Goal: Task Accomplishment & Management: Manage account settings

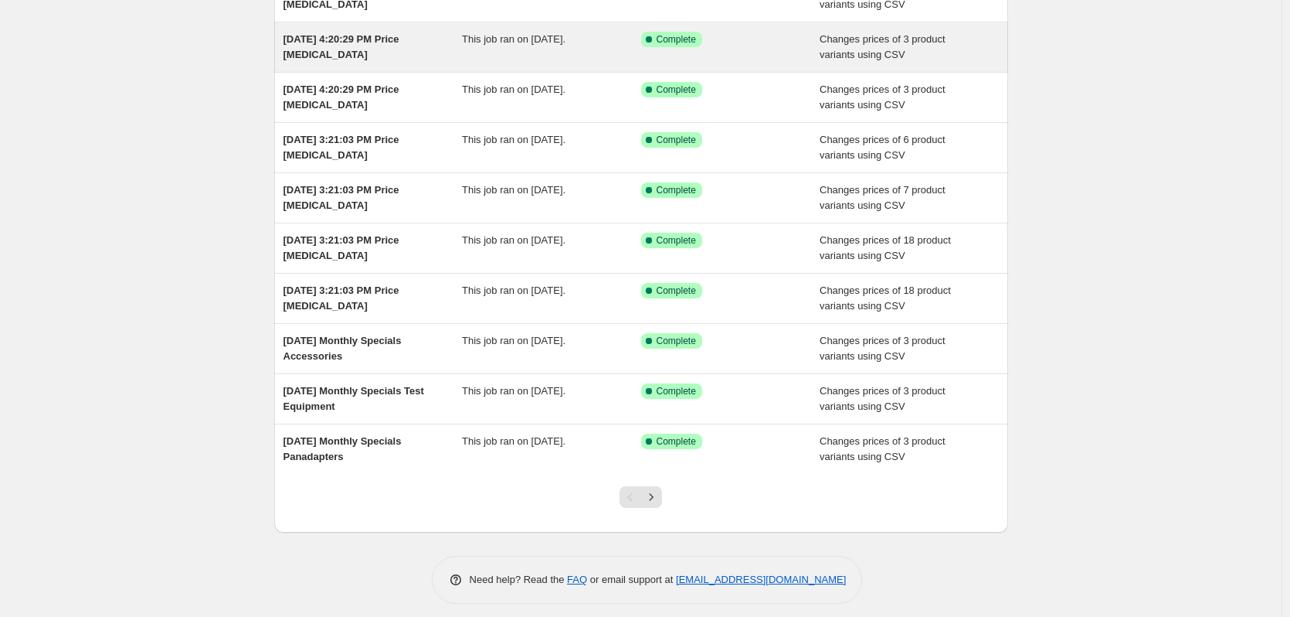
scroll to position [179, 0]
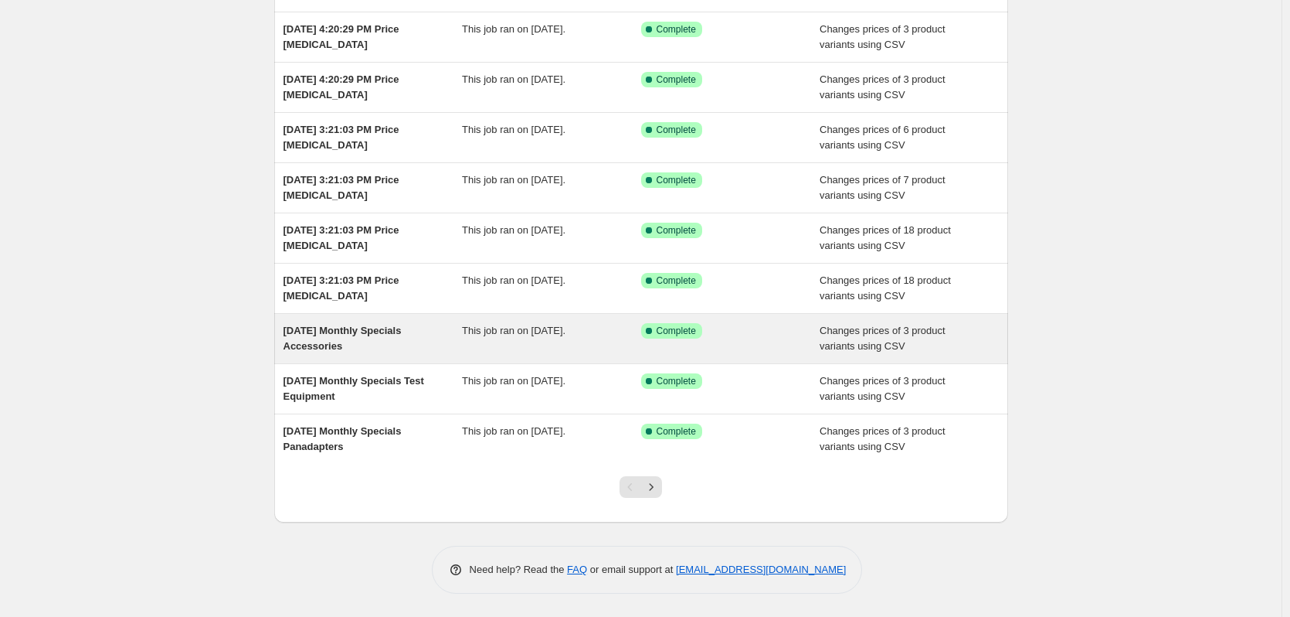
click at [460, 332] on div "[DATE] Monthly Specials Accessories" at bounding box center [373, 338] width 179 height 31
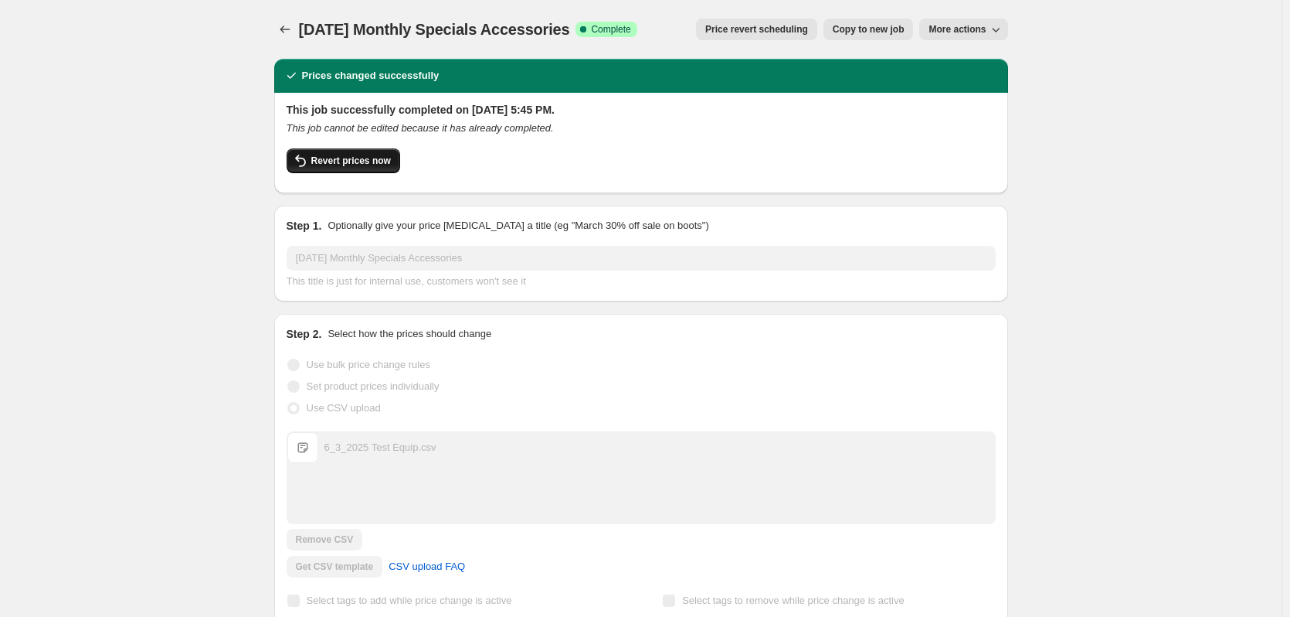
click at [365, 161] on span "Revert prices now" at bounding box center [351, 161] width 80 height 12
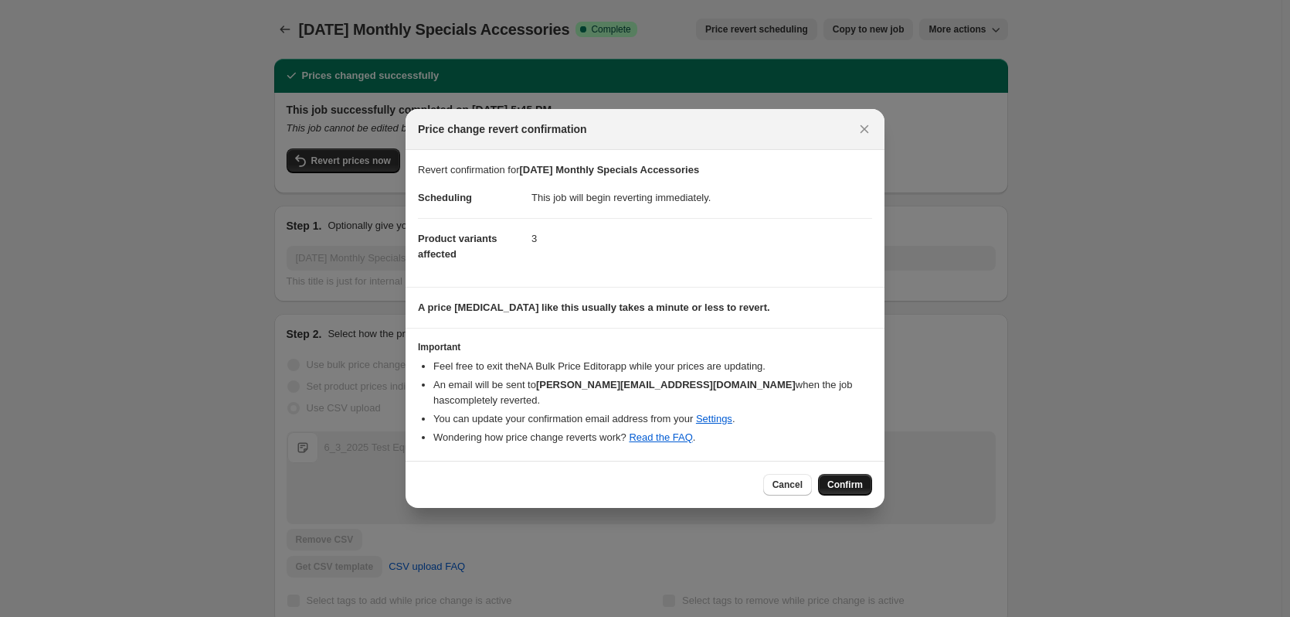
click at [860, 478] on span "Confirm" at bounding box center [845, 484] width 36 height 12
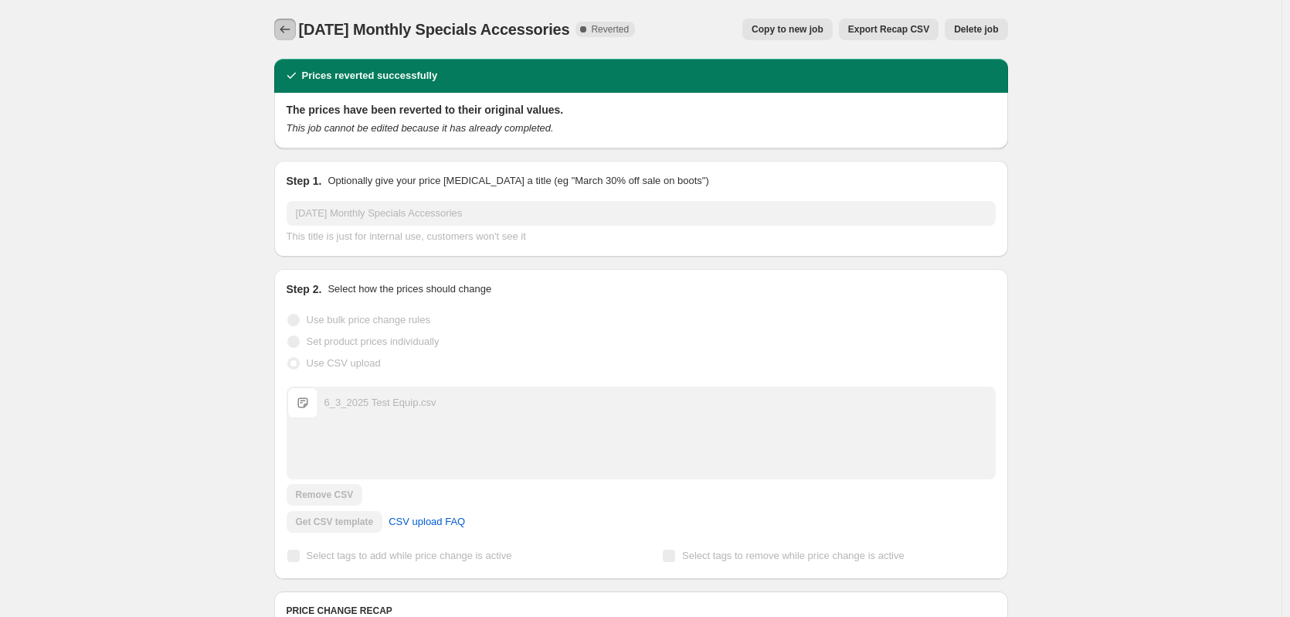
click at [287, 23] on icon "Price change jobs" at bounding box center [284, 29] width 15 height 15
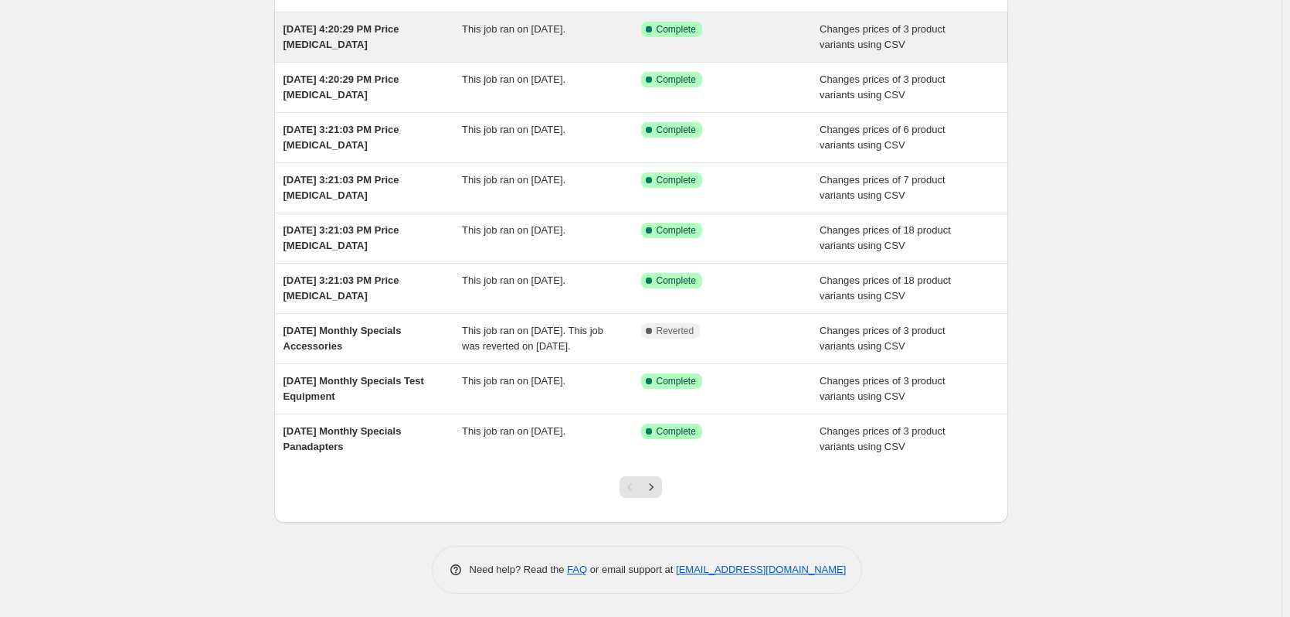
scroll to position [195, 0]
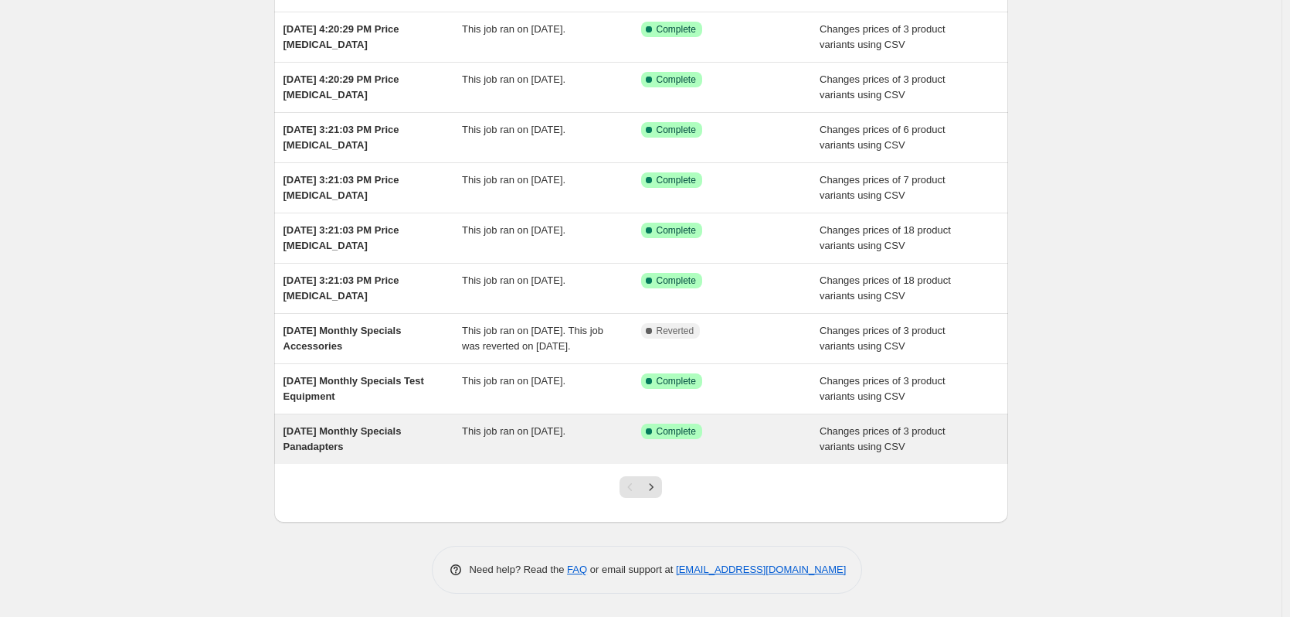
click at [367, 446] on div "Jun 3, 2025 Monthly Specials Panadapters" at bounding box center [373, 438] width 179 height 31
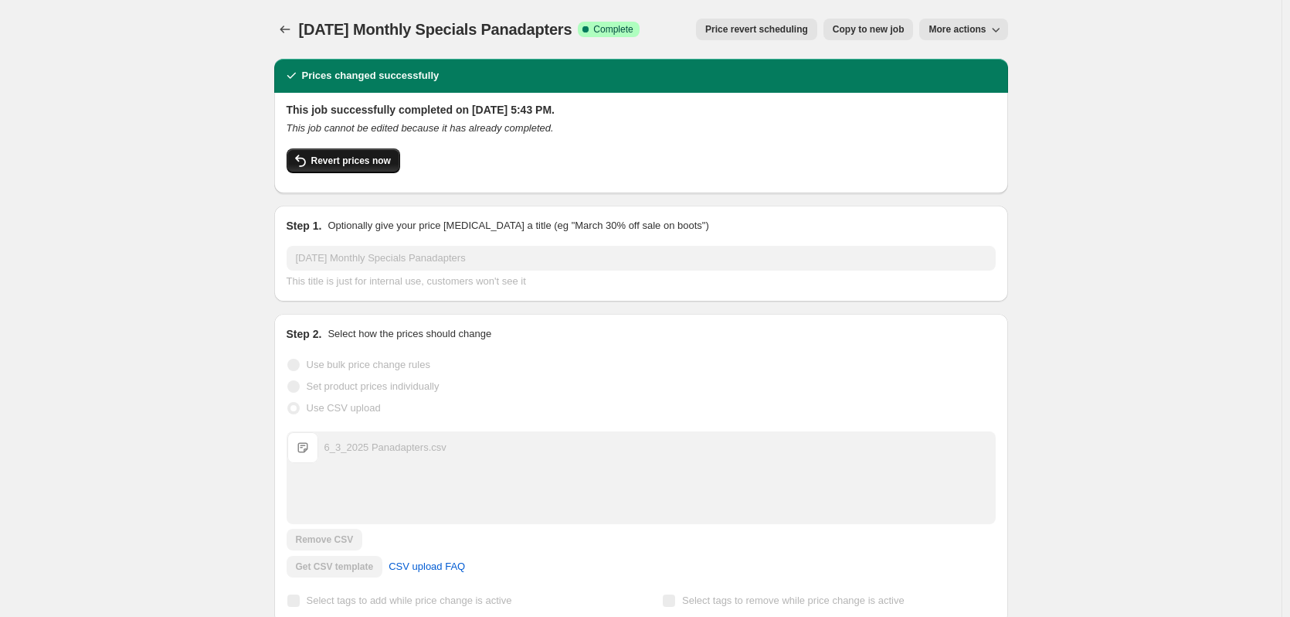
click at [360, 154] on button "Revert prices now" at bounding box center [344, 160] width 114 height 25
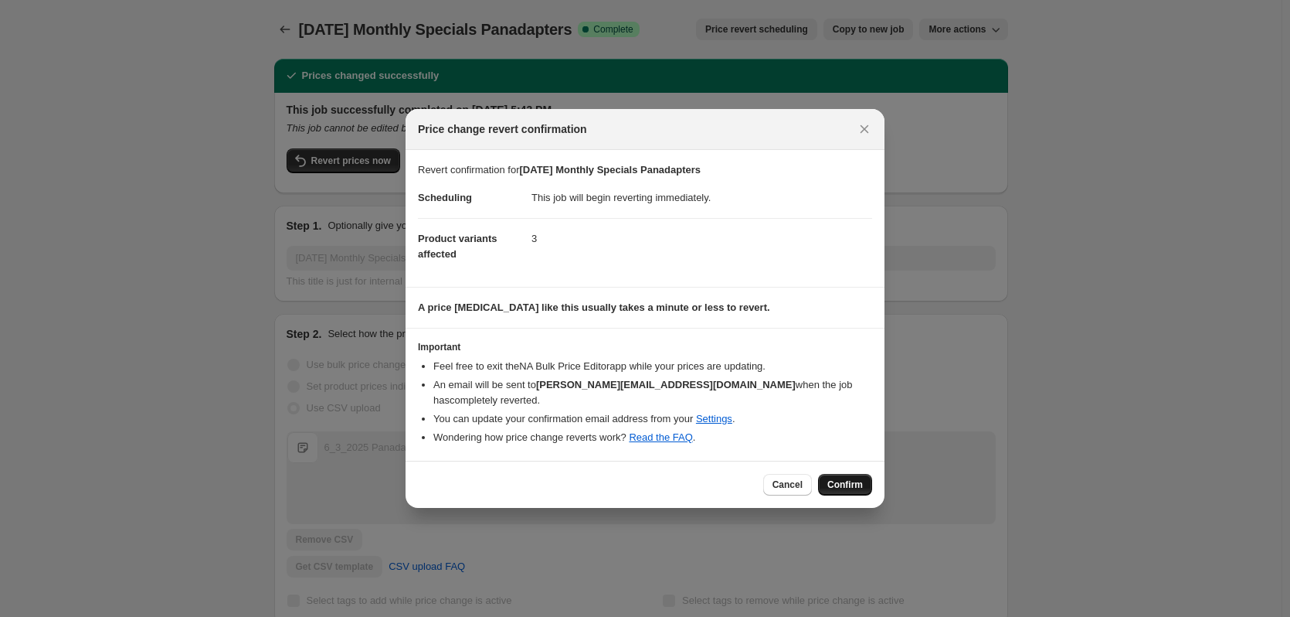
click at [856, 474] on button "Confirm" at bounding box center [845, 485] width 54 height 22
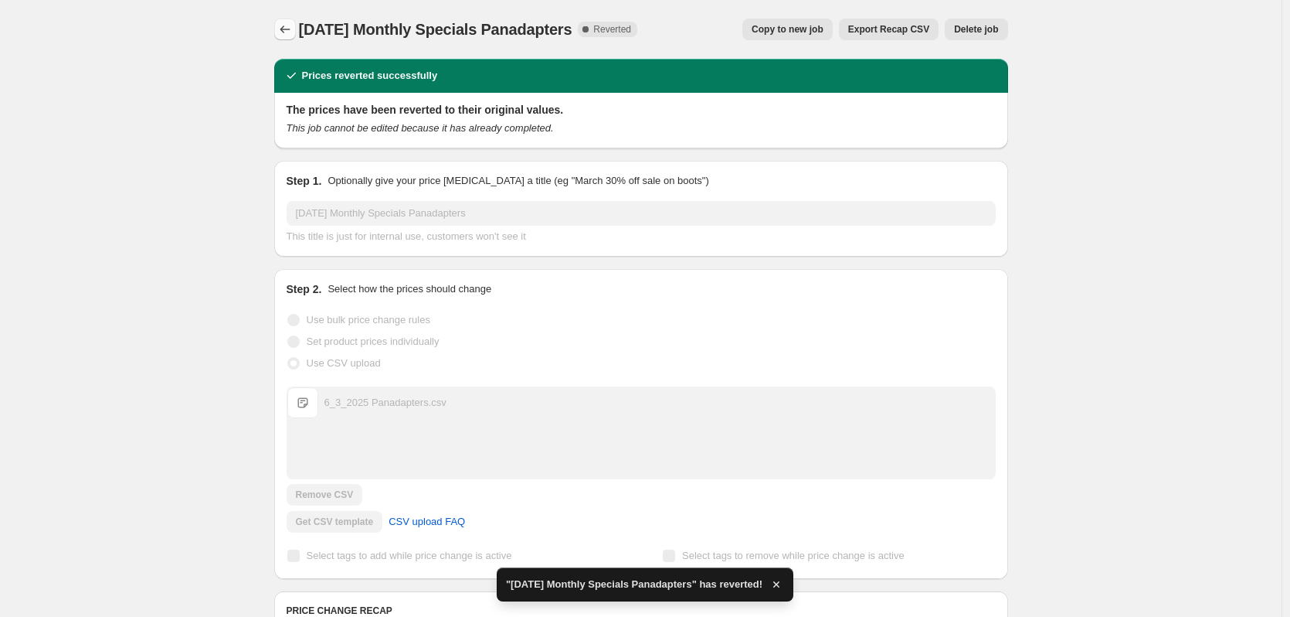
click at [292, 28] on icon "Price change jobs" at bounding box center [284, 29] width 15 height 15
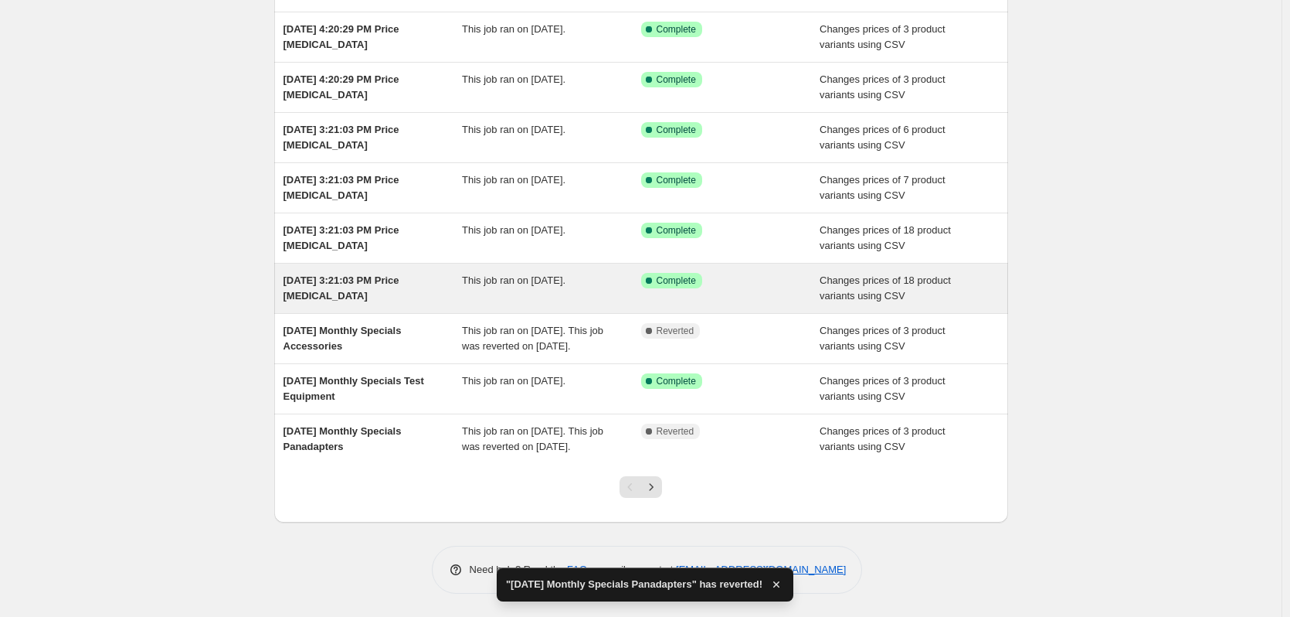
scroll to position [210, 0]
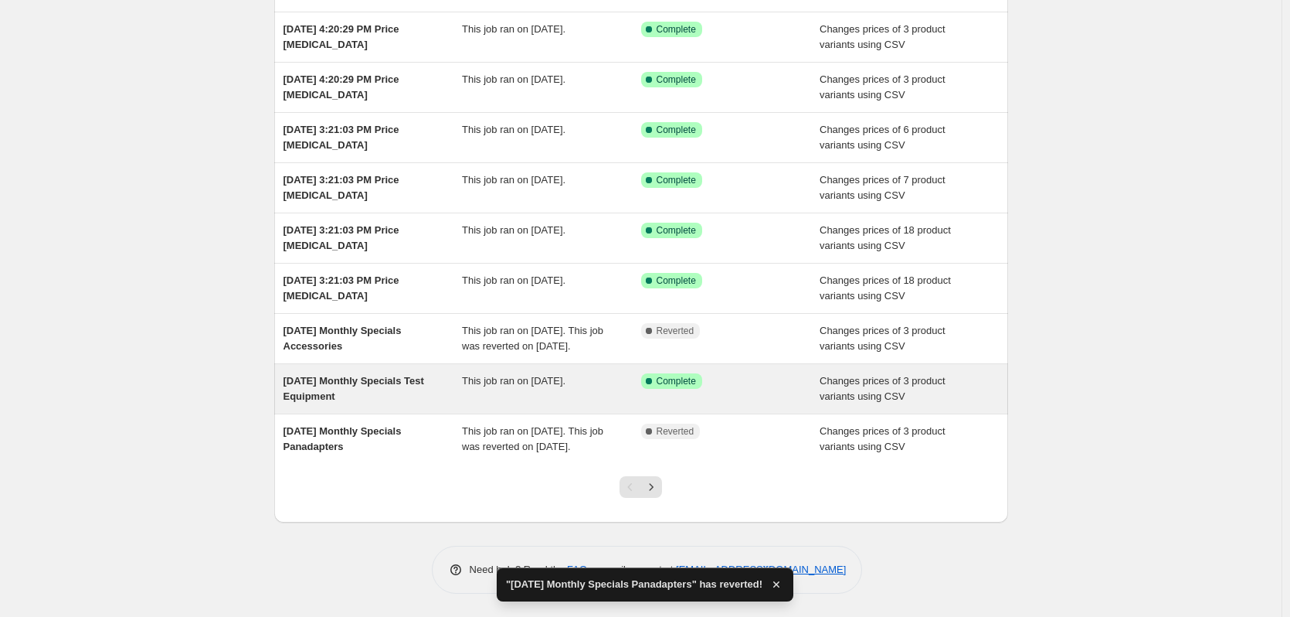
click at [355, 373] on div "[DATE] Monthly Specials Test Equipment" at bounding box center [373, 388] width 179 height 31
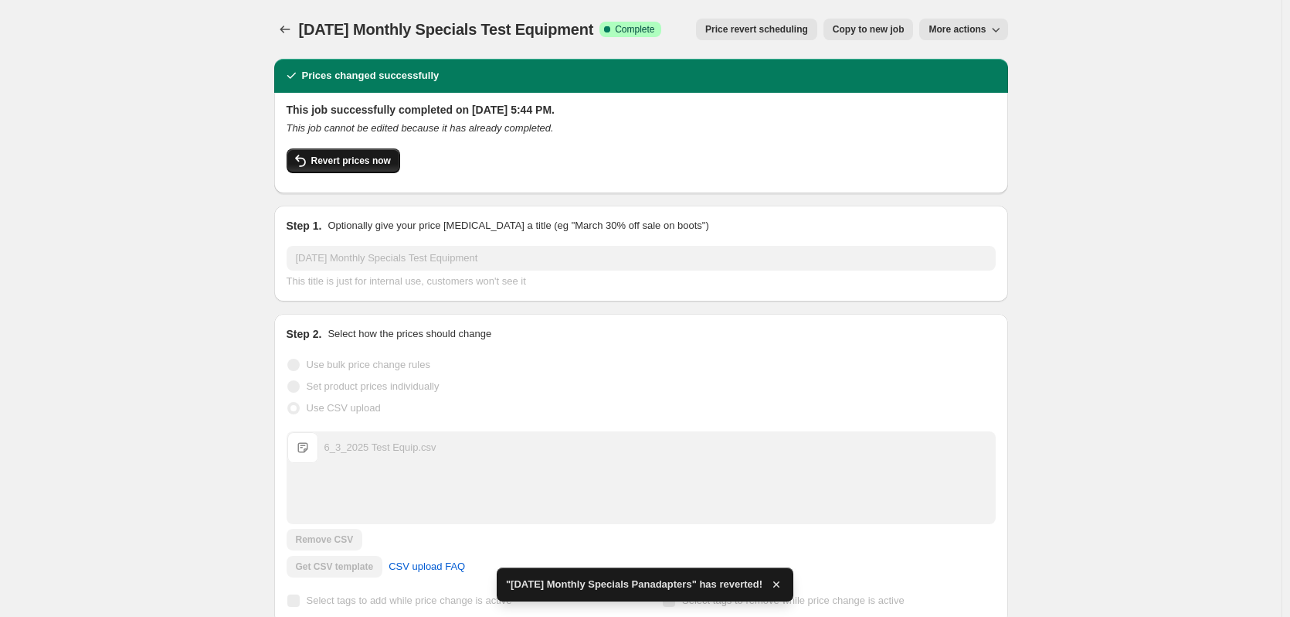
click at [365, 164] on span "Revert prices now" at bounding box center [351, 161] width 80 height 12
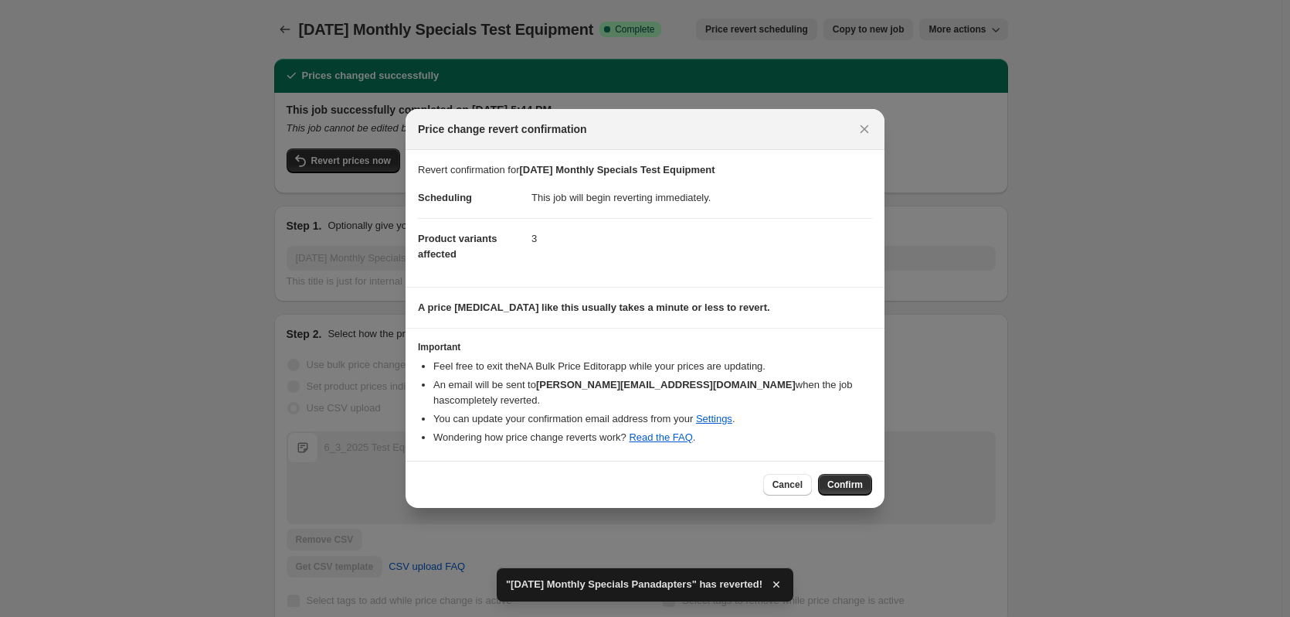
click at [844, 484] on button "Confirm" at bounding box center [845, 485] width 54 height 22
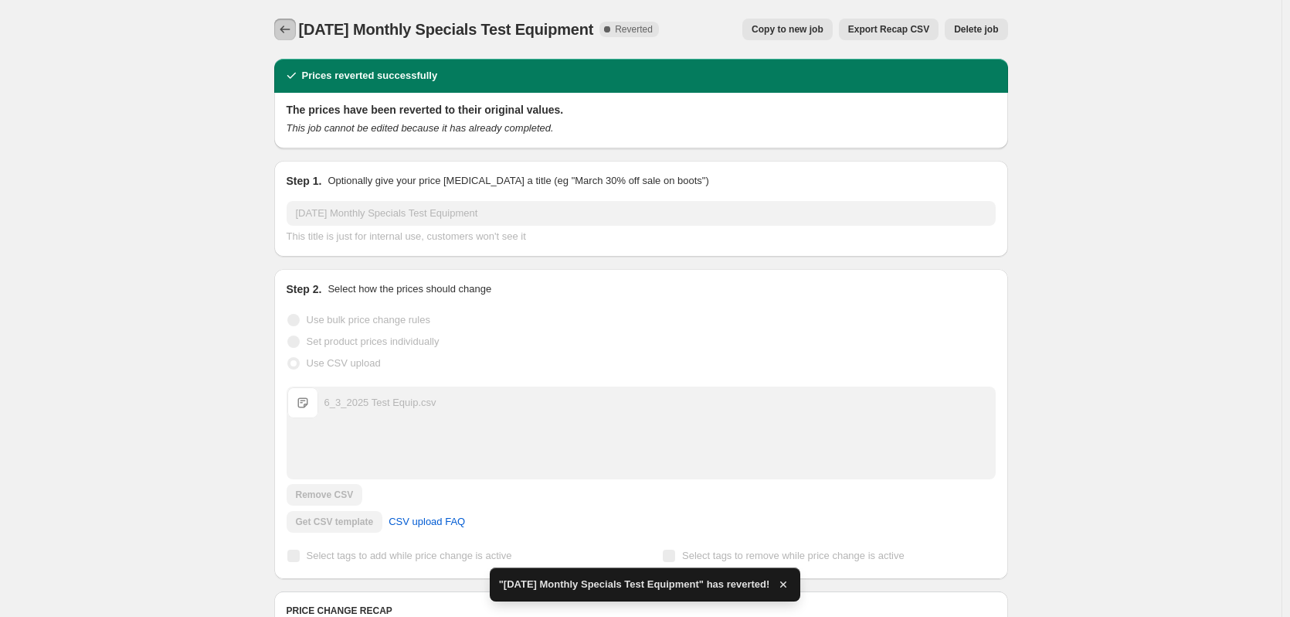
click at [289, 29] on icon "Price change jobs" at bounding box center [284, 29] width 15 height 15
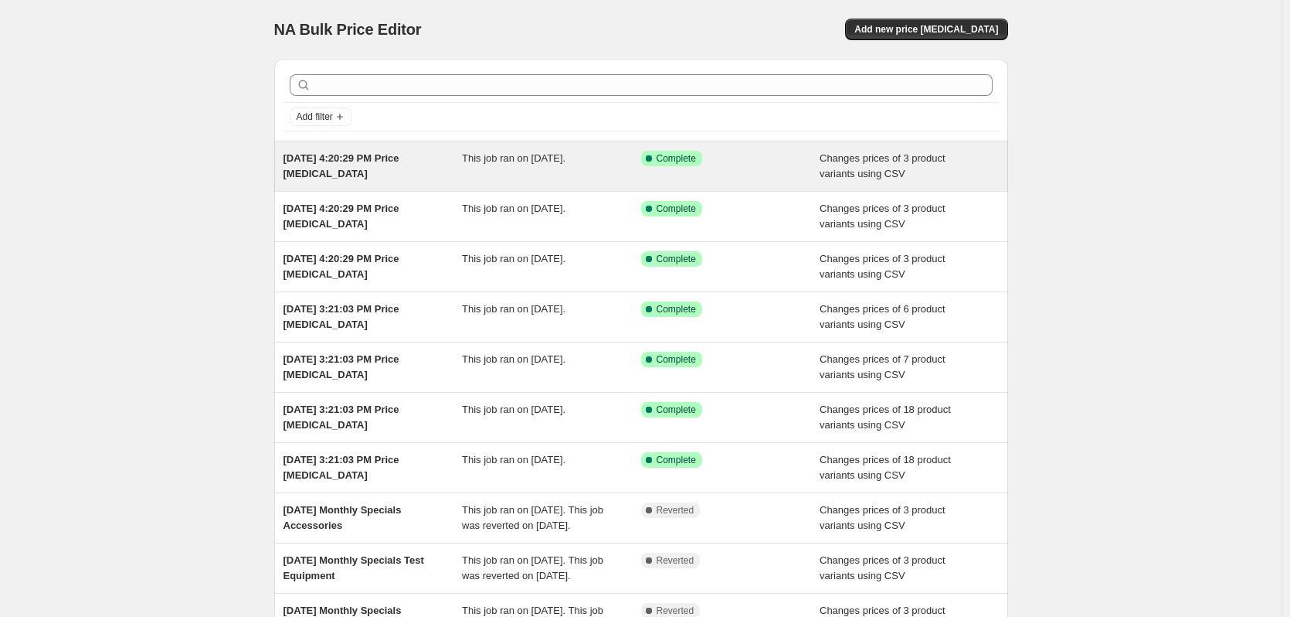
click at [379, 167] on div "[DATE] 4:20:29 PM Price [MEDICAL_DATA]" at bounding box center [373, 166] width 179 height 31
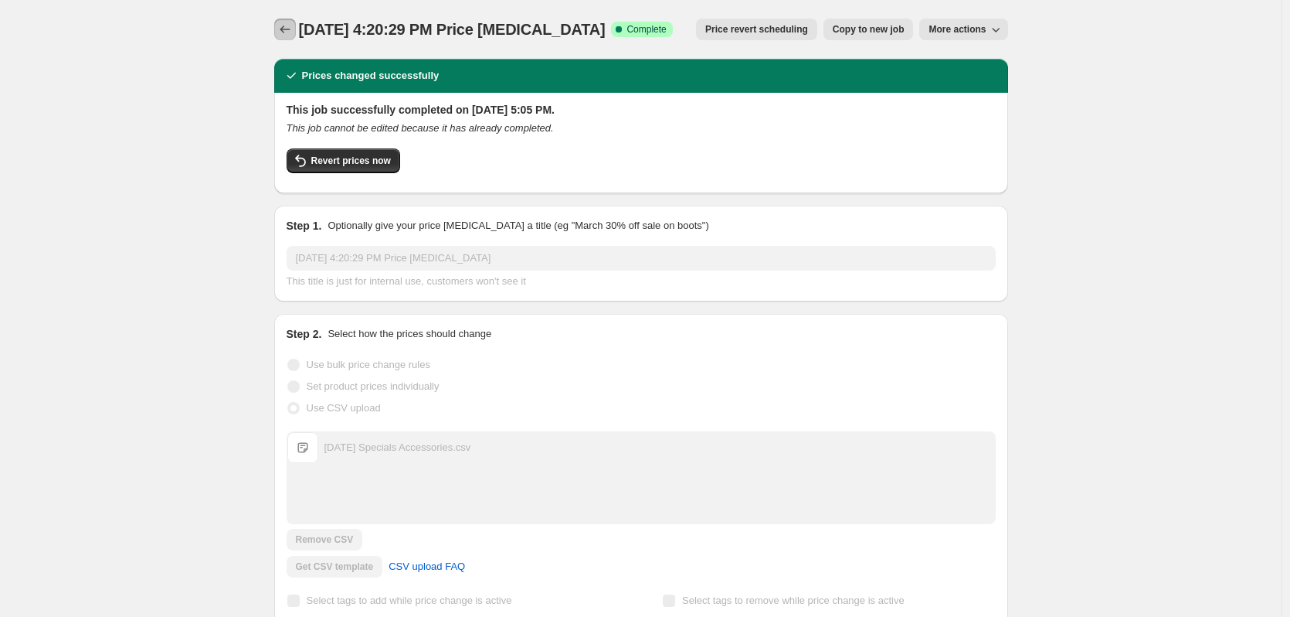
click at [287, 28] on icon "Price change jobs" at bounding box center [284, 29] width 15 height 15
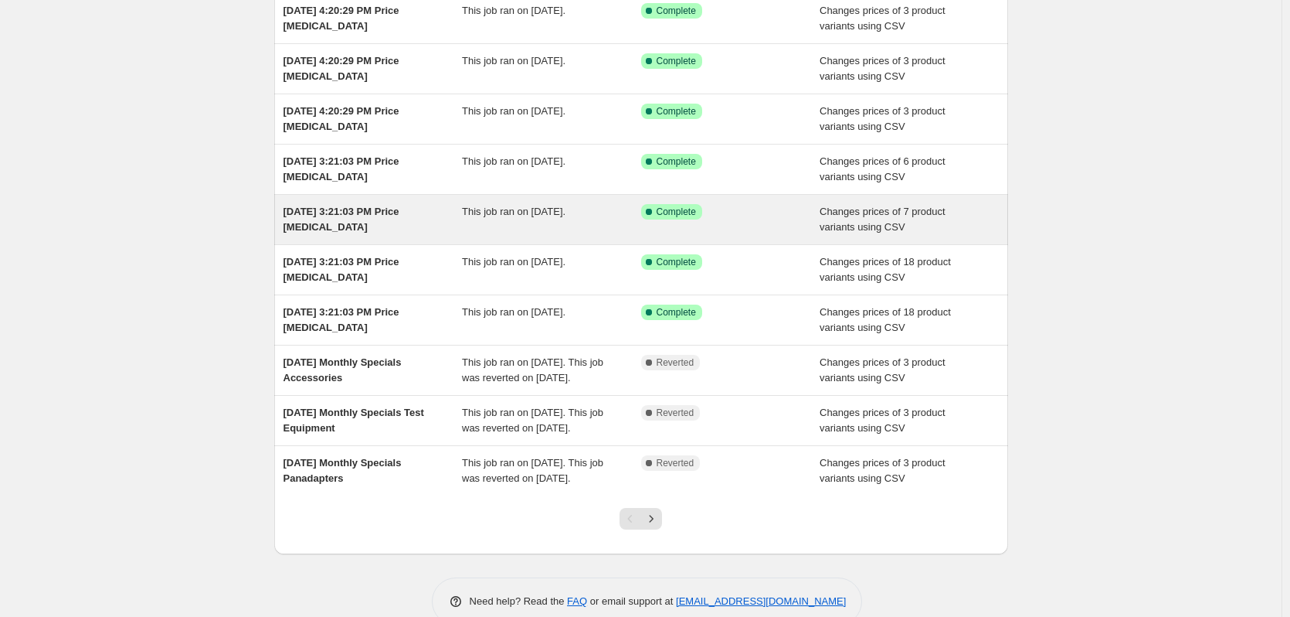
scroll to position [148, 0]
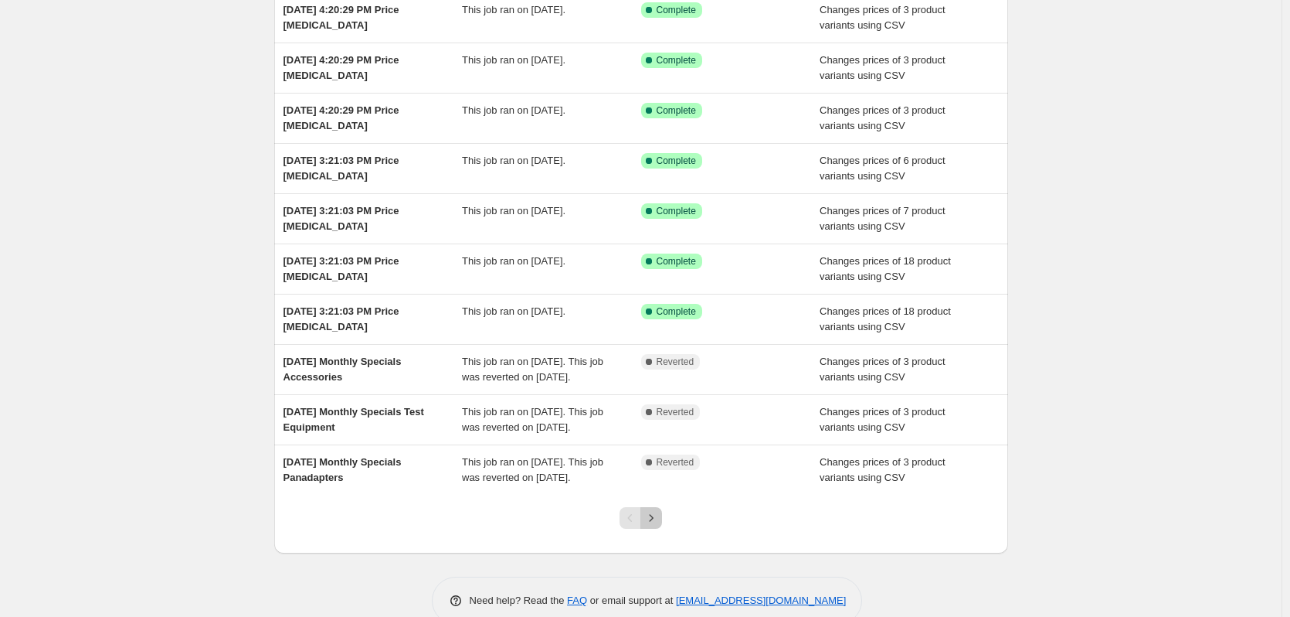
click at [657, 525] on icon "Next" at bounding box center [651, 517] width 15 height 15
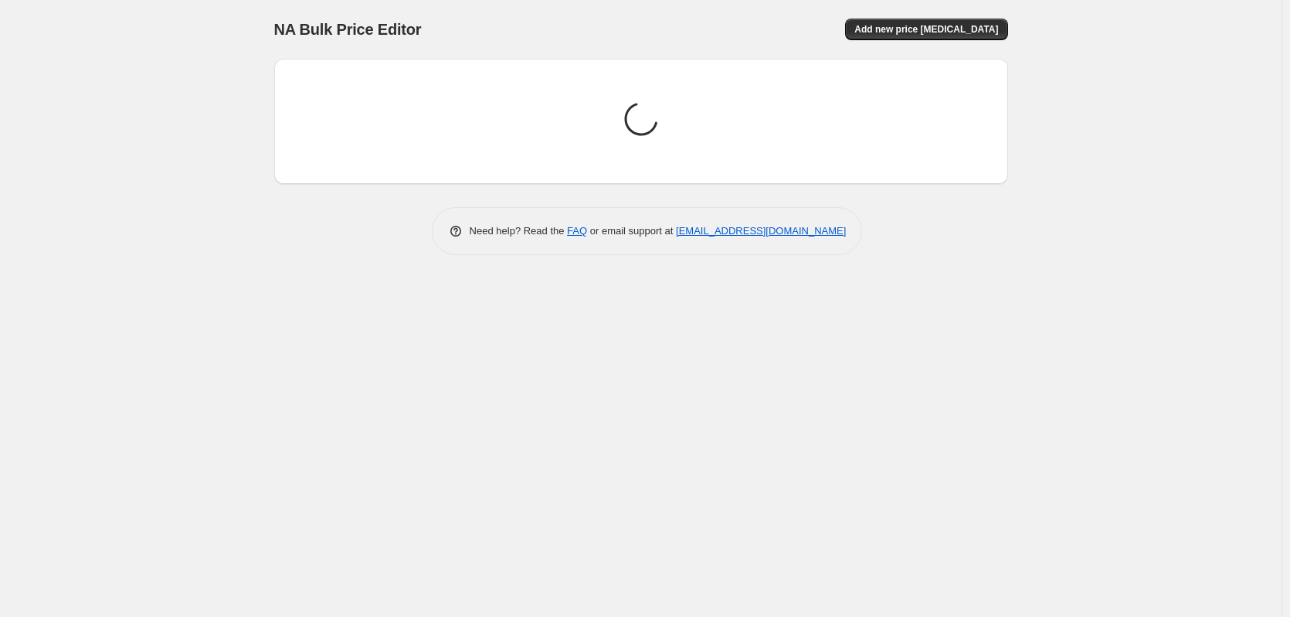
scroll to position [0, 0]
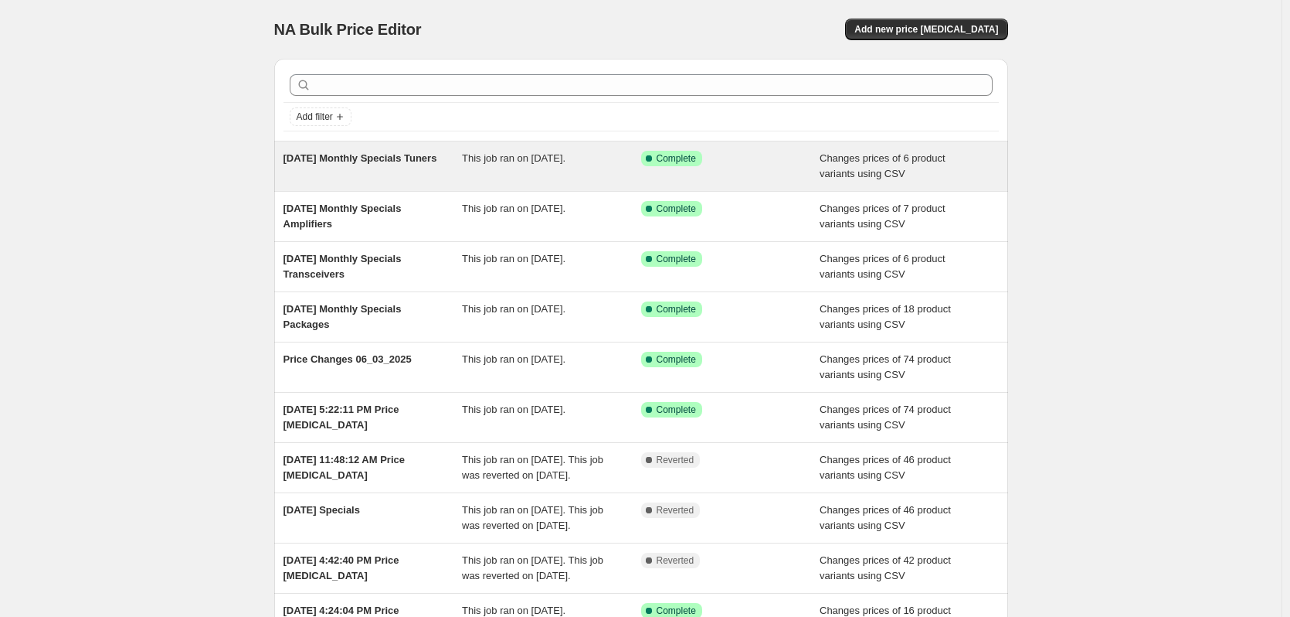
click at [370, 162] on span "Jun 3, 2025 Monthly Specials Tuners" at bounding box center [361, 158] width 154 height 12
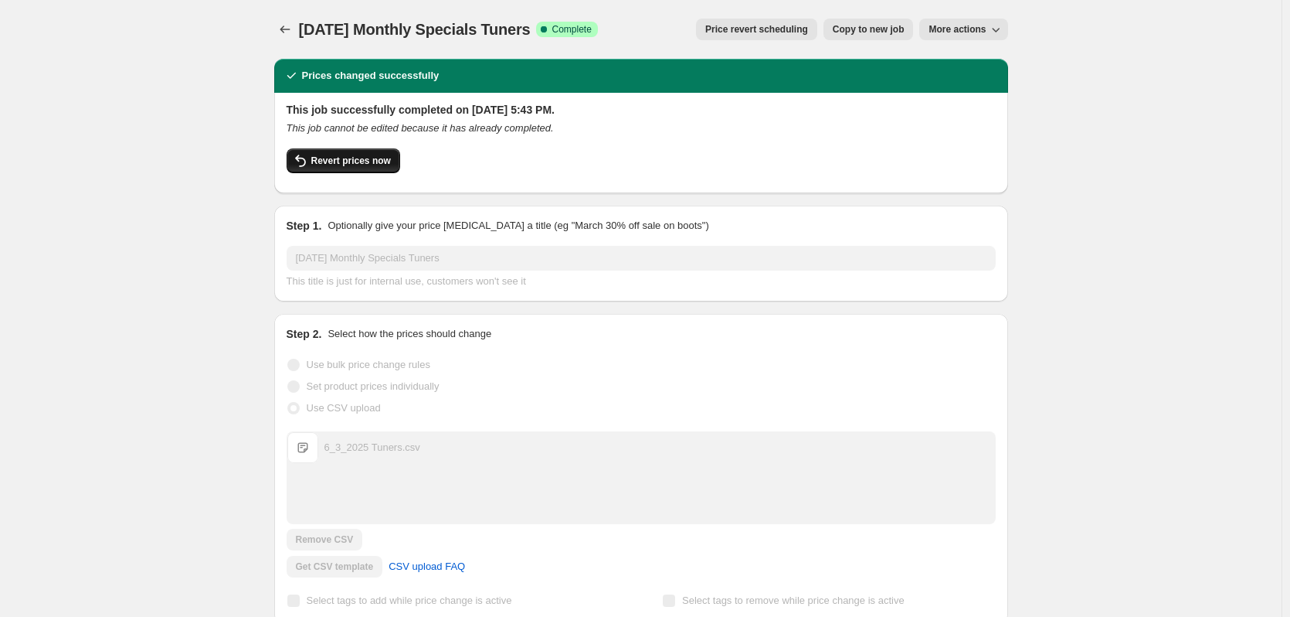
click at [368, 158] on span "Revert prices now" at bounding box center [351, 161] width 80 height 12
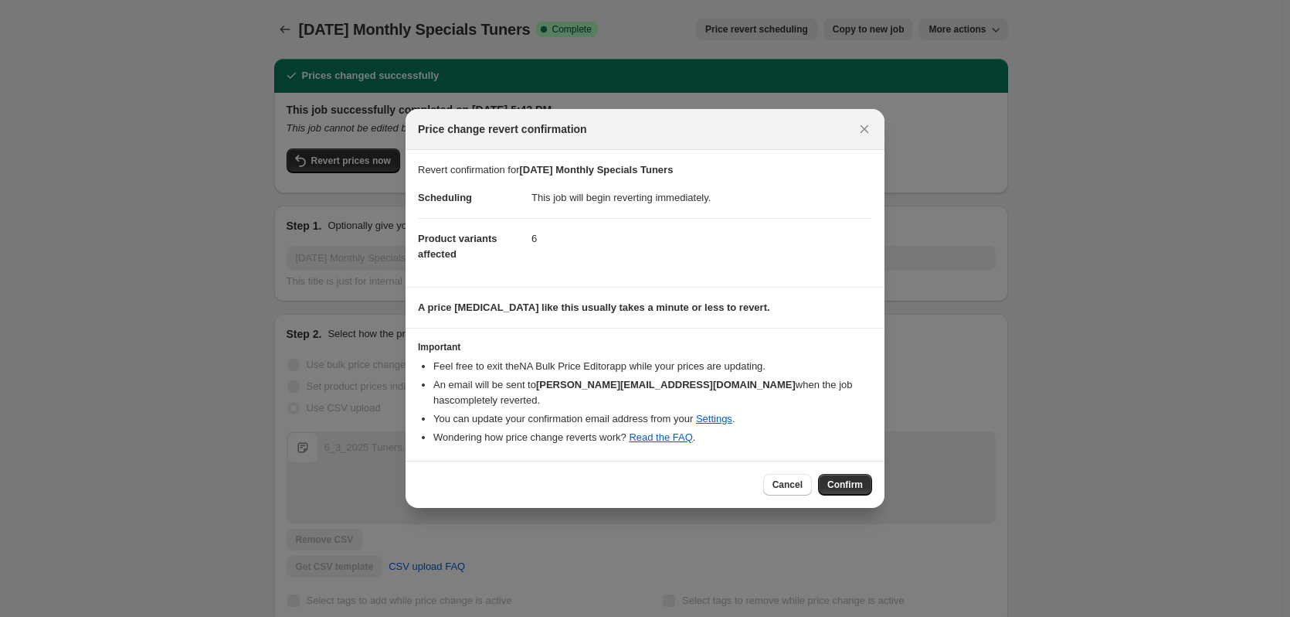
click at [851, 478] on span "Confirm" at bounding box center [845, 484] width 36 height 12
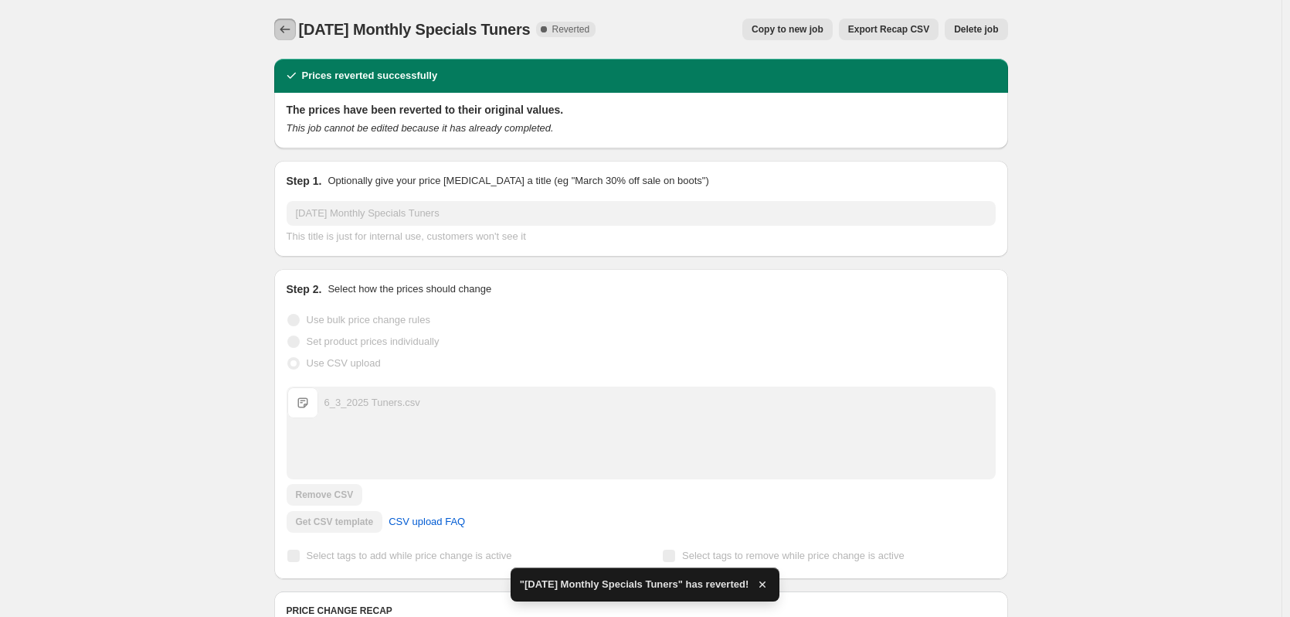
click at [290, 25] on icon "Price change jobs" at bounding box center [284, 29] width 15 height 15
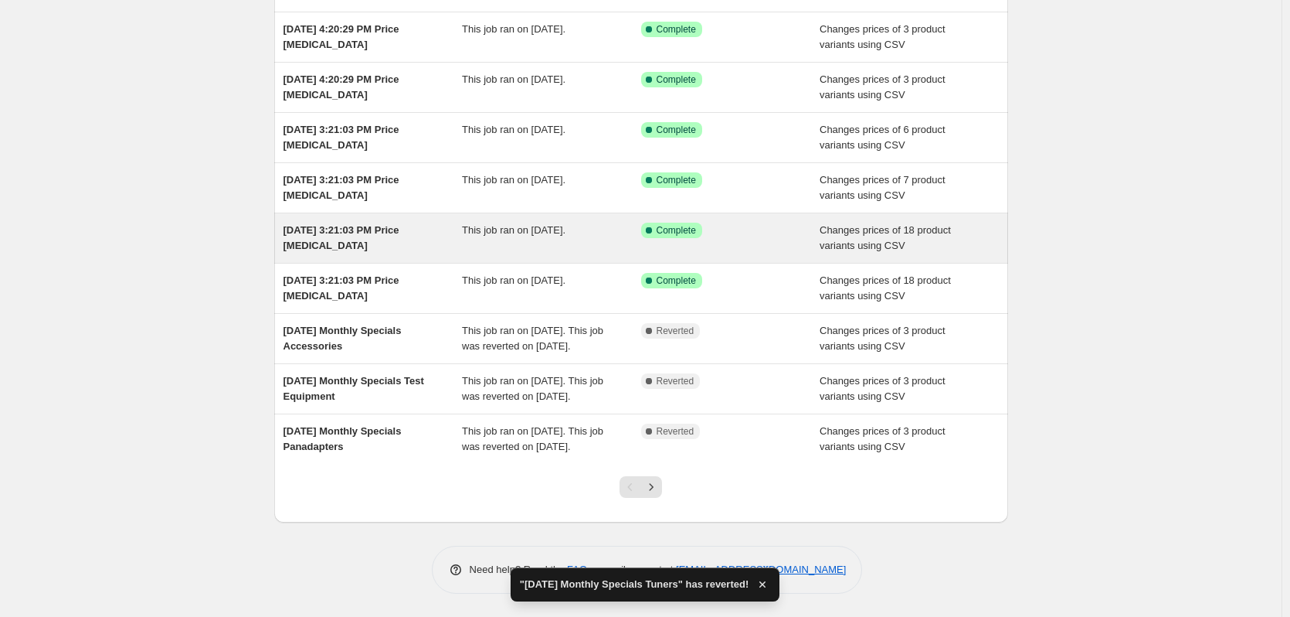
scroll to position [226, 0]
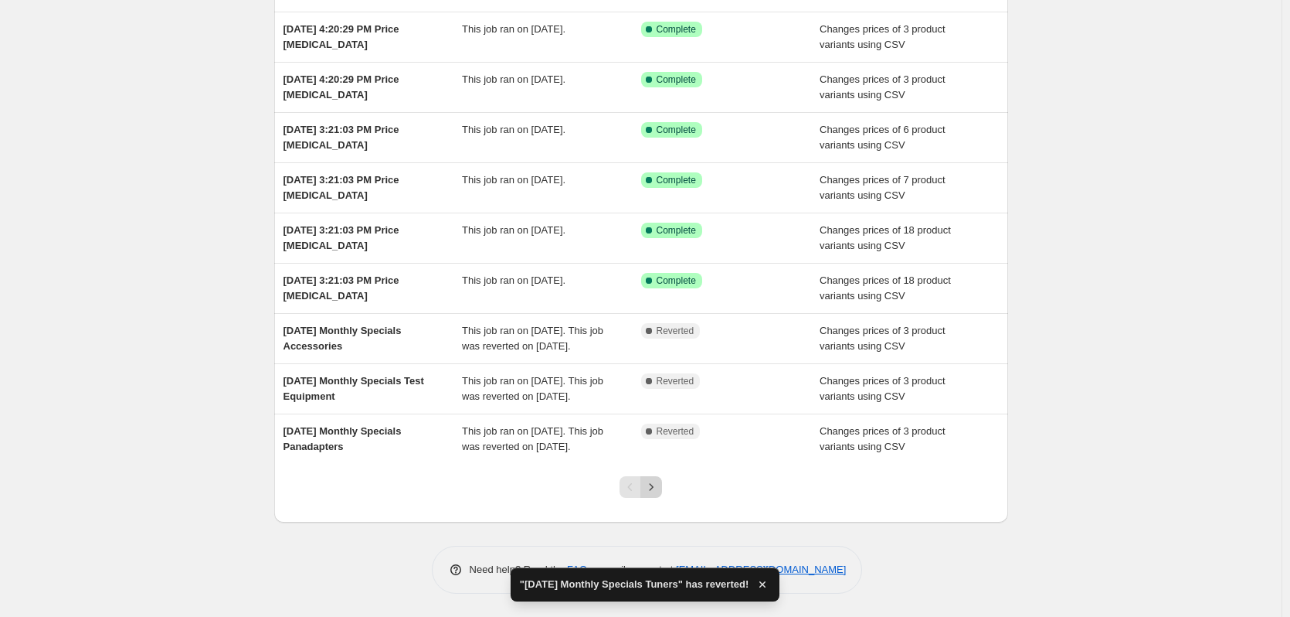
click at [658, 491] on icon "Next" at bounding box center [651, 486] width 15 height 15
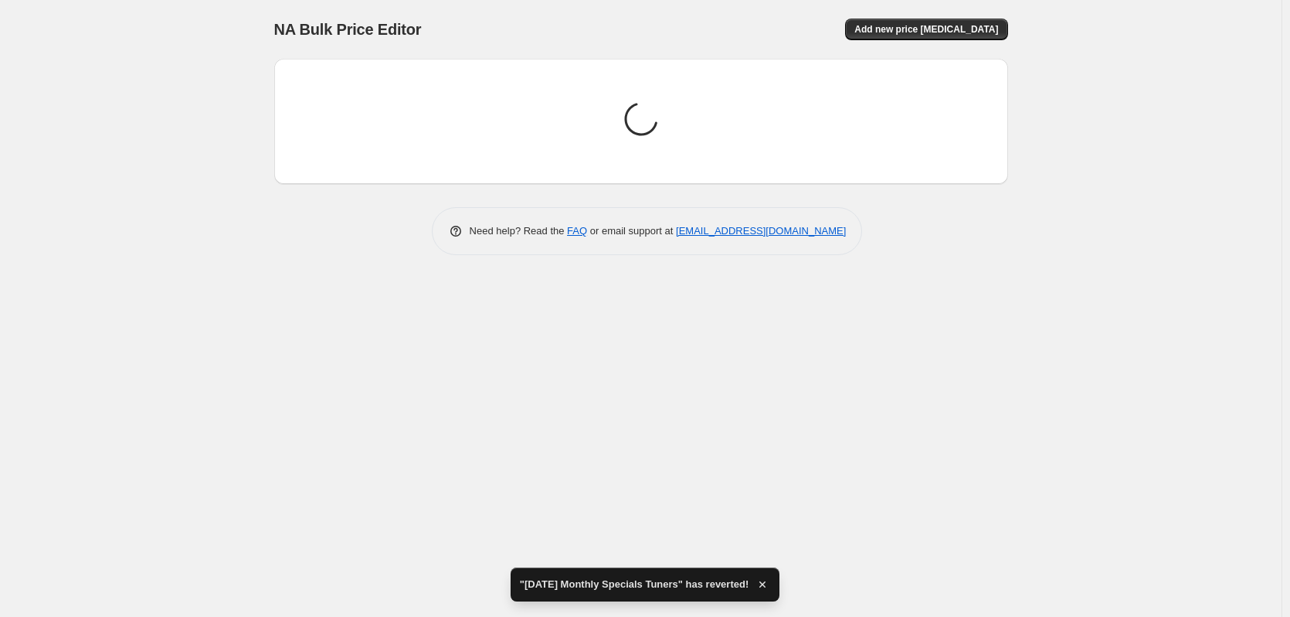
scroll to position [0, 0]
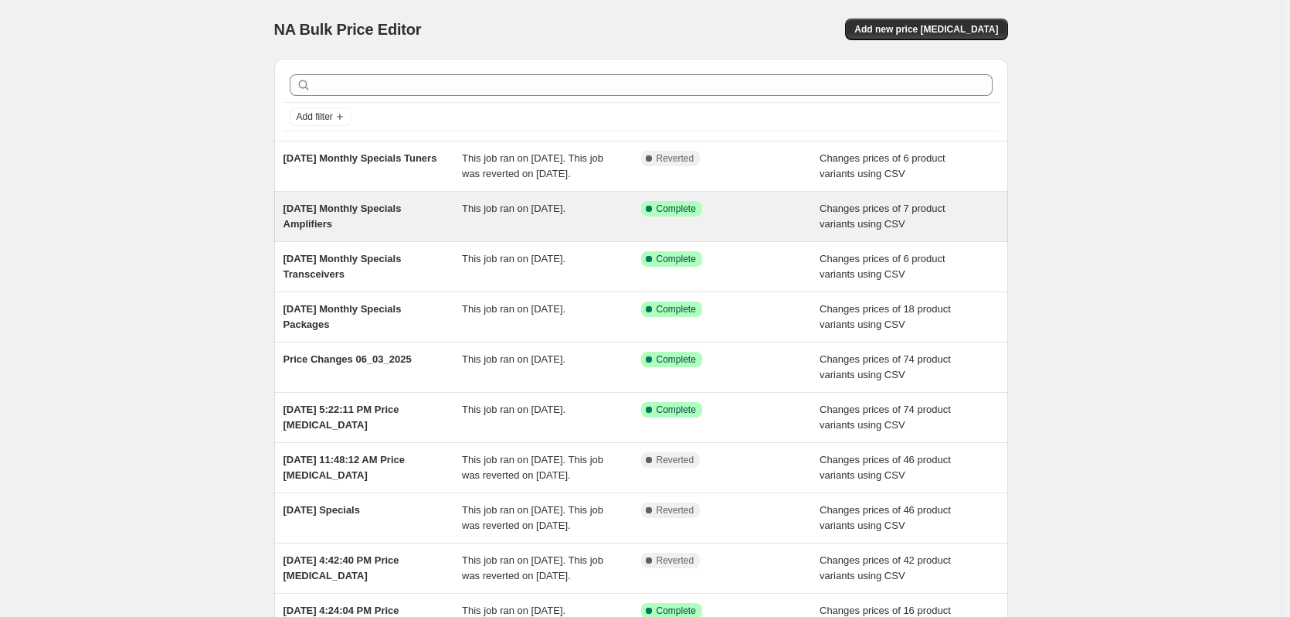
click at [443, 230] on div "Jun 3, 2025 Monthly Specials Amplifiers" at bounding box center [373, 216] width 179 height 31
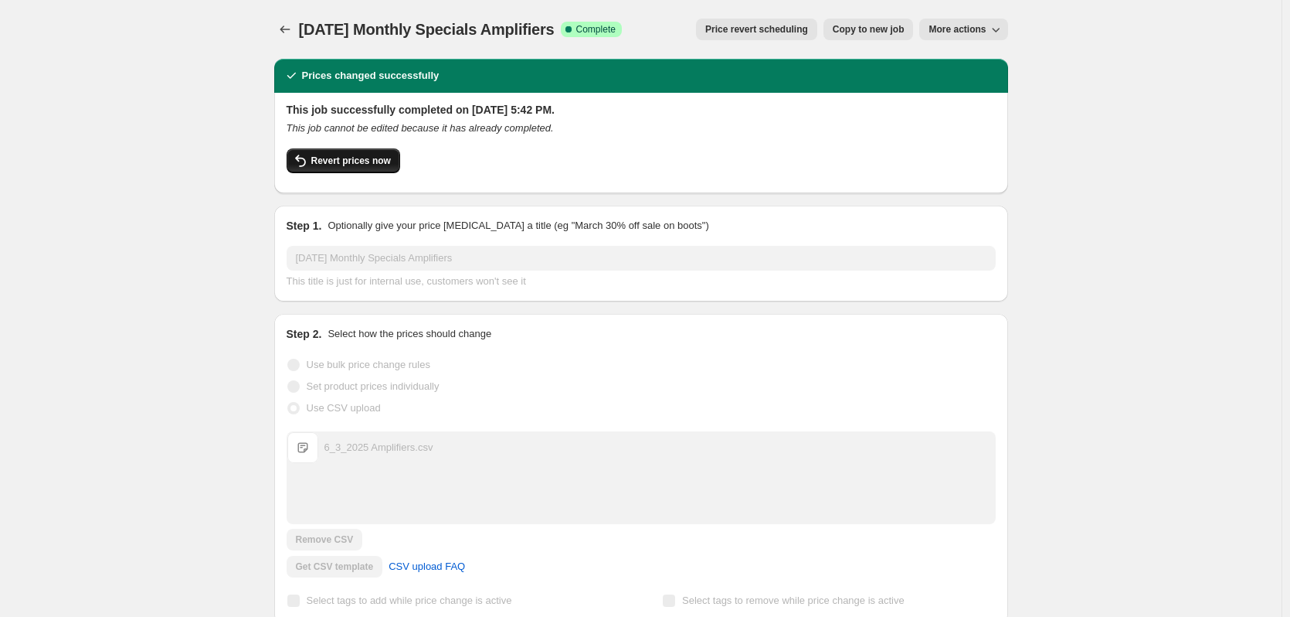
click at [343, 157] on span "Revert prices now" at bounding box center [351, 161] width 80 height 12
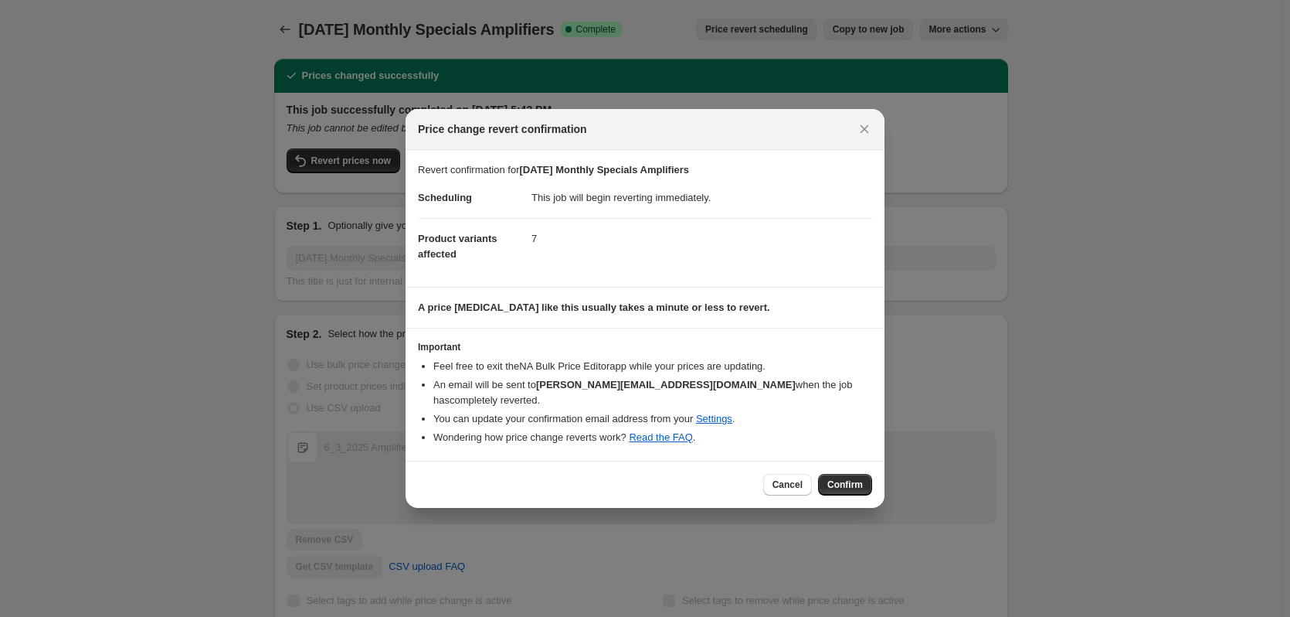
click at [854, 478] on span "Confirm" at bounding box center [845, 484] width 36 height 12
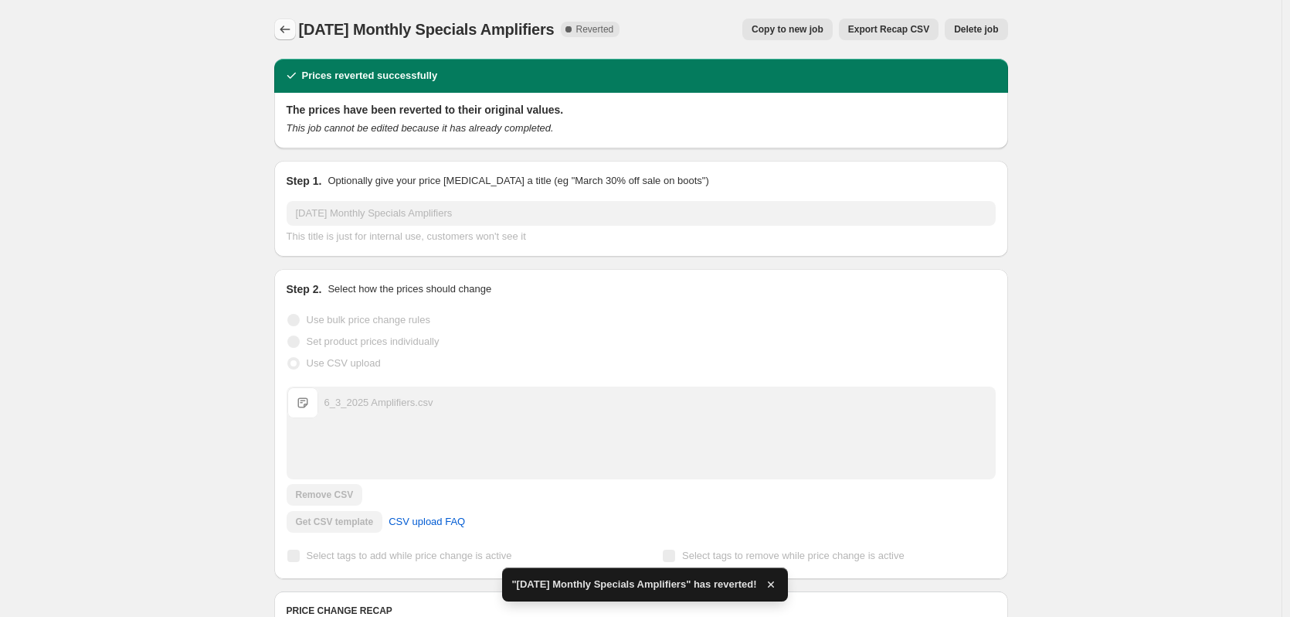
click at [289, 31] on icon "Price change jobs" at bounding box center [284, 29] width 15 height 15
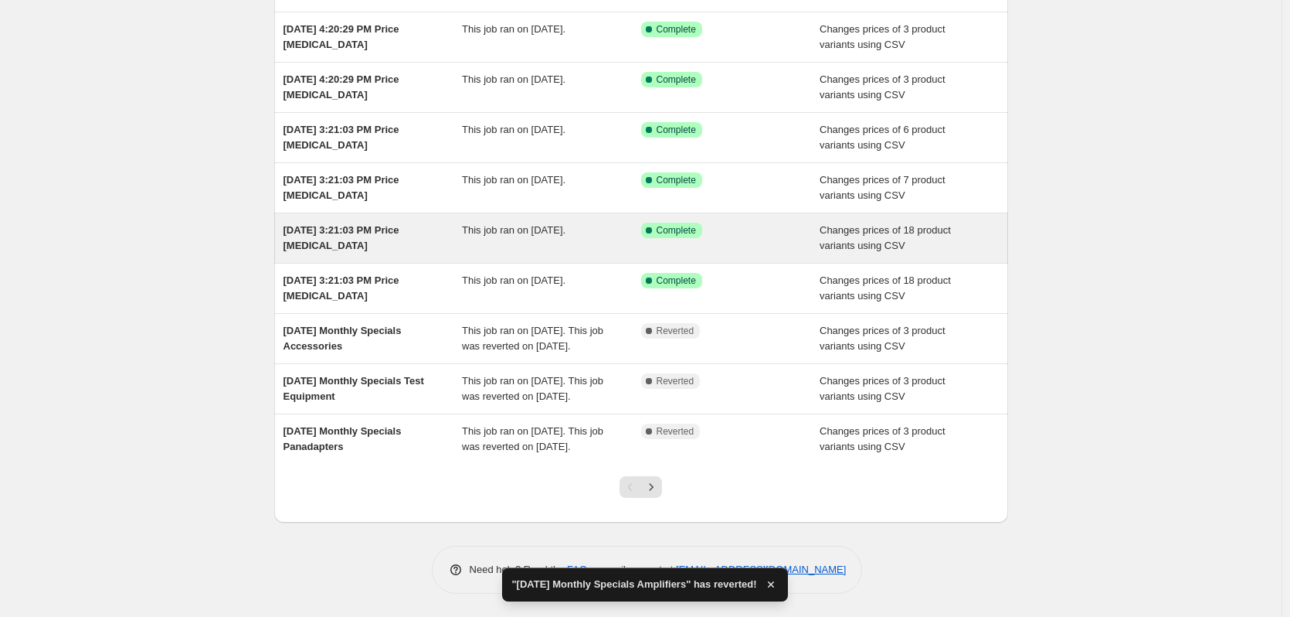
scroll to position [226, 0]
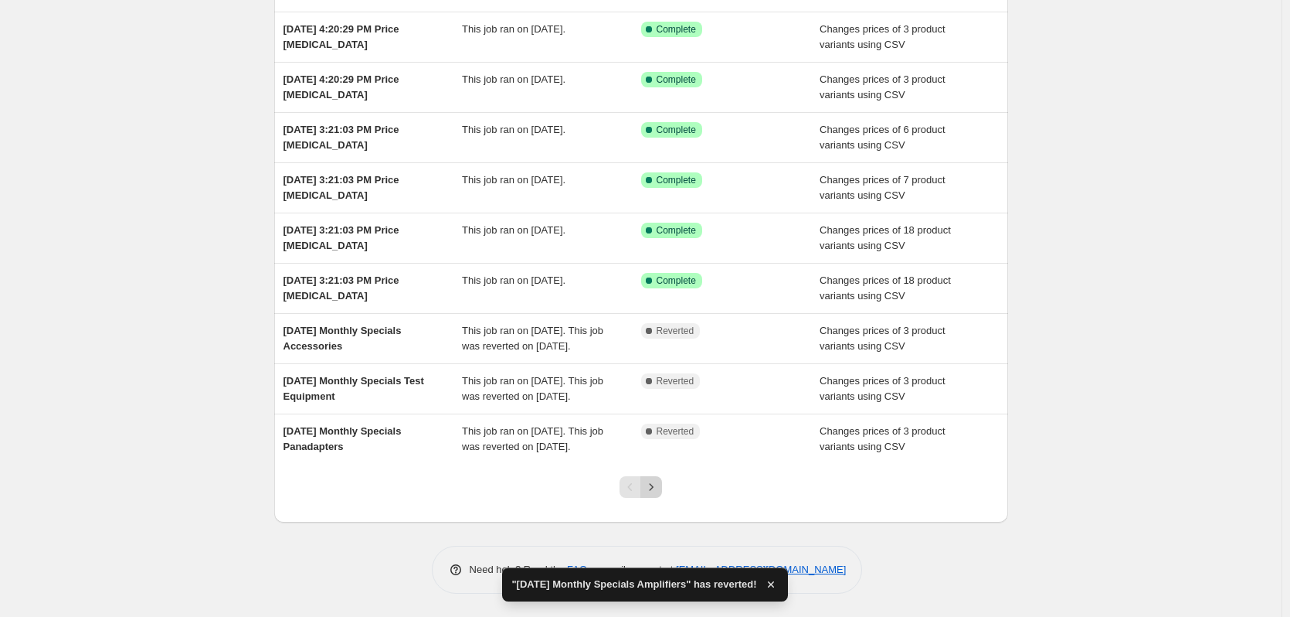
click at [654, 493] on icon "Next" at bounding box center [651, 486] width 15 height 15
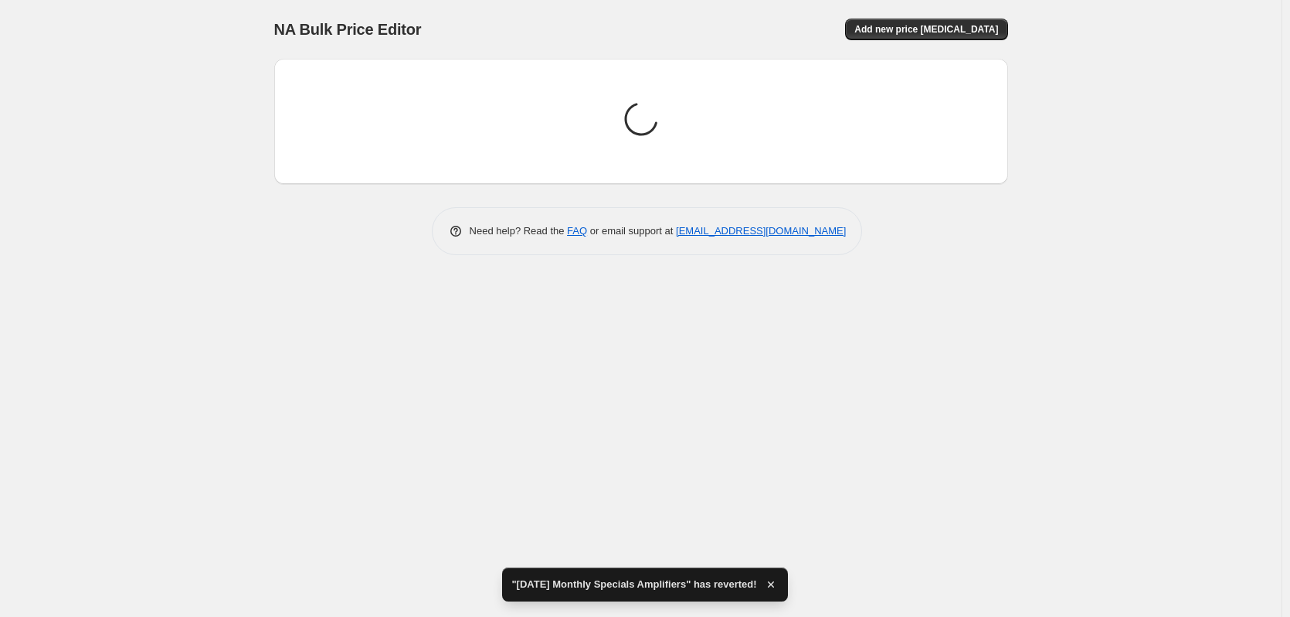
scroll to position [0, 0]
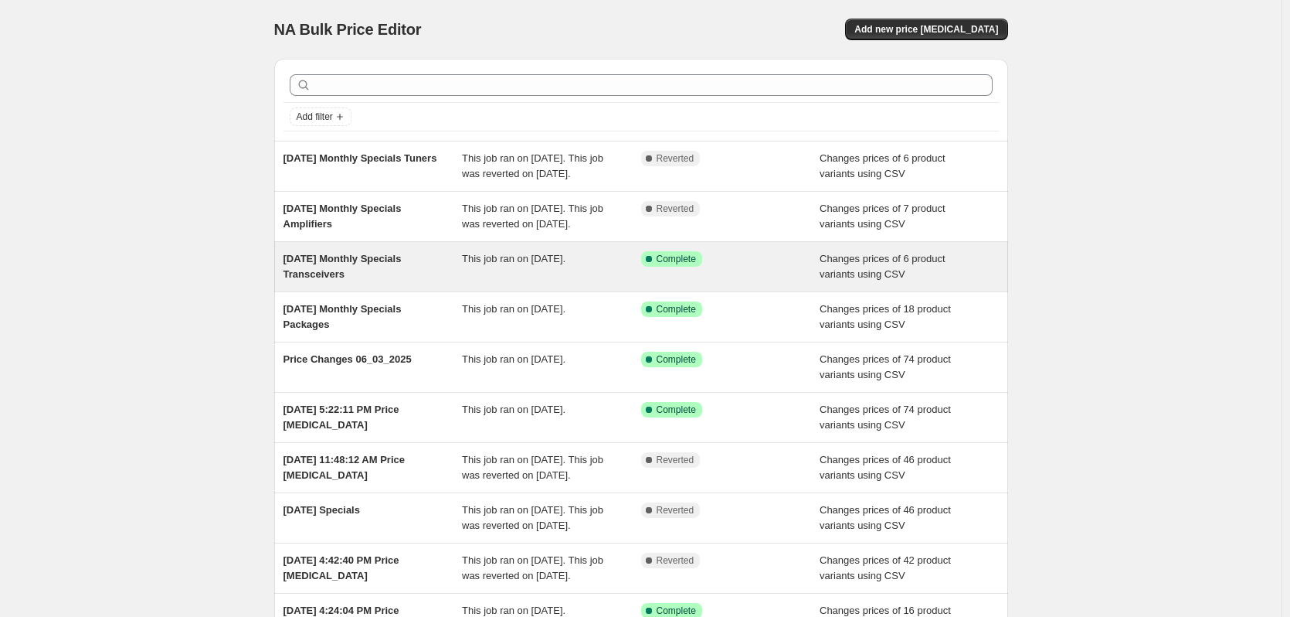
click at [406, 282] on div "Jun 3, 2025 Monthly Specials Transceivers" at bounding box center [373, 266] width 179 height 31
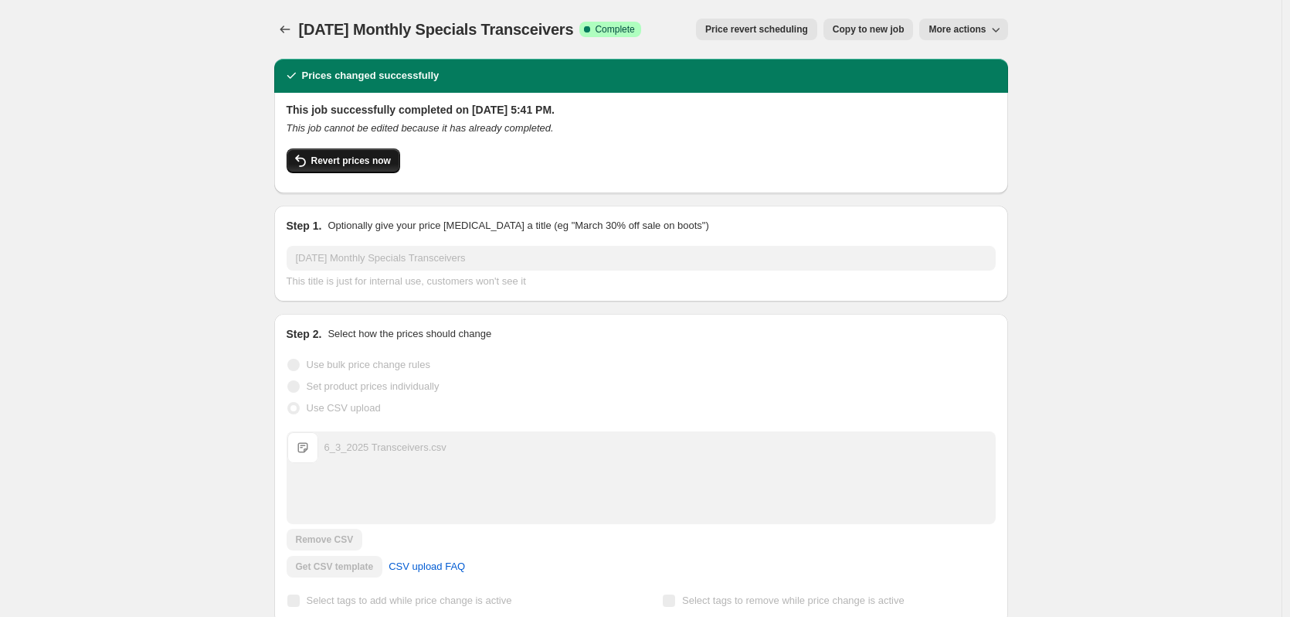
click at [362, 158] on span "Revert prices now" at bounding box center [351, 161] width 80 height 12
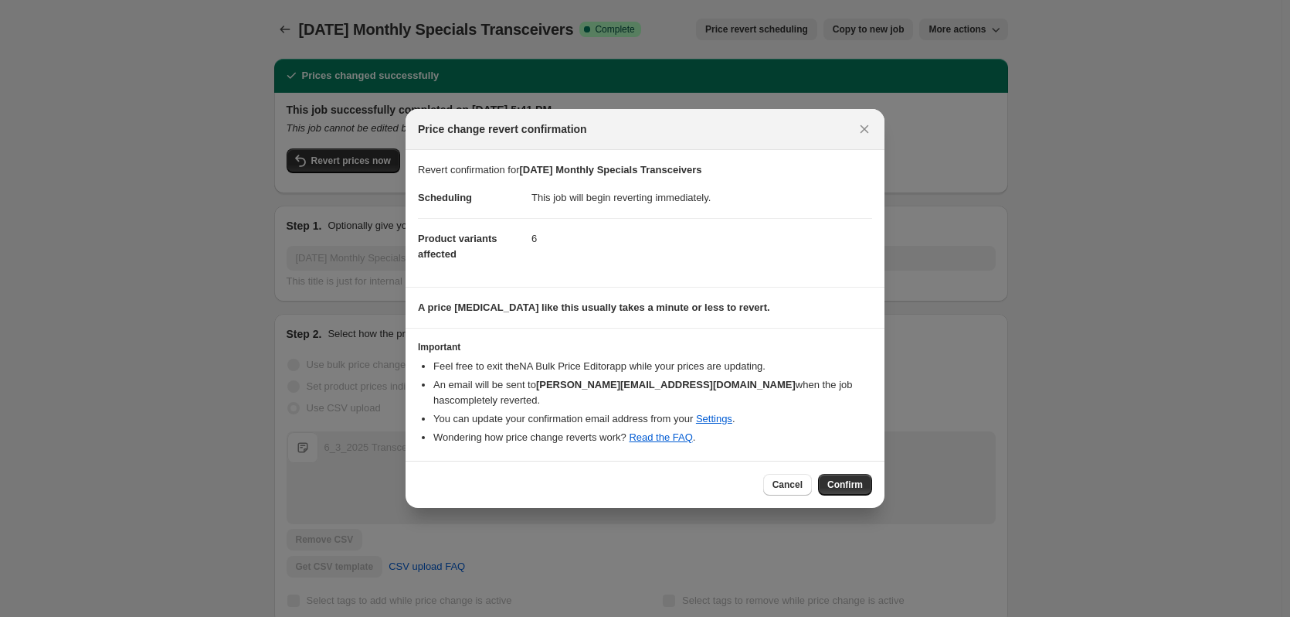
click at [851, 480] on span "Confirm" at bounding box center [845, 484] width 36 height 12
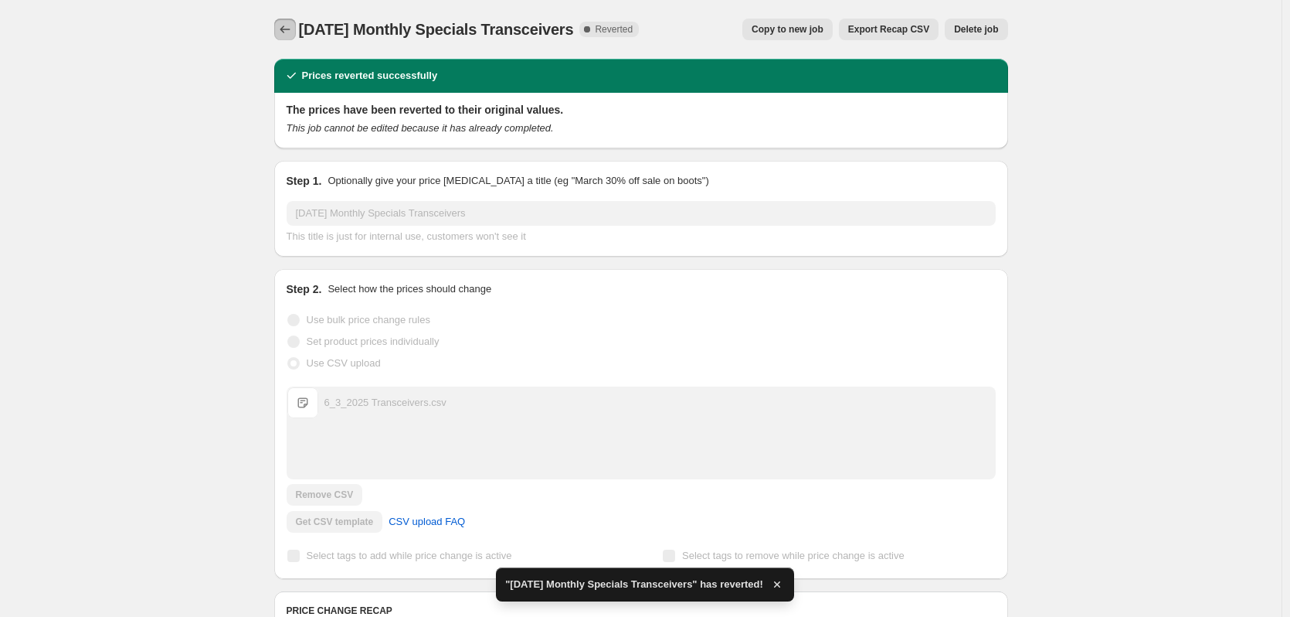
click at [290, 25] on icon "Price change jobs" at bounding box center [284, 29] width 15 height 15
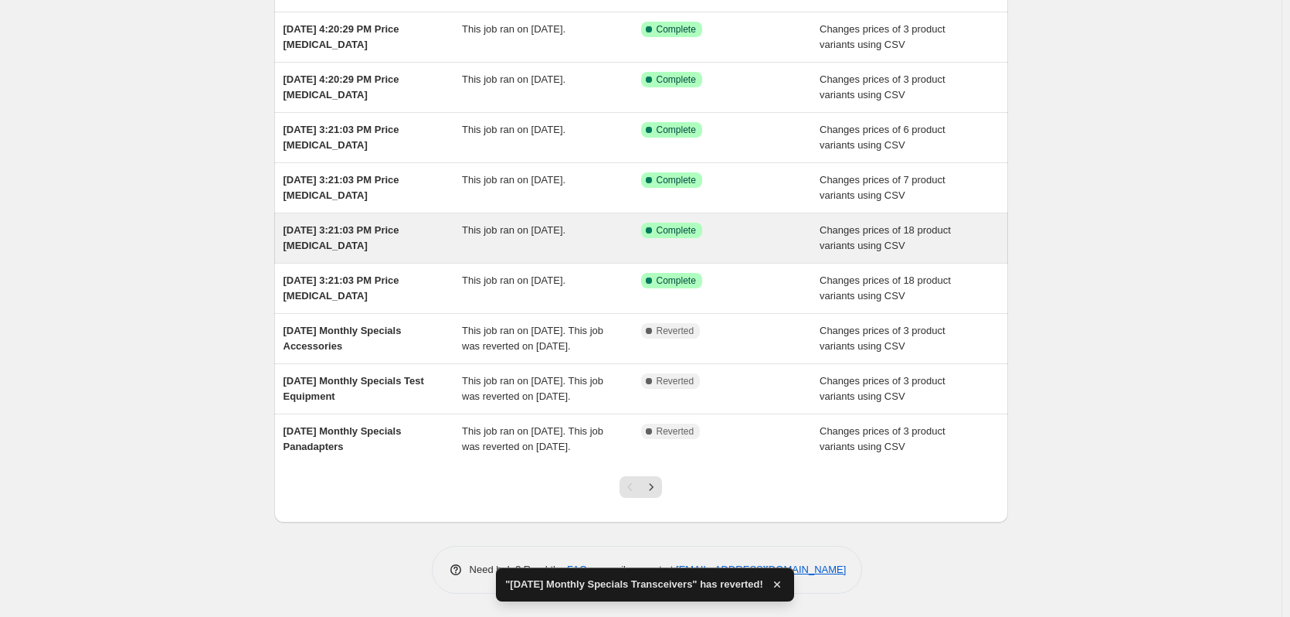
scroll to position [226, 0]
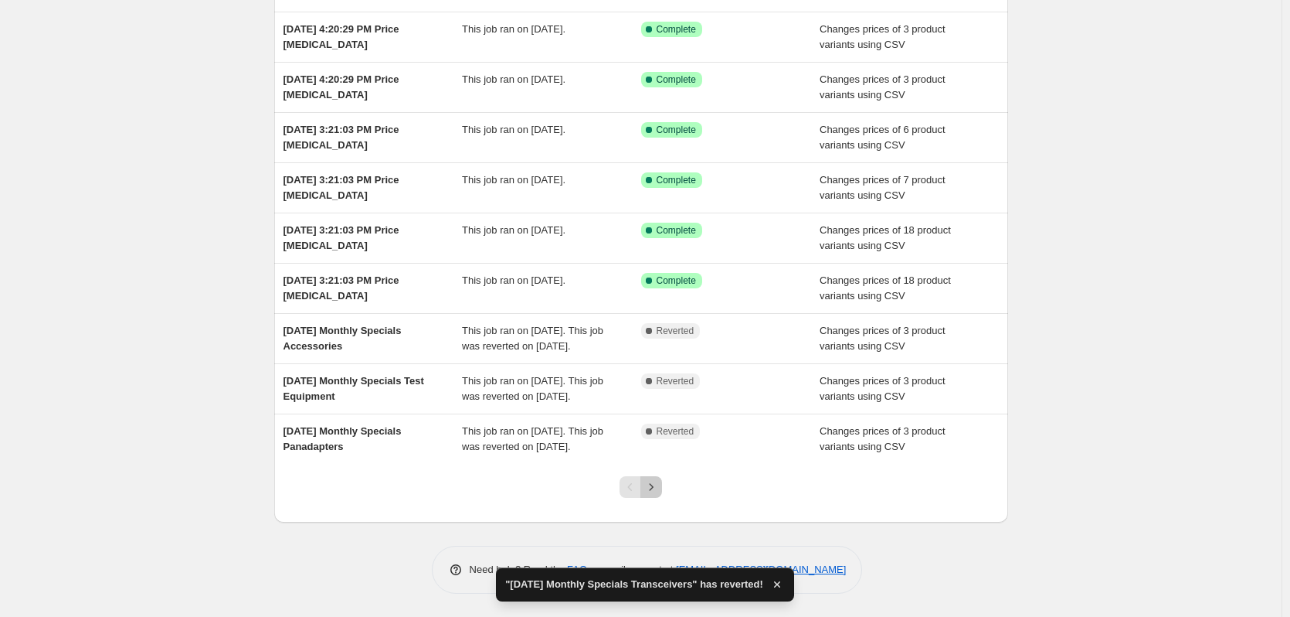
click at [654, 486] on icon "Next" at bounding box center [651, 486] width 15 height 15
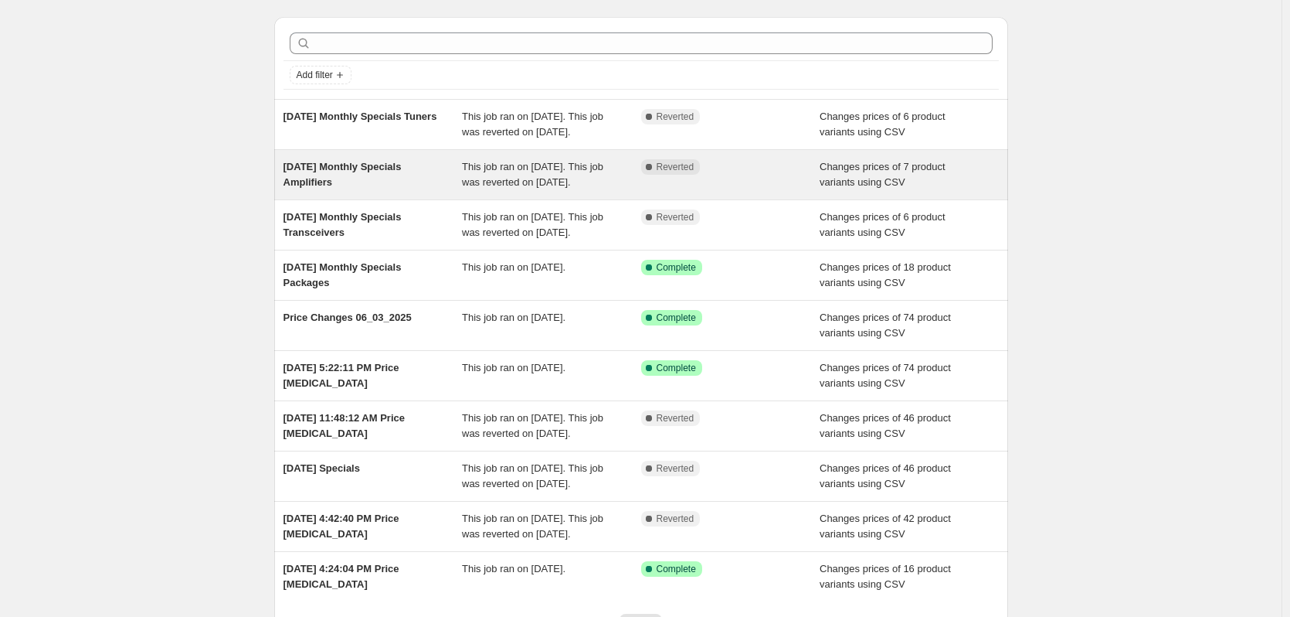
scroll to position [77, 0]
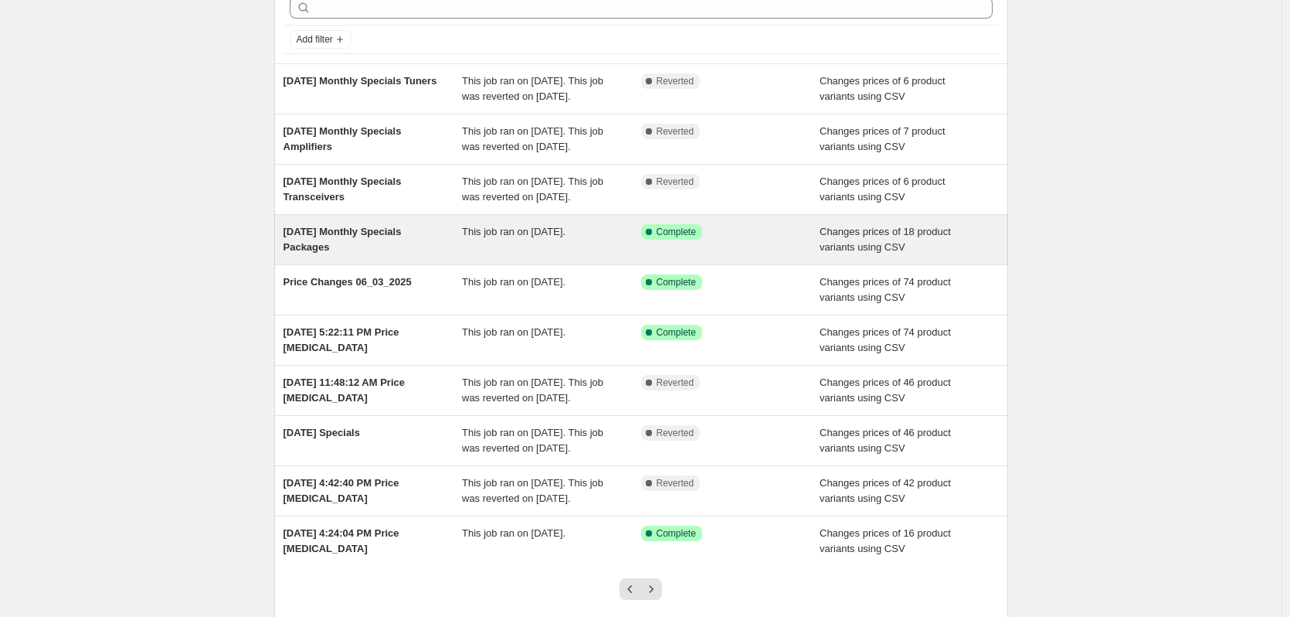
click at [391, 253] on span "June 3 2025 Monthly Specials Packages" at bounding box center [343, 239] width 118 height 27
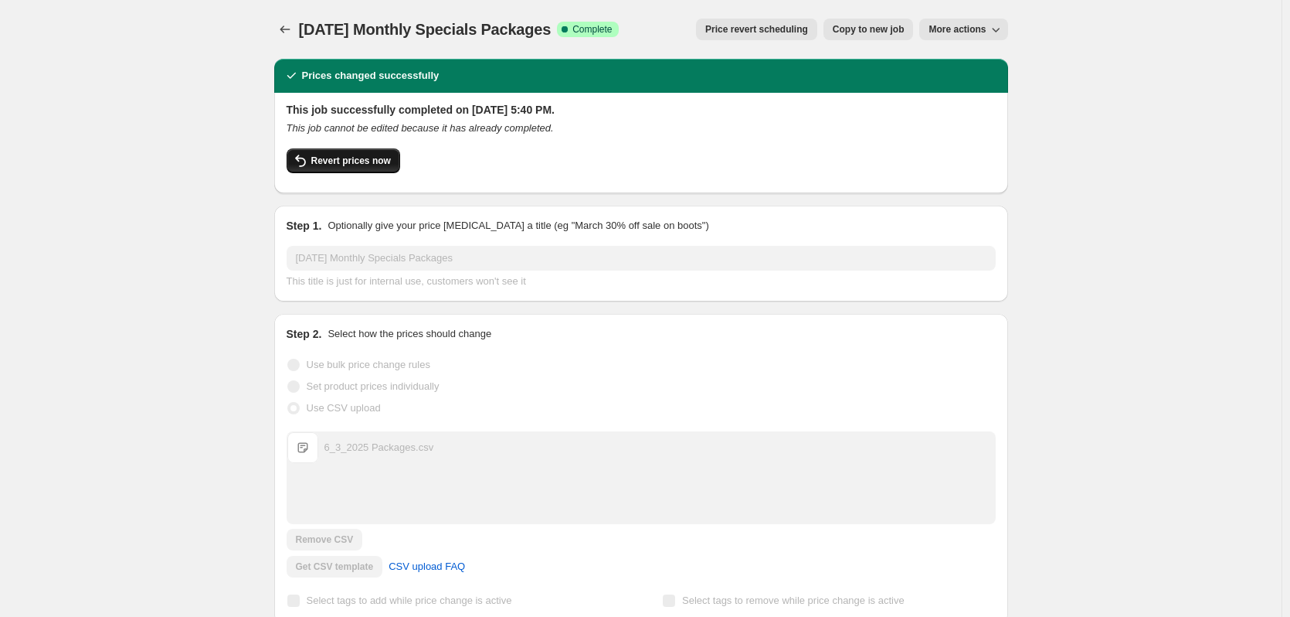
click at [379, 170] on button "Revert prices now" at bounding box center [344, 160] width 114 height 25
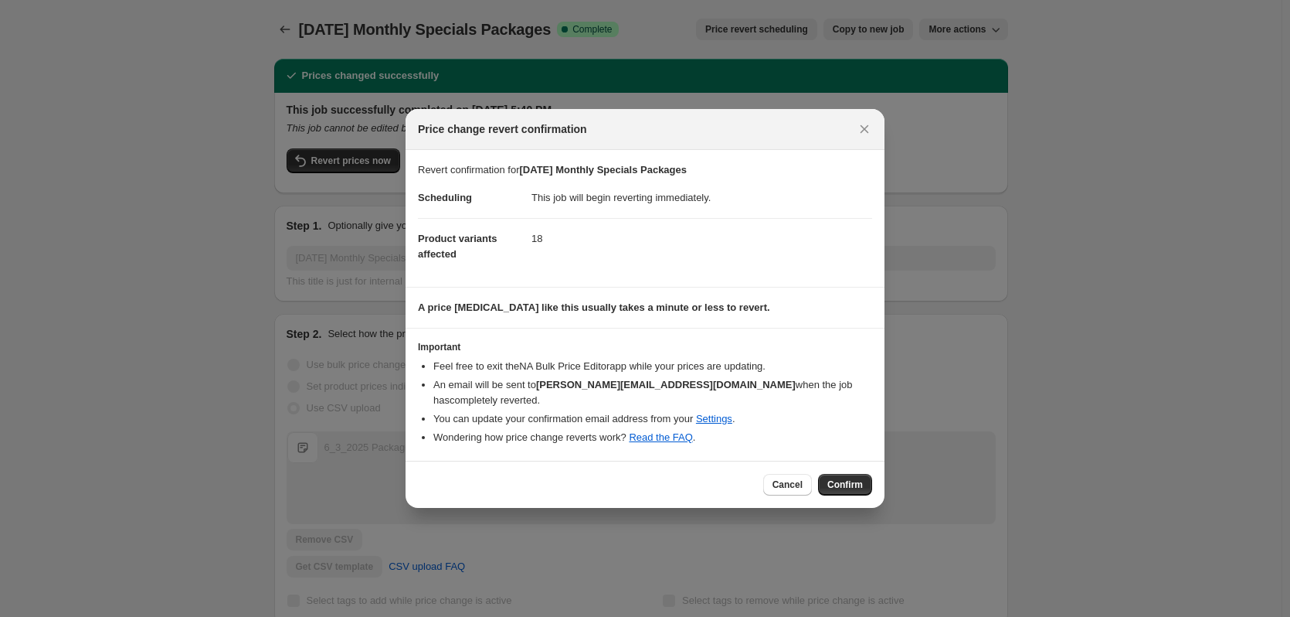
click at [845, 478] on span "Confirm" at bounding box center [845, 484] width 36 height 12
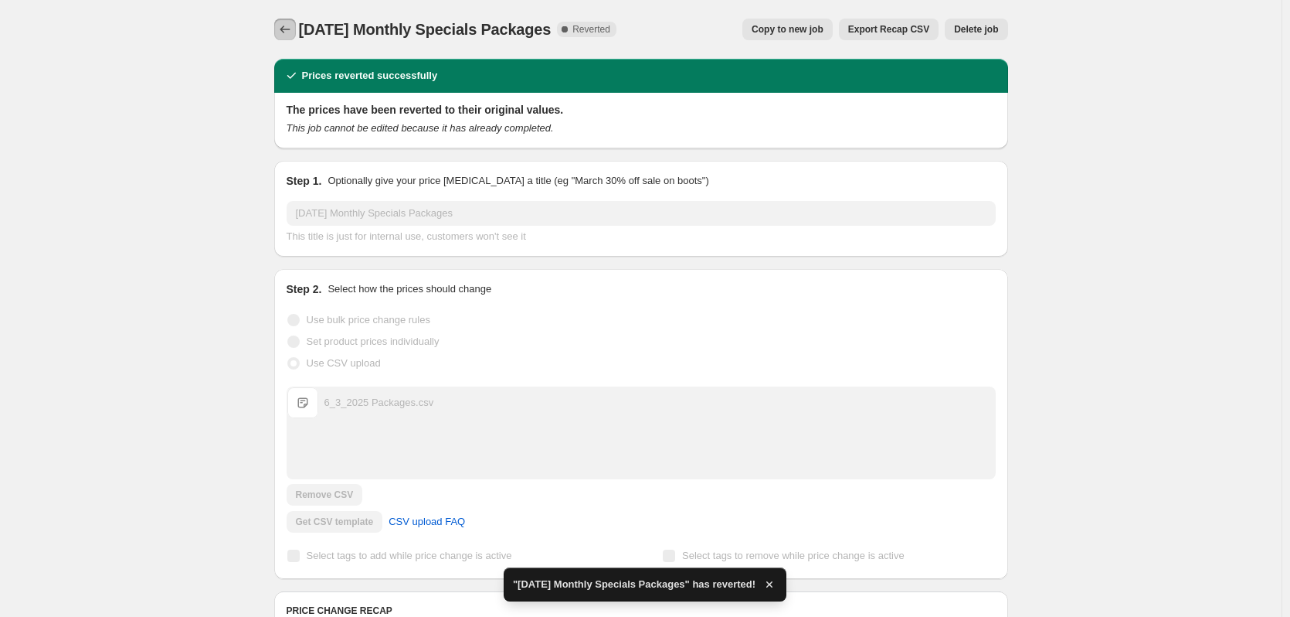
click at [295, 32] on button "Price change jobs" at bounding box center [285, 30] width 22 height 22
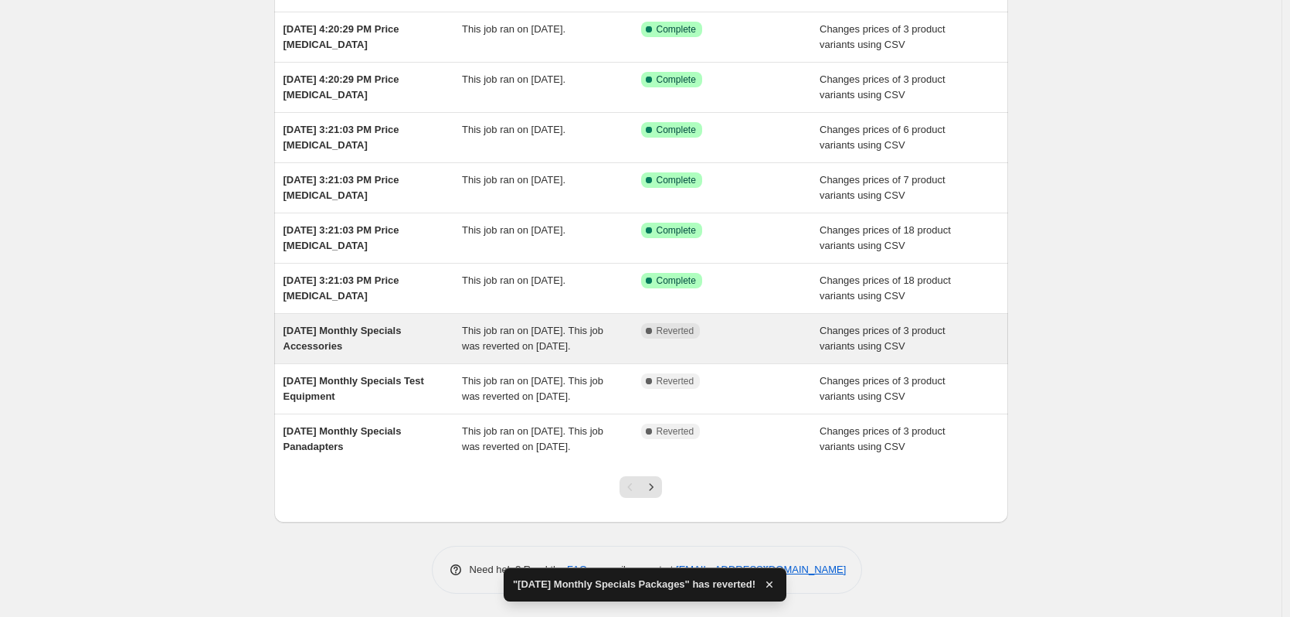
scroll to position [226, 0]
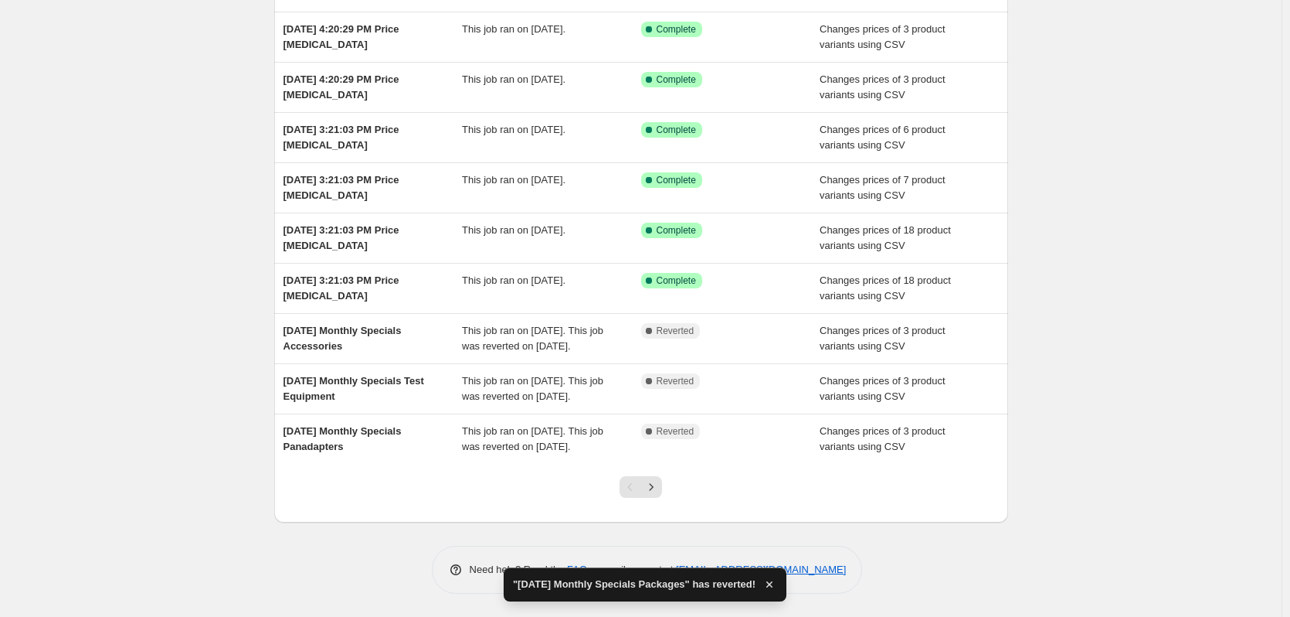
click at [641, 482] on div "Pagination" at bounding box center [631, 487] width 22 height 22
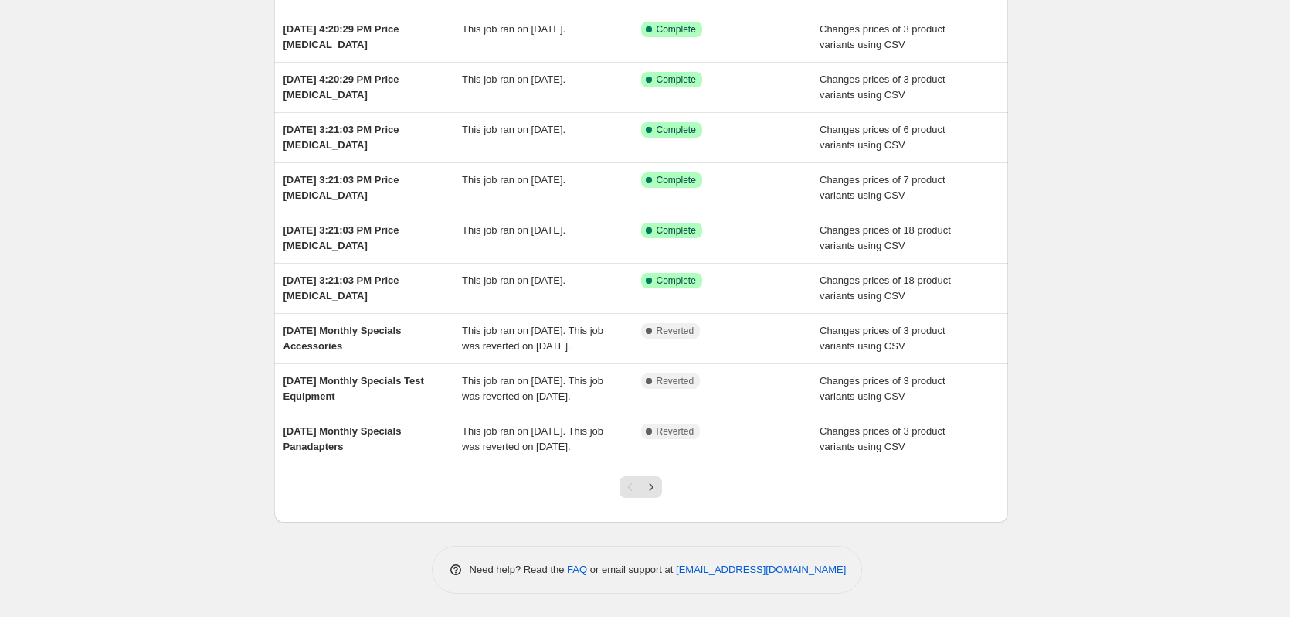
click at [641, 486] on div "Pagination" at bounding box center [631, 487] width 22 height 22
click at [659, 485] on icon "Next" at bounding box center [651, 486] width 15 height 15
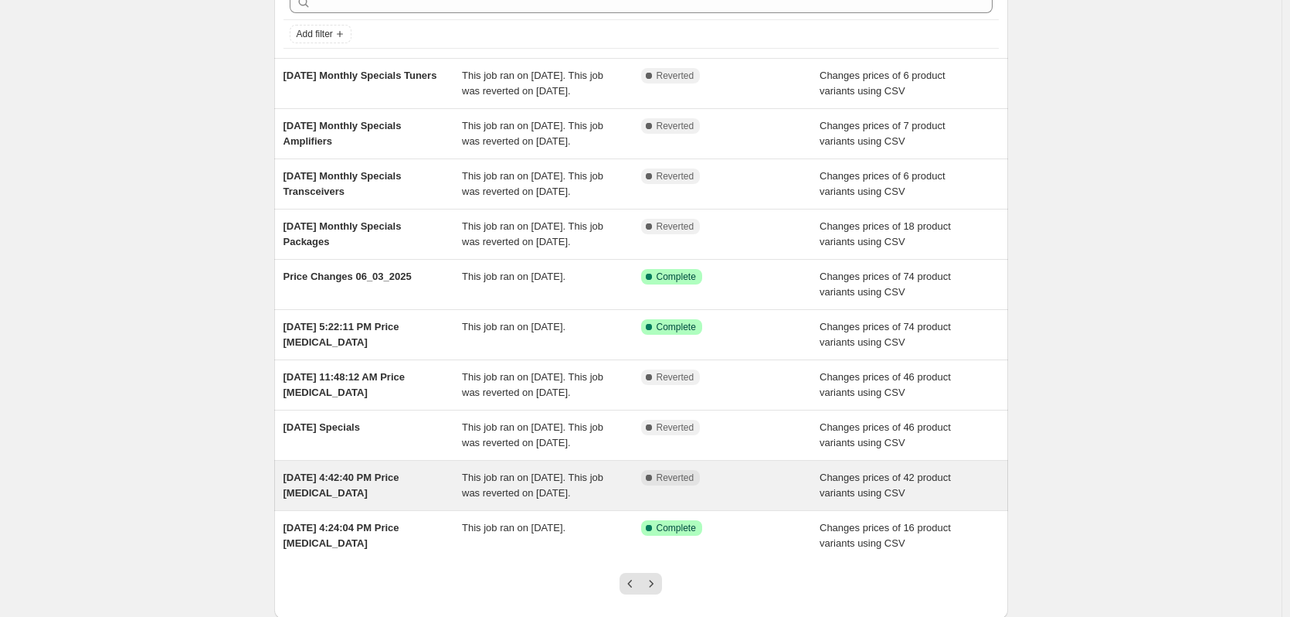
scroll to position [287, 0]
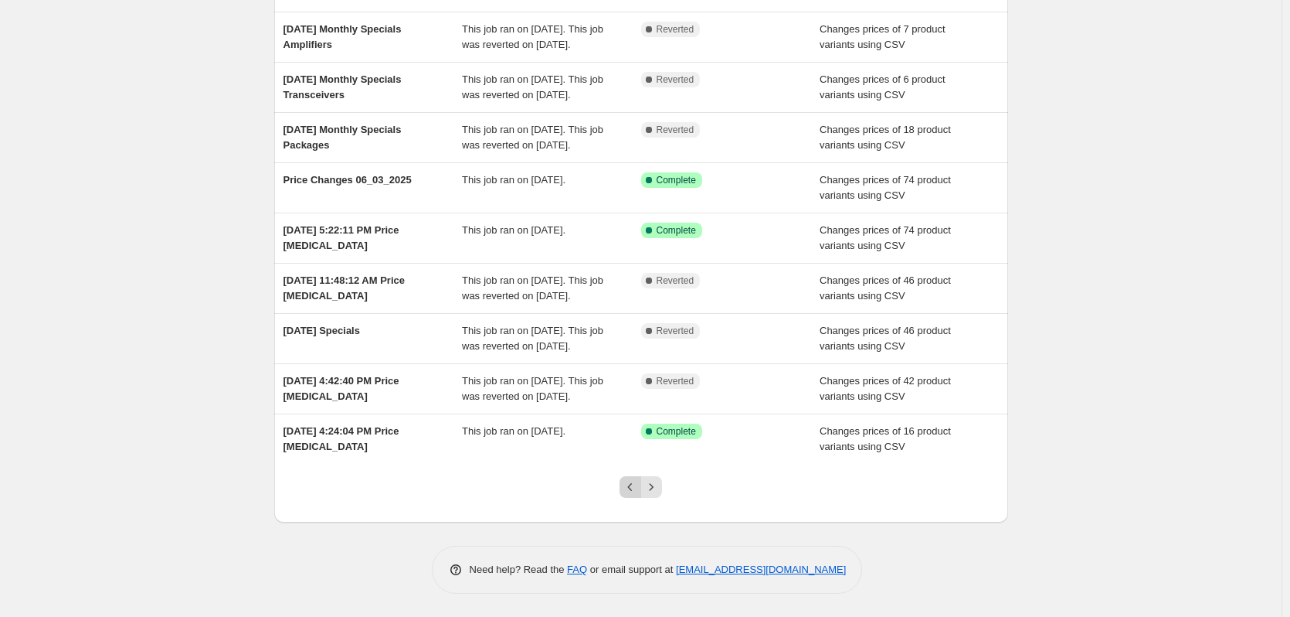
click at [637, 489] on icon "Previous" at bounding box center [630, 486] width 15 height 15
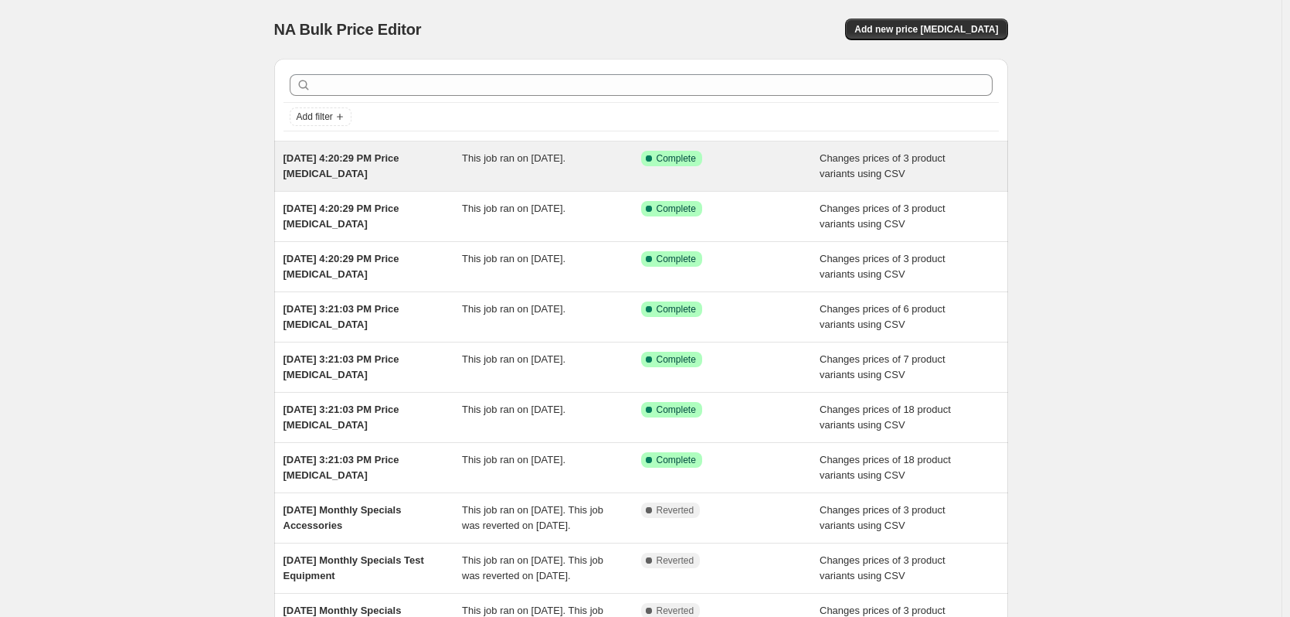
click at [389, 161] on span "[DATE] 4:20:29 PM Price [MEDICAL_DATA]" at bounding box center [342, 165] width 116 height 27
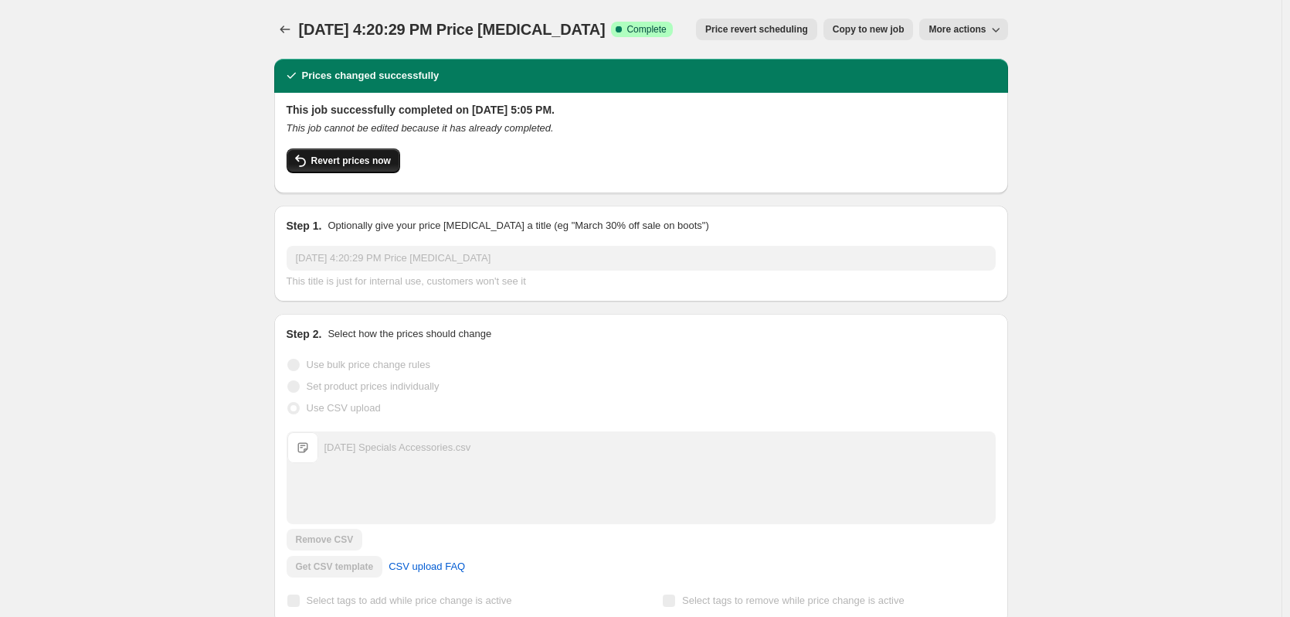
click at [330, 158] on span "Revert prices now" at bounding box center [351, 161] width 80 height 12
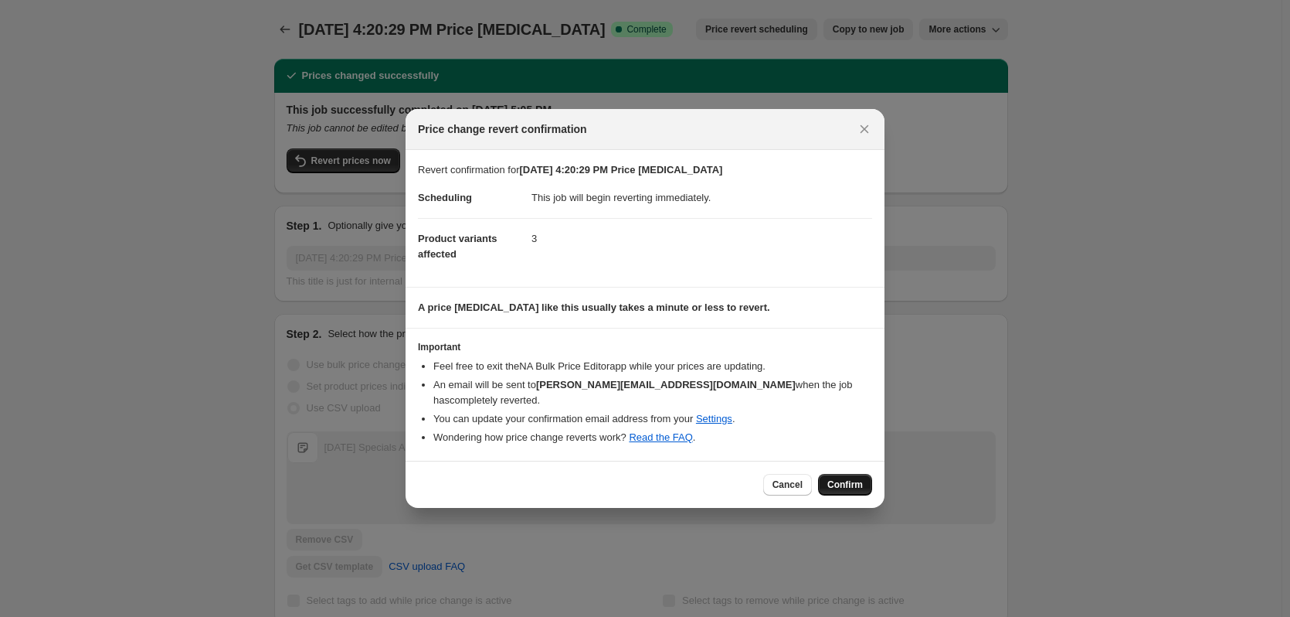
click at [851, 478] on span "Confirm" at bounding box center [845, 484] width 36 height 12
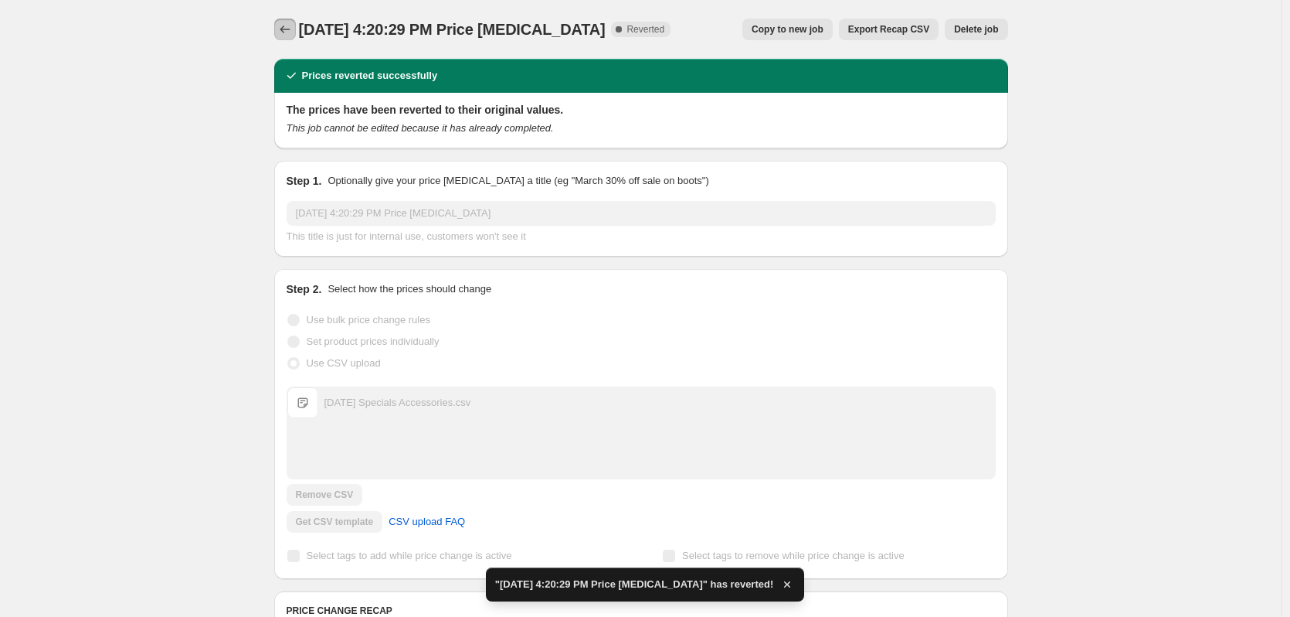
click at [280, 31] on button "Price change jobs" at bounding box center [285, 30] width 22 height 22
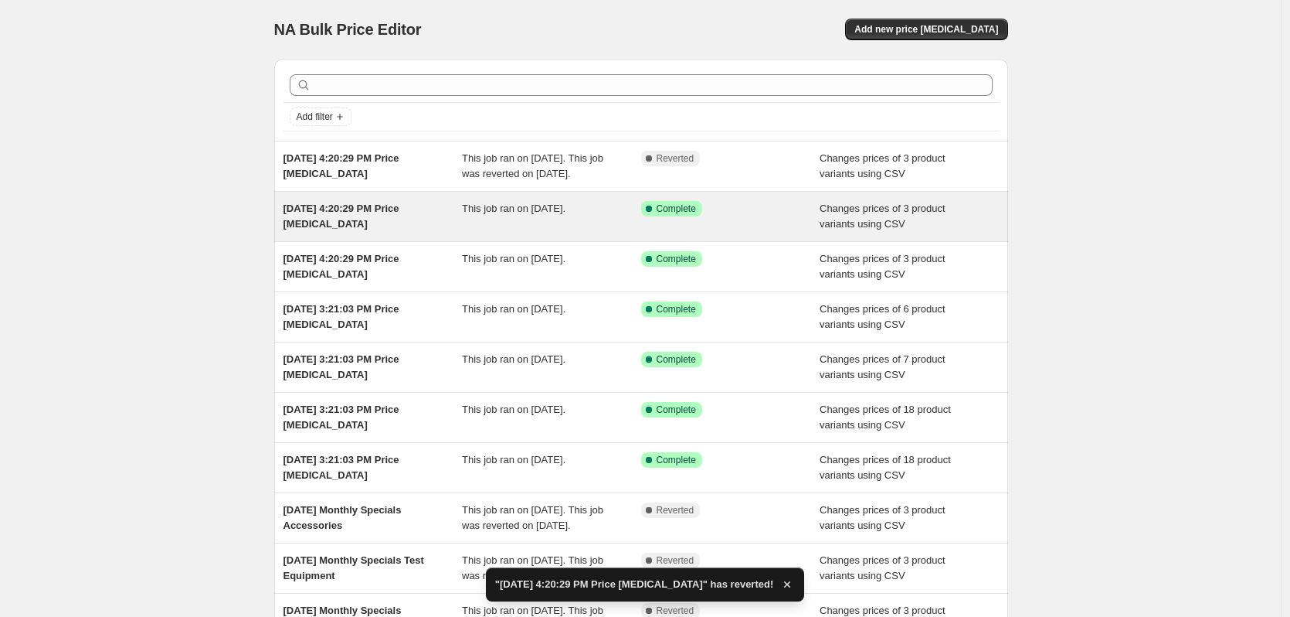
click at [349, 230] on div "[DATE] 4:20:29 PM Price [MEDICAL_DATA]" at bounding box center [373, 216] width 179 height 31
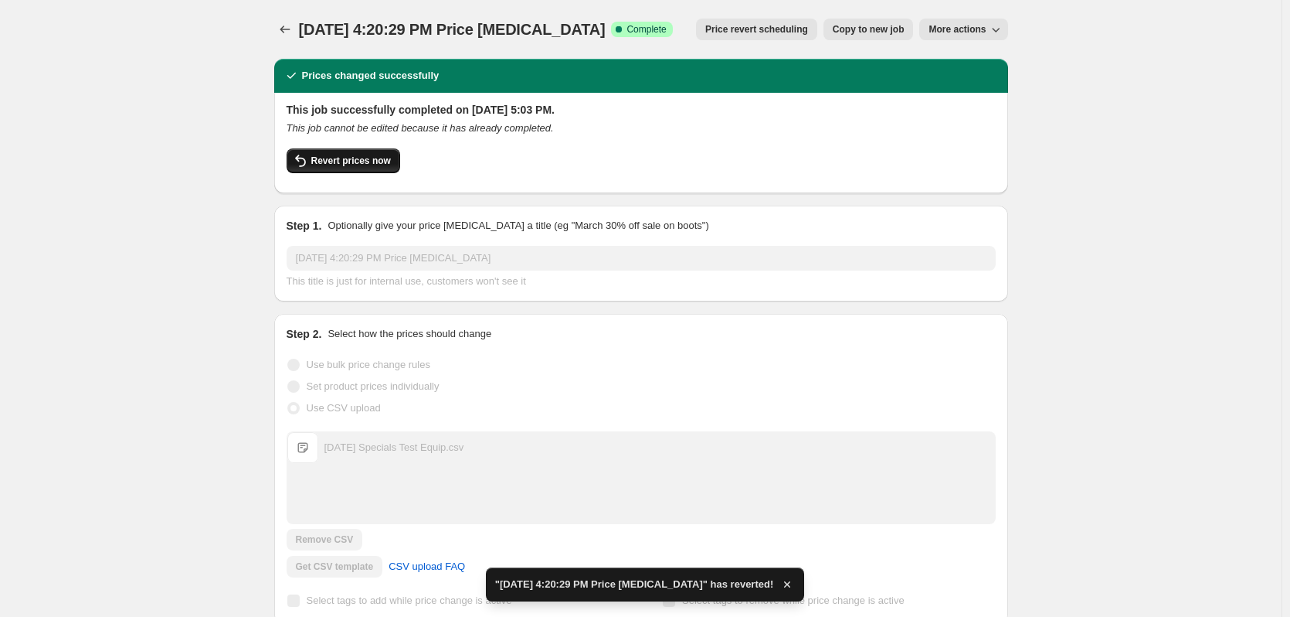
click at [365, 161] on span "Revert prices now" at bounding box center [351, 161] width 80 height 12
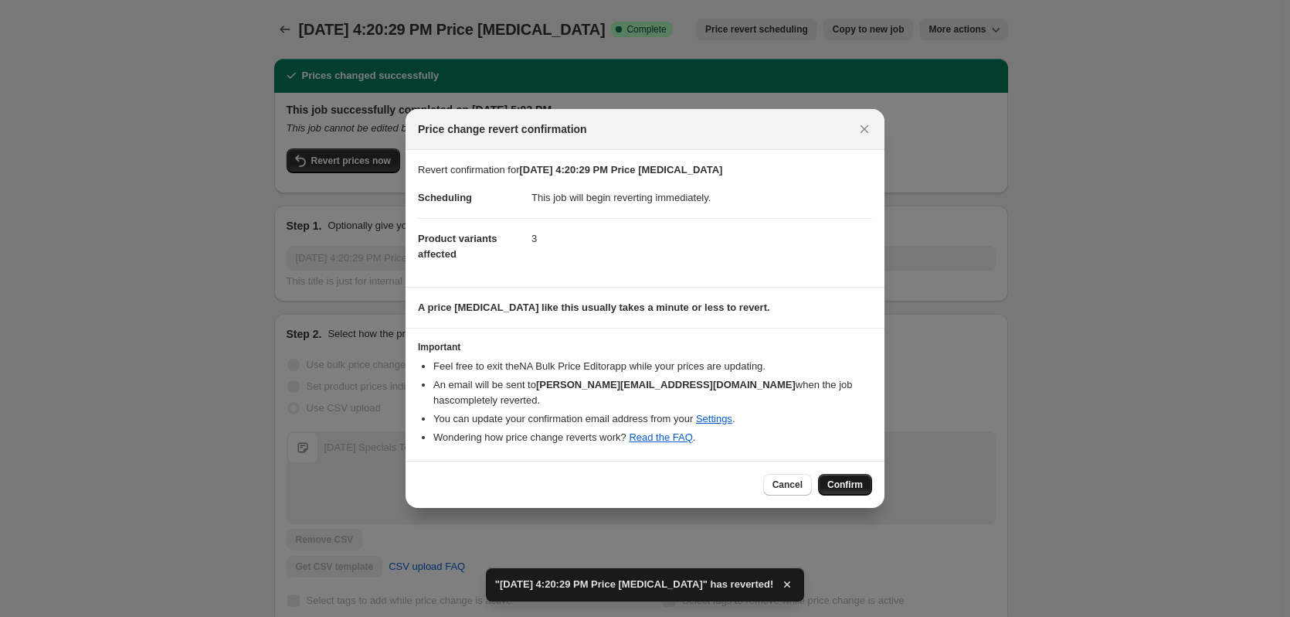
click at [858, 478] on span "Confirm" at bounding box center [845, 484] width 36 height 12
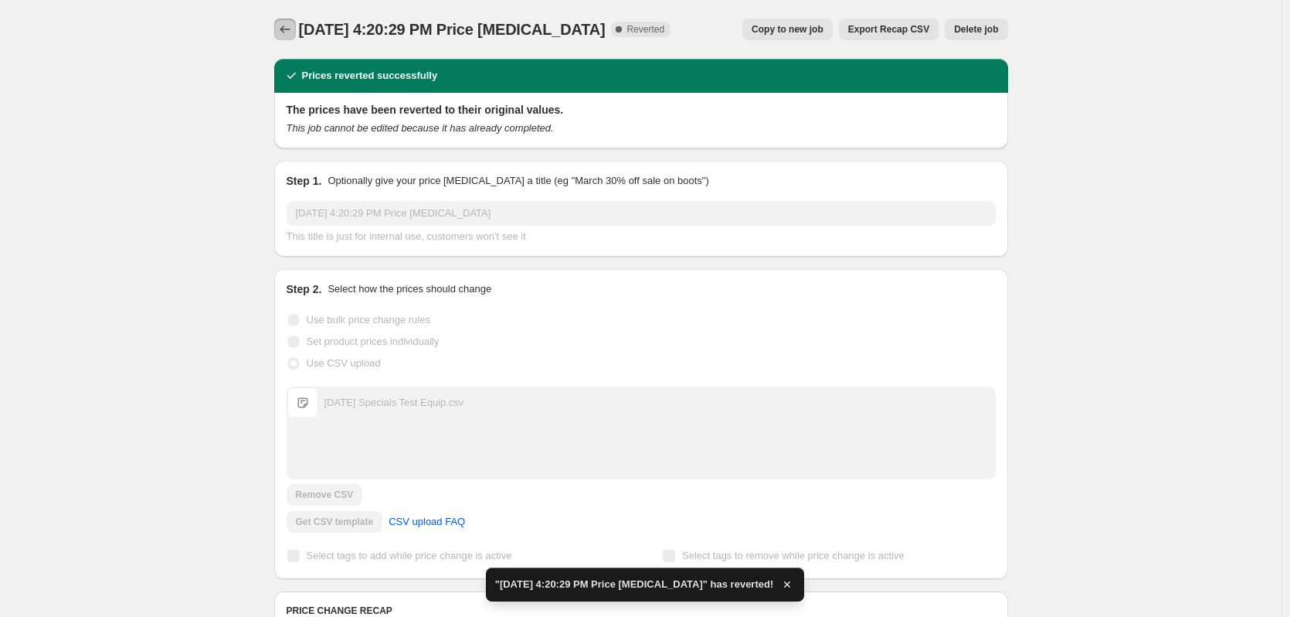
click at [288, 25] on icon "Price change jobs" at bounding box center [284, 29] width 15 height 15
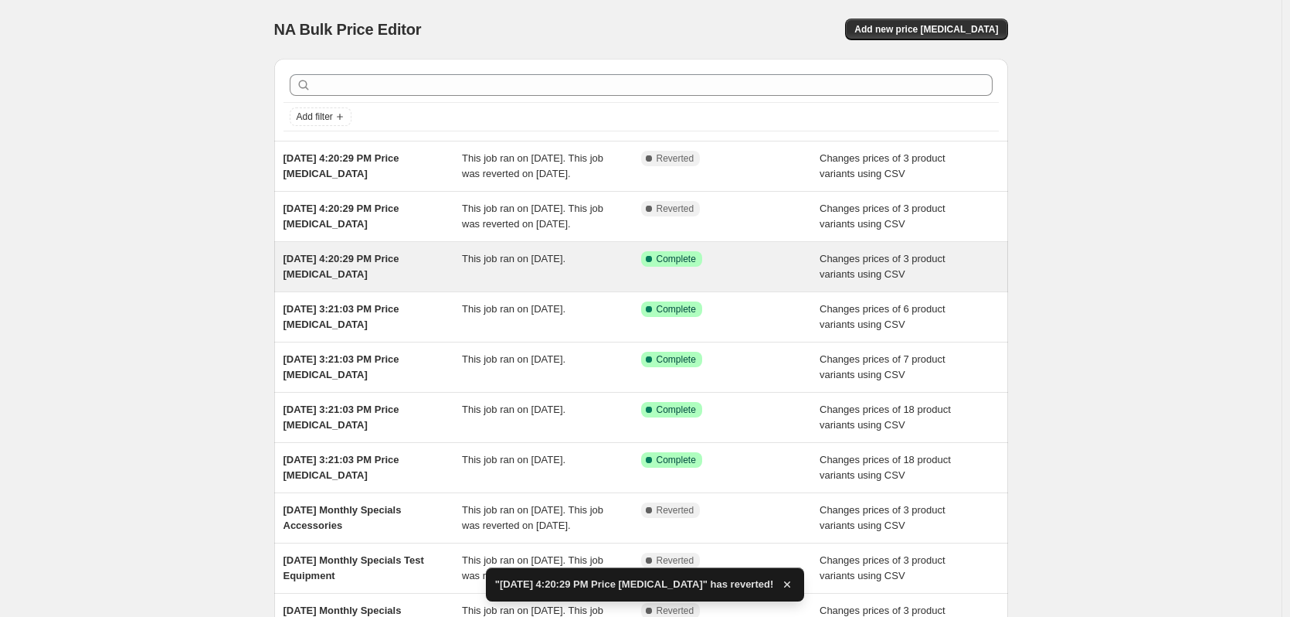
click at [374, 282] on div "[DATE] 4:20:29 PM Price [MEDICAL_DATA]" at bounding box center [373, 266] width 179 height 31
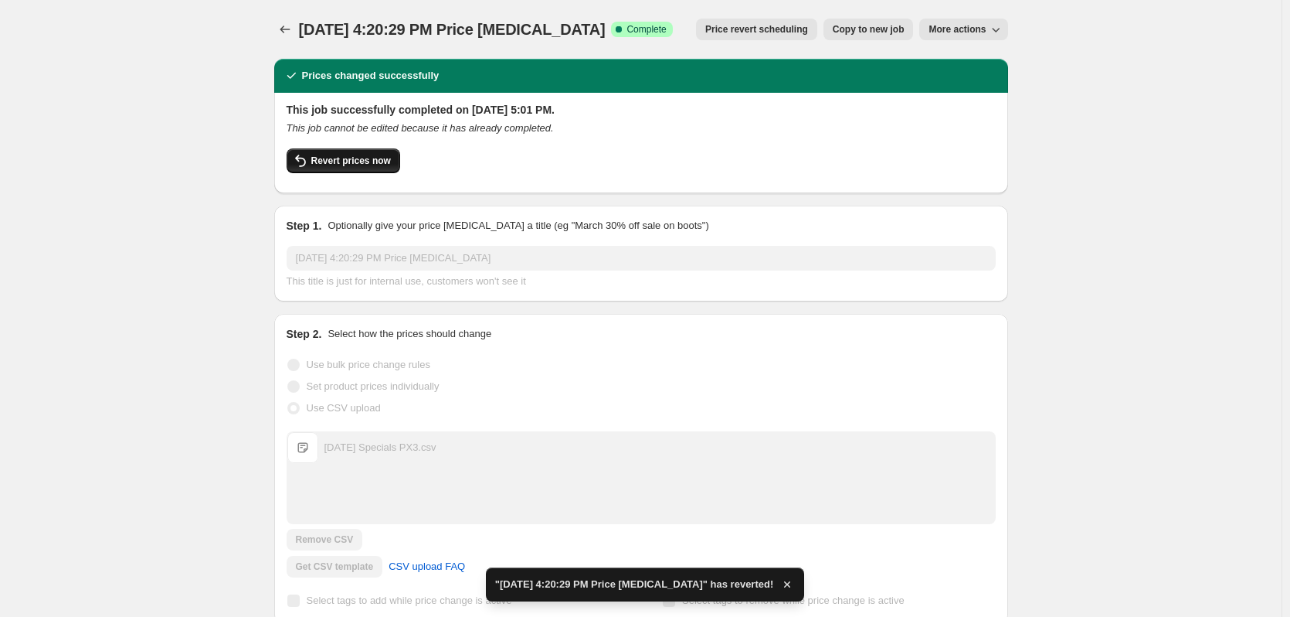
click at [373, 162] on span "Revert prices now" at bounding box center [351, 161] width 80 height 12
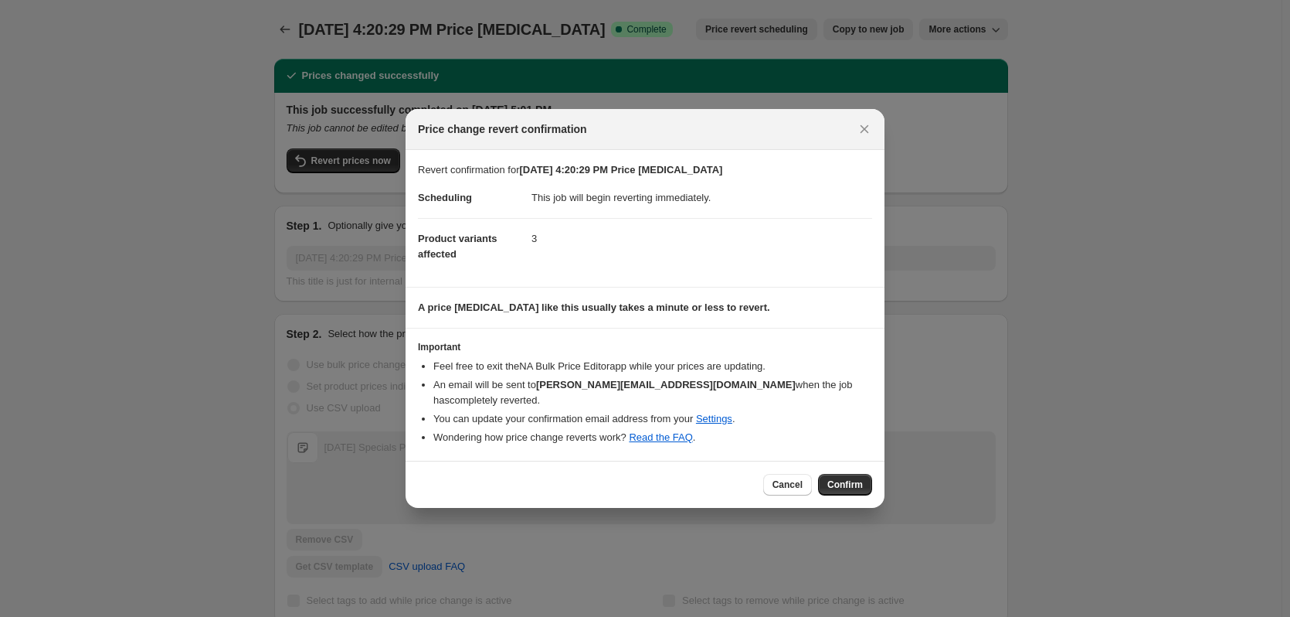
drag, startPoint x: 848, startPoint y: 479, endPoint x: 837, endPoint y: 468, distance: 15.9
click at [844, 478] on span "Confirm" at bounding box center [845, 484] width 36 height 12
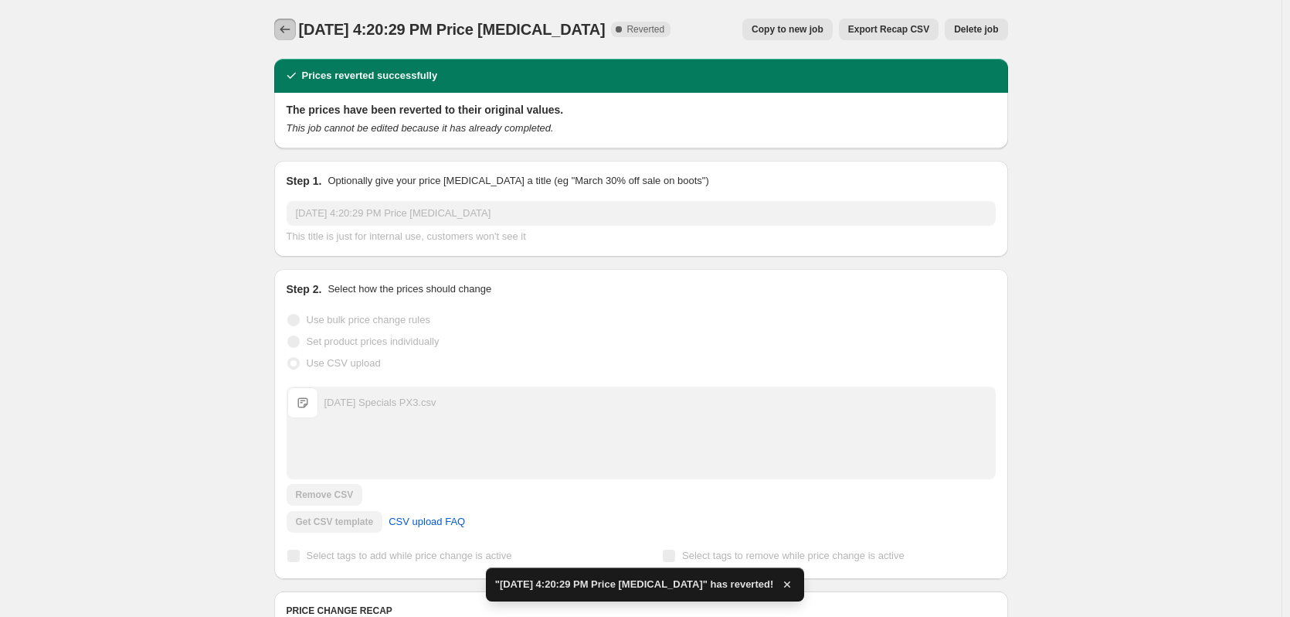
click at [288, 25] on icon "Price change jobs" at bounding box center [284, 29] width 15 height 15
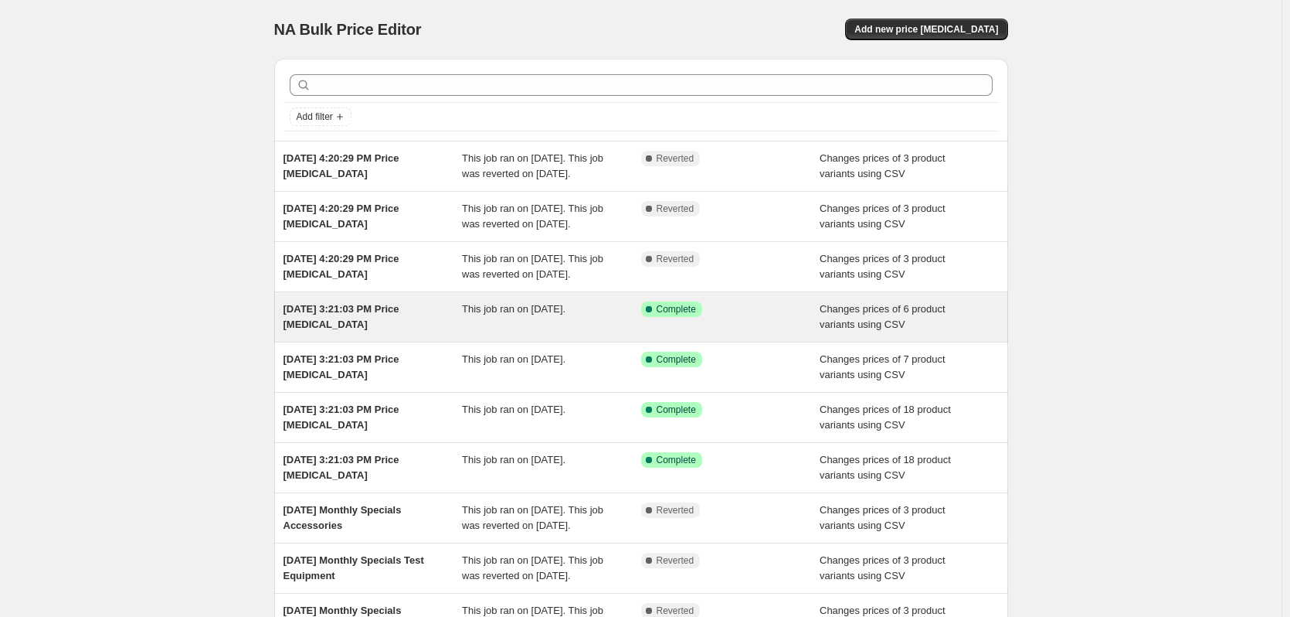
click at [376, 330] on span "[DATE] 3:21:03 PM Price [MEDICAL_DATA]" at bounding box center [342, 316] width 116 height 27
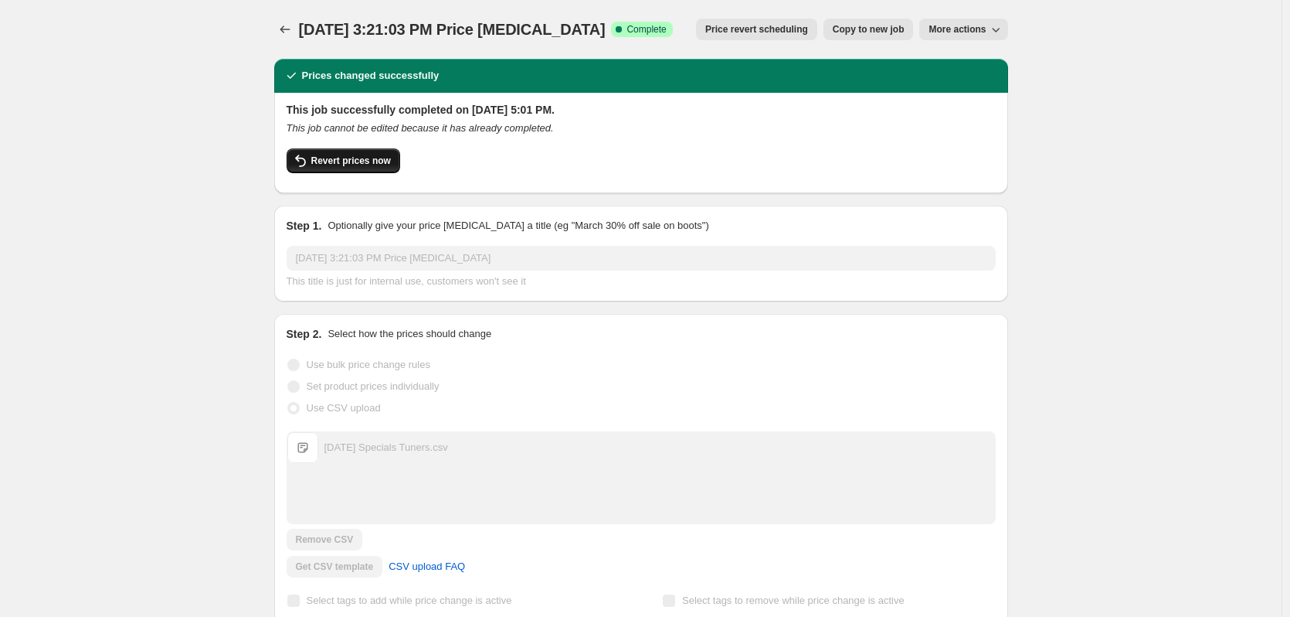
click at [374, 166] on span "Revert prices now" at bounding box center [351, 161] width 80 height 12
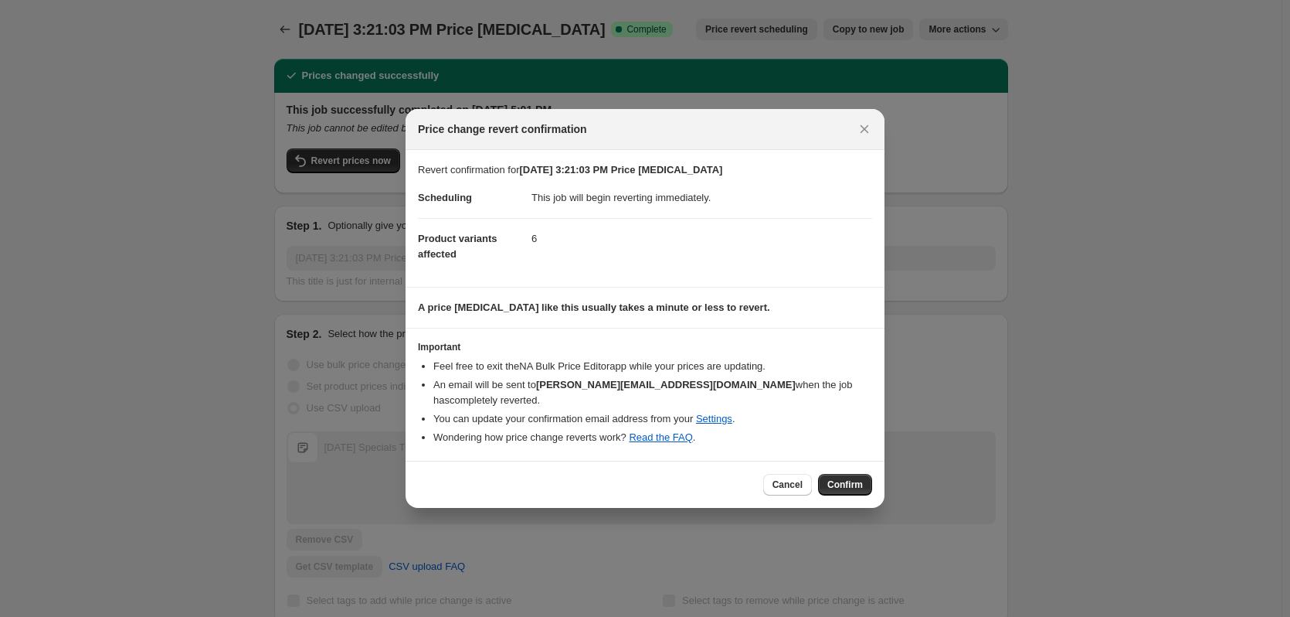
click at [842, 478] on span "Confirm" at bounding box center [845, 484] width 36 height 12
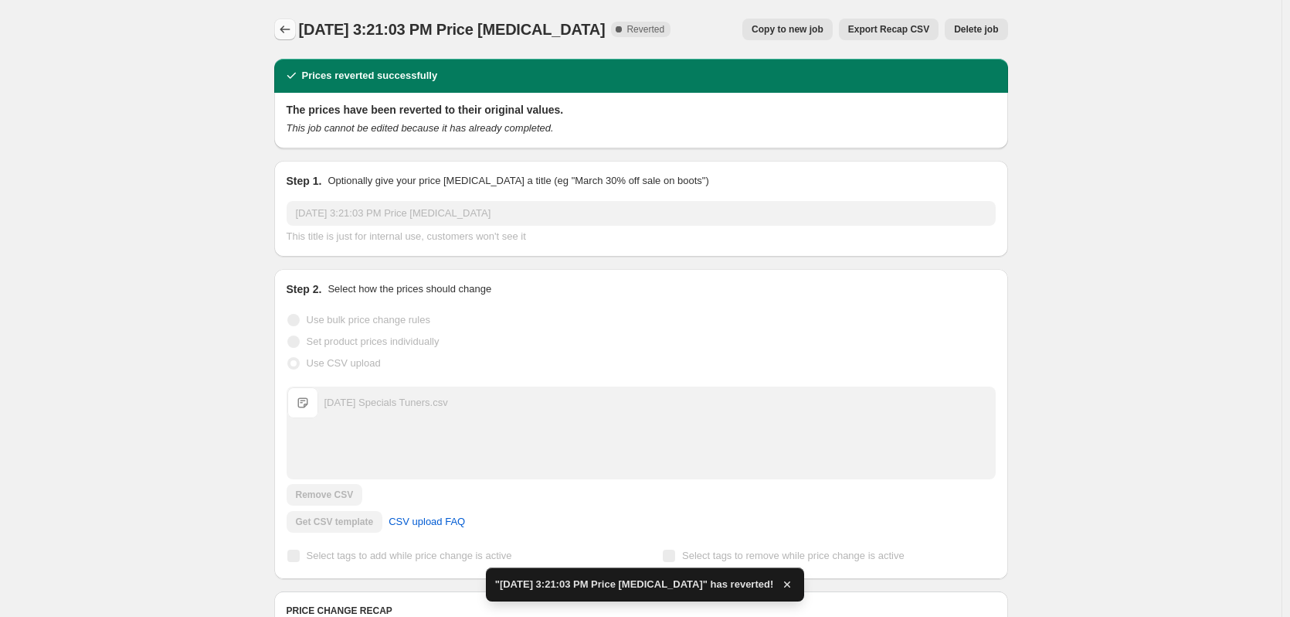
click at [283, 26] on icon "Price change jobs" at bounding box center [284, 29] width 15 height 15
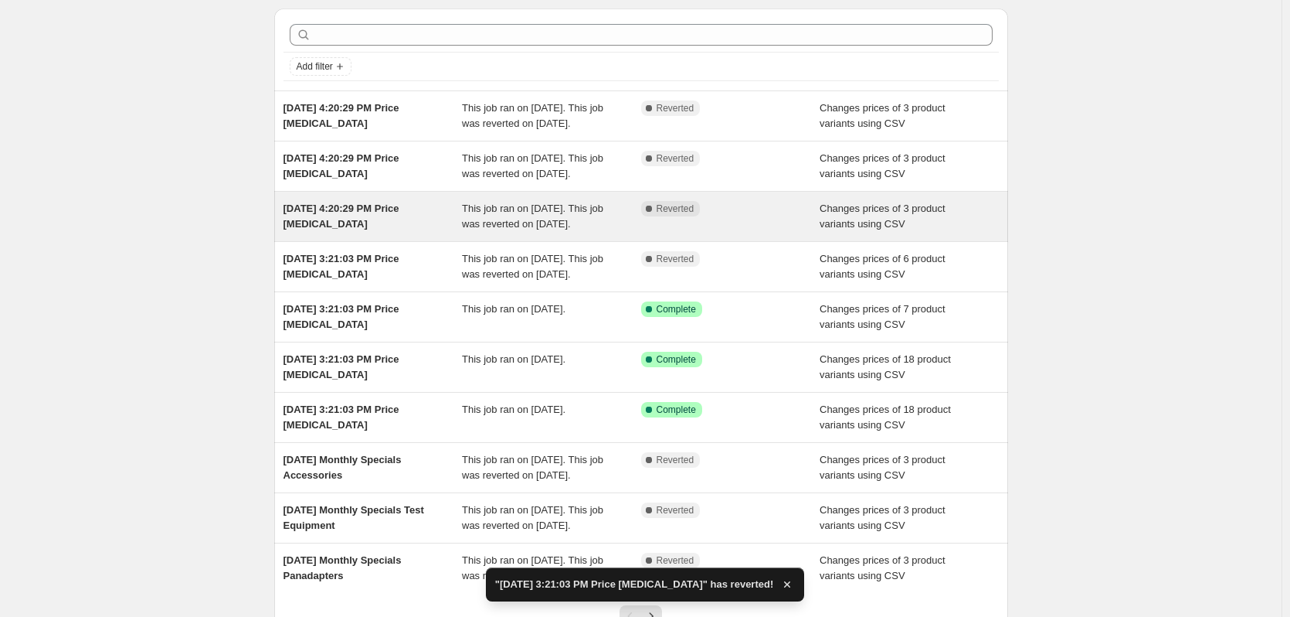
scroll to position [155, 0]
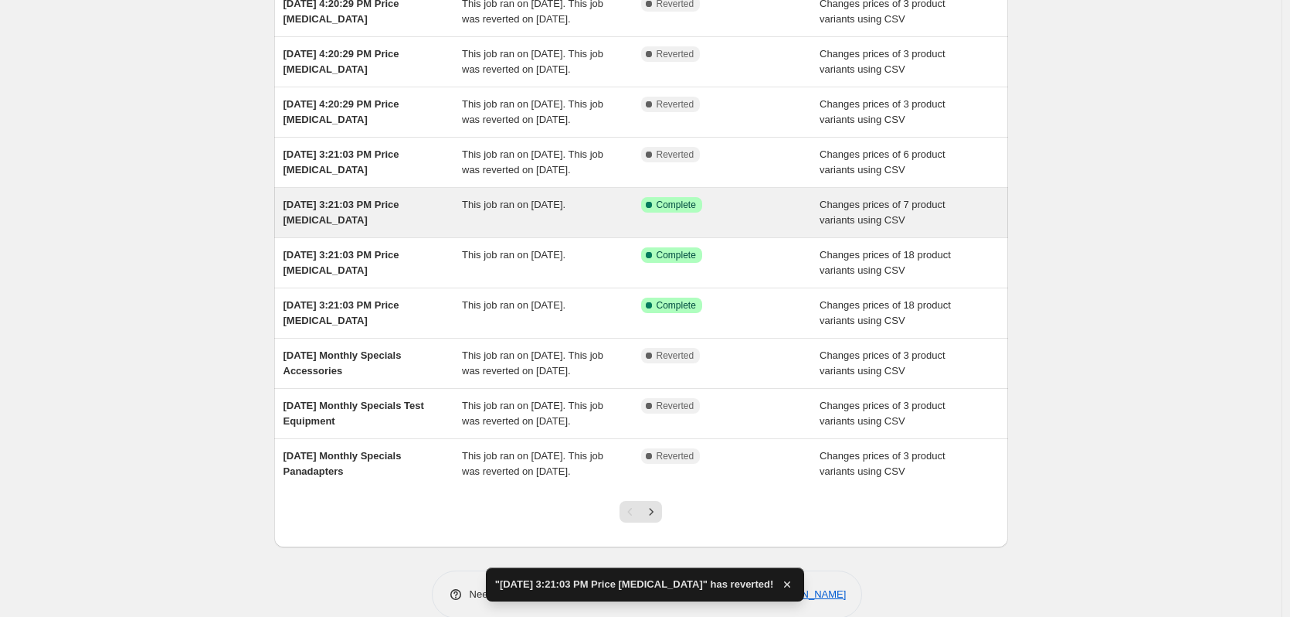
click at [313, 226] on span "[DATE] 3:21:03 PM Price [MEDICAL_DATA]" at bounding box center [342, 212] width 116 height 27
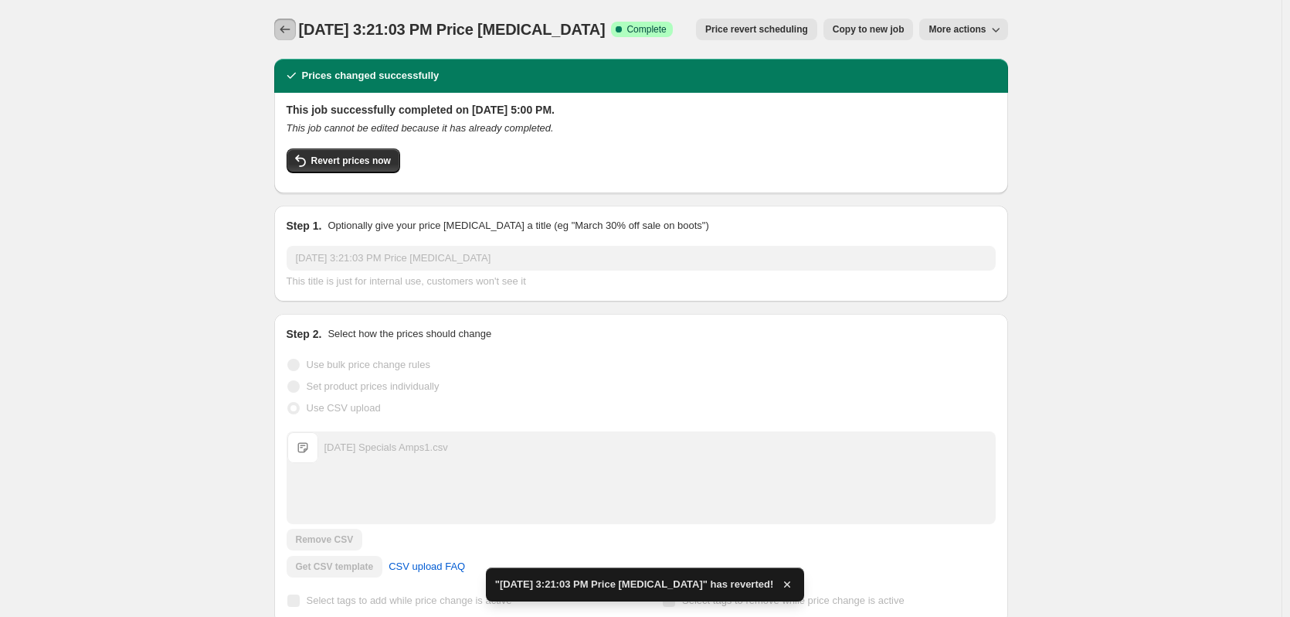
click at [283, 25] on icon "Price change jobs" at bounding box center [284, 29] width 15 height 15
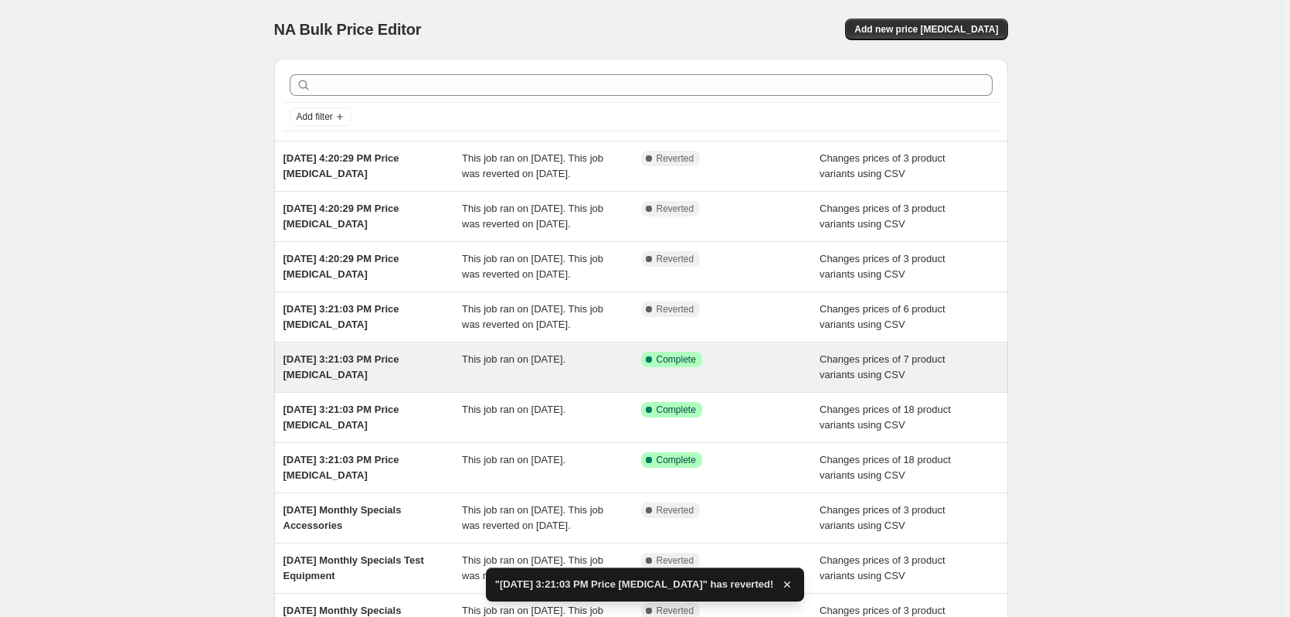
click at [396, 382] on div "[DATE] 3:21:03 PM Price [MEDICAL_DATA]" at bounding box center [373, 367] width 179 height 31
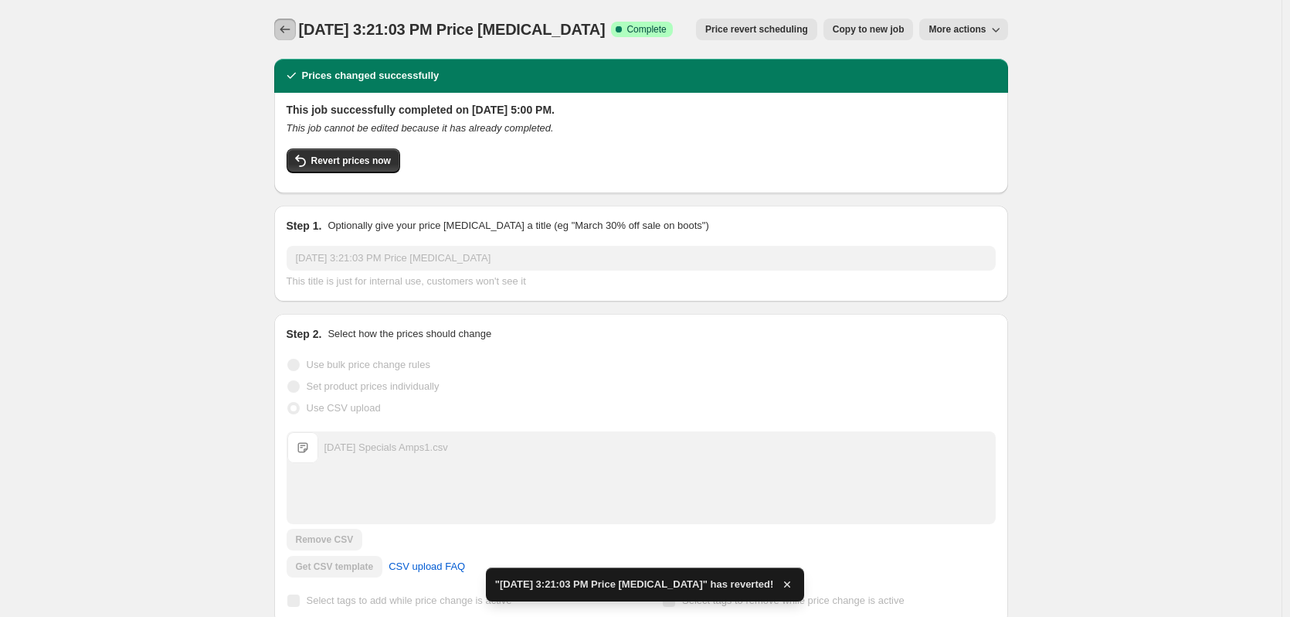
click at [288, 32] on icon "Price change jobs" at bounding box center [284, 29] width 15 height 15
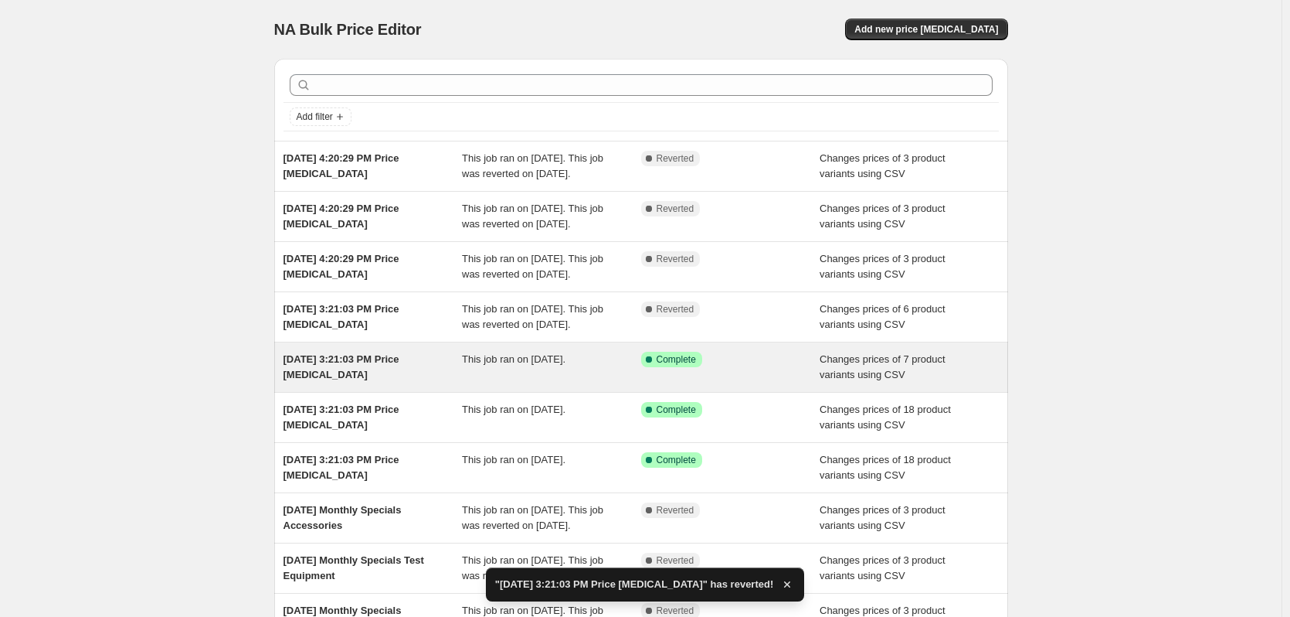
click at [384, 380] on span "[DATE] 3:21:03 PM Price [MEDICAL_DATA]" at bounding box center [342, 366] width 116 height 27
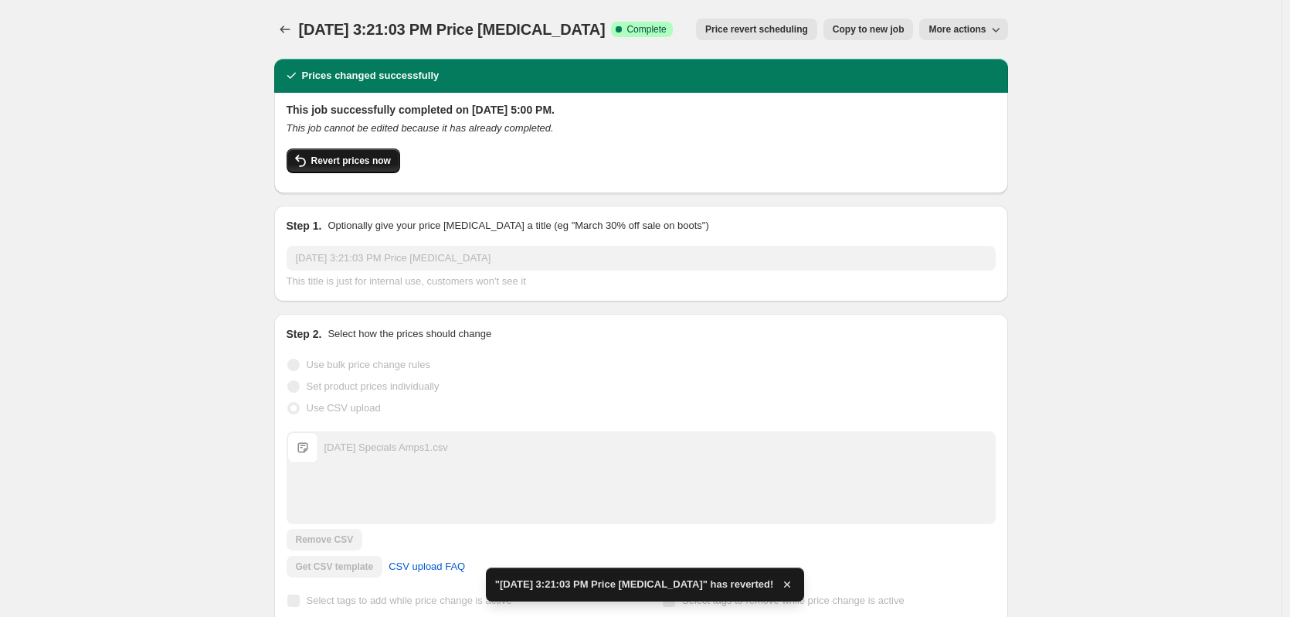
click at [371, 157] on span "Revert prices now" at bounding box center [351, 161] width 80 height 12
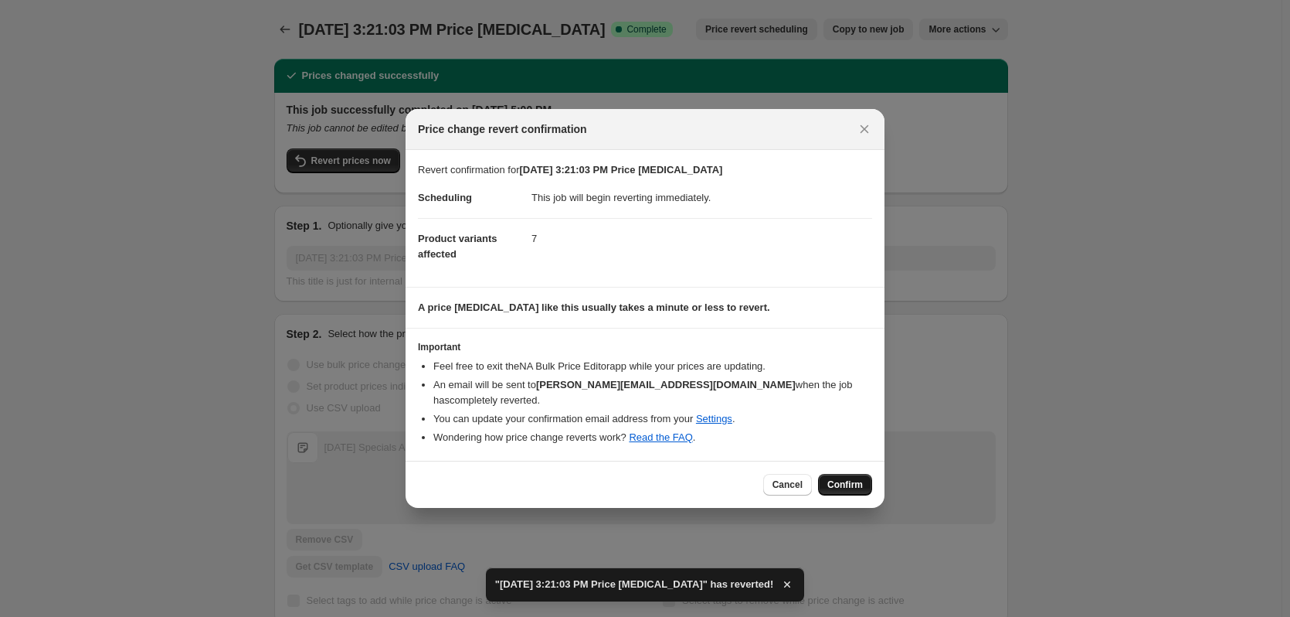
click at [844, 479] on span "Confirm" at bounding box center [845, 484] width 36 height 12
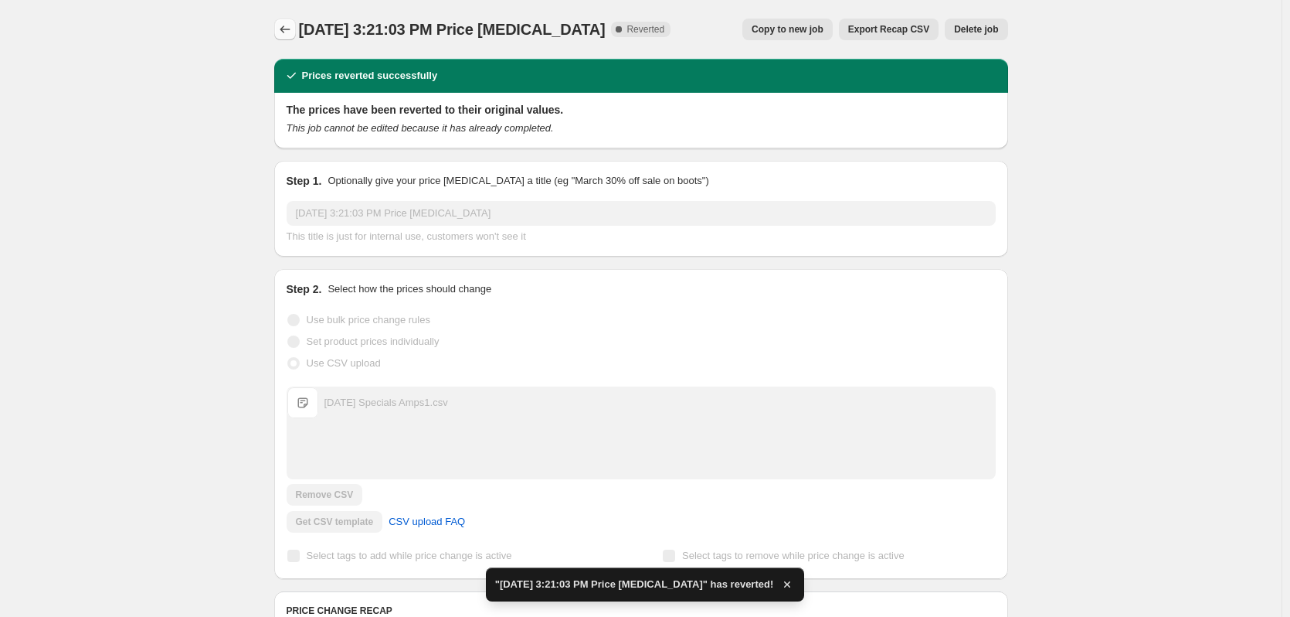
click at [290, 29] on icon "Price change jobs" at bounding box center [284, 29] width 15 height 15
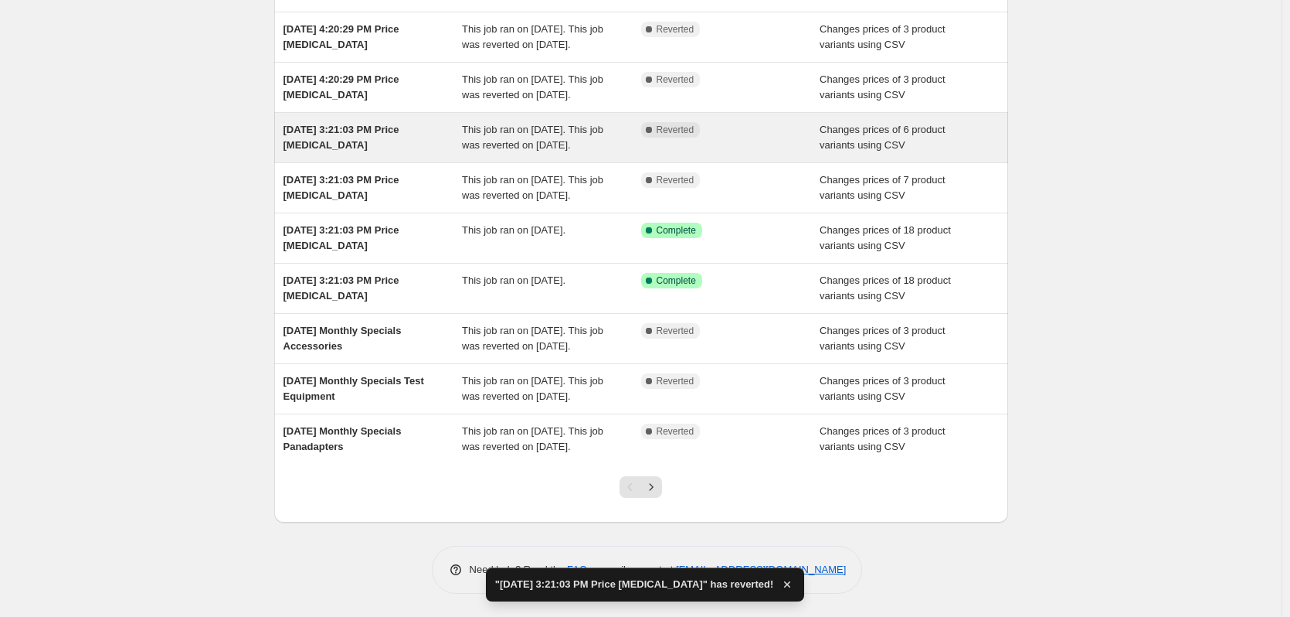
scroll to position [232, 0]
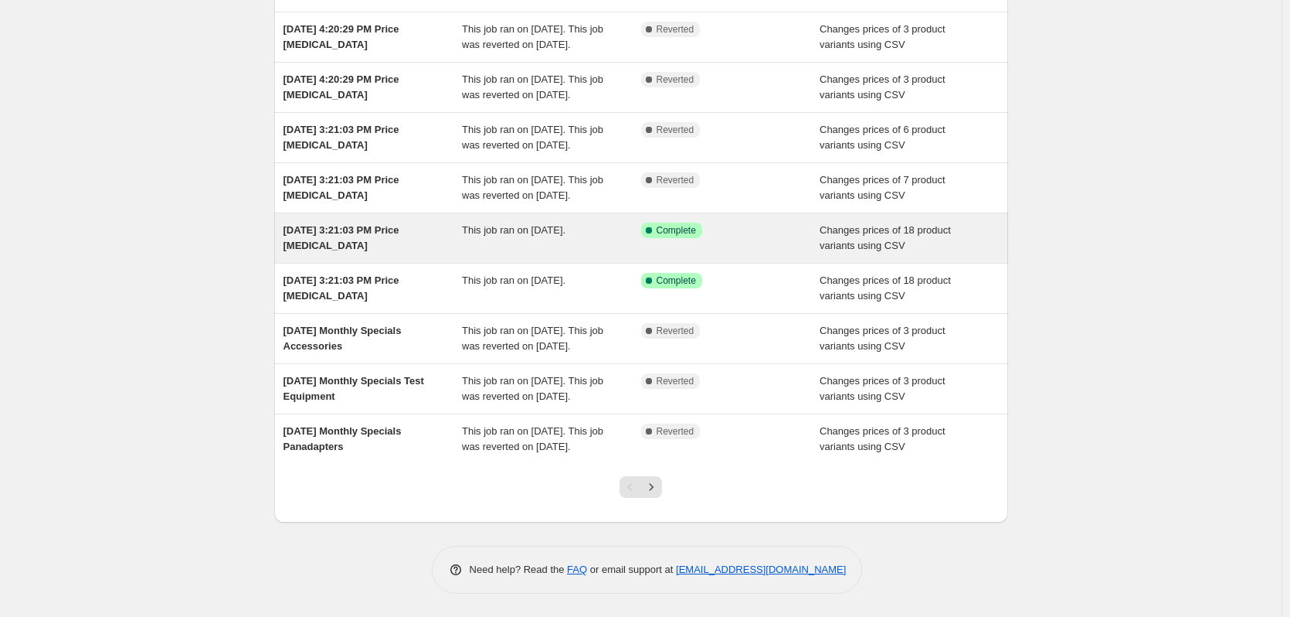
click at [382, 253] on div "[DATE] 3:21:03 PM Price [MEDICAL_DATA]" at bounding box center [373, 238] width 179 height 31
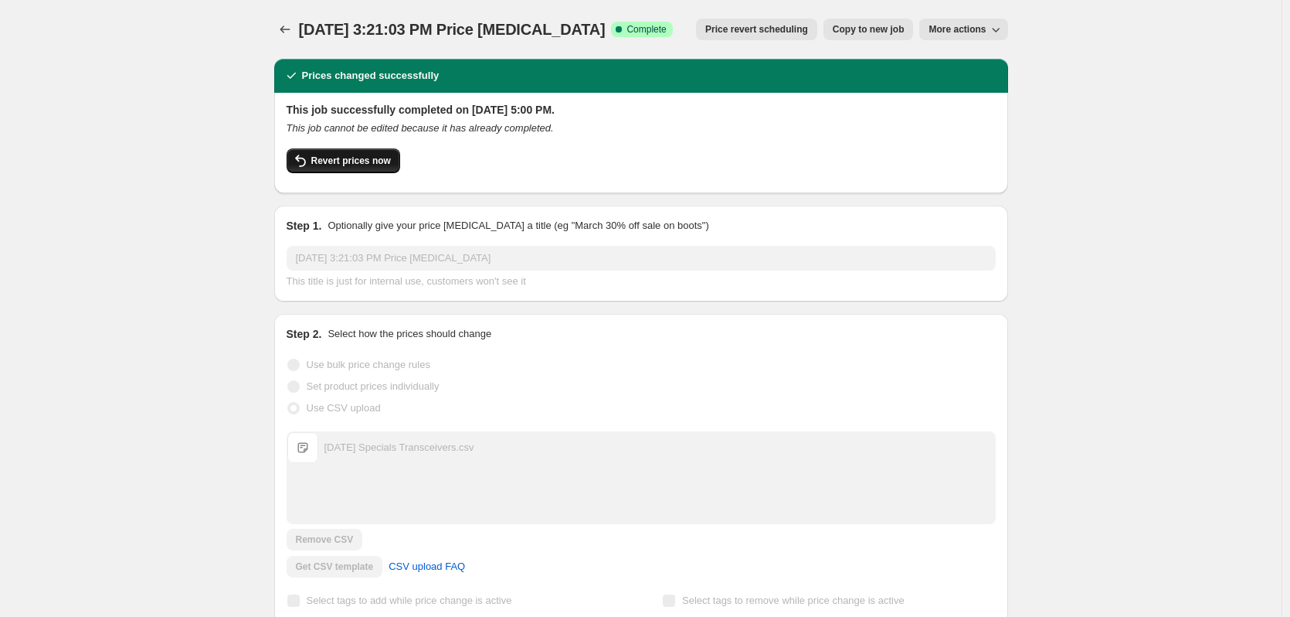
click at [347, 162] on span "Revert prices now" at bounding box center [351, 161] width 80 height 12
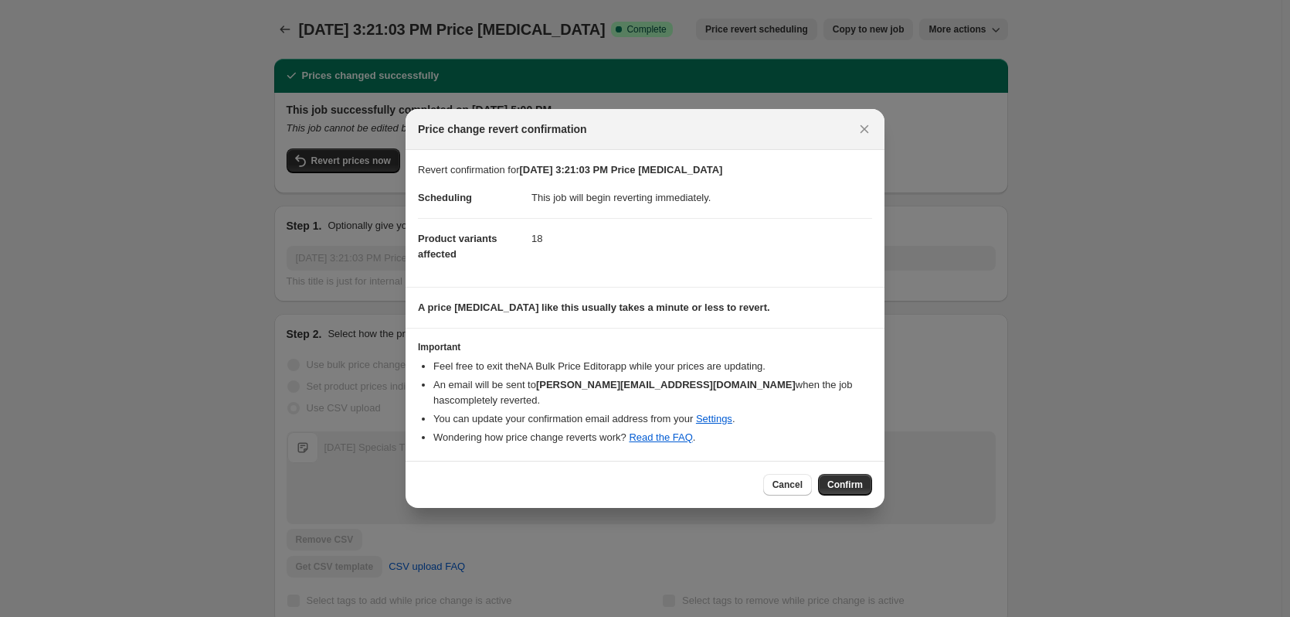
drag, startPoint x: 849, startPoint y: 474, endPoint x: 836, endPoint y: 460, distance: 18.6
click at [848, 478] on span "Confirm" at bounding box center [845, 484] width 36 height 12
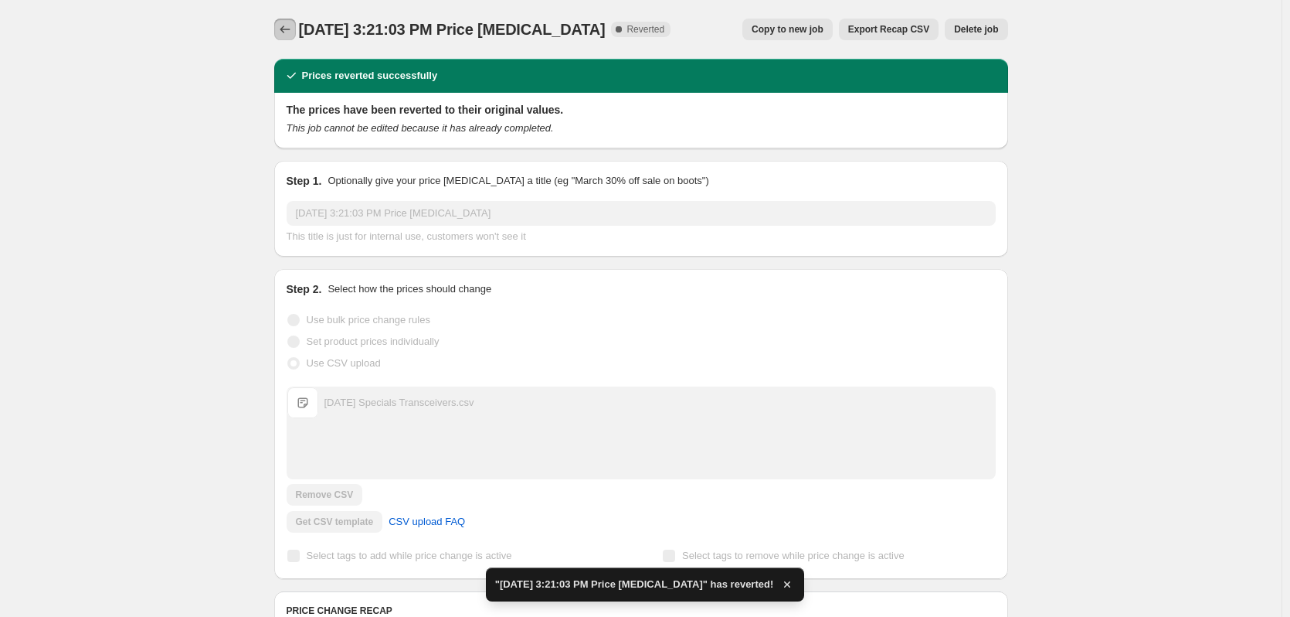
click at [289, 29] on icon "Price change jobs" at bounding box center [284, 29] width 15 height 15
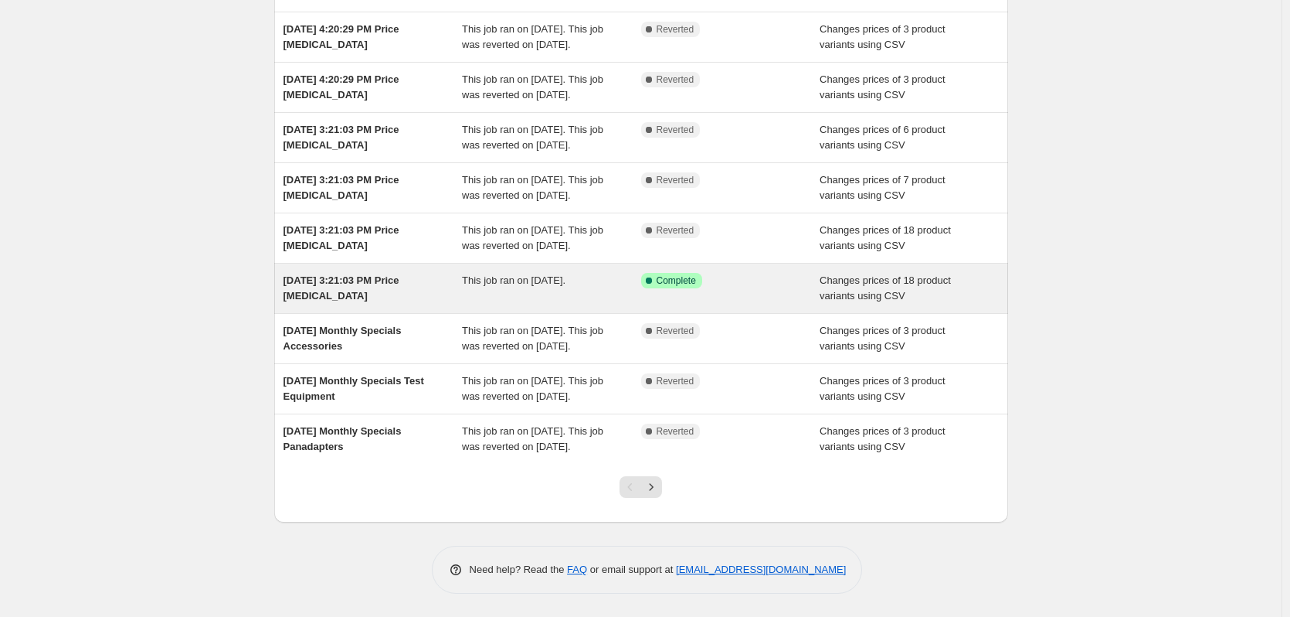
scroll to position [232, 0]
click at [615, 304] on div "This job ran on [DATE]." at bounding box center [551, 288] width 179 height 31
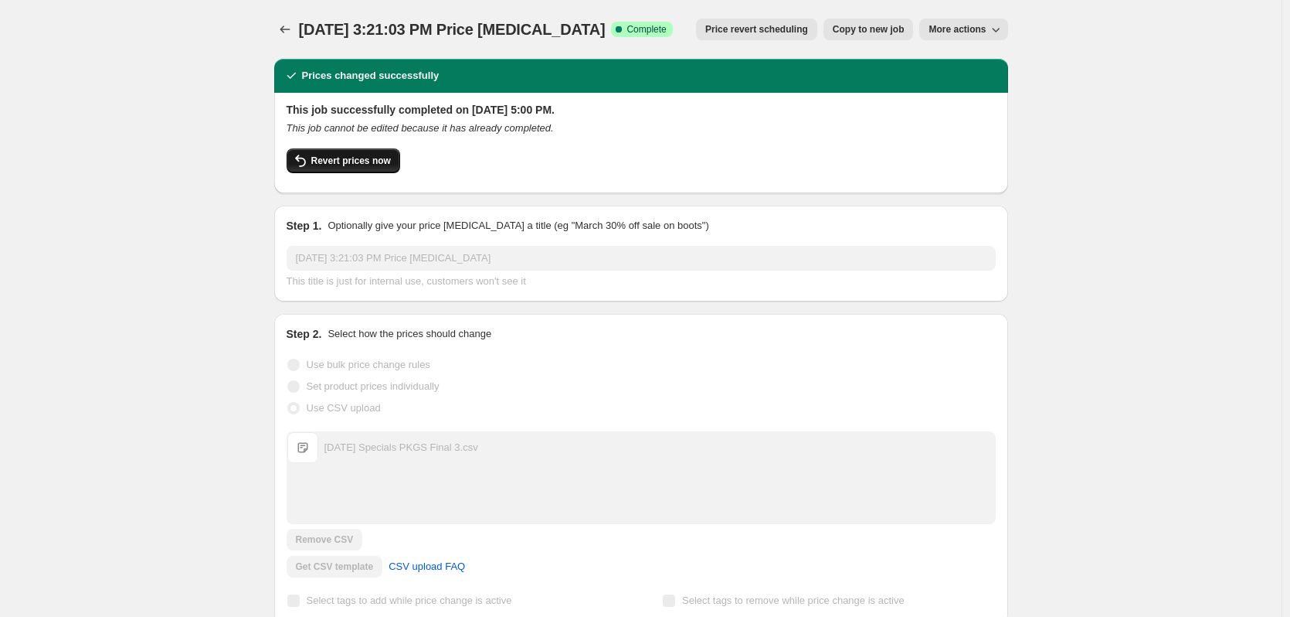
click at [367, 168] on button "Revert prices now" at bounding box center [344, 160] width 114 height 25
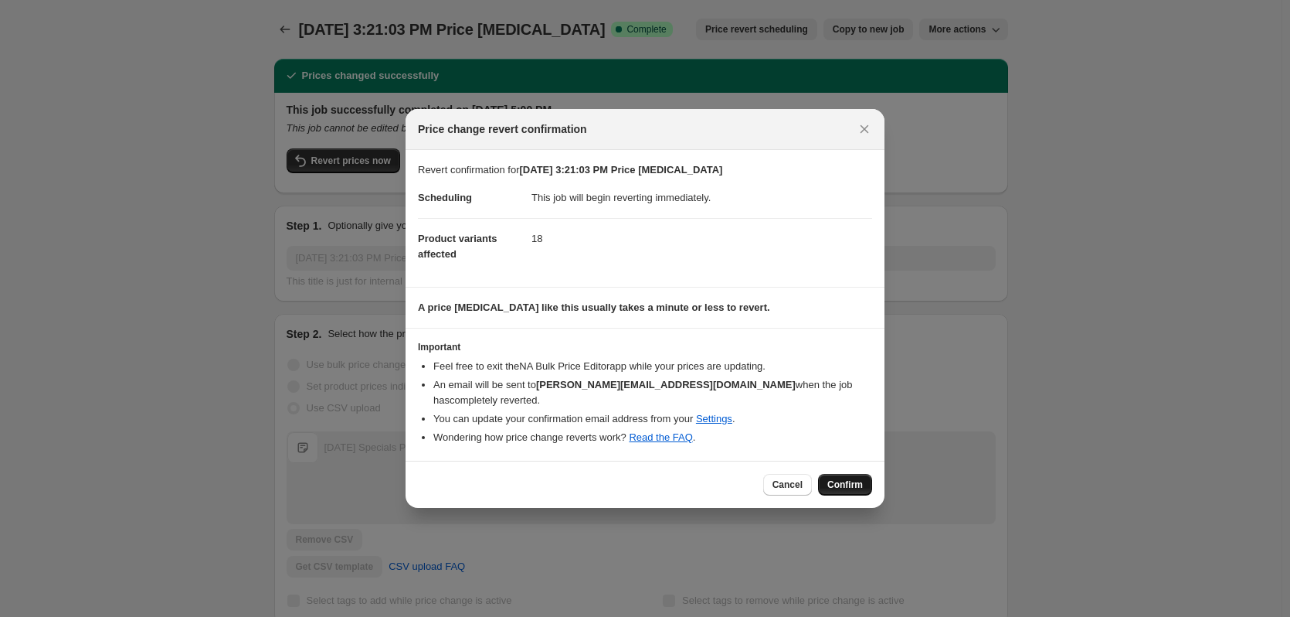
click at [868, 476] on button "Confirm" at bounding box center [845, 485] width 54 height 22
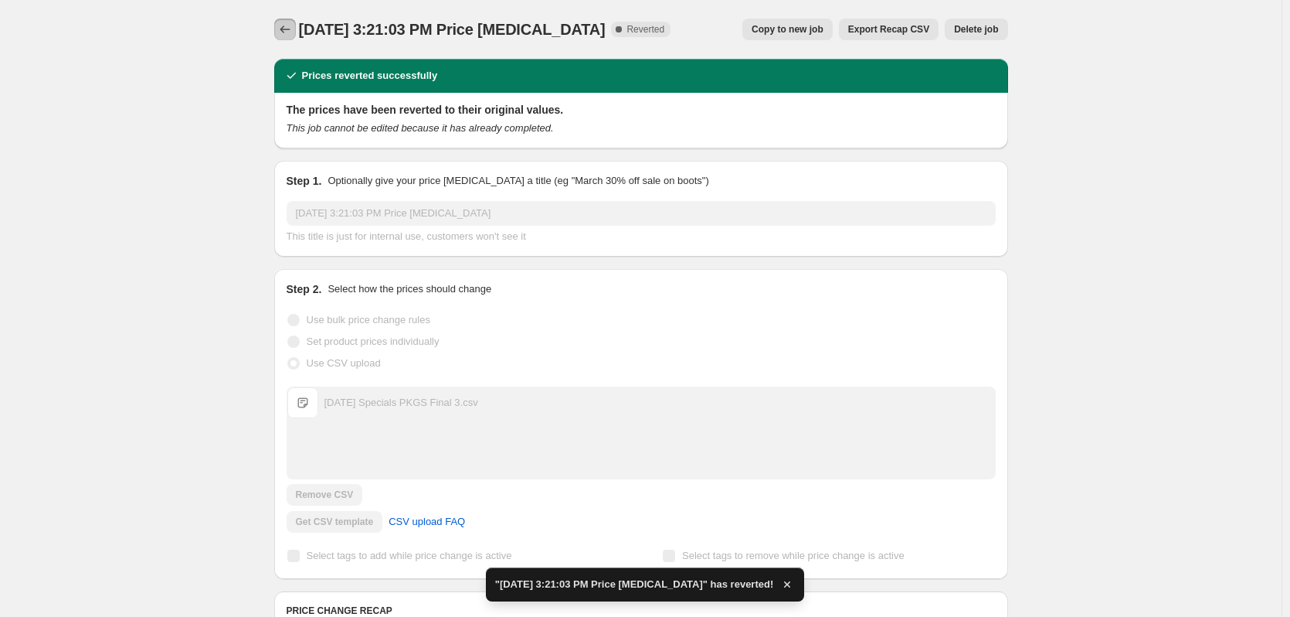
click at [292, 27] on icon "Price change jobs" at bounding box center [284, 29] width 15 height 15
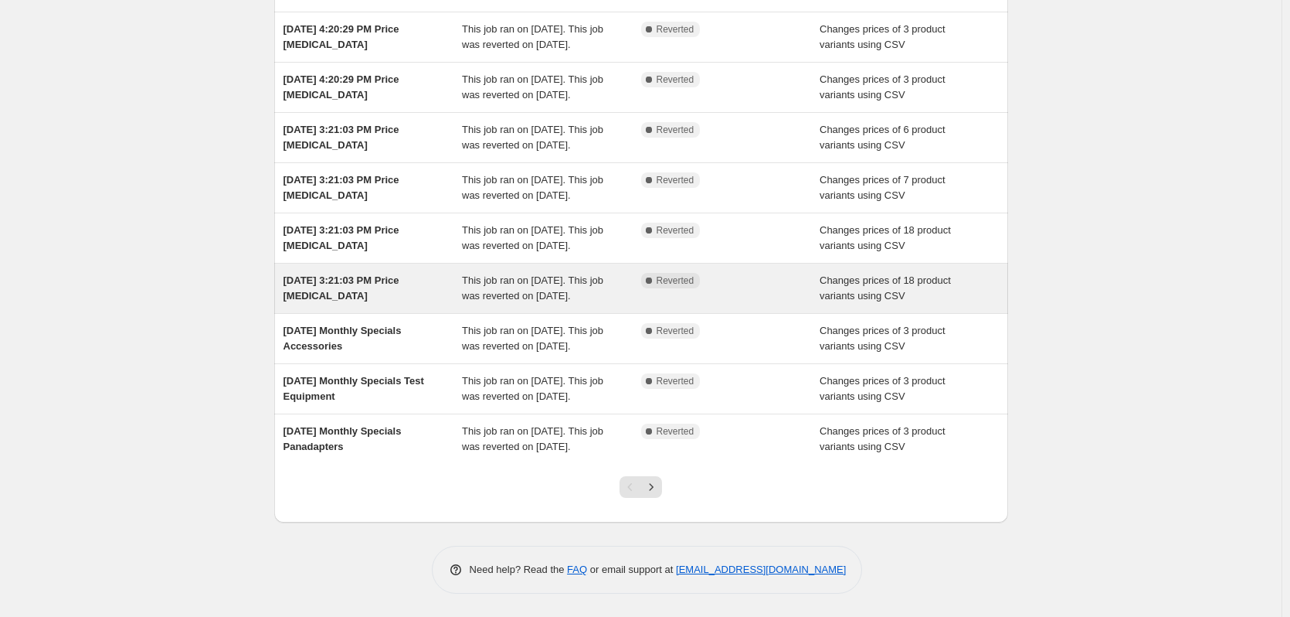
scroll to position [309, 0]
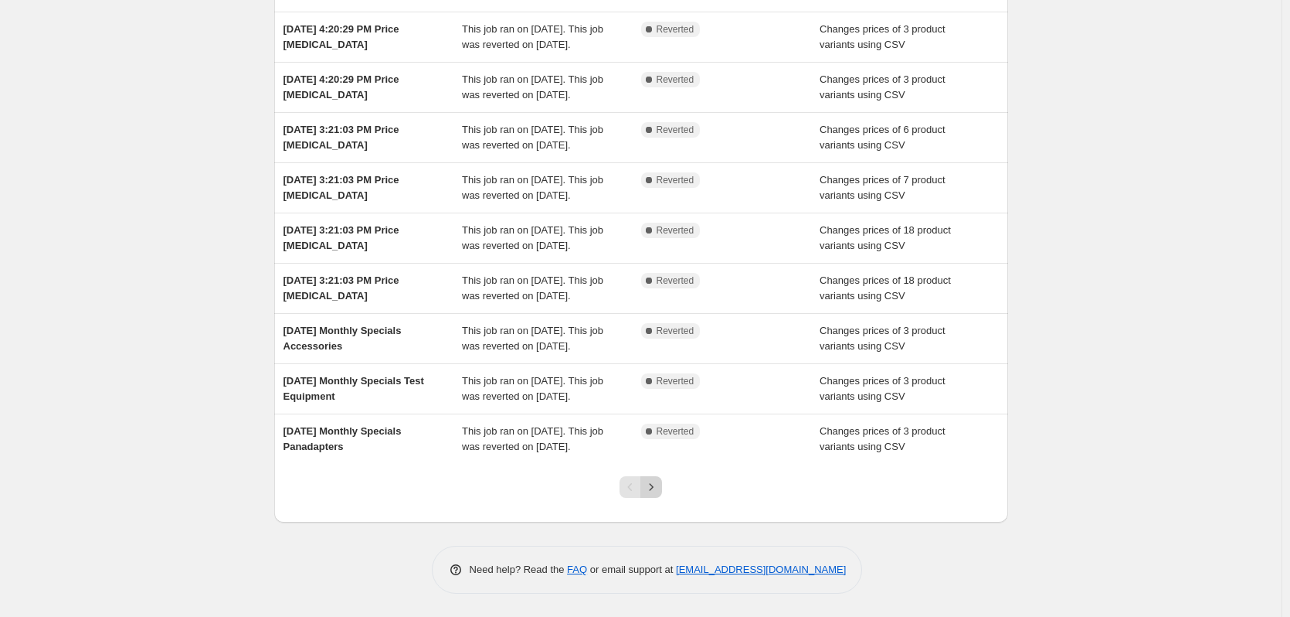
click at [657, 494] on icon "Next" at bounding box center [651, 486] width 15 height 15
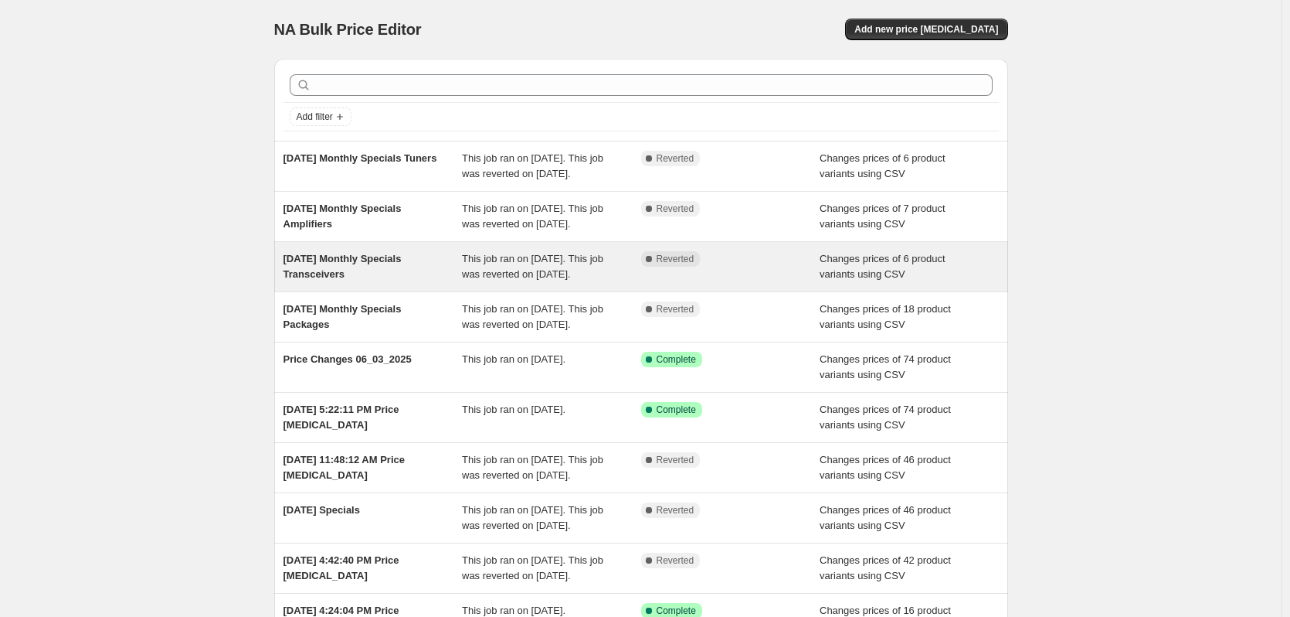
click at [364, 280] on span "[DATE] Monthly Specials Transceivers" at bounding box center [343, 266] width 118 height 27
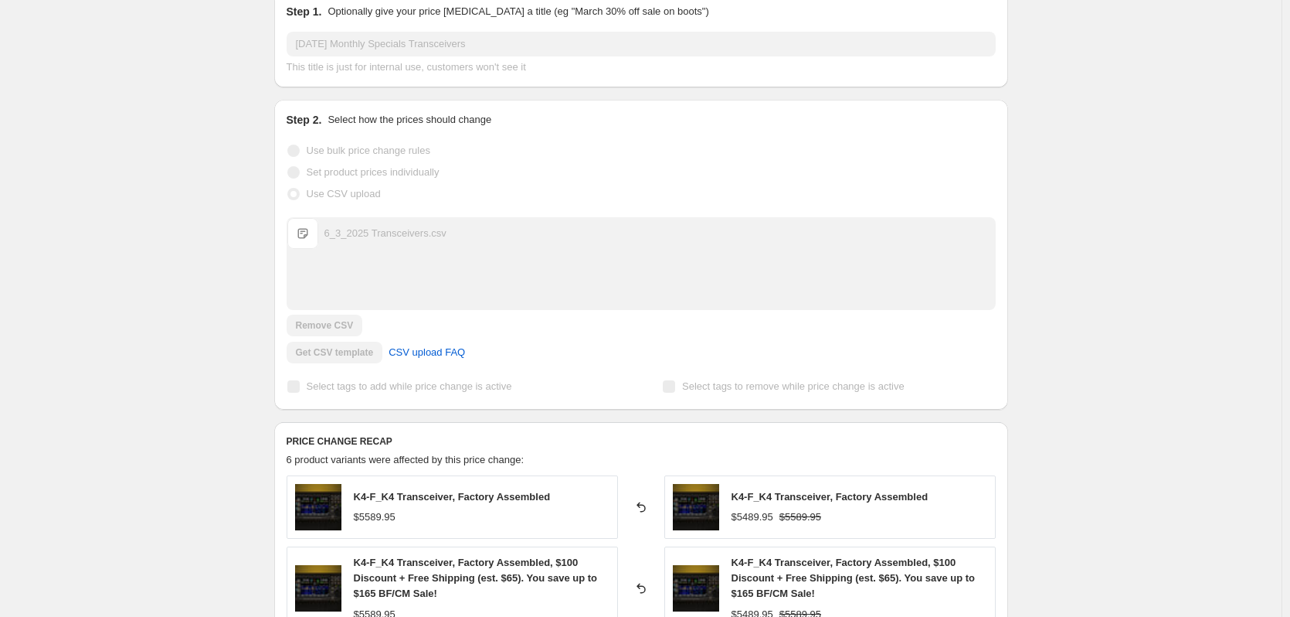
scroll to position [232, 0]
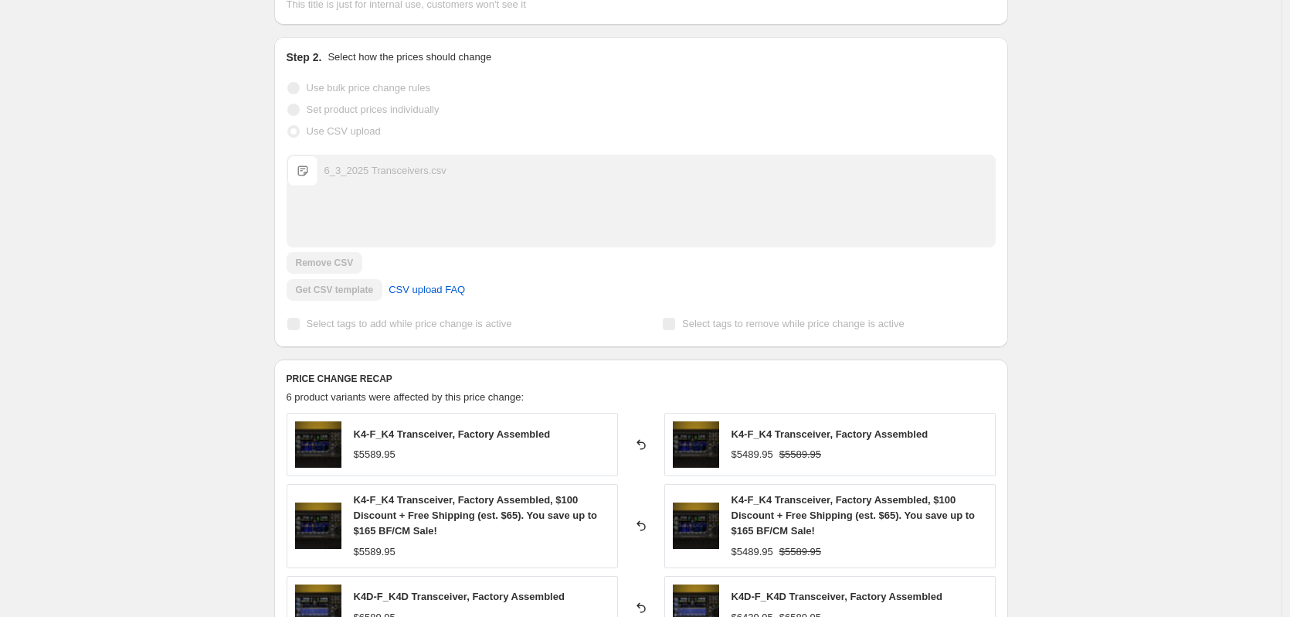
click at [328, 263] on div "Upload files 6_3_2025 Transceivers.csv 6_3_2025 Transceivers.csv Remove CSV Get…" at bounding box center [641, 228] width 709 height 146
click at [314, 296] on div "Get CSV template CSV upload FAQ" at bounding box center [641, 290] width 709 height 22
click at [314, 295] on div "Get CSV template CSV upload FAQ" at bounding box center [641, 290] width 709 height 22
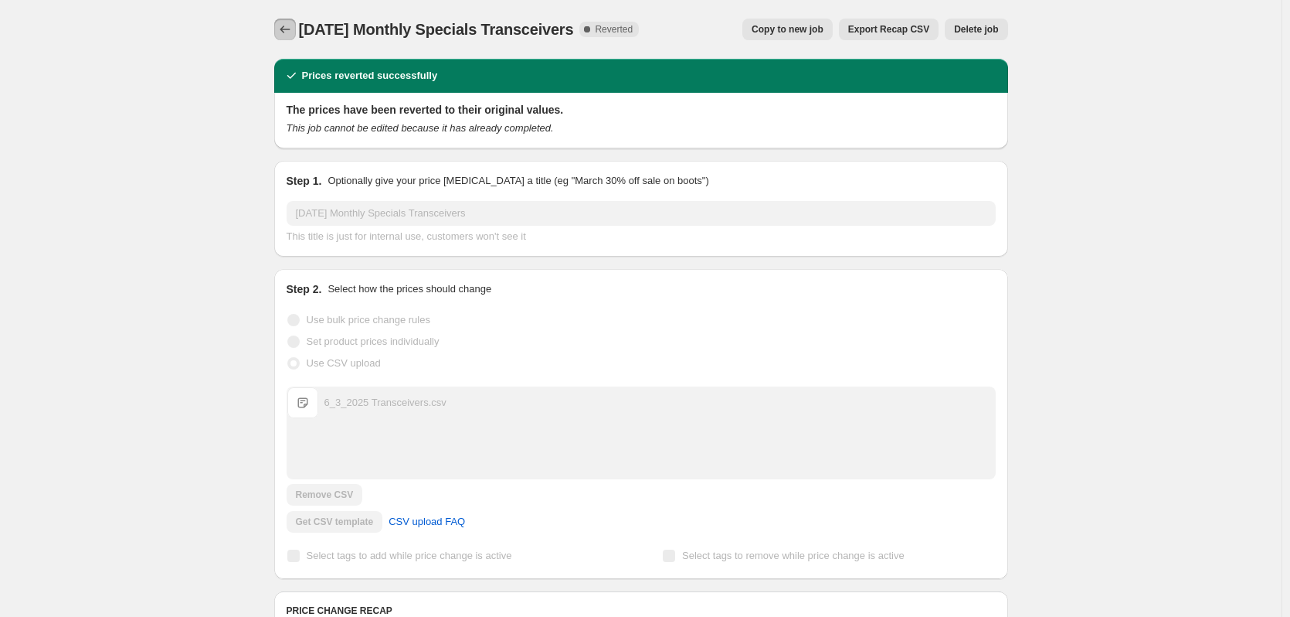
click at [289, 27] on icon "Price change jobs" at bounding box center [284, 29] width 15 height 15
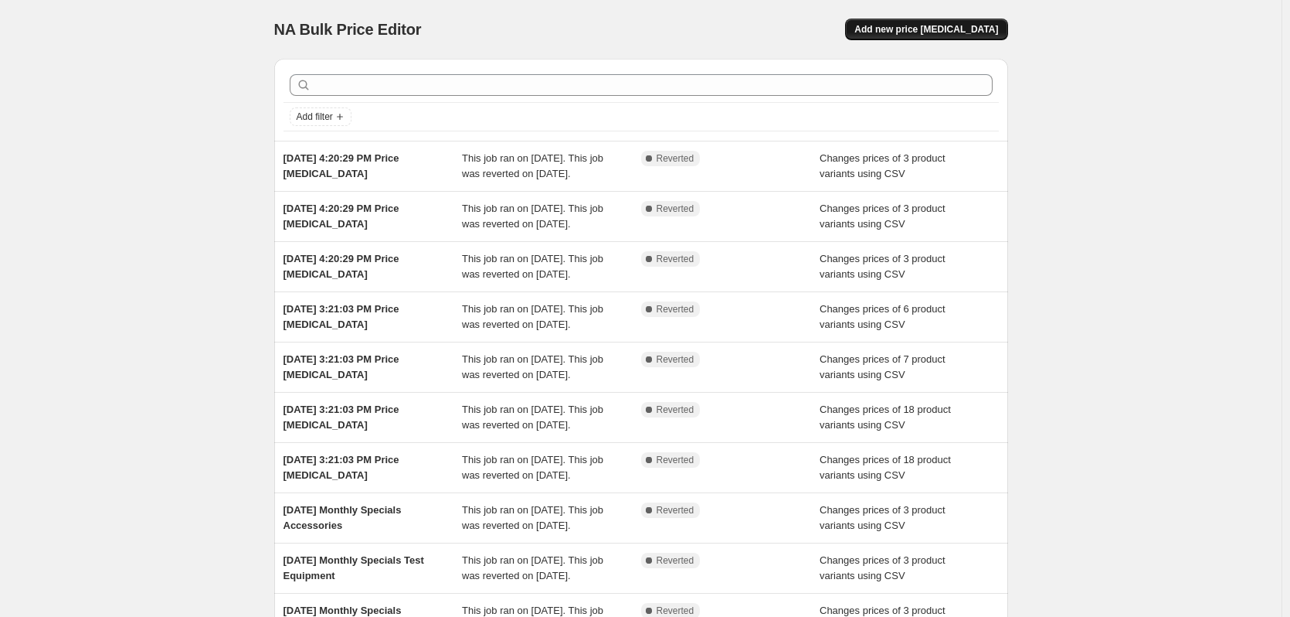
click at [924, 25] on span "Add new price [MEDICAL_DATA]" at bounding box center [926, 29] width 144 height 12
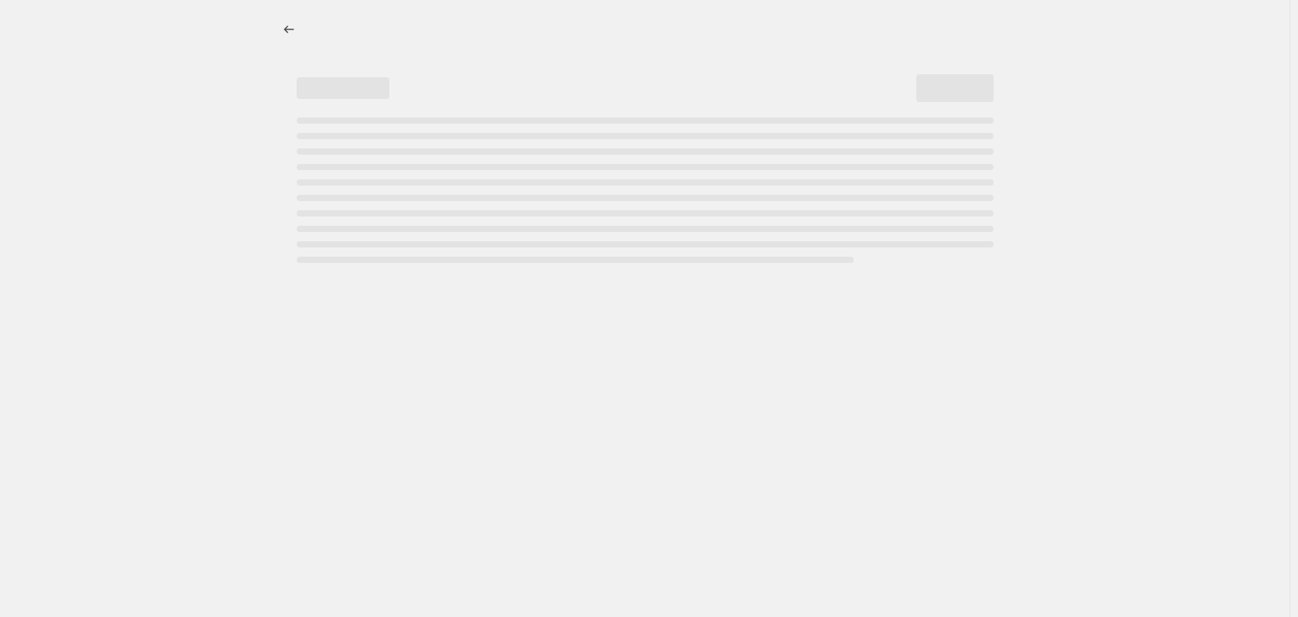
select select "percentage"
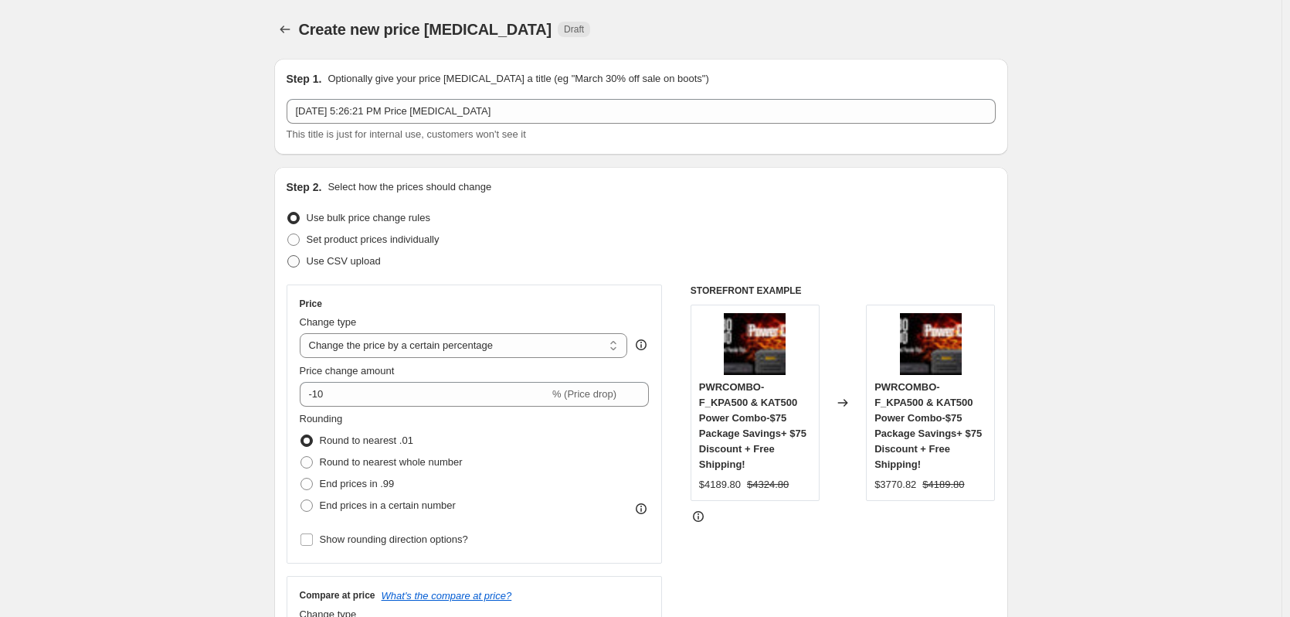
click at [297, 263] on span at bounding box center [293, 261] width 12 height 12
click at [288, 256] on input "Use CSV upload" at bounding box center [287, 255] width 1 height 1
radio input "true"
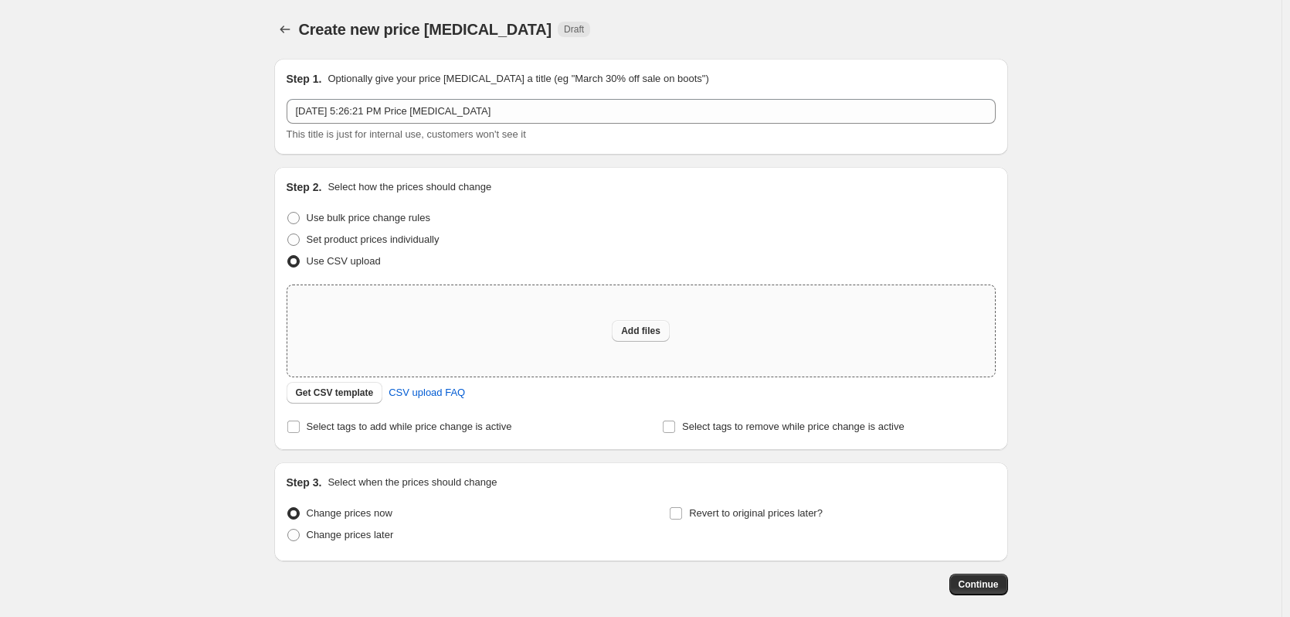
click at [634, 329] on span "Add files" at bounding box center [640, 330] width 39 height 12
type input "C:\fakepath\Sept 2025 Specials PKGS Final 3.csv"
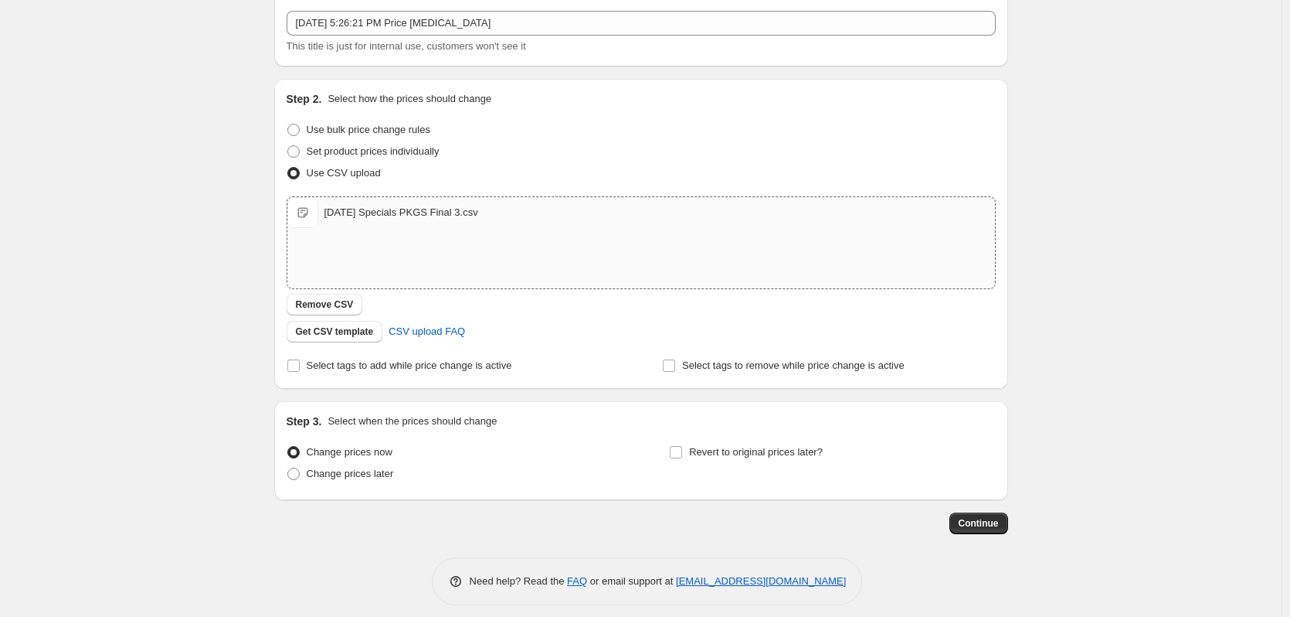
scroll to position [100, 0]
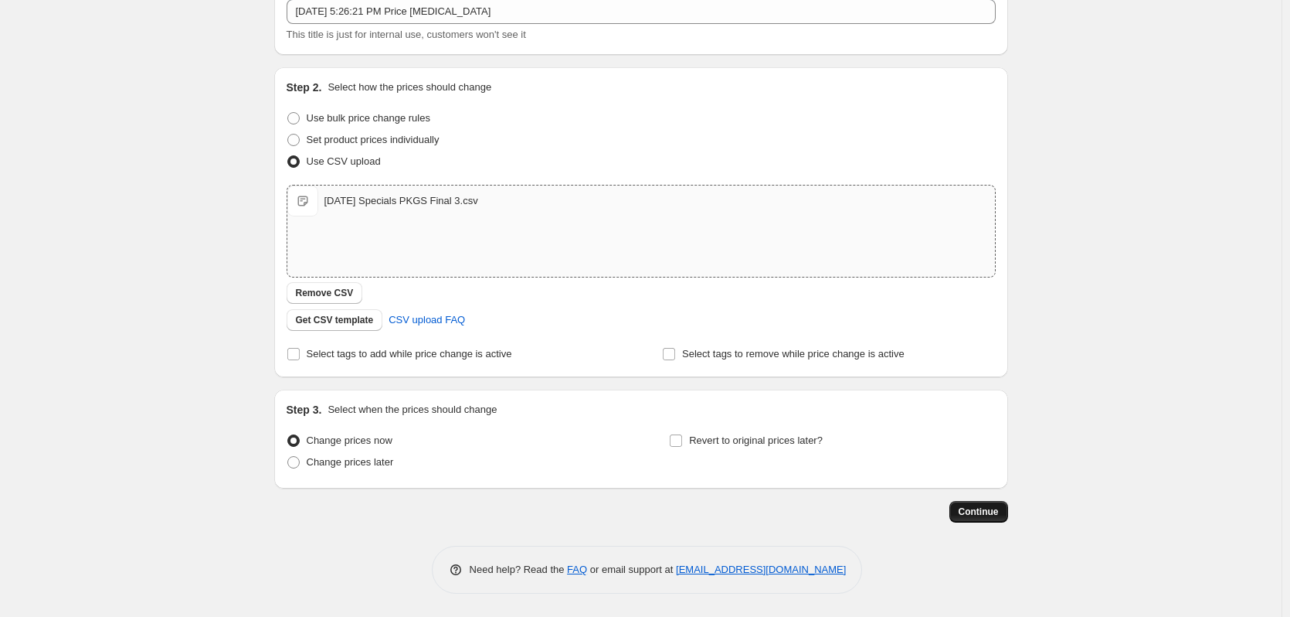
click at [994, 511] on span "Continue" at bounding box center [979, 511] width 40 height 12
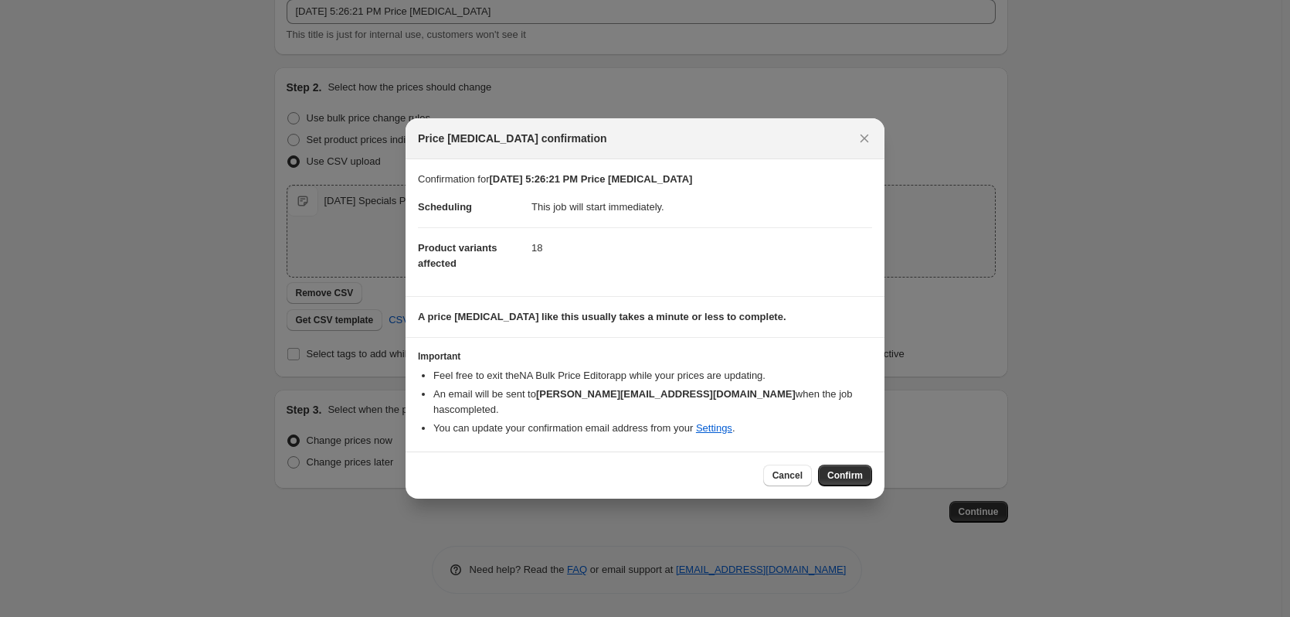
click at [829, 464] on button "Confirm" at bounding box center [845, 475] width 54 height 22
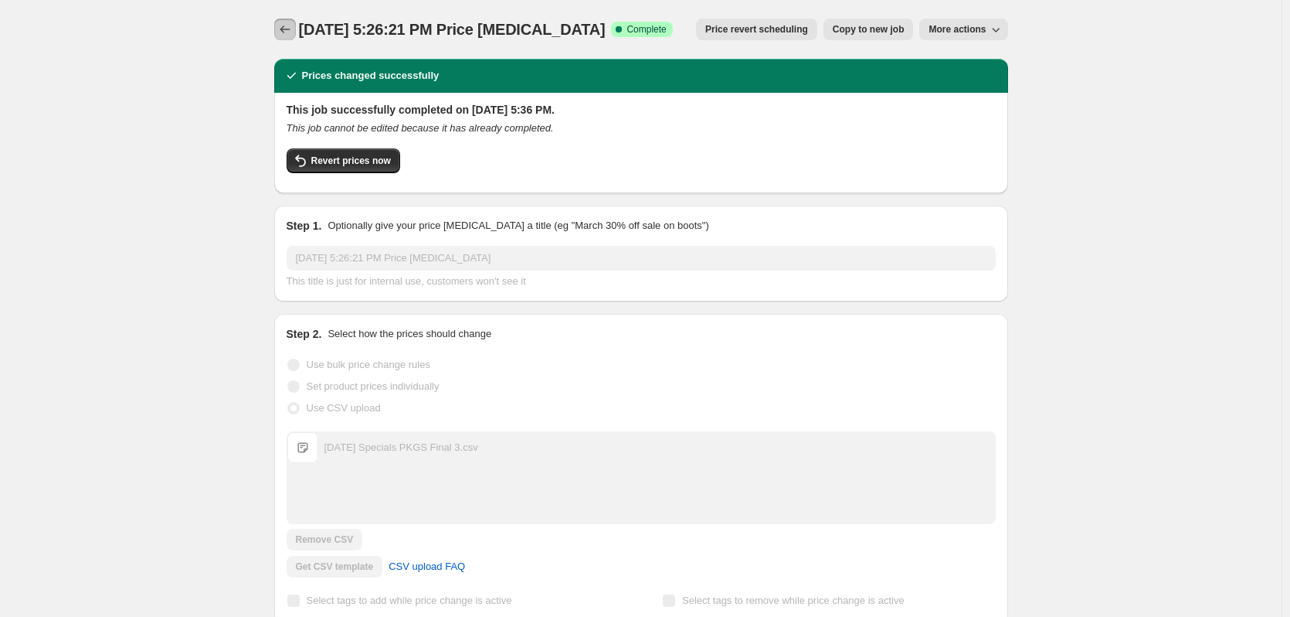
click at [293, 31] on icon "Price change jobs" at bounding box center [284, 29] width 15 height 15
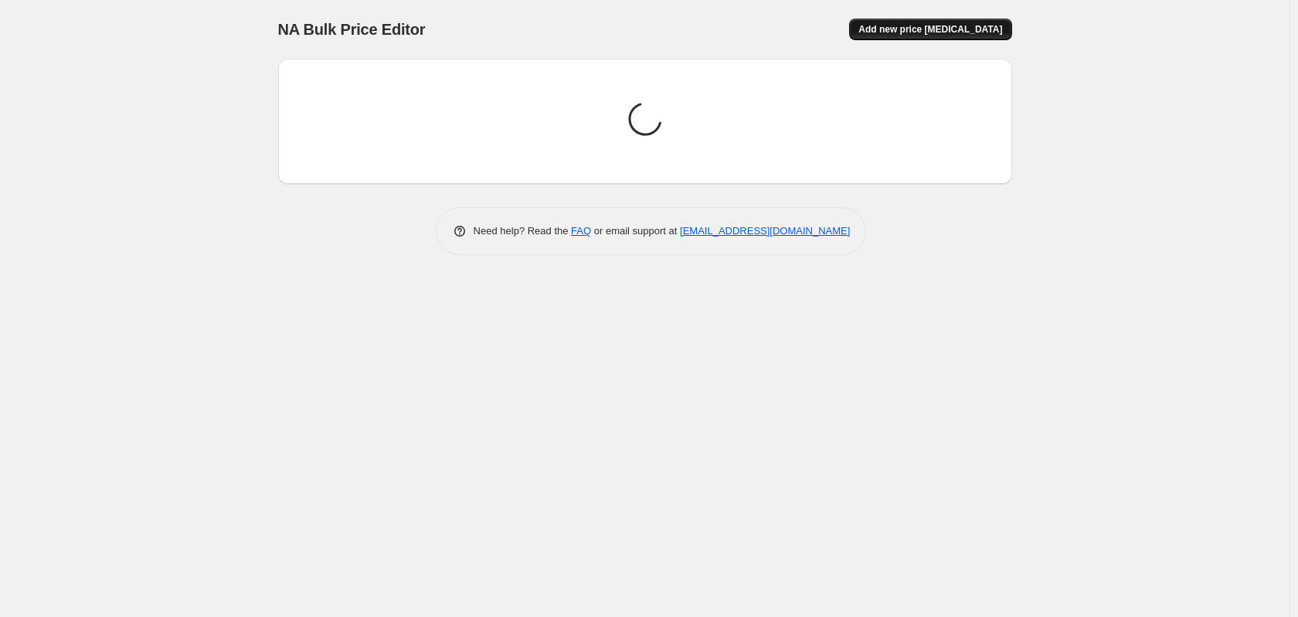
click at [933, 28] on span "Add new price [MEDICAL_DATA]" at bounding box center [930, 29] width 144 height 12
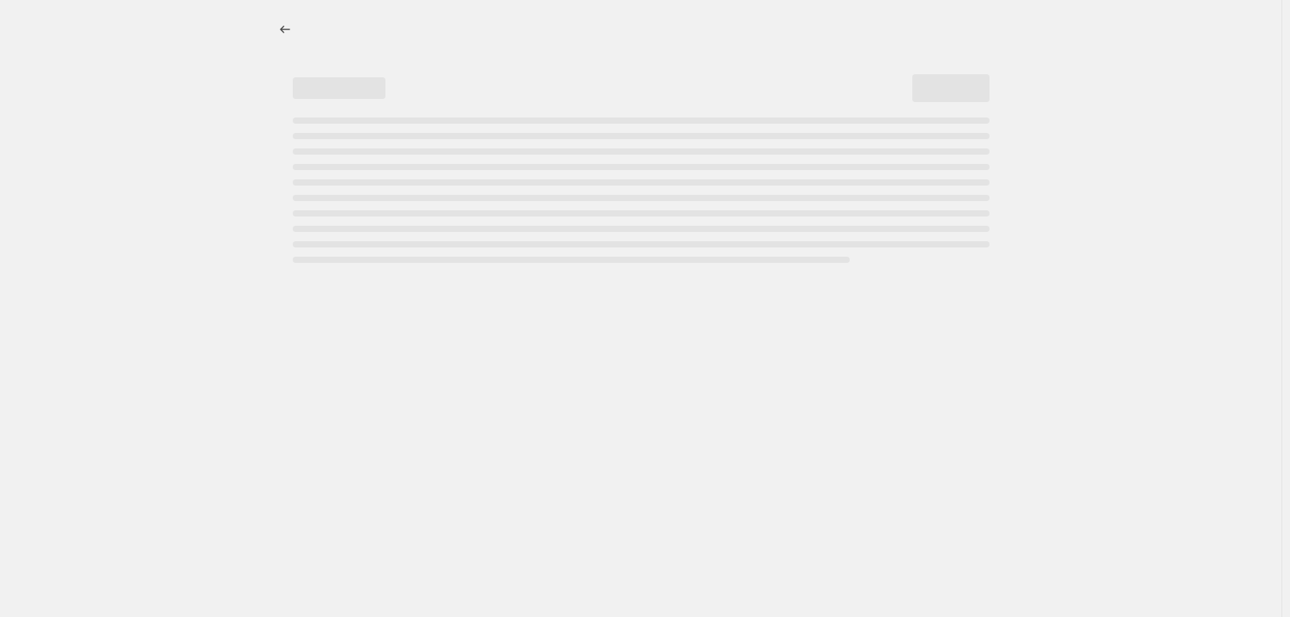
select select "percentage"
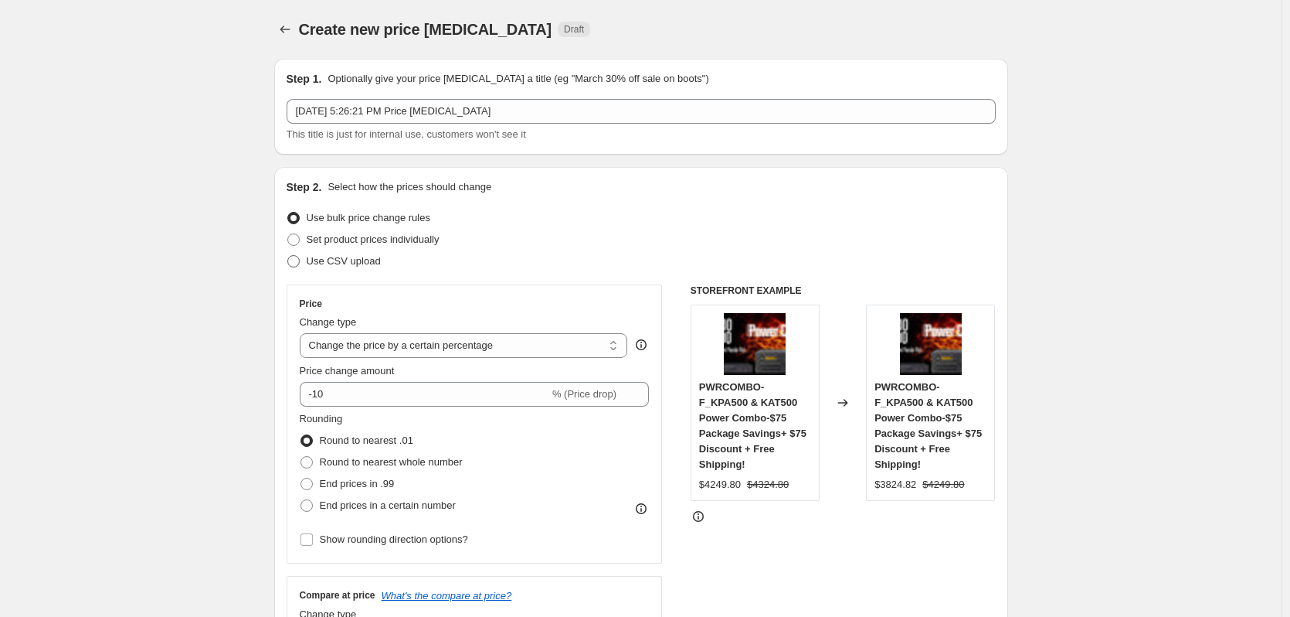
click at [299, 257] on span at bounding box center [293, 261] width 12 height 12
click at [288, 256] on input "Use CSV upload" at bounding box center [287, 255] width 1 height 1
radio input "true"
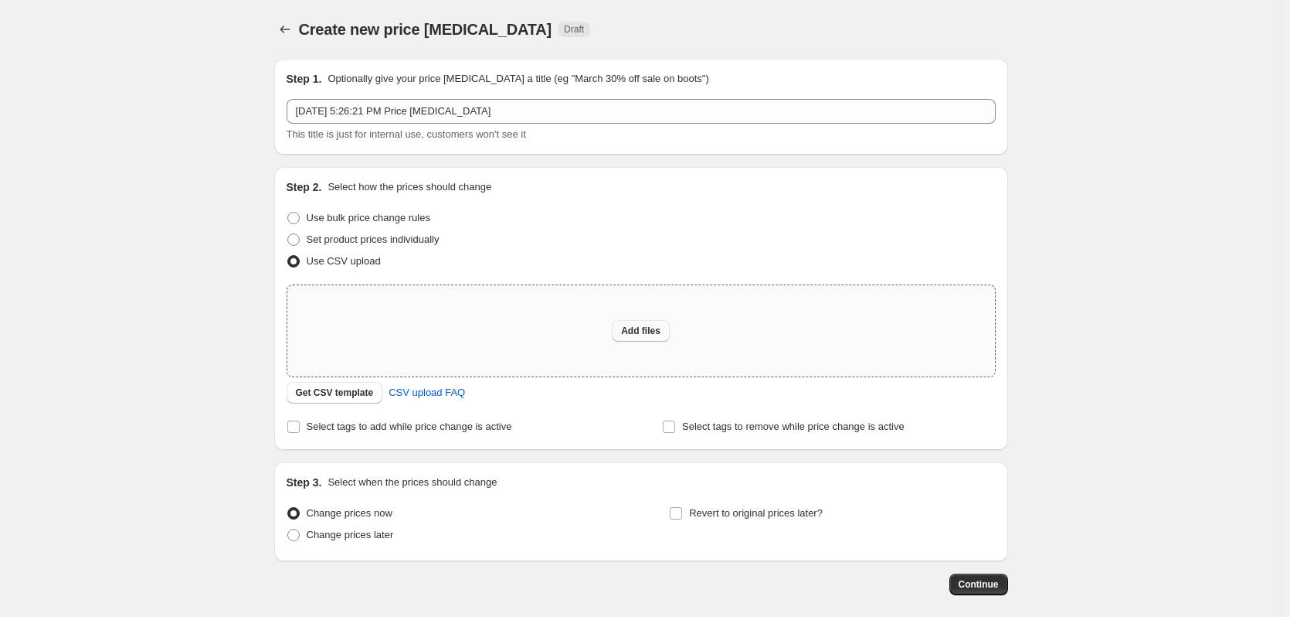
click at [652, 338] on button "Add files" at bounding box center [641, 331] width 58 height 22
type input "C:\fakepath\Sept 2025 Specials Transceivers.csv"
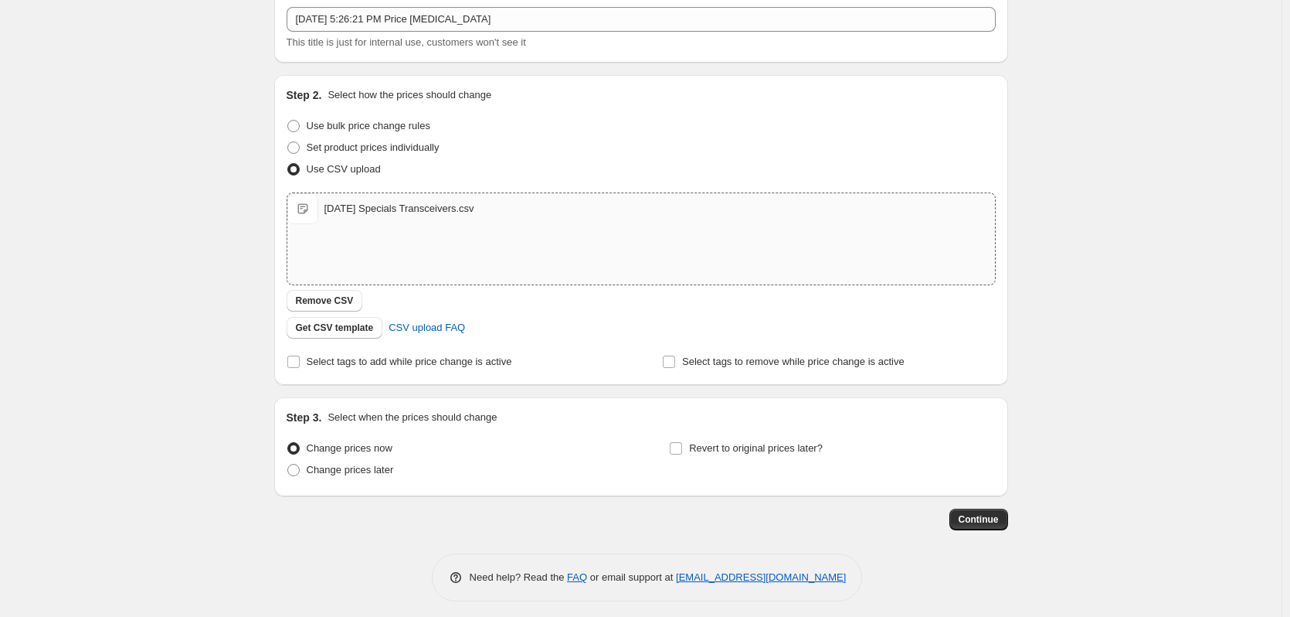
scroll to position [100, 0]
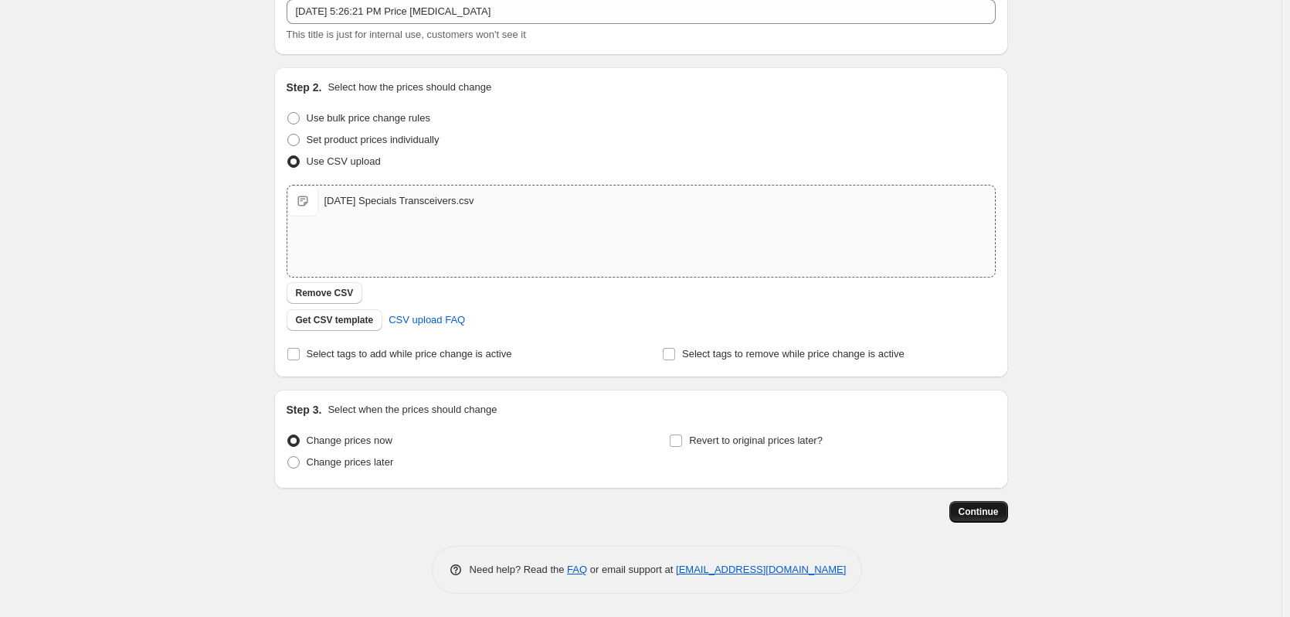
click at [970, 512] on span "Continue" at bounding box center [979, 511] width 40 height 12
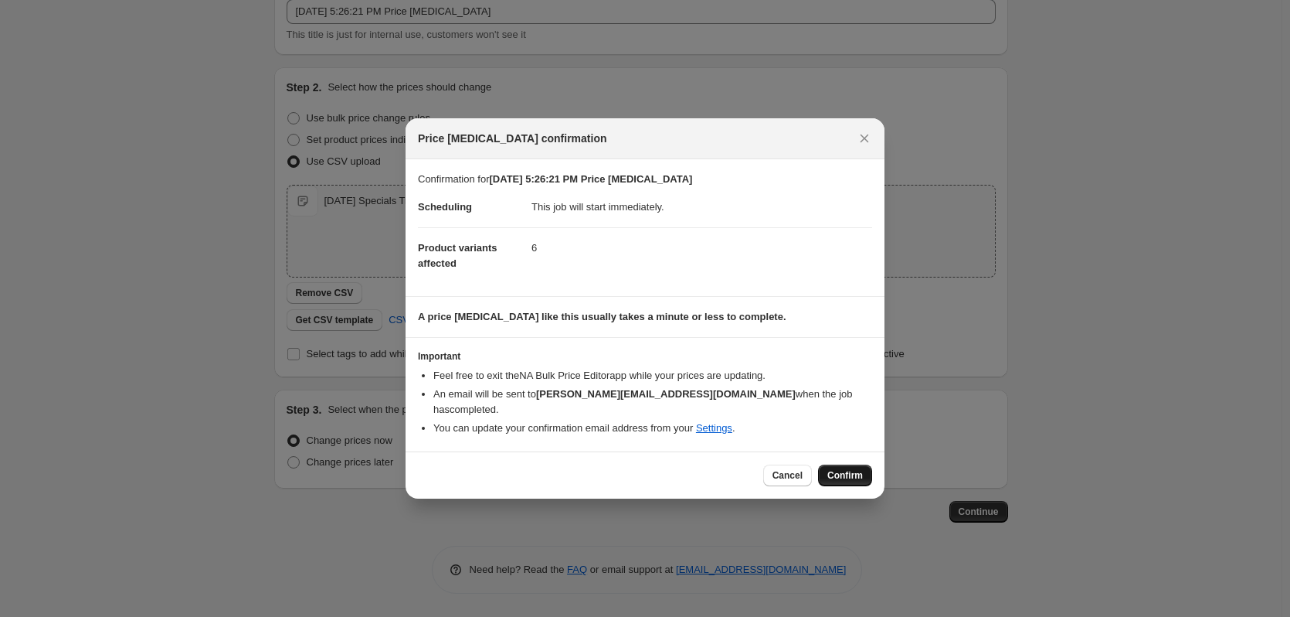
click at [845, 469] on span "Confirm" at bounding box center [845, 475] width 36 height 12
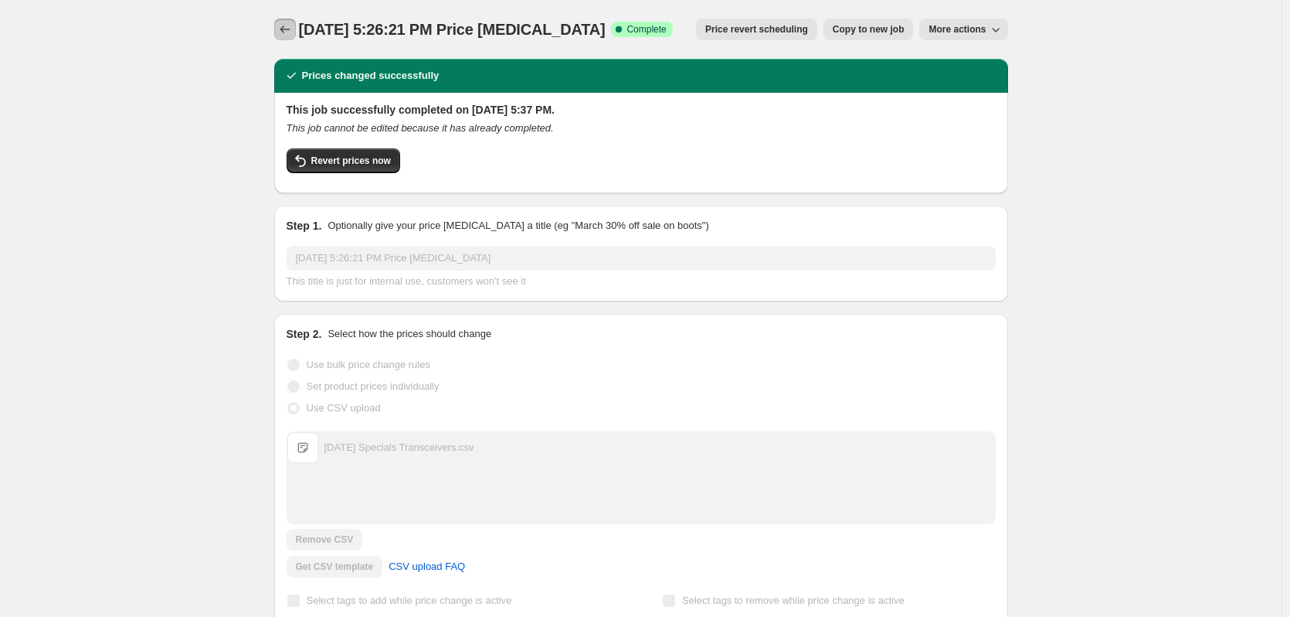
click at [286, 25] on icon "Price change jobs" at bounding box center [284, 29] width 15 height 15
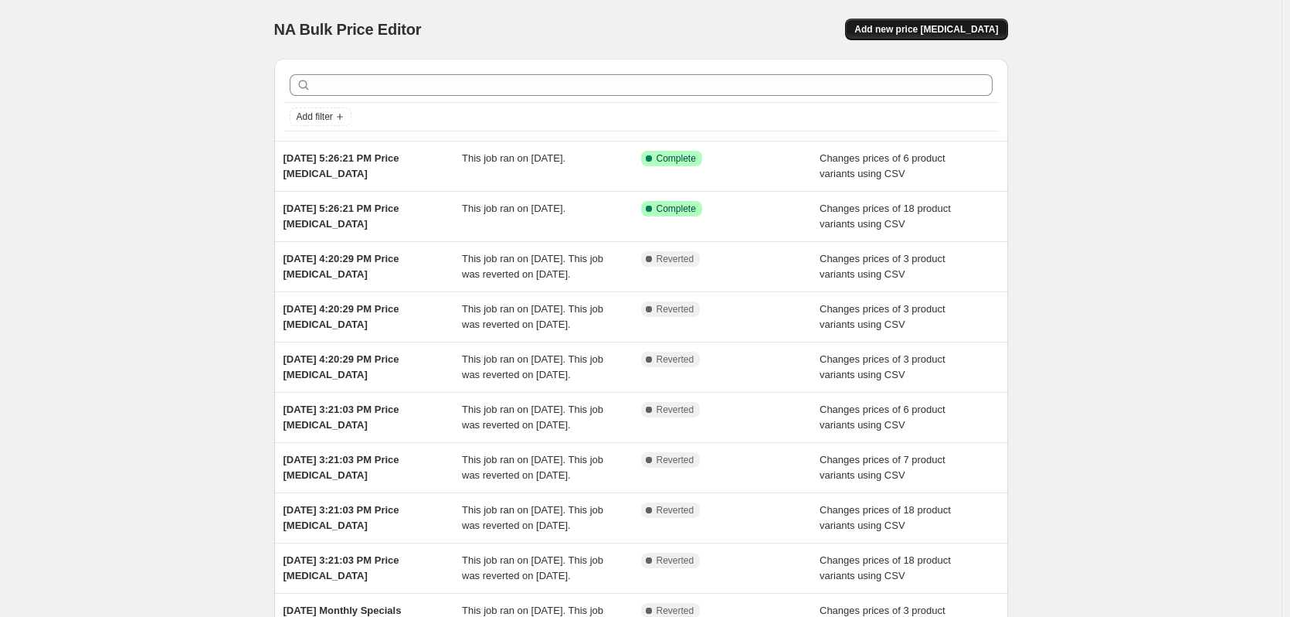
click at [934, 35] on span "Add new price [MEDICAL_DATA]" at bounding box center [926, 29] width 144 height 12
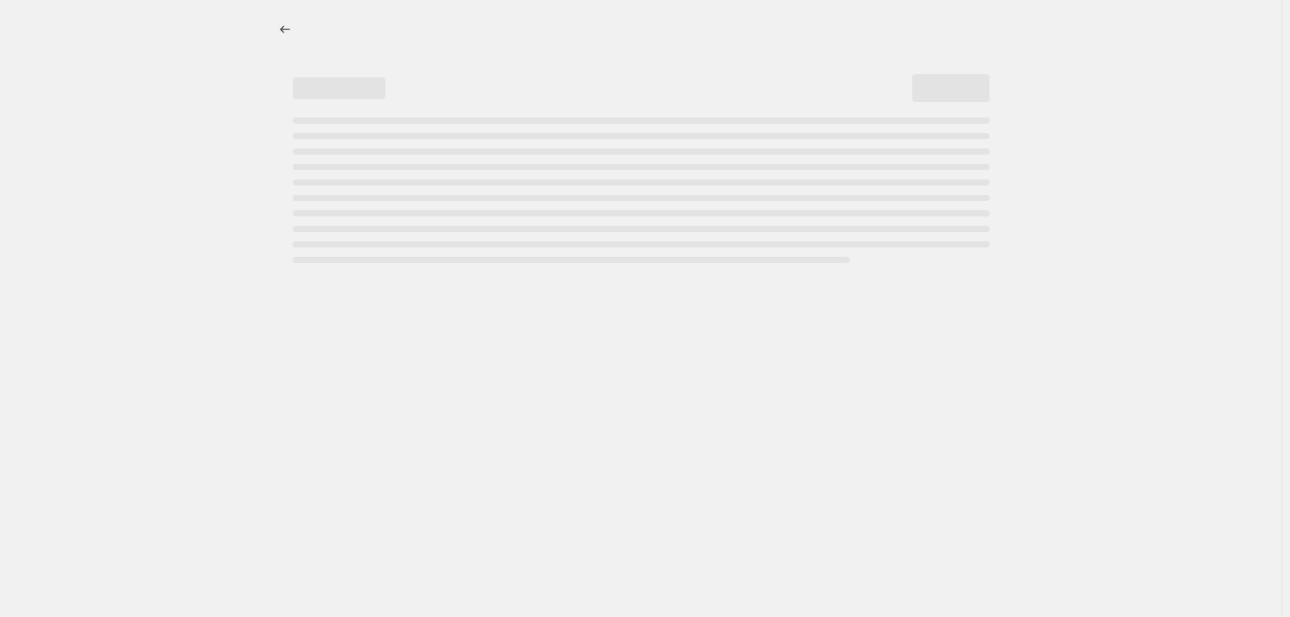
select select "percentage"
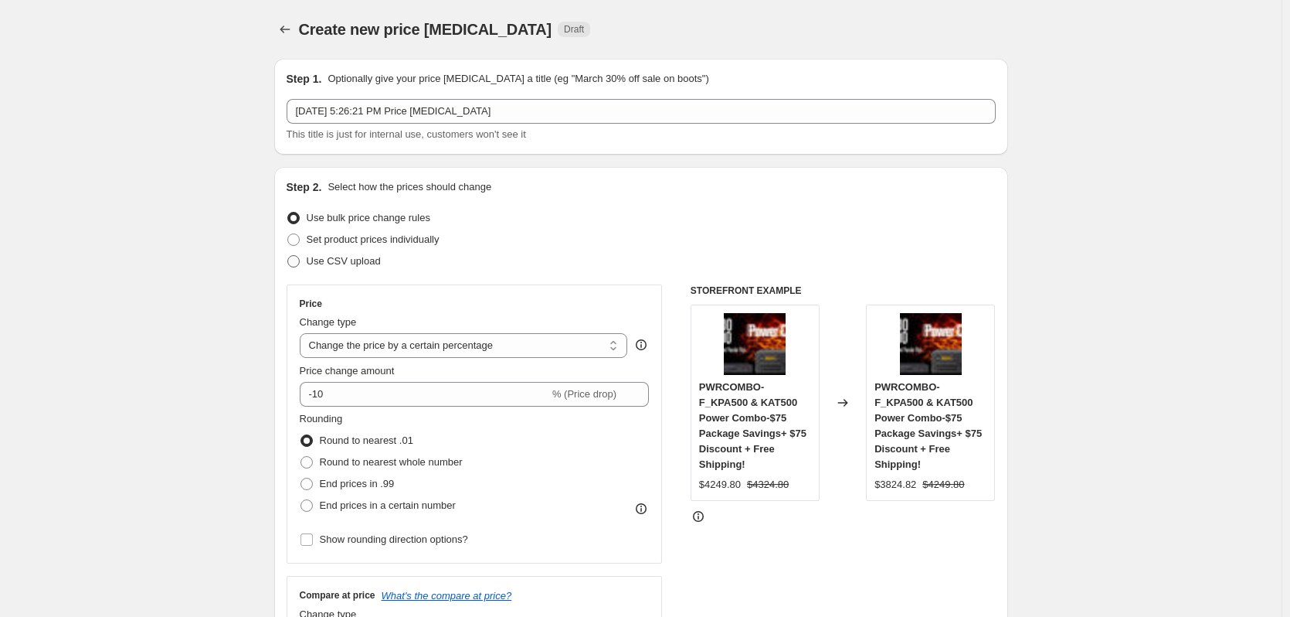
click at [292, 256] on span at bounding box center [293, 261] width 12 height 12
click at [288, 256] on input "Use CSV upload" at bounding box center [287, 255] width 1 height 1
radio input "true"
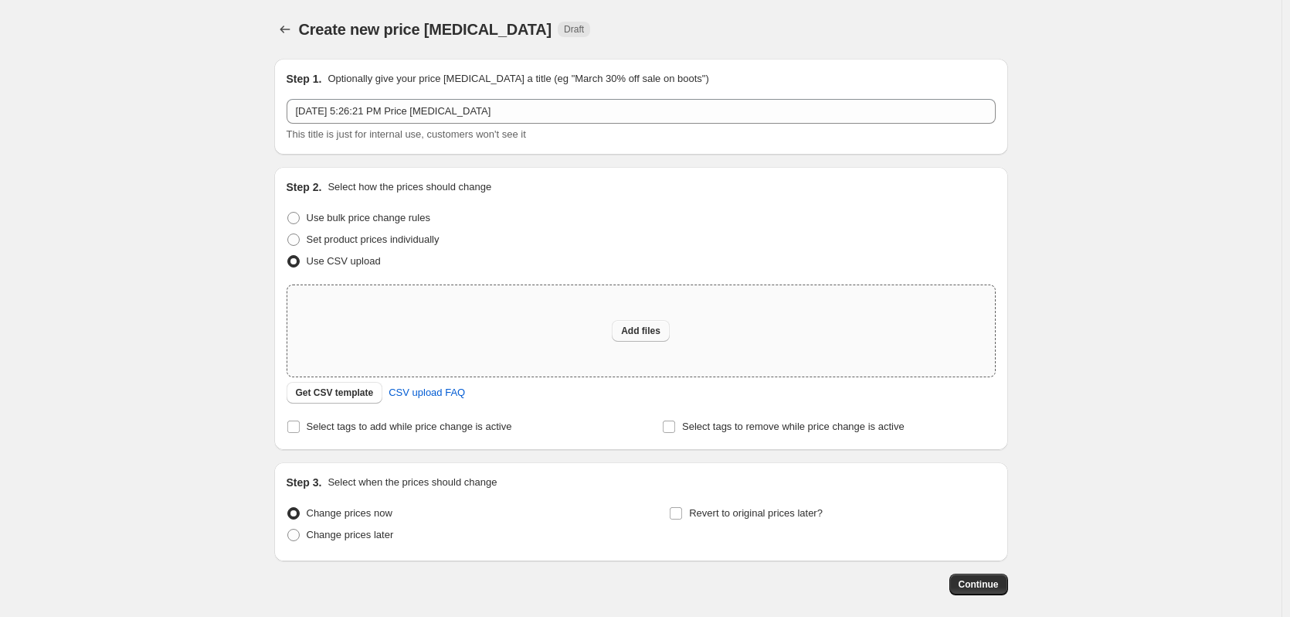
click at [640, 324] on button "Add files" at bounding box center [641, 331] width 58 height 22
type input "C:\fakepath\Sept 2025 Specials Amps1.csv"
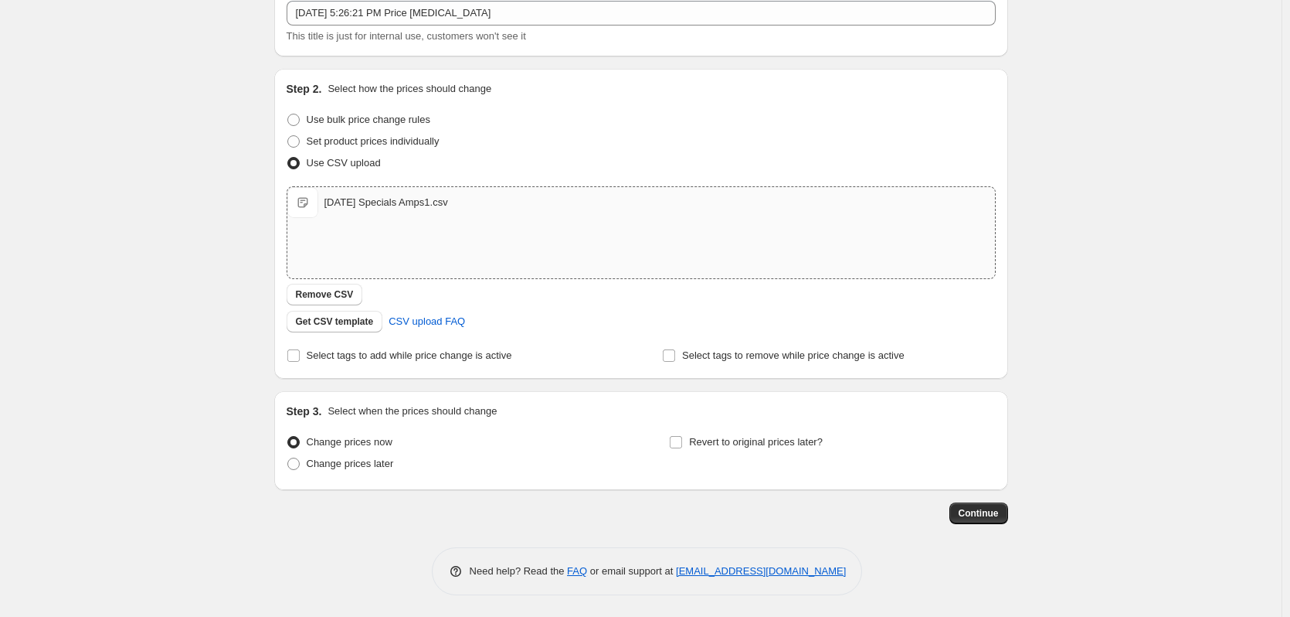
scroll to position [100, 0]
click at [973, 516] on span "Continue" at bounding box center [979, 511] width 40 height 12
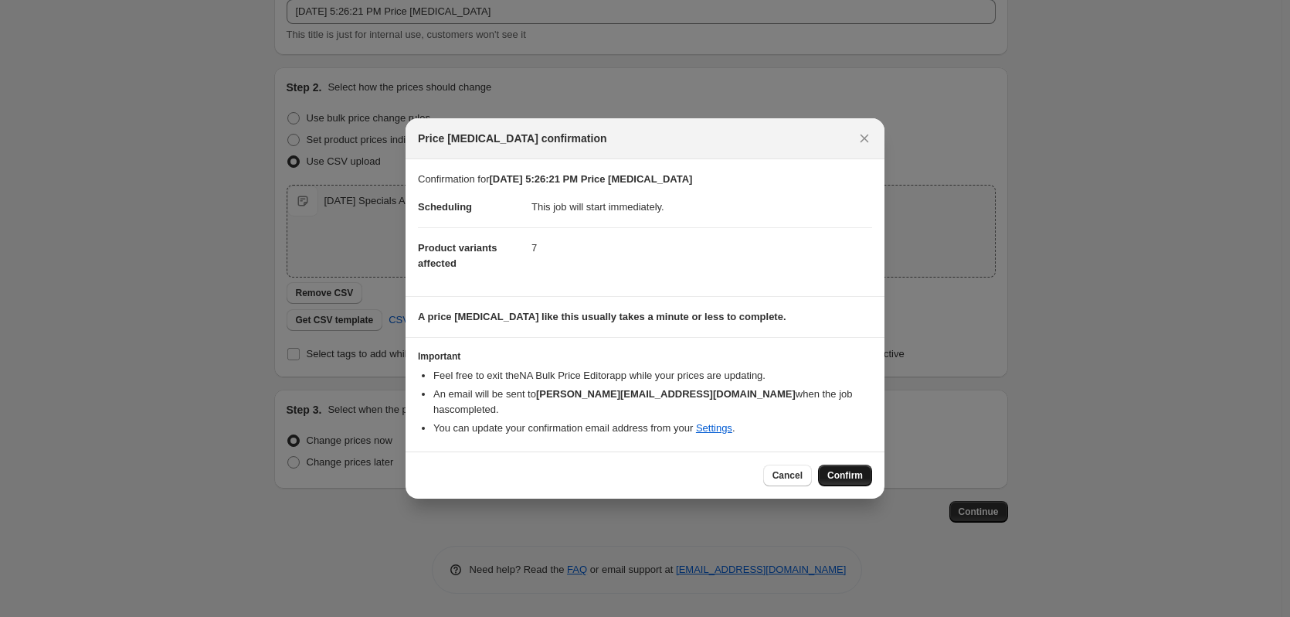
click at [825, 464] on button "Confirm" at bounding box center [845, 475] width 54 height 22
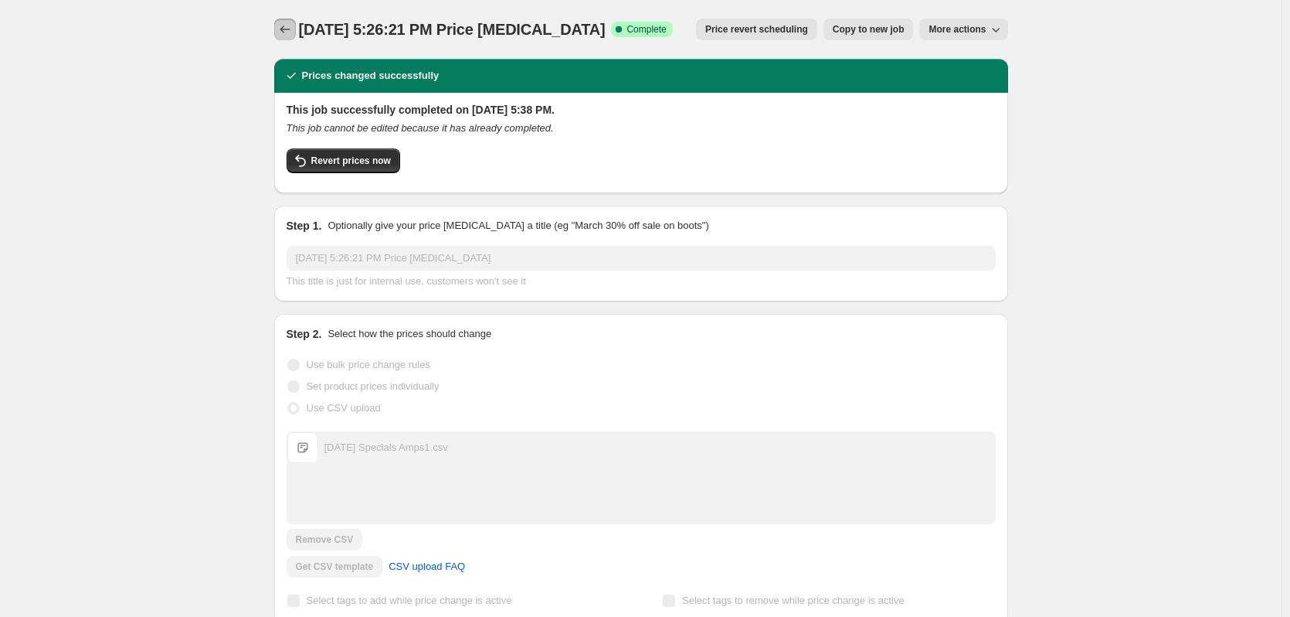
click at [280, 27] on button "Price change jobs" at bounding box center [285, 30] width 22 height 22
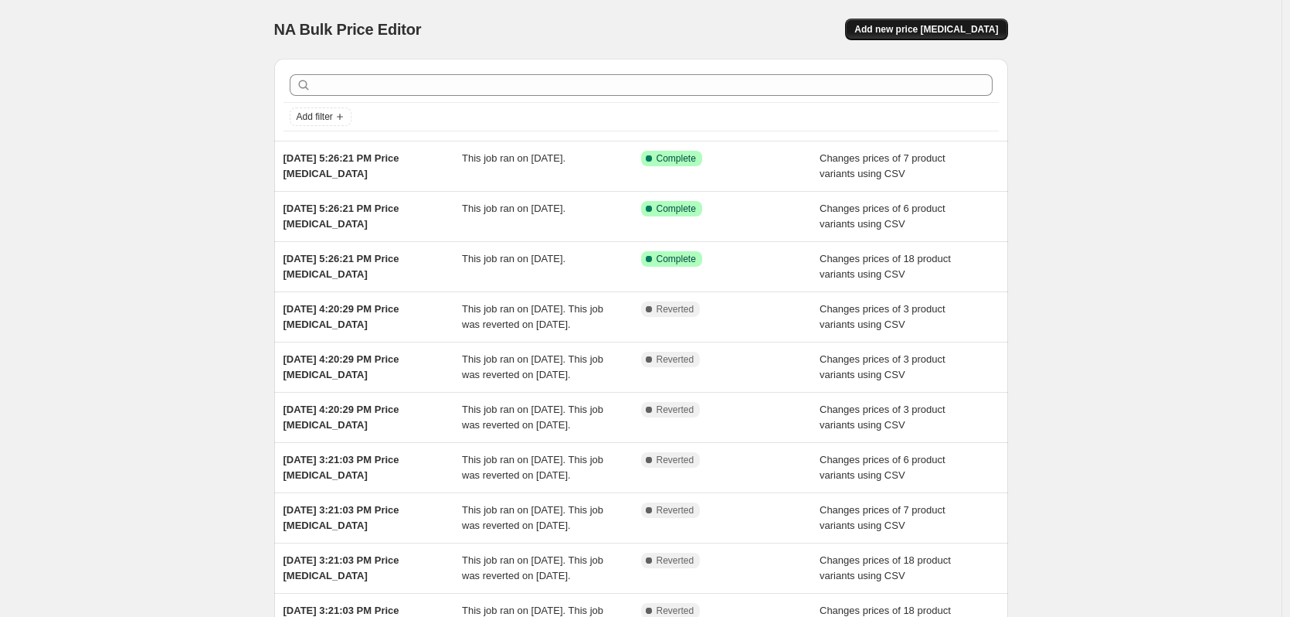
click at [922, 31] on span "Add new price [MEDICAL_DATA]" at bounding box center [926, 29] width 144 height 12
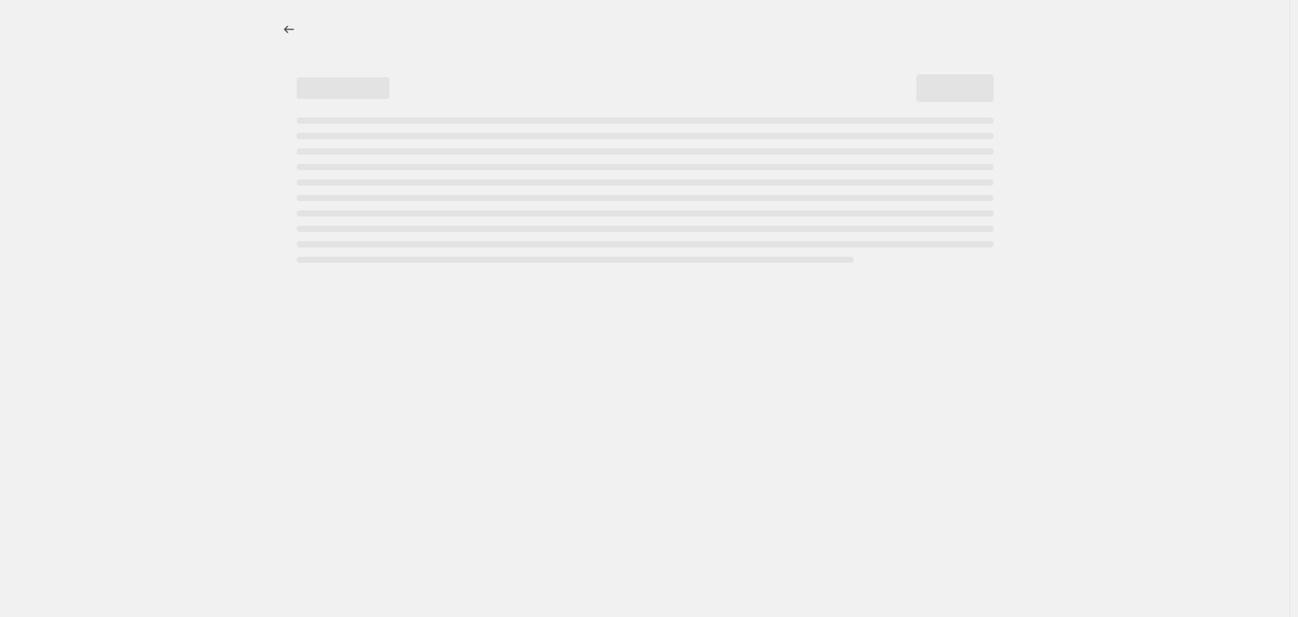
select select "percentage"
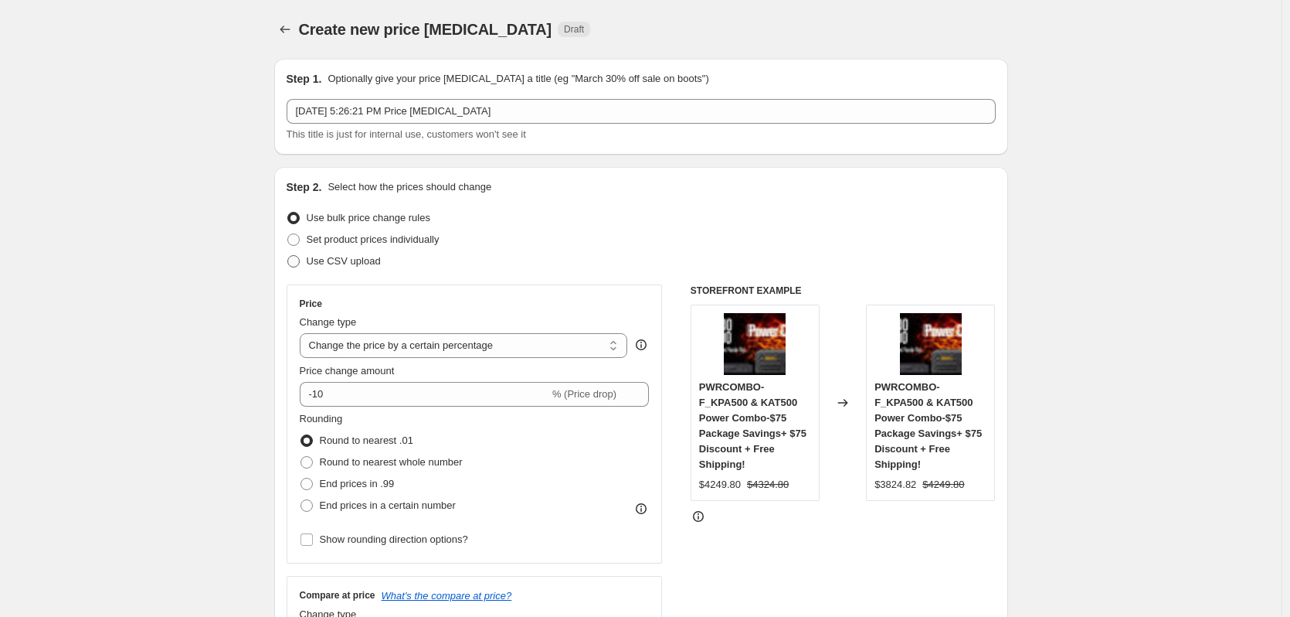
click at [297, 263] on span at bounding box center [293, 261] width 12 height 12
click at [288, 256] on input "Use CSV upload" at bounding box center [287, 255] width 1 height 1
radio input "true"
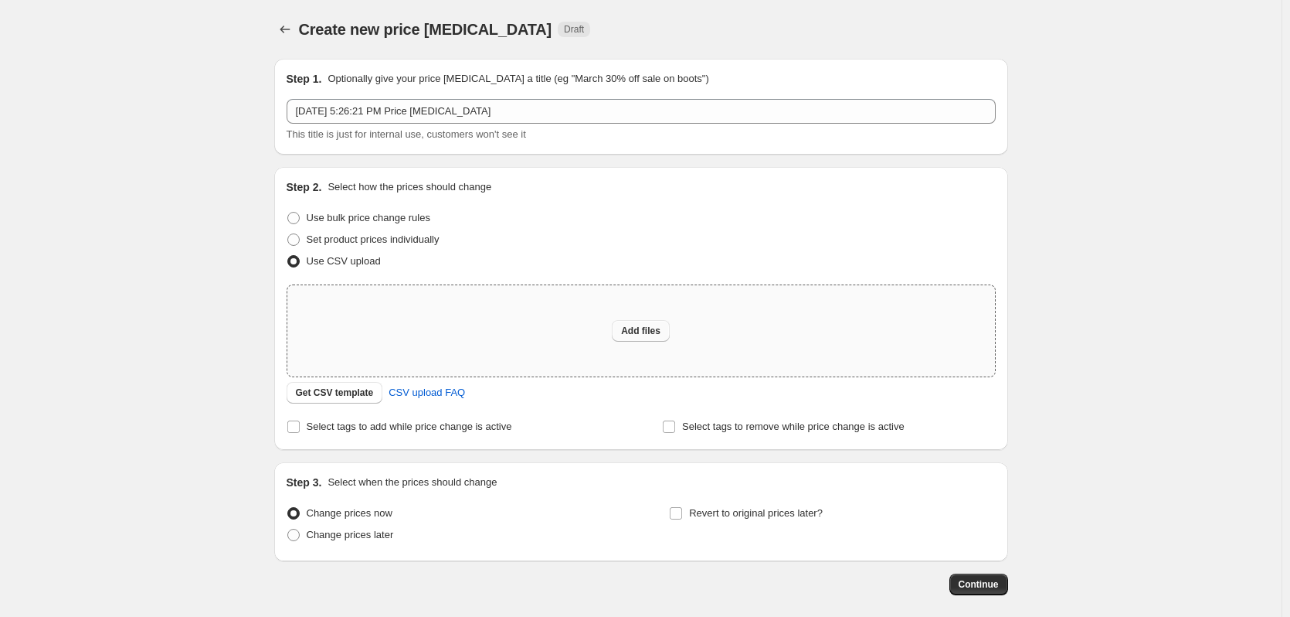
click at [653, 330] on span "Add files" at bounding box center [640, 330] width 39 height 12
type input "C:\fakepath\Sept 2025 Specials Tuners.csv"
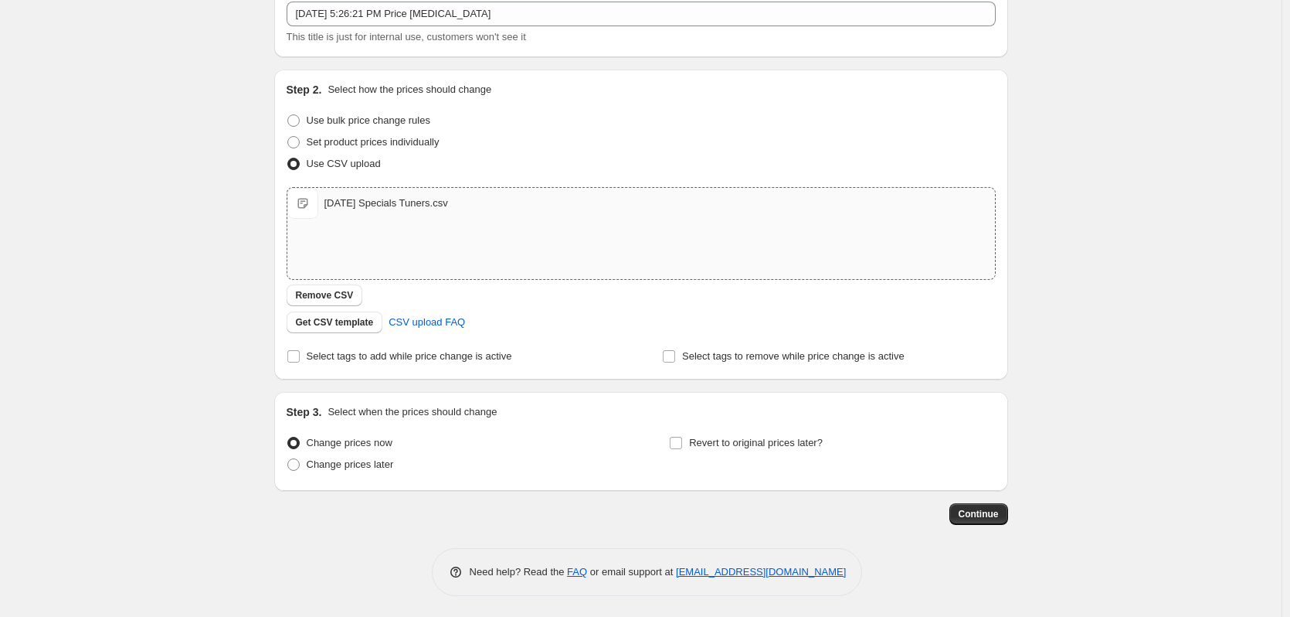
scroll to position [100, 0]
click at [991, 511] on span "Continue" at bounding box center [979, 511] width 40 height 12
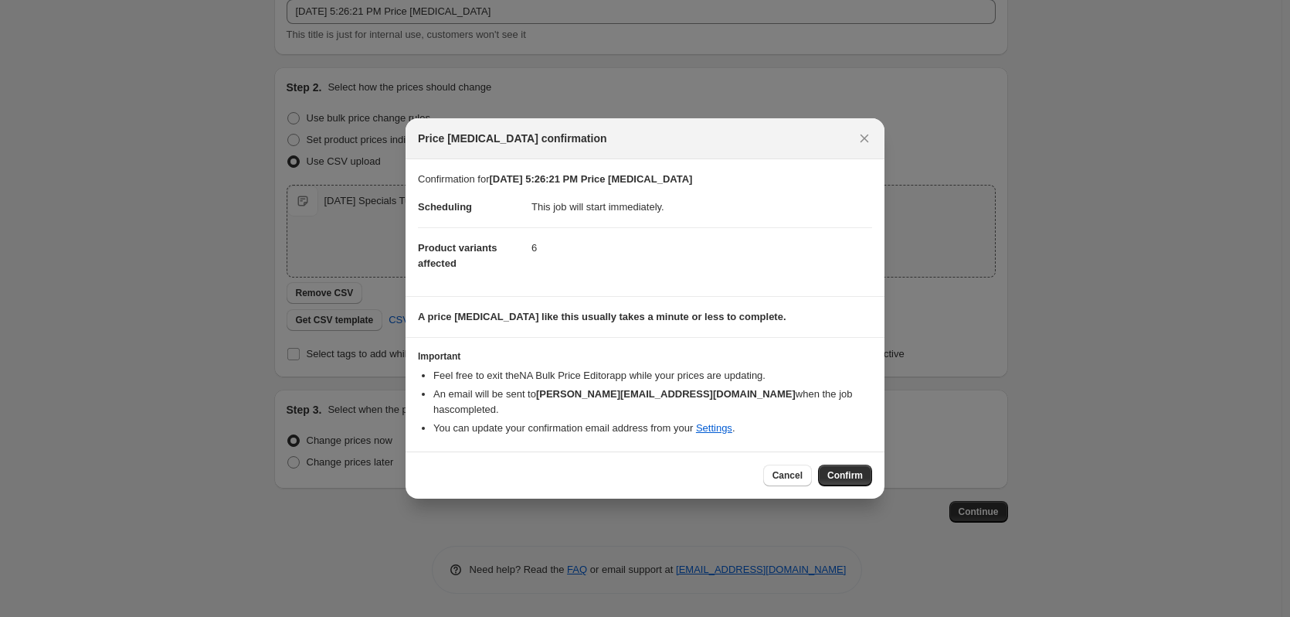
click at [838, 469] on span "Confirm" at bounding box center [845, 475] width 36 height 12
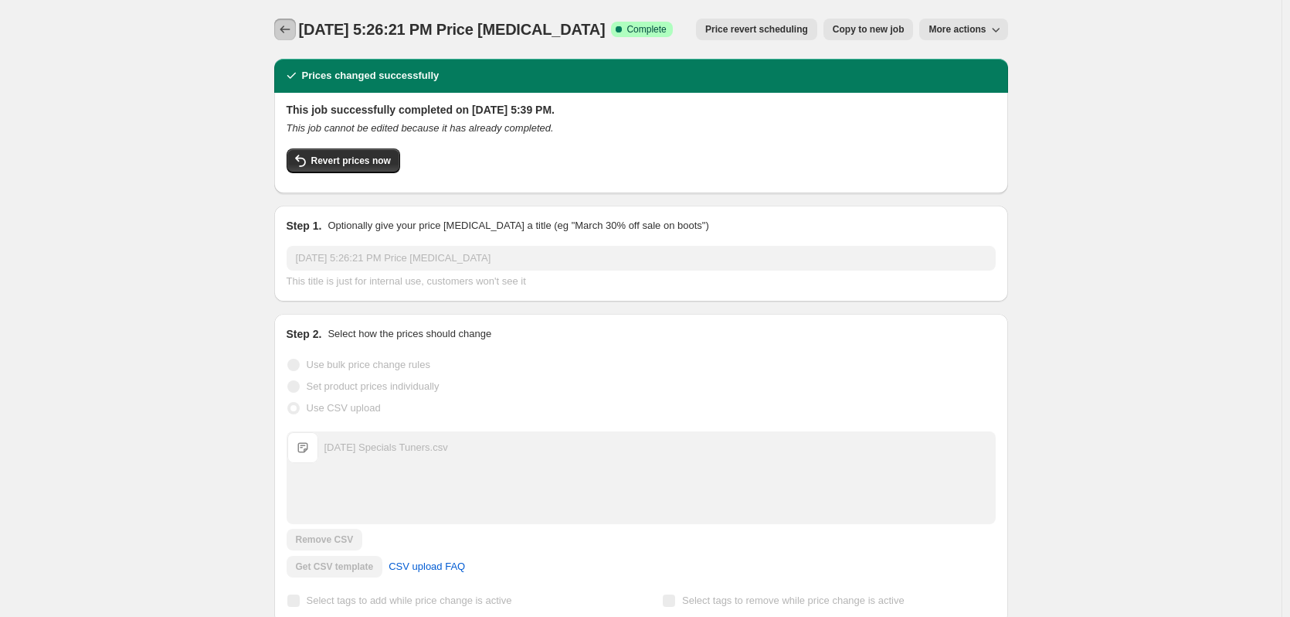
click at [287, 27] on icon "Price change jobs" at bounding box center [285, 29] width 10 height 8
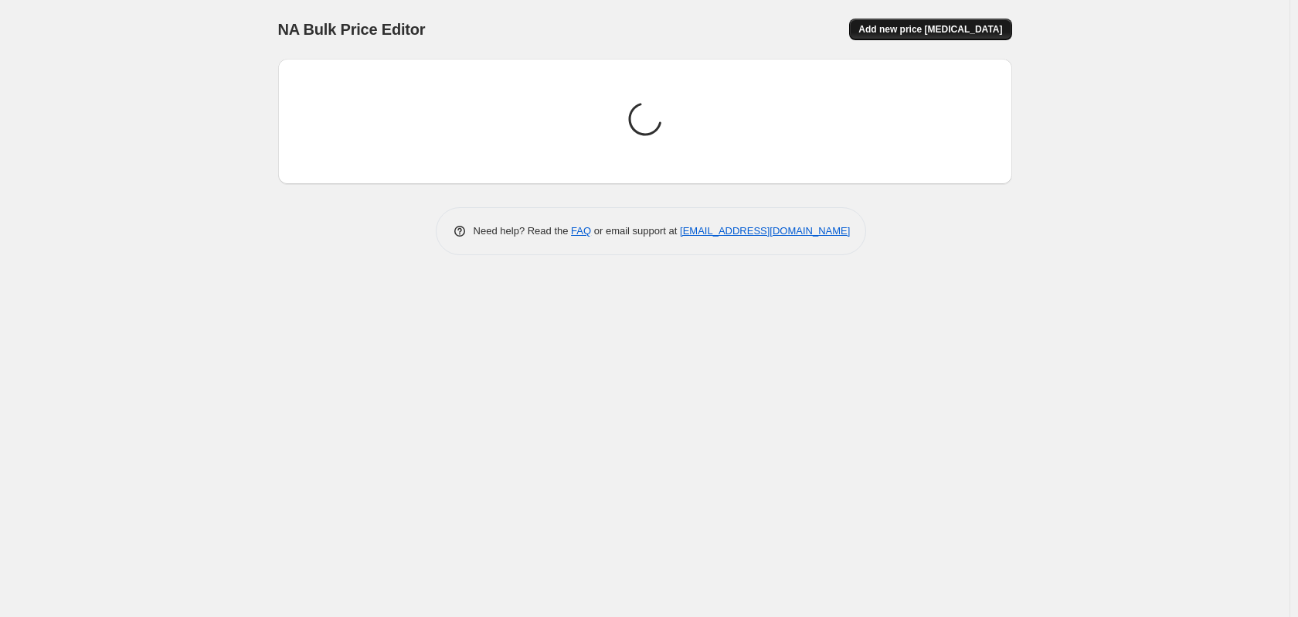
click at [946, 25] on span "Add new price [MEDICAL_DATA]" at bounding box center [930, 29] width 144 height 12
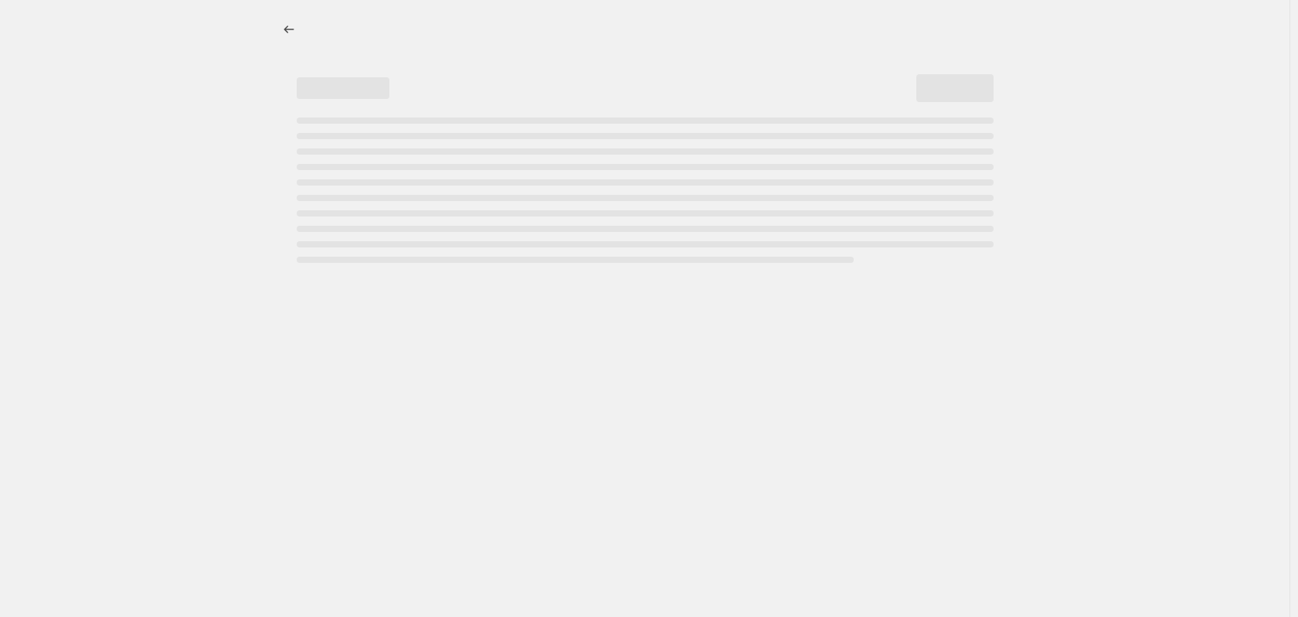
select select "percentage"
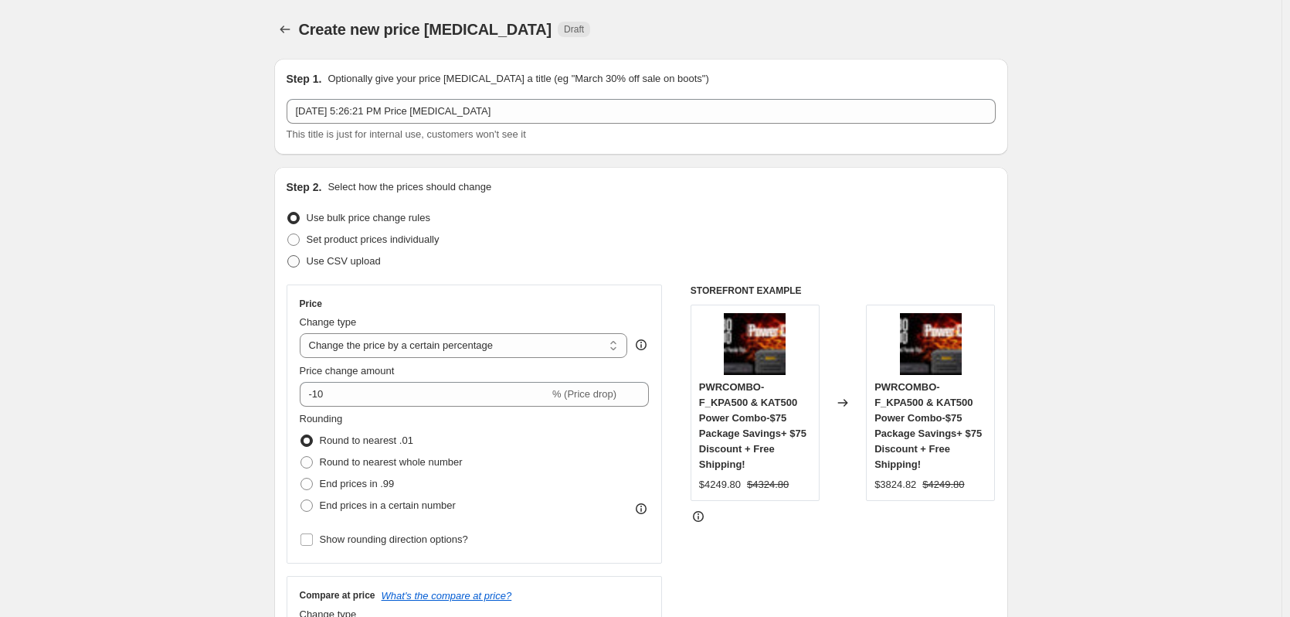
click at [299, 260] on span at bounding box center [293, 261] width 12 height 12
click at [288, 256] on input "Use CSV upload" at bounding box center [287, 255] width 1 height 1
radio input "true"
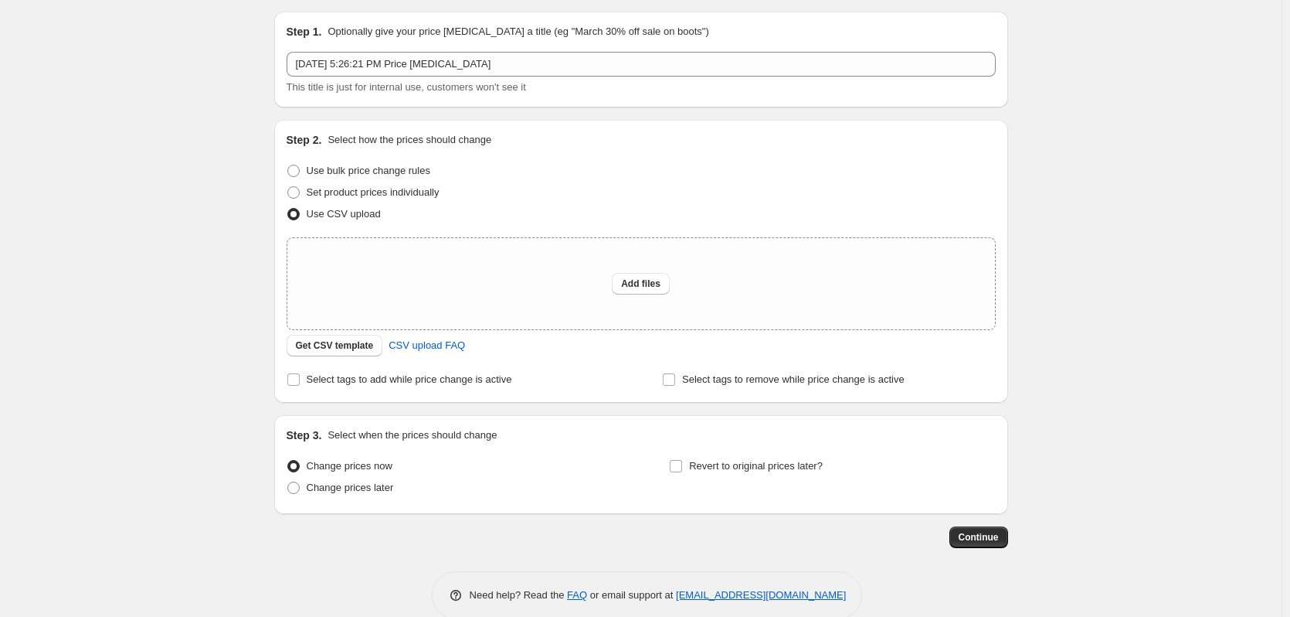
scroll to position [73, 0]
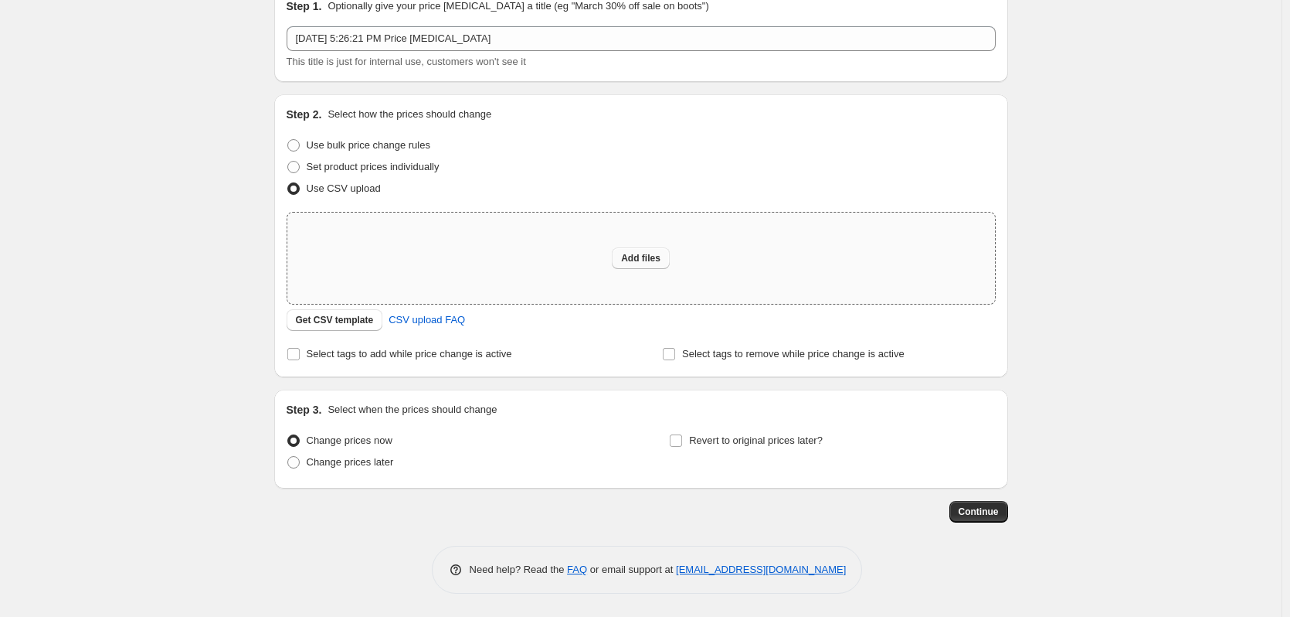
click at [649, 261] on span "Add files" at bounding box center [640, 258] width 39 height 12
type input "C:\fakepath\Sept 2025 Specials PX3.csv"
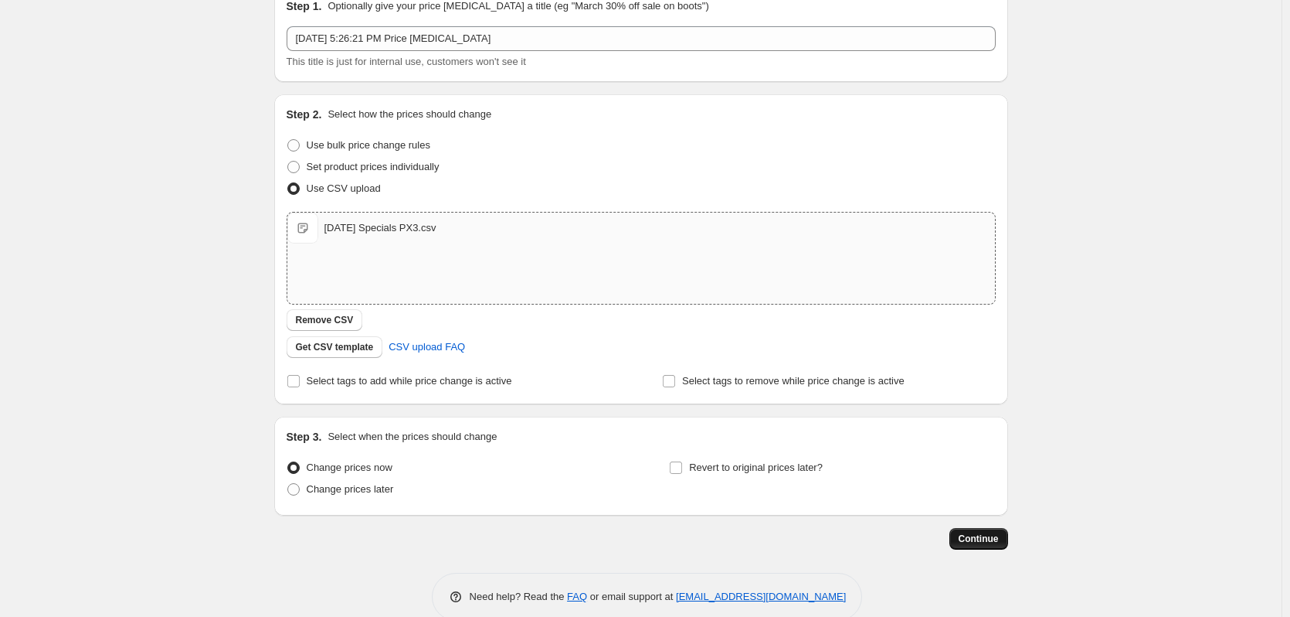
click at [999, 543] on span "Continue" at bounding box center [979, 538] width 40 height 12
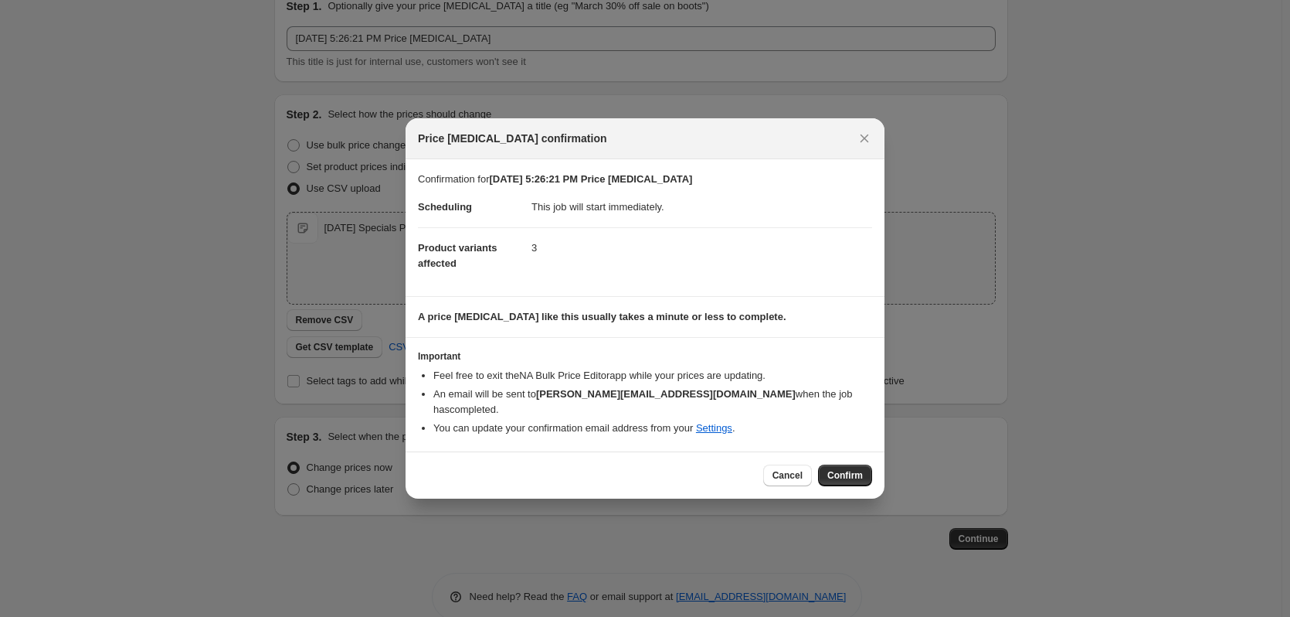
click at [846, 469] on span "Confirm" at bounding box center [845, 475] width 36 height 12
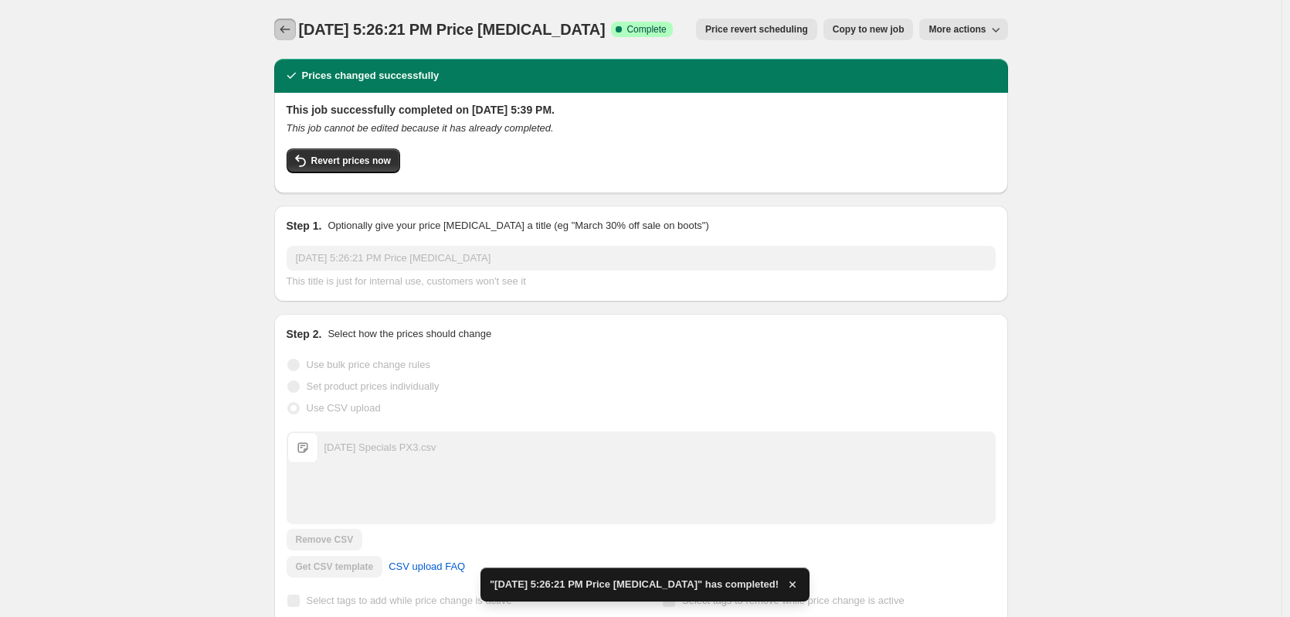
click at [293, 30] on icon "Price change jobs" at bounding box center [284, 29] width 15 height 15
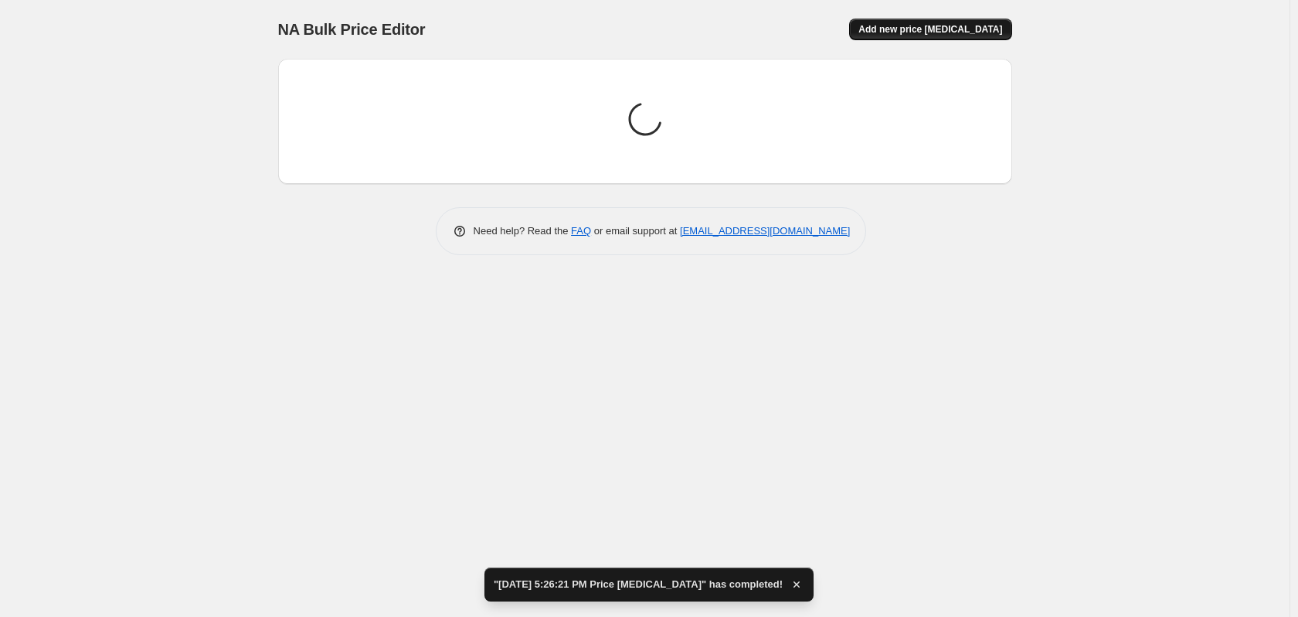
click at [929, 24] on button "Add new price [MEDICAL_DATA]" at bounding box center [930, 30] width 162 height 22
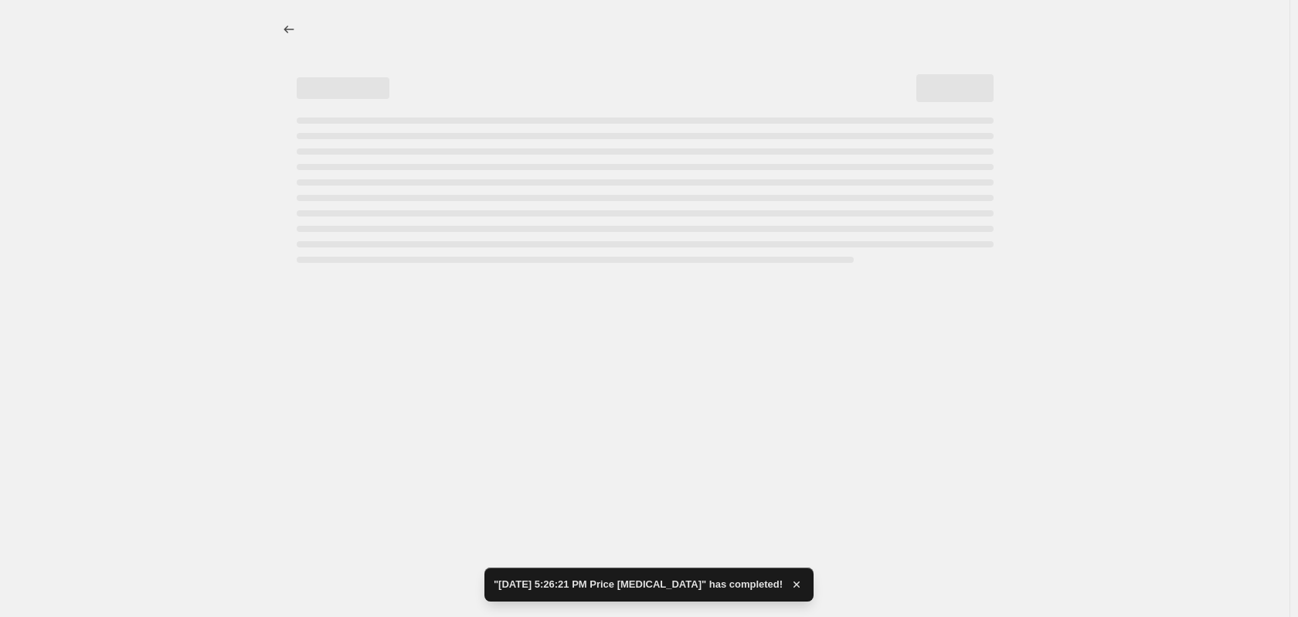
select select "percentage"
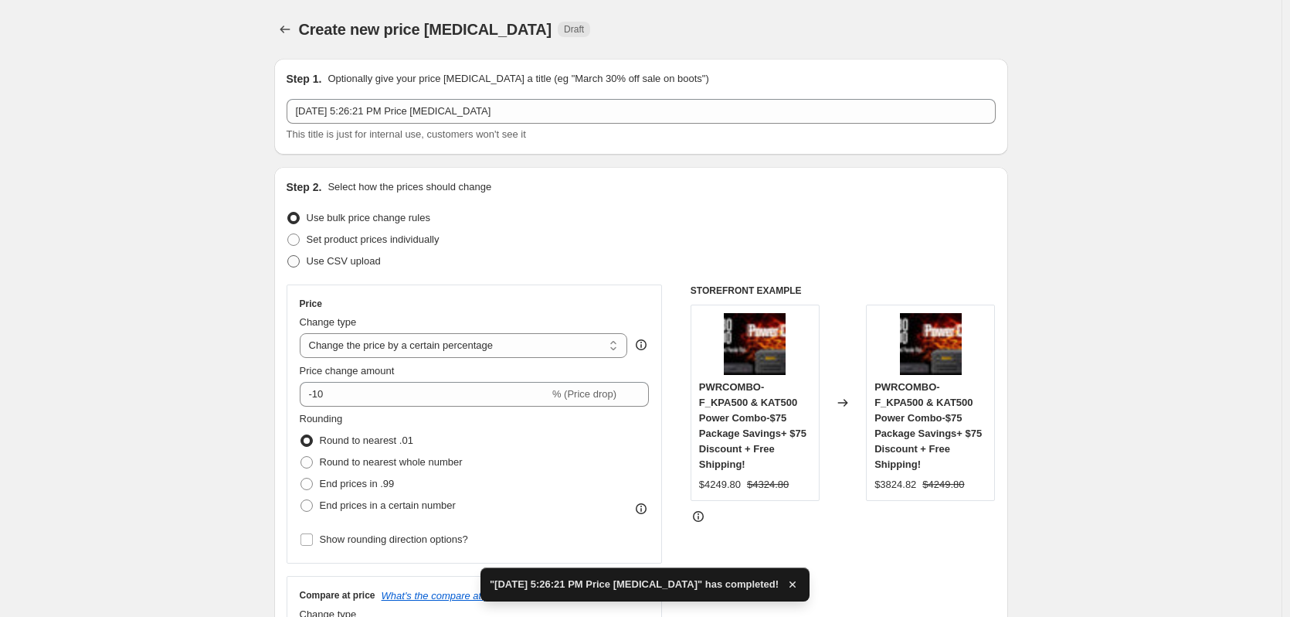
click at [297, 263] on span at bounding box center [293, 261] width 12 height 12
click at [288, 256] on input "Use CSV upload" at bounding box center [287, 255] width 1 height 1
radio input "true"
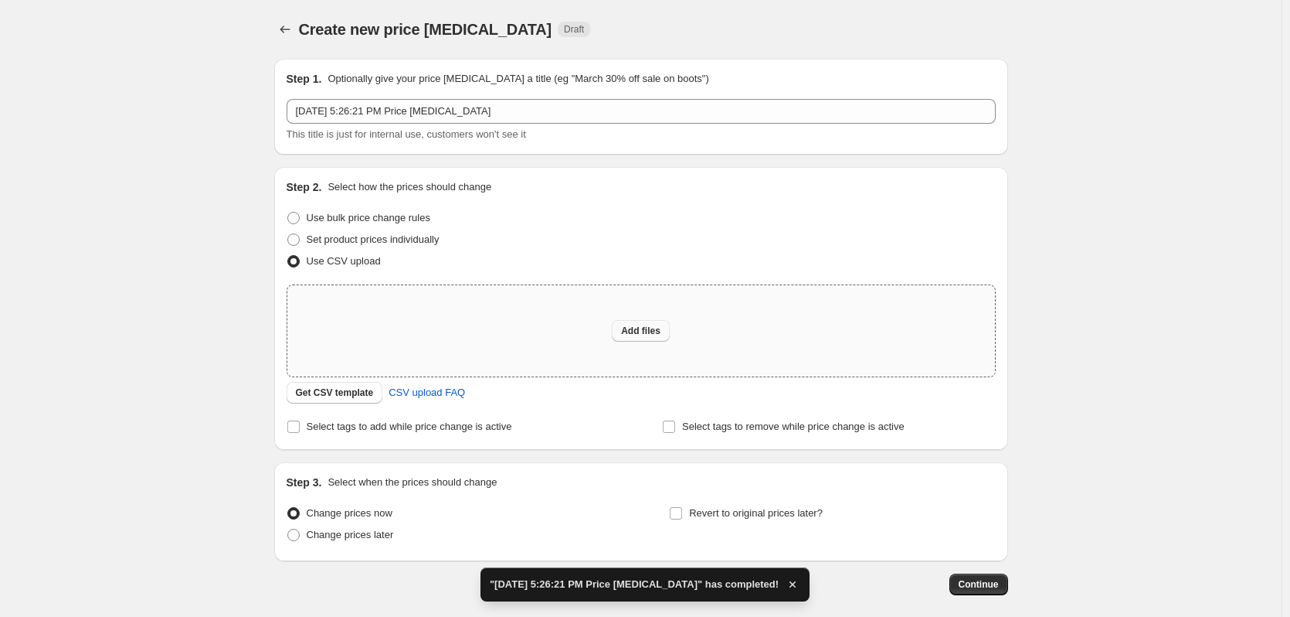
click at [645, 329] on span "Add files" at bounding box center [640, 330] width 39 height 12
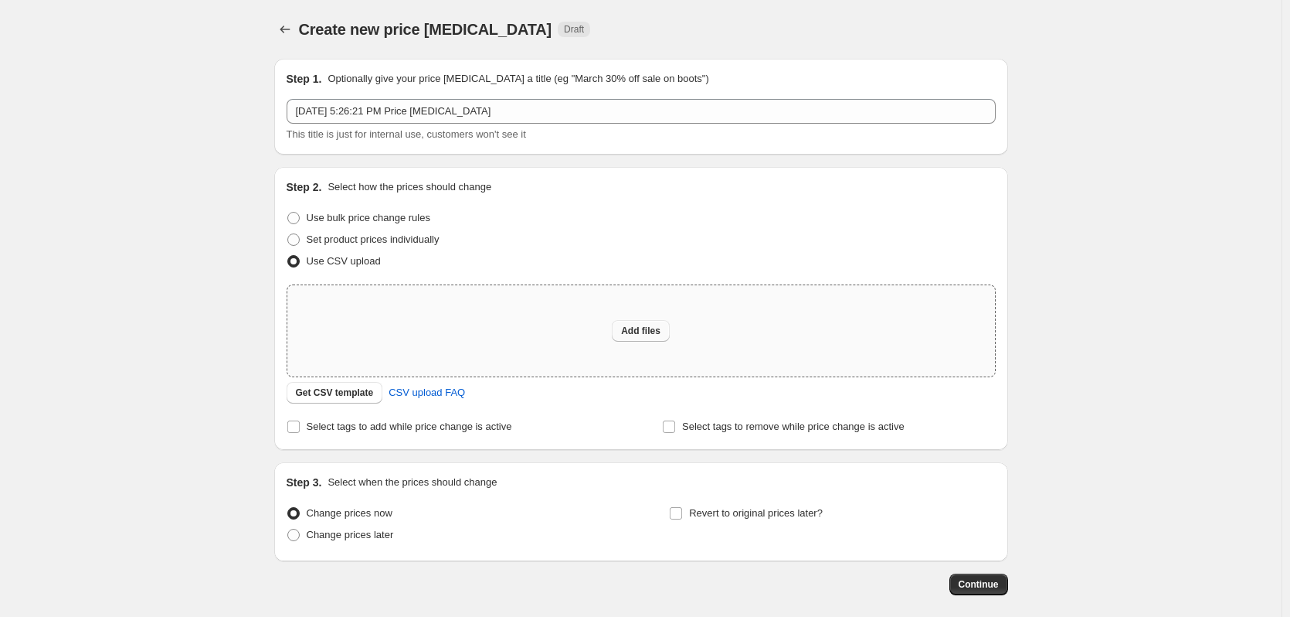
type input "C:\fakepath\Sept 2025 Specials Accessories.csv"
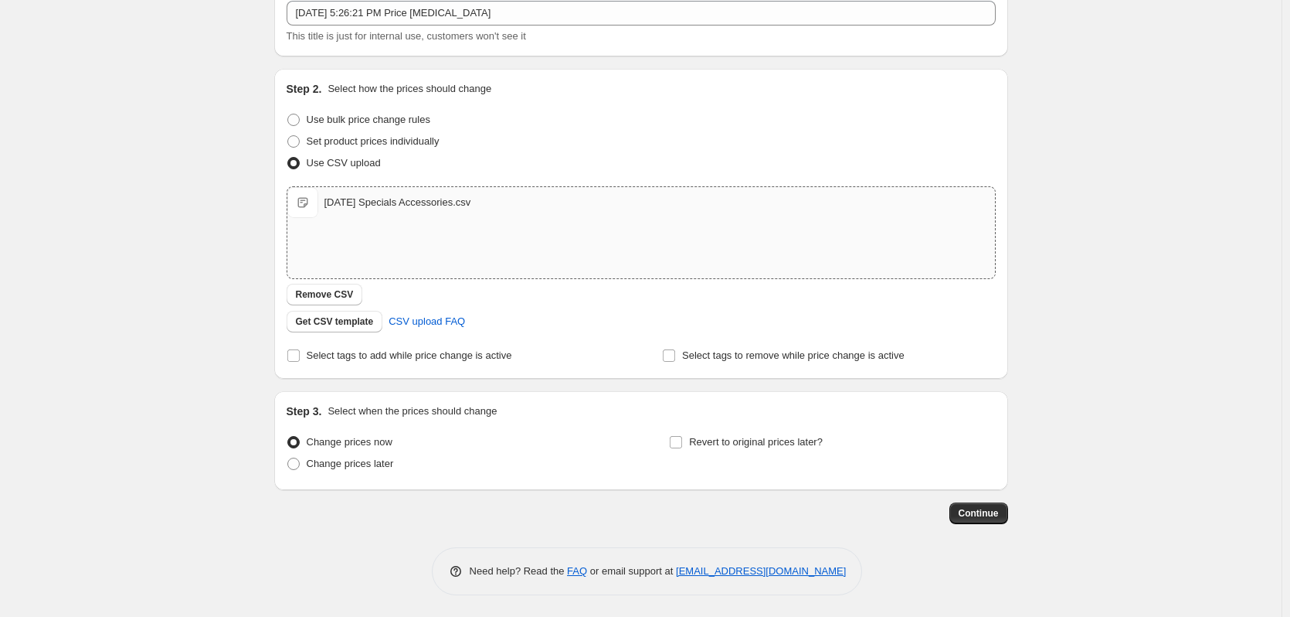
scroll to position [100, 0]
click at [990, 510] on span "Continue" at bounding box center [979, 511] width 40 height 12
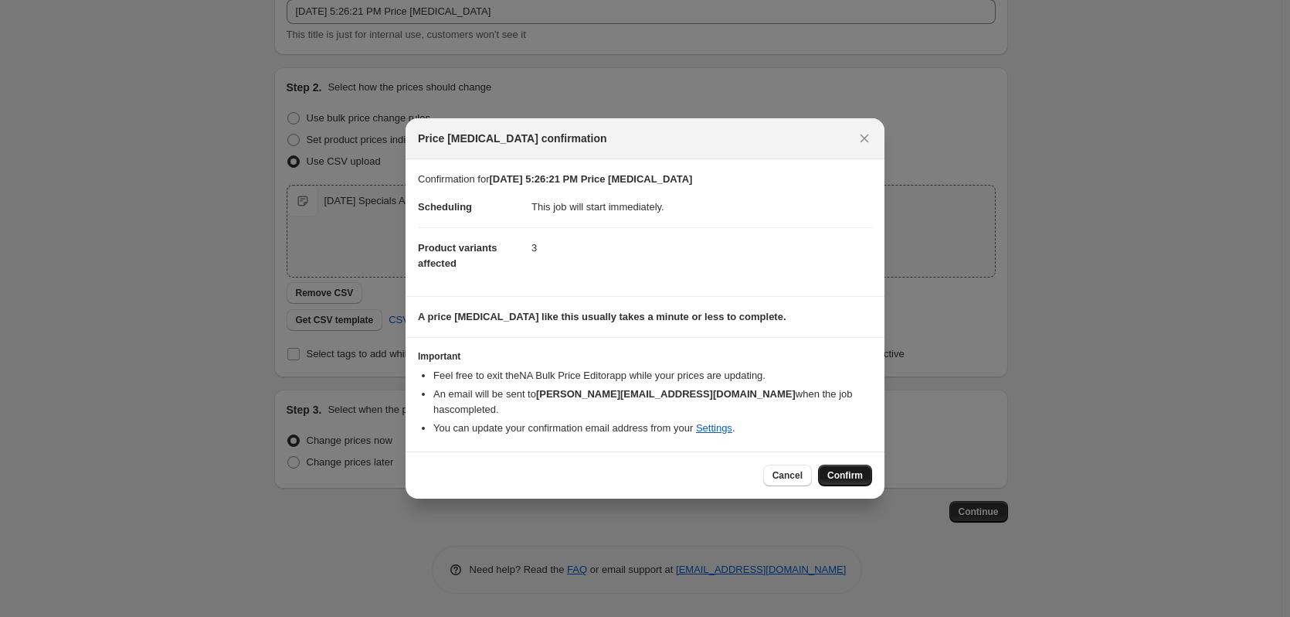
click at [841, 469] on span "Confirm" at bounding box center [845, 475] width 36 height 12
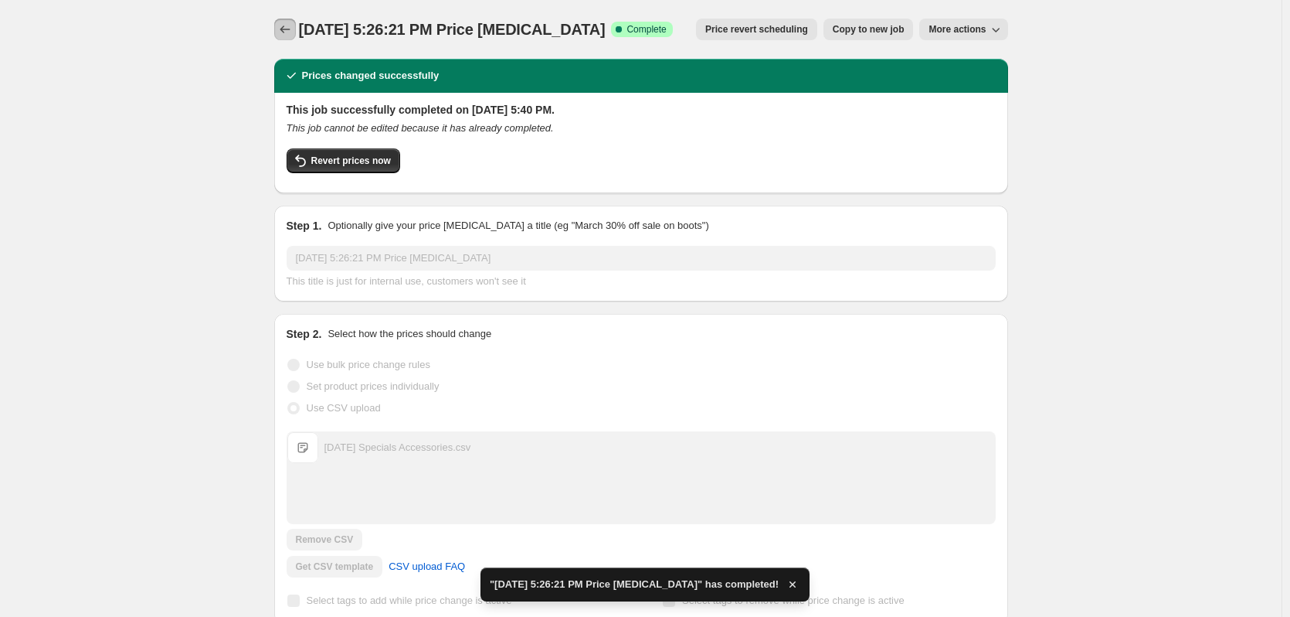
click at [285, 25] on icon "Price change jobs" at bounding box center [284, 29] width 15 height 15
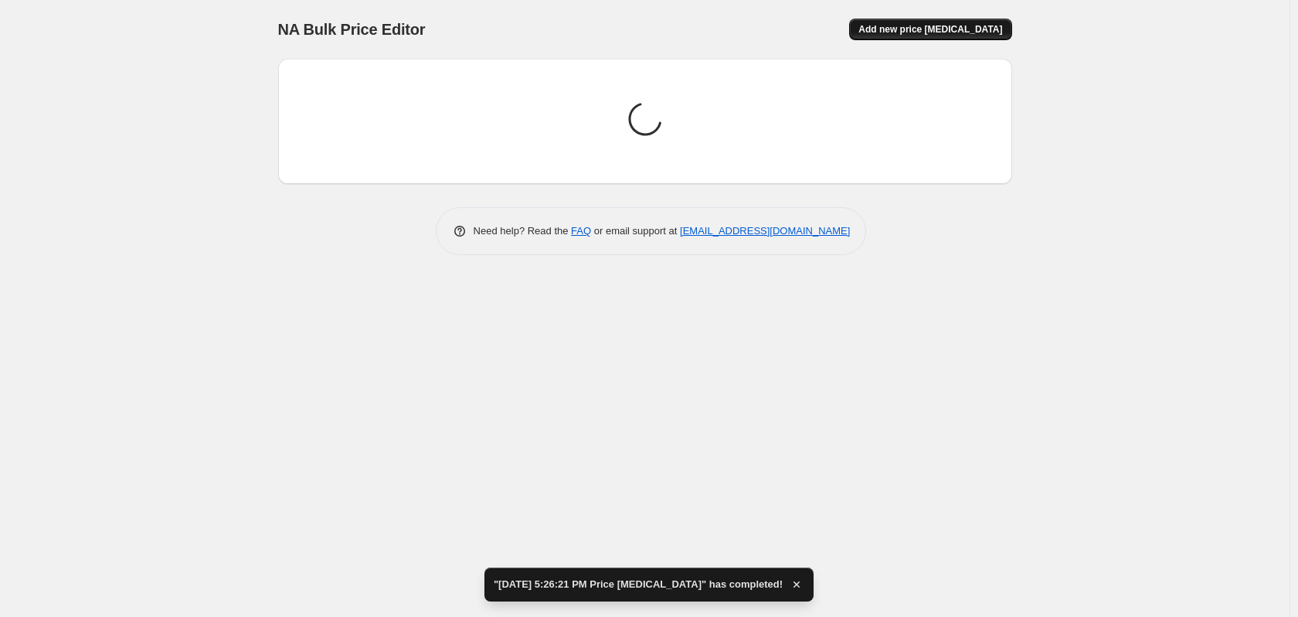
click at [926, 32] on span "Add new price [MEDICAL_DATA]" at bounding box center [930, 29] width 144 height 12
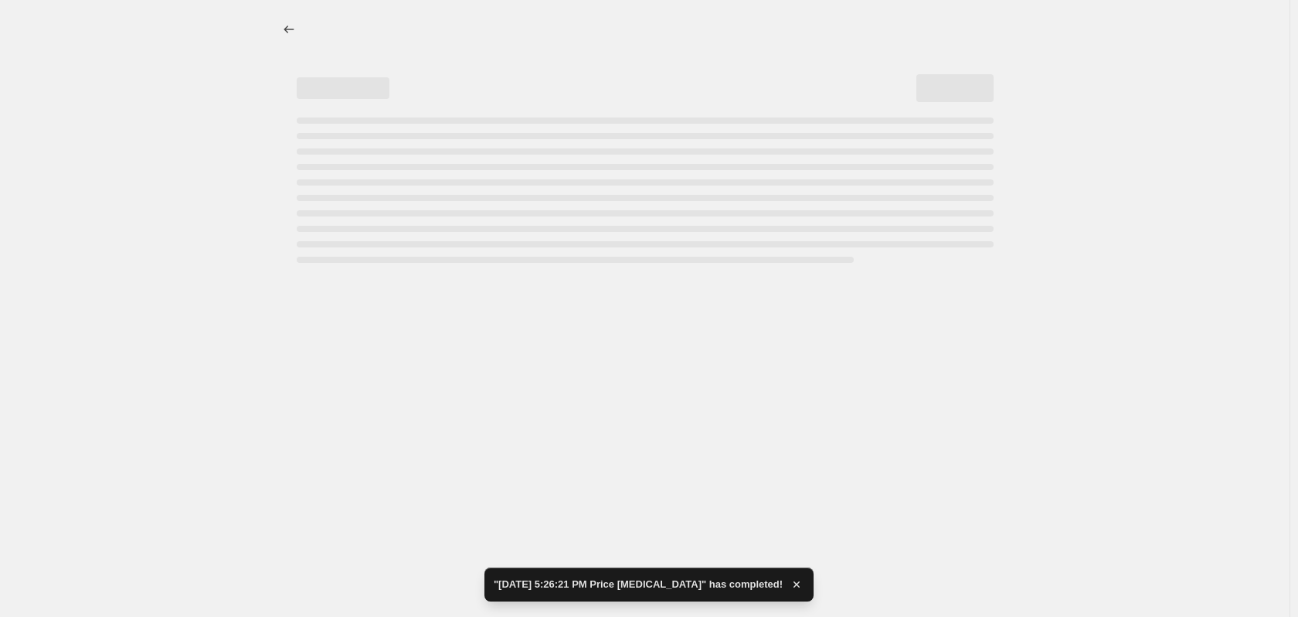
select select "percentage"
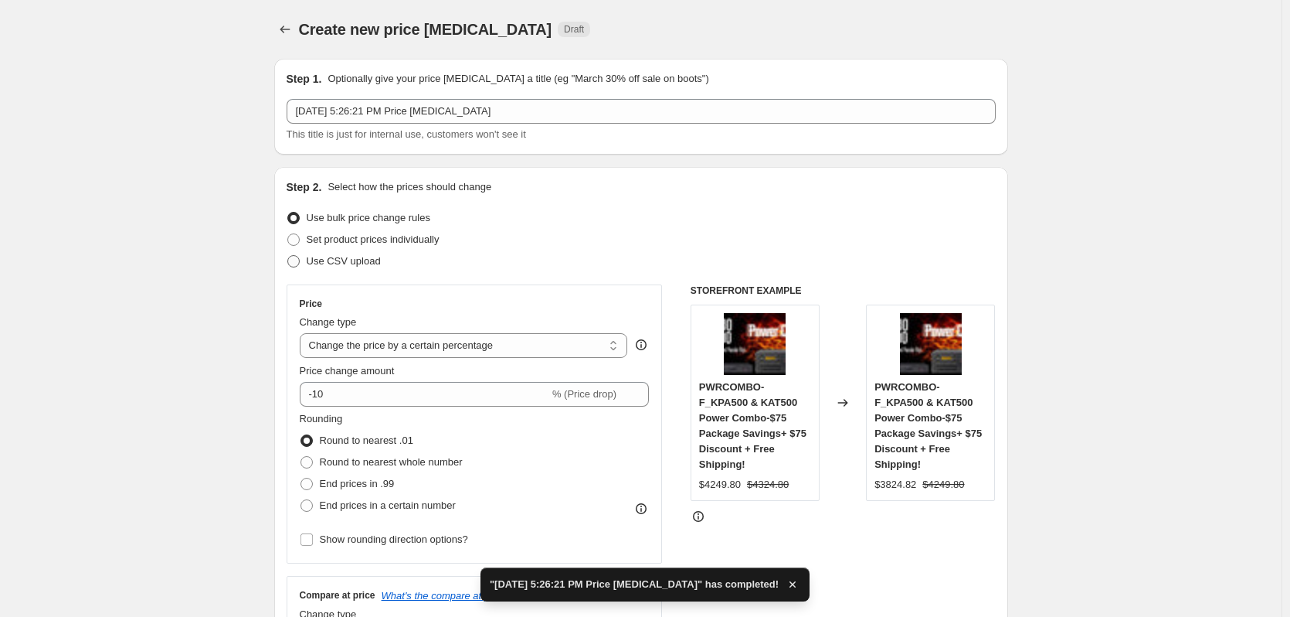
click at [300, 260] on span at bounding box center [293, 261] width 12 height 12
click at [288, 256] on input "Use CSV upload" at bounding box center [287, 255] width 1 height 1
radio input "true"
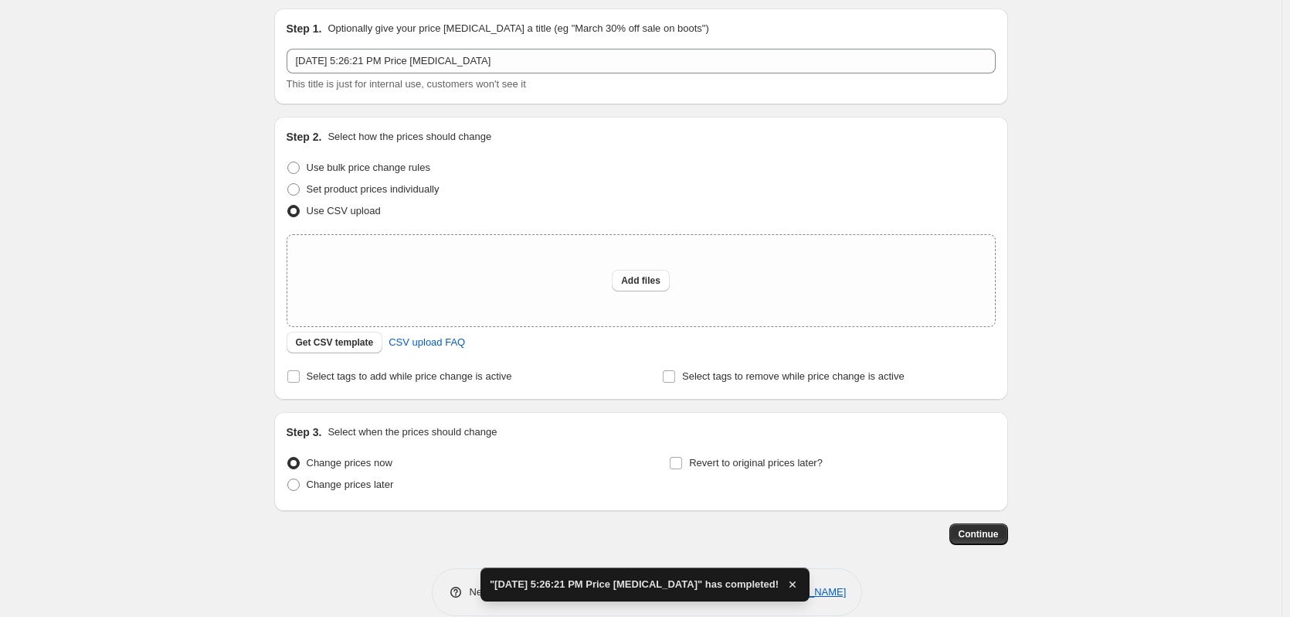
scroll to position [73, 0]
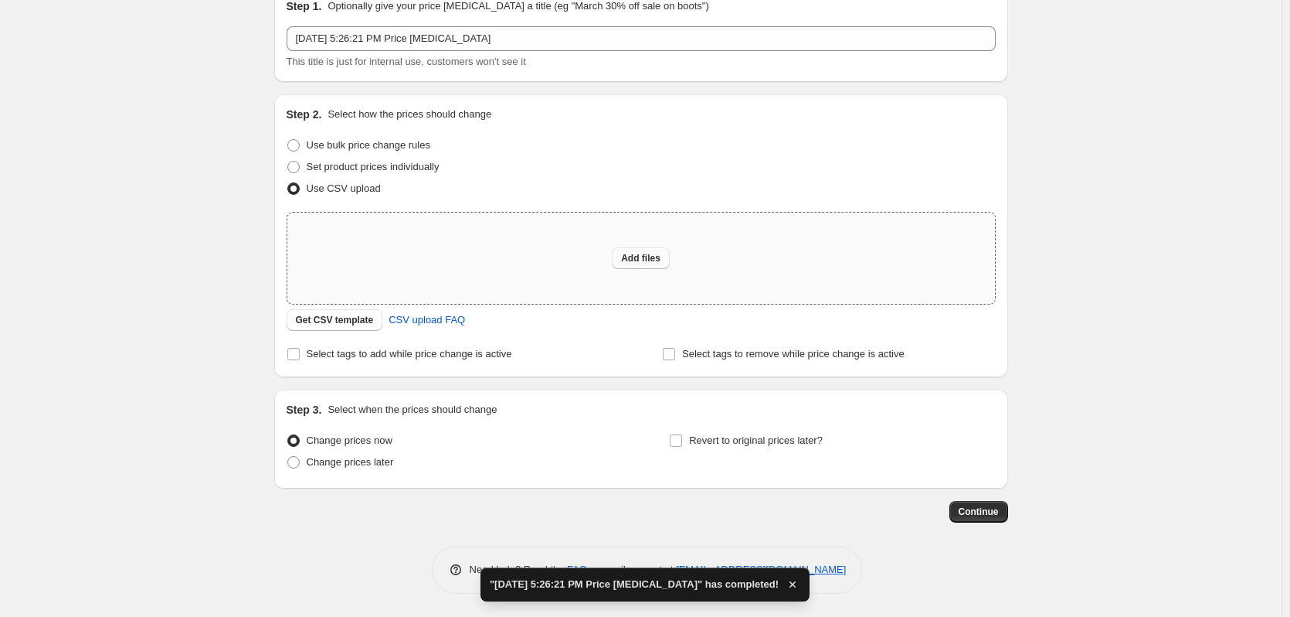
click at [661, 258] on span "Add files" at bounding box center [640, 258] width 39 height 12
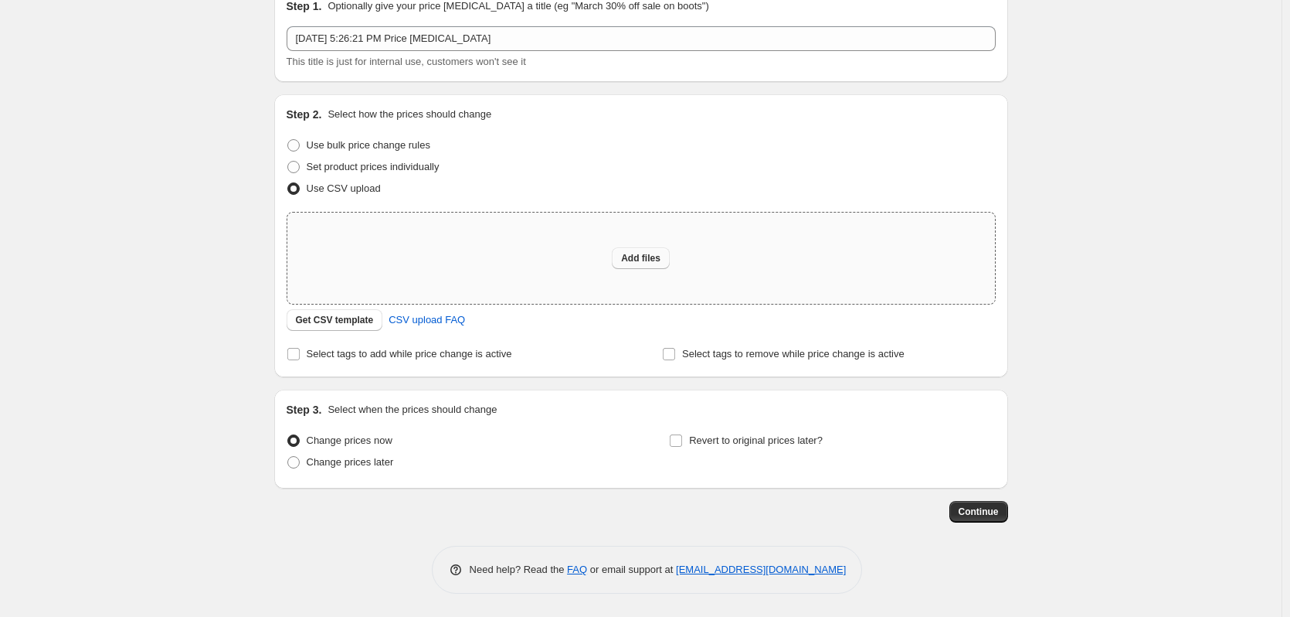
type input "C:\fakepath\Sept 2025 Specials Test Equip.csv"
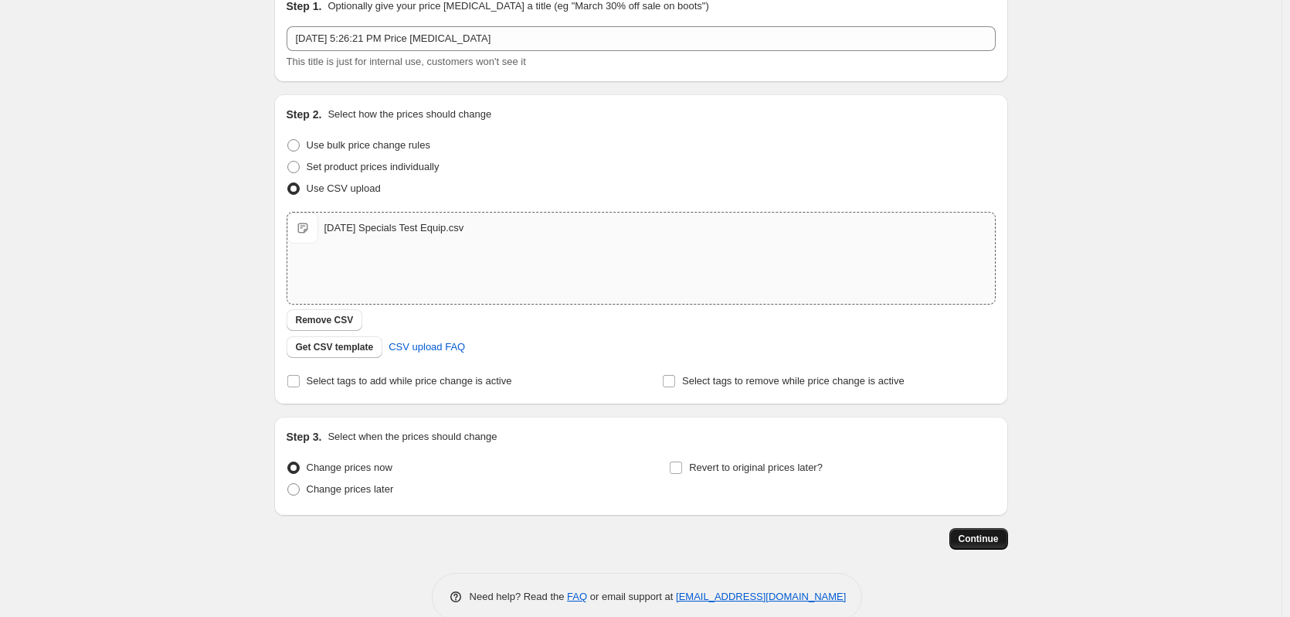
click at [978, 536] on span "Continue" at bounding box center [979, 538] width 40 height 12
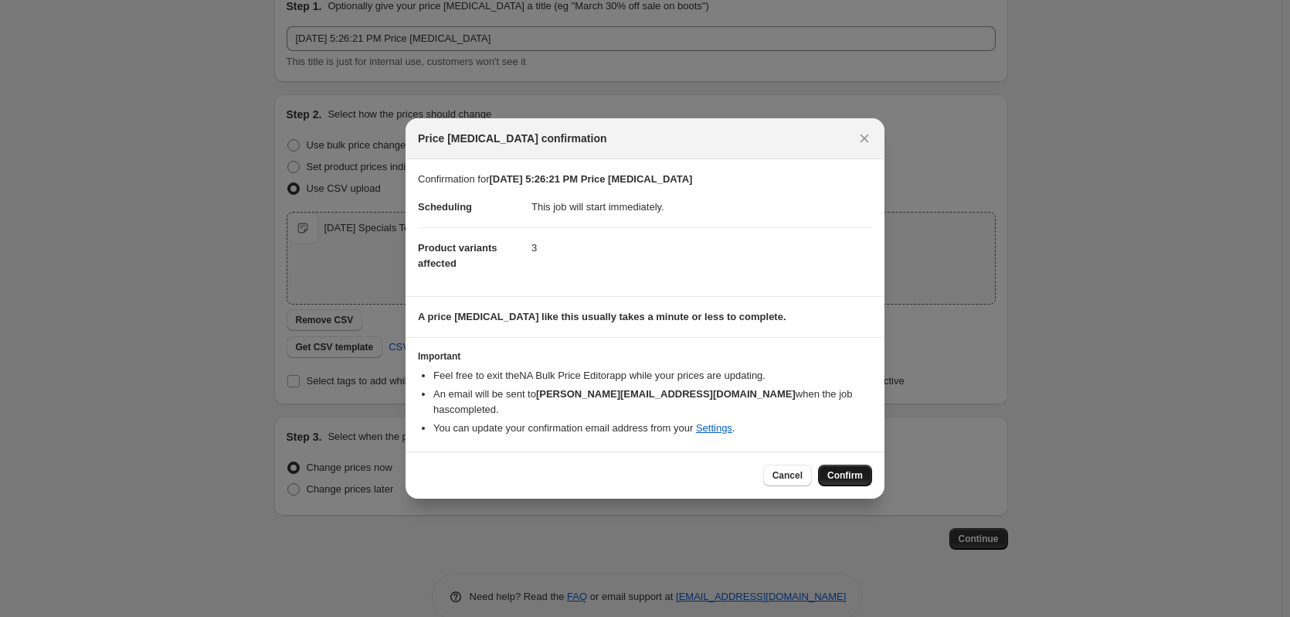
click at [848, 469] on span "Confirm" at bounding box center [845, 475] width 36 height 12
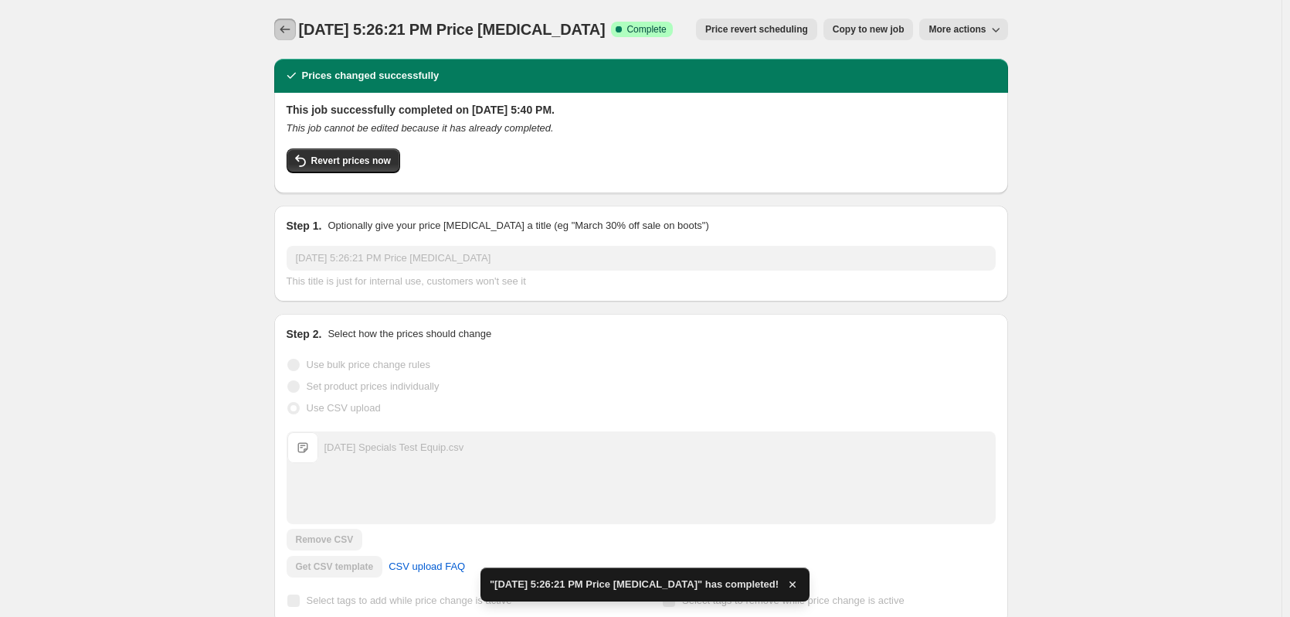
click at [284, 36] on icon "Price change jobs" at bounding box center [284, 29] width 15 height 15
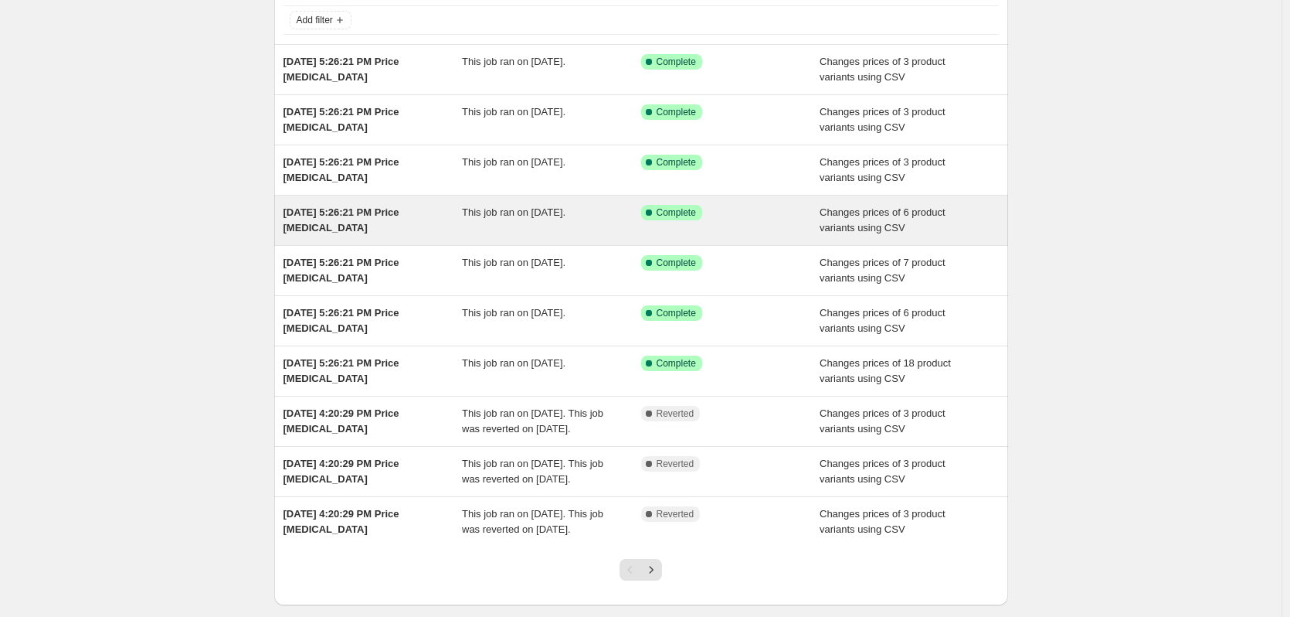
scroll to position [71, 0]
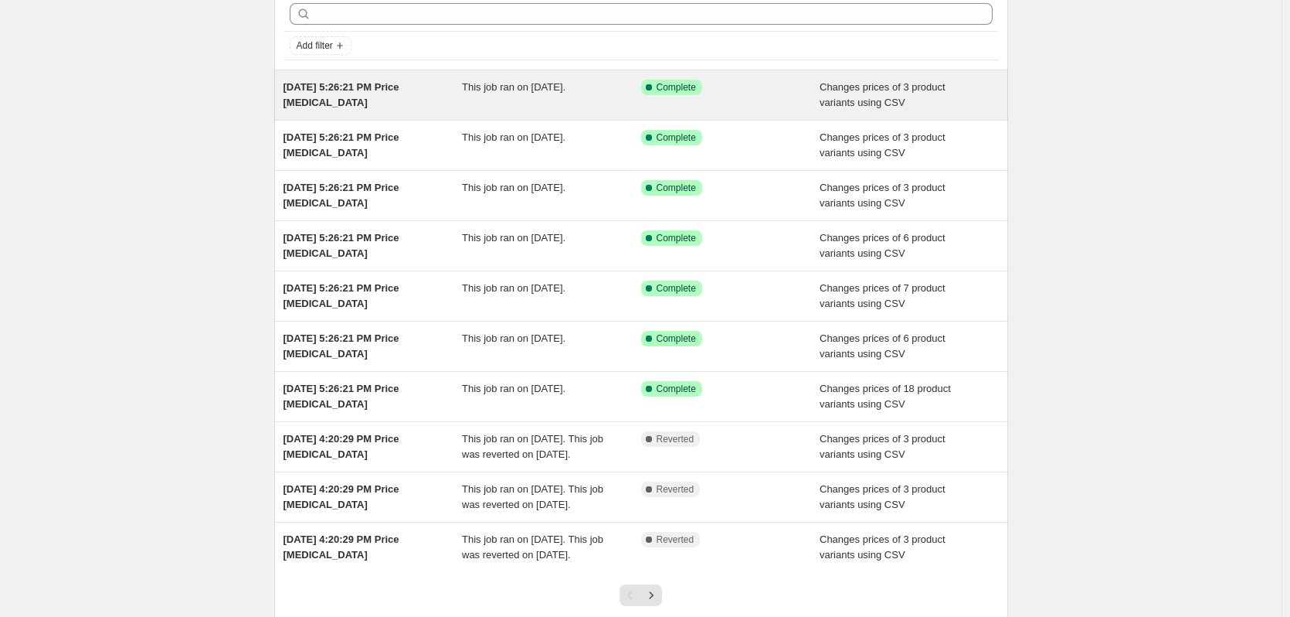
click at [424, 96] on div "Sep 11, 2025, 5:26:21 PM Price change job" at bounding box center [373, 95] width 179 height 31
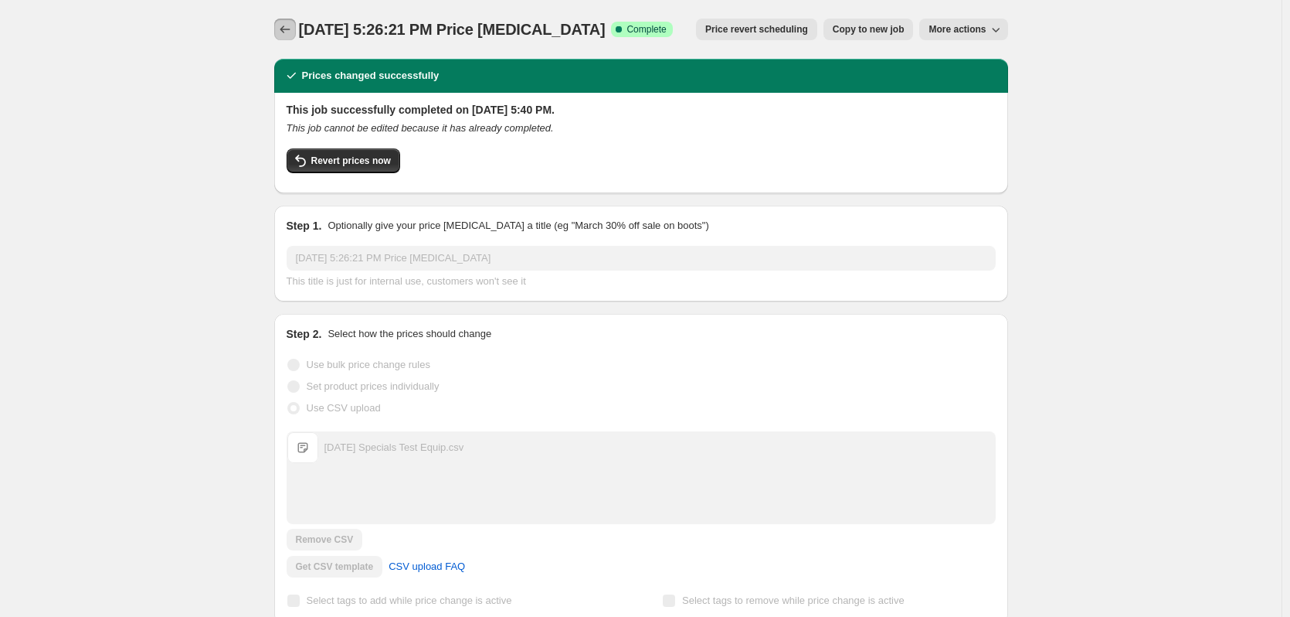
click at [288, 23] on icon "Price change jobs" at bounding box center [284, 29] width 15 height 15
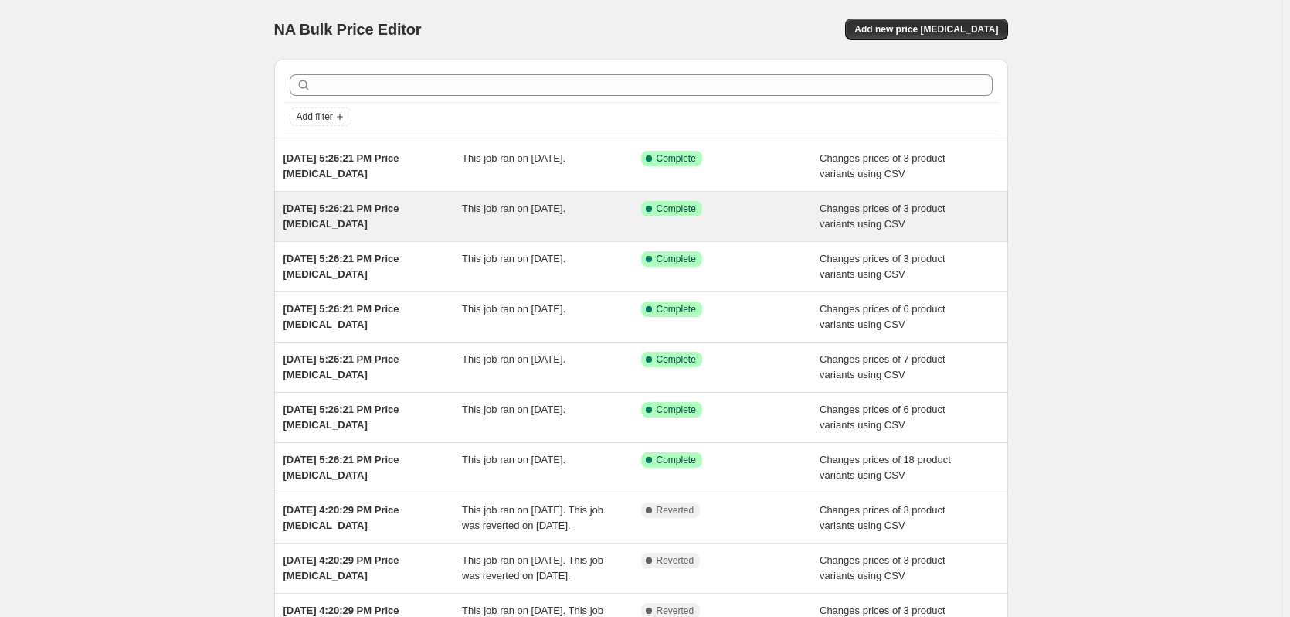
click at [392, 209] on span "Sep 11, 2025, 5:26:21 PM Price change job" at bounding box center [342, 215] width 116 height 27
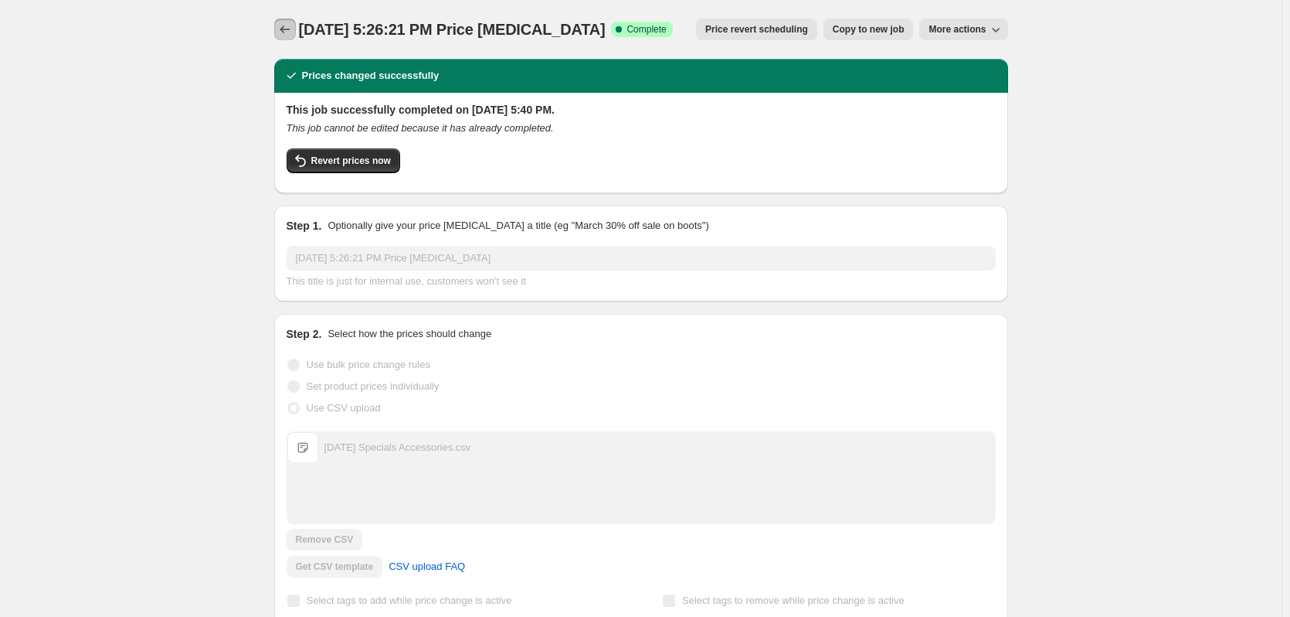
click at [285, 28] on icon "Price change jobs" at bounding box center [284, 29] width 15 height 15
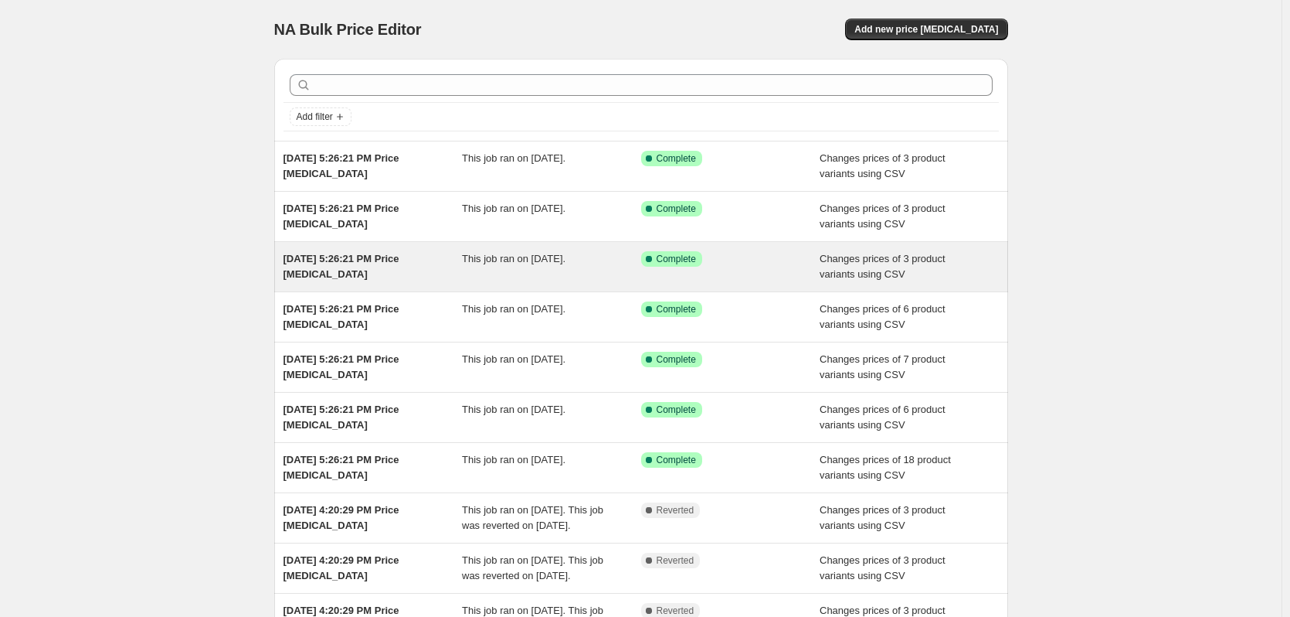
click at [389, 253] on span "Sep 11, 2025, 5:26:21 PM Price change job" at bounding box center [342, 266] width 116 height 27
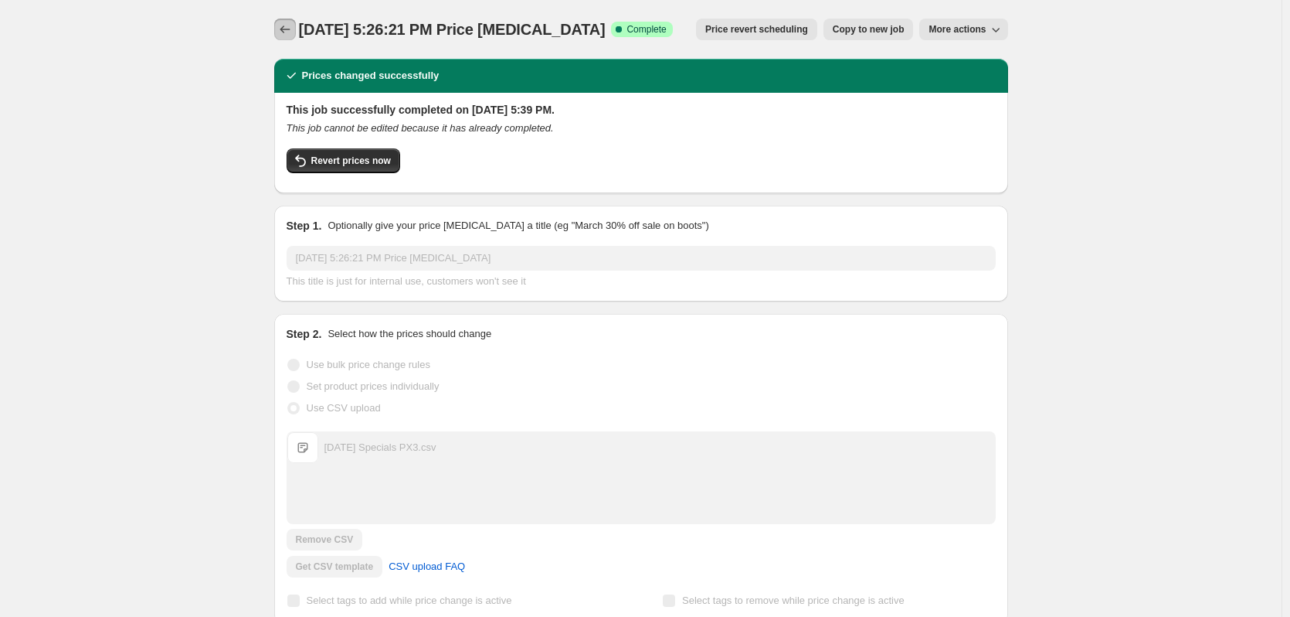
click at [287, 29] on icon "Price change jobs" at bounding box center [284, 29] width 15 height 15
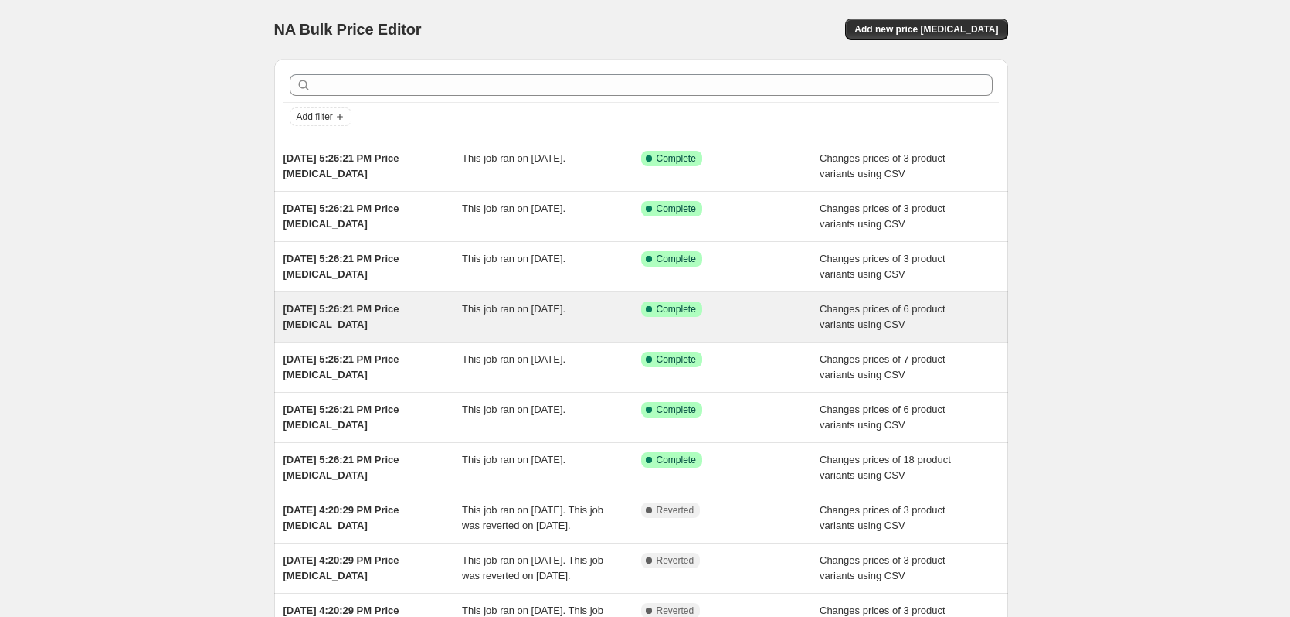
click at [352, 309] on span "[DATE] 5:26:21 PM Price [MEDICAL_DATA]" at bounding box center [342, 316] width 116 height 27
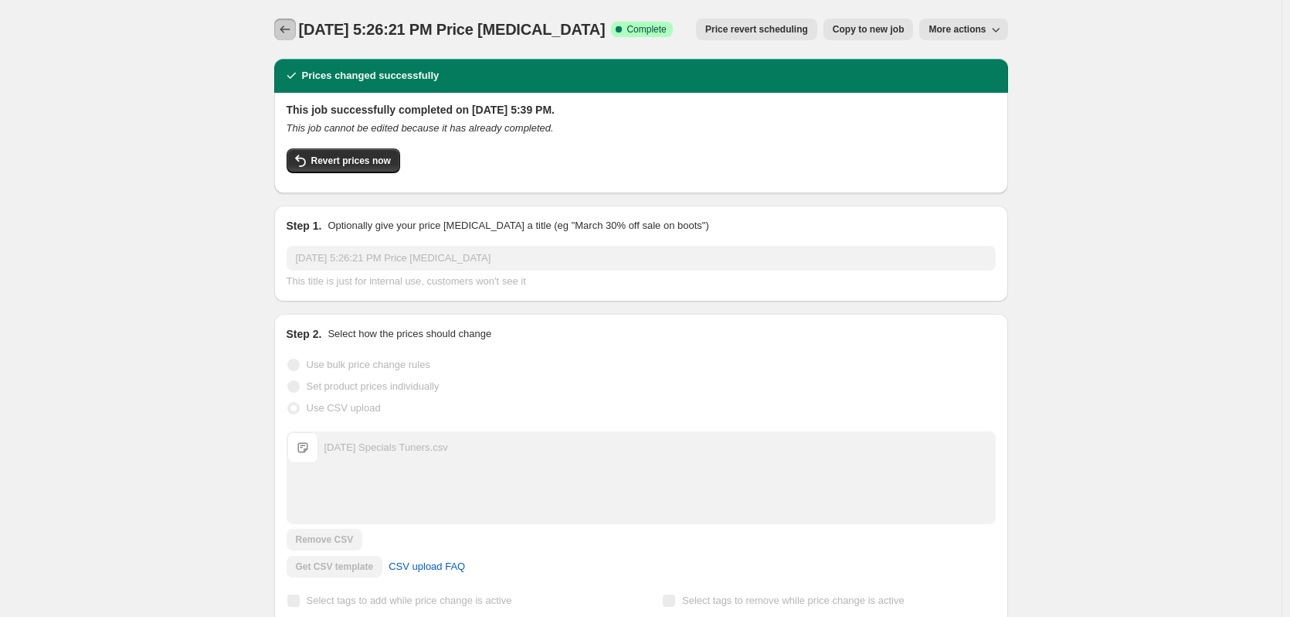
click at [289, 29] on icon "Price change jobs" at bounding box center [284, 29] width 15 height 15
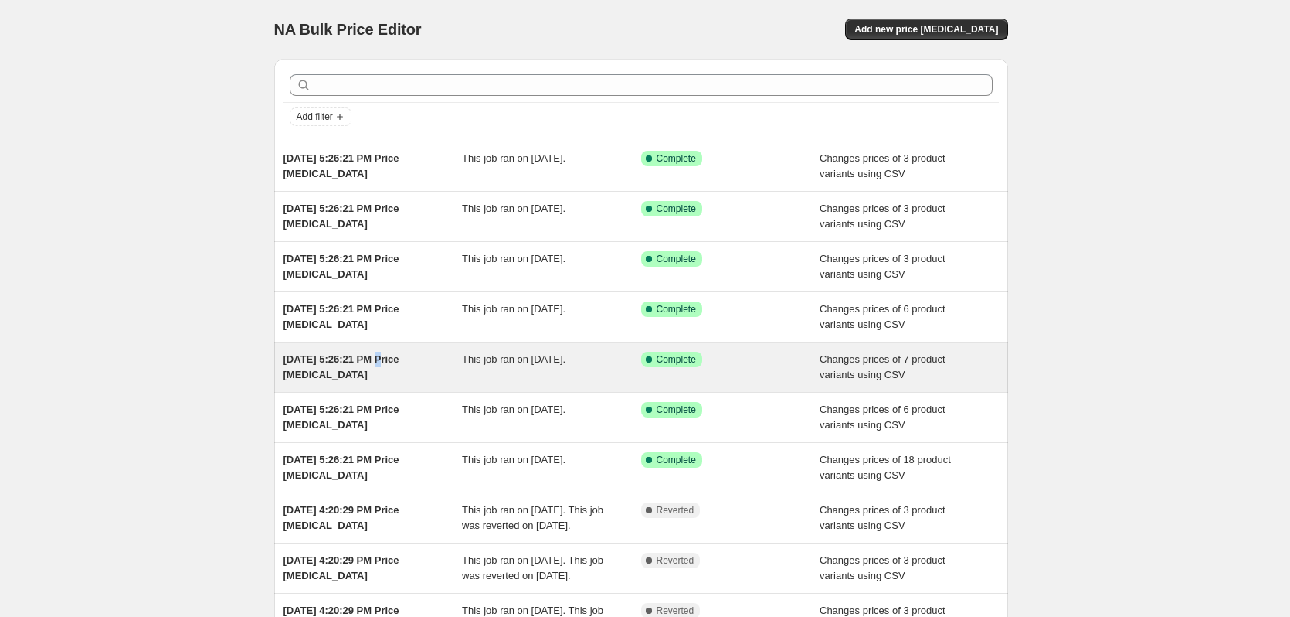
click at [375, 366] on div "[DATE] 5:26:21 PM Price [MEDICAL_DATA]" at bounding box center [373, 367] width 179 height 31
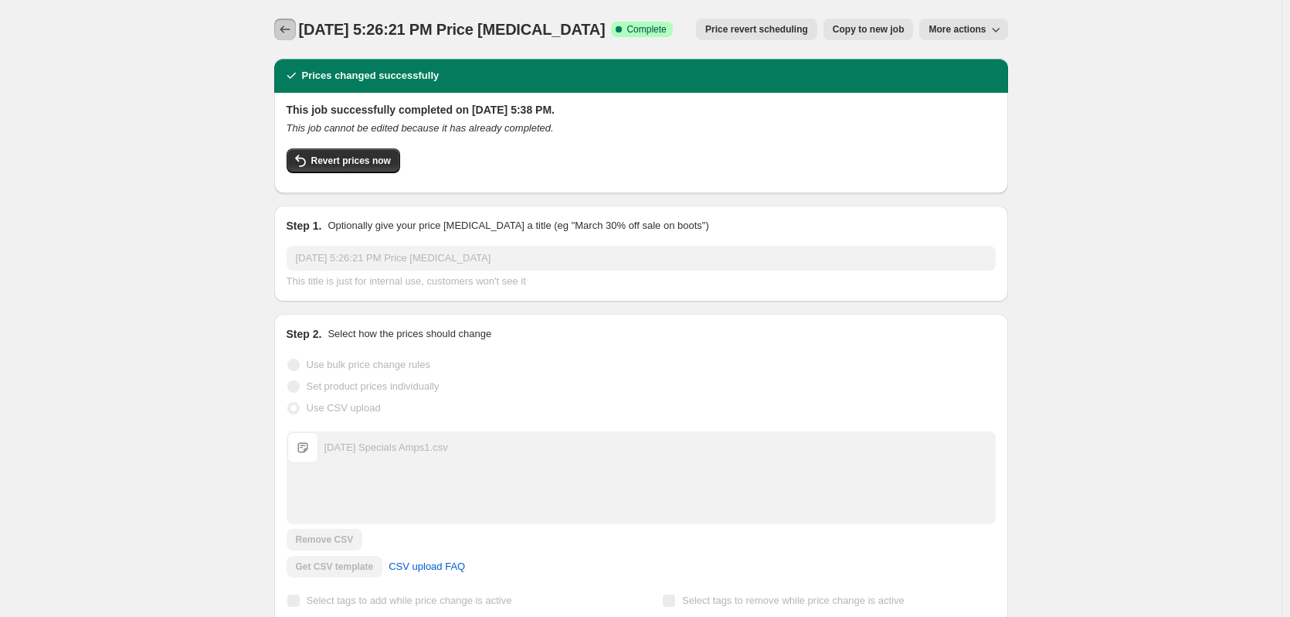
click at [285, 25] on icon "Price change jobs" at bounding box center [284, 29] width 15 height 15
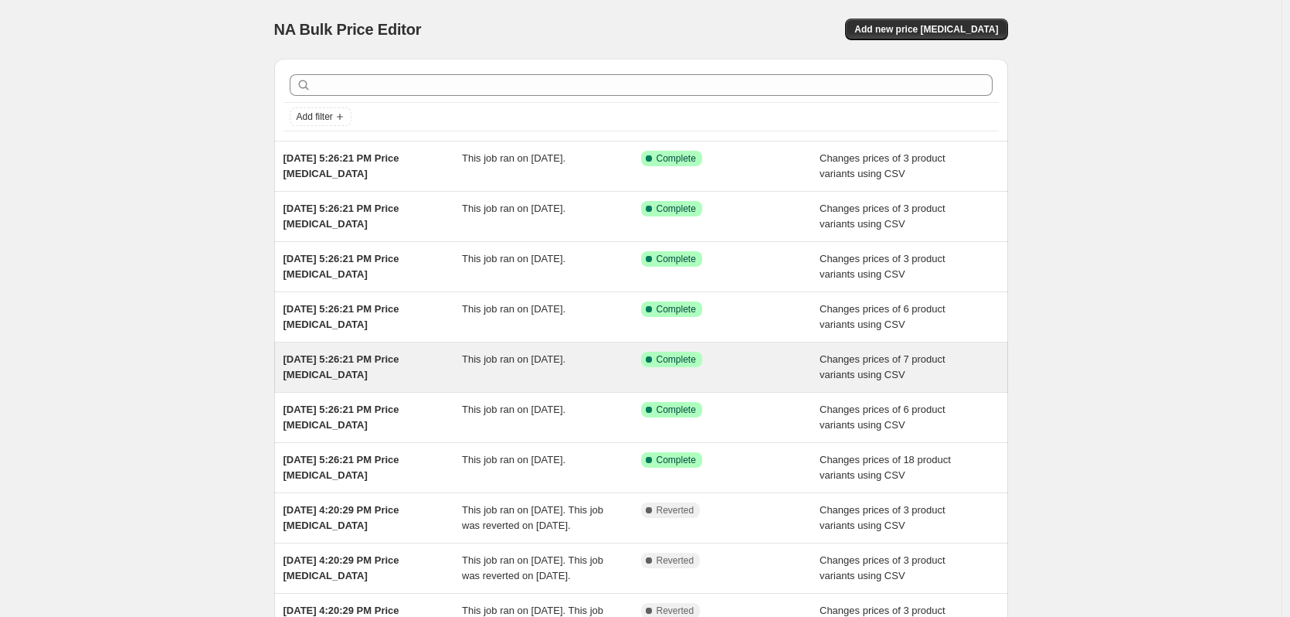
click at [344, 368] on div "[DATE] 5:26:21 PM Price [MEDICAL_DATA]" at bounding box center [373, 367] width 179 height 31
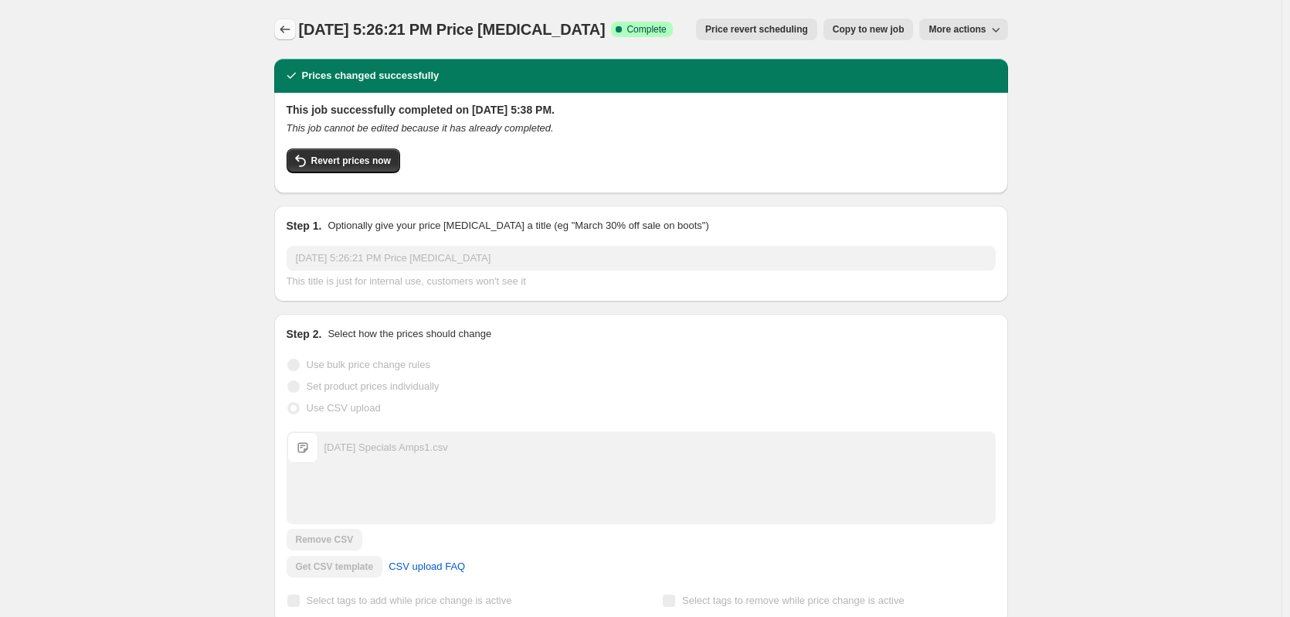
click at [292, 31] on icon "Price change jobs" at bounding box center [284, 29] width 15 height 15
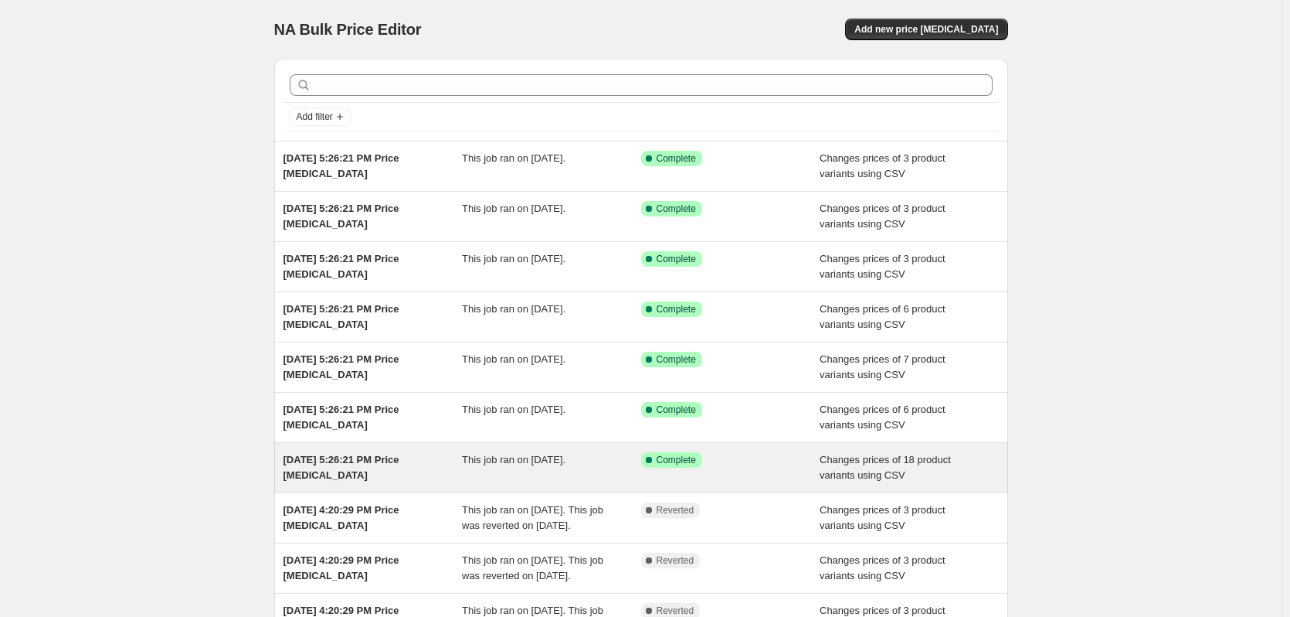
click at [376, 466] on div "[DATE] 5:26:21 PM Price [MEDICAL_DATA]" at bounding box center [373, 467] width 179 height 31
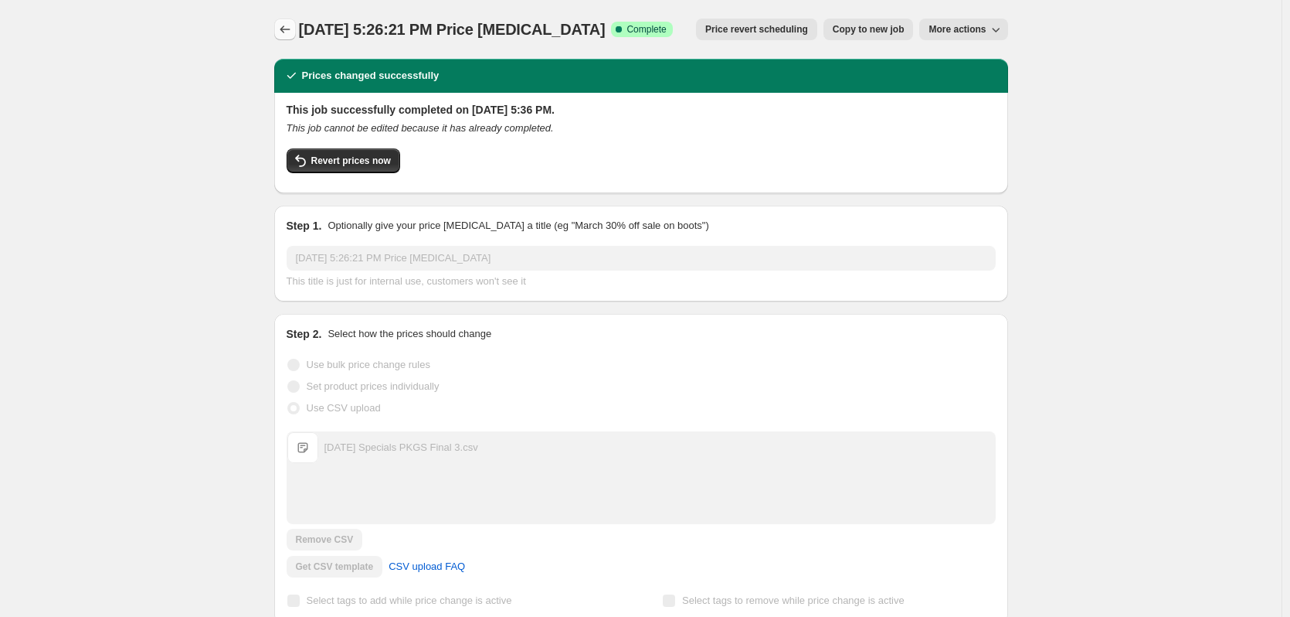
click at [288, 34] on icon "Price change jobs" at bounding box center [284, 29] width 15 height 15
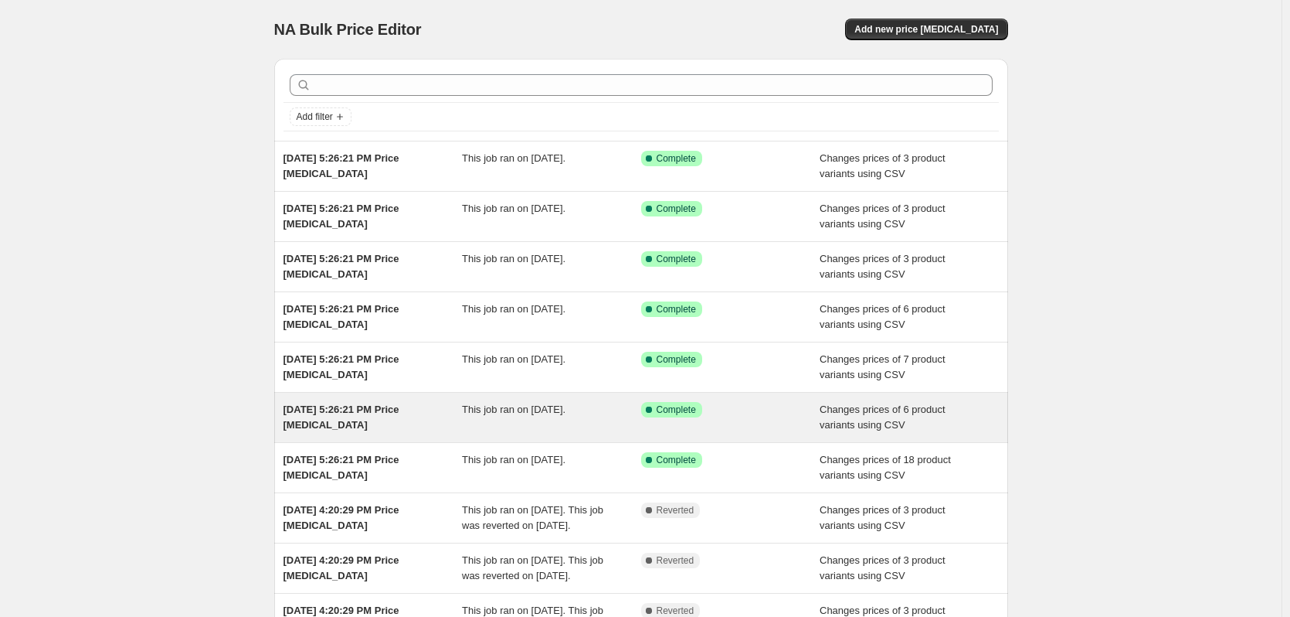
click at [399, 409] on span "[DATE] 5:26:21 PM Price [MEDICAL_DATA]" at bounding box center [342, 416] width 116 height 27
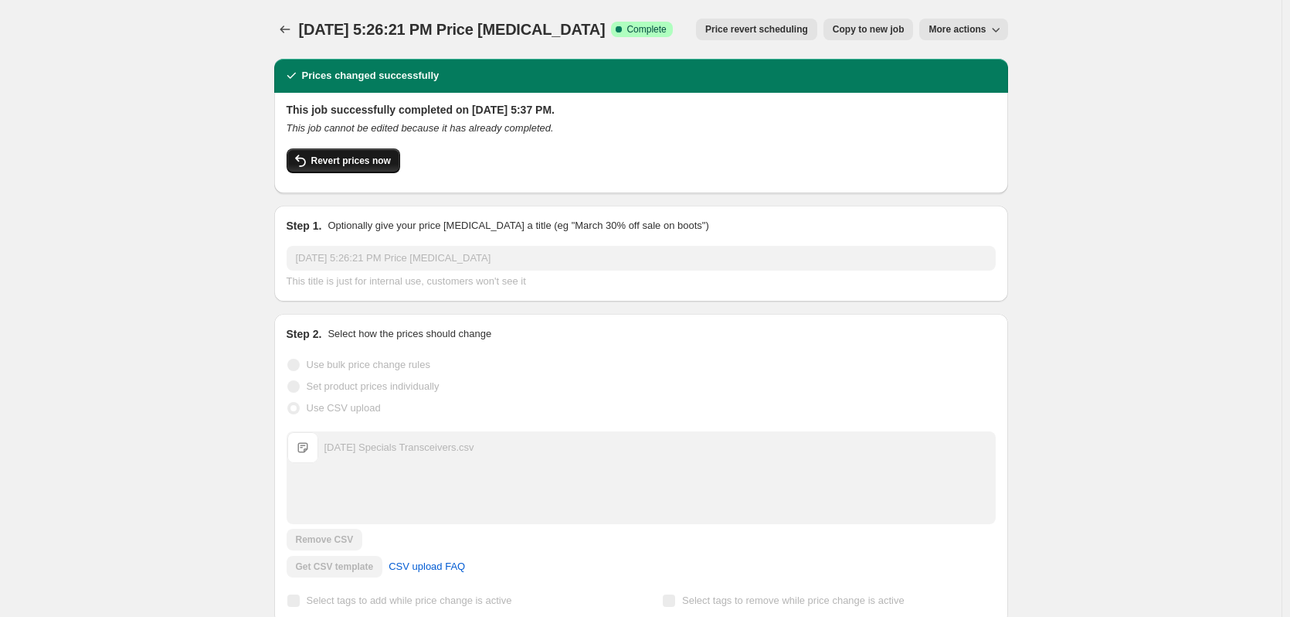
click at [379, 155] on button "Revert prices now" at bounding box center [344, 160] width 114 height 25
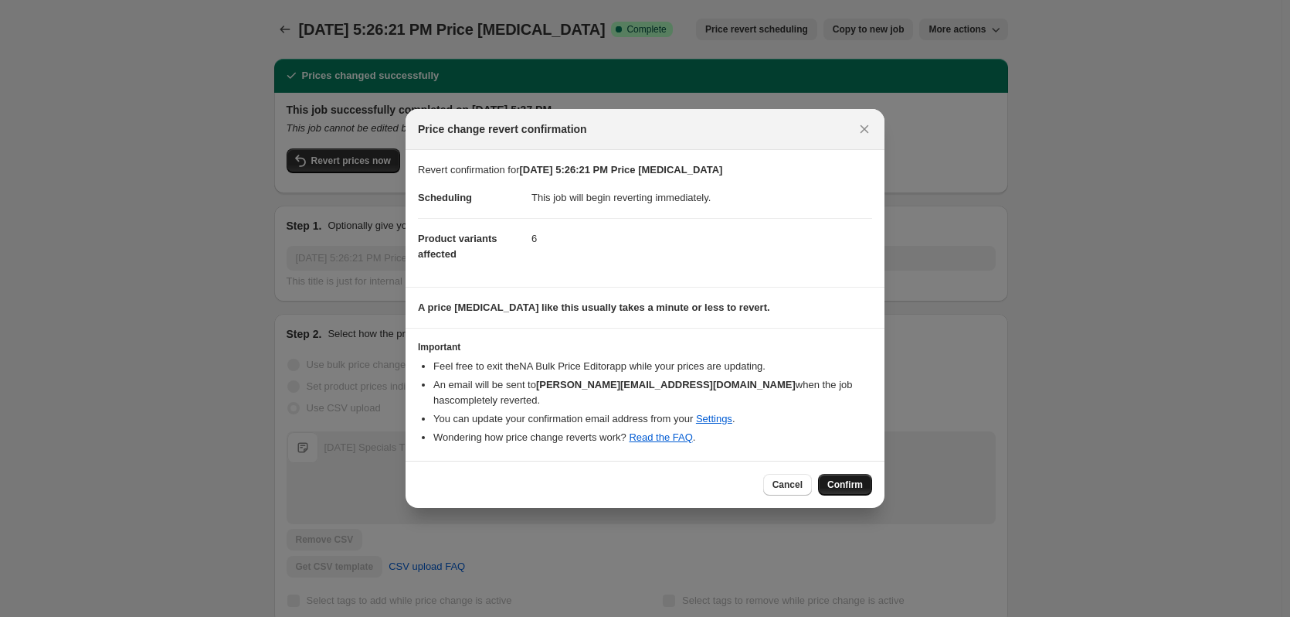
click at [837, 478] on span "Confirm" at bounding box center [845, 484] width 36 height 12
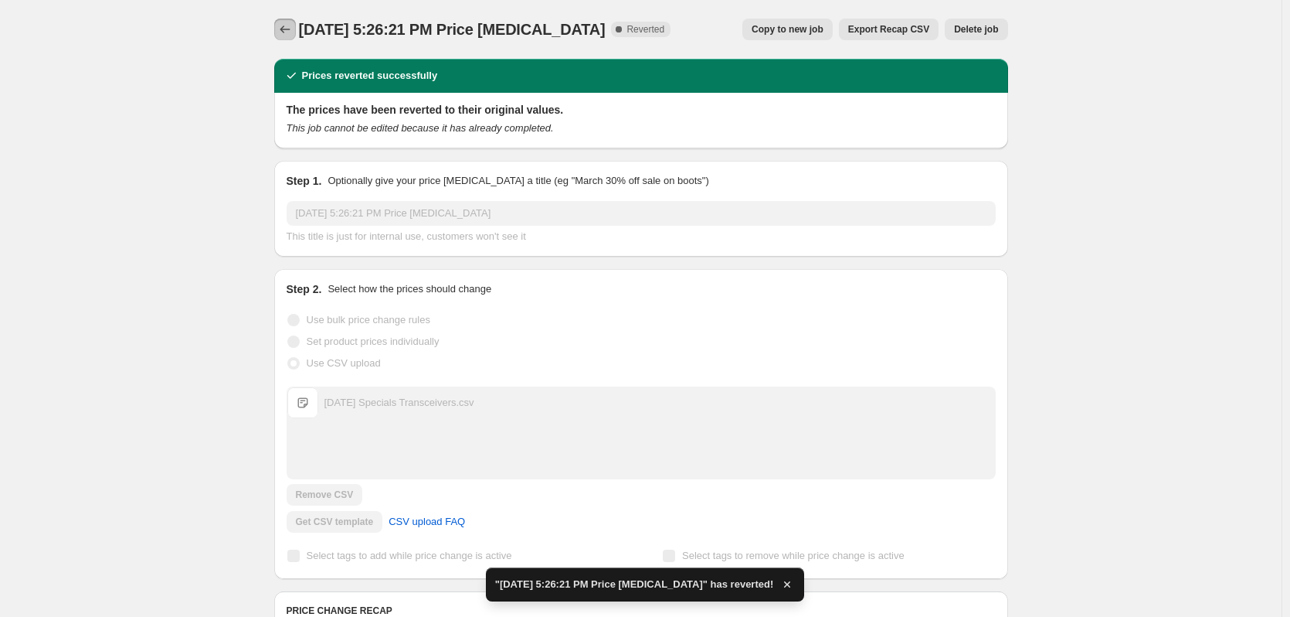
click at [290, 28] on icon "Price change jobs" at bounding box center [284, 29] width 15 height 15
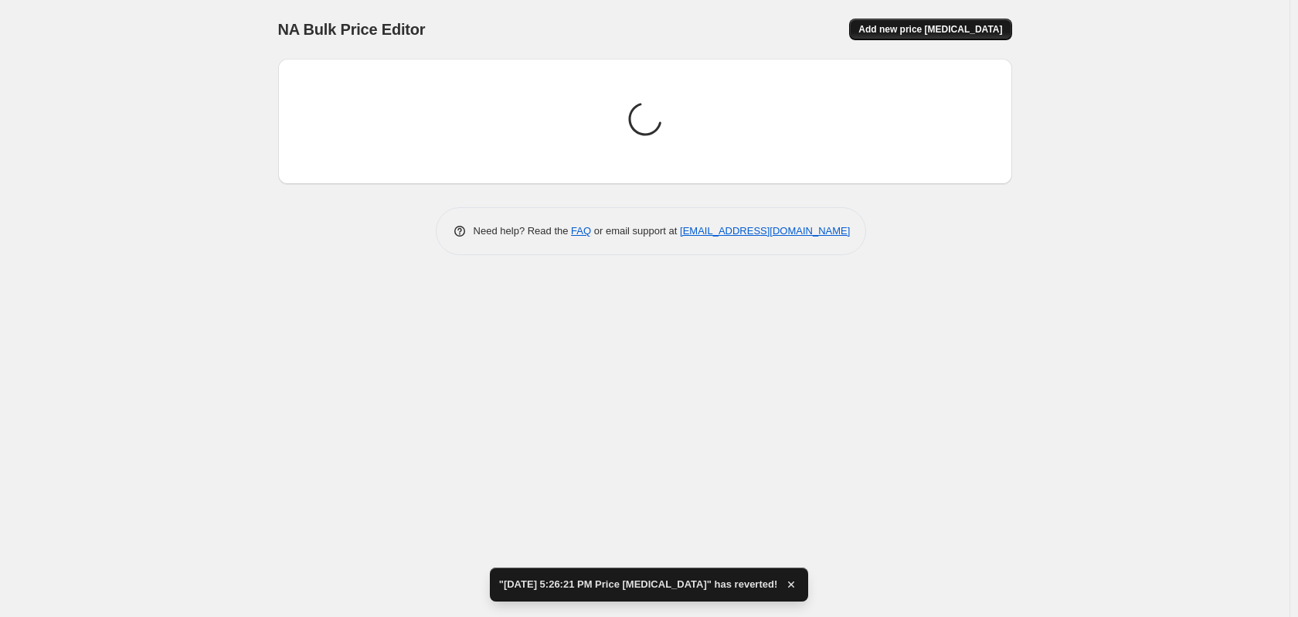
click at [946, 27] on span "Add new price [MEDICAL_DATA]" at bounding box center [930, 29] width 144 height 12
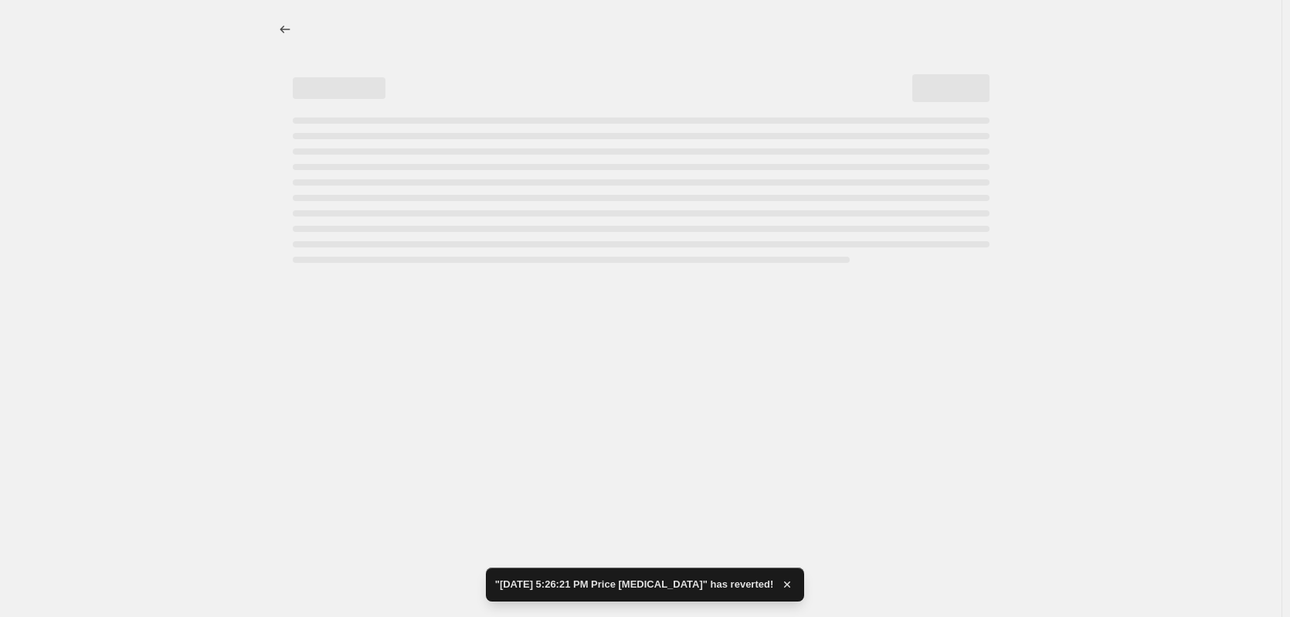
select select "percentage"
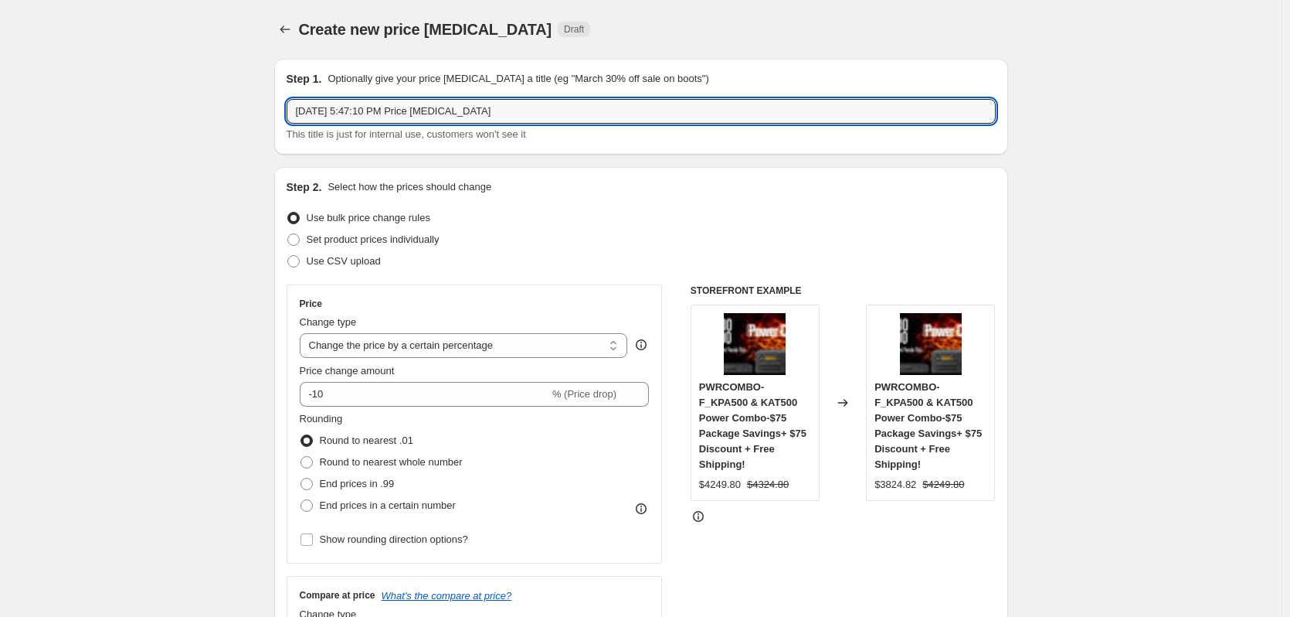
drag, startPoint x: 538, startPoint y: 109, endPoint x: 133, endPoint y: 98, distance: 405.0
type input "[DATE] Specials Transceivers"
click at [340, 255] on span "Use CSV upload" at bounding box center [344, 261] width 74 height 12
click at [288, 255] on input "Use CSV upload" at bounding box center [287, 255] width 1 height 1
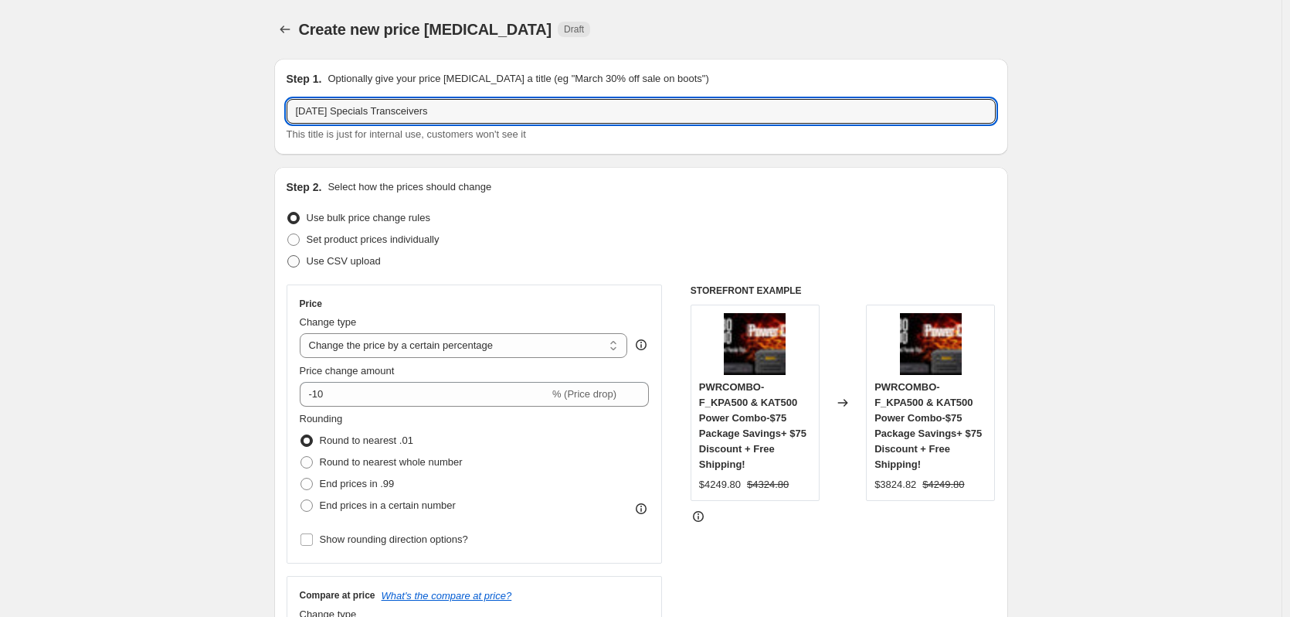
radio input "true"
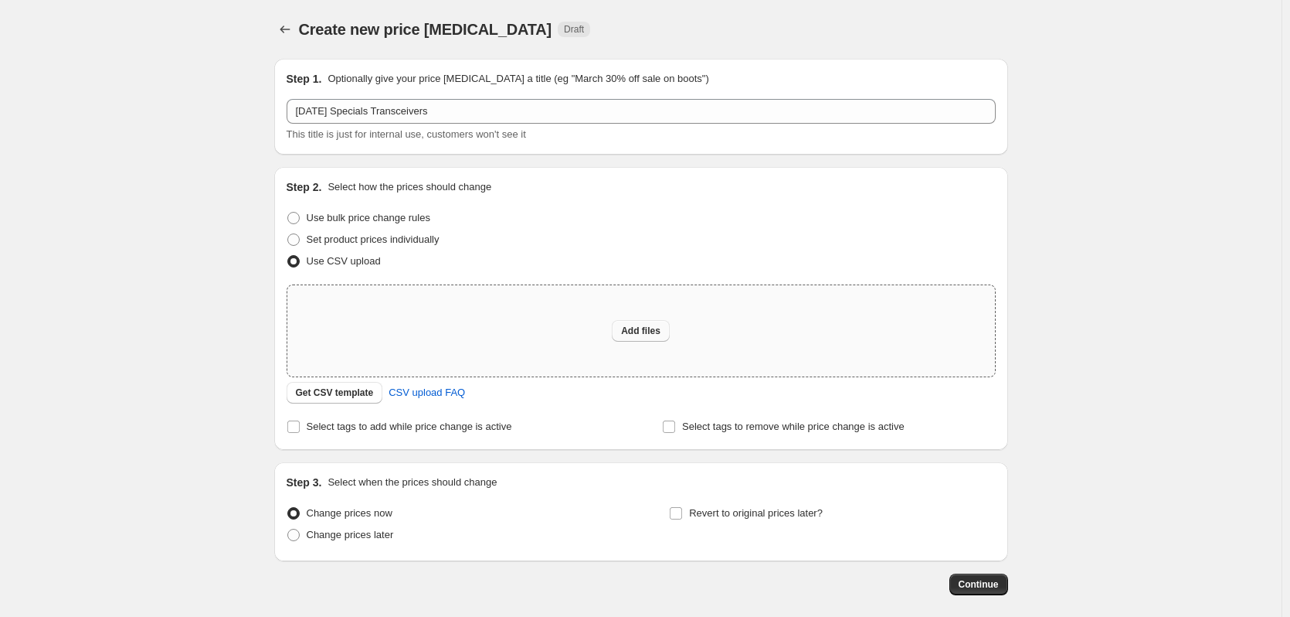
click at [644, 334] on span "Add files" at bounding box center [640, 330] width 39 height 12
type input "C:\fakepath\Sept 2025 Specials Transceivers.csv"
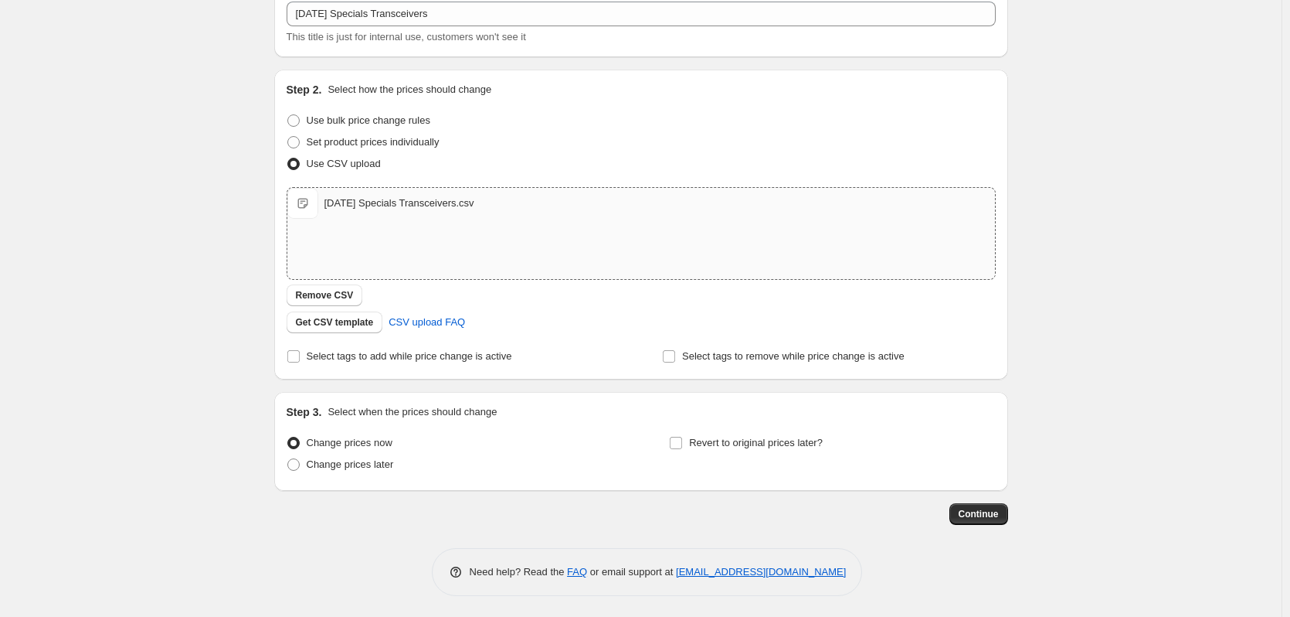
scroll to position [100, 0]
click at [977, 511] on span "Continue" at bounding box center [979, 511] width 40 height 12
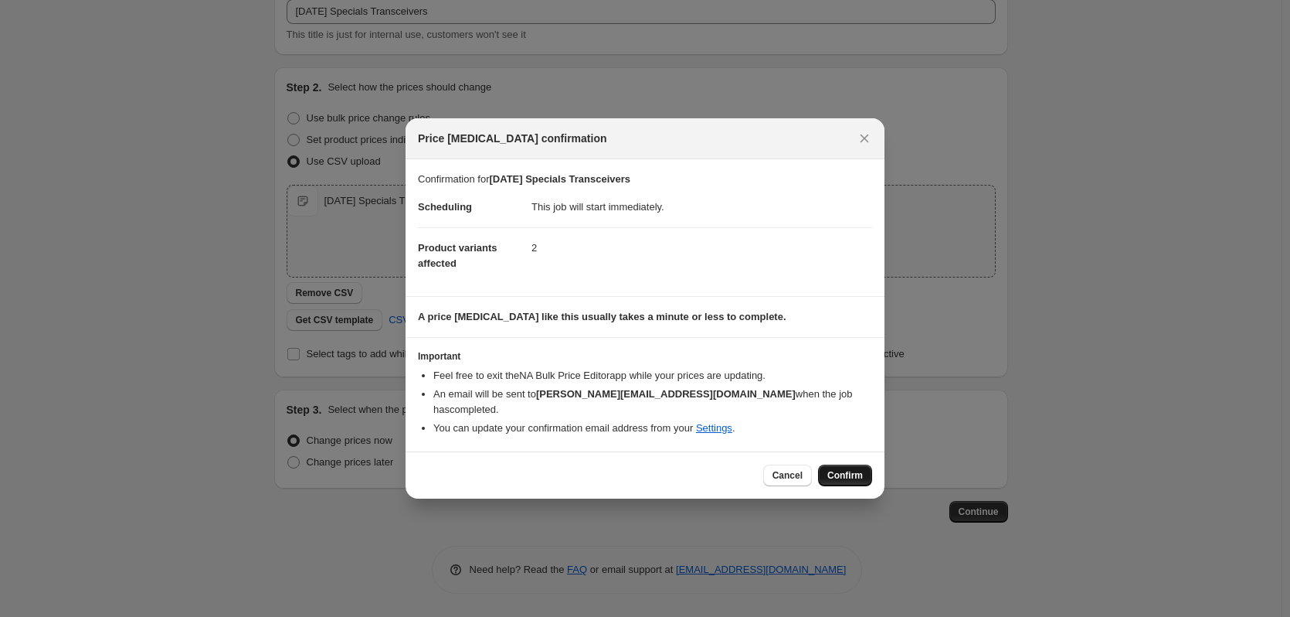
click at [844, 469] on span "Confirm" at bounding box center [845, 475] width 36 height 12
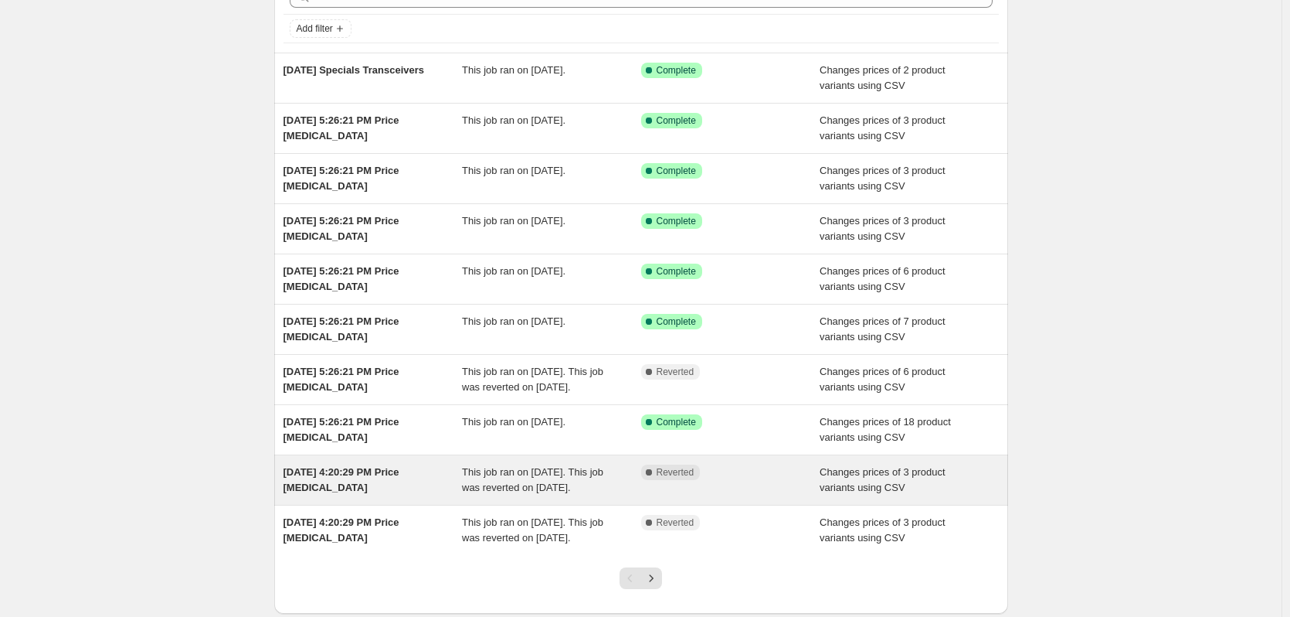
scroll to position [226, 0]
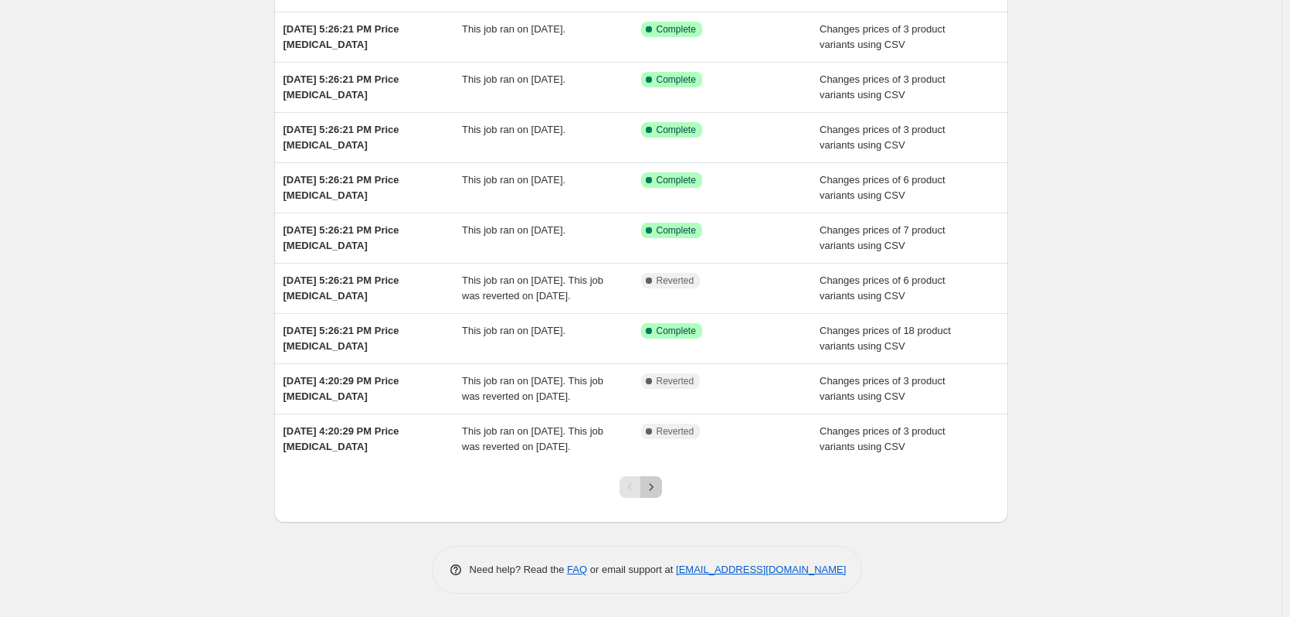
click at [659, 485] on icon "Next" at bounding box center [651, 486] width 15 height 15
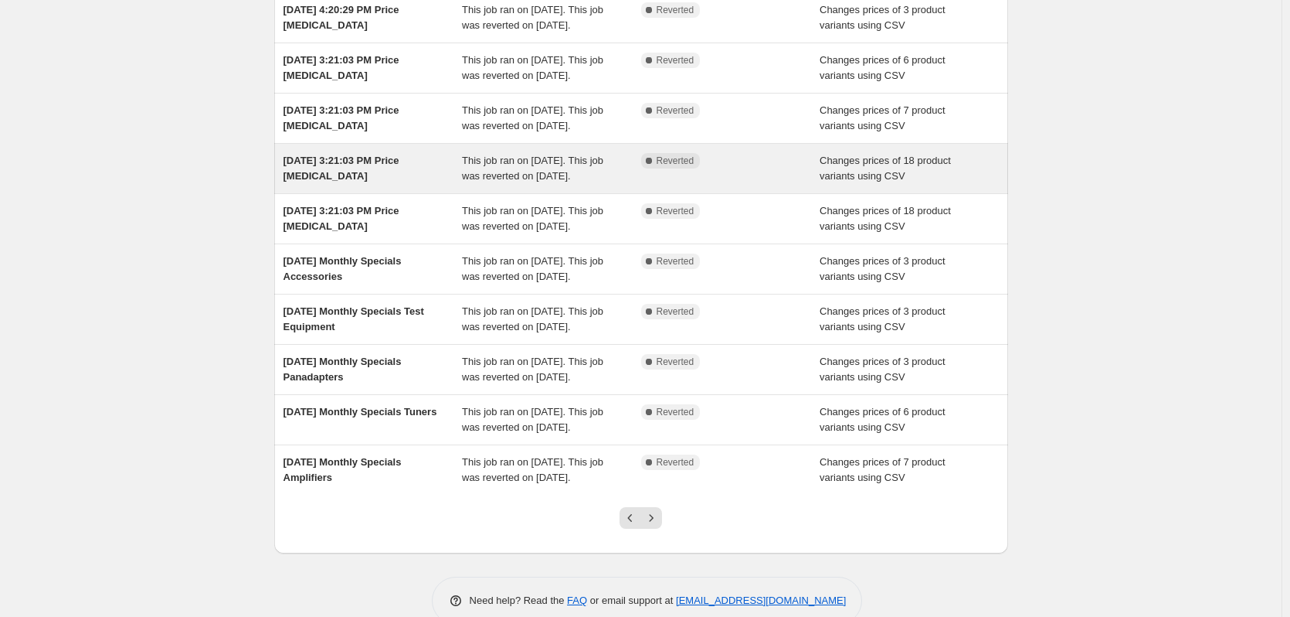
scroll to position [155, 0]
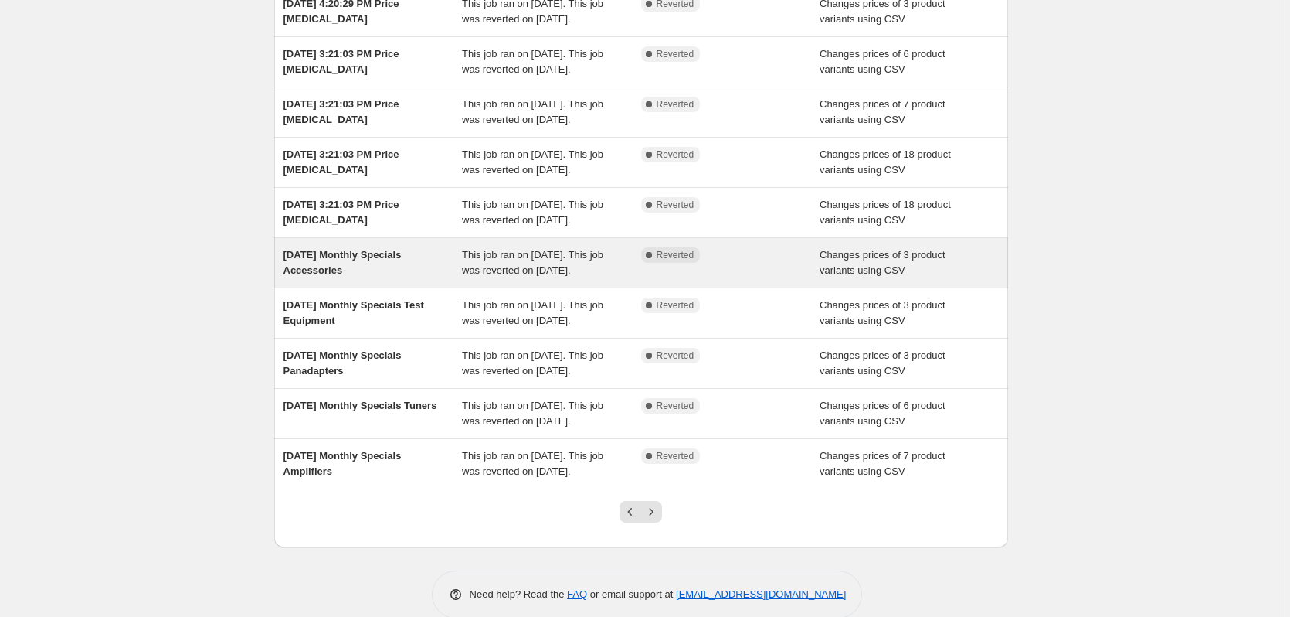
click at [389, 278] on div "[DATE] Monthly Specials Accessories" at bounding box center [373, 262] width 179 height 31
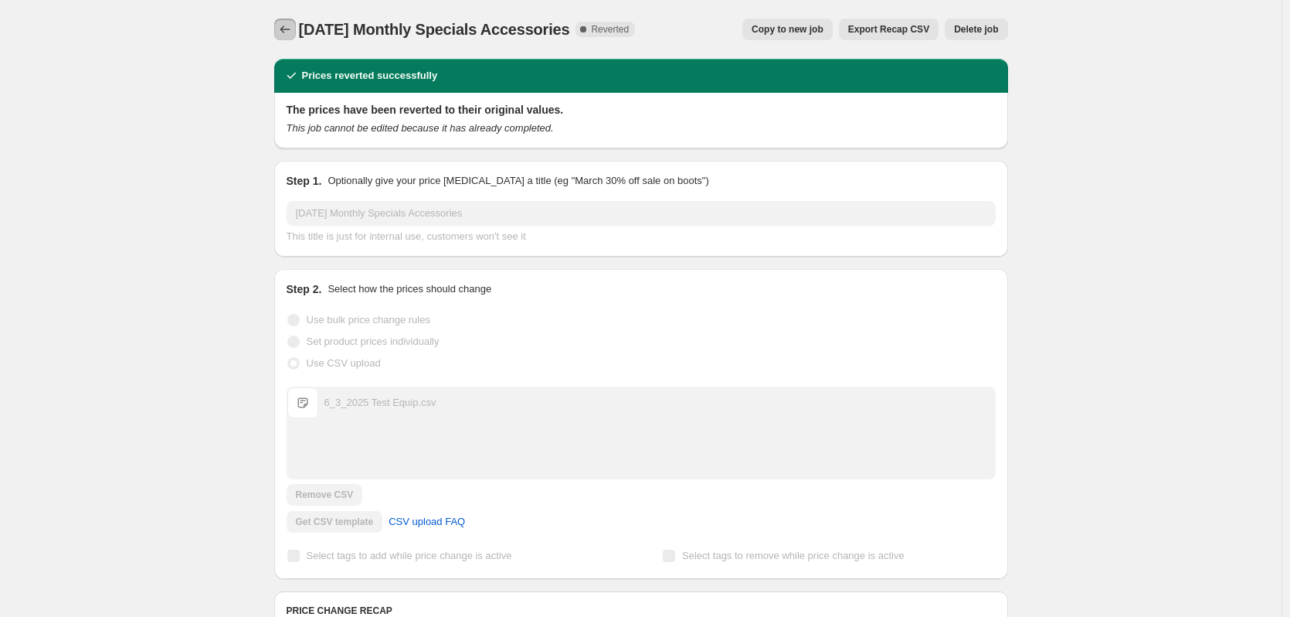
click at [288, 25] on icon "Price change jobs" at bounding box center [284, 29] width 15 height 15
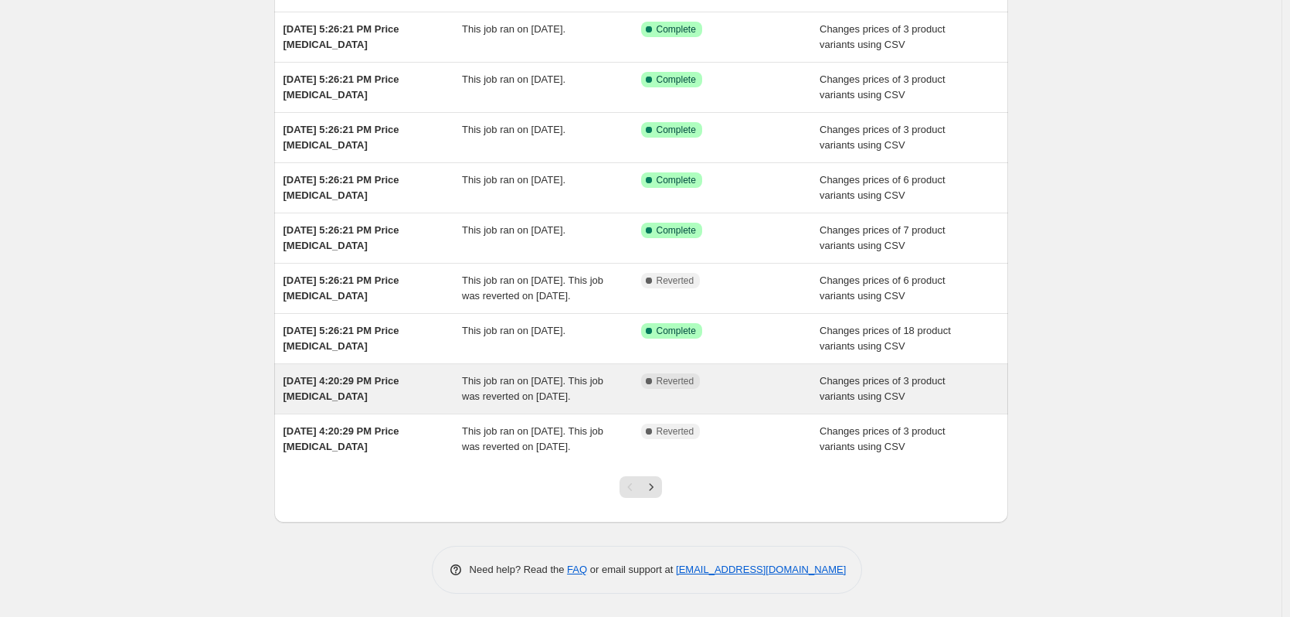
scroll to position [226, 0]
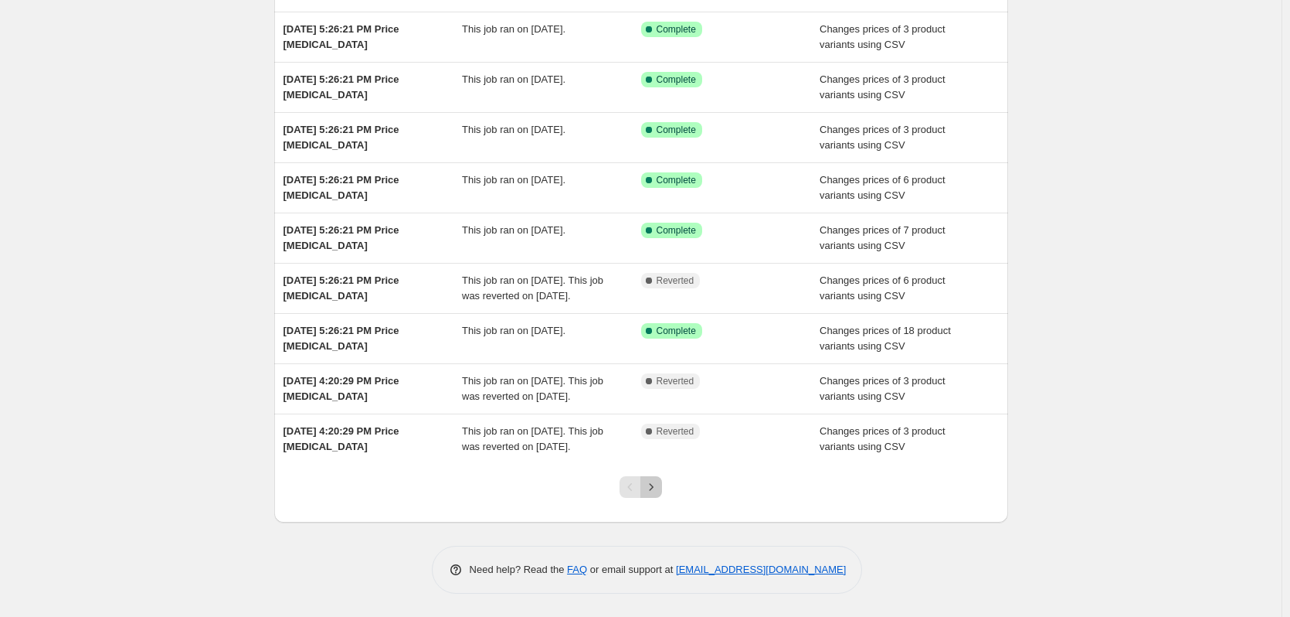
click at [659, 492] on icon "Next" at bounding box center [651, 486] width 15 height 15
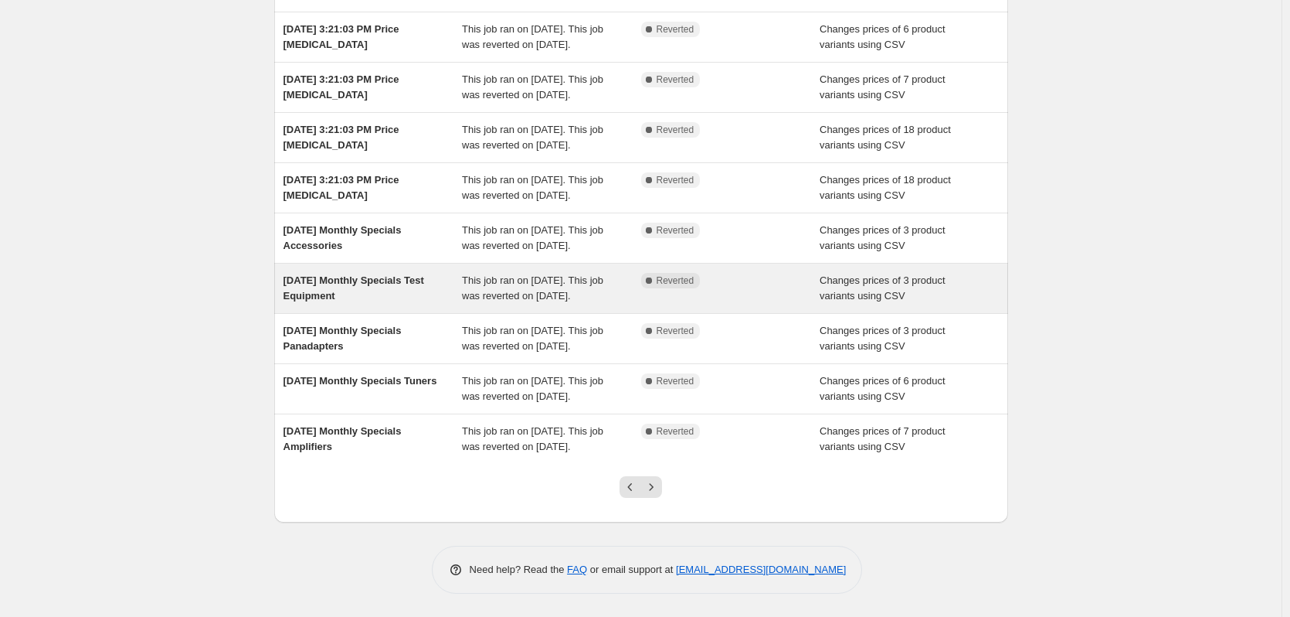
scroll to position [334, 0]
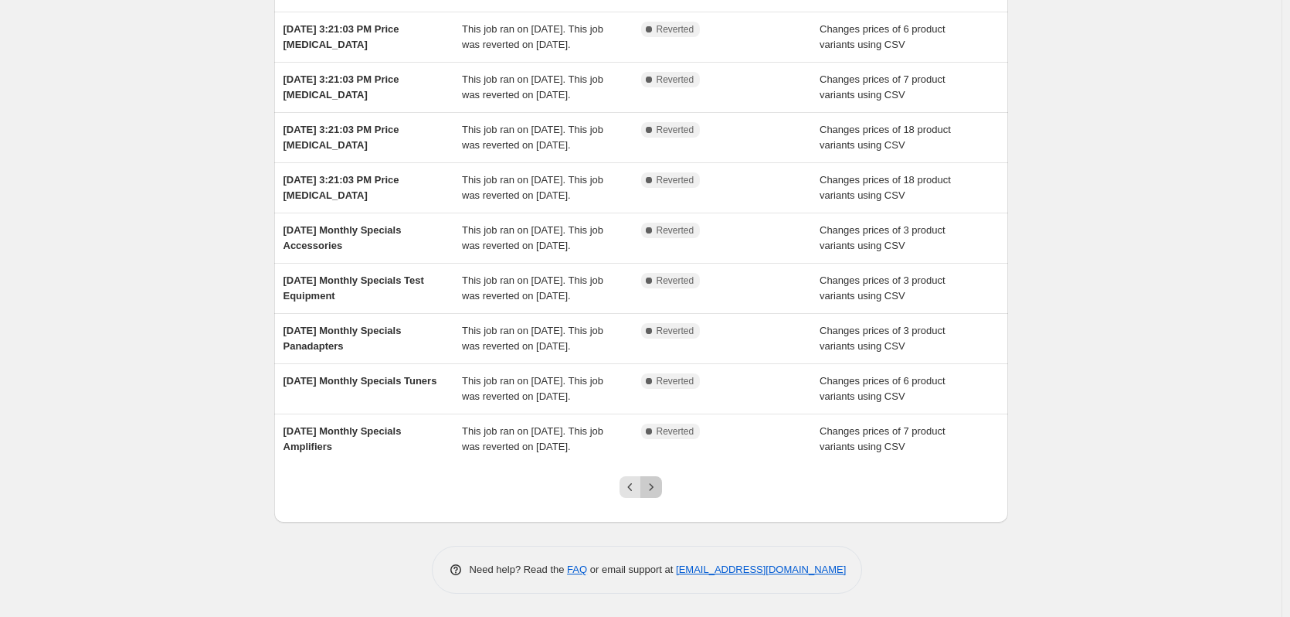
click at [652, 479] on button "Next" at bounding box center [651, 487] width 22 height 22
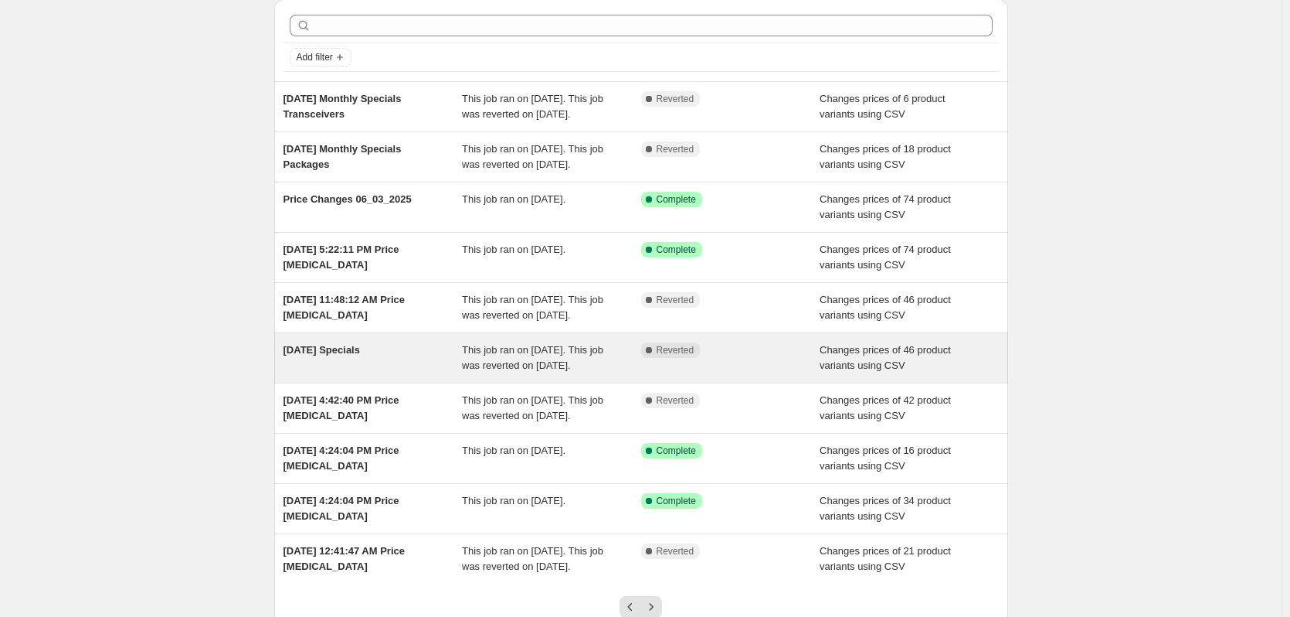
scroll to position [232, 0]
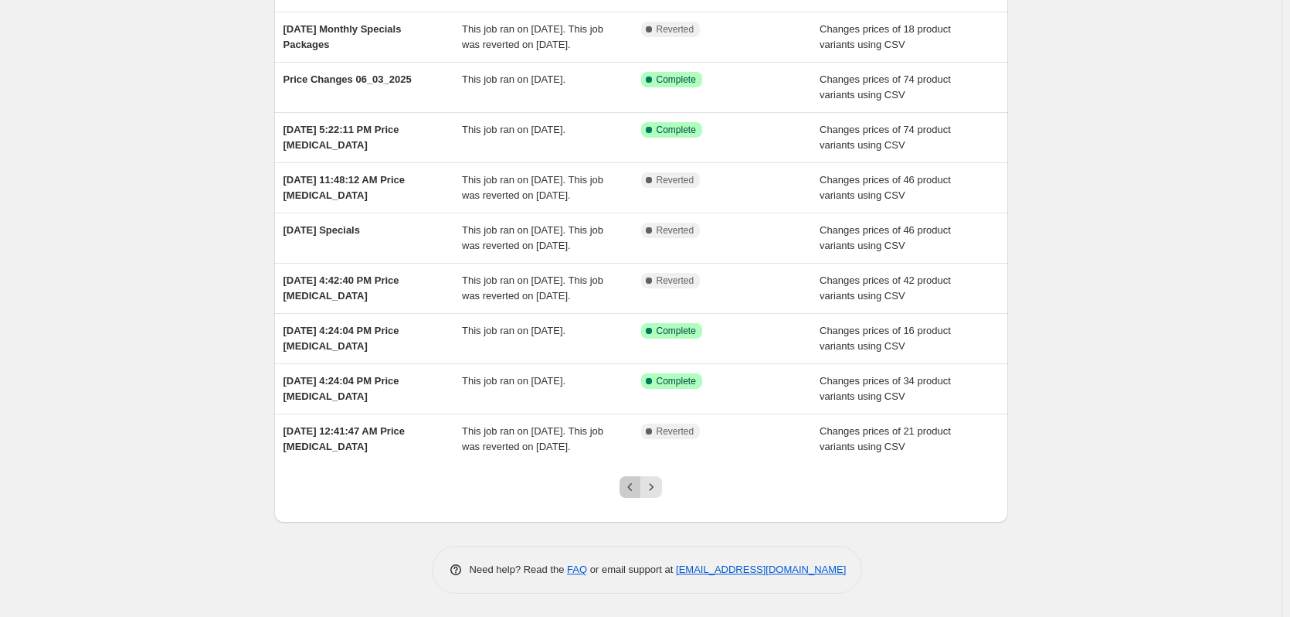
click at [623, 498] on button "Previous" at bounding box center [631, 487] width 22 height 22
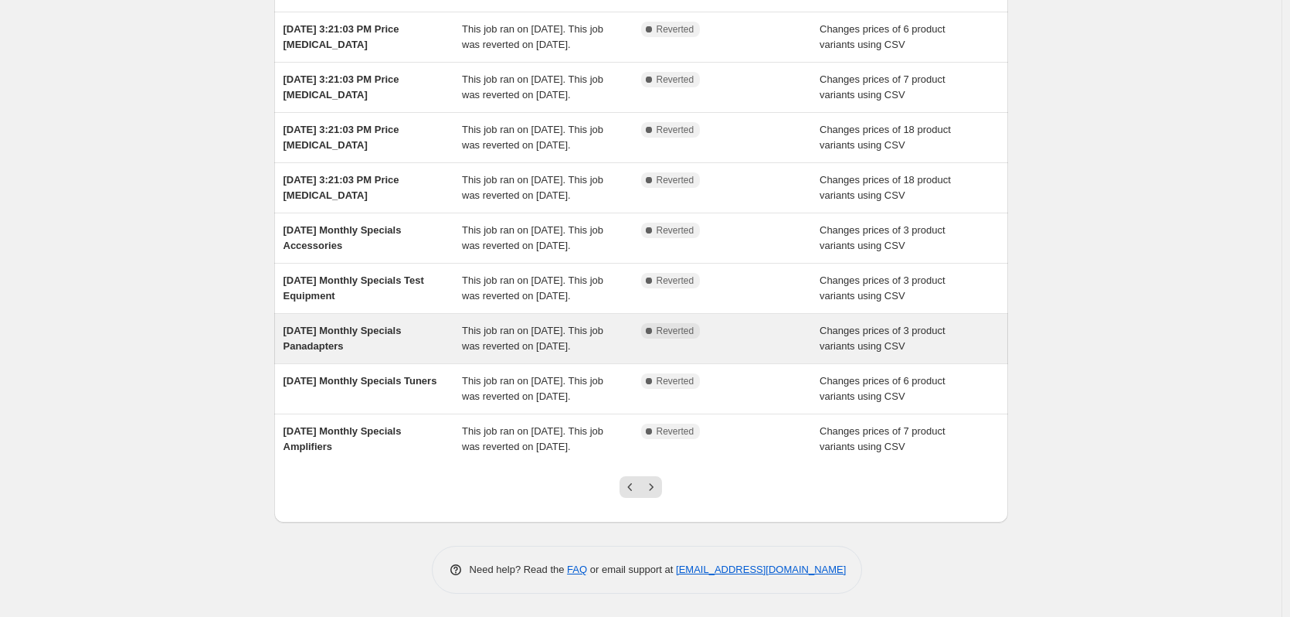
scroll to position [334, 0]
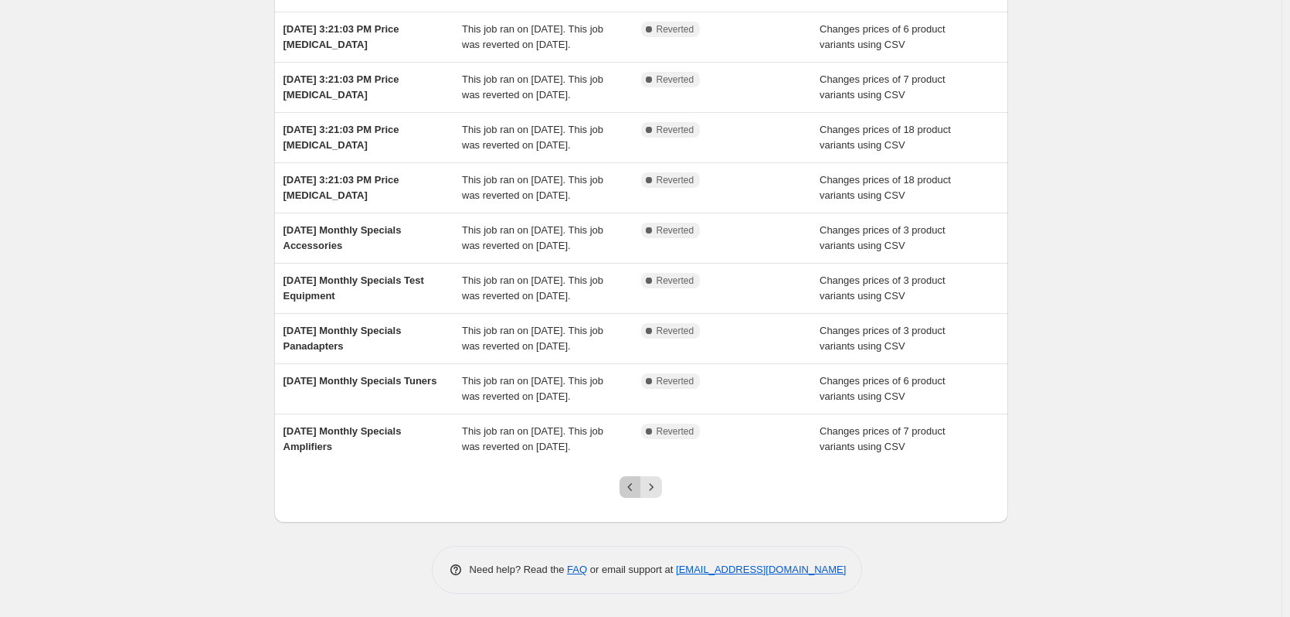
click at [635, 484] on icon "Previous" at bounding box center [630, 486] width 15 height 15
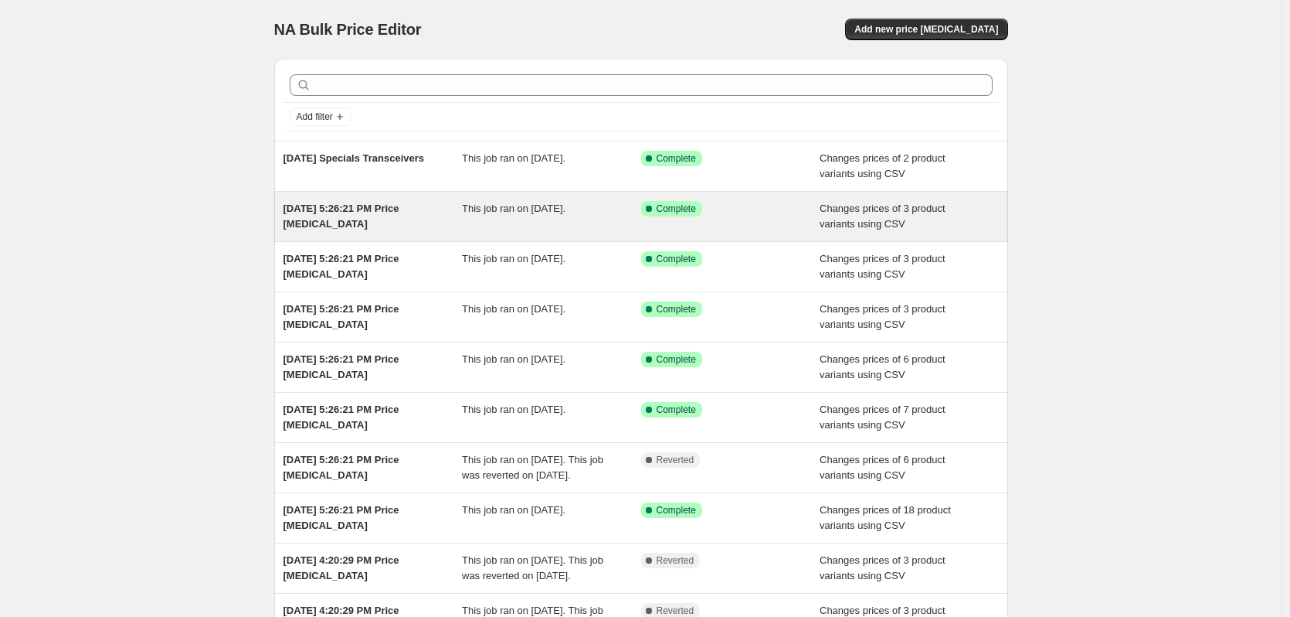
click at [392, 209] on span "[DATE] 5:26:21 PM Price [MEDICAL_DATA]" at bounding box center [342, 215] width 116 height 27
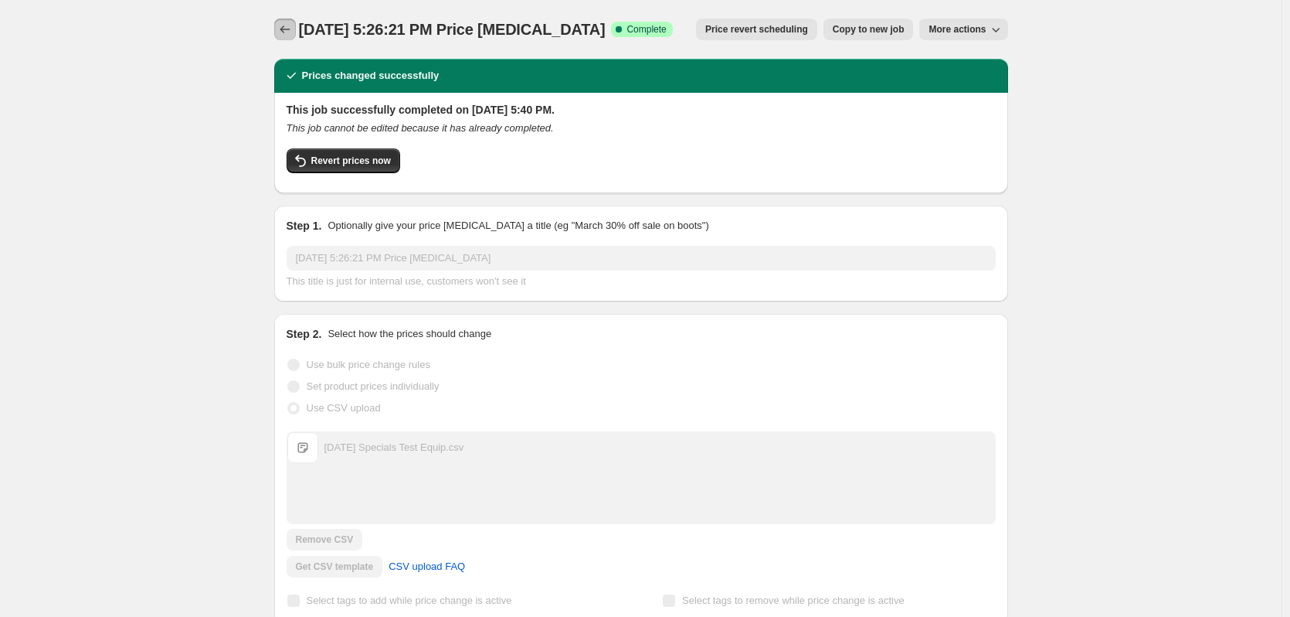
click at [291, 21] on button "Price change jobs" at bounding box center [285, 30] width 22 height 22
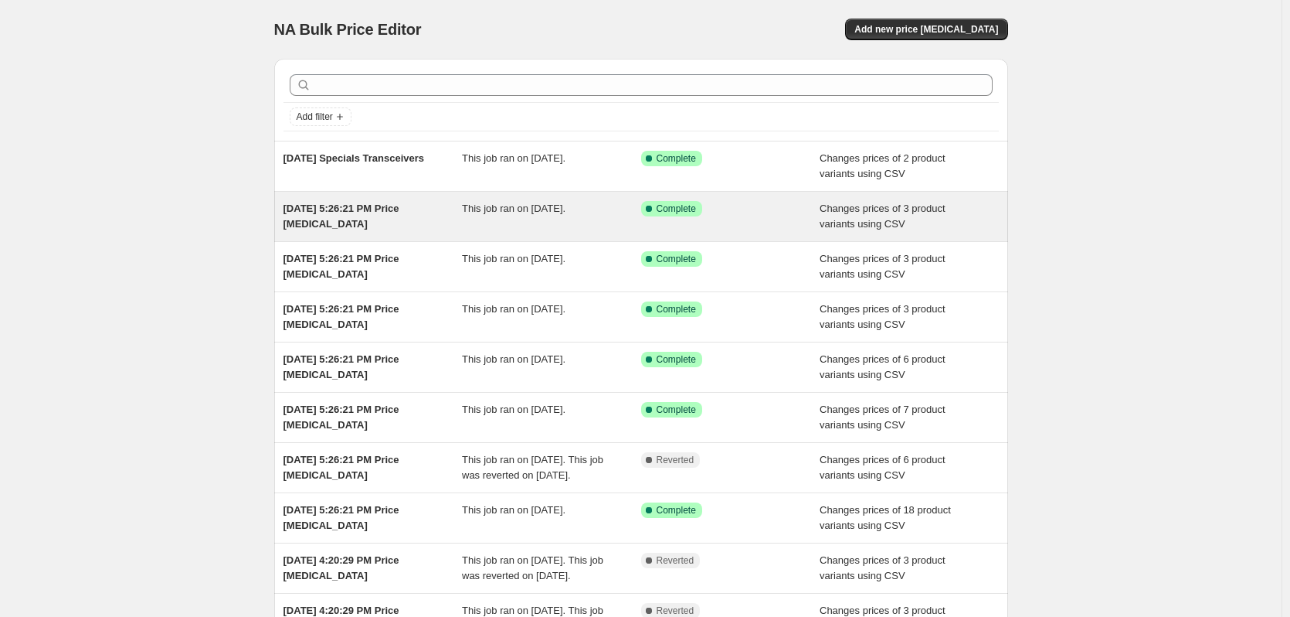
click at [366, 206] on span "[DATE] 5:26:21 PM Price [MEDICAL_DATA]" at bounding box center [342, 215] width 116 height 27
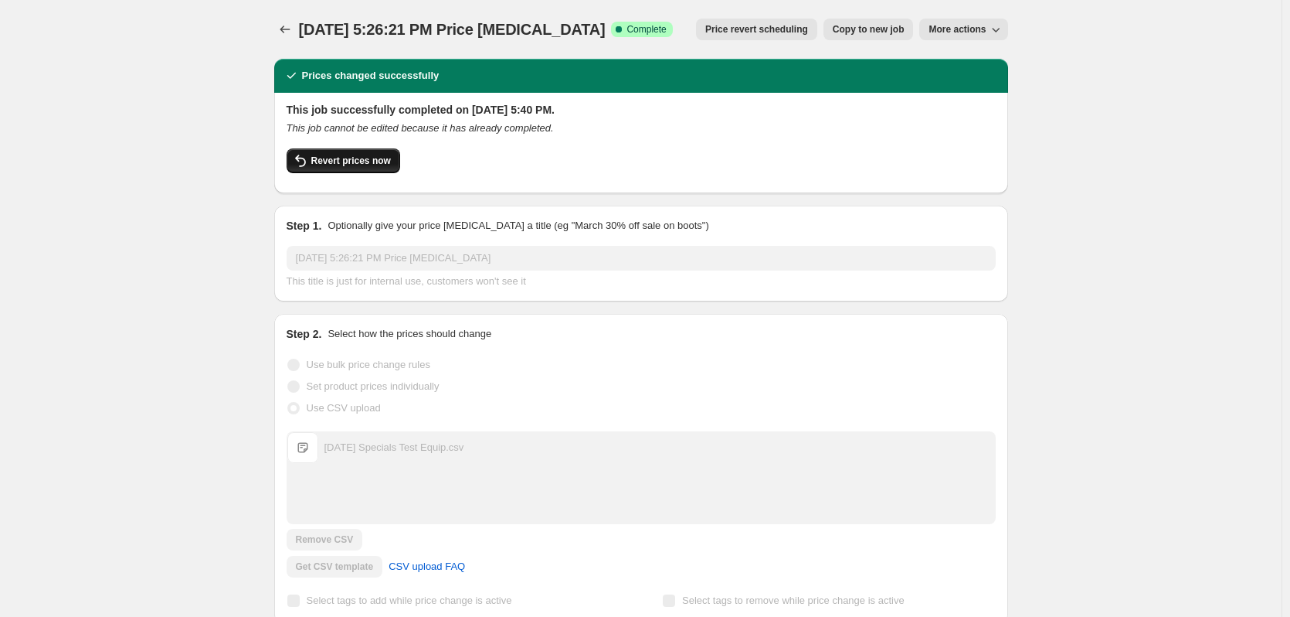
click at [339, 161] on span "Revert prices now" at bounding box center [351, 161] width 80 height 12
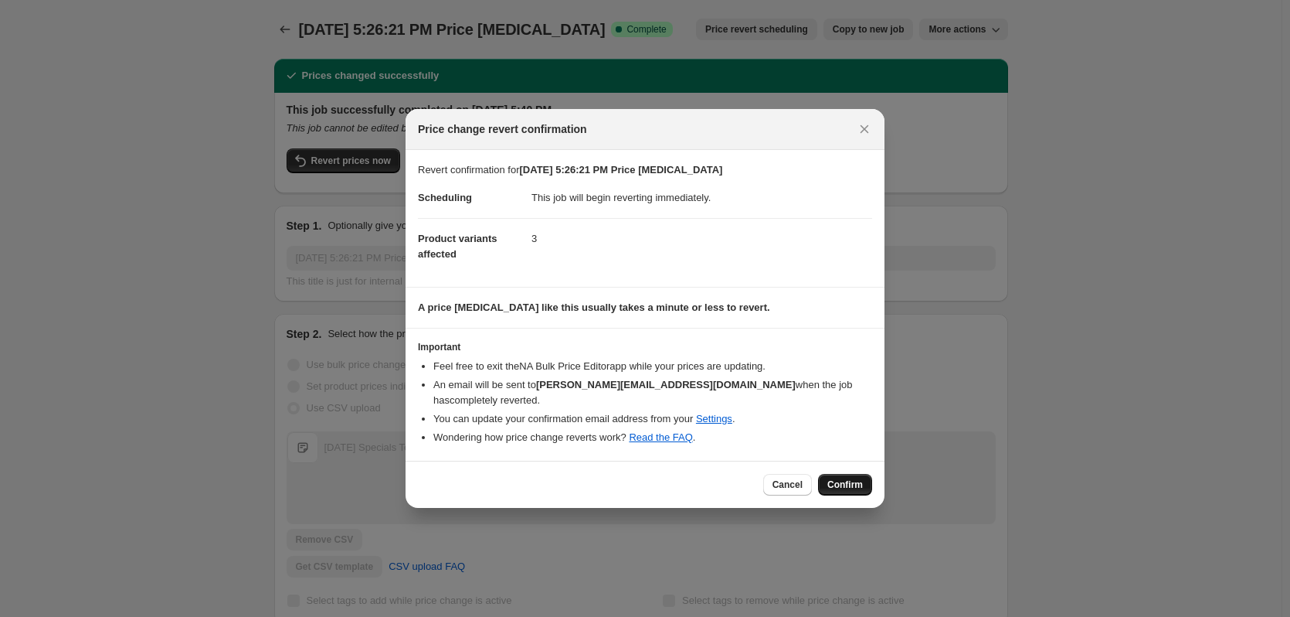
click at [841, 478] on span "Confirm" at bounding box center [845, 484] width 36 height 12
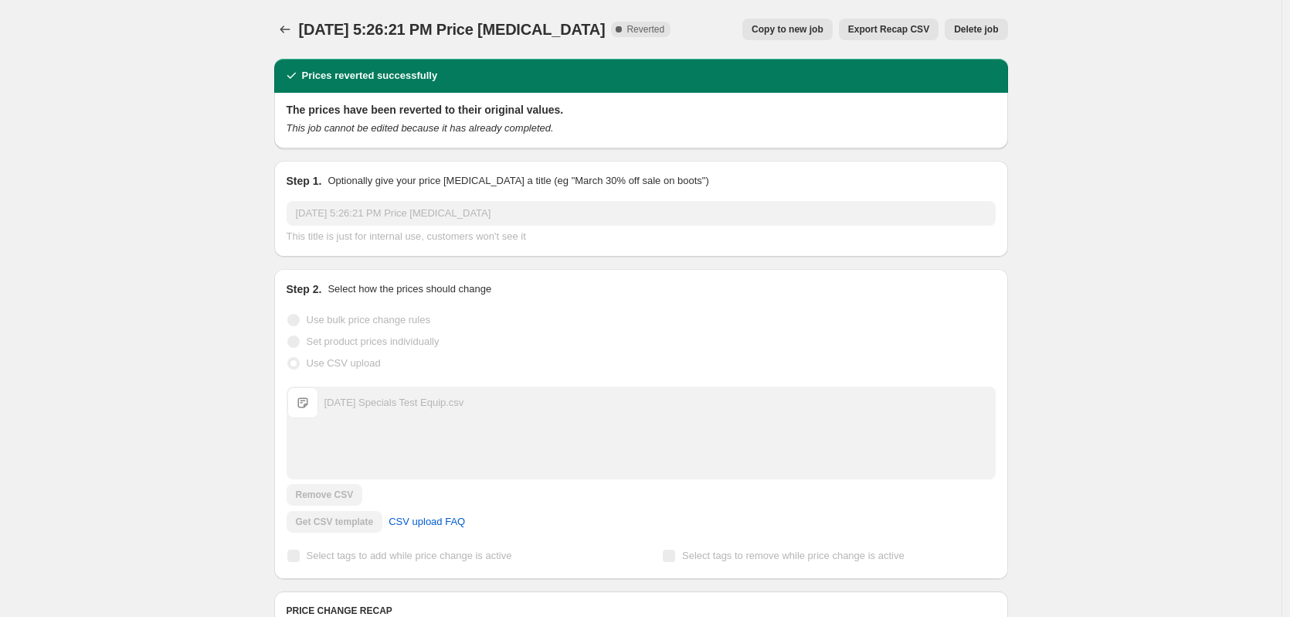
click at [80, 70] on div "[DATE] 5:26:21 PM Price [MEDICAL_DATA]. This page is ready [DATE] 5:26:21 PM Pr…" at bounding box center [641, 553] width 1282 height 1107
click at [282, 29] on icon "Price change jobs" at bounding box center [284, 29] width 15 height 15
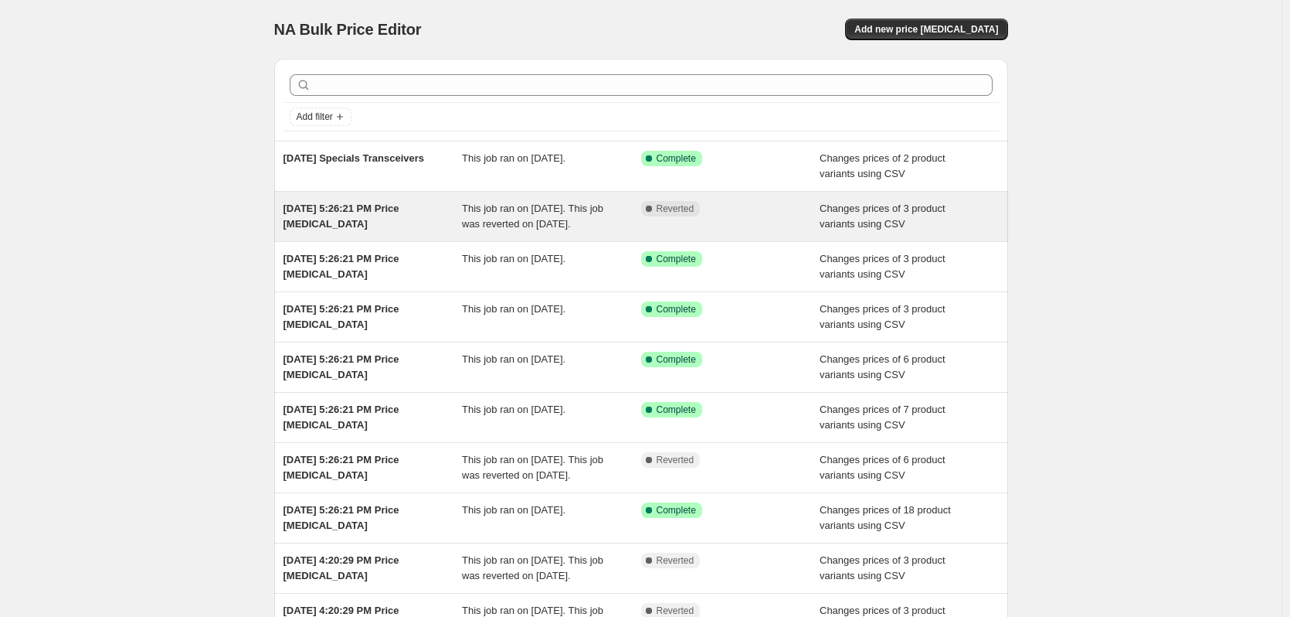
click at [376, 206] on span "[DATE] 5:26:21 PM Price [MEDICAL_DATA]" at bounding box center [342, 215] width 116 height 27
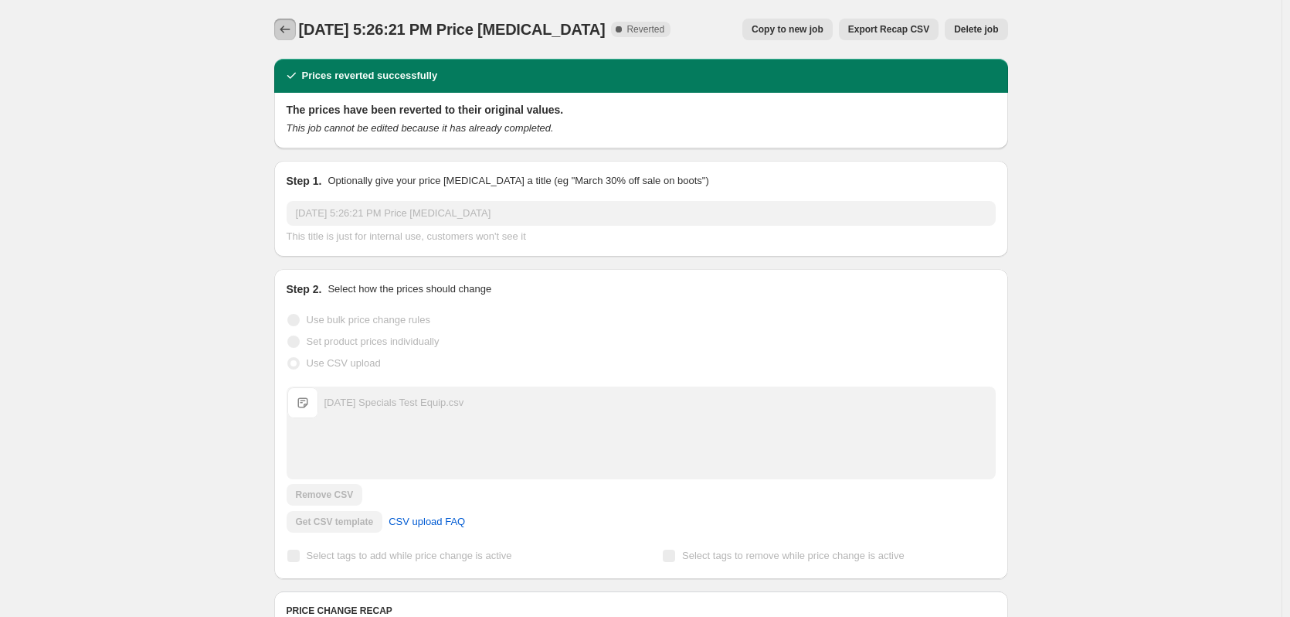
click at [292, 29] on icon "Price change jobs" at bounding box center [284, 29] width 15 height 15
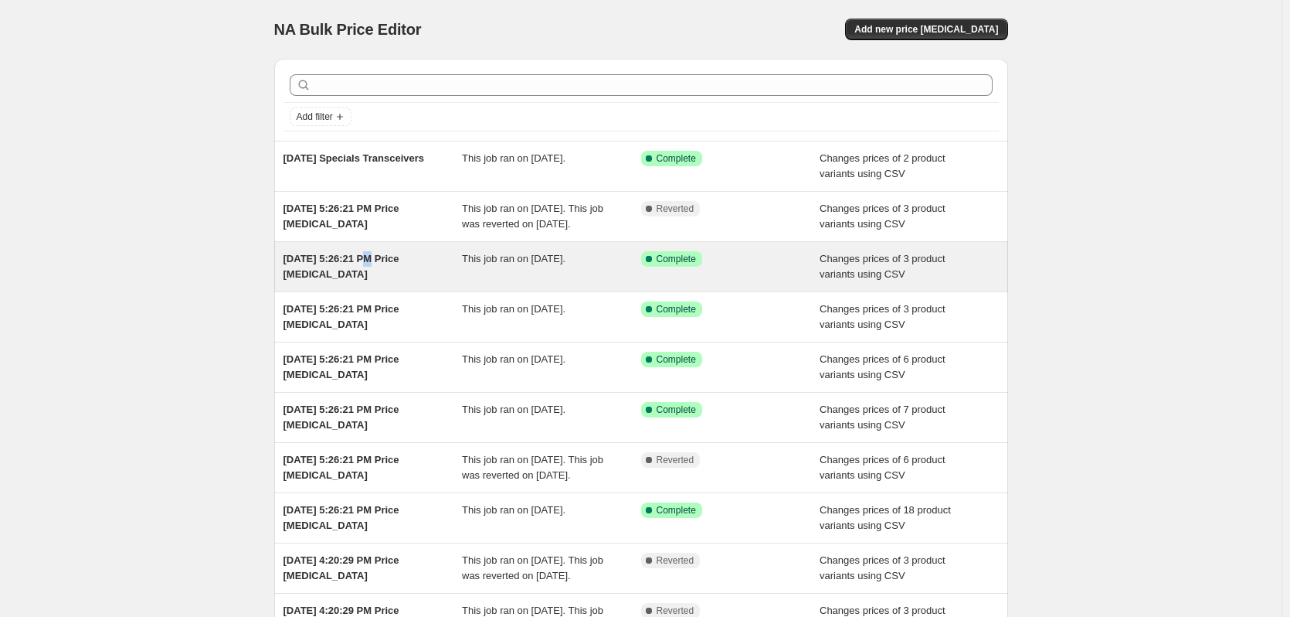
click at [365, 274] on span "[DATE] 5:26:21 PM Price [MEDICAL_DATA]" at bounding box center [342, 266] width 116 height 27
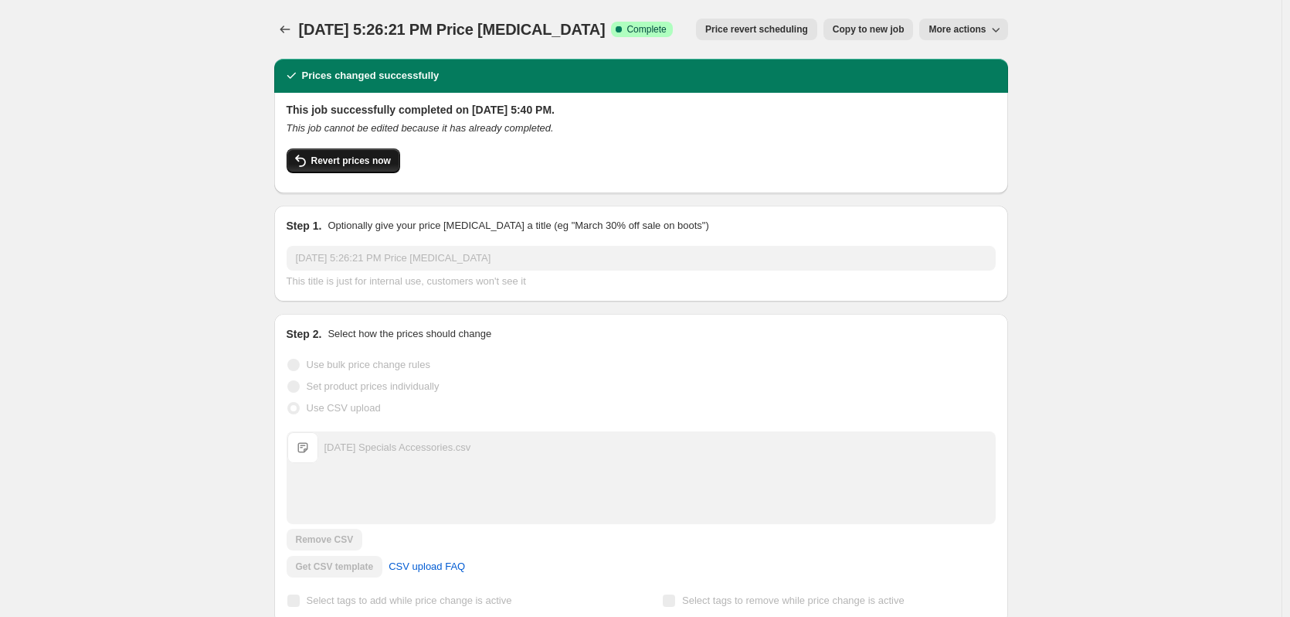
click at [365, 160] on span "Revert prices now" at bounding box center [351, 161] width 80 height 12
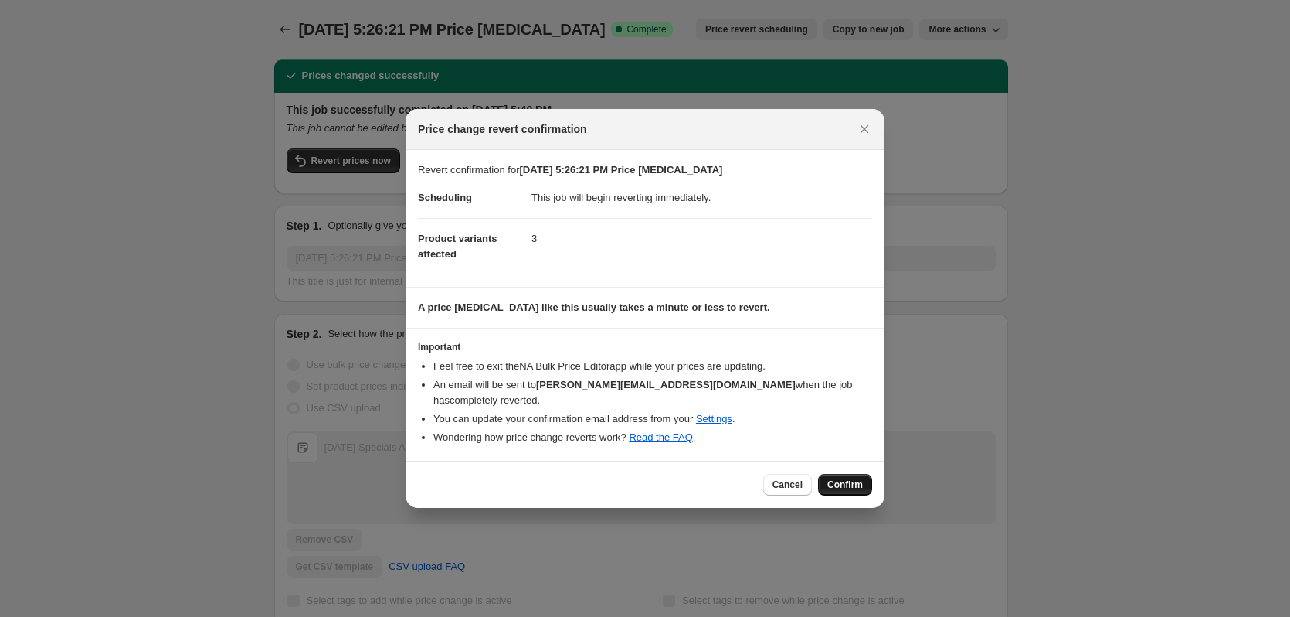
click at [850, 478] on span "Confirm" at bounding box center [845, 484] width 36 height 12
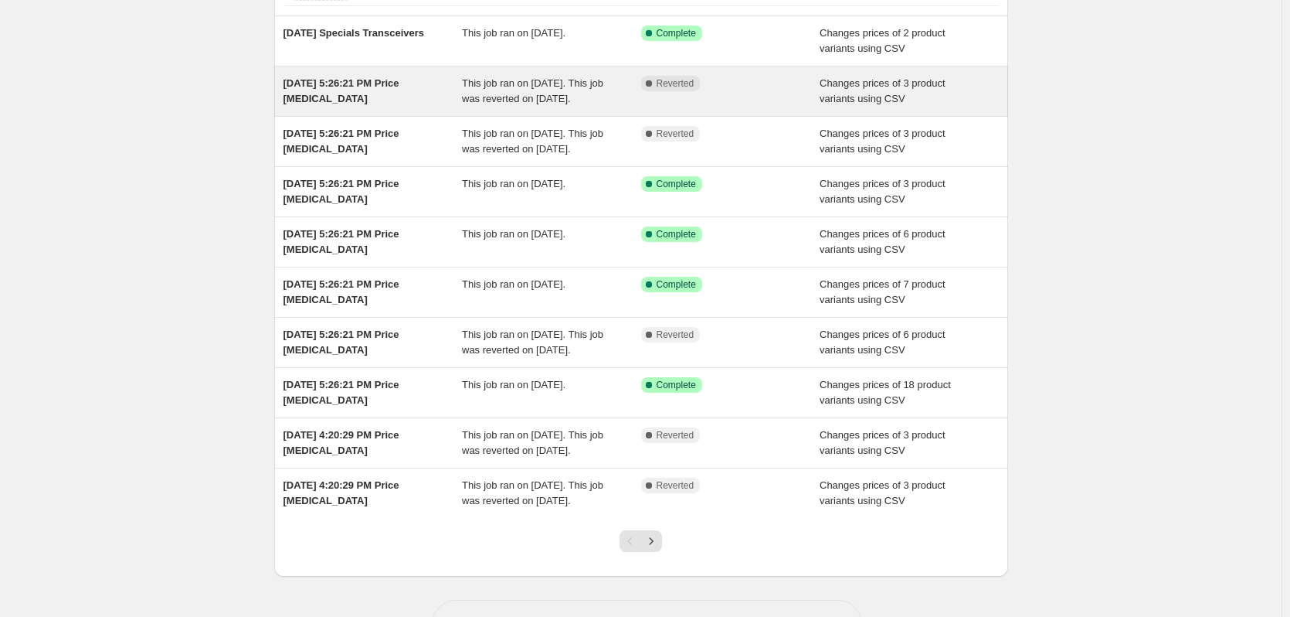
scroll to position [155, 0]
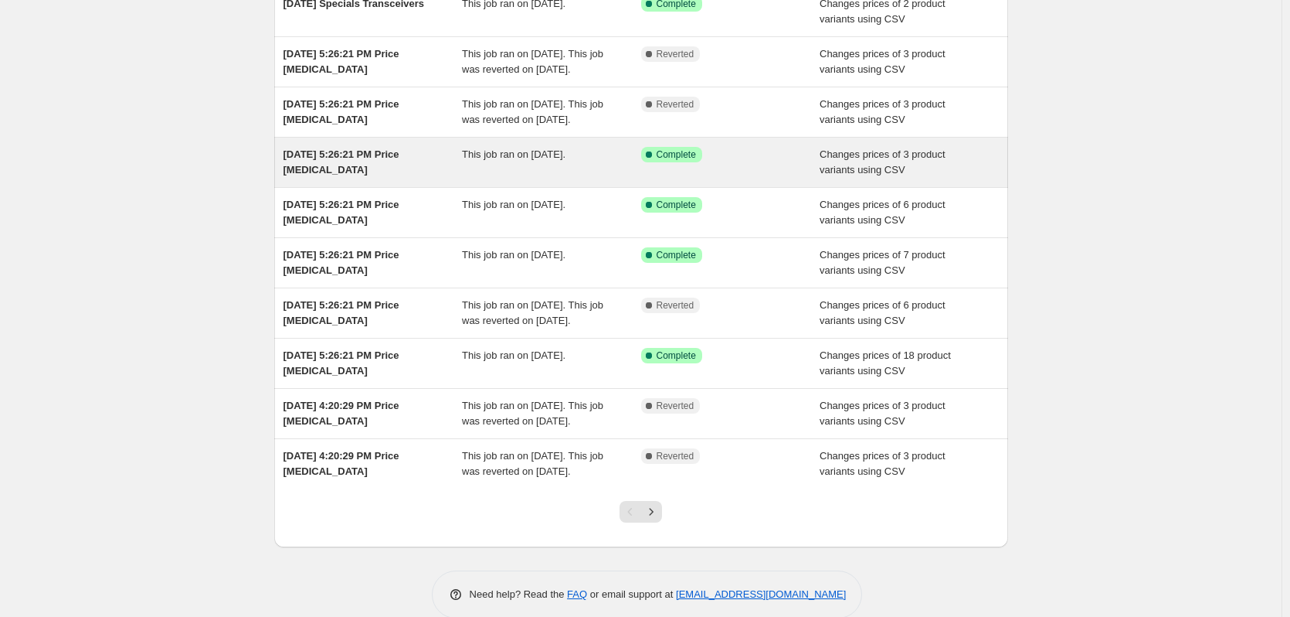
click at [380, 175] on span "[DATE] 5:26:21 PM Price [MEDICAL_DATA]" at bounding box center [342, 161] width 116 height 27
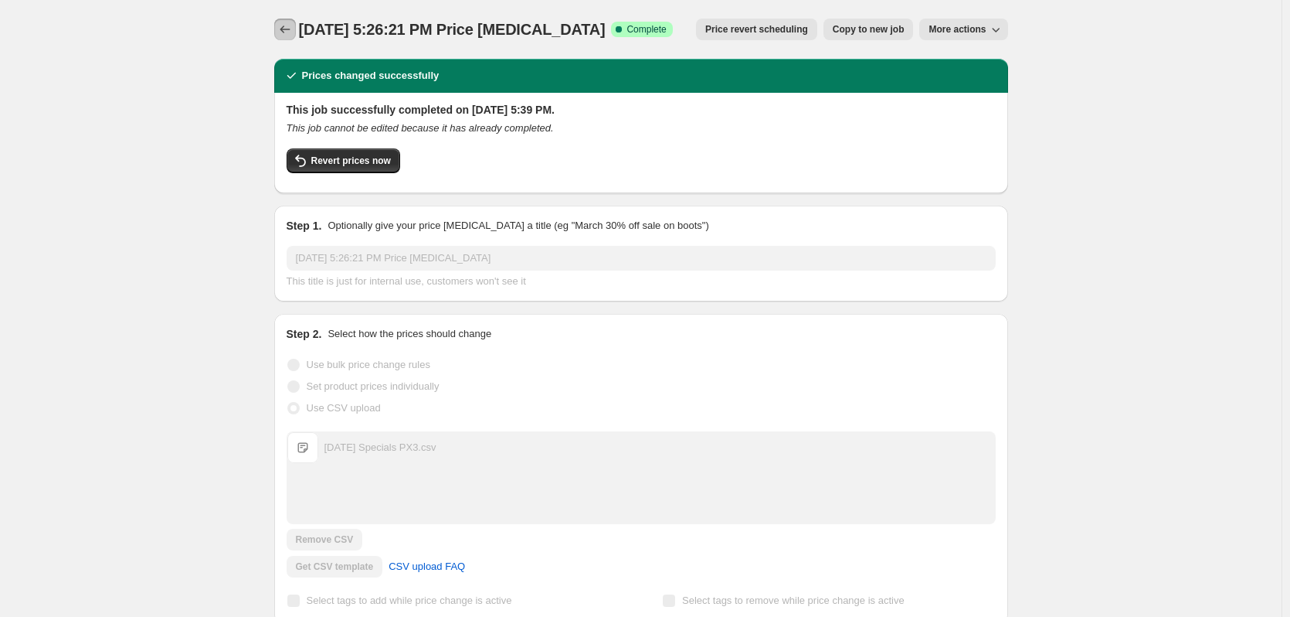
click at [281, 25] on icon "Price change jobs" at bounding box center [284, 29] width 15 height 15
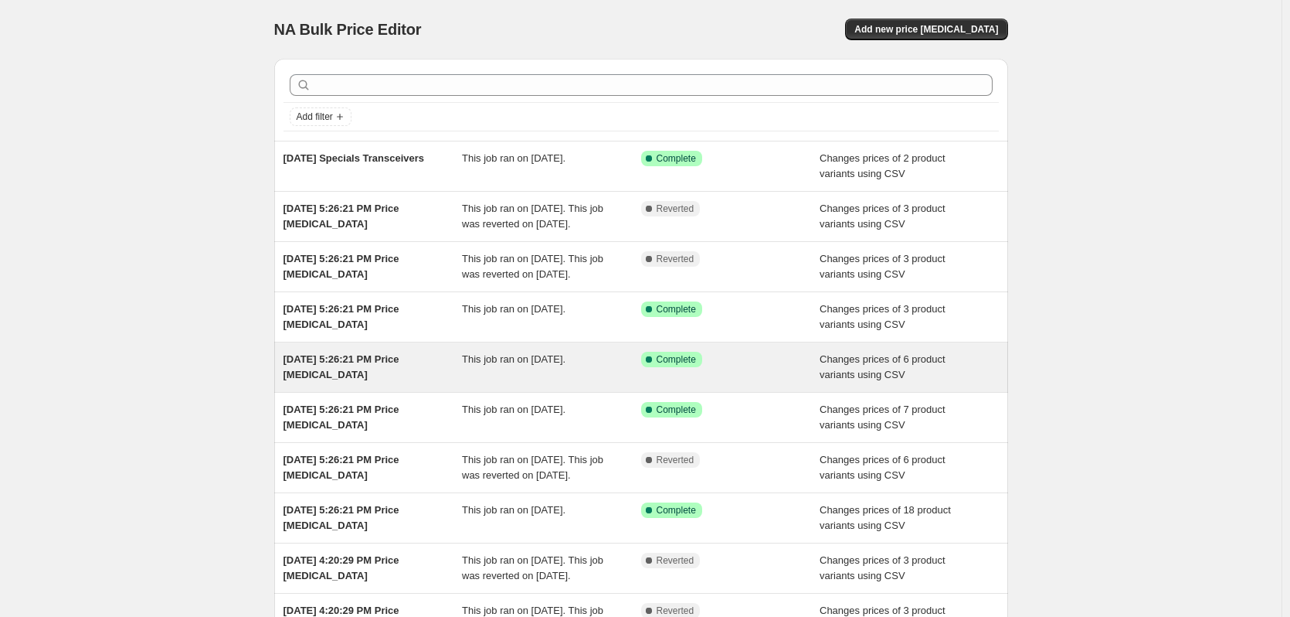
click at [368, 382] on div "[DATE] 5:26:21 PM Price [MEDICAL_DATA]" at bounding box center [373, 367] width 179 height 31
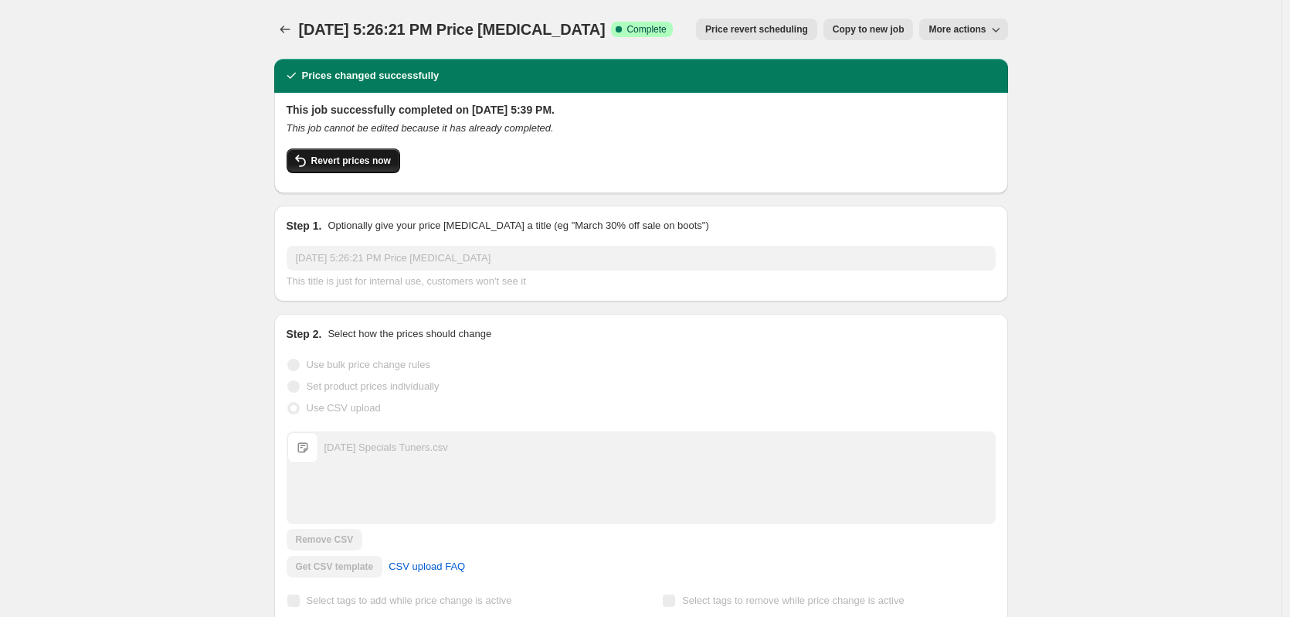
click at [358, 152] on button "Revert prices now" at bounding box center [344, 160] width 114 height 25
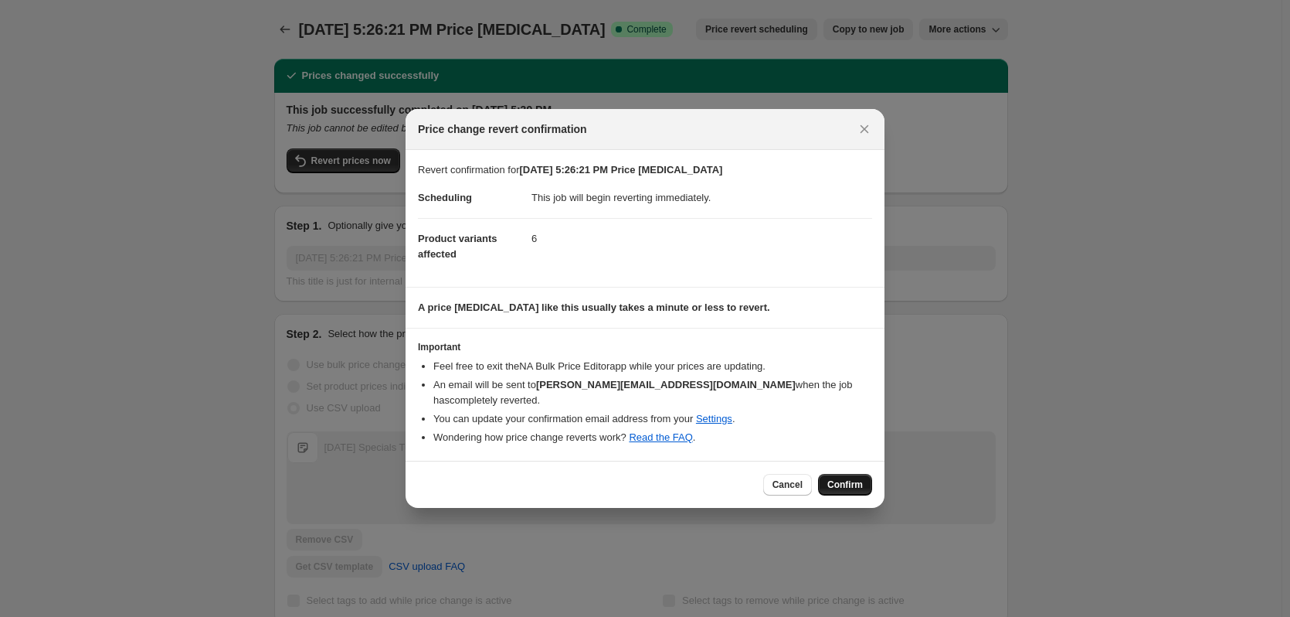
click at [839, 478] on span "Confirm" at bounding box center [845, 484] width 36 height 12
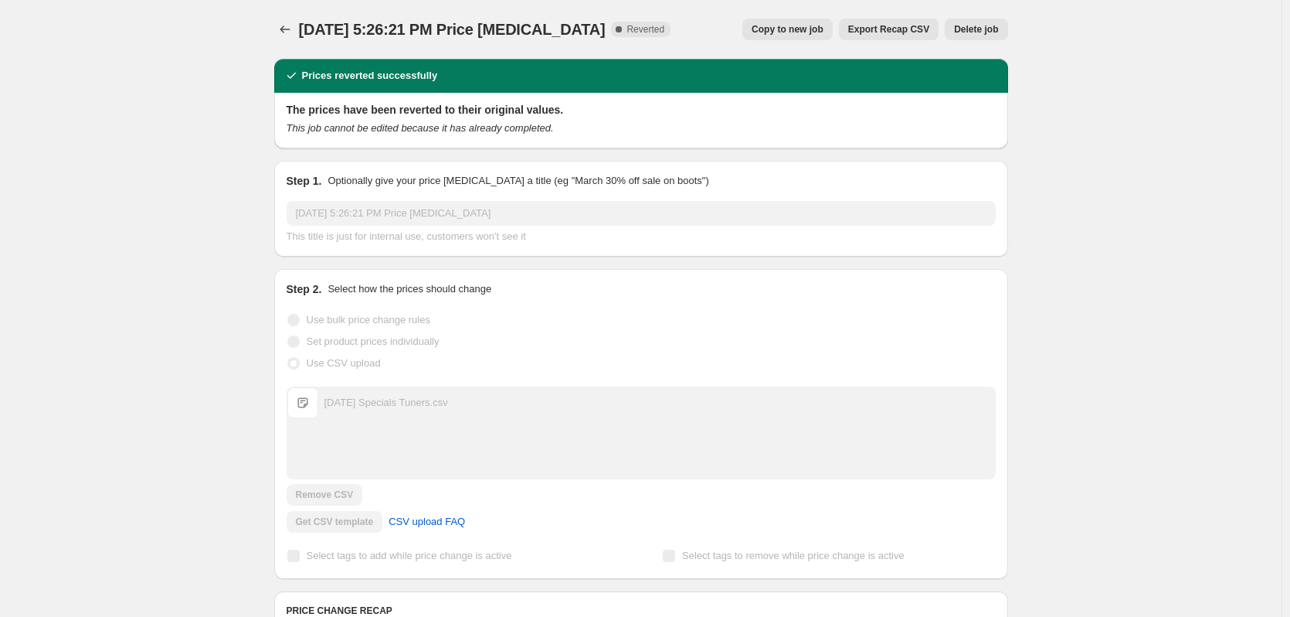
drag, startPoint x: 1163, startPoint y: 151, endPoint x: 1149, endPoint y: 144, distance: 15.5
click at [1160, 148] on div "[DATE] 5:26:21 PM Price [MEDICAL_DATA]. This page is ready [DATE] 5:26:21 PM Pr…" at bounding box center [641, 624] width 1282 height 1249
click at [290, 29] on icon "Price change jobs" at bounding box center [284, 29] width 15 height 15
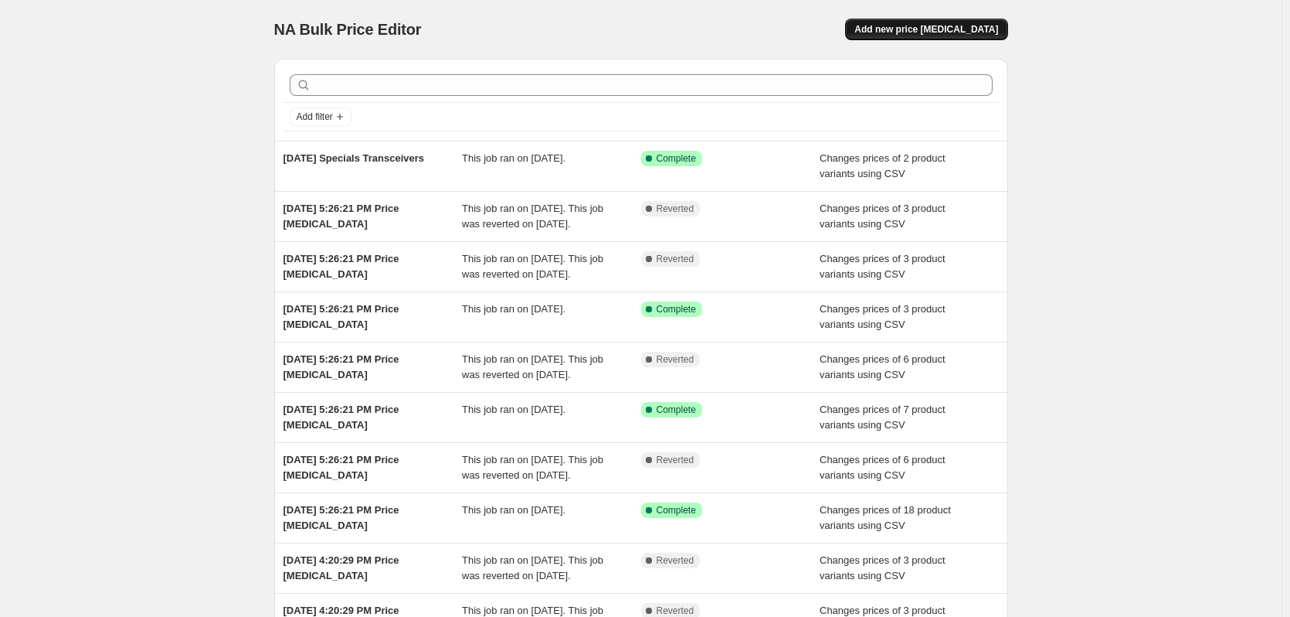
click at [938, 26] on span "Add new price [MEDICAL_DATA]" at bounding box center [926, 29] width 144 height 12
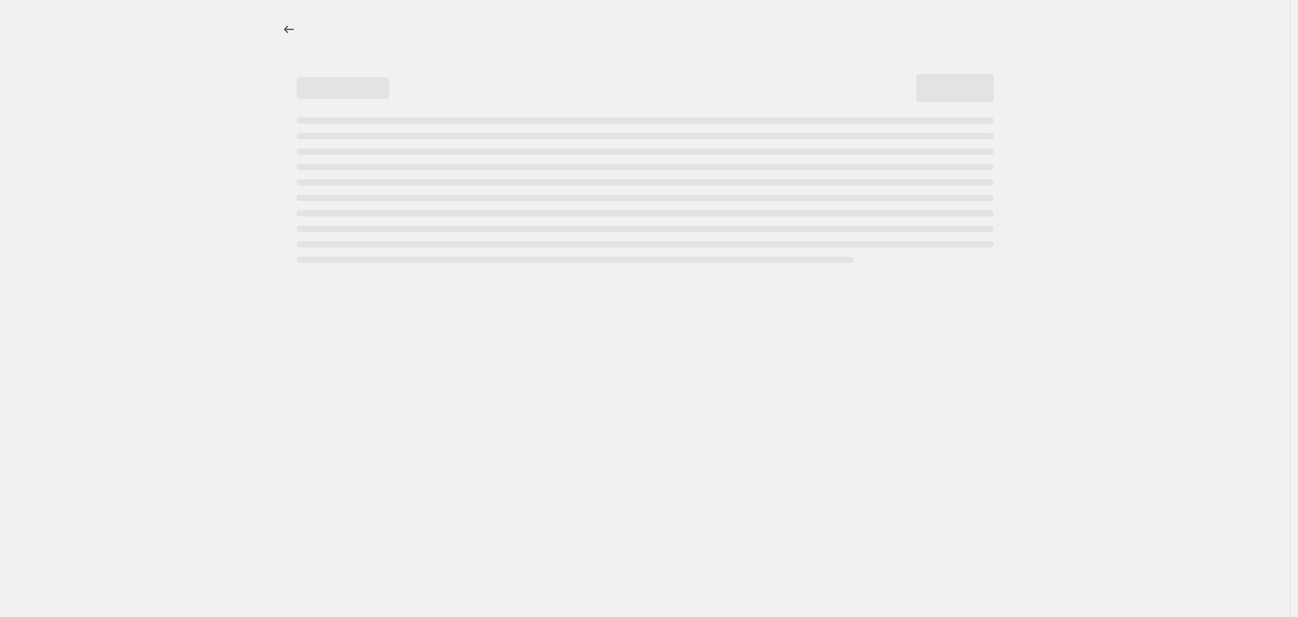
select select "percentage"
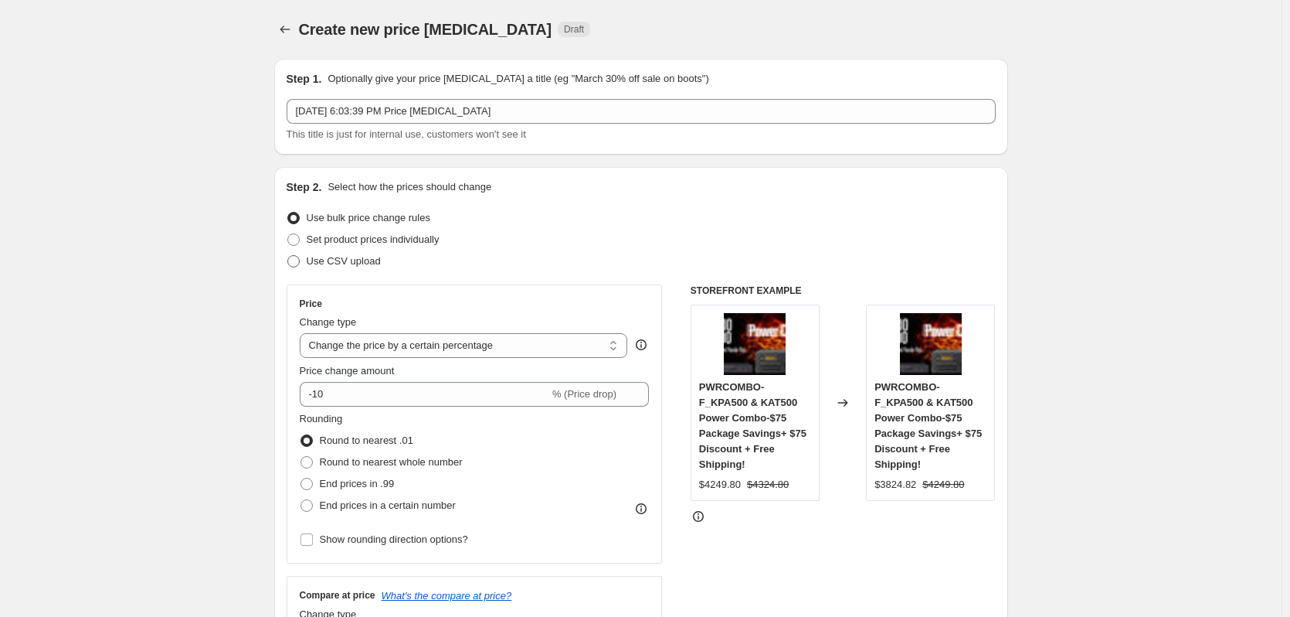
click at [363, 264] on span "Use CSV upload" at bounding box center [344, 261] width 74 height 12
click at [295, 257] on span at bounding box center [293, 261] width 12 height 12
click at [288, 256] on input "Use CSV upload" at bounding box center [287, 255] width 1 height 1
radio input "true"
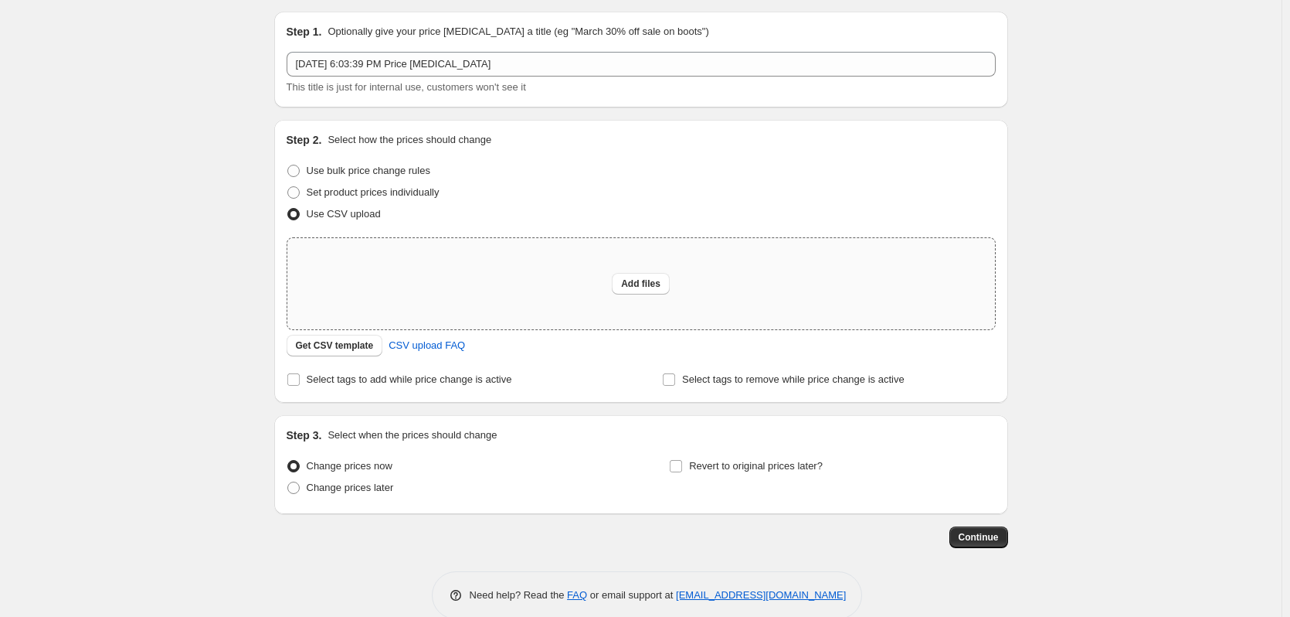
scroll to position [73, 0]
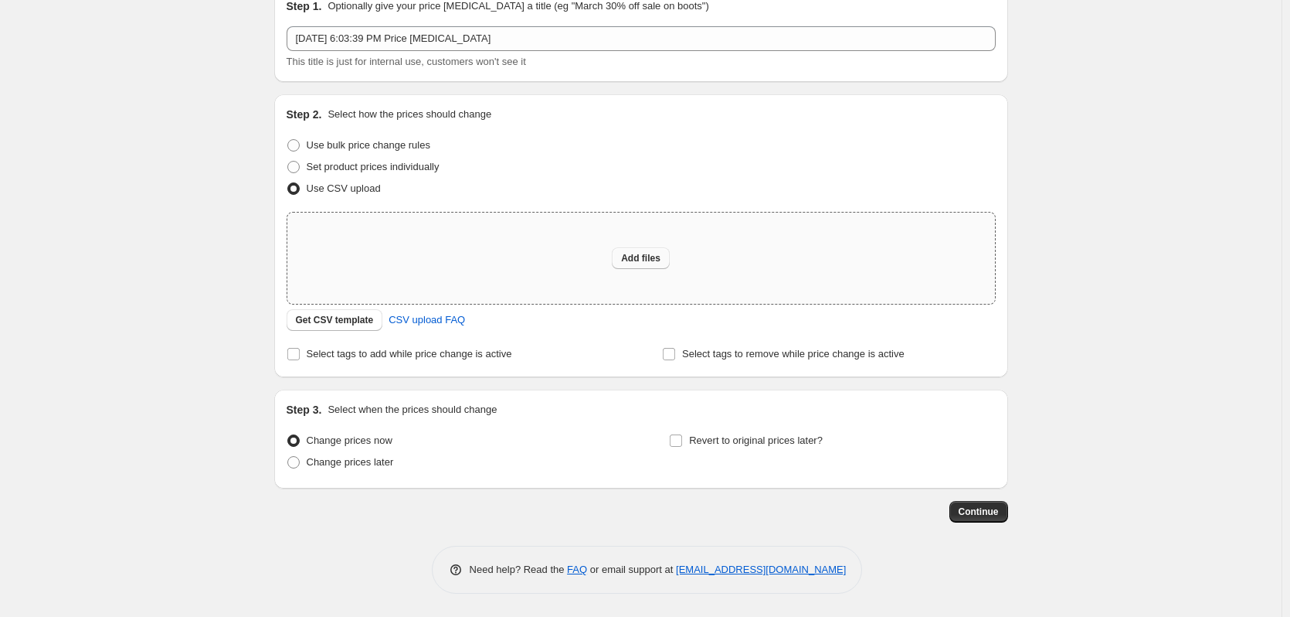
click at [648, 265] on button "Add files" at bounding box center [641, 258] width 58 height 22
type input "C:\fakepath\[DATE] Specials Tuners.csv"
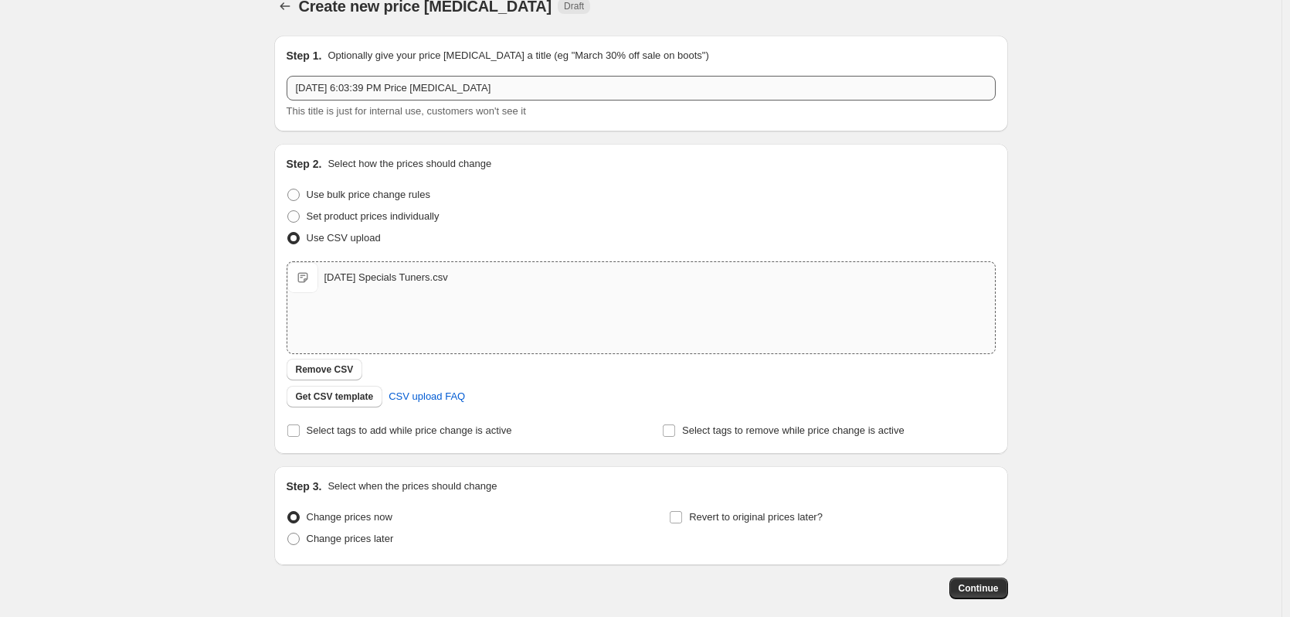
scroll to position [0, 0]
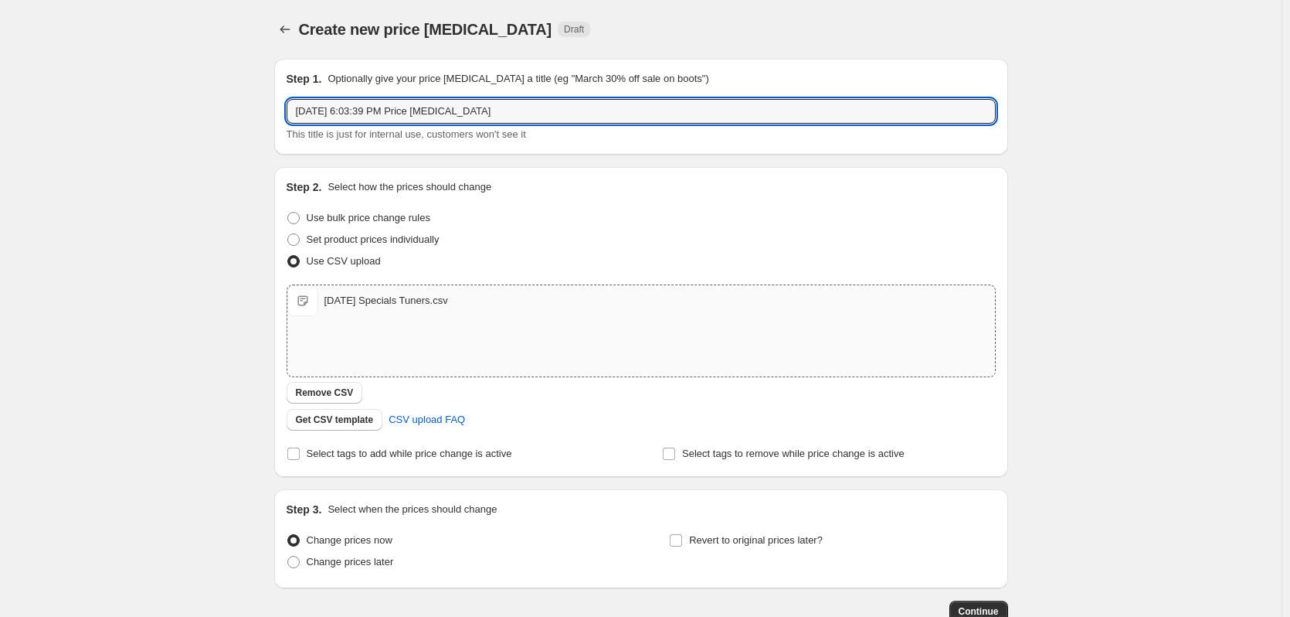
drag, startPoint x: 553, startPoint y: 118, endPoint x: 150, endPoint y: 132, distance: 403.5
click at [150, 132] on div "Create new price [MEDICAL_DATA]. This page is ready Create new price [MEDICAL_D…" at bounding box center [641, 358] width 1282 height 716
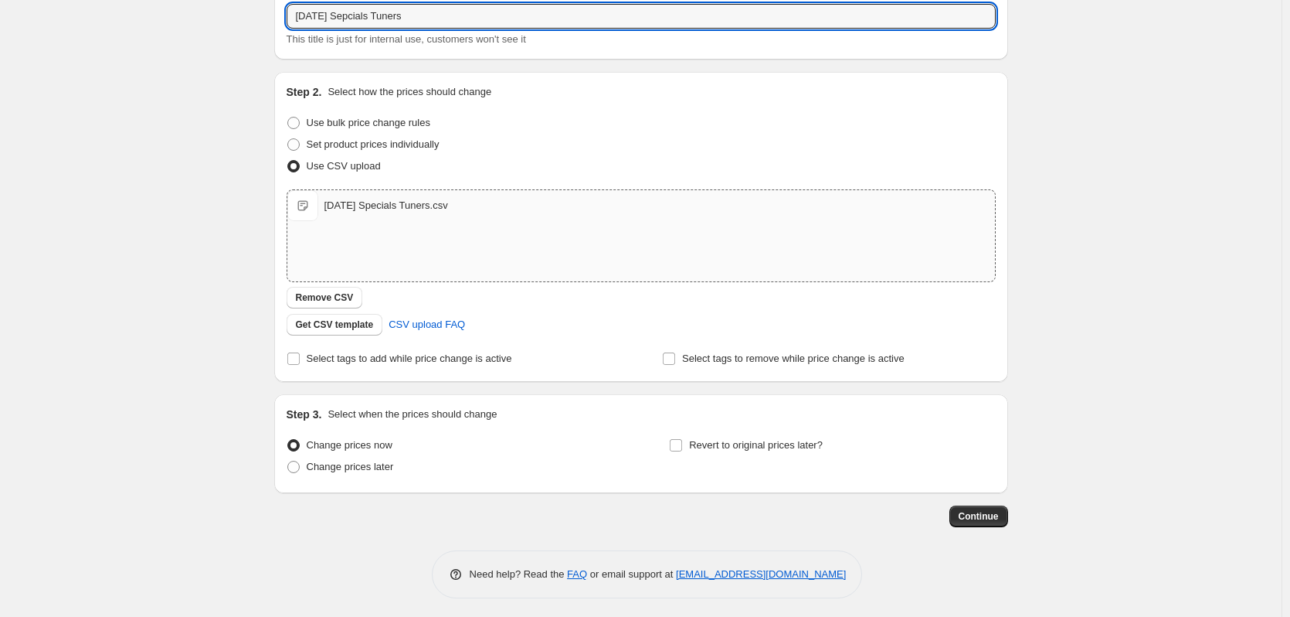
scroll to position [100, 0]
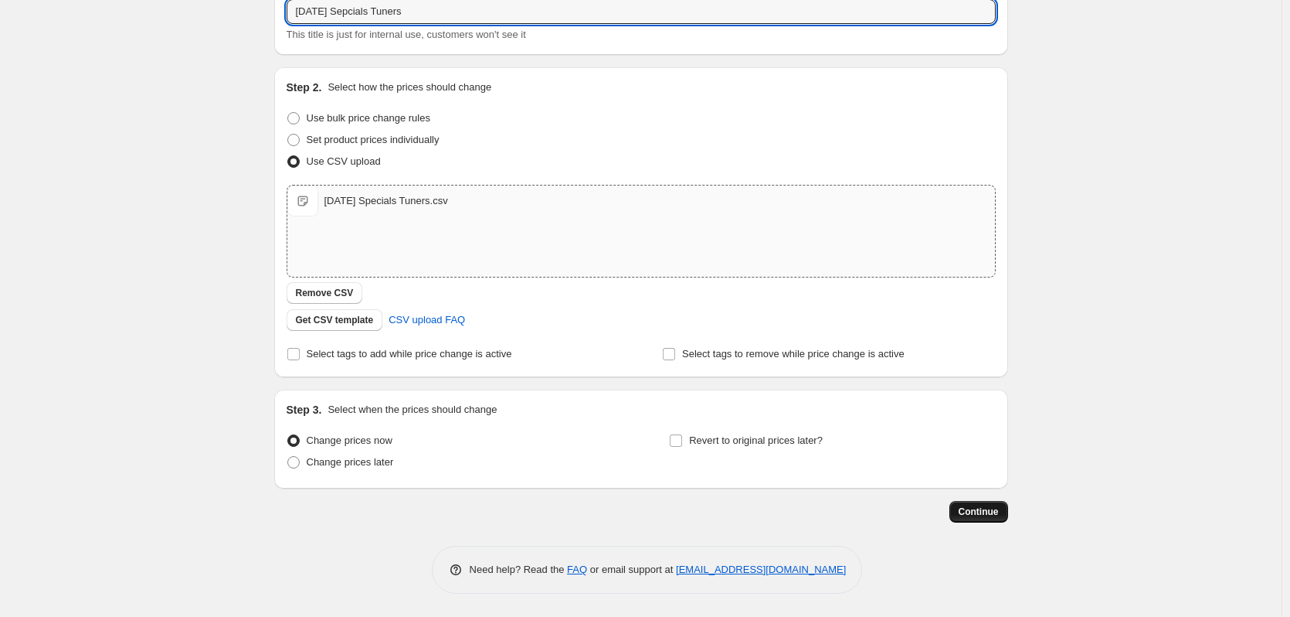
type input "[DATE] Sepcials Tuners"
click at [983, 511] on span "Continue" at bounding box center [979, 511] width 40 height 12
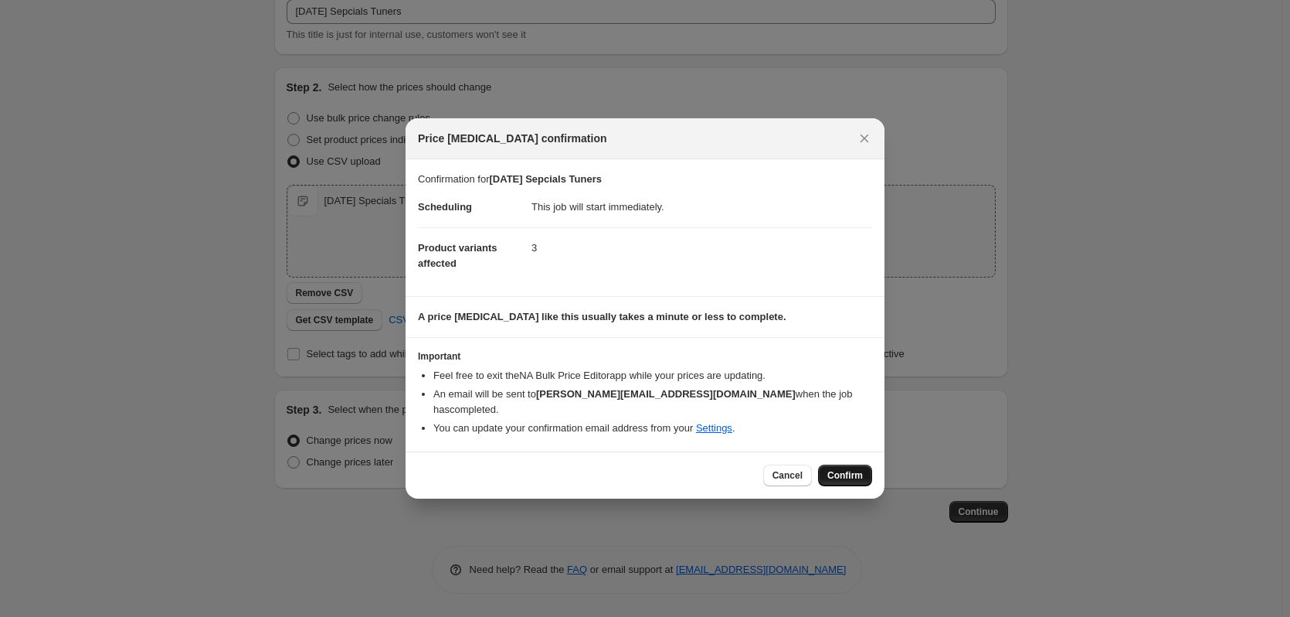
click at [851, 470] on span "Confirm" at bounding box center [845, 475] width 36 height 12
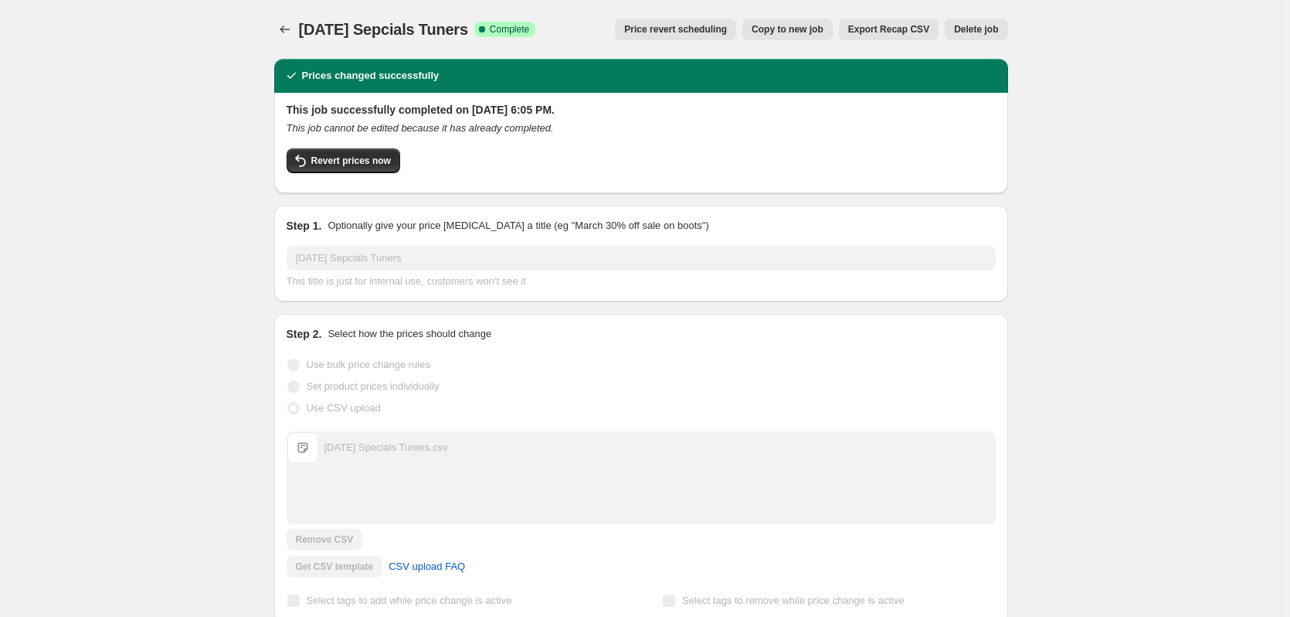
click at [1220, 158] on div "[DATE] Sepcials Tuners. This page is ready [DATE] Sepcials Tuners Success Compl…" at bounding box center [641, 576] width 1282 height 1152
click at [285, 23] on icon "Price change jobs" at bounding box center [284, 29] width 15 height 15
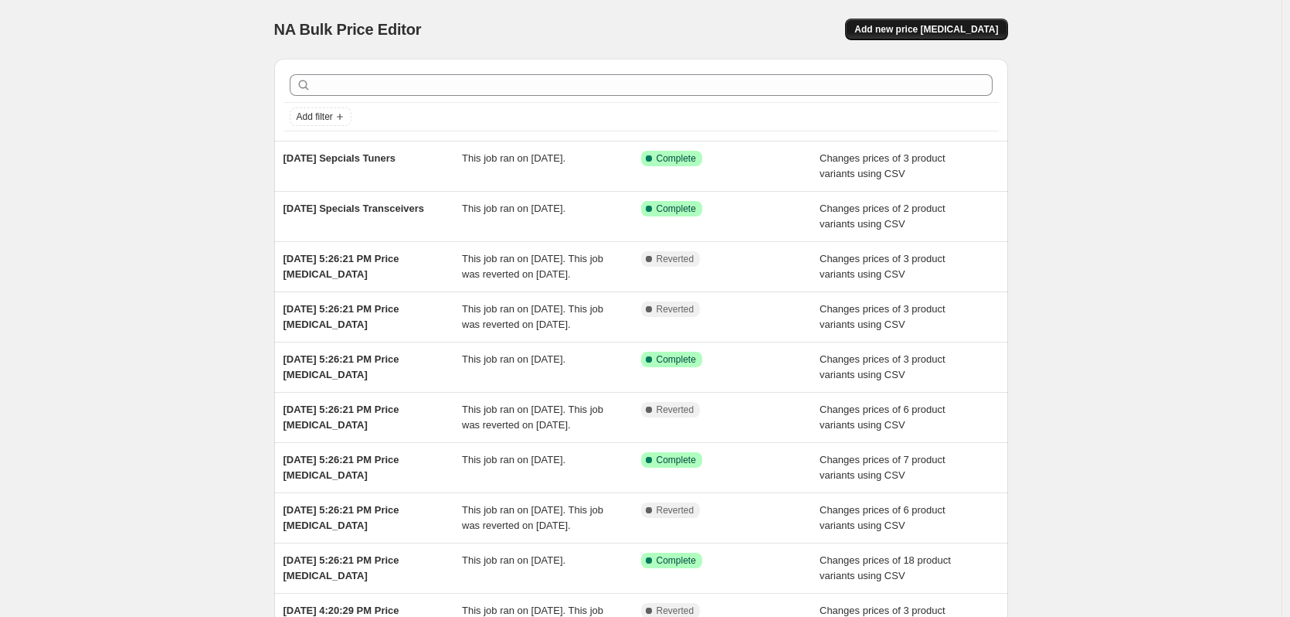
click at [940, 22] on button "Add new price [MEDICAL_DATA]" at bounding box center [926, 30] width 162 height 22
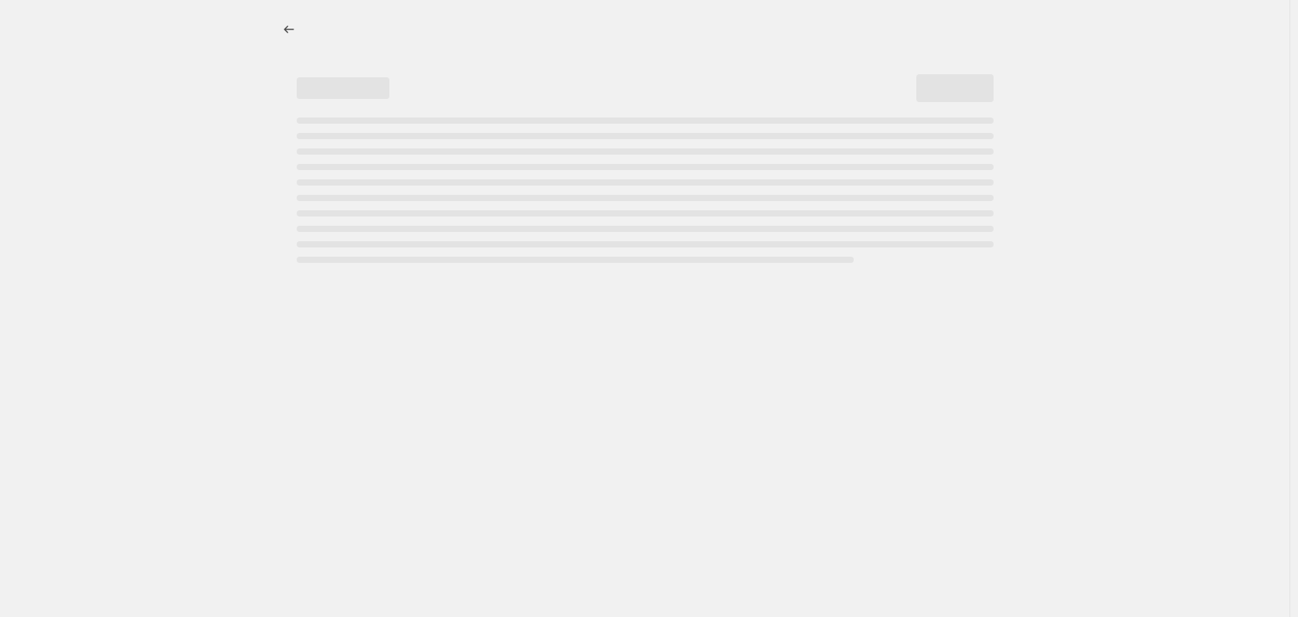
select select "percentage"
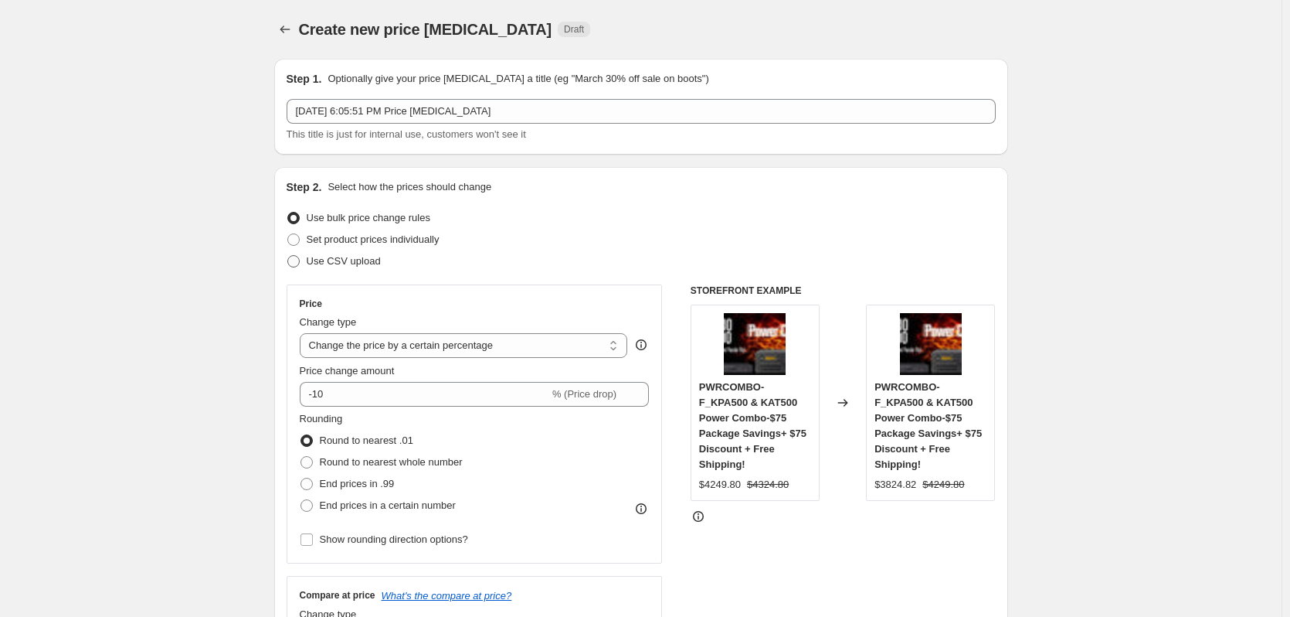
click at [299, 258] on span at bounding box center [293, 261] width 12 height 12
click at [288, 256] on input "Use CSV upload" at bounding box center [287, 255] width 1 height 1
radio input "true"
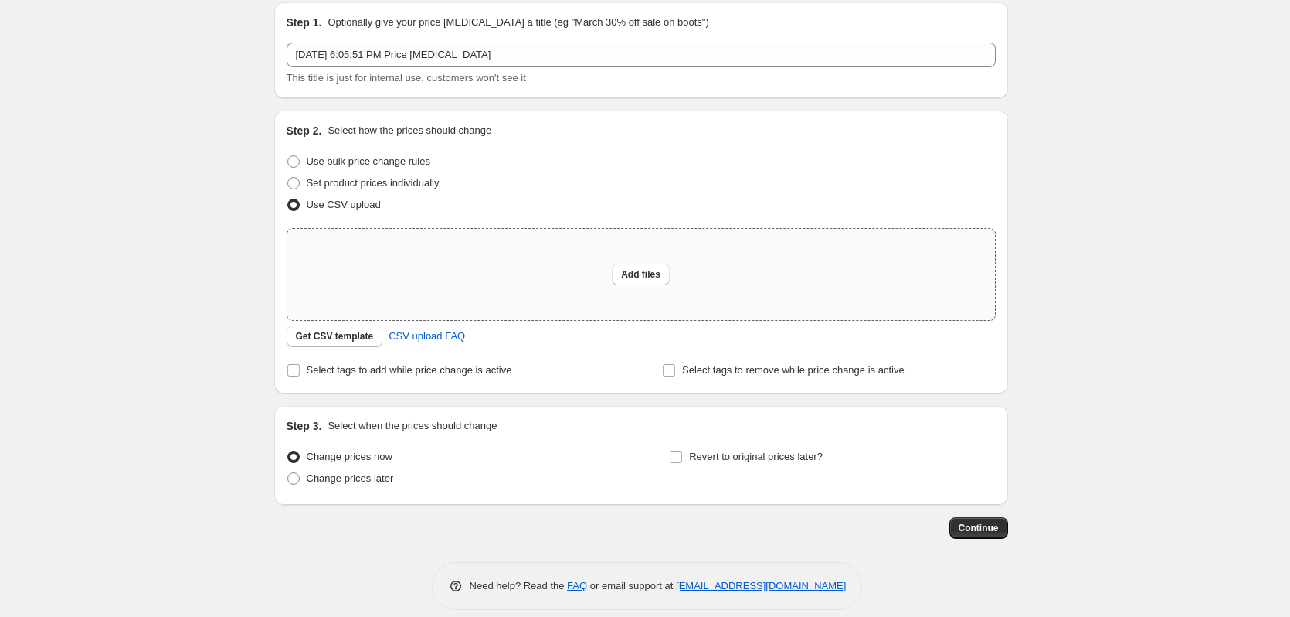
scroll to position [73, 0]
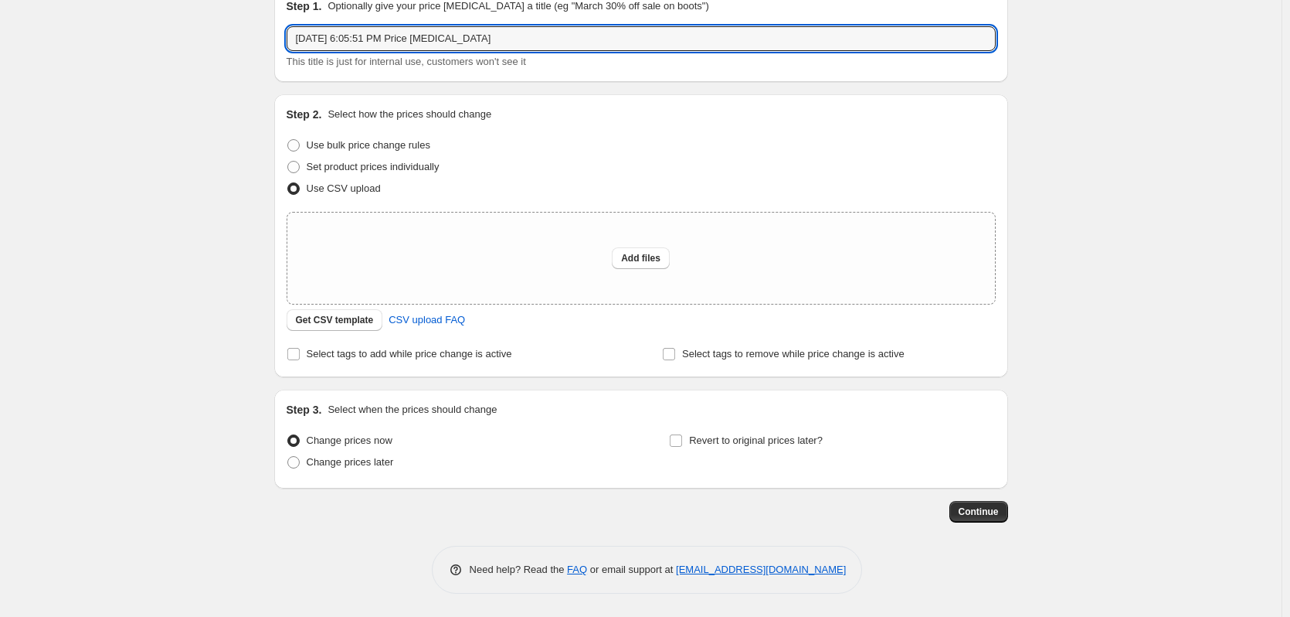
drag, startPoint x: 537, startPoint y: 39, endPoint x: 212, endPoint y: 19, distance: 325.9
click at [212, 19] on div "Create new price [MEDICAL_DATA]. This page is ready Create new price [MEDICAL_D…" at bounding box center [641, 271] width 1282 height 689
type input "S"
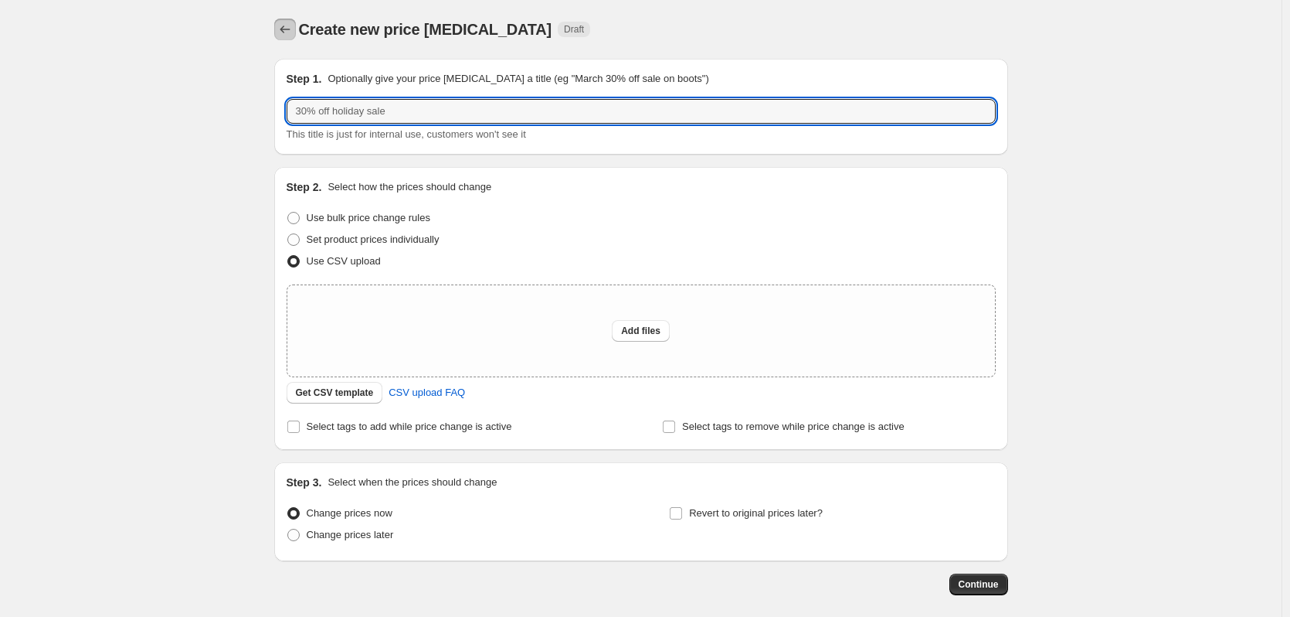
click at [280, 30] on button "Price change jobs" at bounding box center [285, 30] width 22 height 22
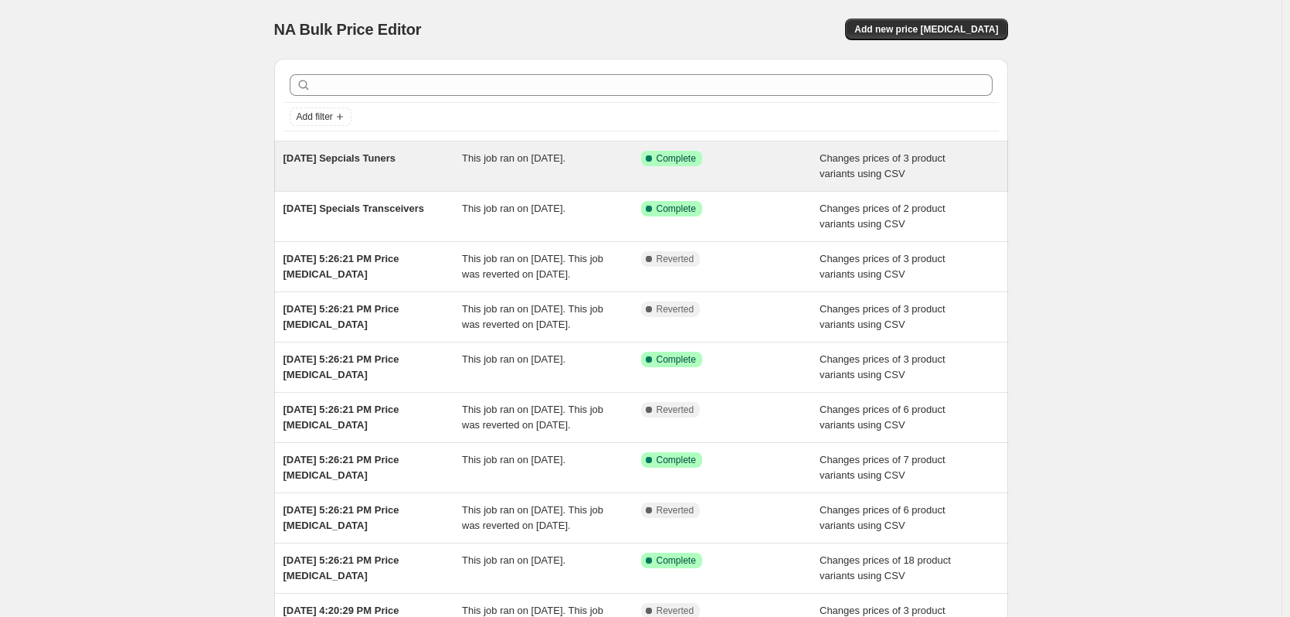
click at [363, 172] on div "[DATE] Sepcials Tuners" at bounding box center [373, 166] width 179 height 31
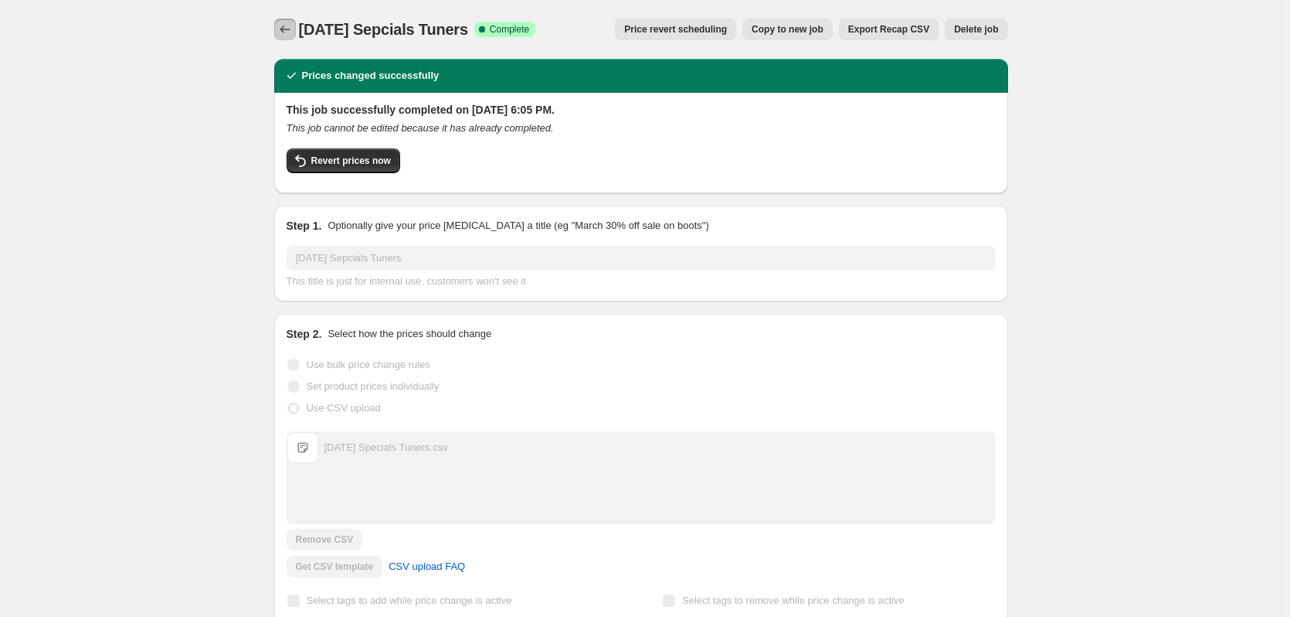
click at [286, 27] on icon "Price change jobs" at bounding box center [284, 29] width 15 height 15
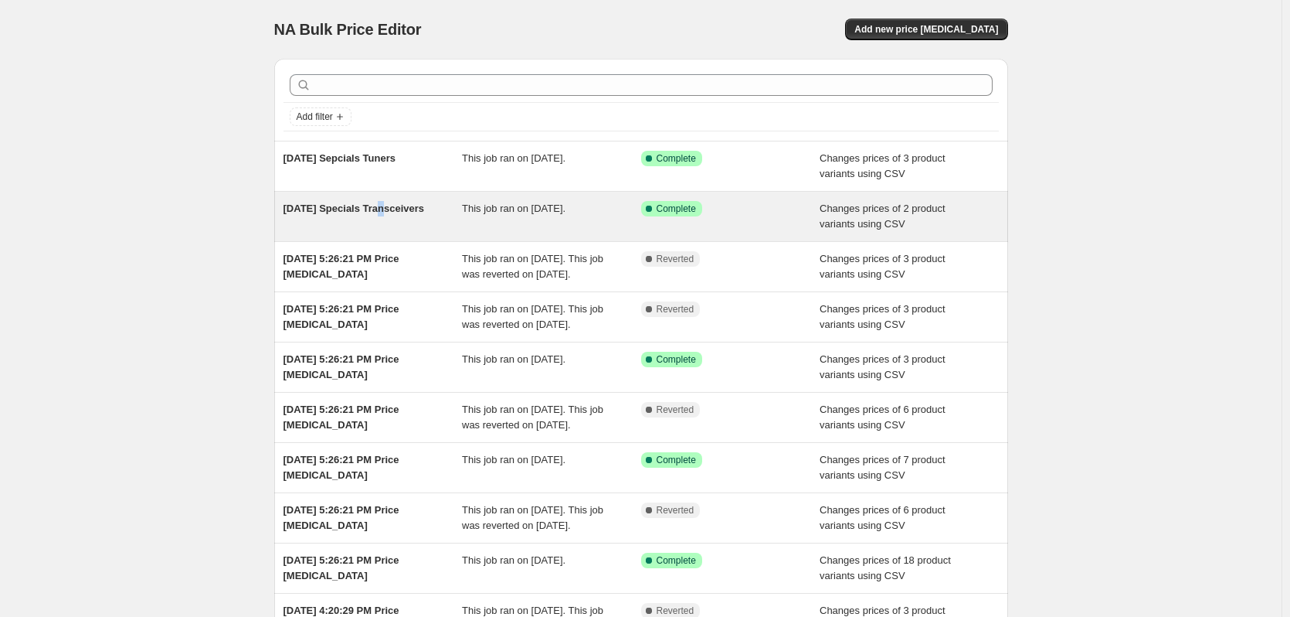
click at [381, 213] on span "[DATE] Specials Transceivers" at bounding box center [354, 208] width 141 height 12
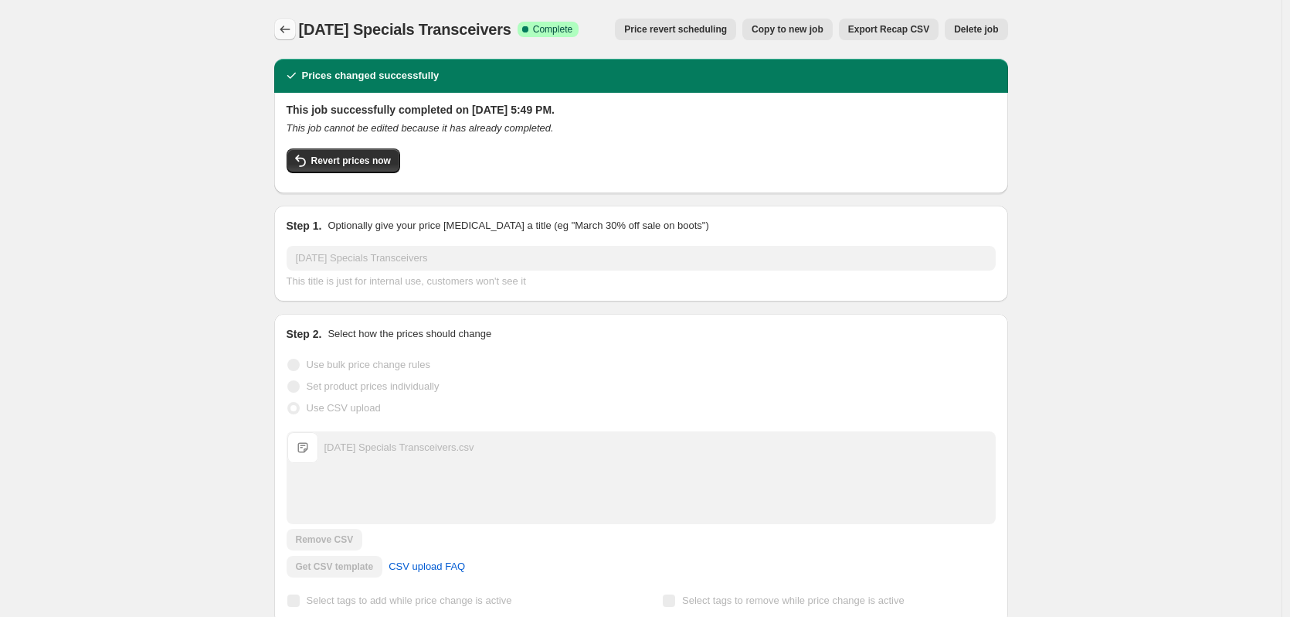
click at [283, 32] on icon "Price change jobs" at bounding box center [284, 29] width 15 height 15
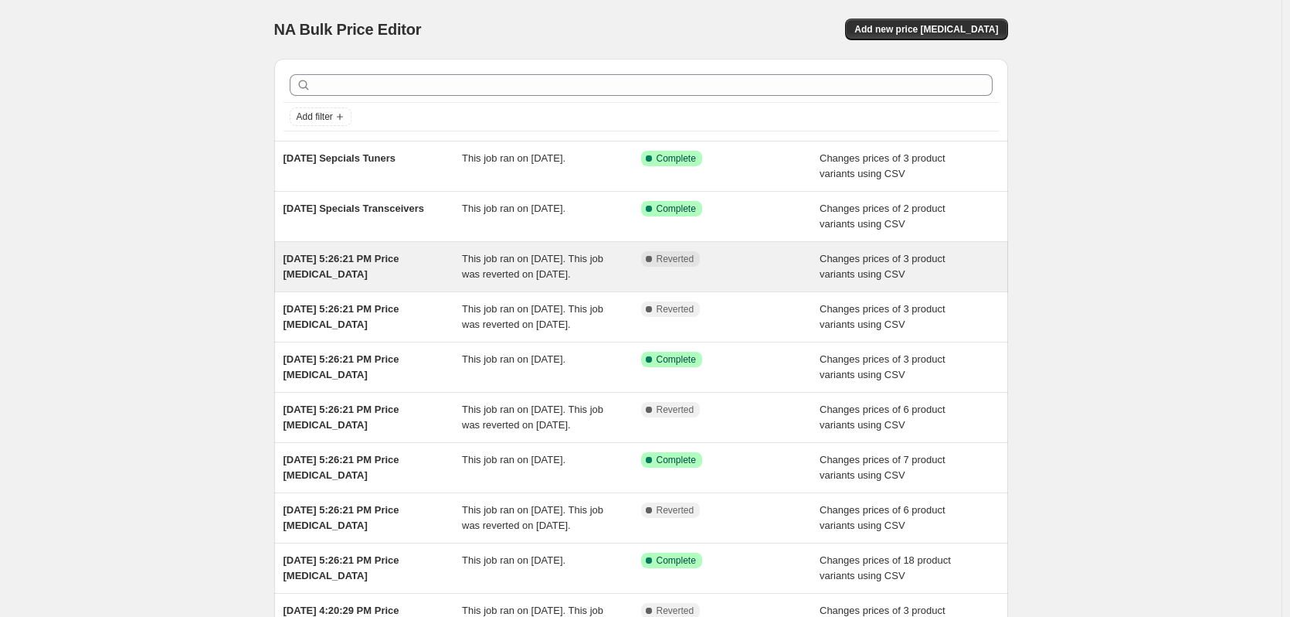
click at [383, 253] on span "[DATE] 5:26:21 PM Price [MEDICAL_DATA]" at bounding box center [342, 266] width 116 height 27
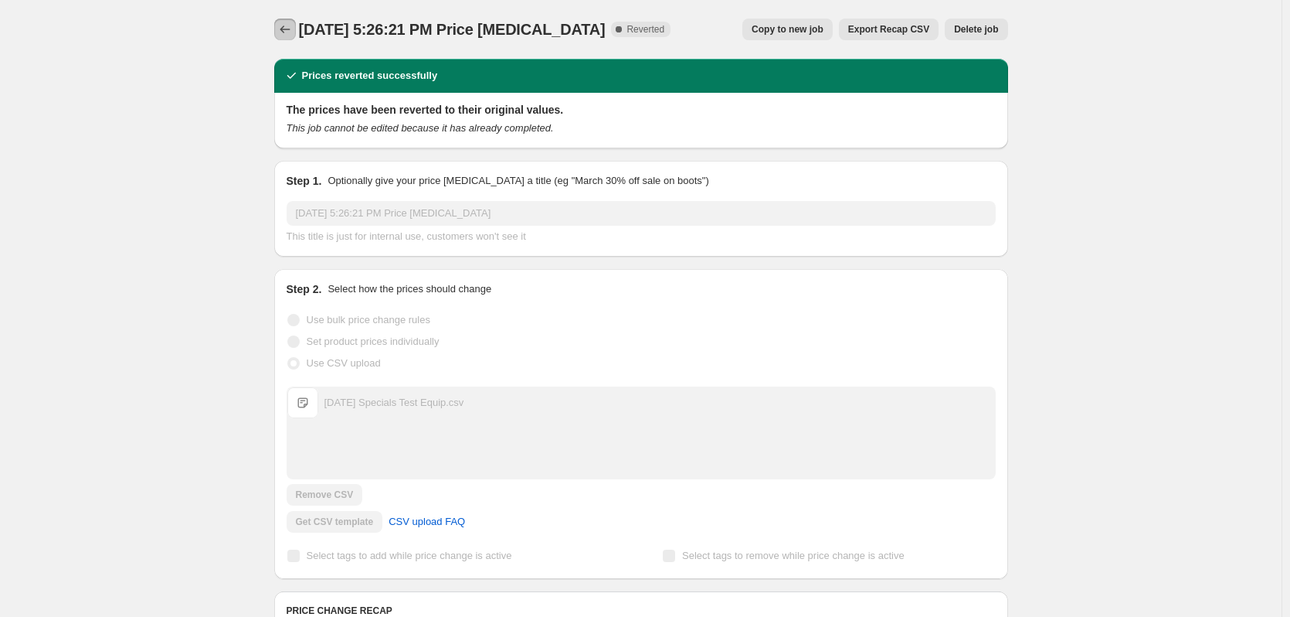
click at [293, 32] on icon "Price change jobs" at bounding box center [284, 29] width 15 height 15
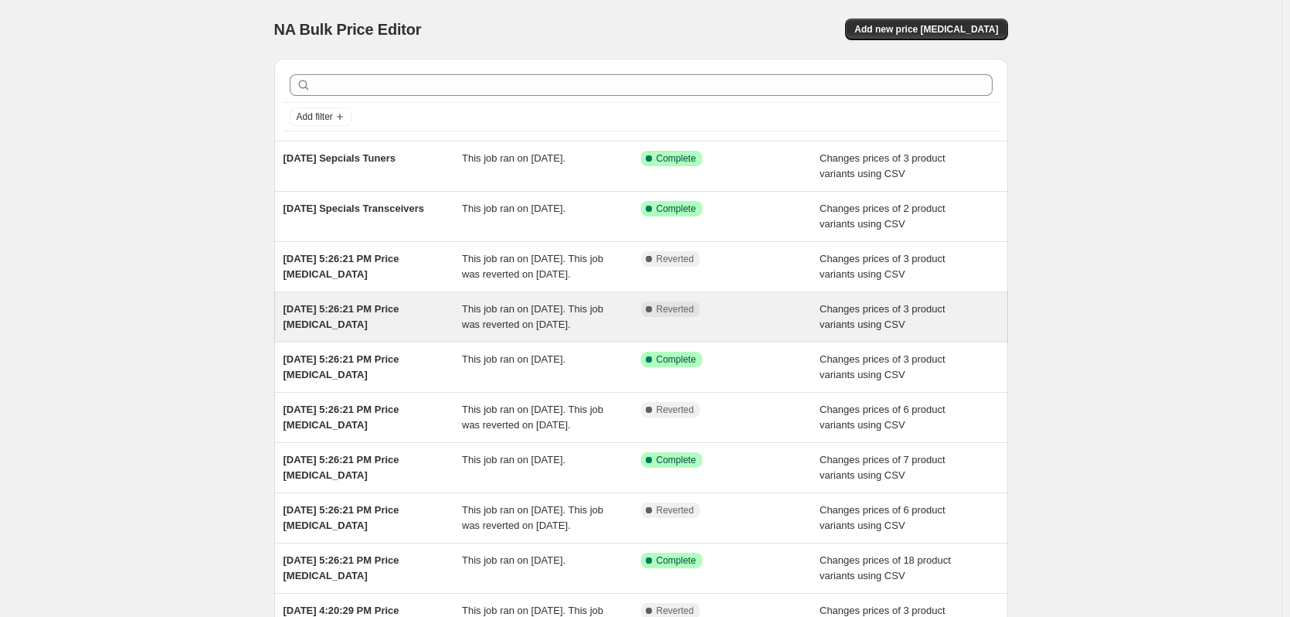
click at [385, 329] on div "[DATE] 5:26:21 PM Price [MEDICAL_DATA]" at bounding box center [373, 316] width 179 height 31
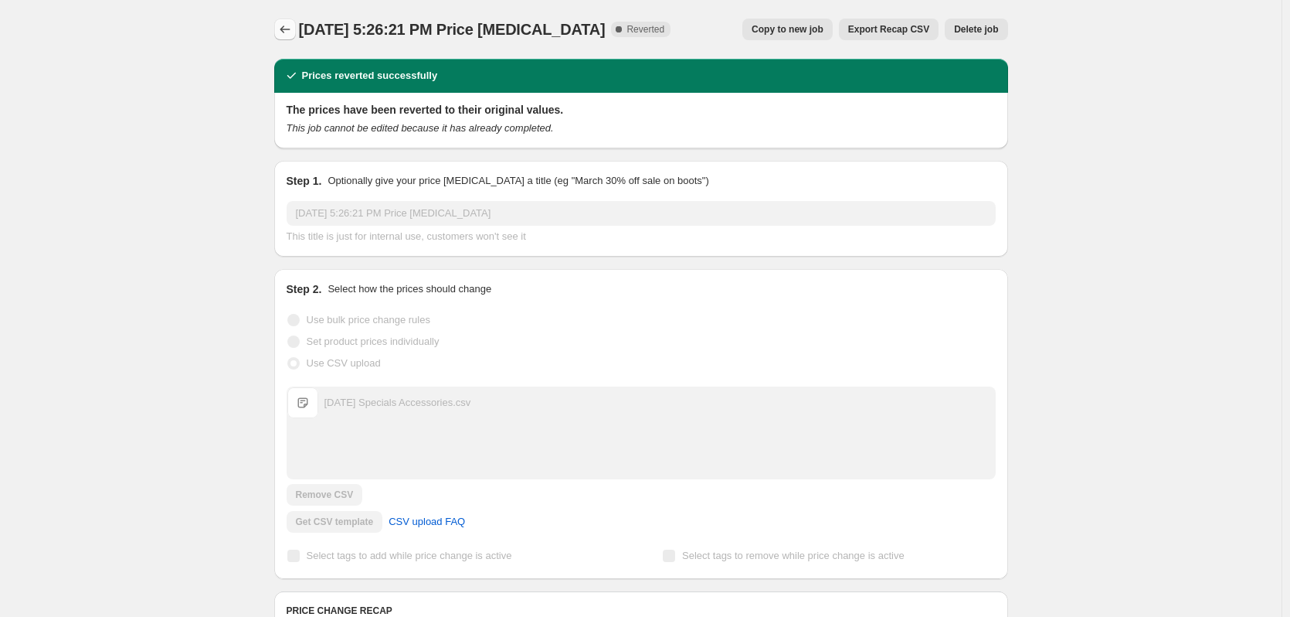
click at [293, 32] on icon "Price change jobs" at bounding box center [284, 29] width 15 height 15
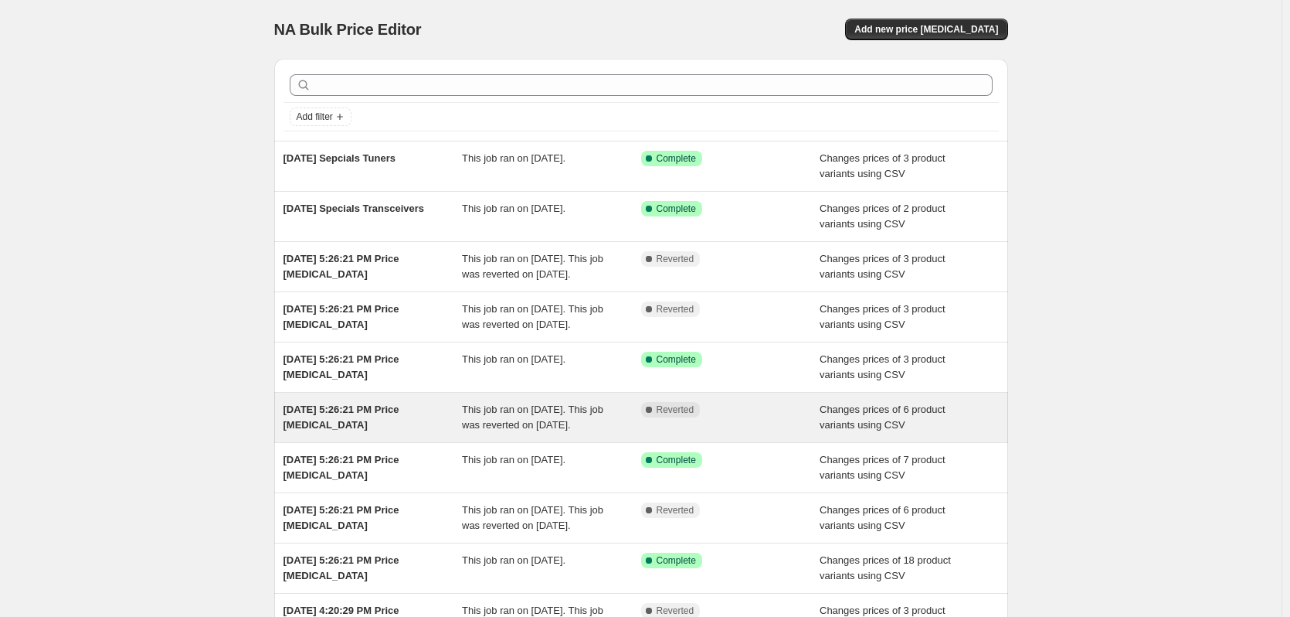
click at [380, 433] on div "[DATE] 5:26:21 PM Price [MEDICAL_DATA]" at bounding box center [373, 417] width 179 height 31
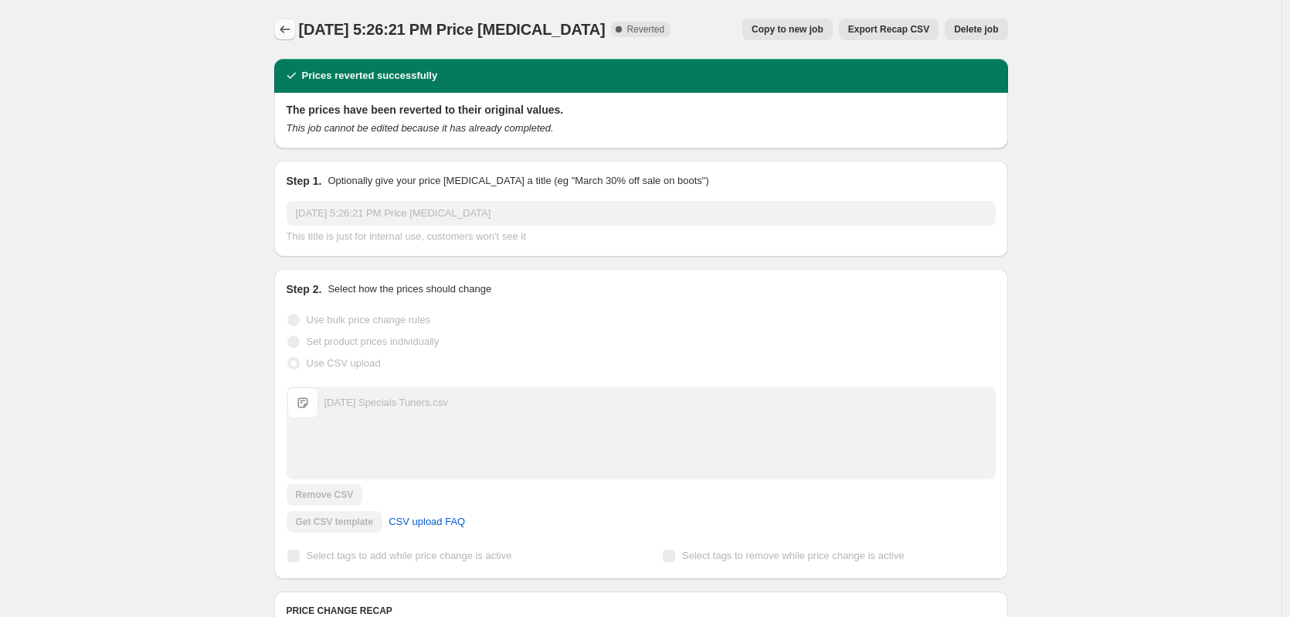
click at [289, 32] on icon "Price change jobs" at bounding box center [284, 29] width 15 height 15
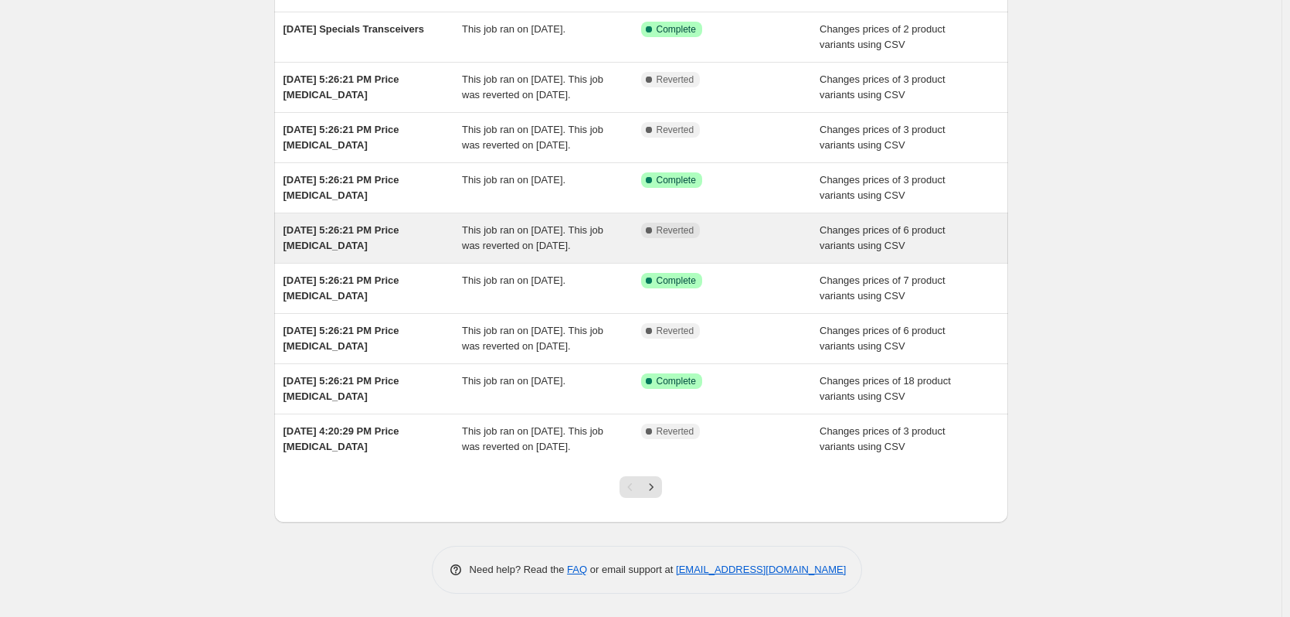
scroll to position [256, 0]
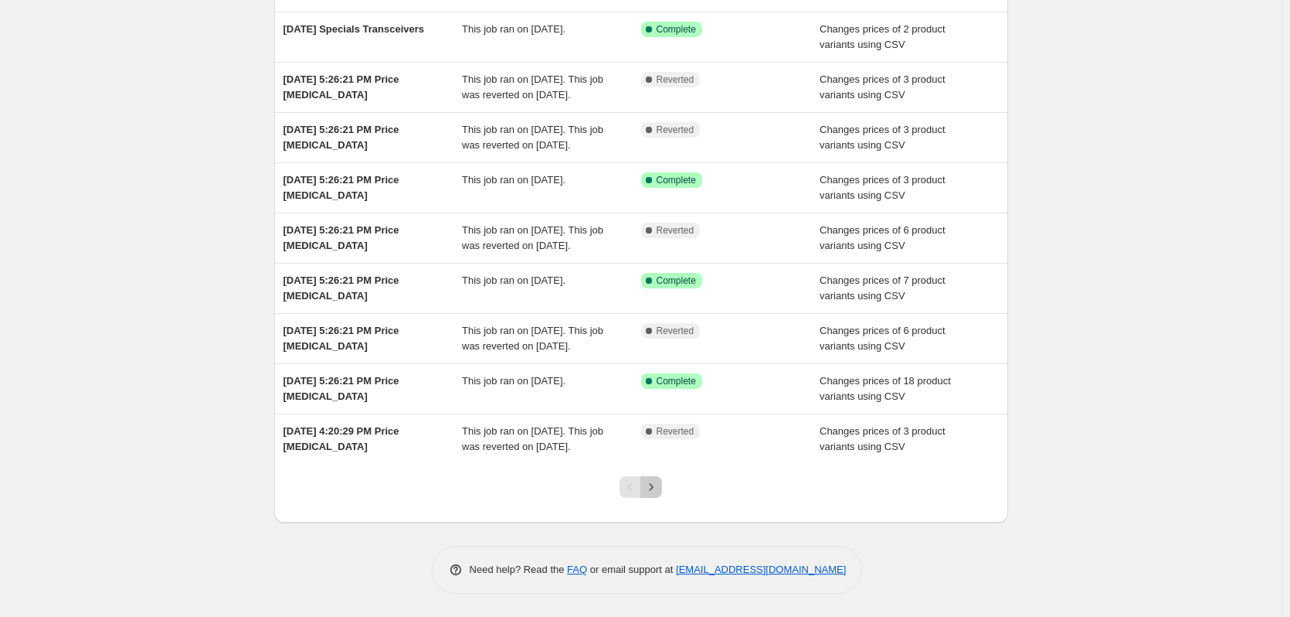
click at [654, 487] on icon "Next" at bounding box center [652, 486] width 4 height 7
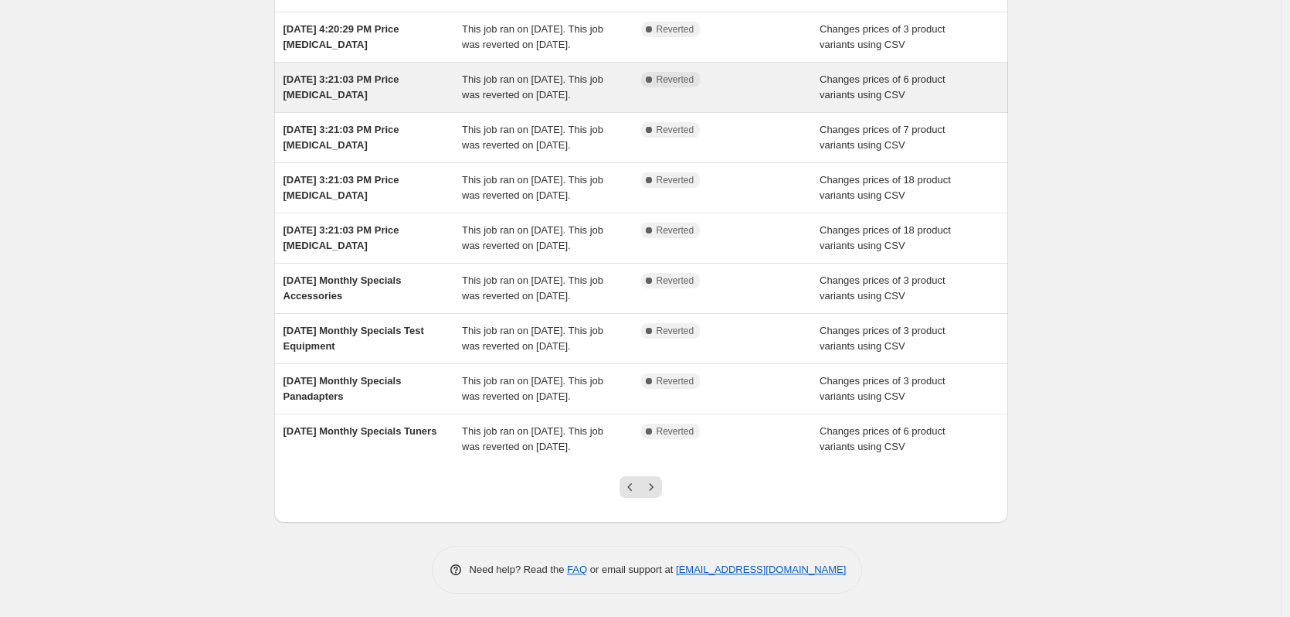
scroll to position [309, 0]
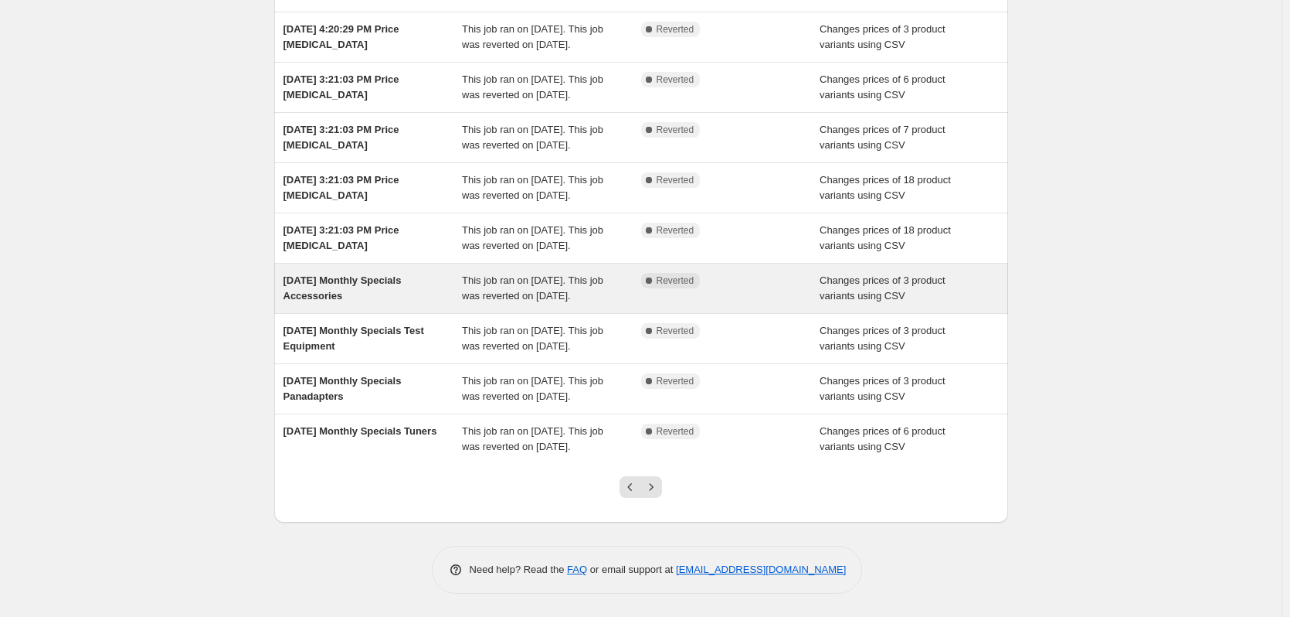
click at [379, 274] on span "[DATE] Monthly Specials Accessories" at bounding box center [343, 287] width 118 height 27
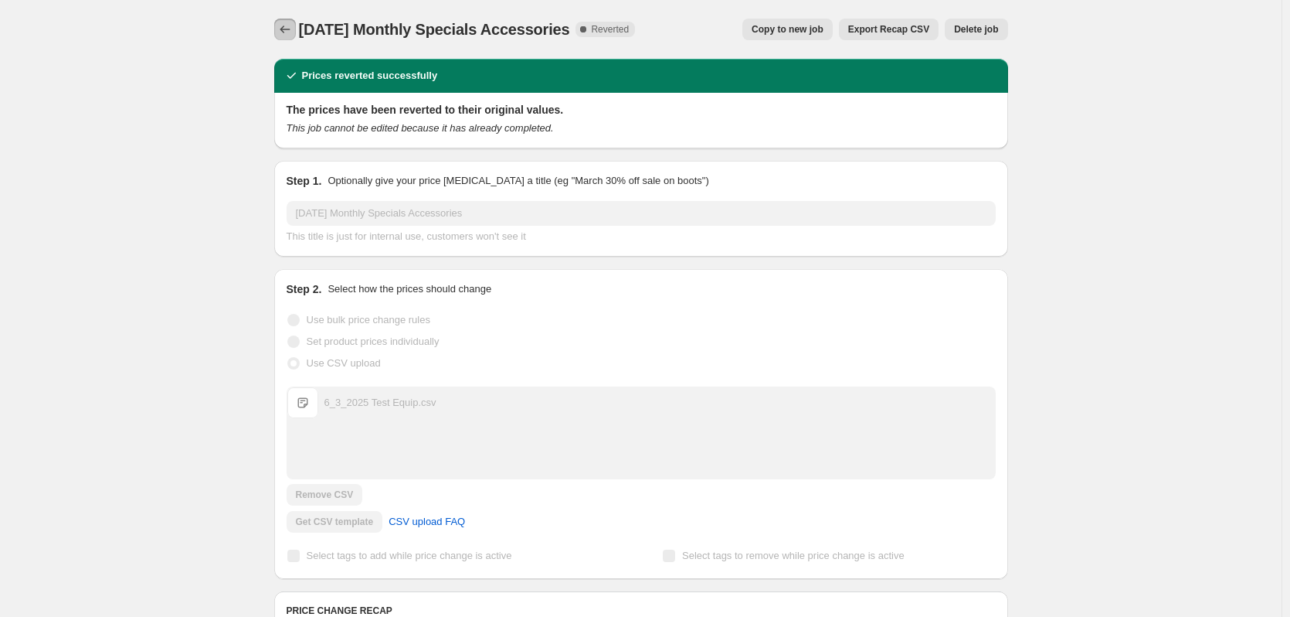
click at [296, 32] on button "Price change jobs" at bounding box center [285, 30] width 22 height 22
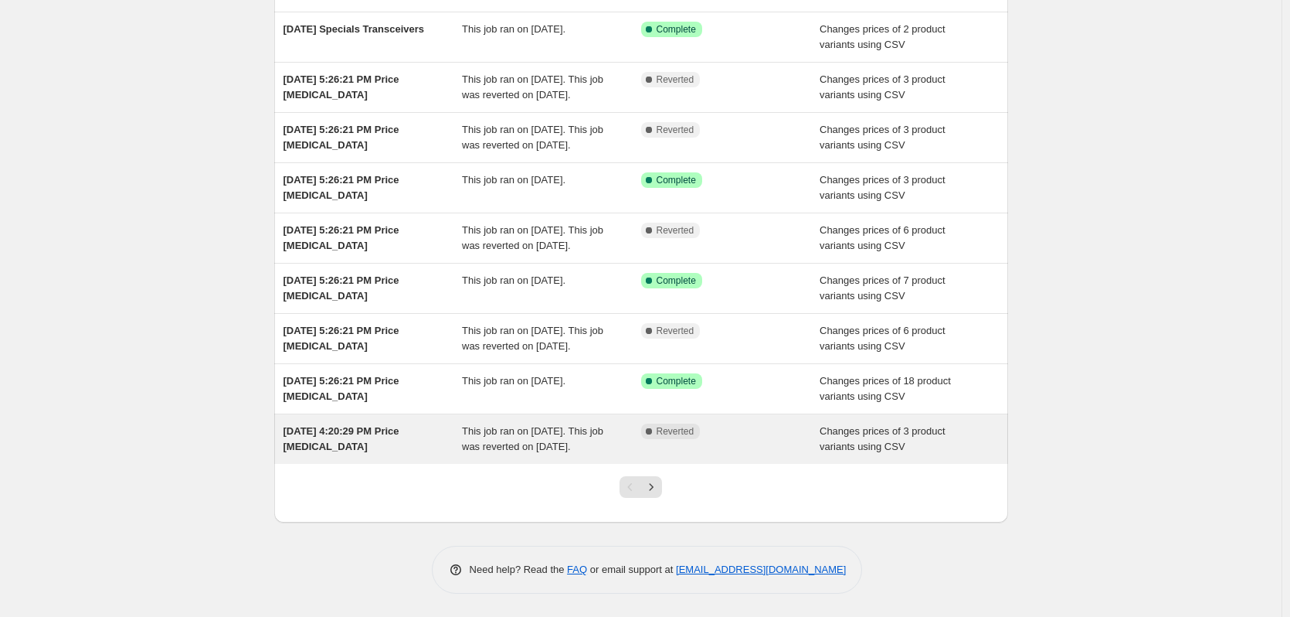
scroll to position [256, 0]
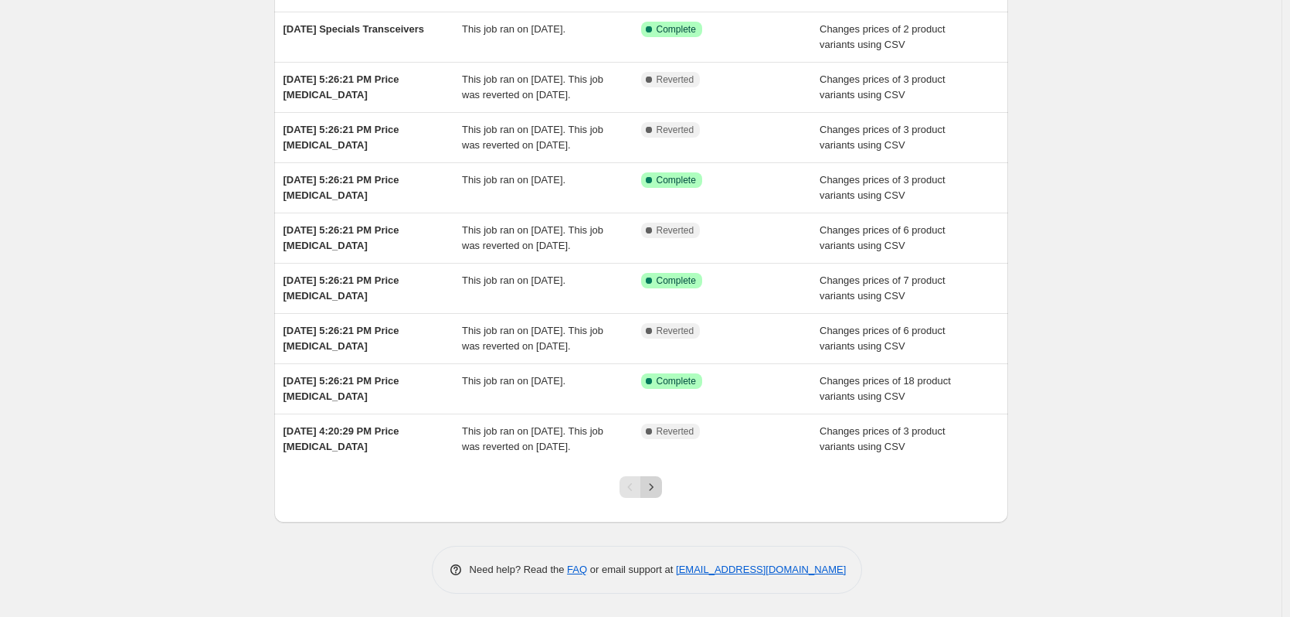
click at [656, 488] on icon "Next" at bounding box center [651, 486] width 15 height 15
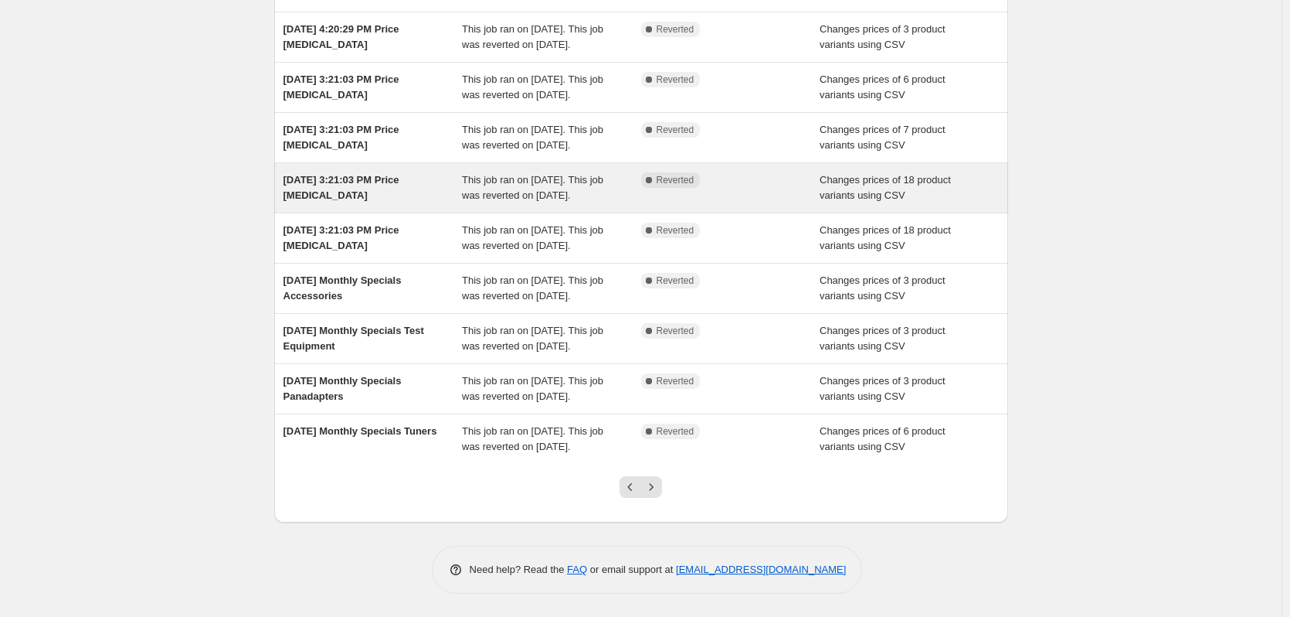
scroll to position [334, 0]
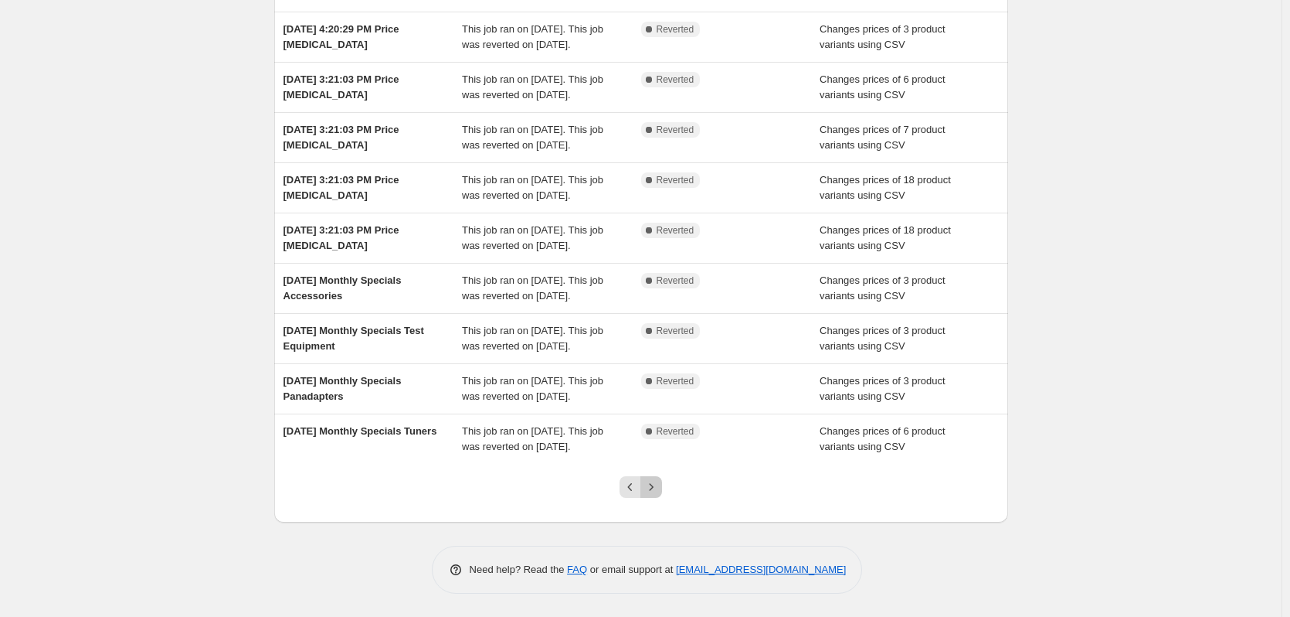
click at [662, 488] on button "Next" at bounding box center [651, 487] width 22 height 22
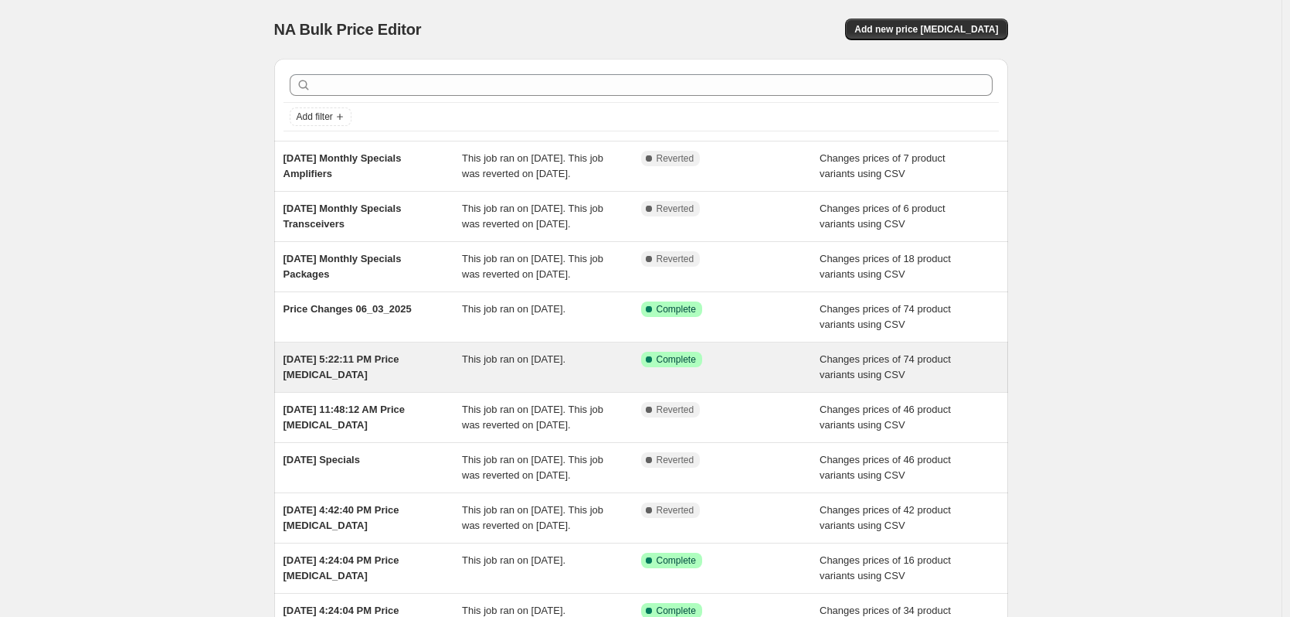
click at [345, 380] on span "[DATE] 5:22:11 PM Price [MEDICAL_DATA]" at bounding box center [342, 366] width 116 height 27
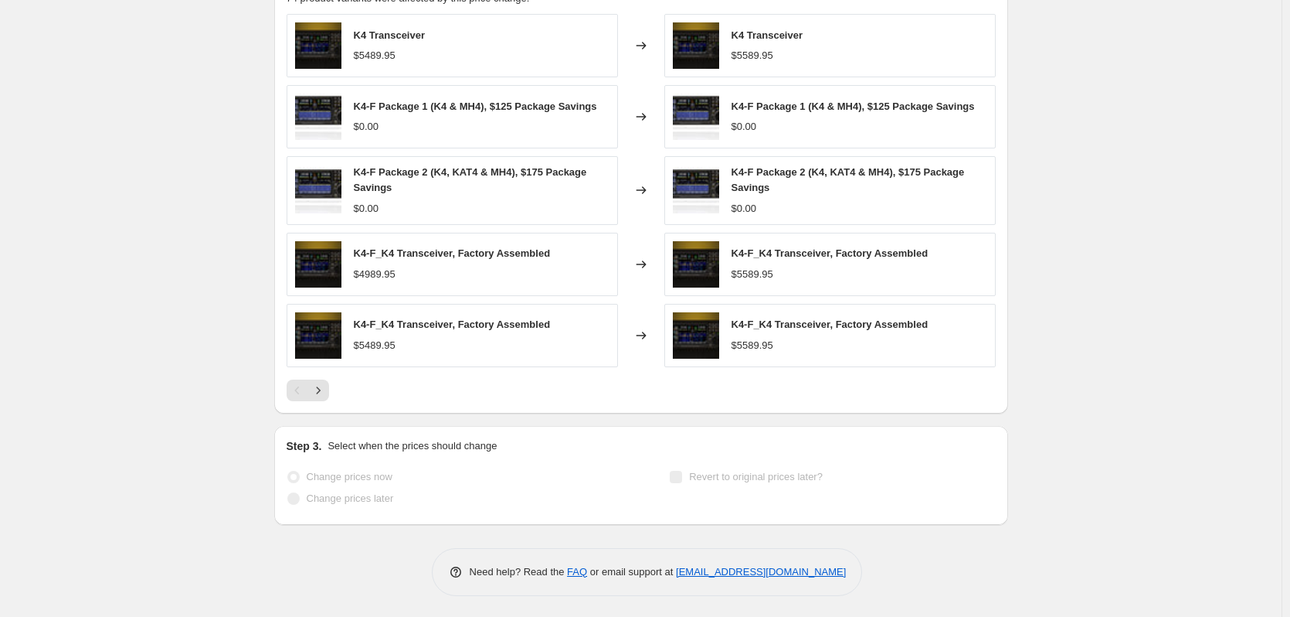
scroll to position [678, 0]
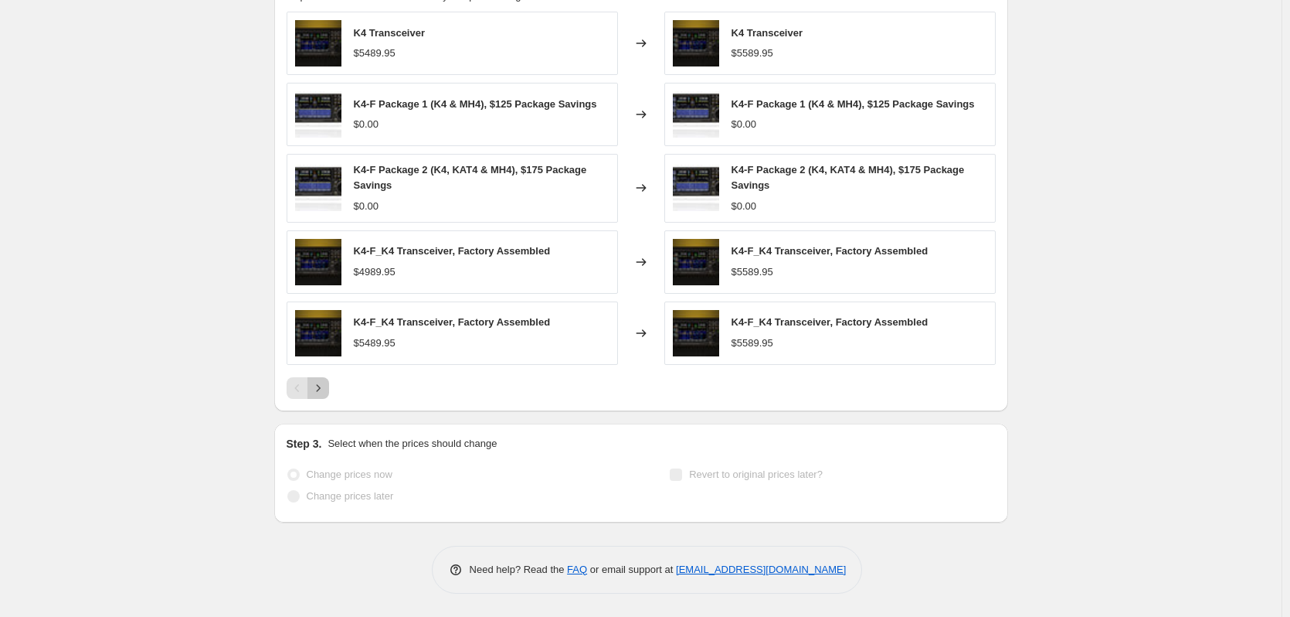
click at [321, 386] on icon "Next" at bounding box center [318, 387] width 15 height 15
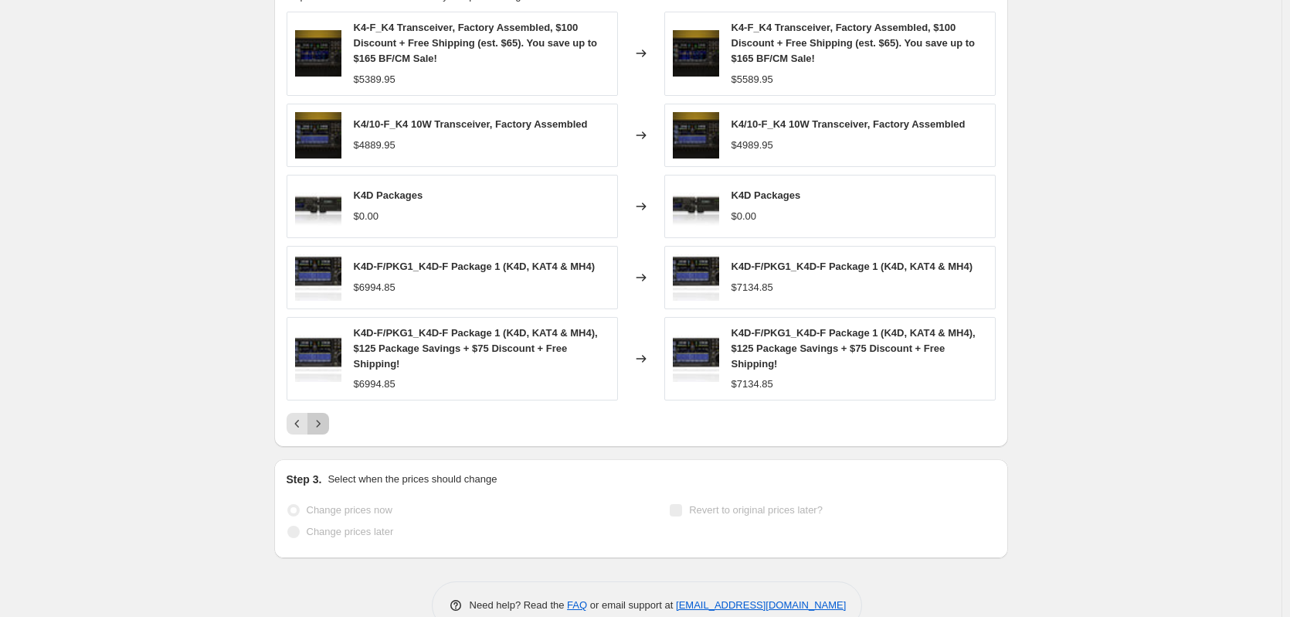
click at [320, 423] on icon "Next" at bounding box center [318, 423] width 15 height 15
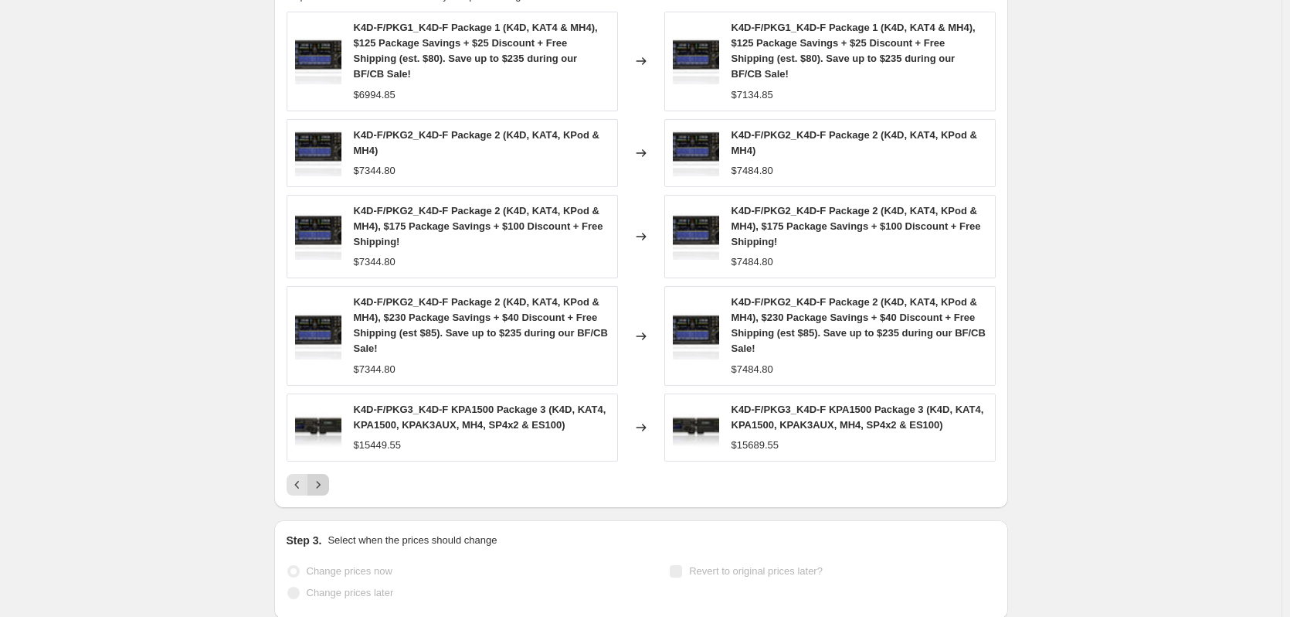
click at [312, 474] on button "Next" at bounding box center [318, 485] width 22 height 22
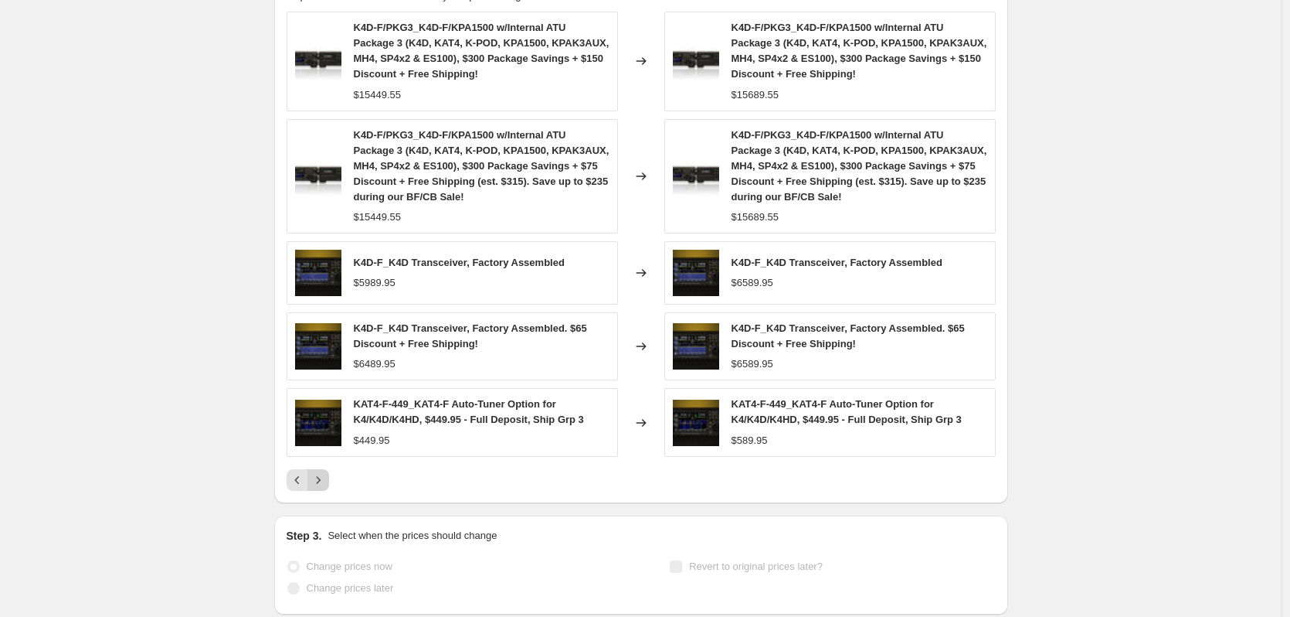
click at [321, 481] on icon "Next" at bounding box center [318, 479] width 15 height 15
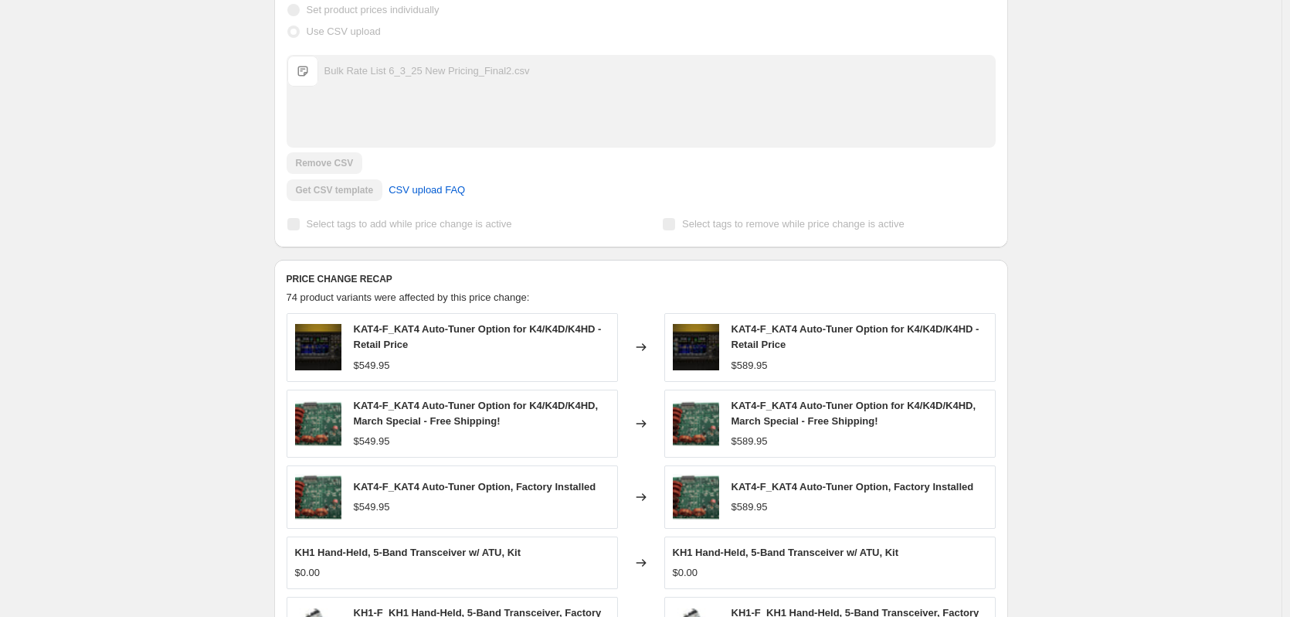
scroll to position [0, 0]
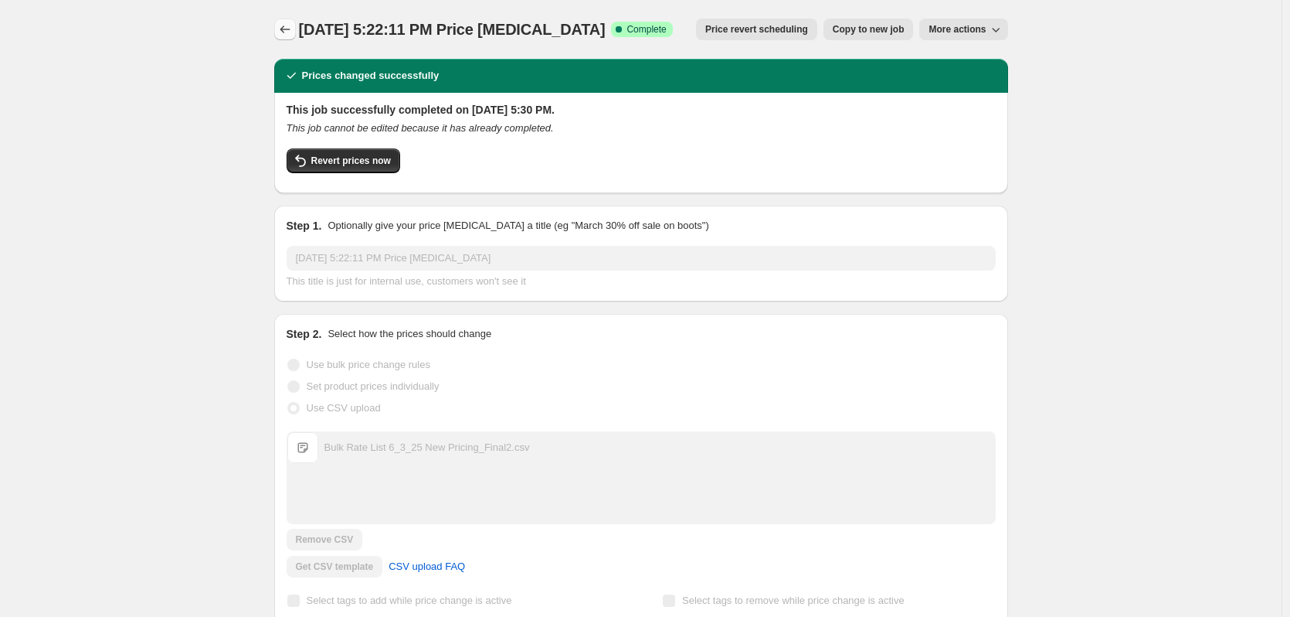
click at [292, 29] on icon "Price change jobs" at bounding box center [284, 29] width 15 height 15
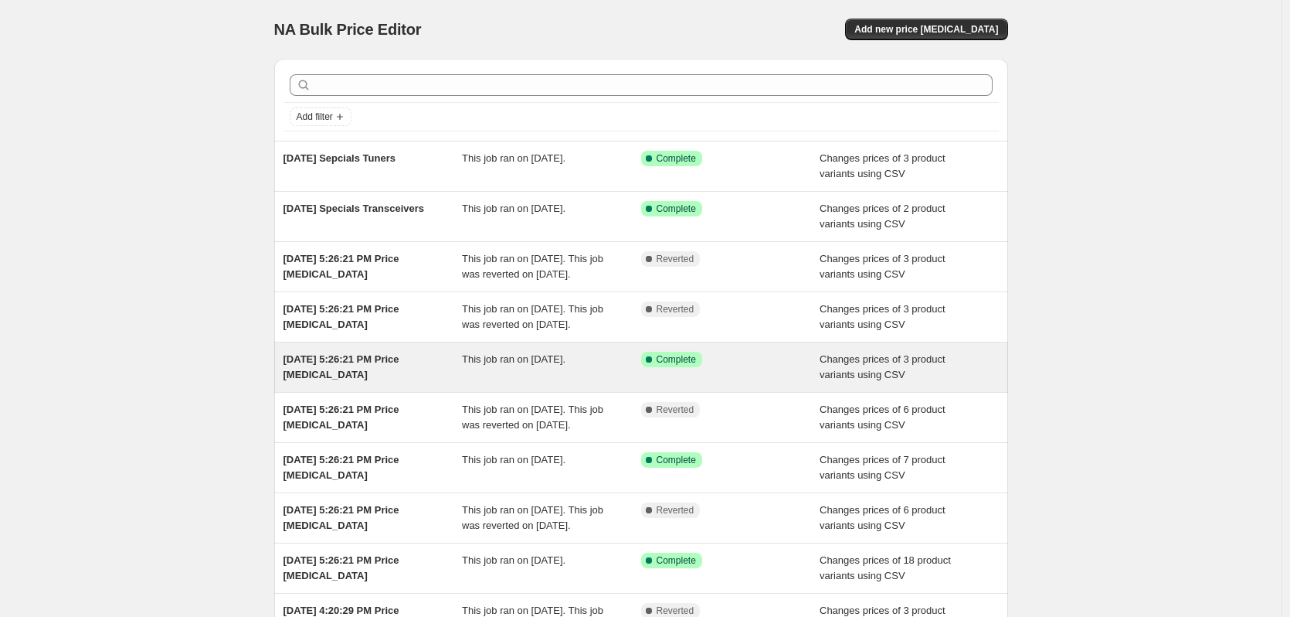
click at [390, 382] on div "[DATE] 5:26:21 PM Price [MEDICAL_DATA]" at bounding box center [373, 367] width 179 height 31
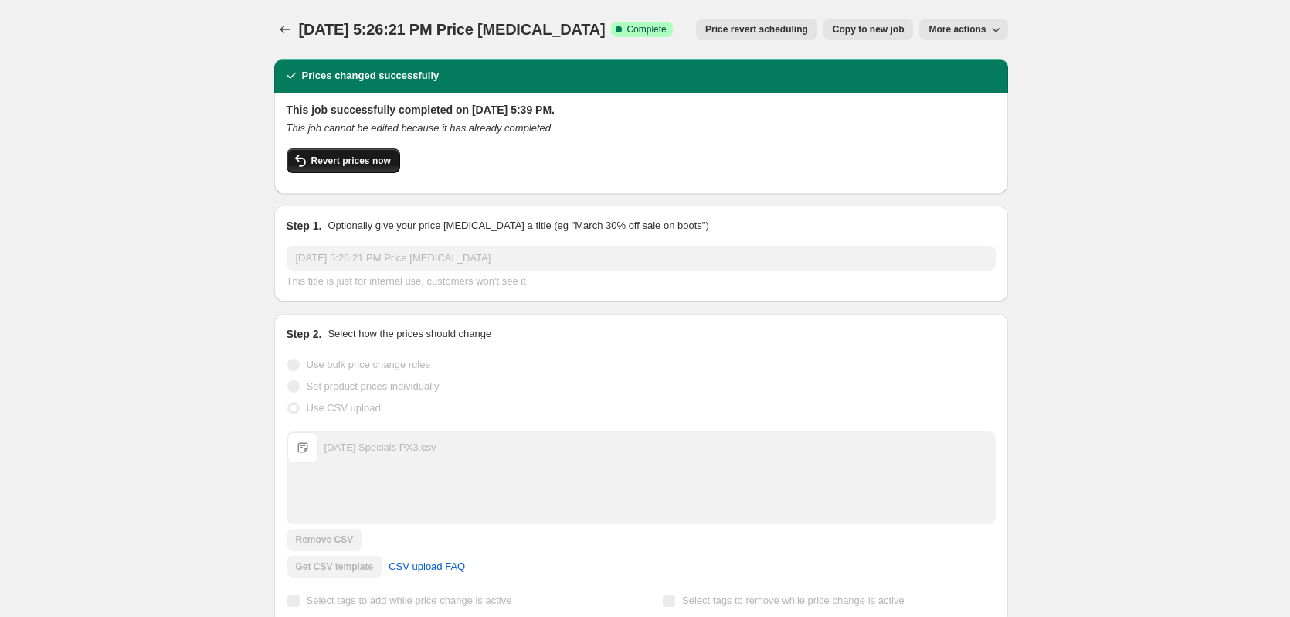
click at [339, 159] on span "Revert prices now" at bounding box center [351, 161] width 80 height 12
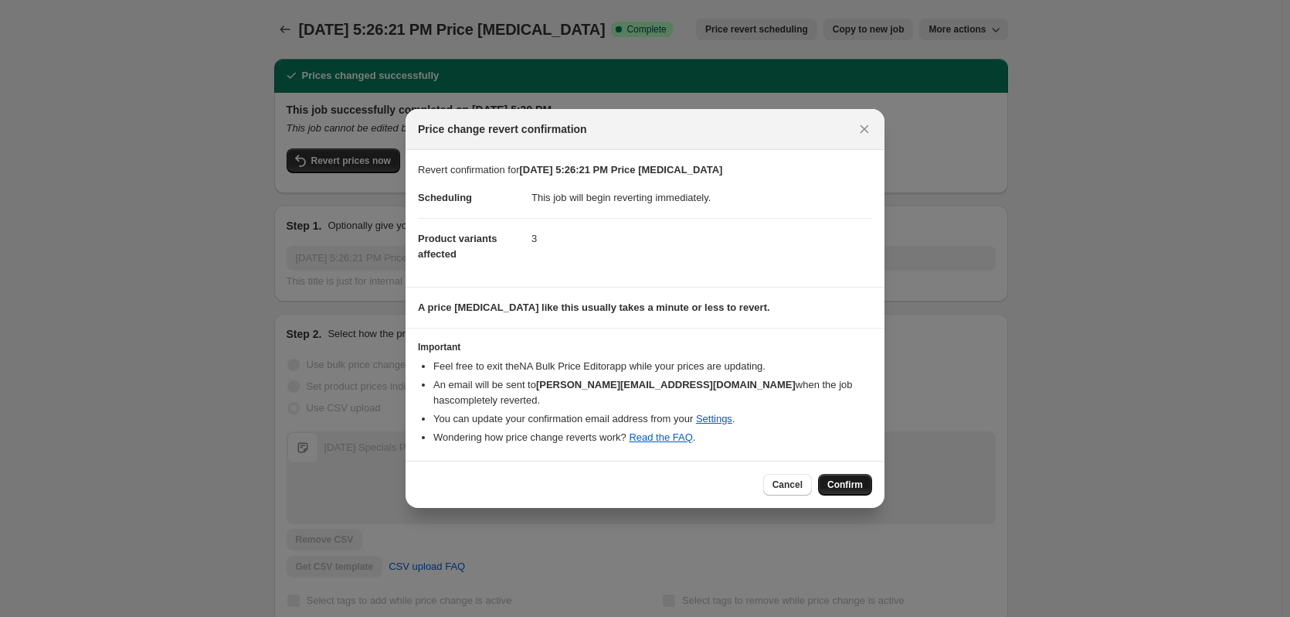
click at [854, 478] on span "Confirm" at bounding box center [845, 484] width 36 height 12
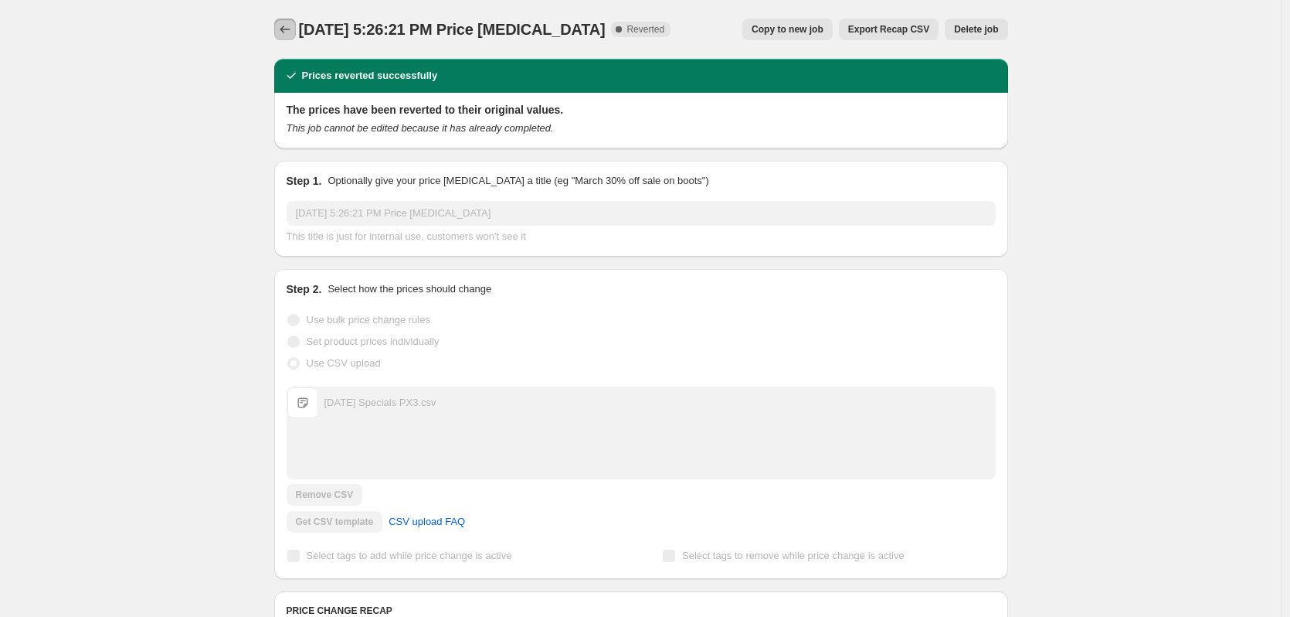
click at [284, 32] on icon "Price change jobs" at bounding box center [284, 29] width 15 height 15
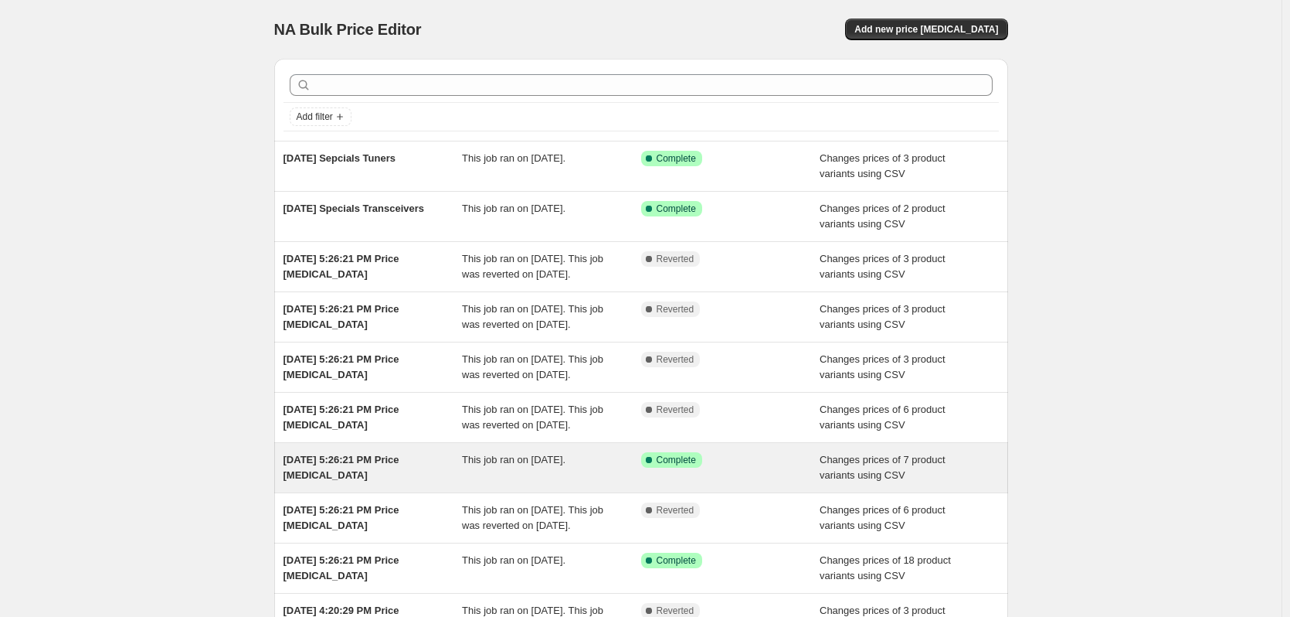
click at [349, 481] on span "[DATE] 5:26:21 PM Price [MEDICAL_DATA]" at bounding box center [342, 467] width 116 height 27
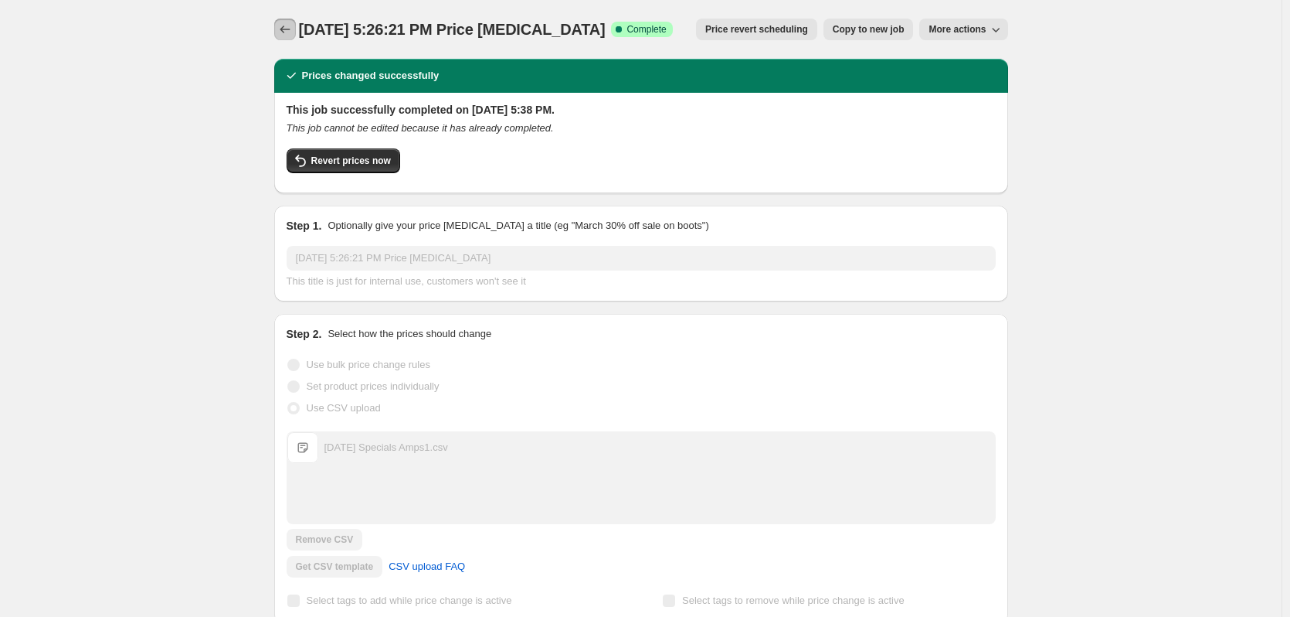
click at [290, 25] on icon "Price change jobs" at bounding box center [284, 29] width 15 height 15
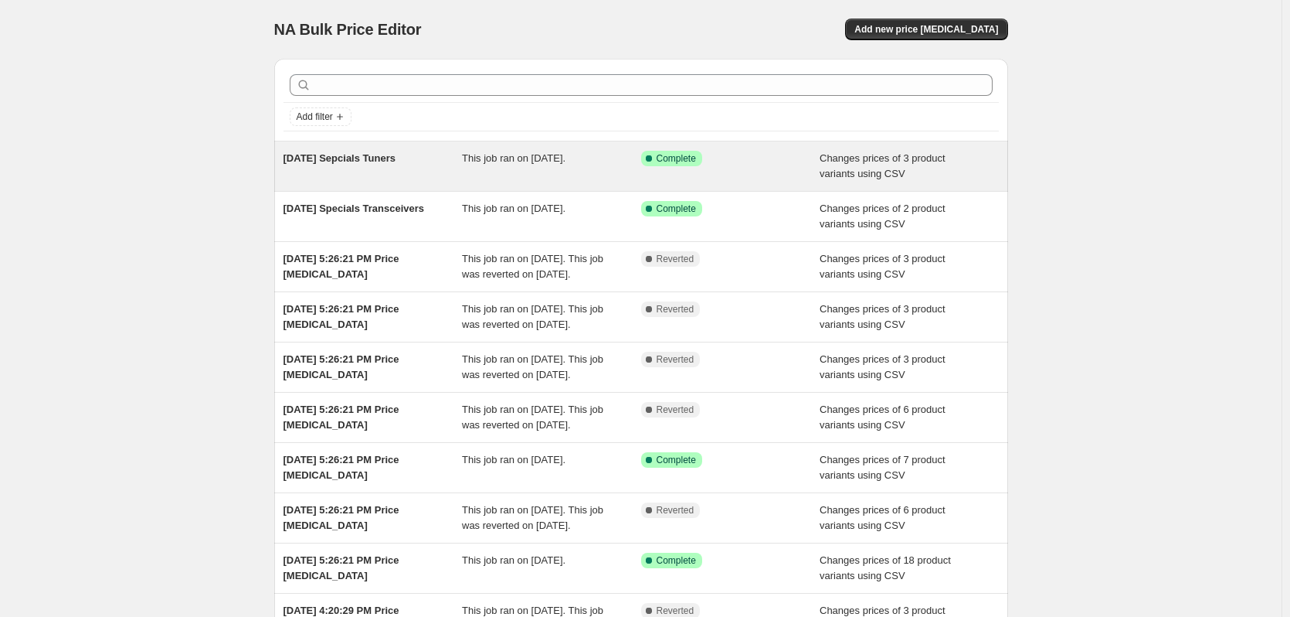
click at [405, 165] on div "[DATE] Sepcials Tuners" at bounding box center [373, 166] width 179 height 31
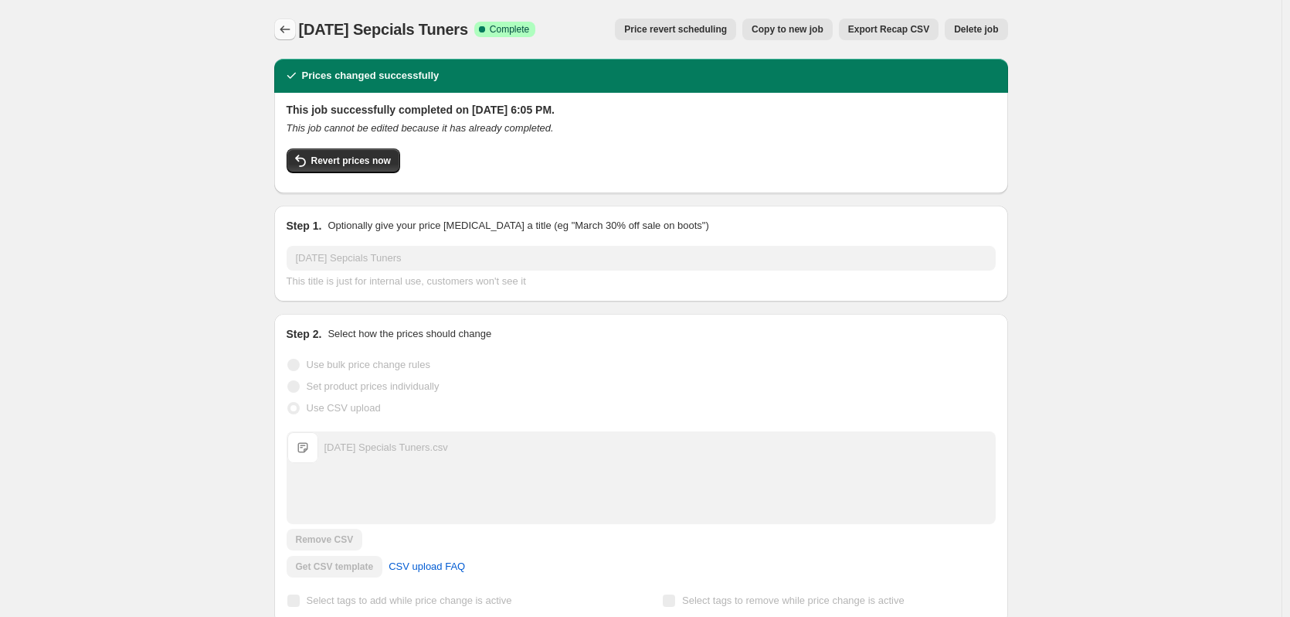
click at [280, 32] on button "Price change jobs" at bounding box center [285, 30] width 22 height 22
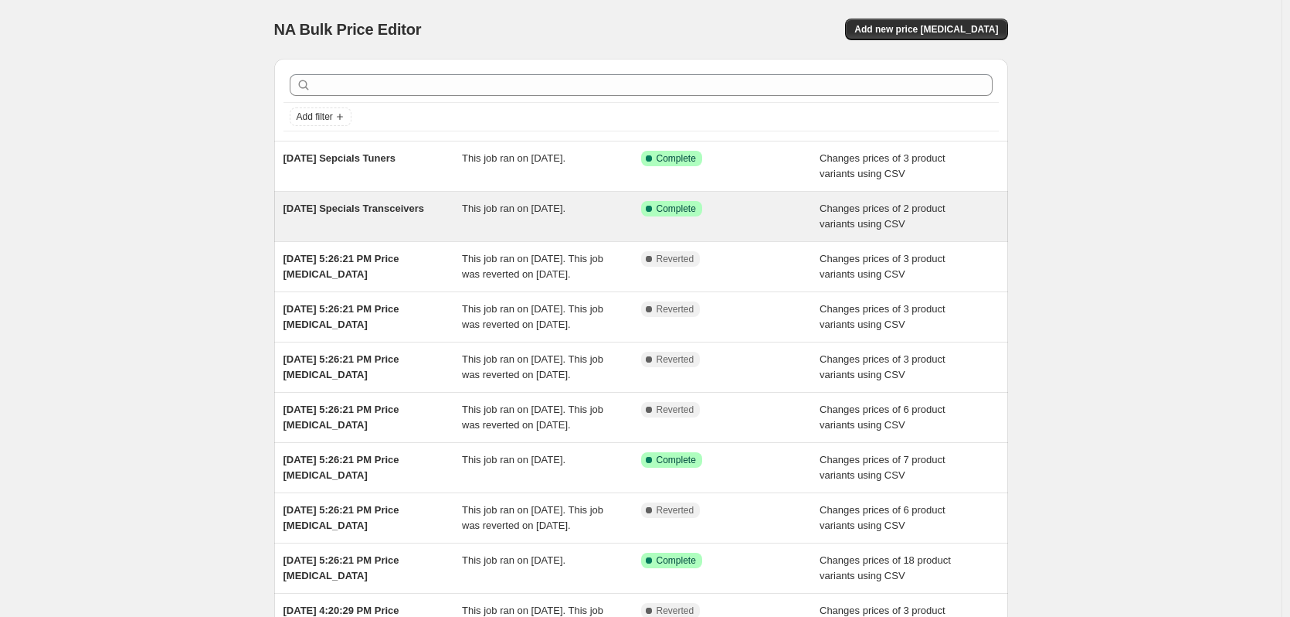
click at [352, 205] on span "[DATE] Specials Transceivers" at bounding box center [354, 208] width 141 height 12
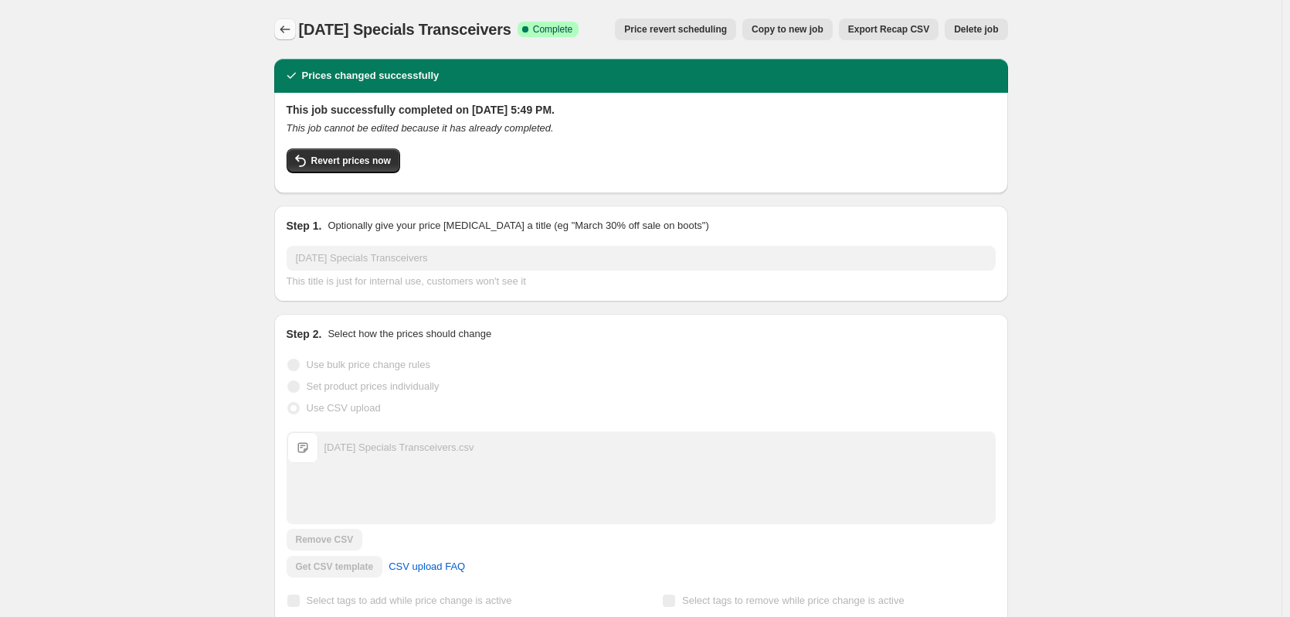
click at [286, 27] on icon "Price change jobs" at bounding box center [284, 29] width 15 height 15
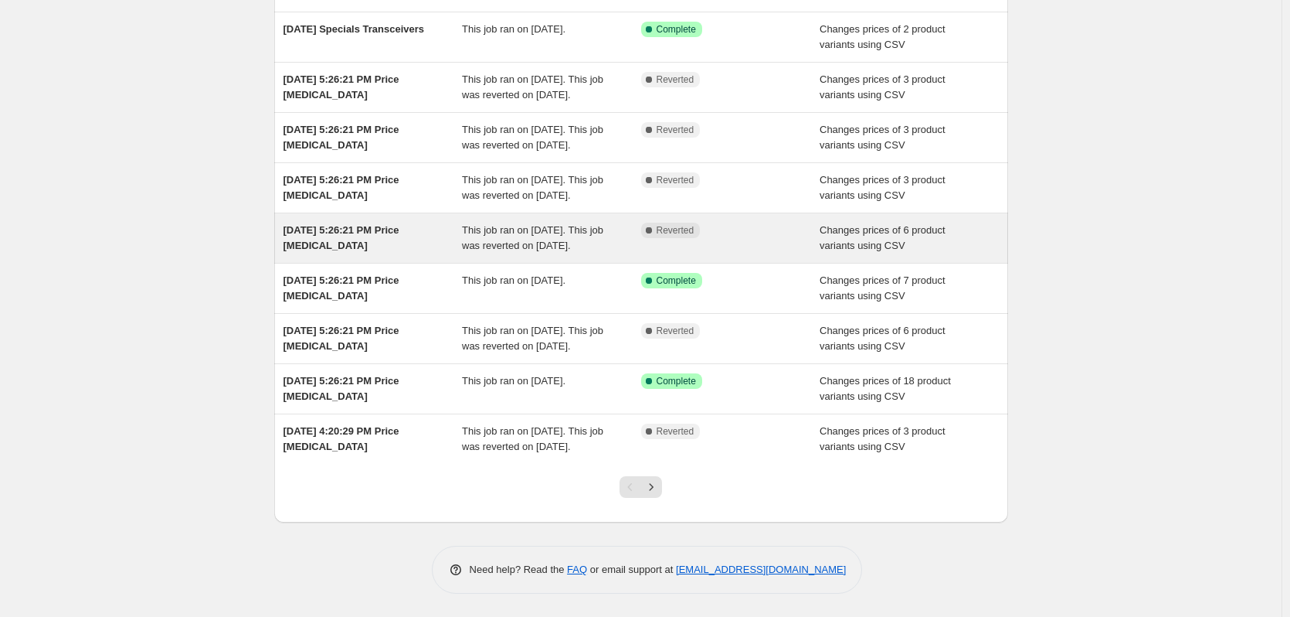
scroll to position [272, 0]
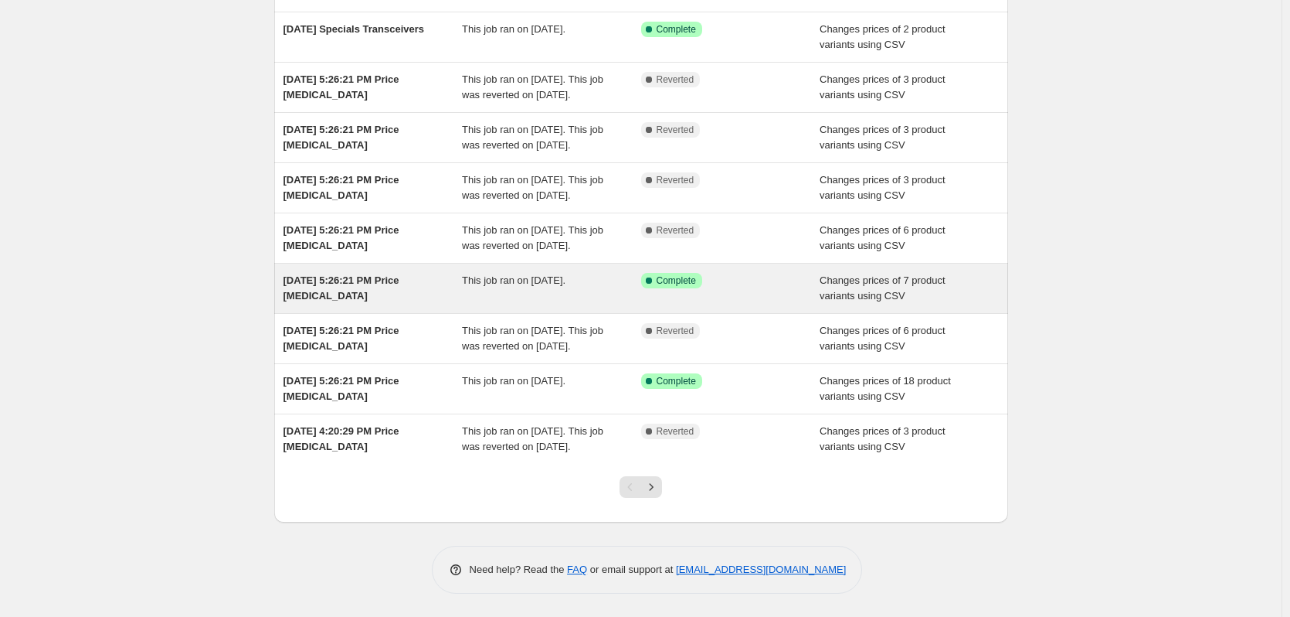
click at [399, 274] on span "[DATE] 5:26:21 PM Price [MEDICAL_DATA]" at bounding box center [342, 287] width 116 height 27
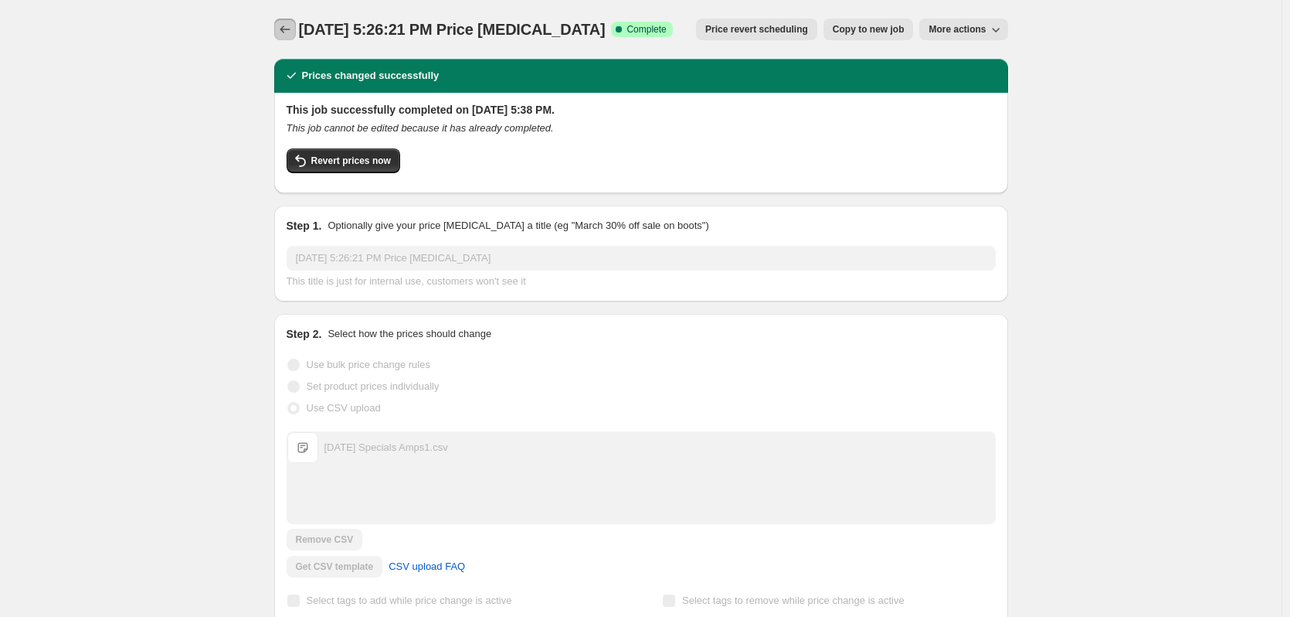
click at [291, 30] on icon "Price change jobs" at bounding box center [284, 29] width 15 height 15
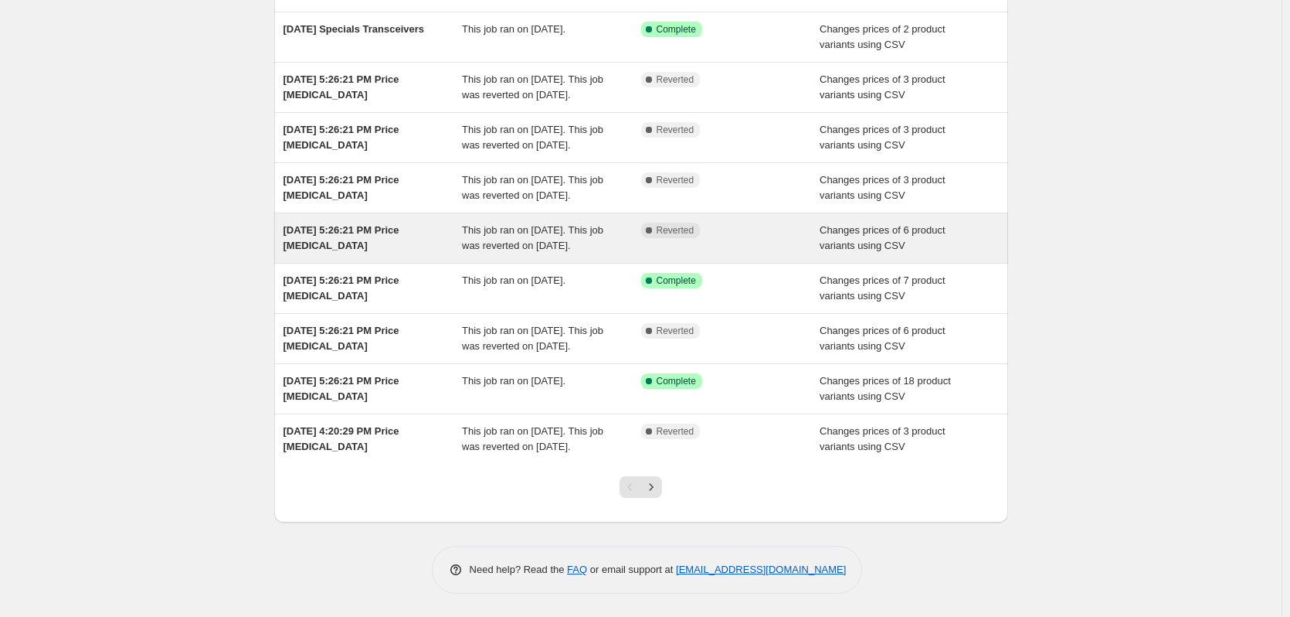
scroll to position [272, 0]
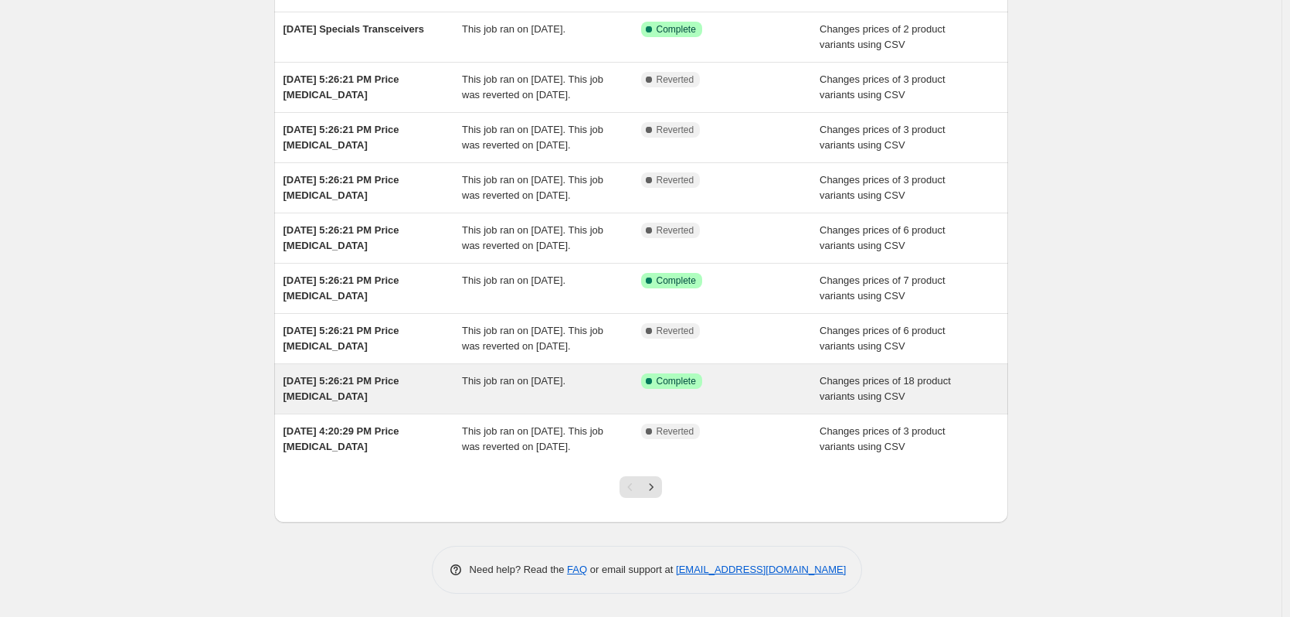
click at [371, 377] on div "[DATE] 5:26:21 PM Price [MEDICAL_DATA]" at bounding box center [373, 388] width 179 height 31
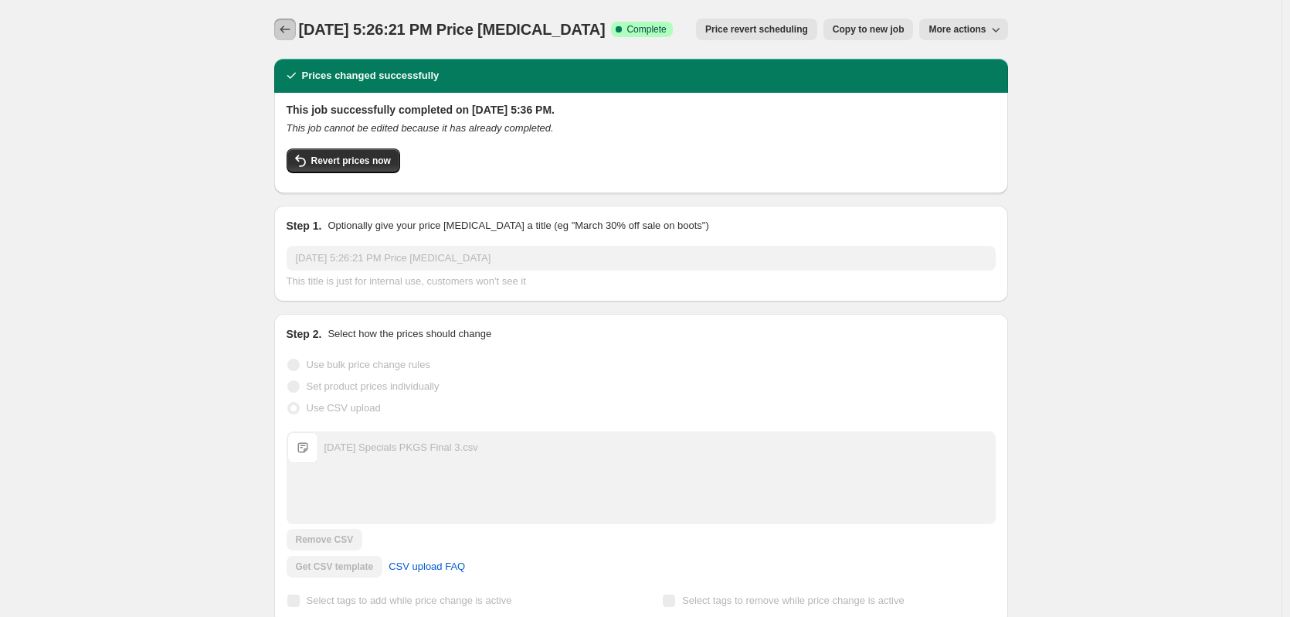
click at [285, 22] on icon "Price change jobs" at bounding box center [284, 29] width 15 height 15
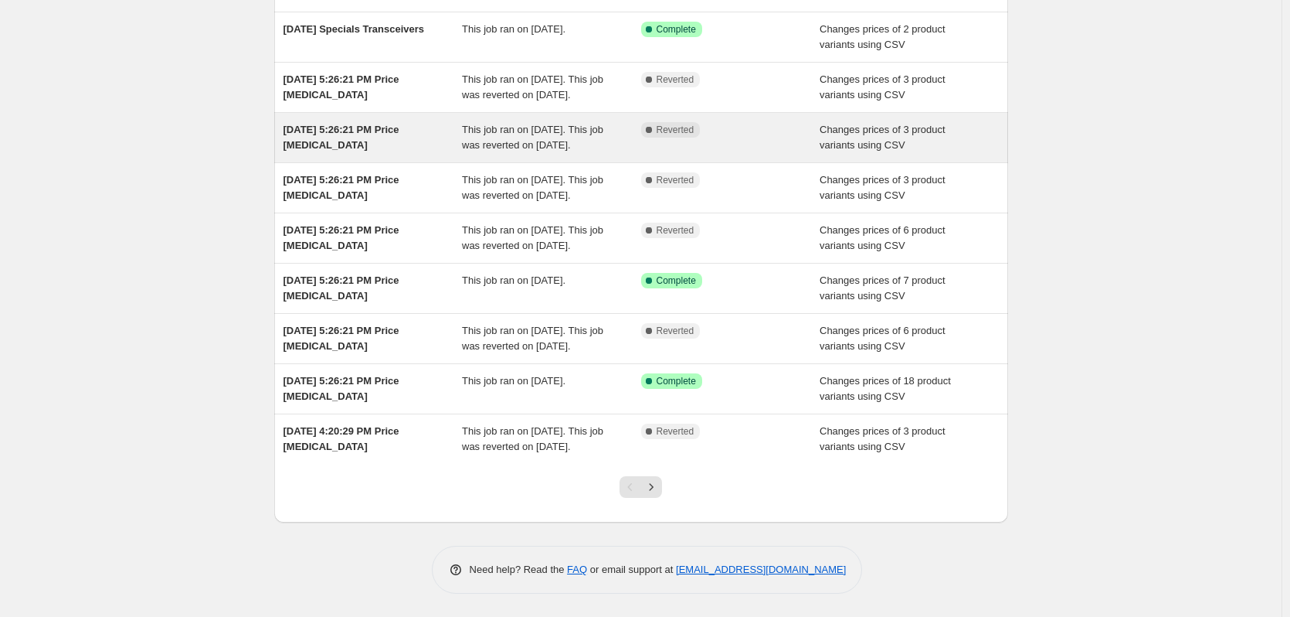
scroll to position [272, 0]
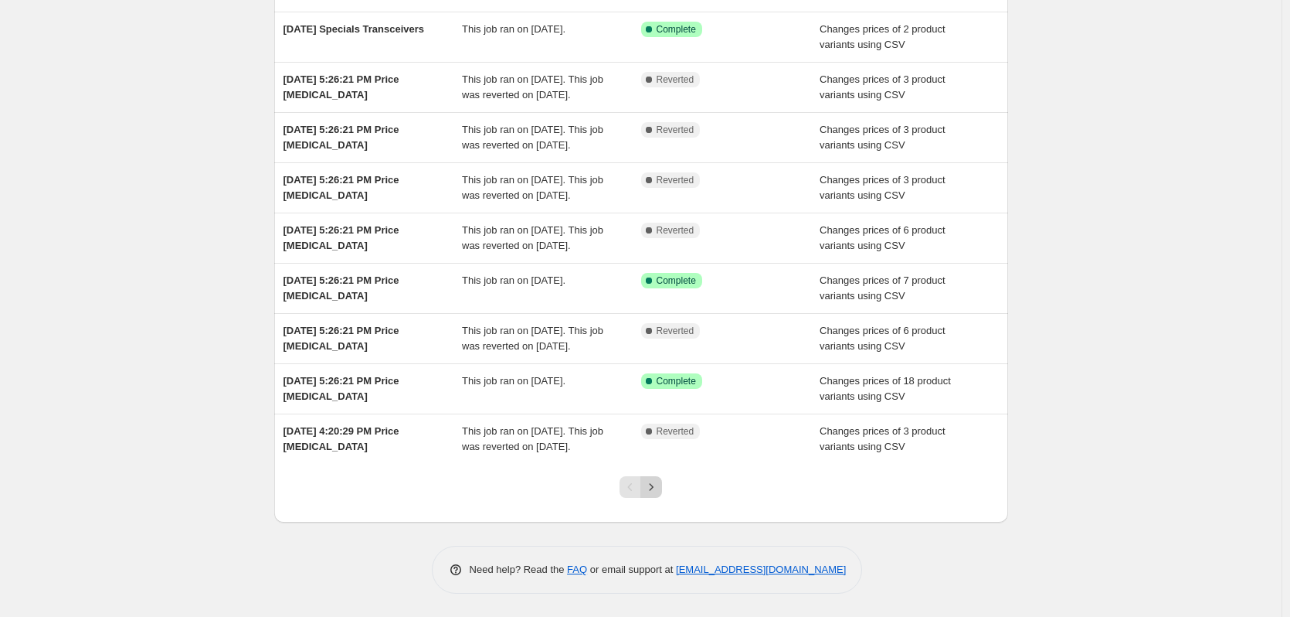
click at [659, 484] on icon "Next" at bounding box center [651, 486] width 15 height 15
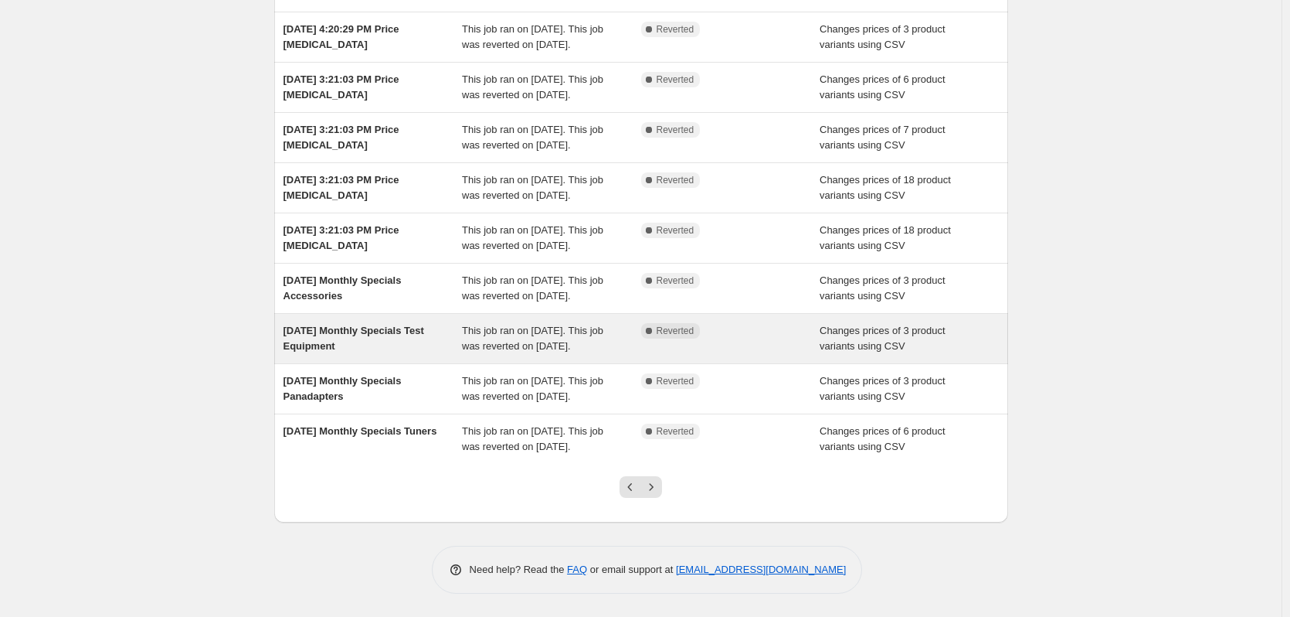
scroll to position [334, 0]
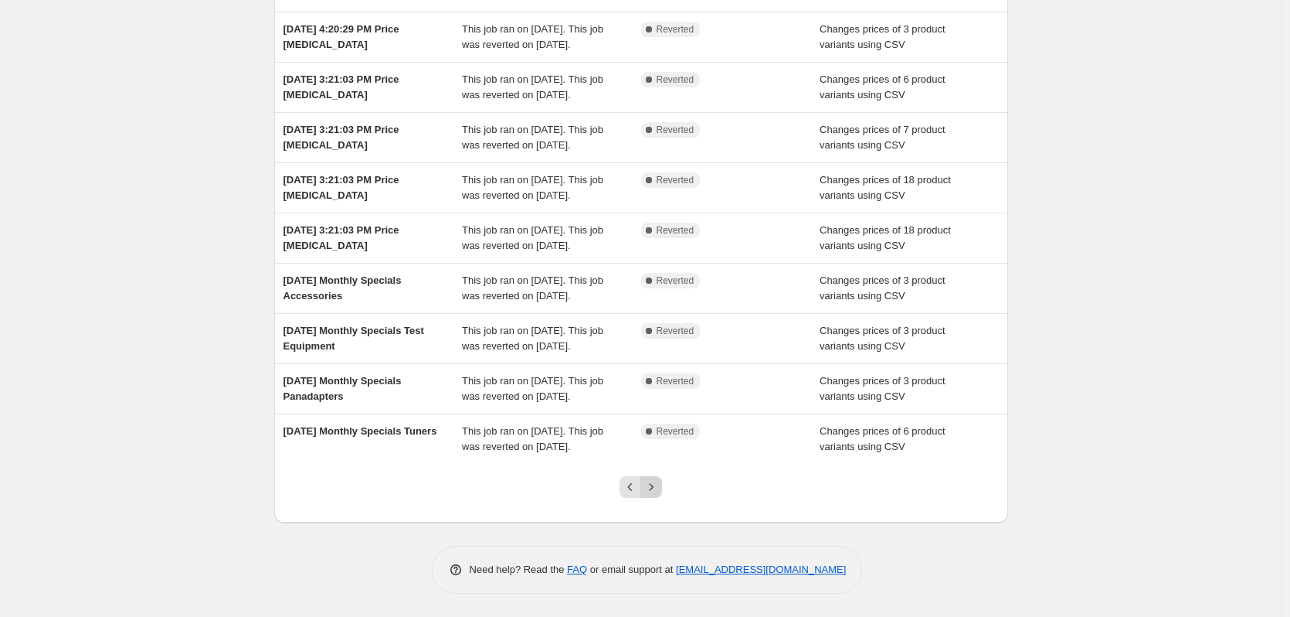
click at [659, 486] on icon "Next" at bounding box center [651, 486] width 15 height 15
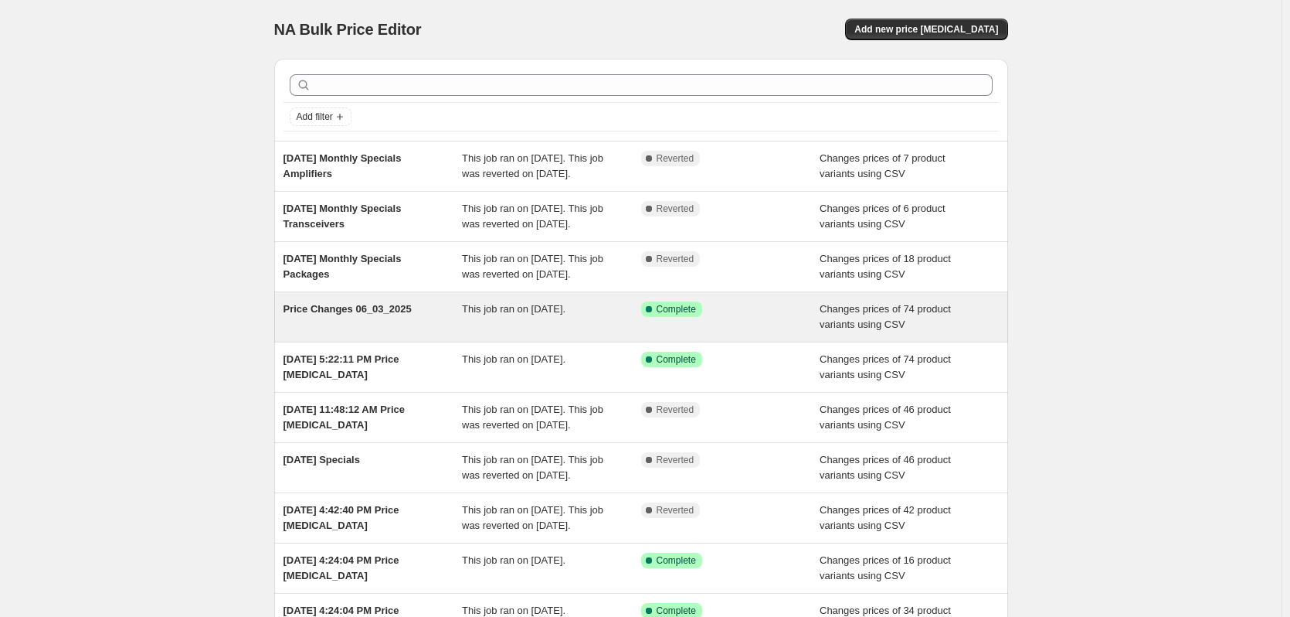
click at [355, 314] on span "Price Changes 06_03_2025" at bounding box center [348, 309] width 128 height 12
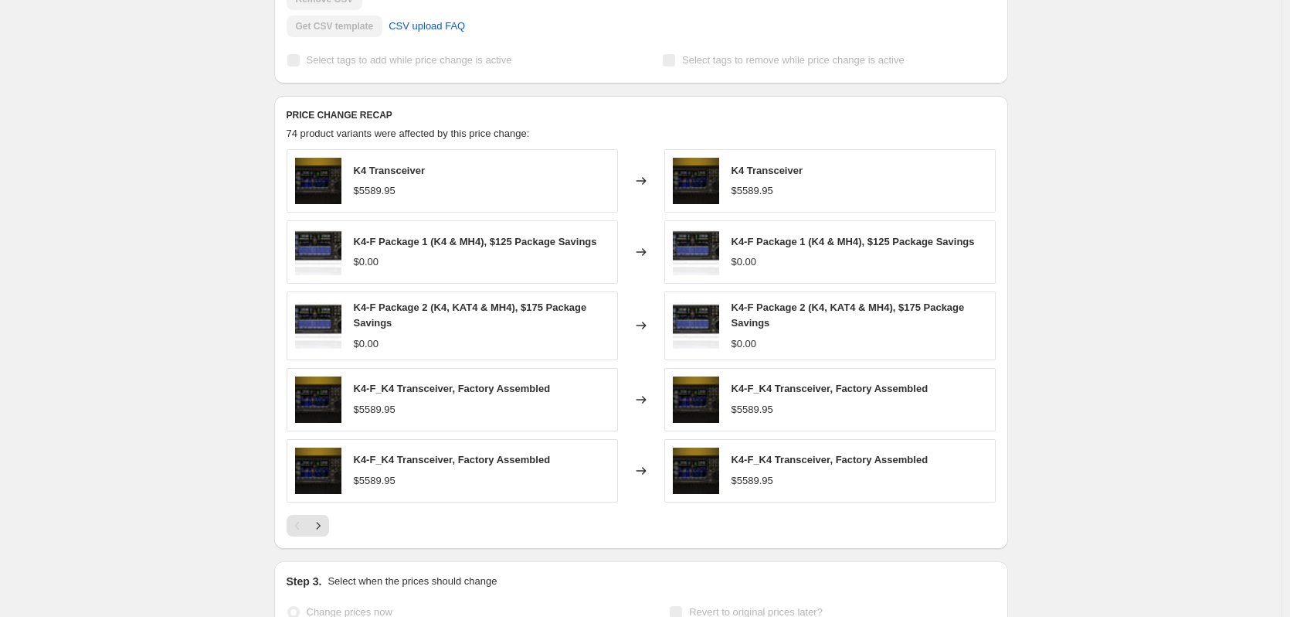
scroll to position [541, 0]
click at [323, 530] on icon "Next" at bounding box center [318, 524] width 15 height 15
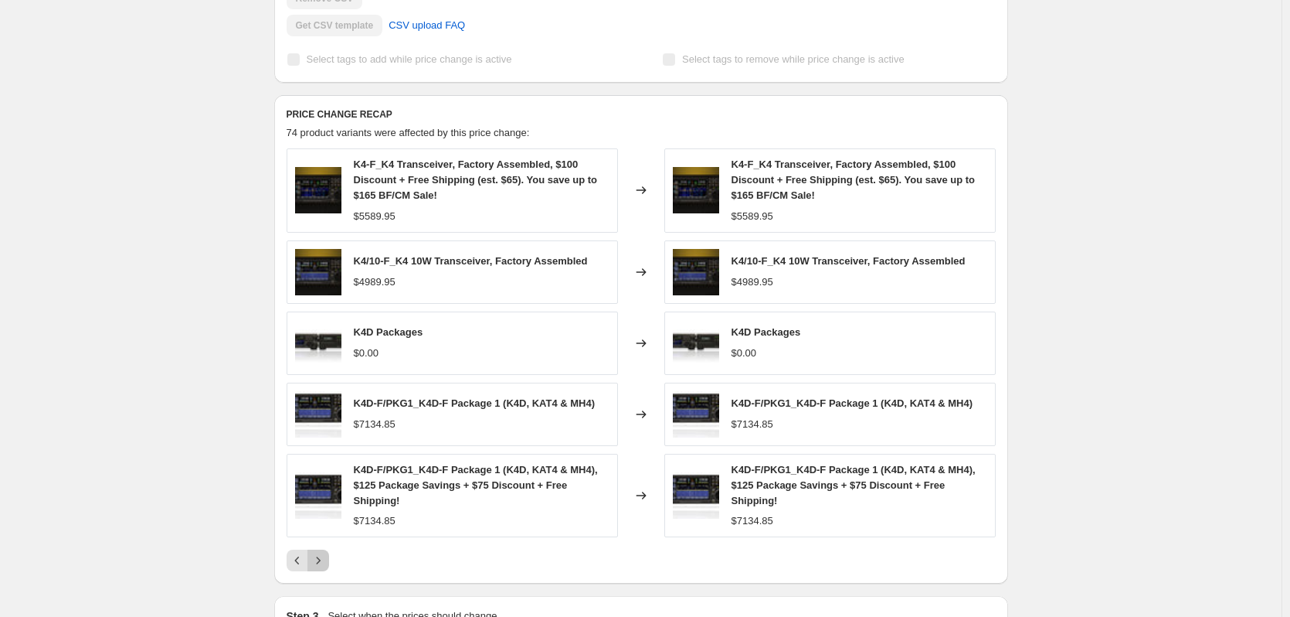
click at [323, 558] on icon "Next" at bounding box center [318, 559] width 15 height 15
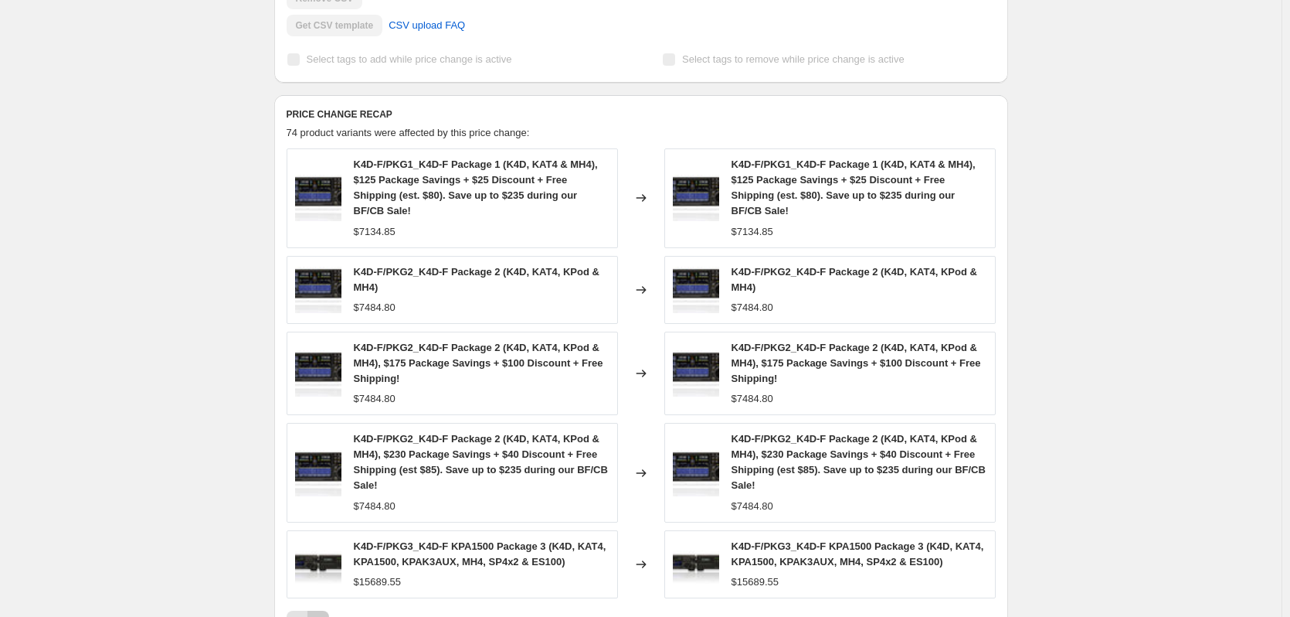
click at [326, 613] on icon "Next" at bounding box center [318, 620] width 15 height 15
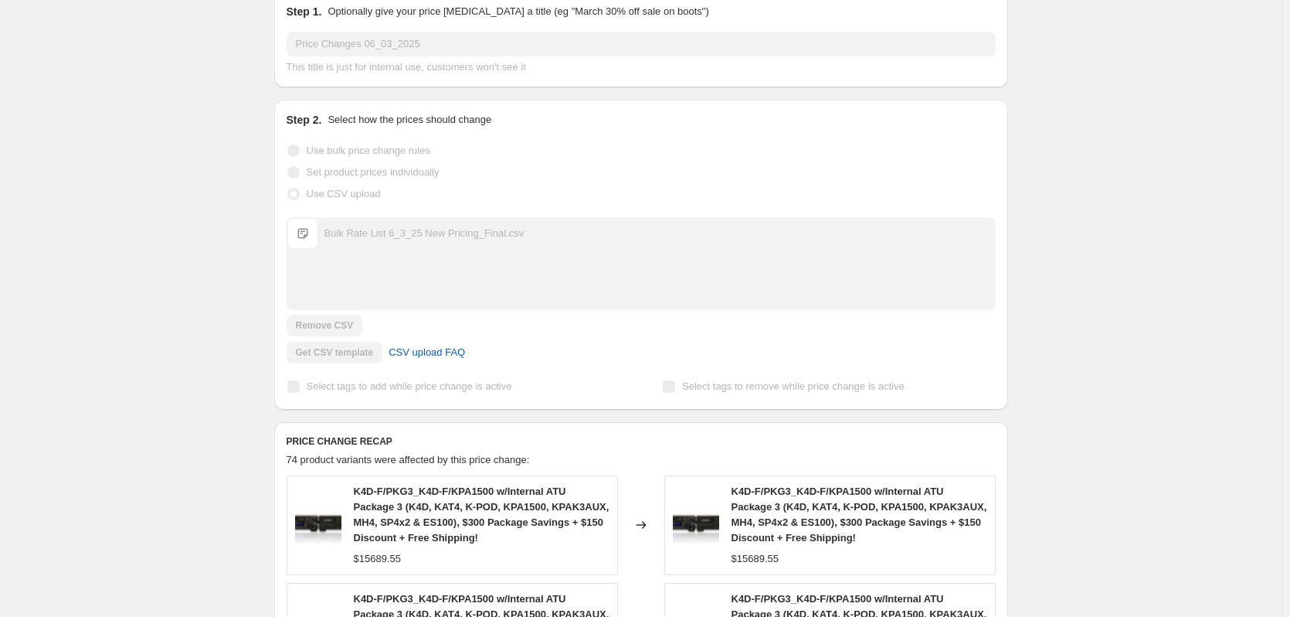
scroll to position [0, 0]
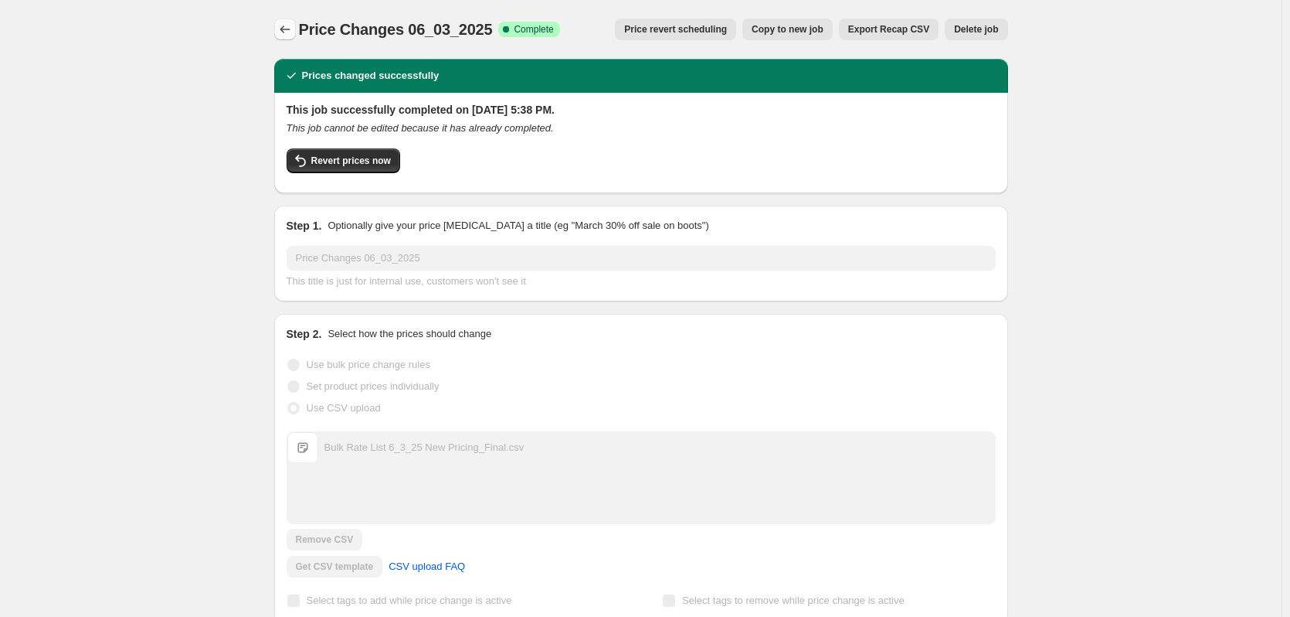
click at [289, 25] on icon "Price change jobs" at bounding box center [284, 29] width 15 height 15
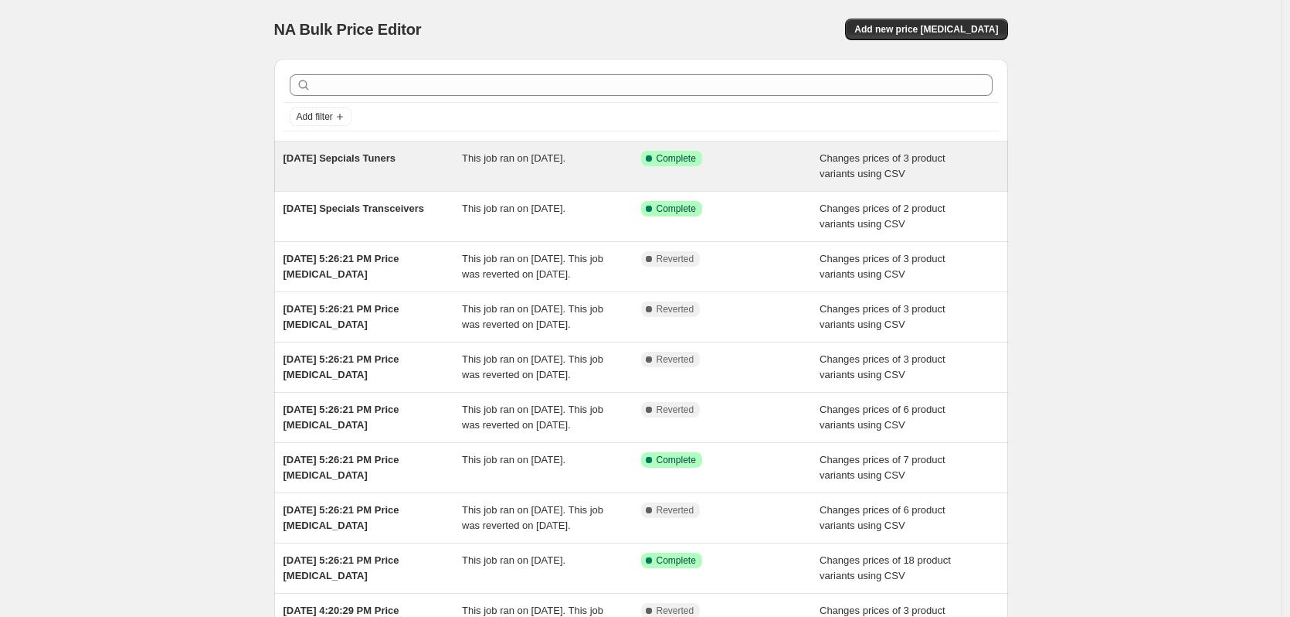
click at [404, 169] on div "[DATE] Sepcials Tuners" at bounding box center [373, 166] width 179 height 31
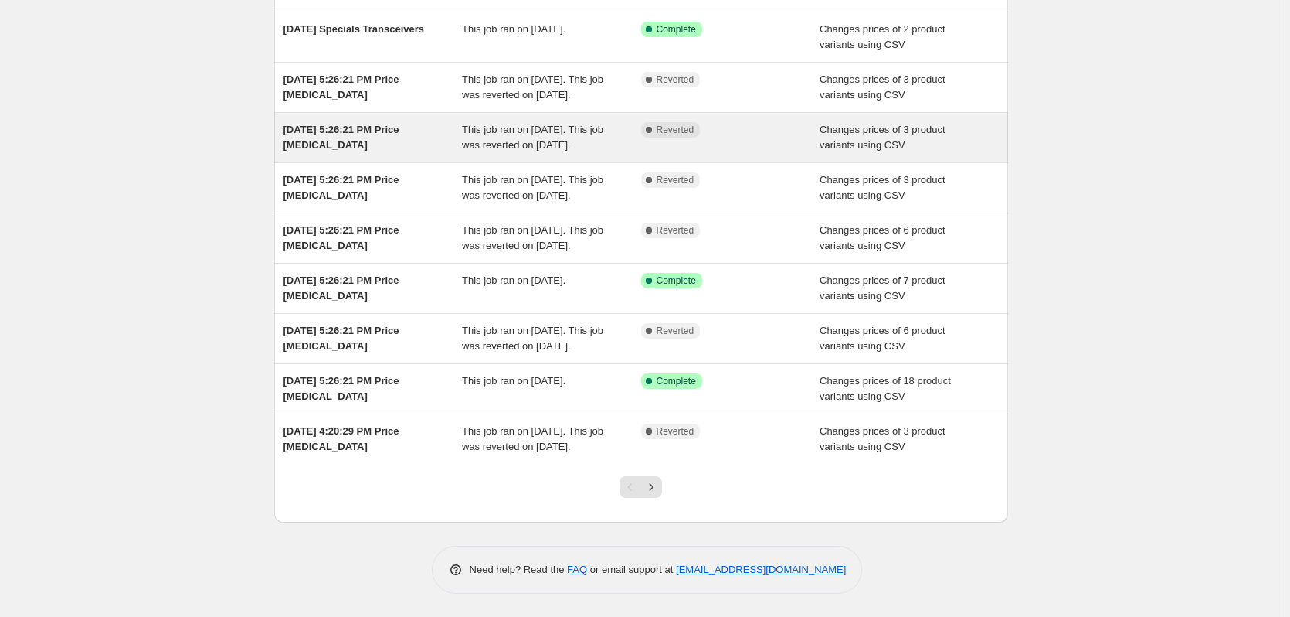
scroll to position [272, 0]
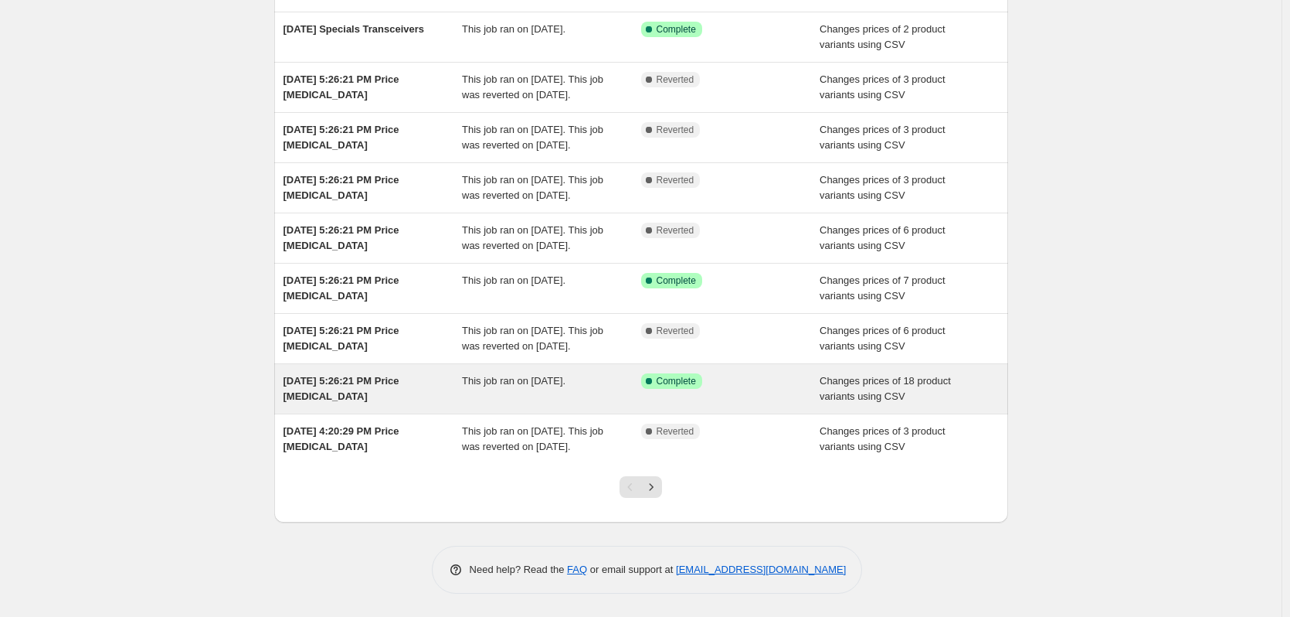
click at [367, 375] on span "[DATE] 5:26:21 PM Price [MEDICAL_DATA]" at bounding box center [342, 388] width 116 height 27
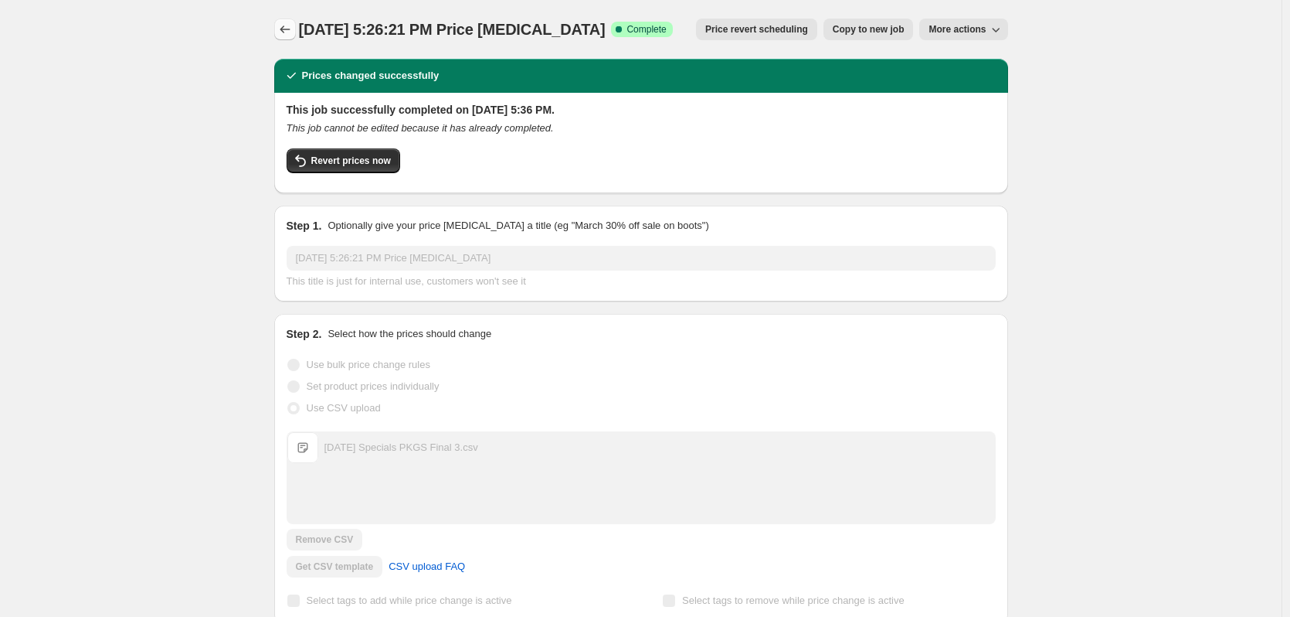
click at [289, 33] on icon "Price change jobs" at bounding box center [284, 29] width 15 height 15
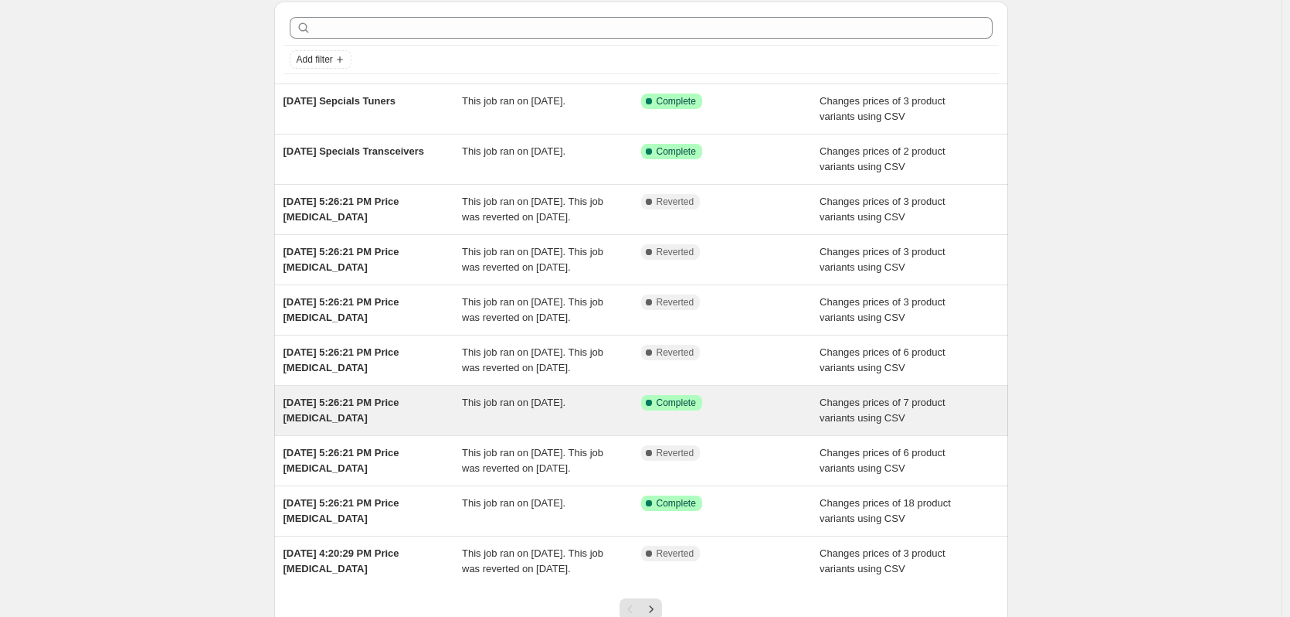
scroll to position [272, 0]
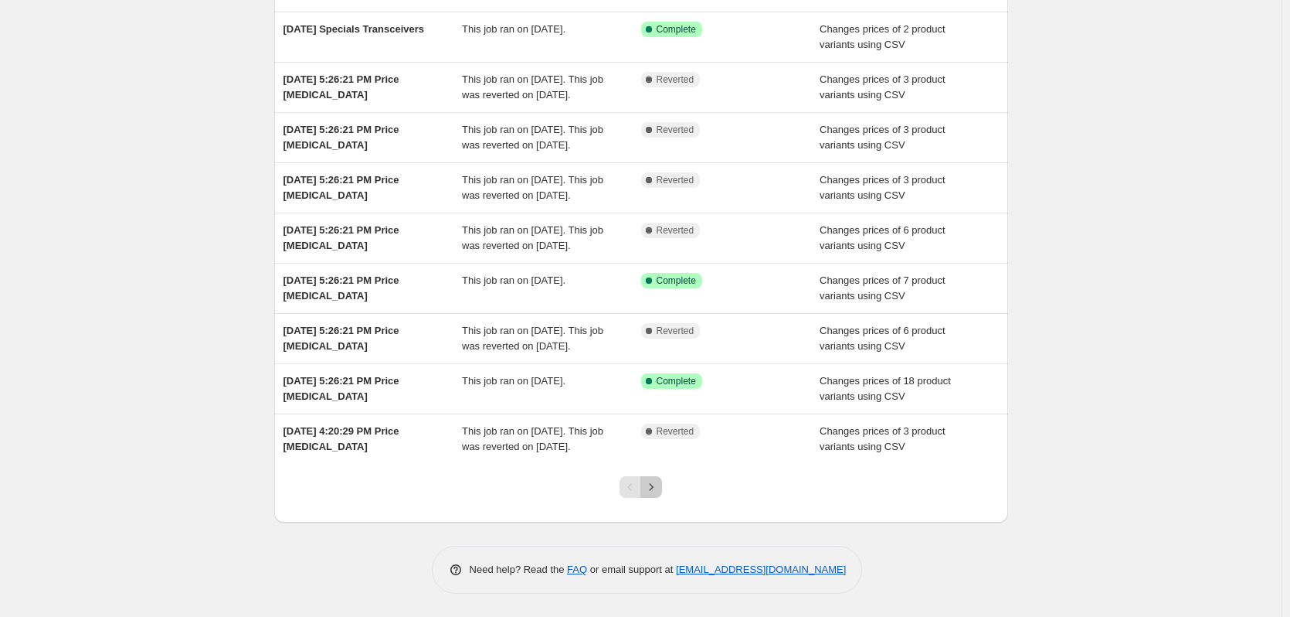
click at [659, 488] on icon "Next" at bounding box center [651, 486] width 15 height 15
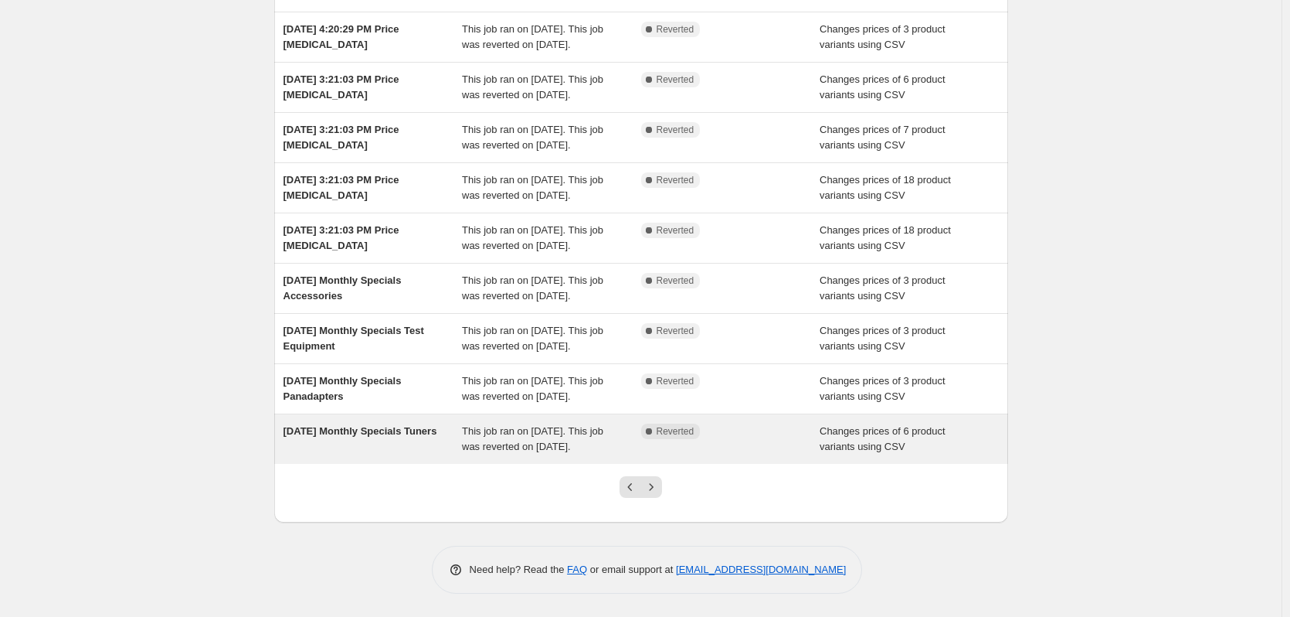
scroll to position [309, 0]
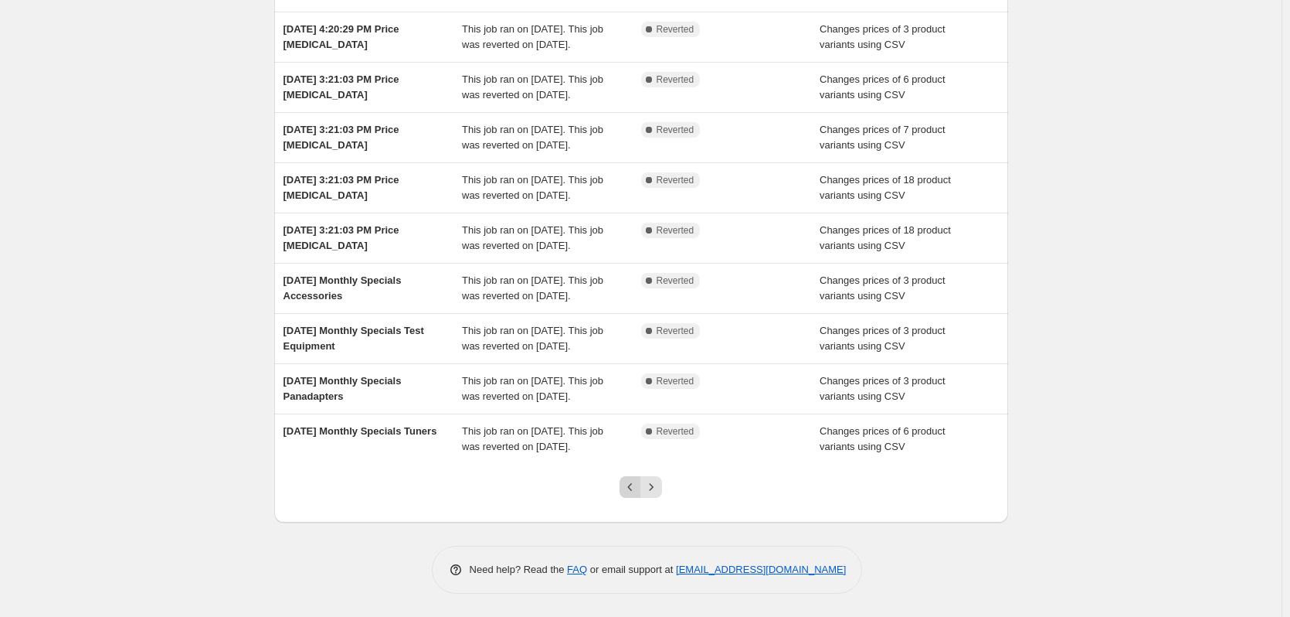
click at [628, 494] on icon "Previous" at bounding box center [630, 486] width 15 height 15
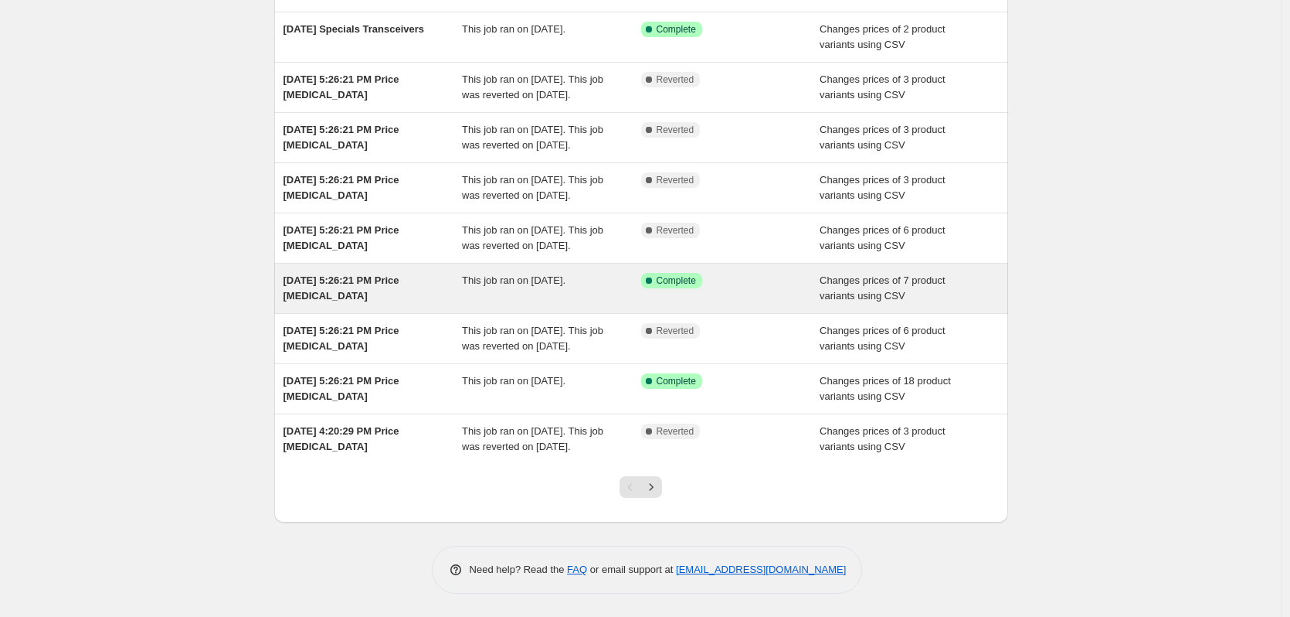
scroll to position [272, 0]
click at [349, 273] on div "[DATE] 5:26:21 PM Price [MEDICAL_DATA]" at bounding box center [373, 288] width 179 height 31
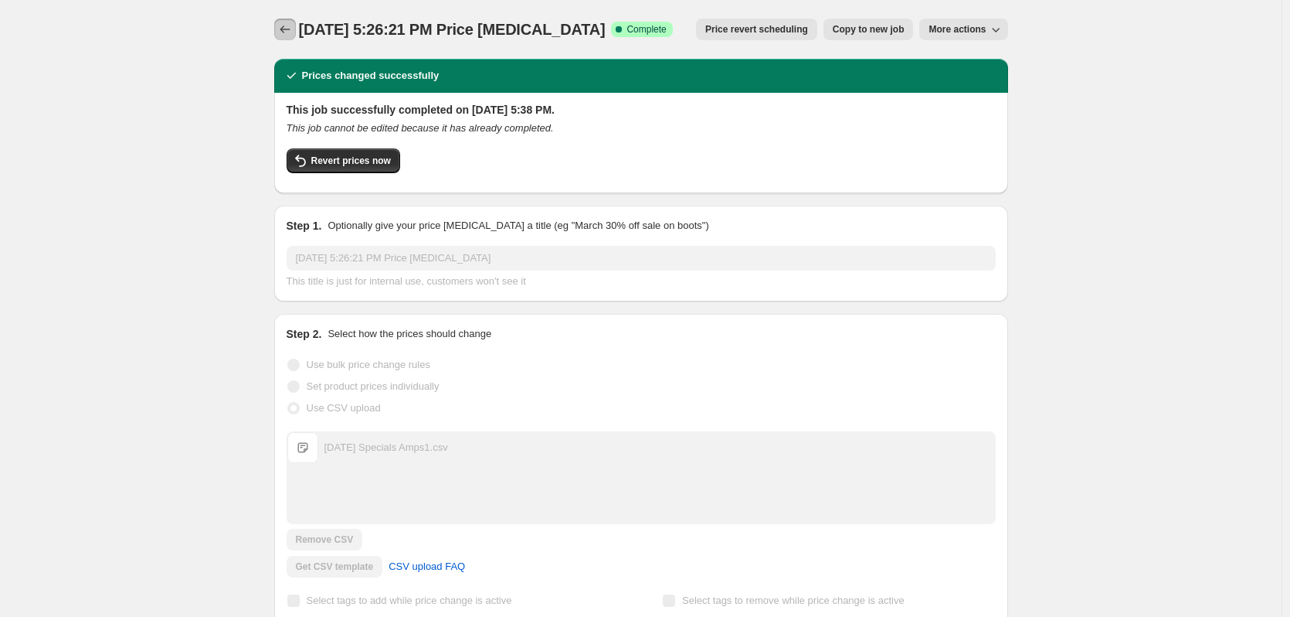
click at [286, 23] on icon "Price change jobs" at bounding box center [284, 29] width 15 height 15
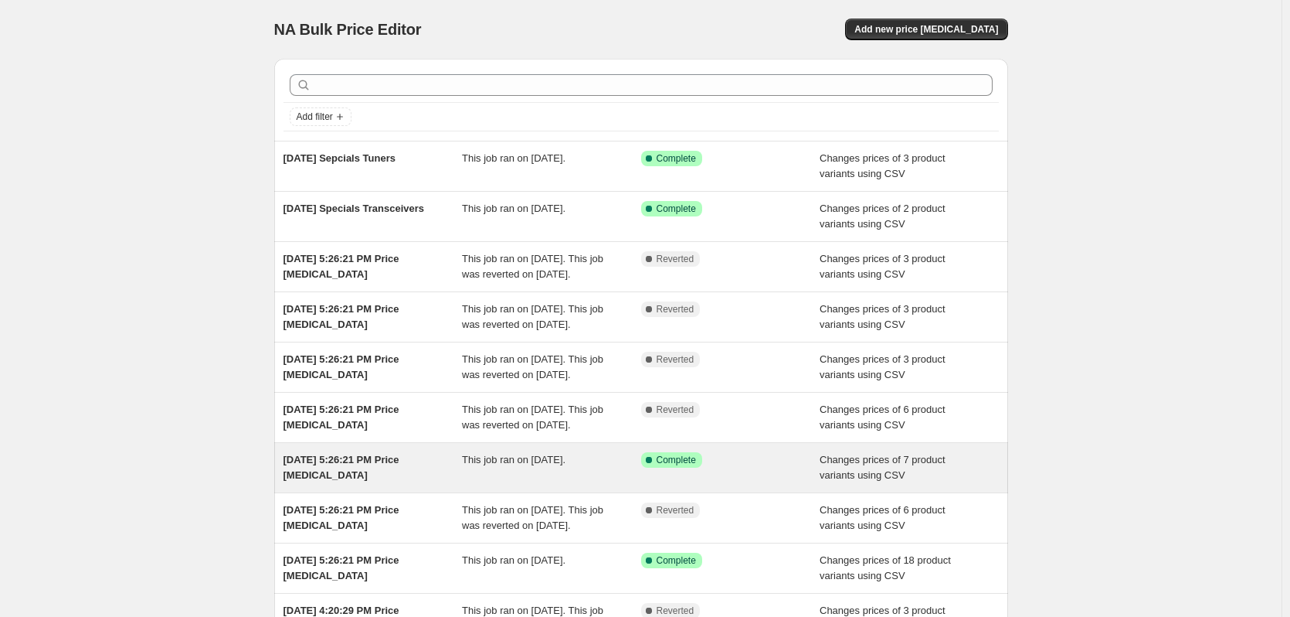
click at [396, 481] on span "[DATE] 5:26:21 PM Price [MEDICAL_DATA]" at bounding box center [342, 467] width 116 height 27
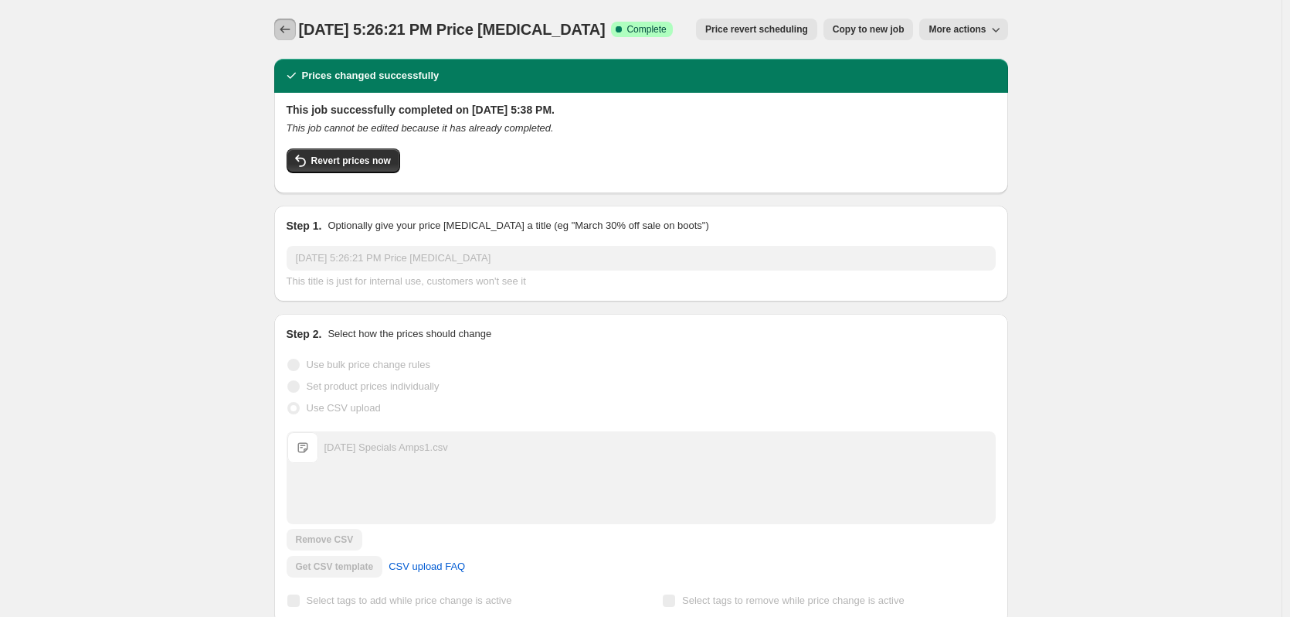
click at [284, 25] on icon "Price change jobs" at bounding box center [284, 29] width 15 height 15
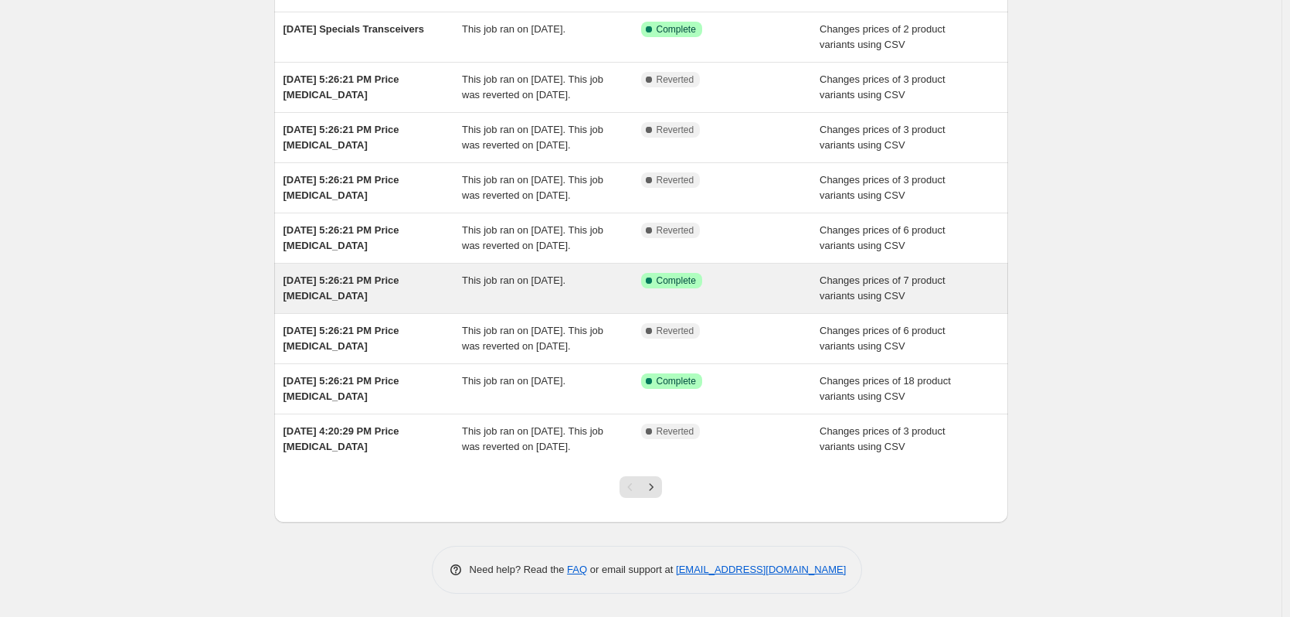
scroll to position [272, 0]
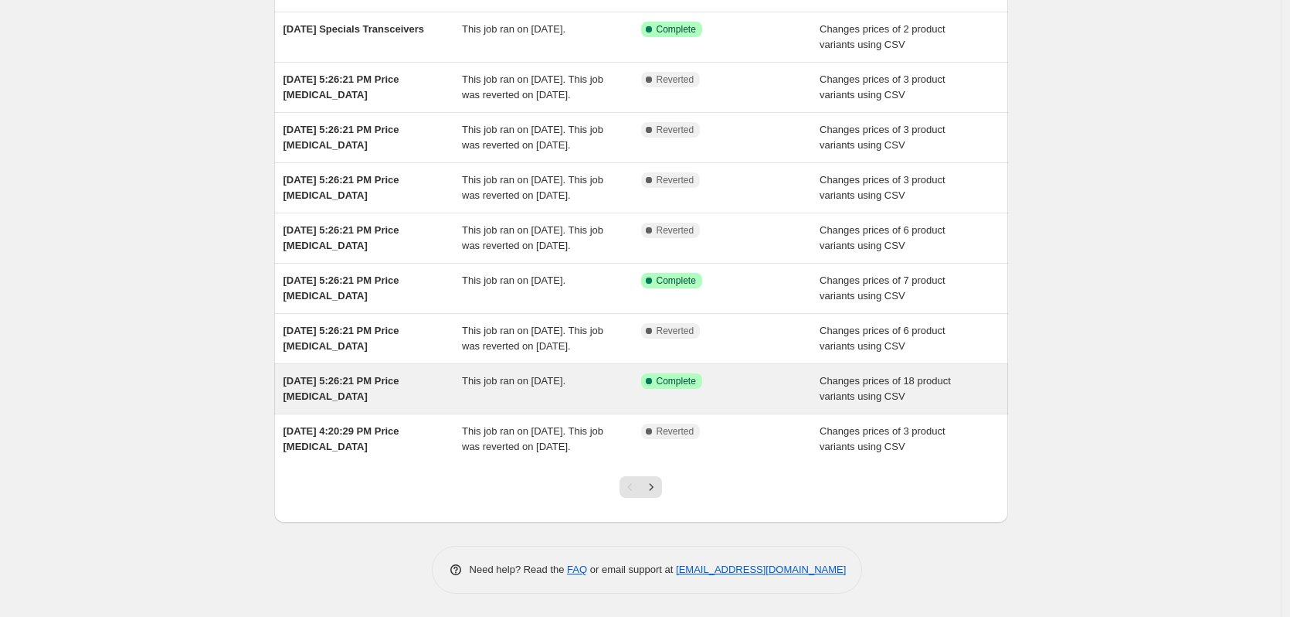
click at [488, 375] on span "This job ran on [DATE]." at bounding box center [514, 381] width 104 height 12
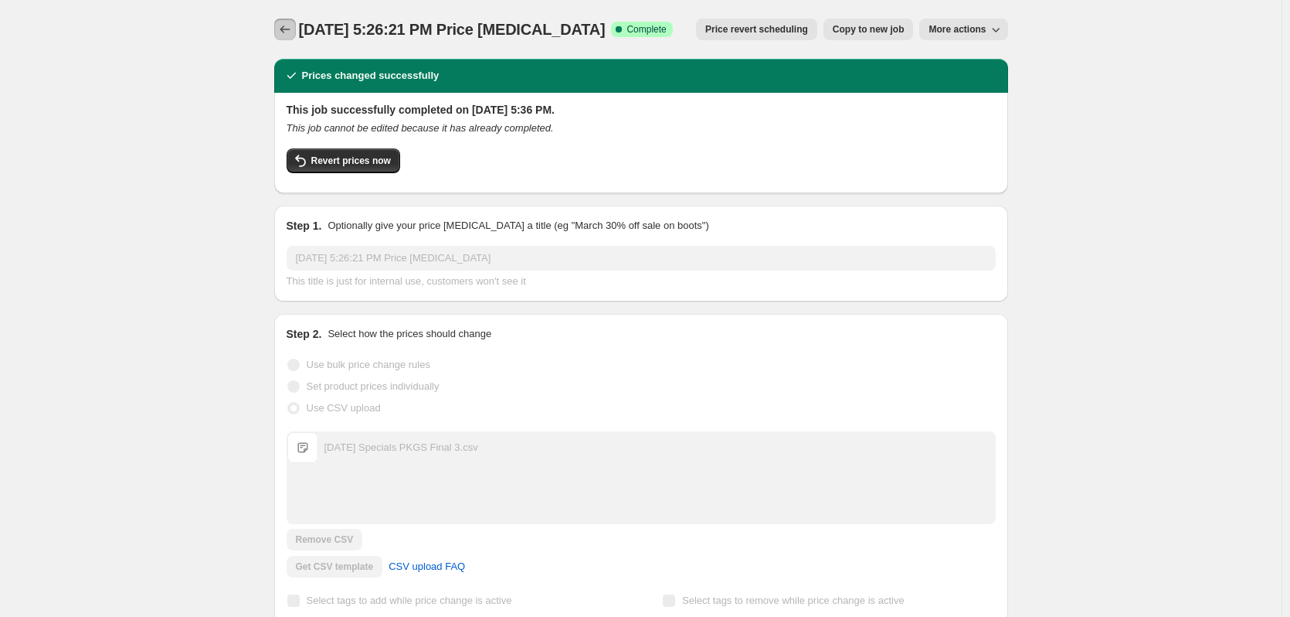
click at [277, 30] on button "Price change jobs" at bounding box center [285, 30] width 22 height 22
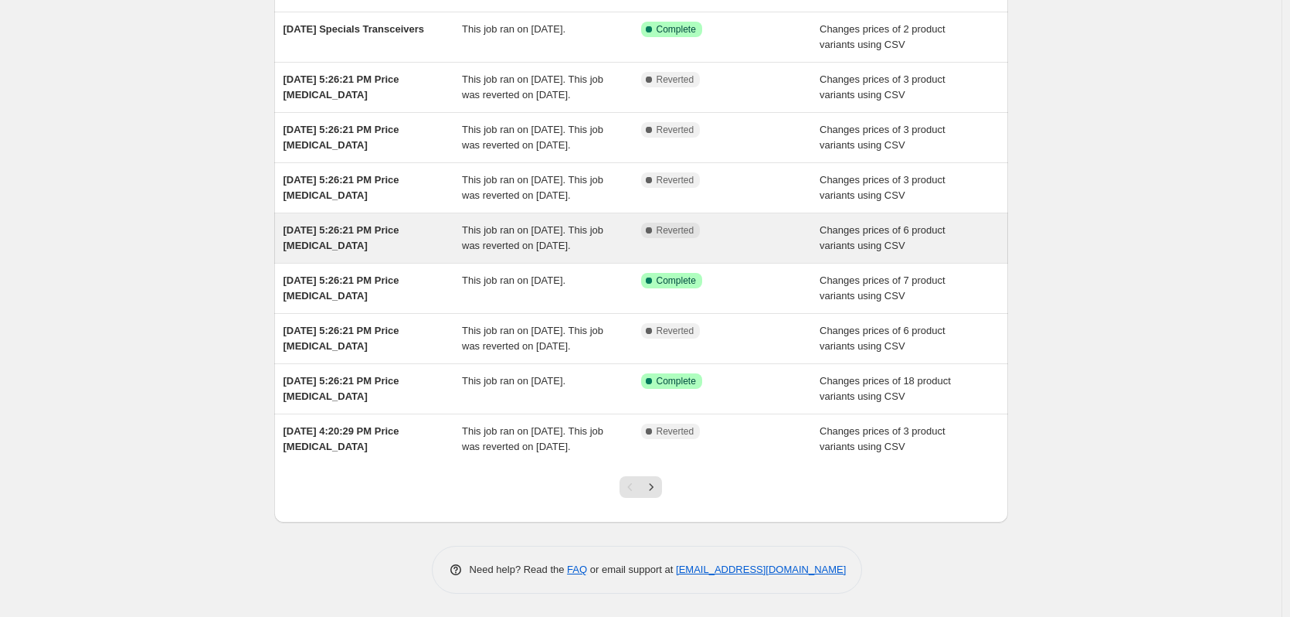
scroll to position [272, 0]
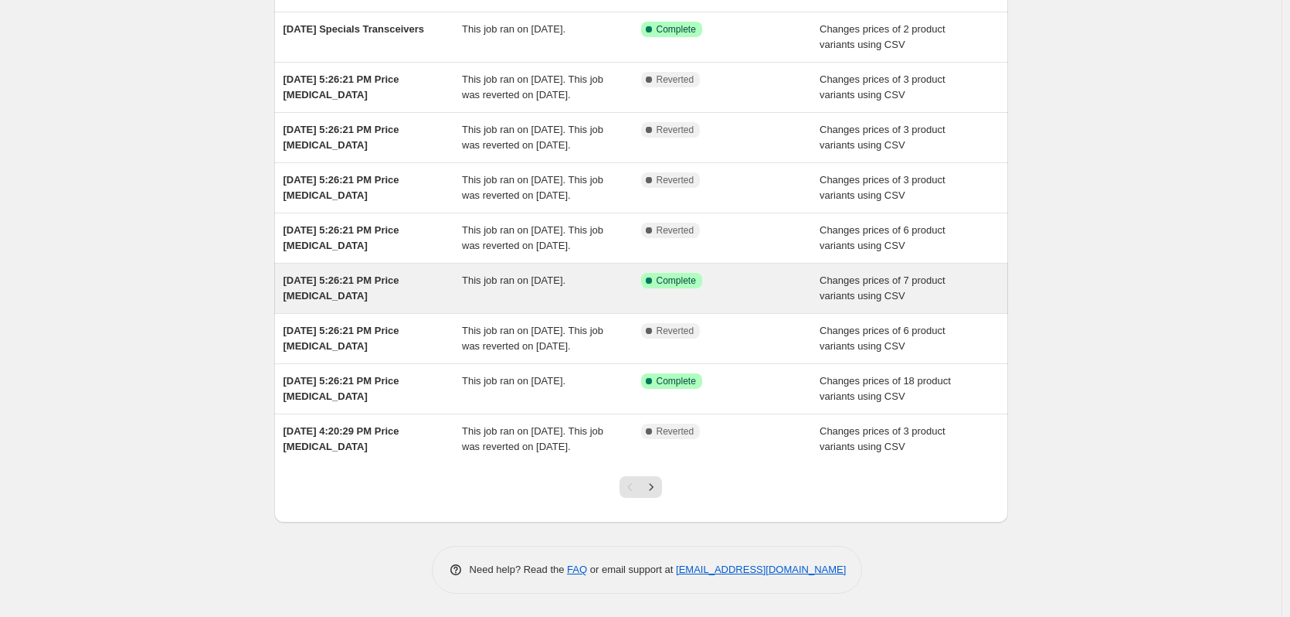
click at [386, 263] on div "Sep 11, 2025, 5:26:21 PM Price change job This job ran on September 11, 2025. S…" at bounding box center [641, 287] width 734 height 49
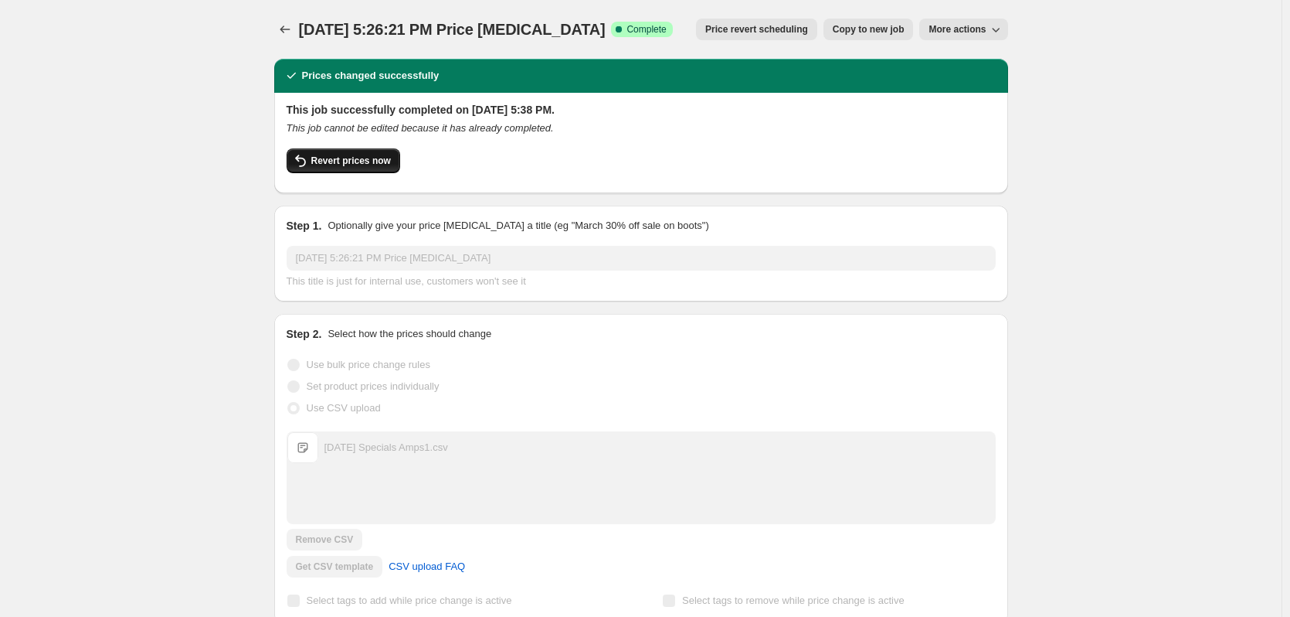
click at [372, 161] on span "Revert prices now" at bounding box center [351, 161] width 80 height 12
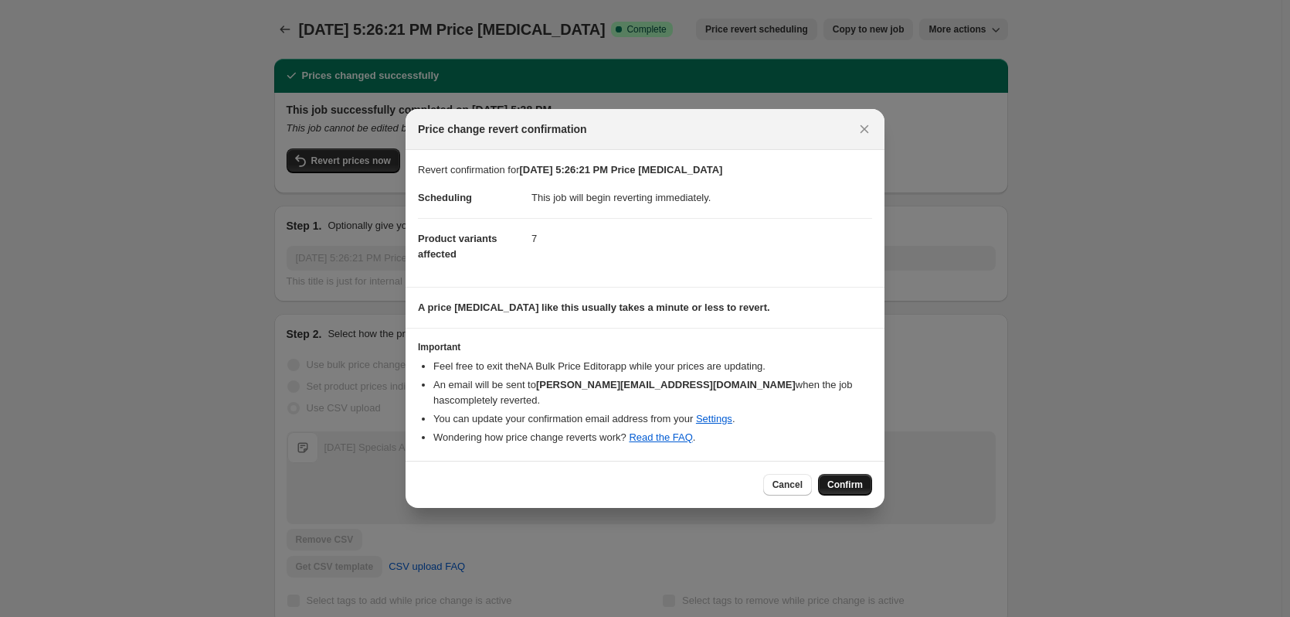
click at [834, 474] on button "Confirm" at bounding box center [845, 485] width 54 height 22
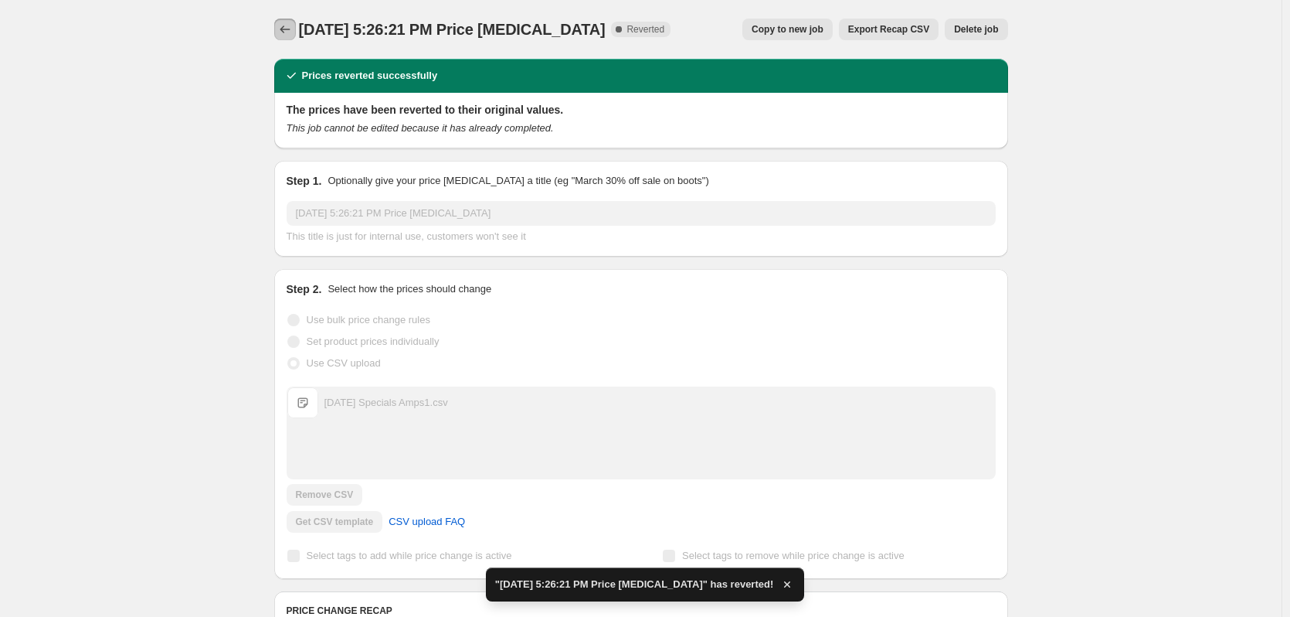
click at [293, 35] on icon "Price change jobs" at bounding box center [284, 29] width 15 height 15
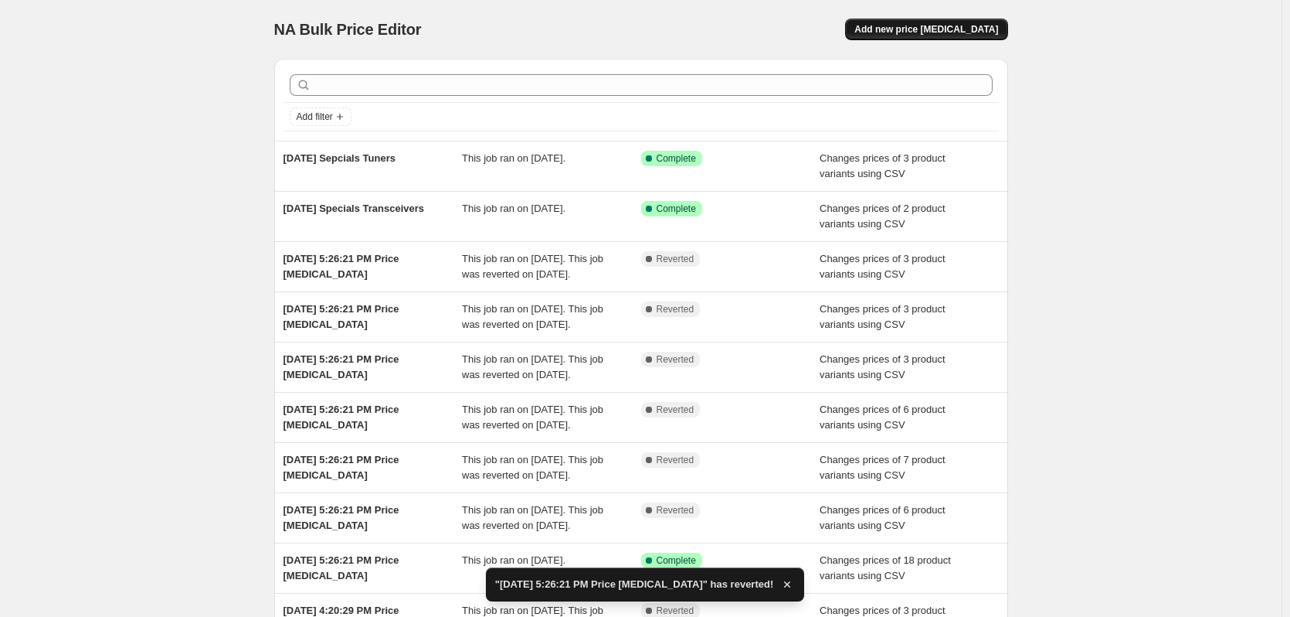
click at [955, 28] on span "Add new price [MEDICAL_DATA]" at bounding box center [926, 29] width 144 height 12
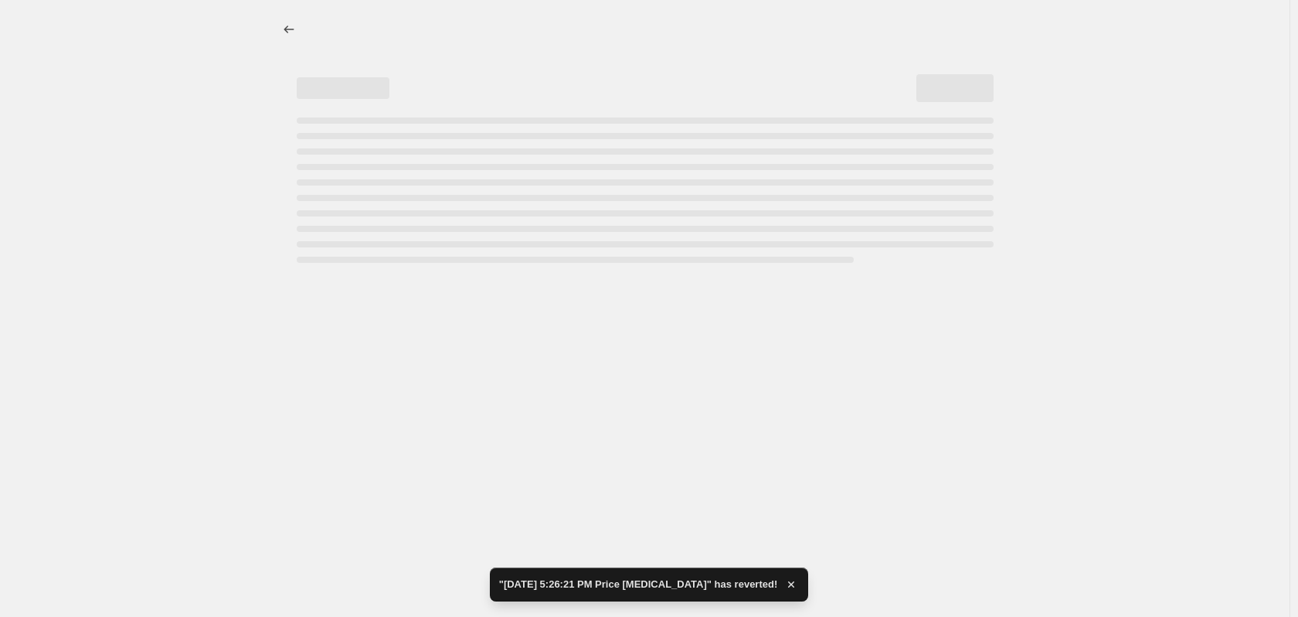
select select "percentage"
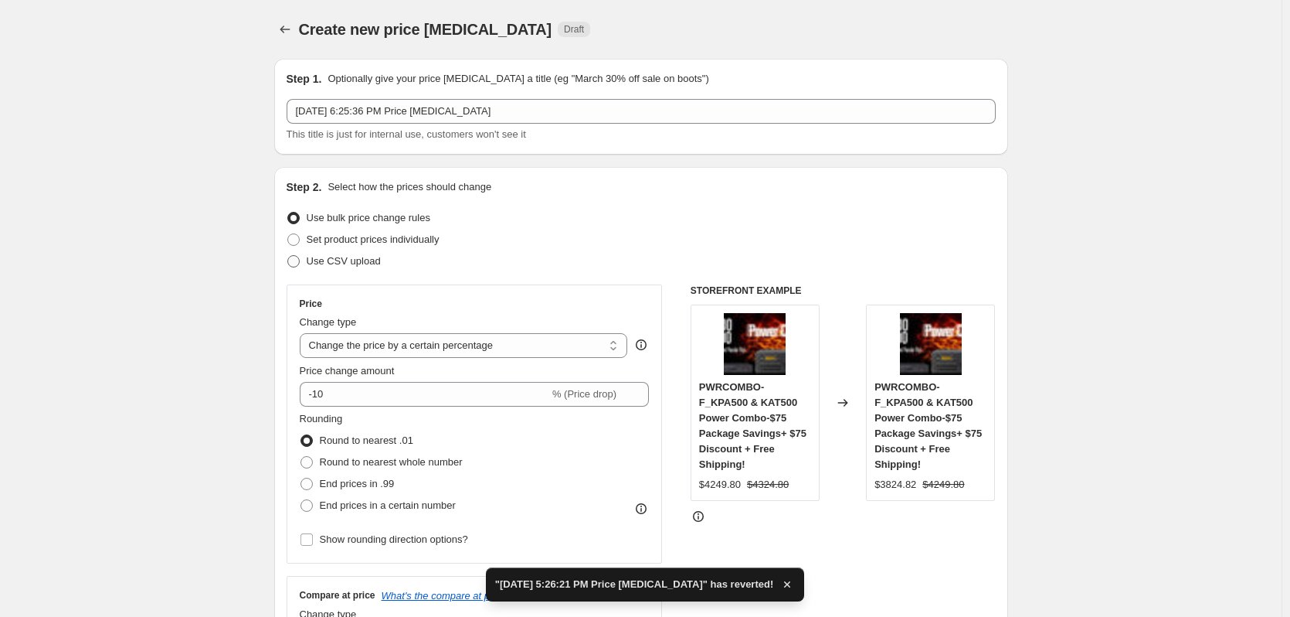
click at [296, 256] on span at bounding box center [293, 261] width 12 height 12
click at [288, 256] on input "Use CSV upload" at bounding box center [287, 255] width 1 height 1
radio input "true"
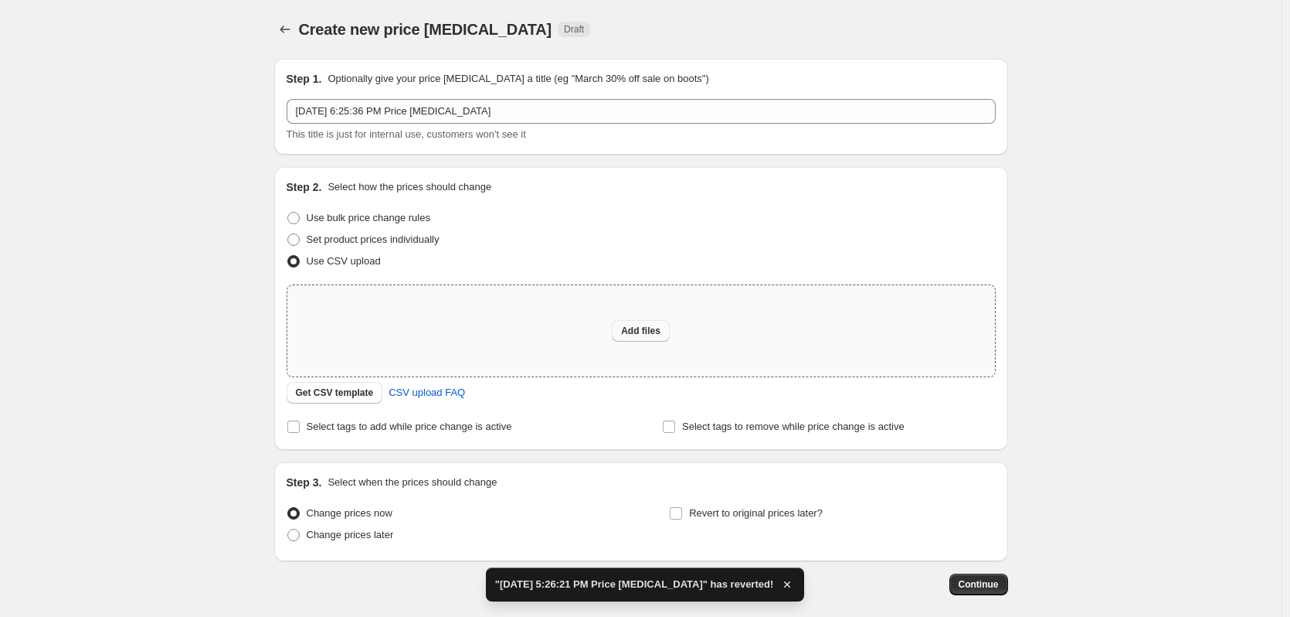
click at [644, 335] on span "Add files" at bounding box center [640, 330] width 39 height 12
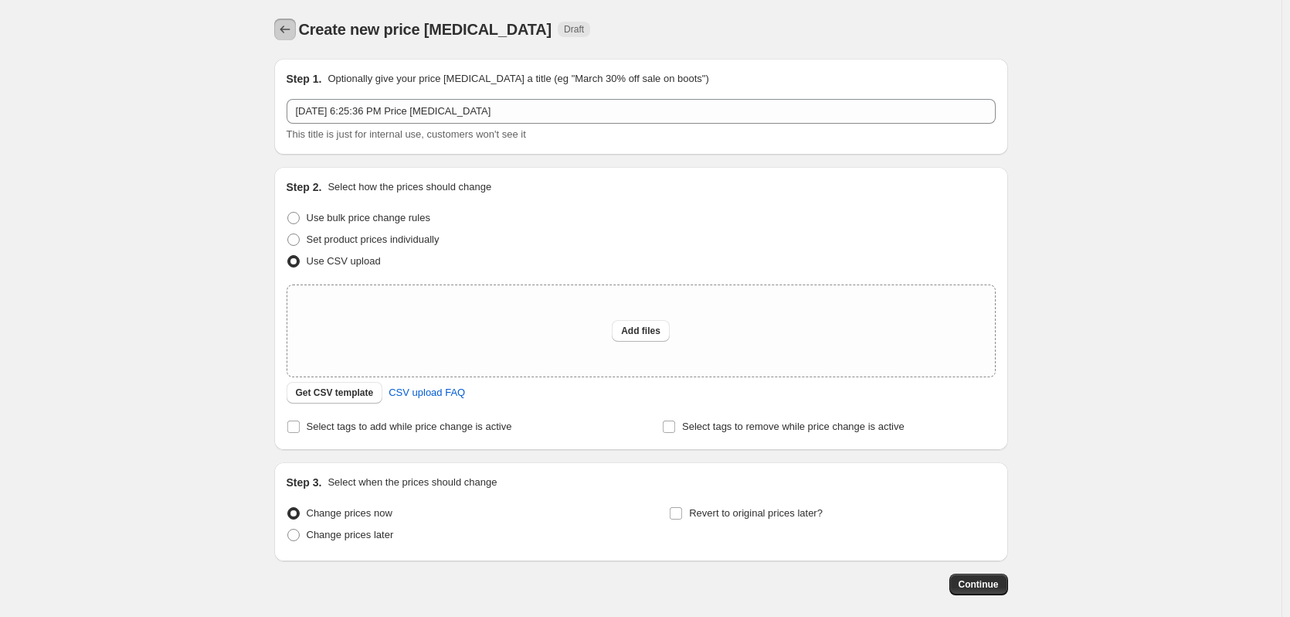
click at [287, 30] on icon "Price change jobs" at bounding box center [284, 29] width 15 height 15
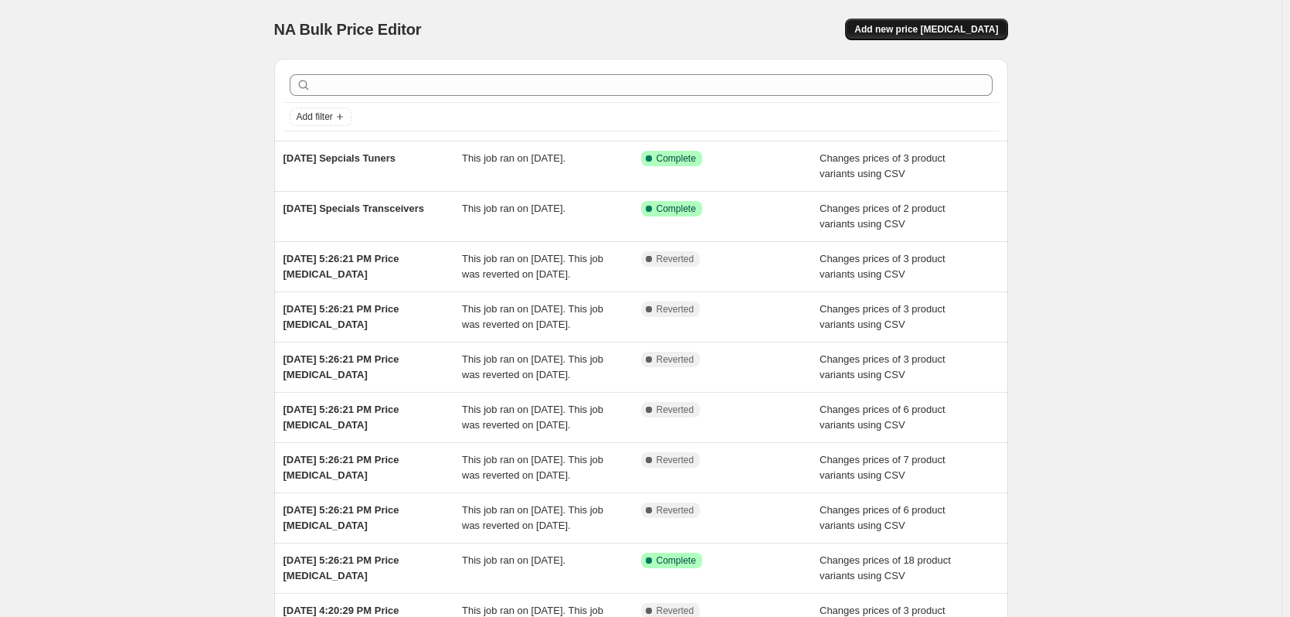
click at [958, 26] on span "Add new price [MEDICAL_DATA]" at bounding box center [926, 29] width 144 height 12
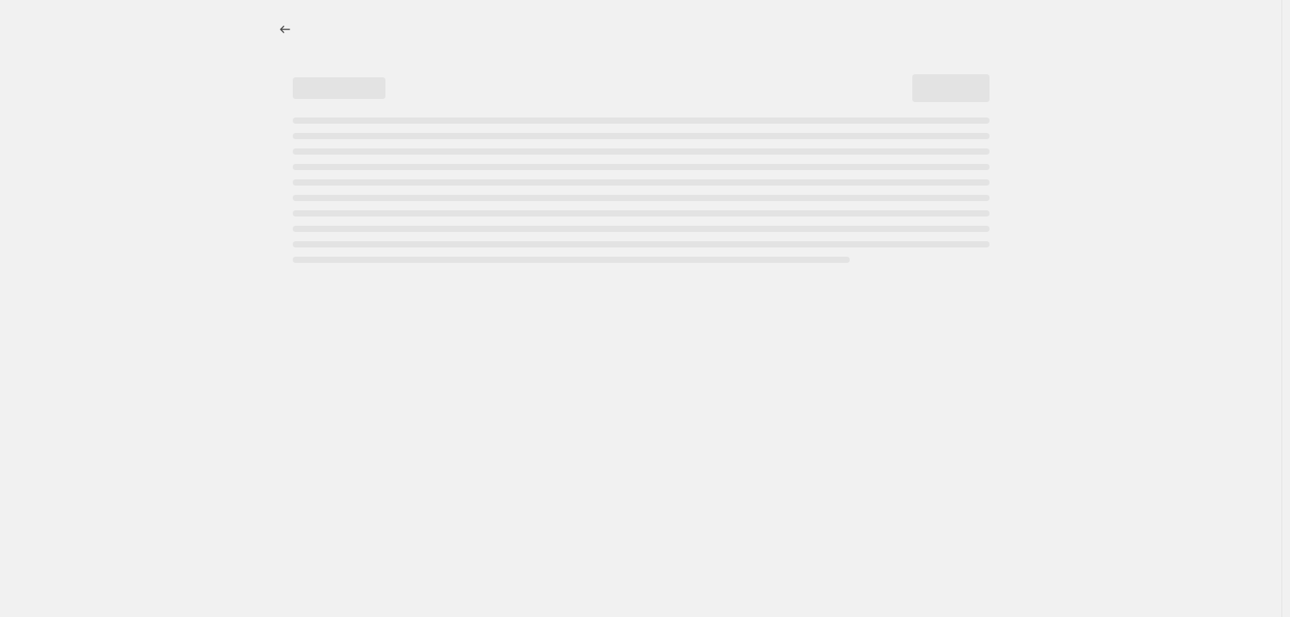
select select "percentage"
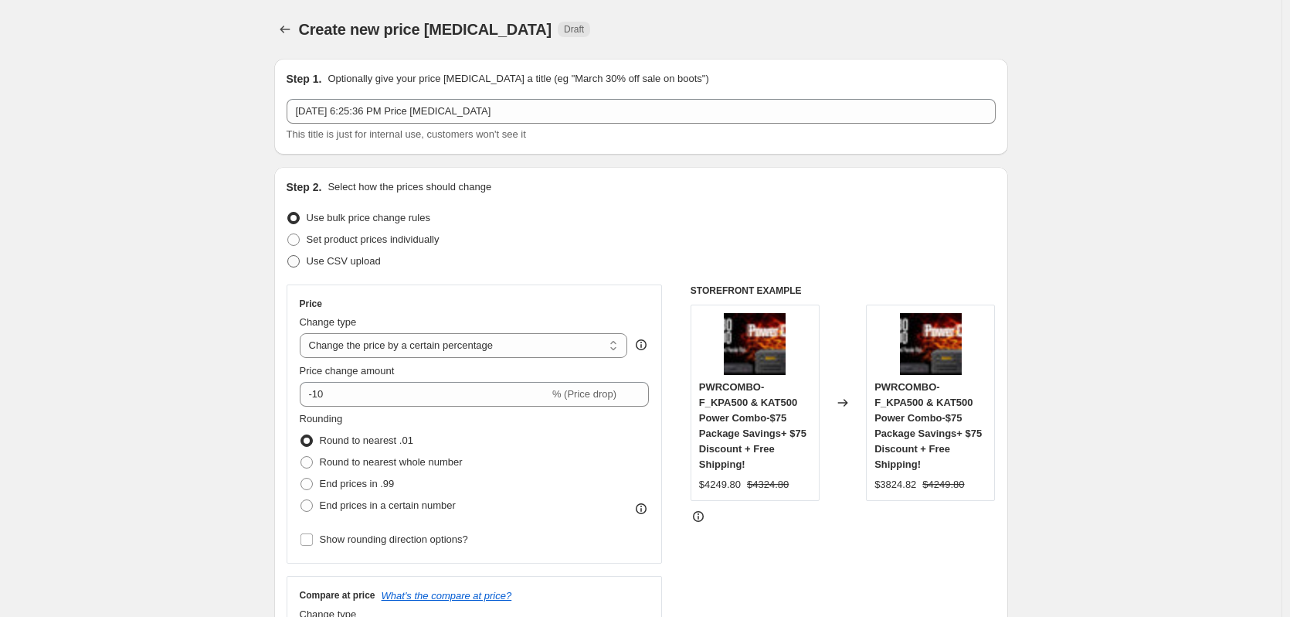
click at [296, 260] on span at bounding box center [293, 261] width 12 height 12
click at [288, 256] on input "Use CSV upload" at bounding box center [287, 255] width 1 height 1
radio input "true"
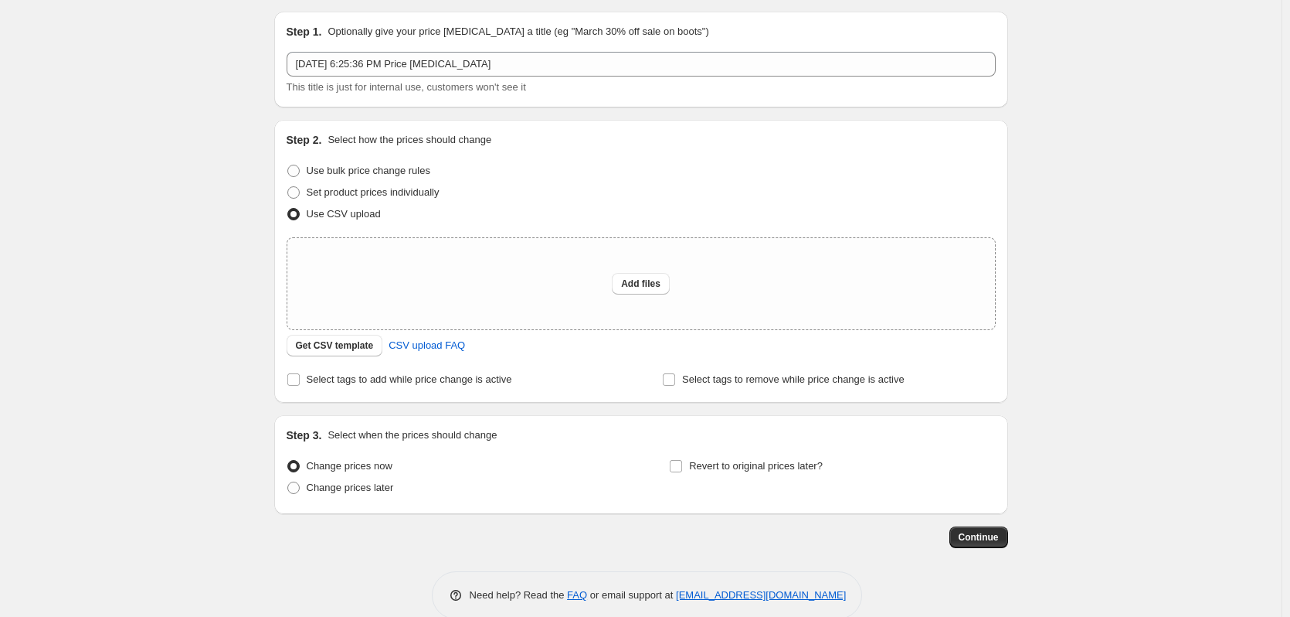
scroll to position [73, 0]
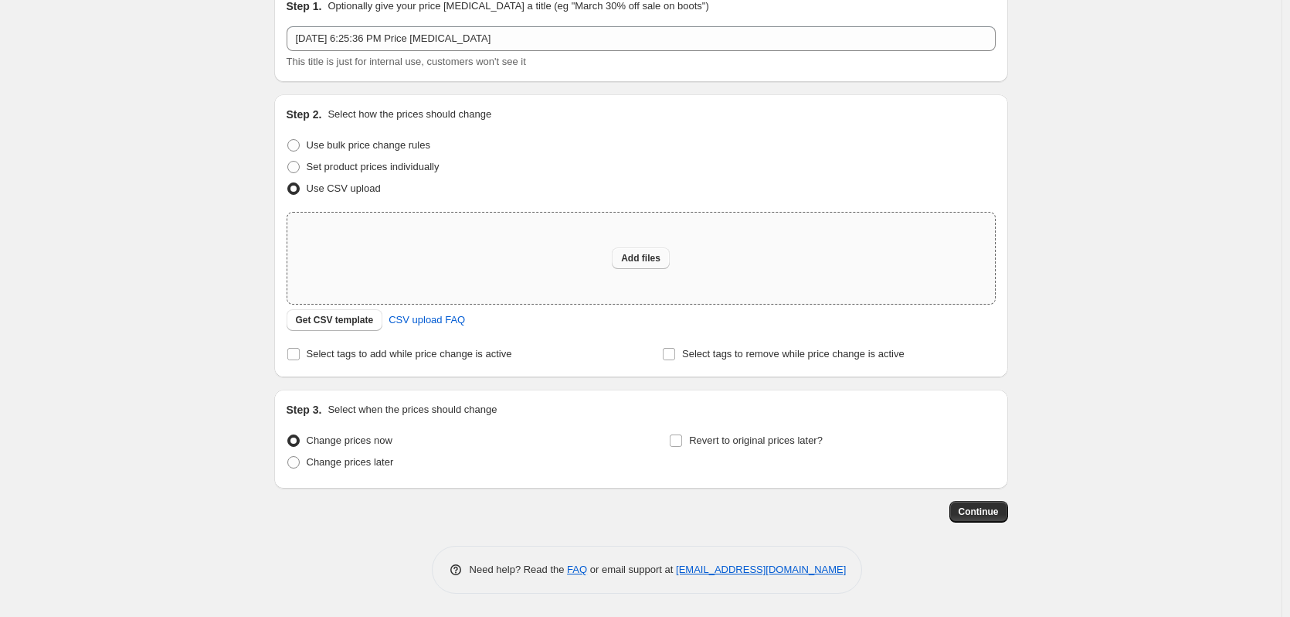
click at [644, 257] on span "Add files" at bounding box center [640, 258] width 39 height 12
type input "C:\fakepath\Sept 2025 Specials Amps2.csv"
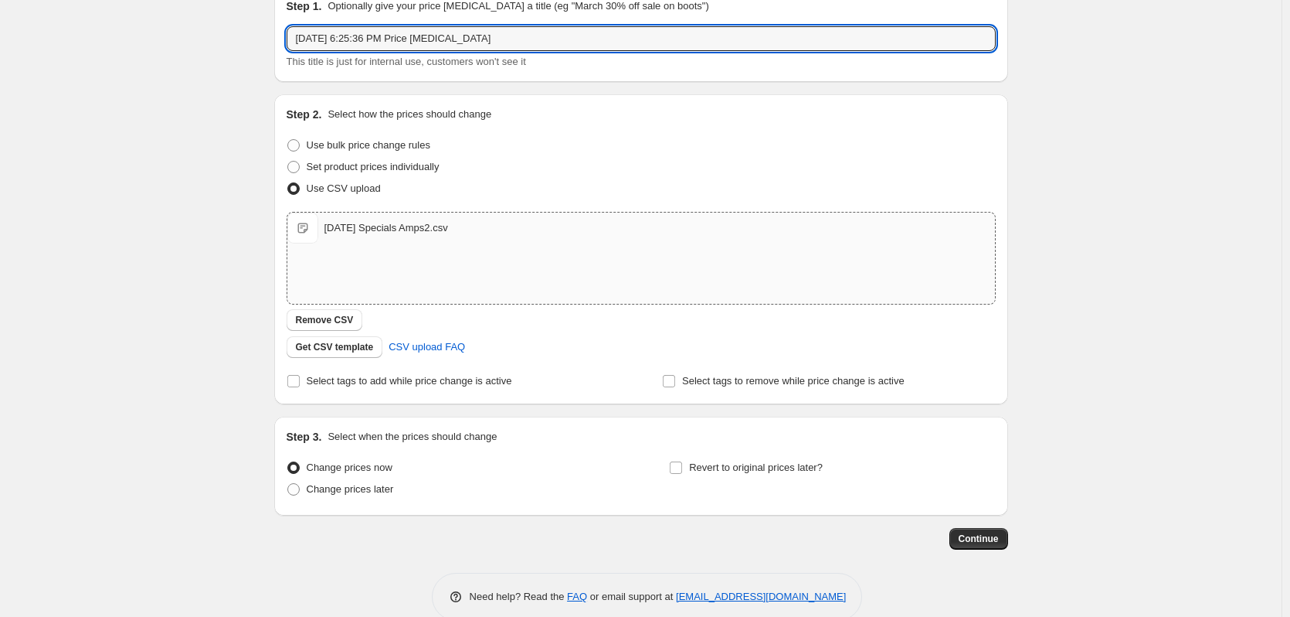
drag, startPoint x: 514, startPoint y: 40, endPoint x: 213, endPoint y: 21, distance: 301.2
click at [213, 21] on div "Create new price change job. This page is ready Create new price change job Dra…" at bounding box center [641, 285] width 1282 height 716
type input "2025 Specials Amps"
click at [1079, 498] on div "Create new price change job. This page is ready Create new price change job Dra…" at bounding box center [641, 285] width 1282 height 716
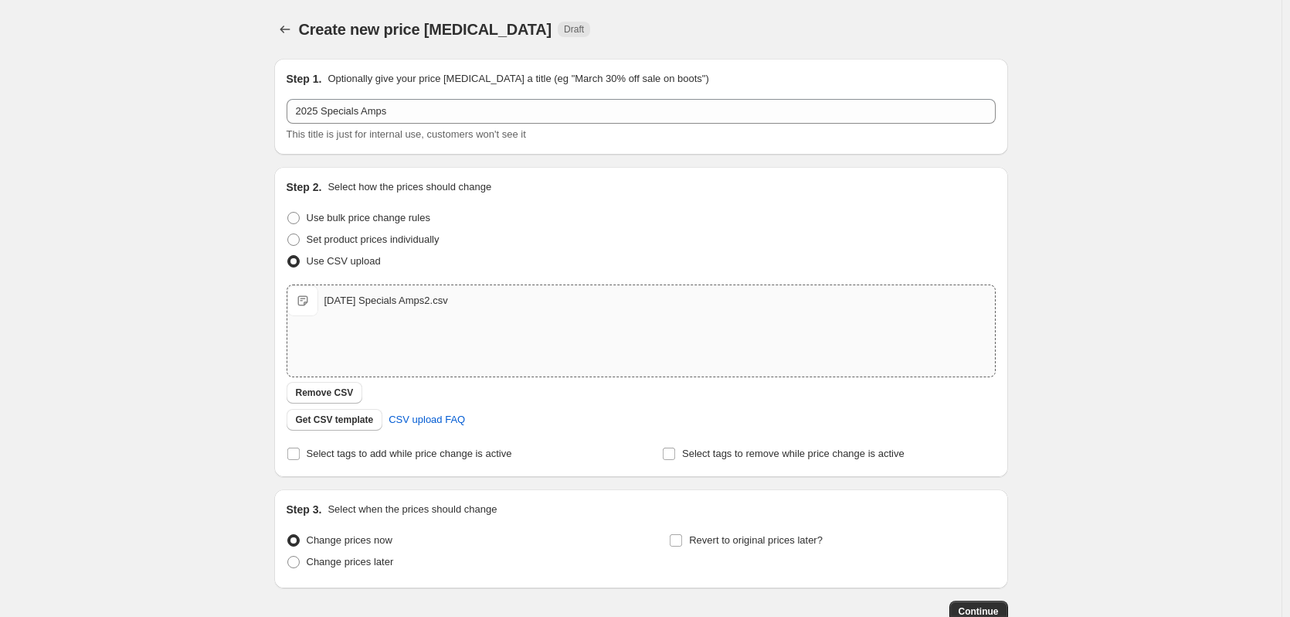
scroll to position [77, 0]
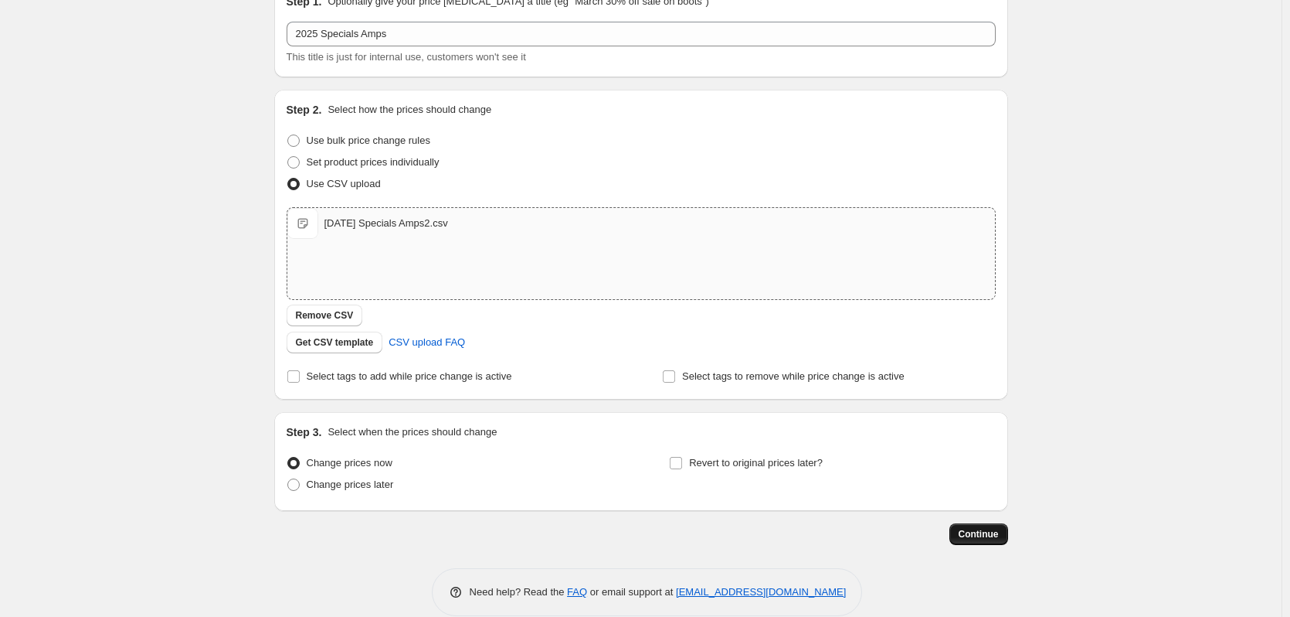
click at [987, 529] on span "Continue" at bounding box center [979, 534] width 40 height 12
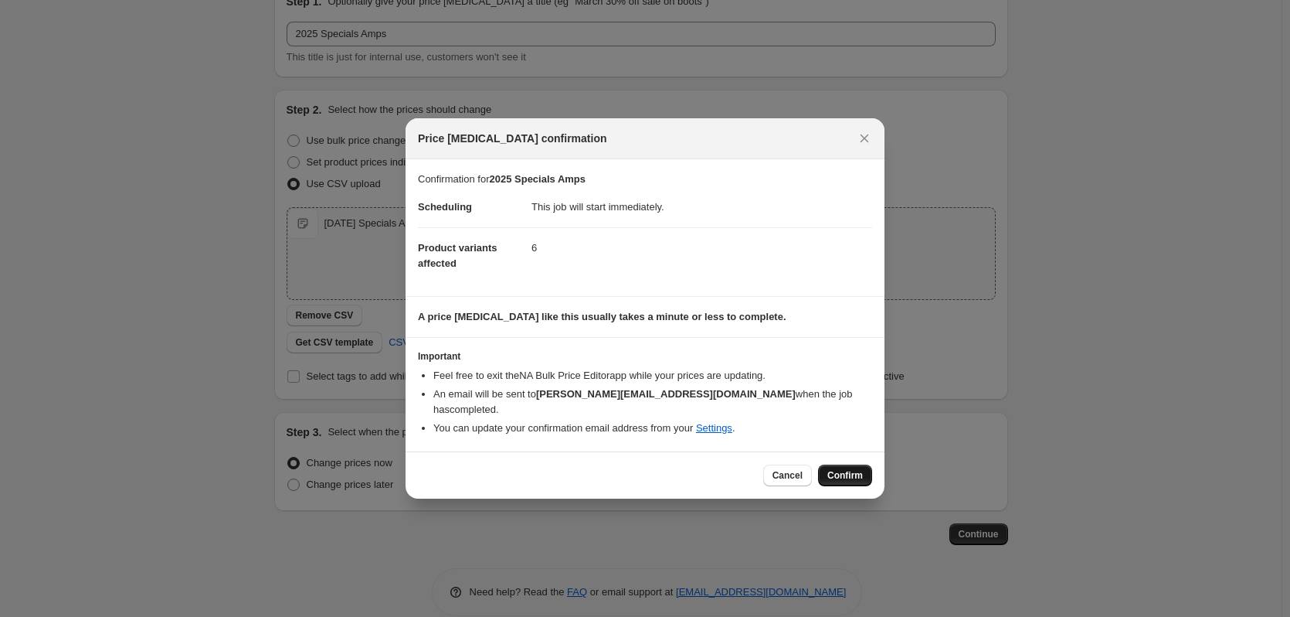
click at [841, 469] on span "Confirm" at bounding box center [845, 475] width 36 height 12
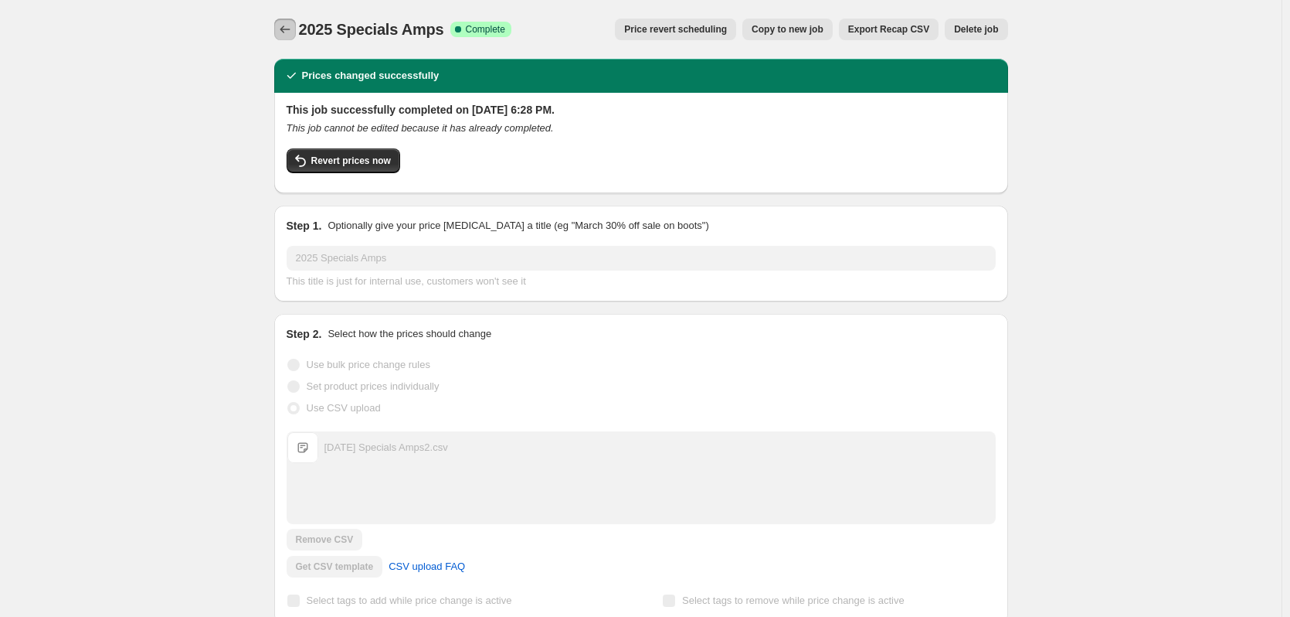
click at [299, 25] on div at bounding box center [286, 30] width 25 height 22
click at [287, 20] on button "Price change jobs" at bounding box center [285, 30] width 22 height 22
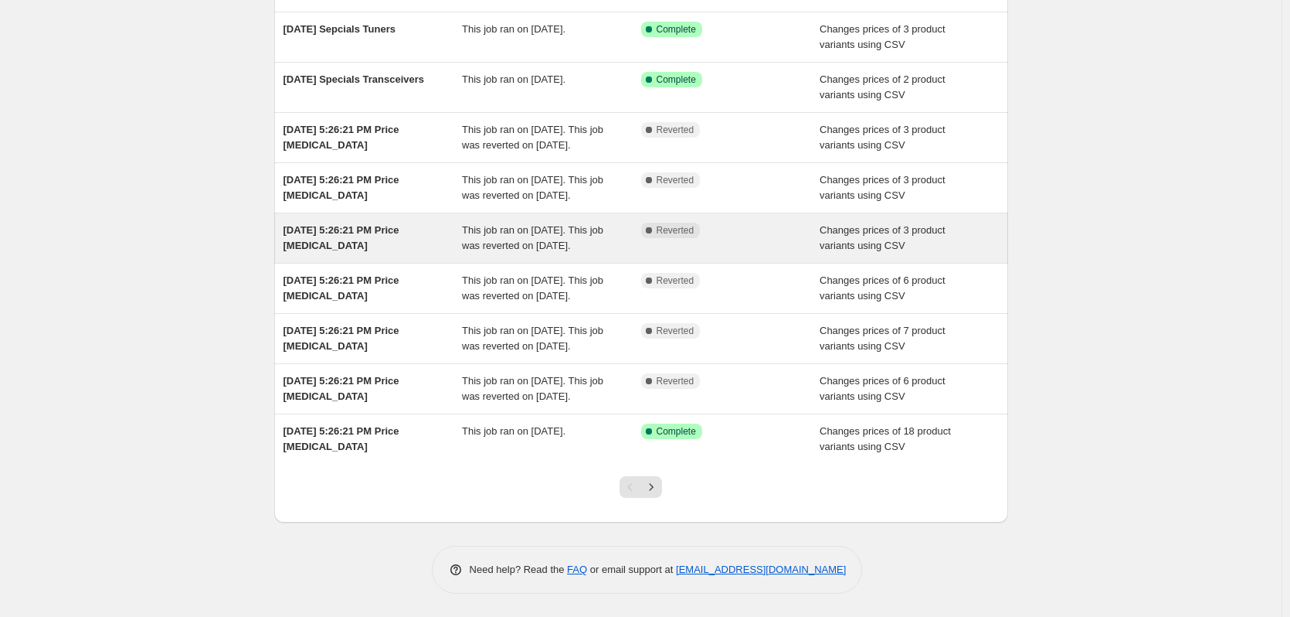
scroll to position [272, 0]
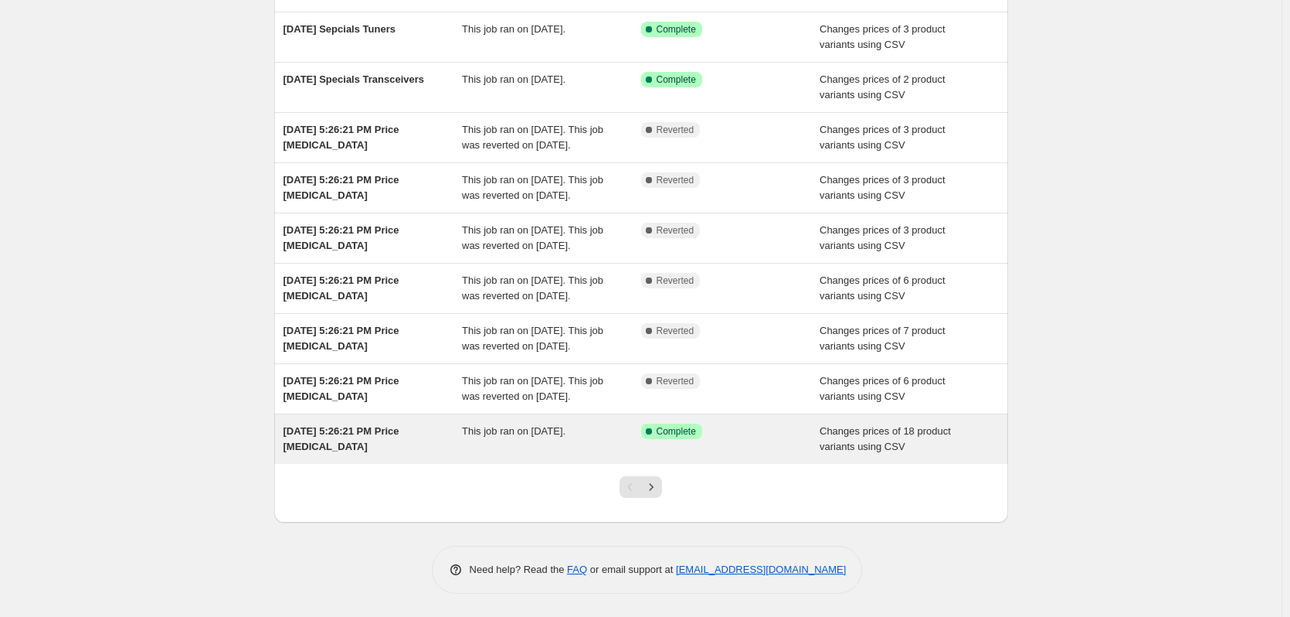
click at [358, 446] on div "[DATE] 5:26:21 PM Price [MEDICAL_DATA]" at bounding box center [373, 438] width 179 height 31
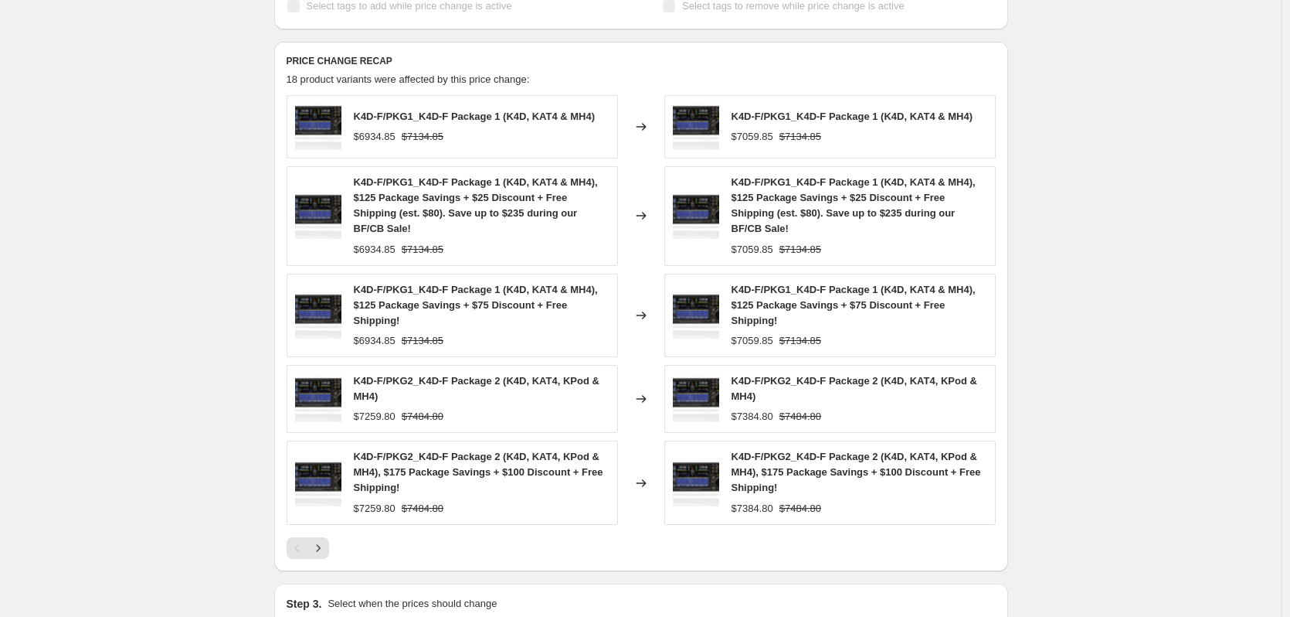
scroll to position [618, 0]
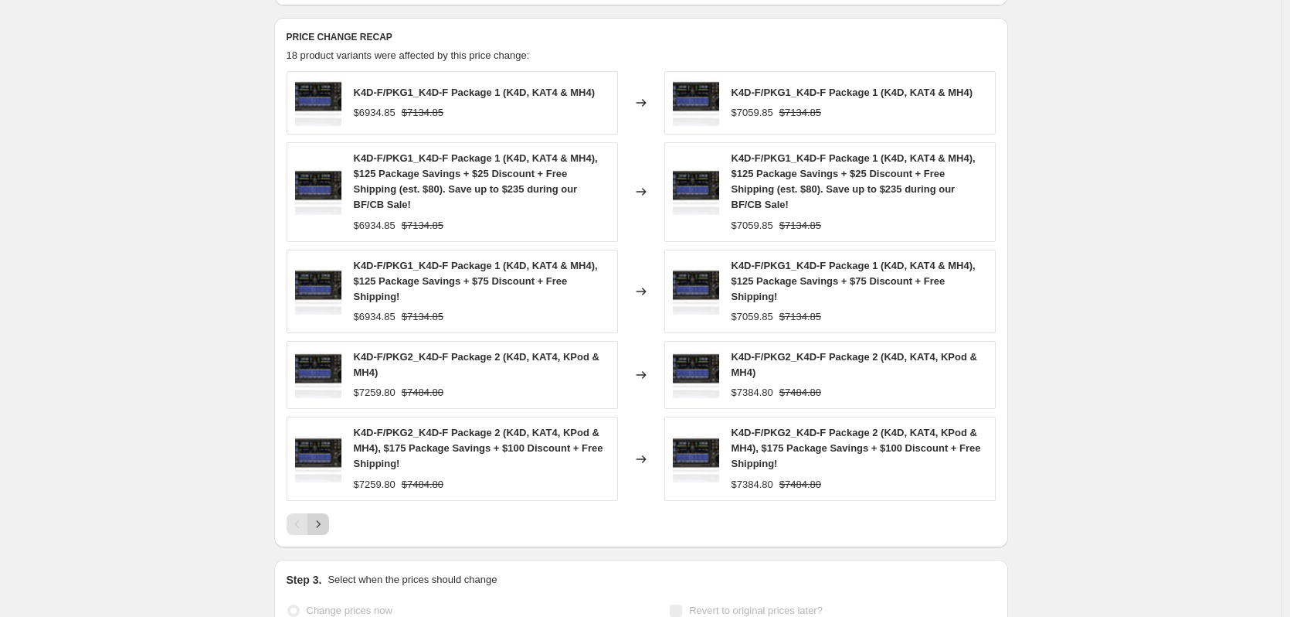
click at [318, 516] on icon "Next" at bounding box center [318, 523] width 15 height 15
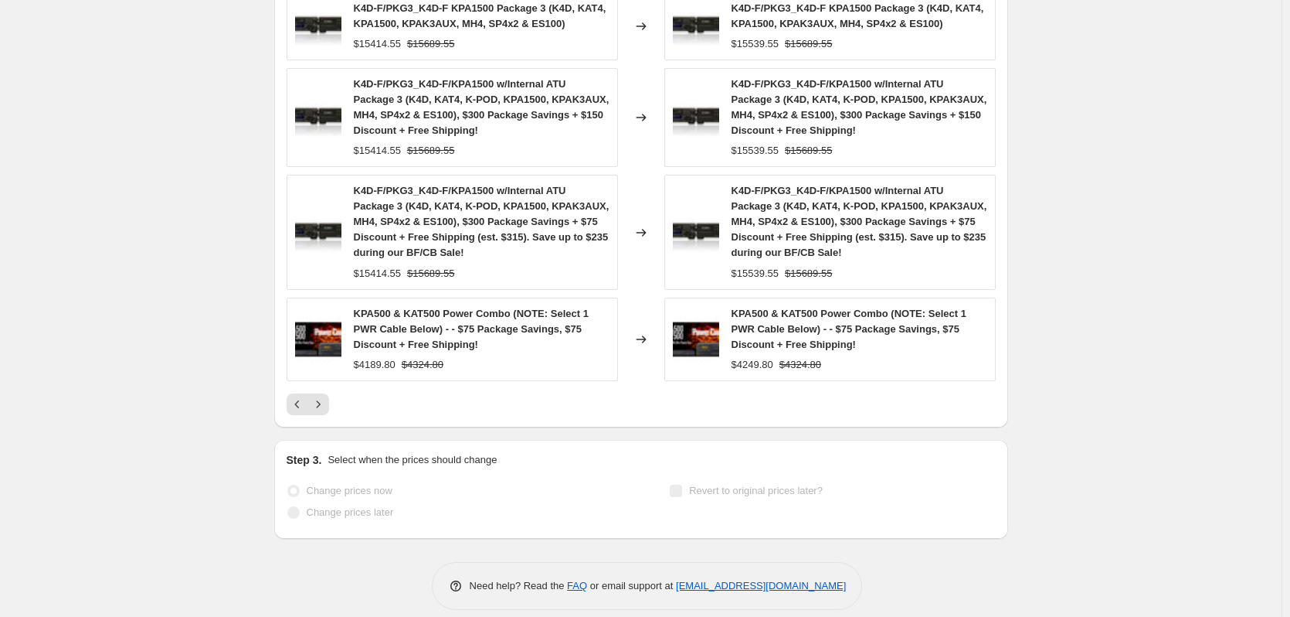
scroll to position [820, 0]
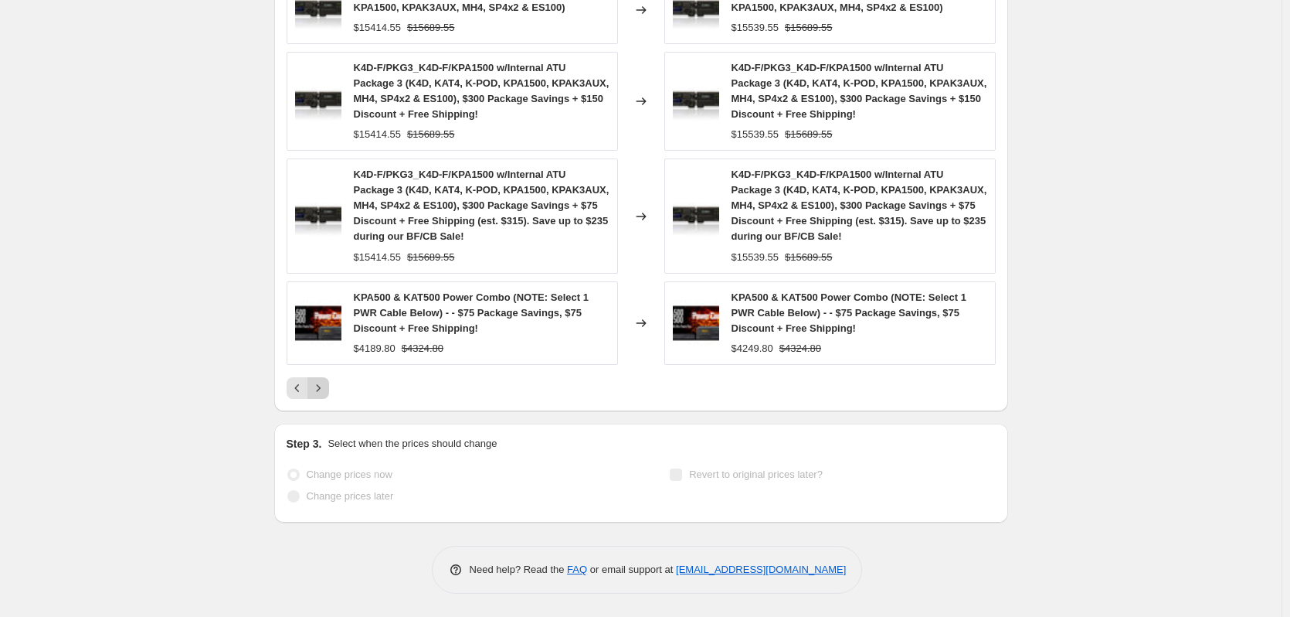
click at [321, 388] on icon "Next" at bounding box center [318, 387] width 15 height 15
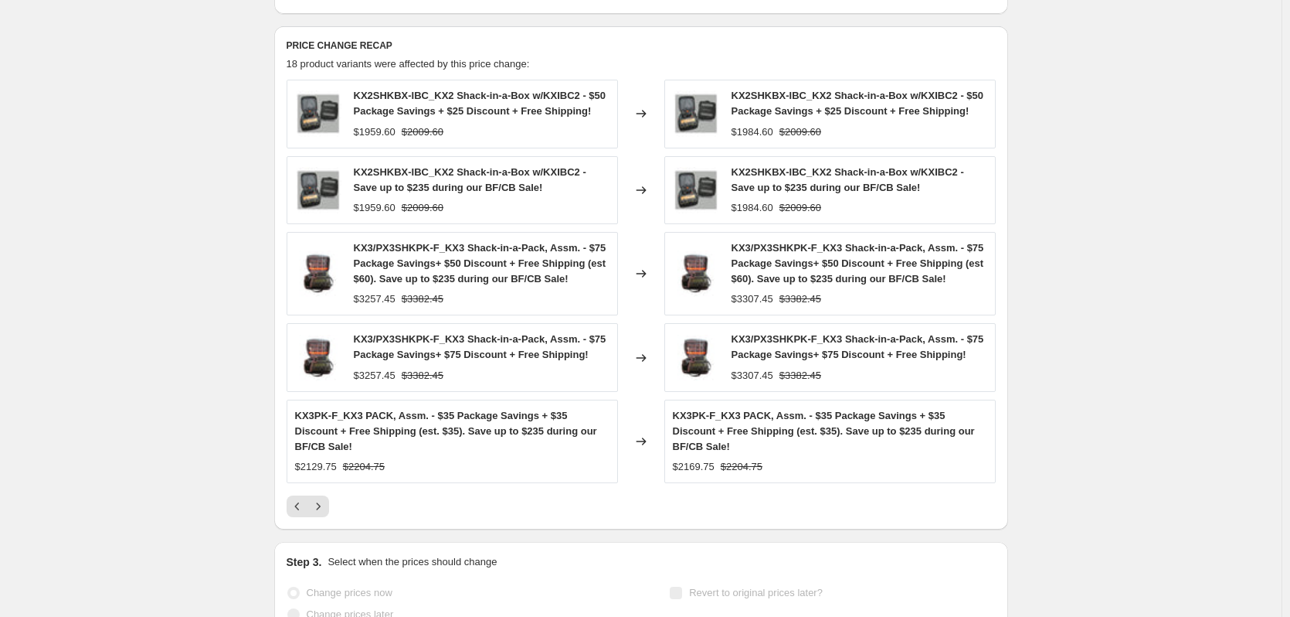
scroll to position [635, 0]
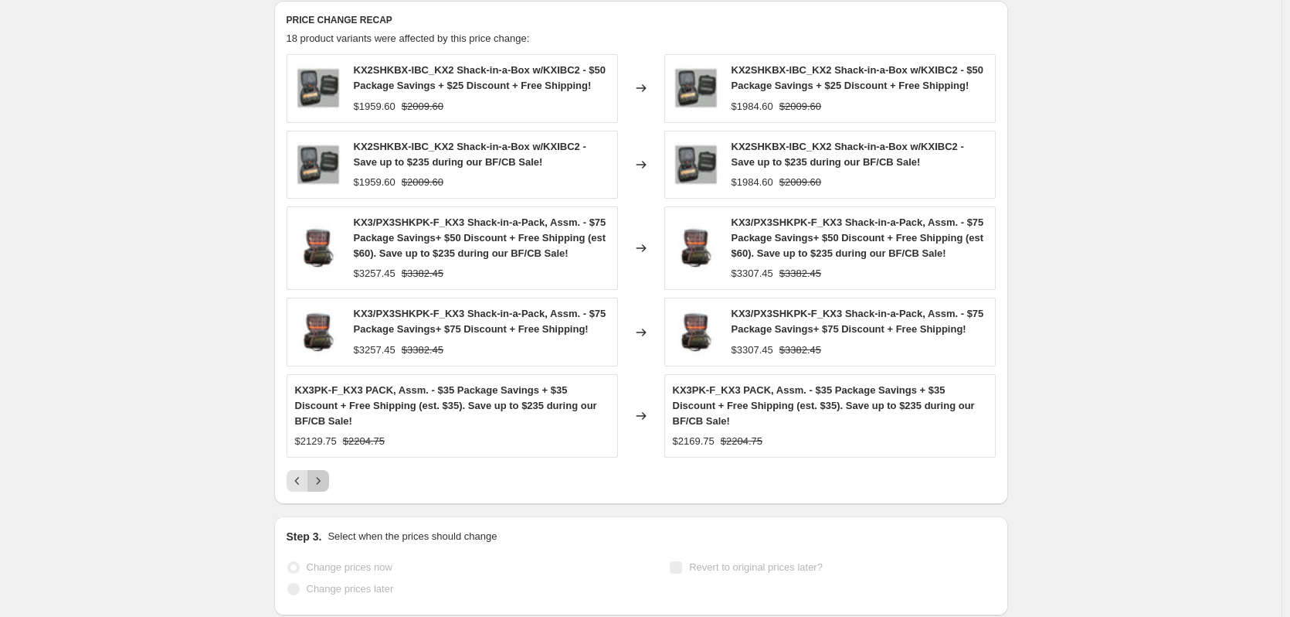
click at [324, 473] on icon "Next" at bounding box center [318, 480] width 15 height 15
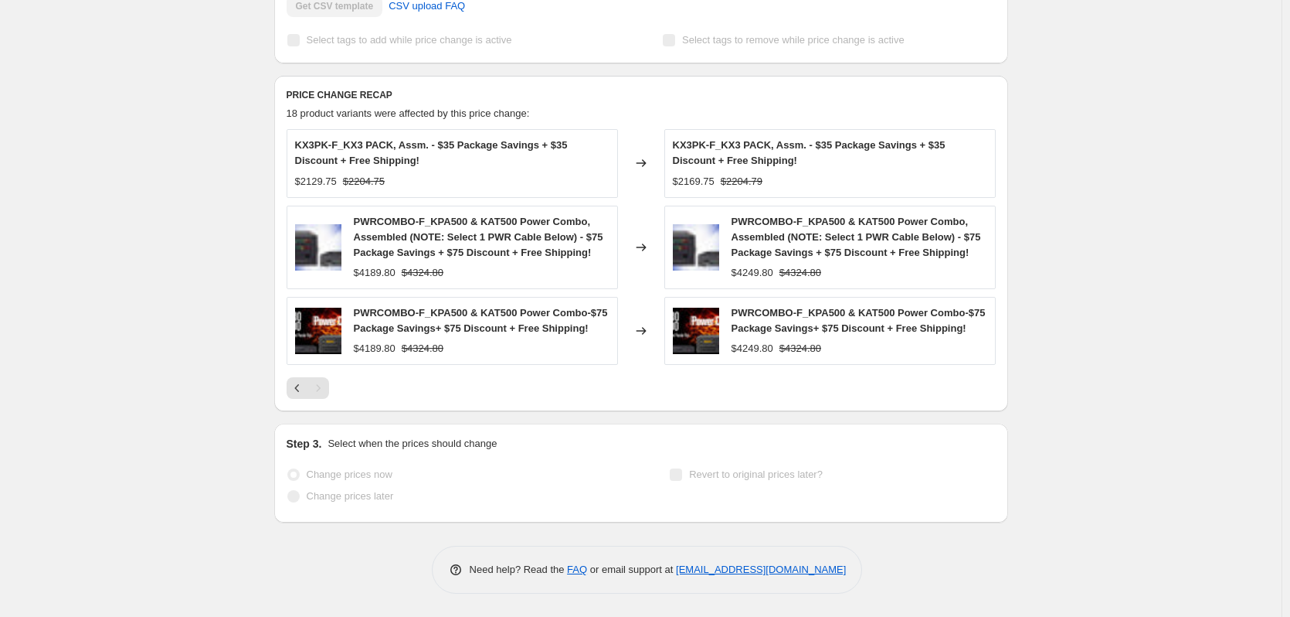
scroll to position [560, 0]
click at [299, 392] on icon "Previous" at bounding box center [297, 387] width 15 height 15
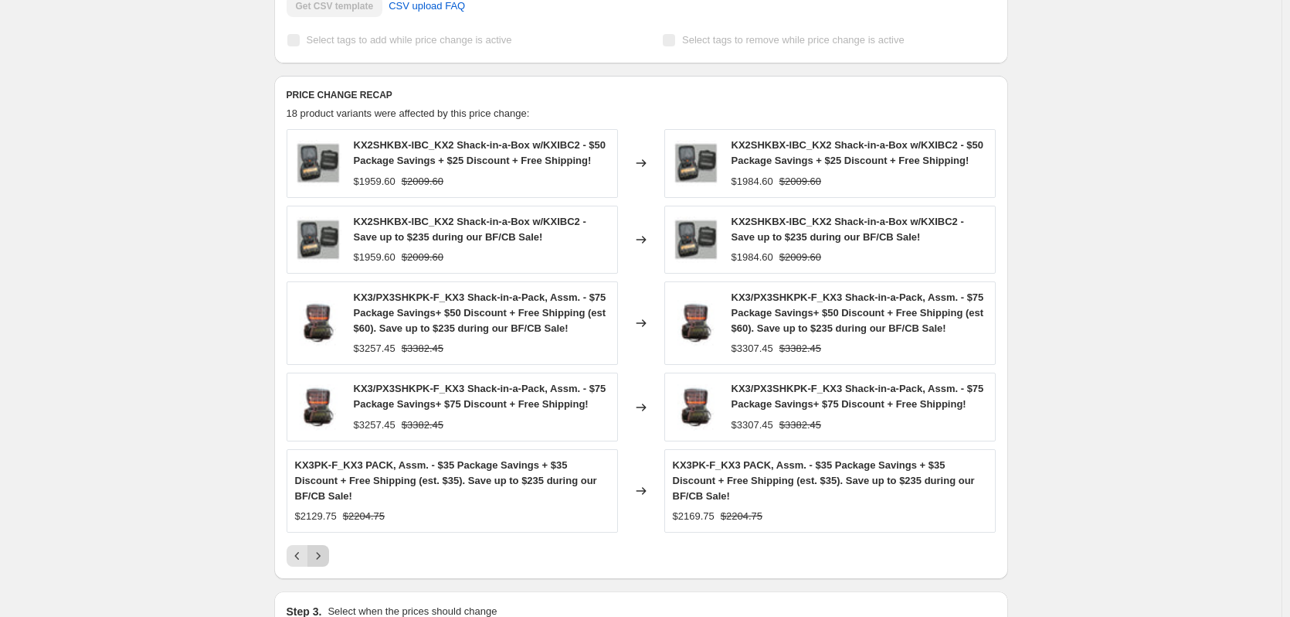
click at [327, 545] on button "Next" at bounding box center [318, 556] width 22 height 22
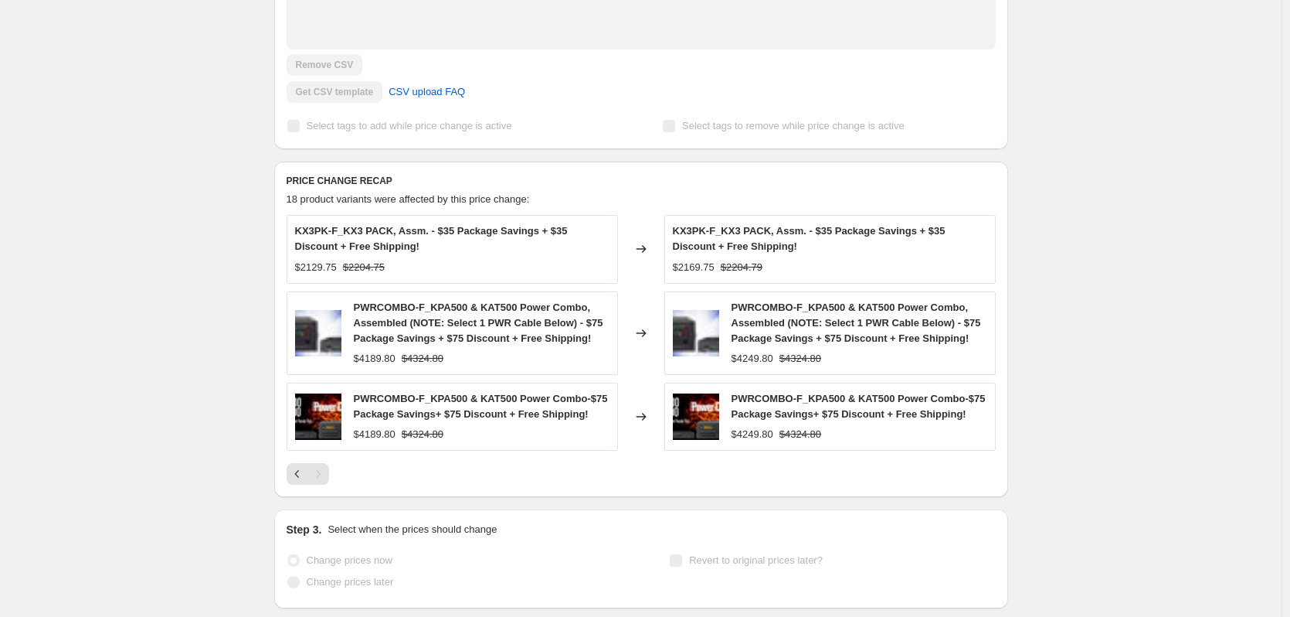
scroll to position [483, 0]
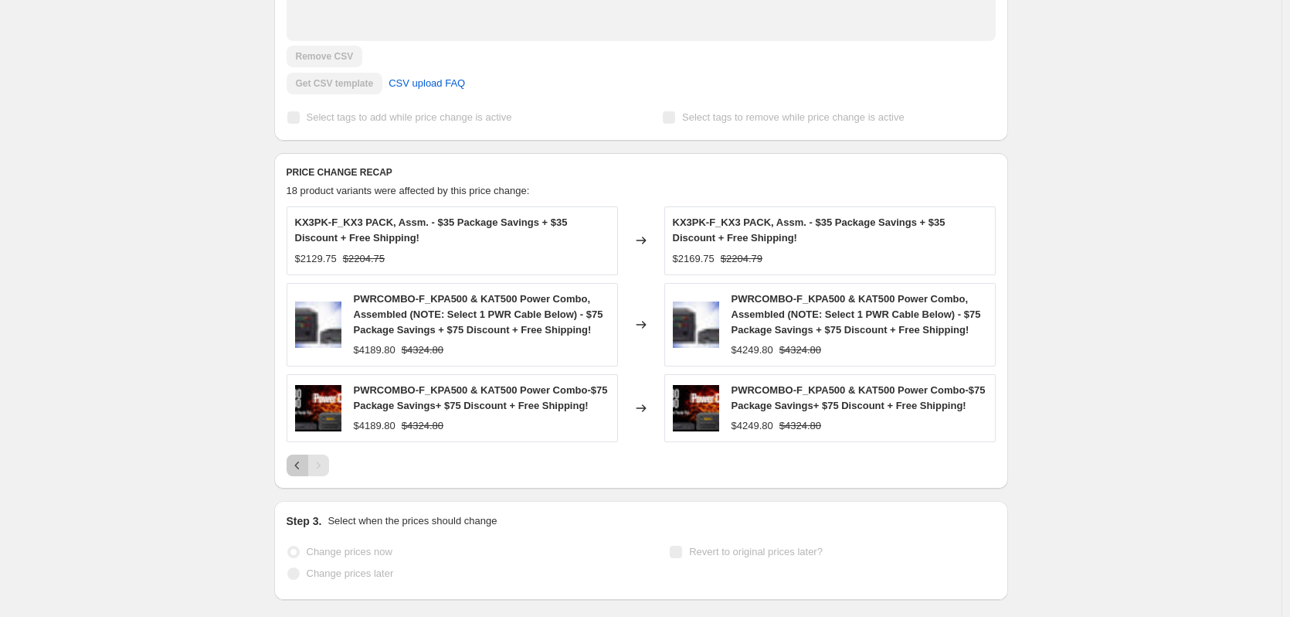
click at [296, 466] on icon "Previous" at bounding box center [297, 464] width 15 height 15
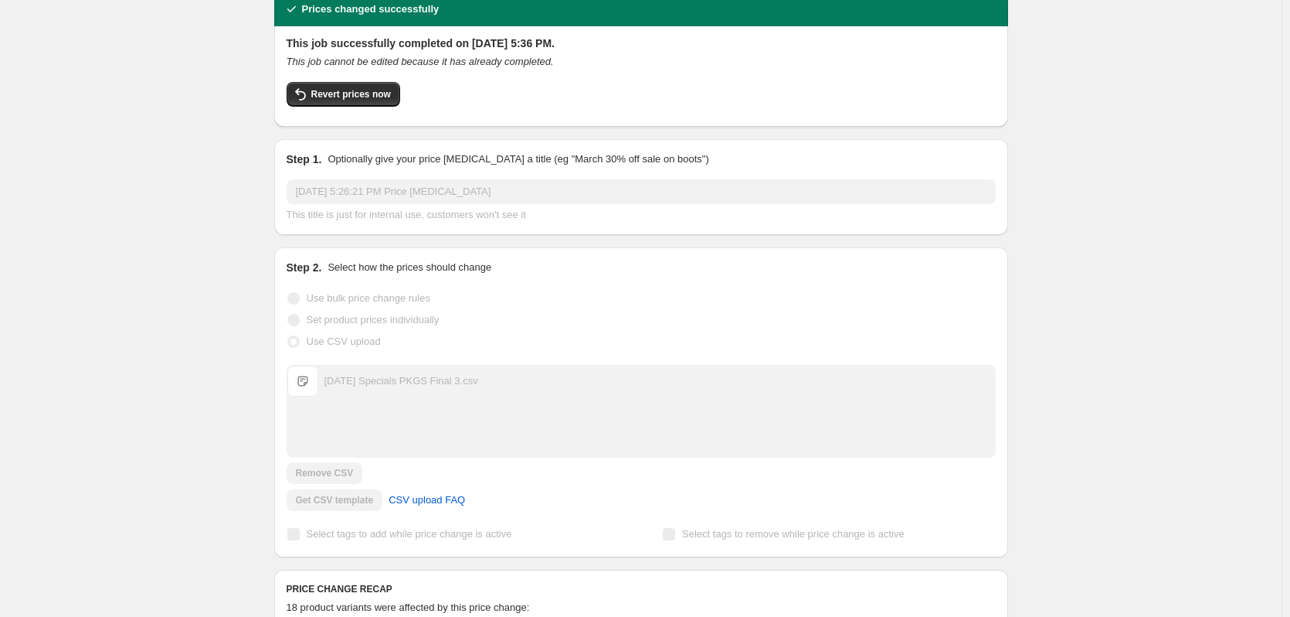
scroll to position [0, 0]
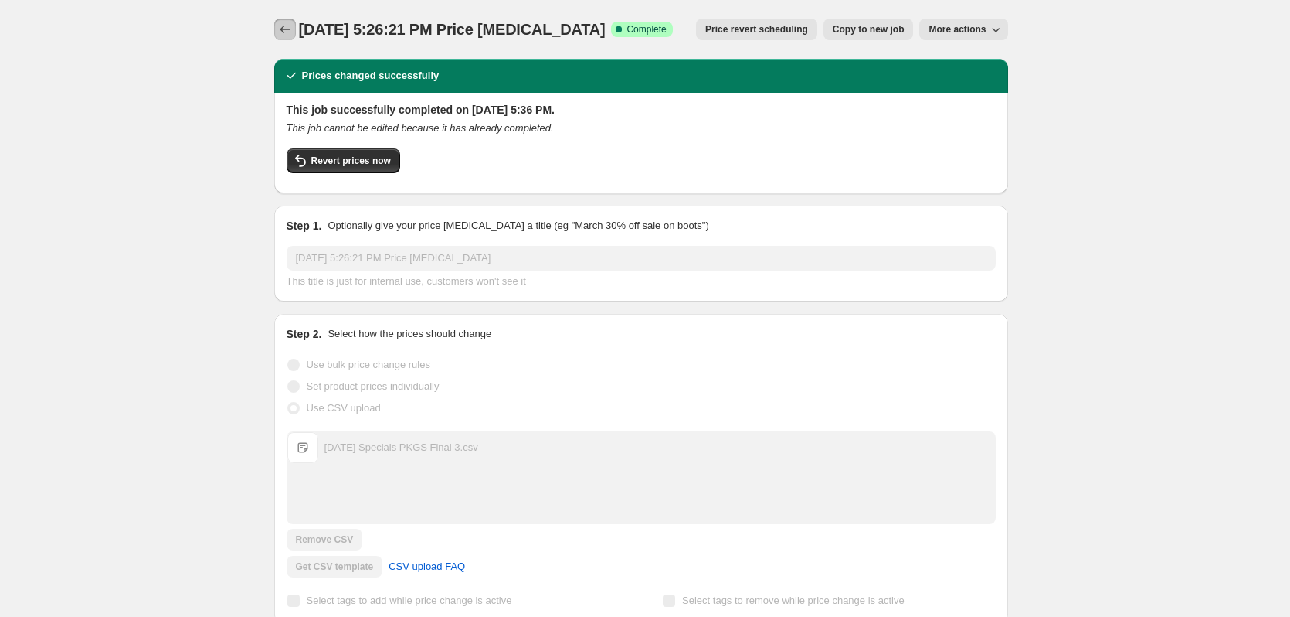
click at [290, 32] on icon "Price change jobs" at bounding box center [284, 29] width 15 height 15
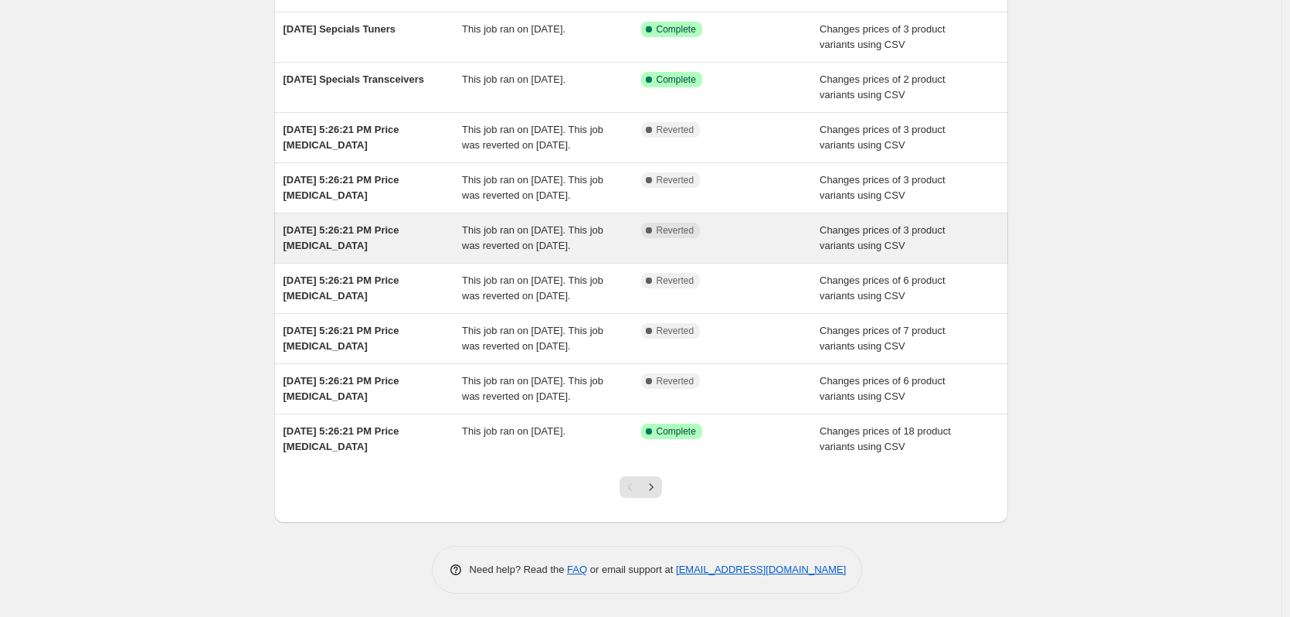
scroll to position [272, 0]
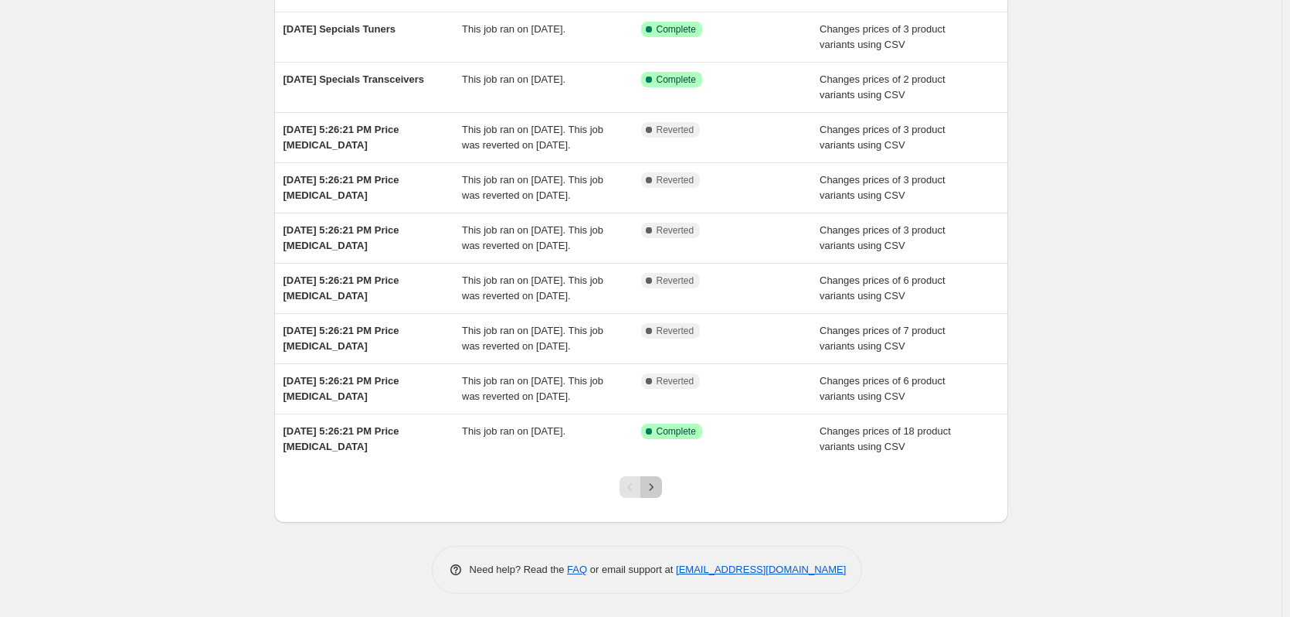
click at [657, 482] on icon "Next" at bounding box center [651, 486] width 15 height 15
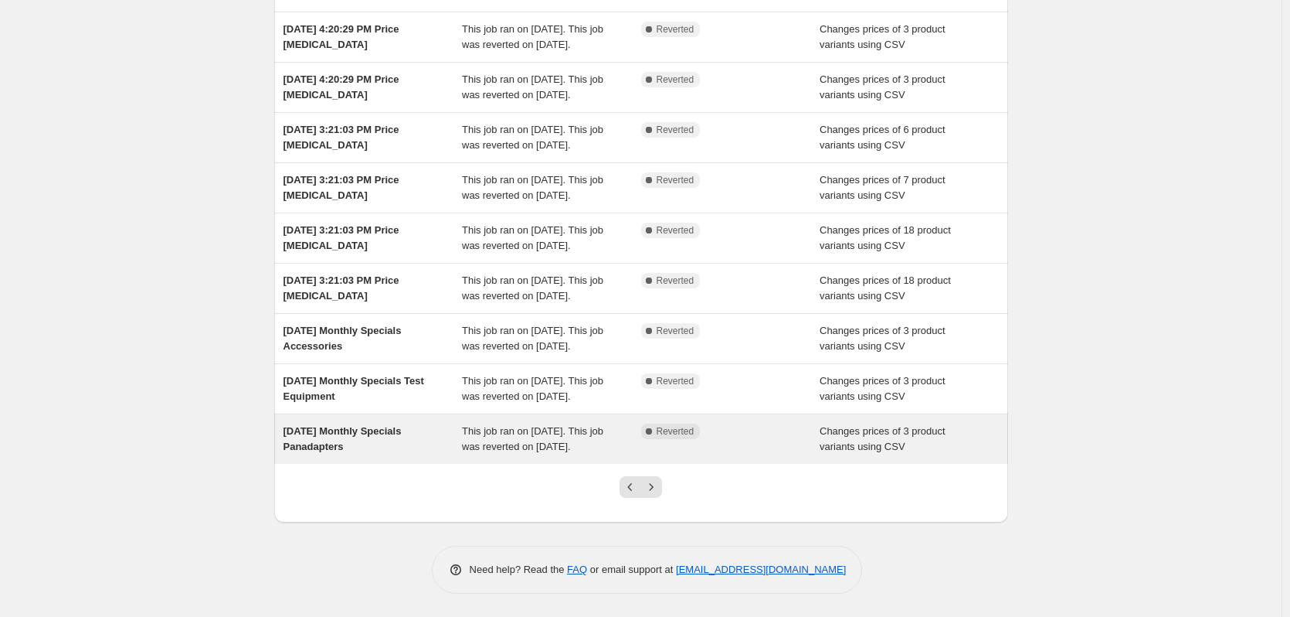
scroll to position [334, 0]
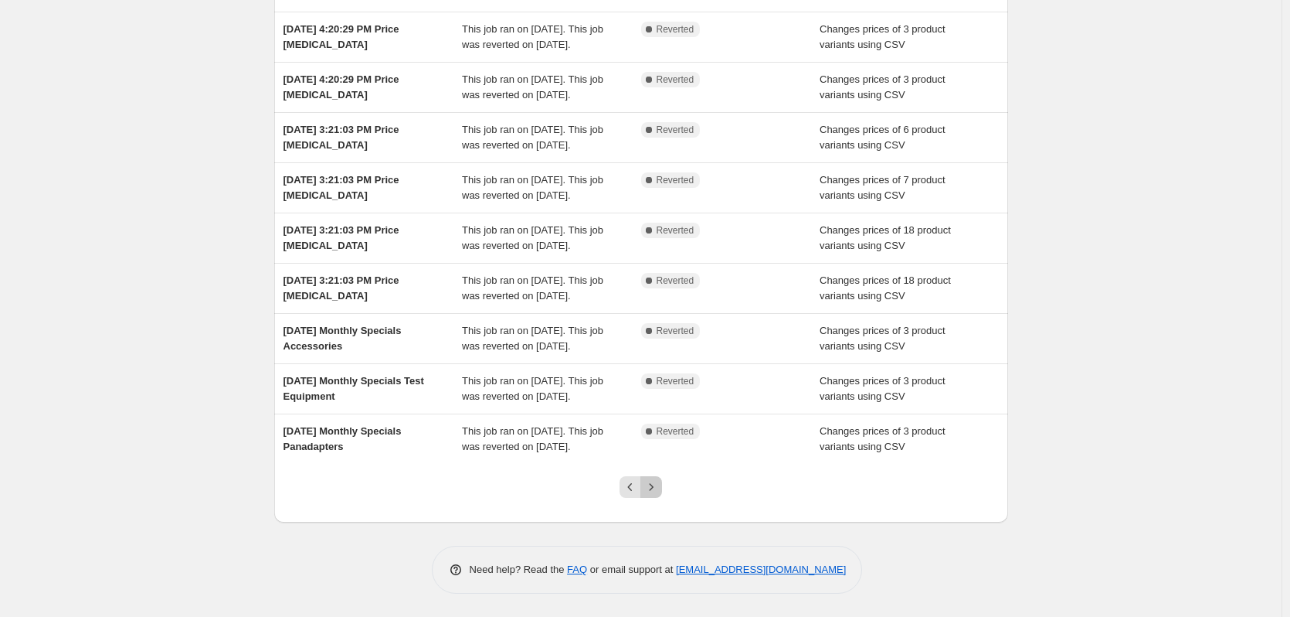
click at [655, 488] on icon "Next" at bounding box center [651, 486] width 15 height 15
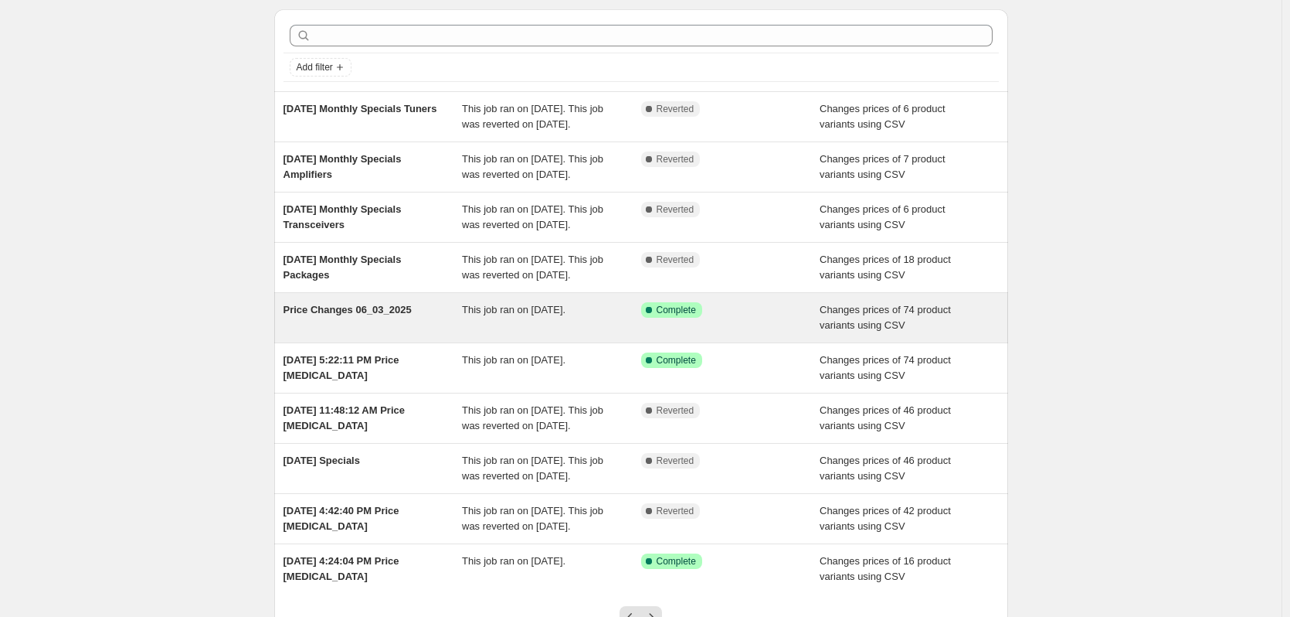
scroll to position [77, 0]
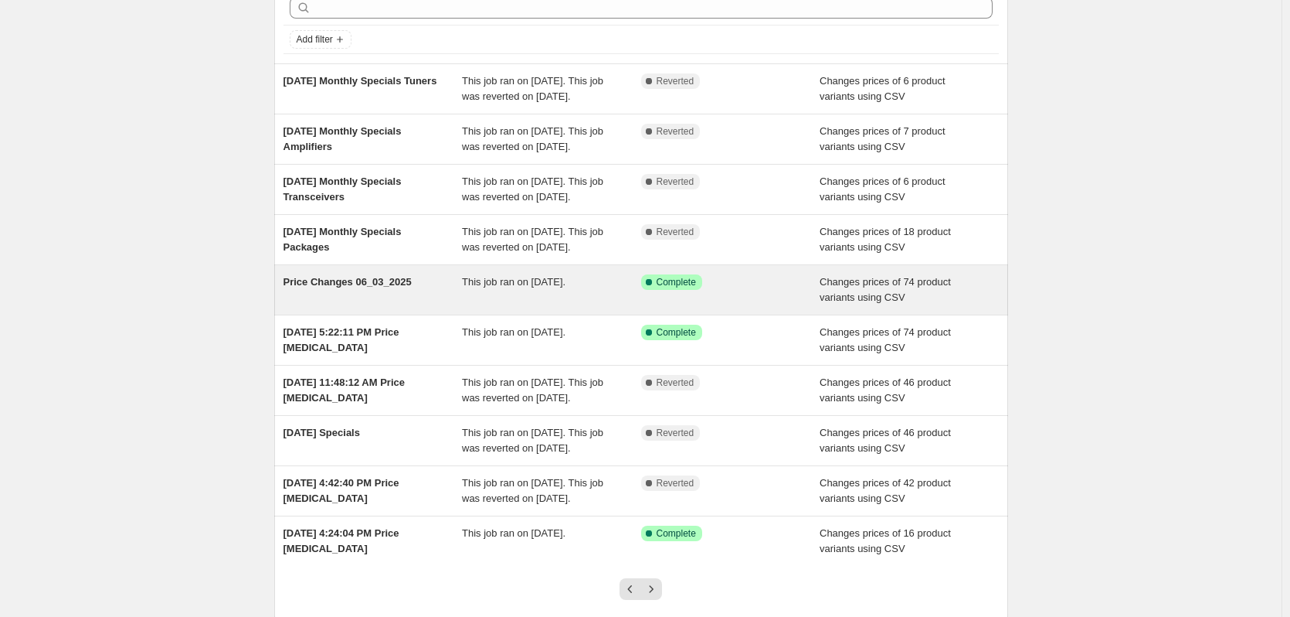
click at [363, 287] on span "Price Changes 06_03_2025" at bounding box center [348, 282] width 128 height 12
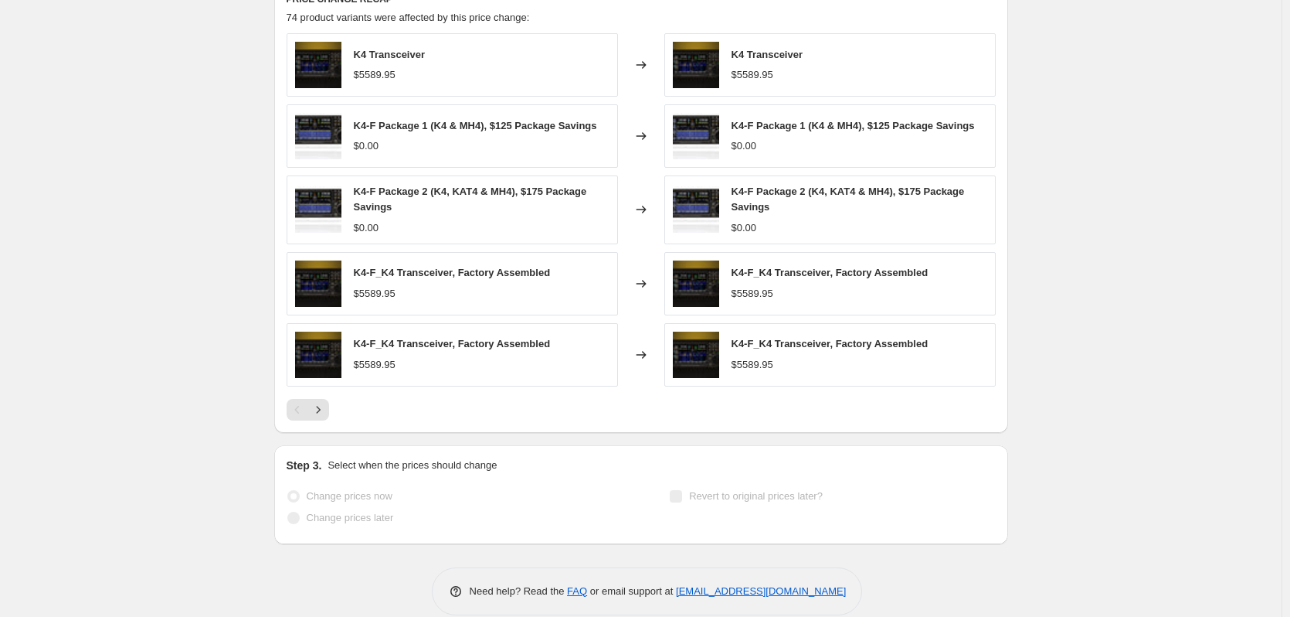
scroll to position [678, 0]
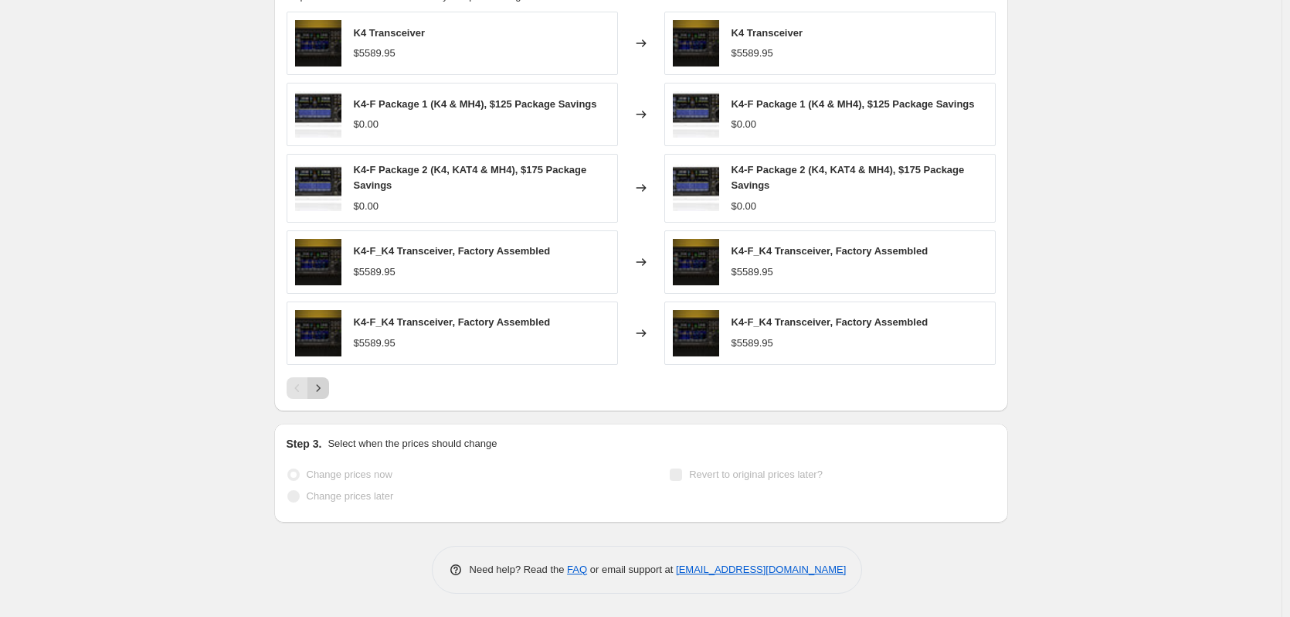
click at [320, 388] on icon "Next" at bounding box center [318, 387] width 4 height 7
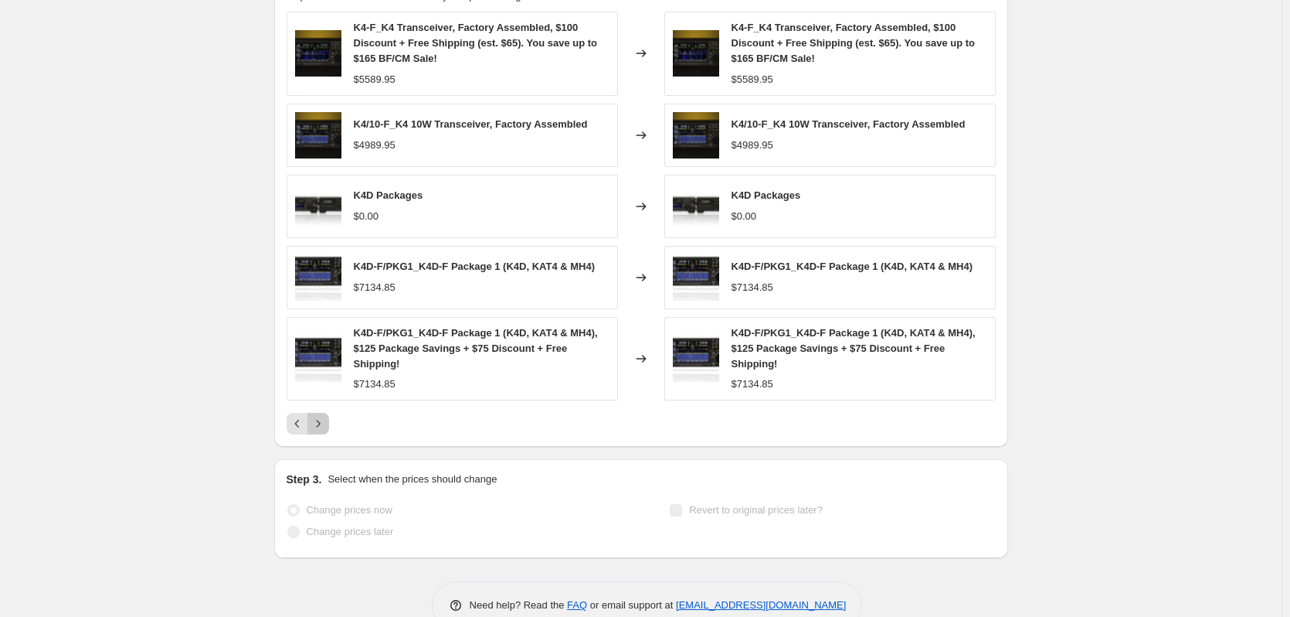
click at [333, 420] on div at bounding box center [641, 424] width 709 height 22
click at [322, 422] on icon "Next" at bounding box center [318, 423] width 15 height 15
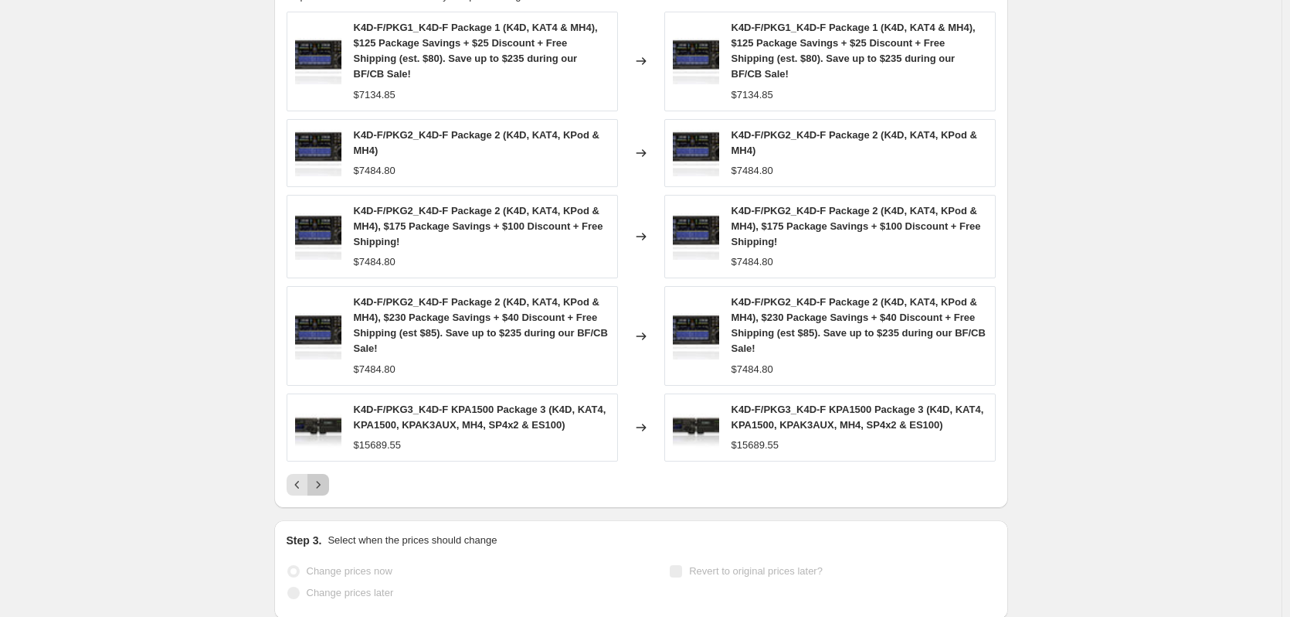
click at [318, 477] on icon "Next" at bounding box center [318, 484] width 15 height 15
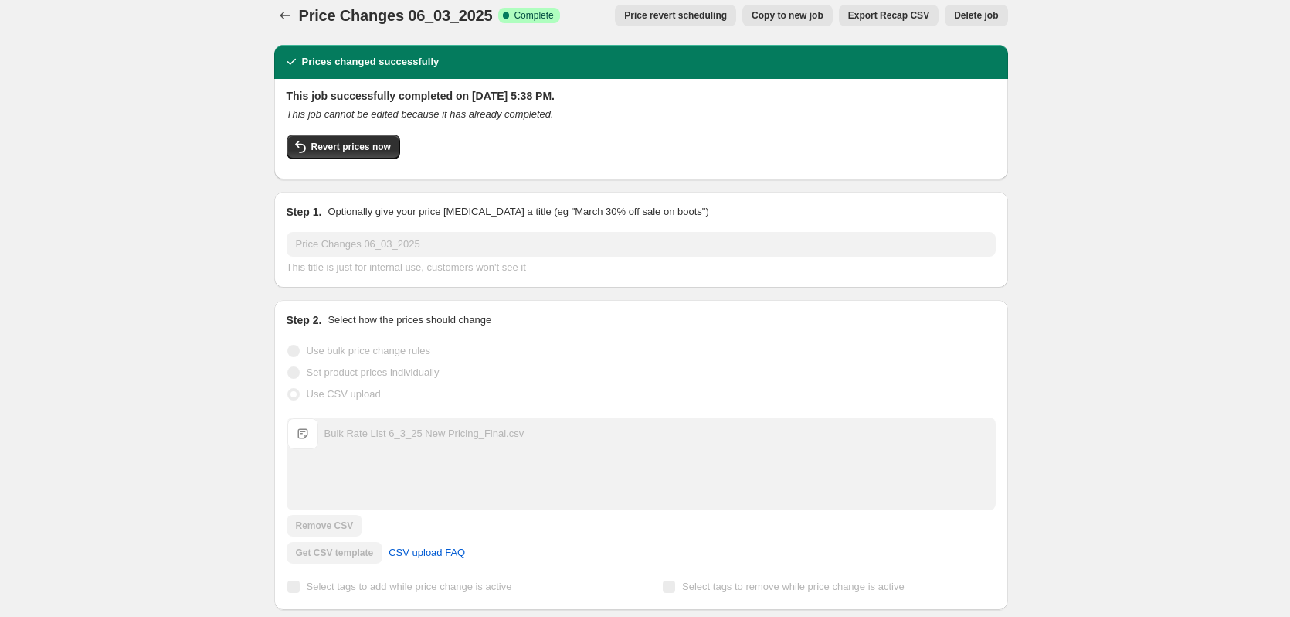
scroll to position [0, 0]
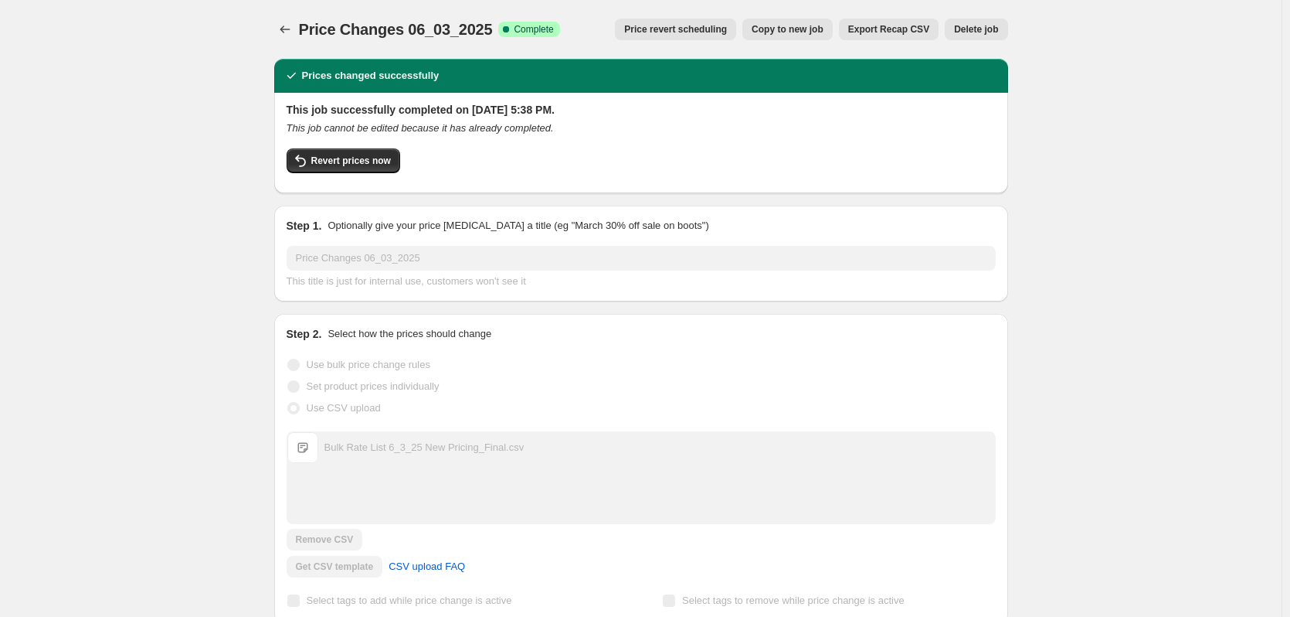
click at [899, 29] on span "Export Recap CSV" at bounding box center [888, 29] width 81 height 12
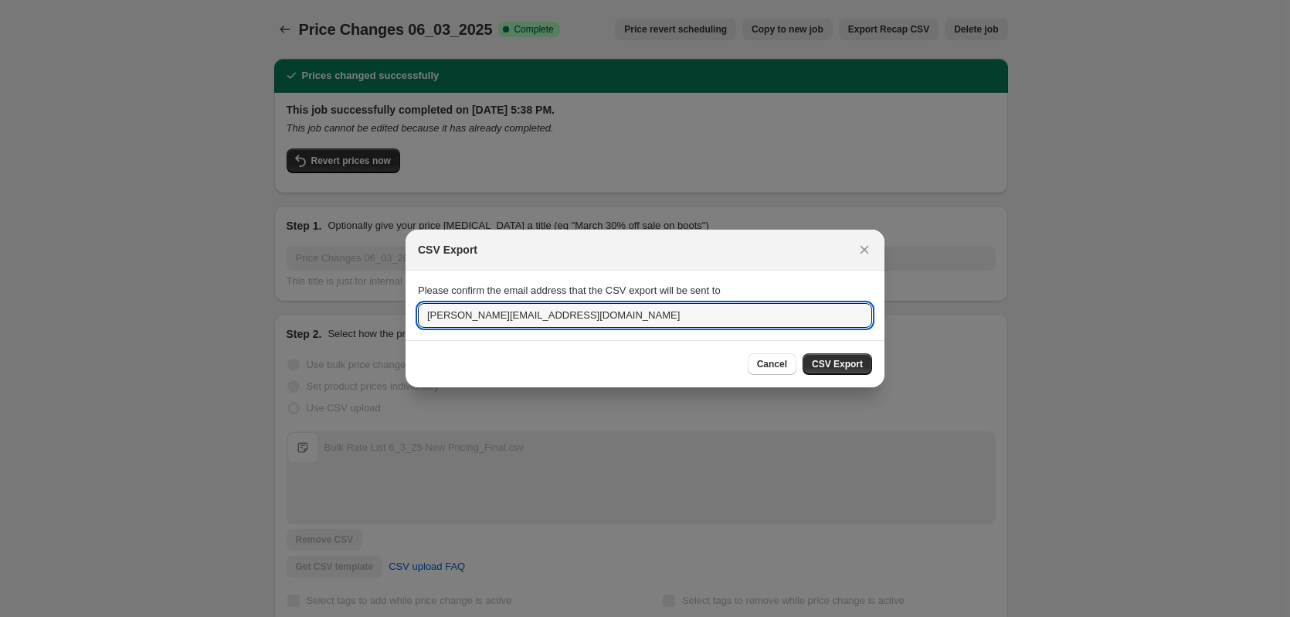
drag, startPoint x: 460, startPoint y: 314, endPoint x: 369, endPoint y: 304, distance: 91.8
type input "madelyn@elecraft.com"
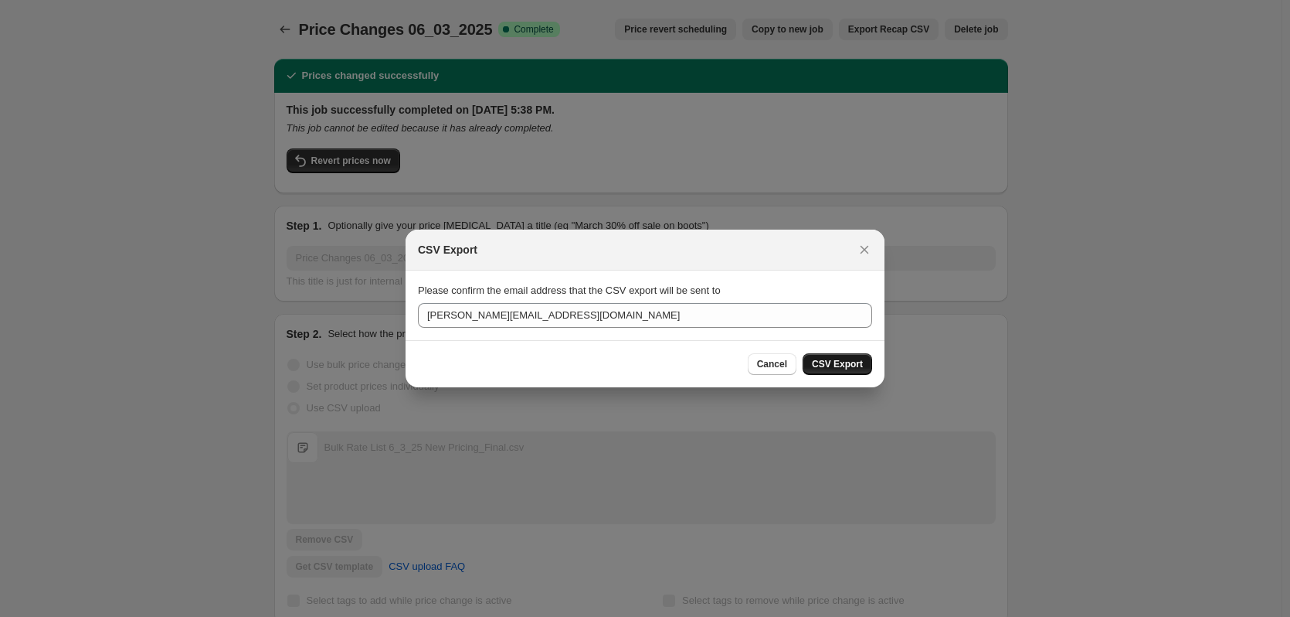
click at [851, 370] on span "CSV Export" at bounding box center [837, 364] width 51 height 12
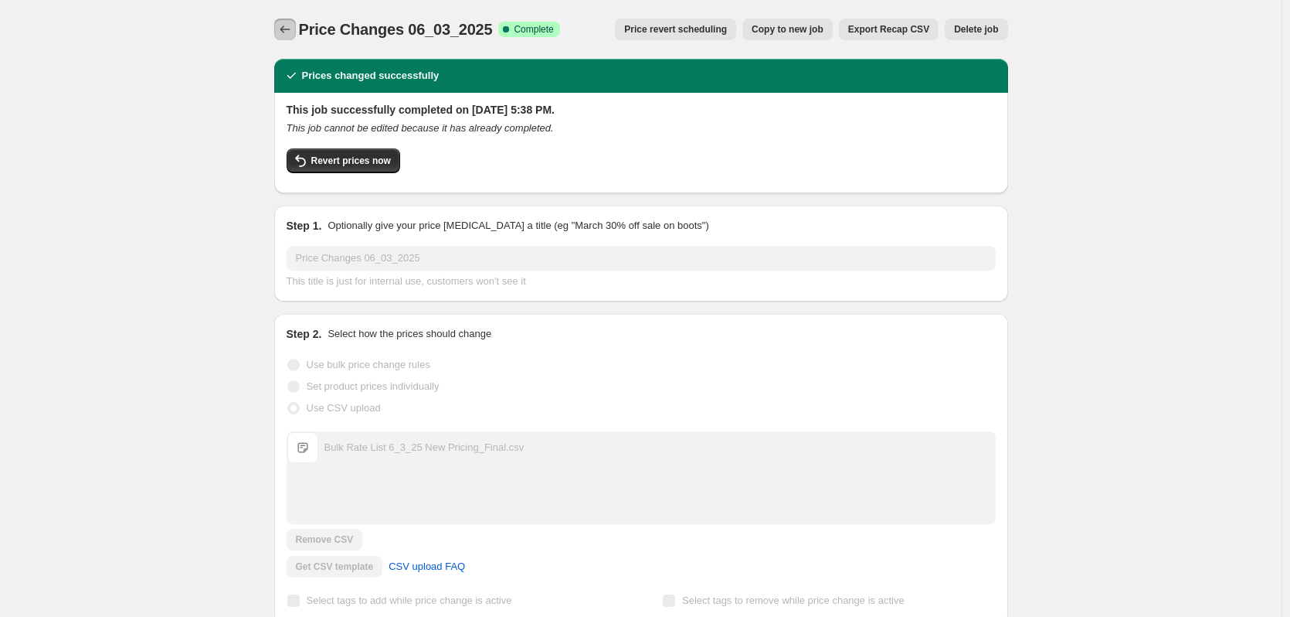
click at [296, 26] on button "Price change jobs" at bounding box center [285, 30] width 22 height 22
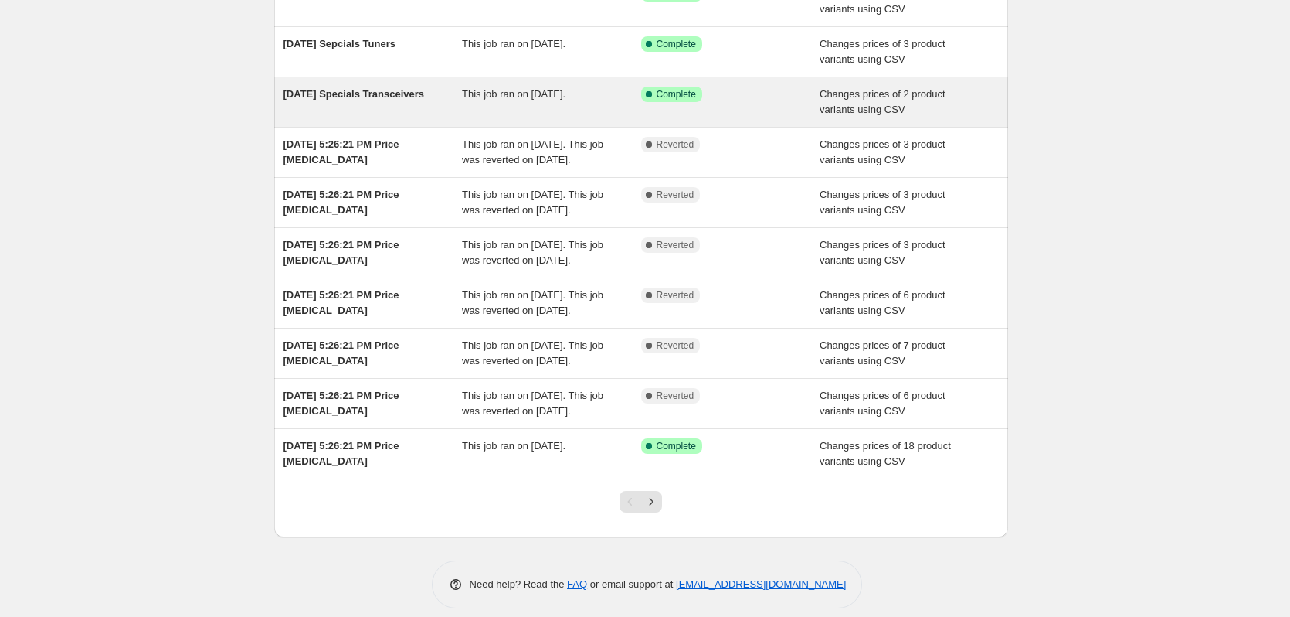
scroll to position [272, 0]
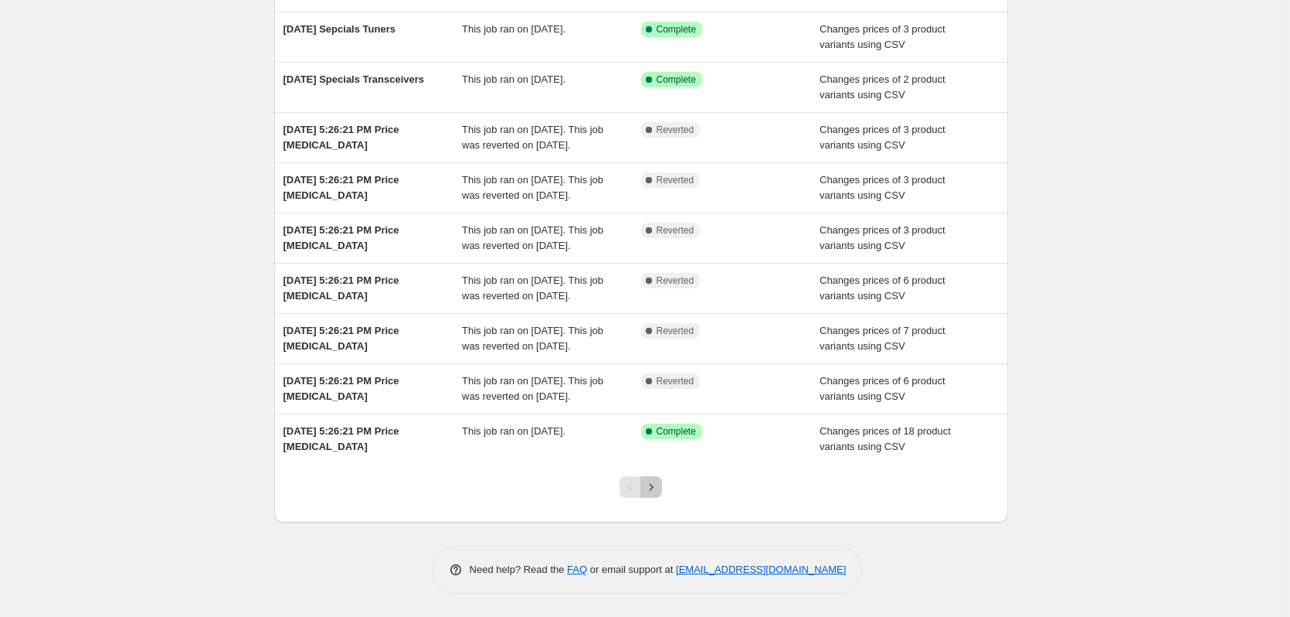
click at [659, 488] on icon "Next" at bounding box center [651, 486] width 15 height 15
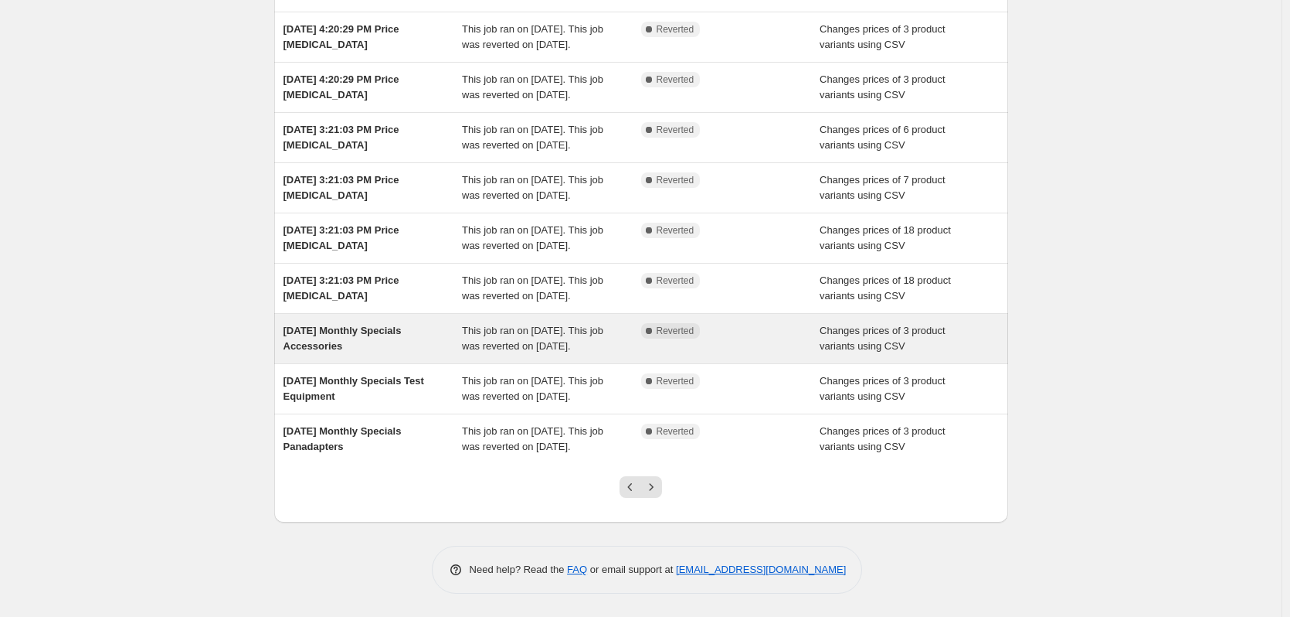
scroll to position [334, 0]
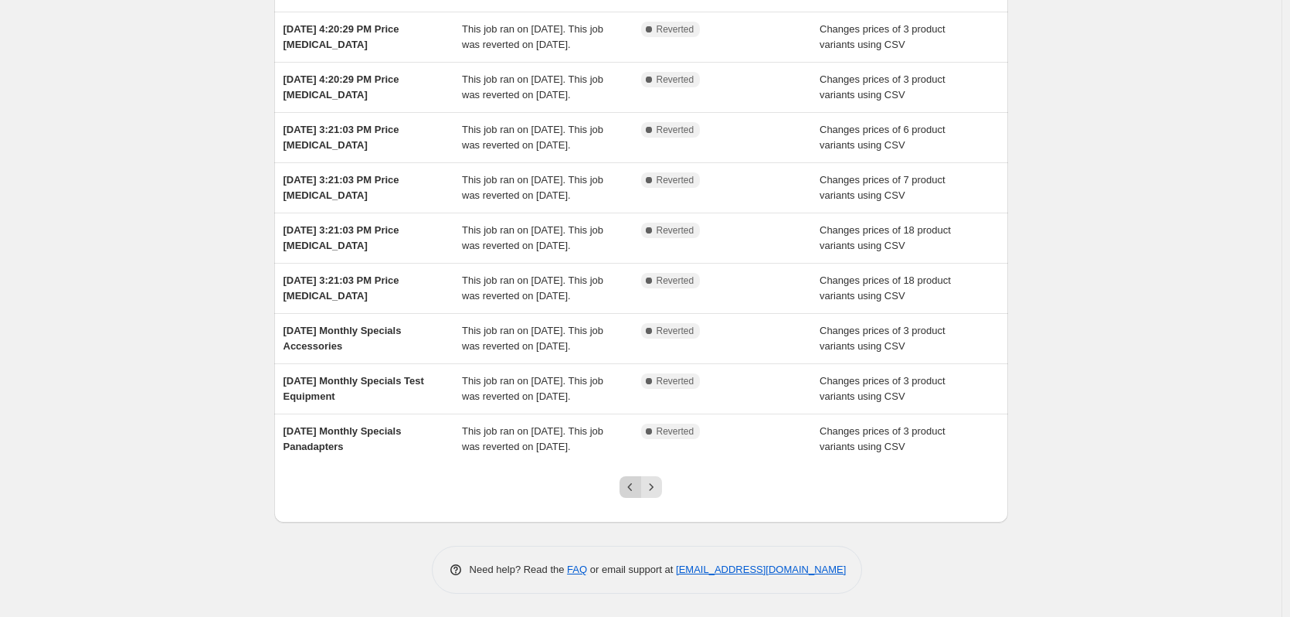
click at [636, 488] on icon "Previous" at bounding box center [630, 486] width 15 height 15
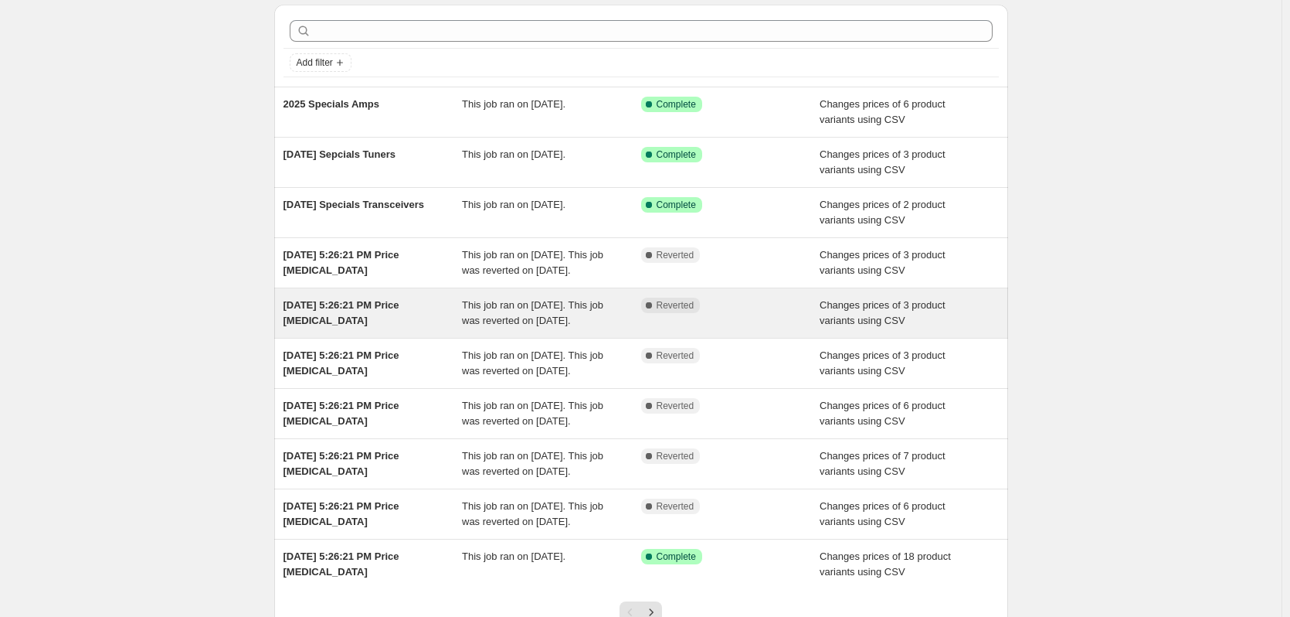
scroll to position [0, 0]
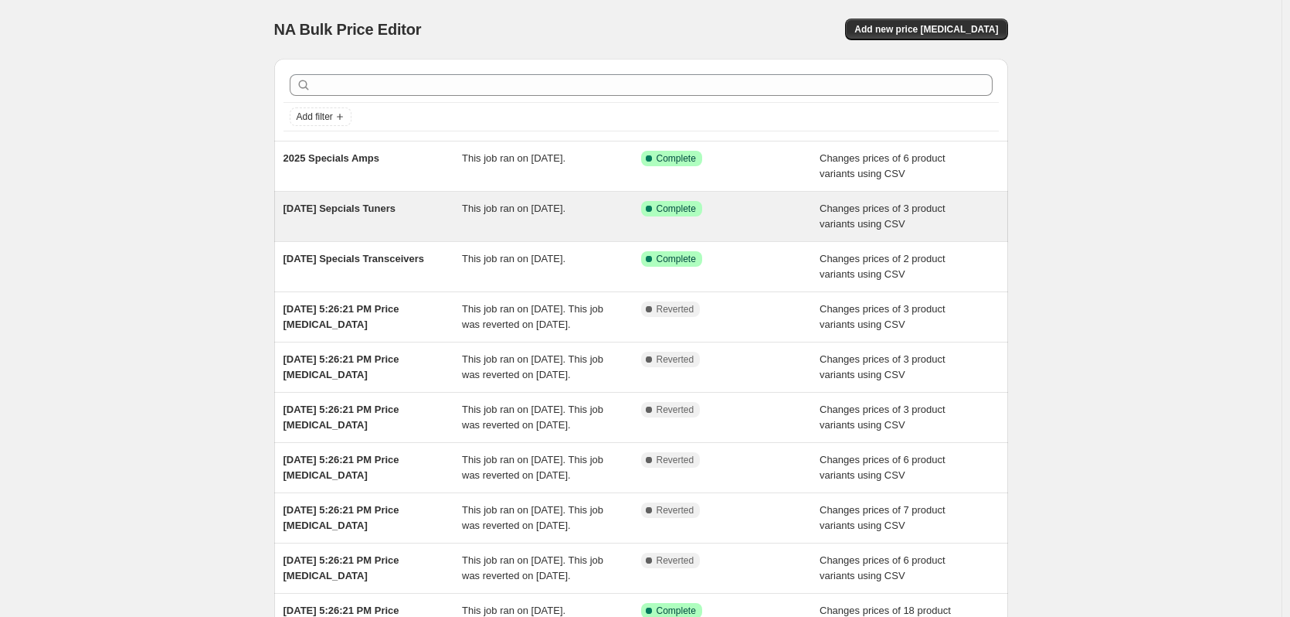
click at [386, 209] on span "[DATE] Sepcials Tuners" at bounding box center [340, 208] width 112 height 12
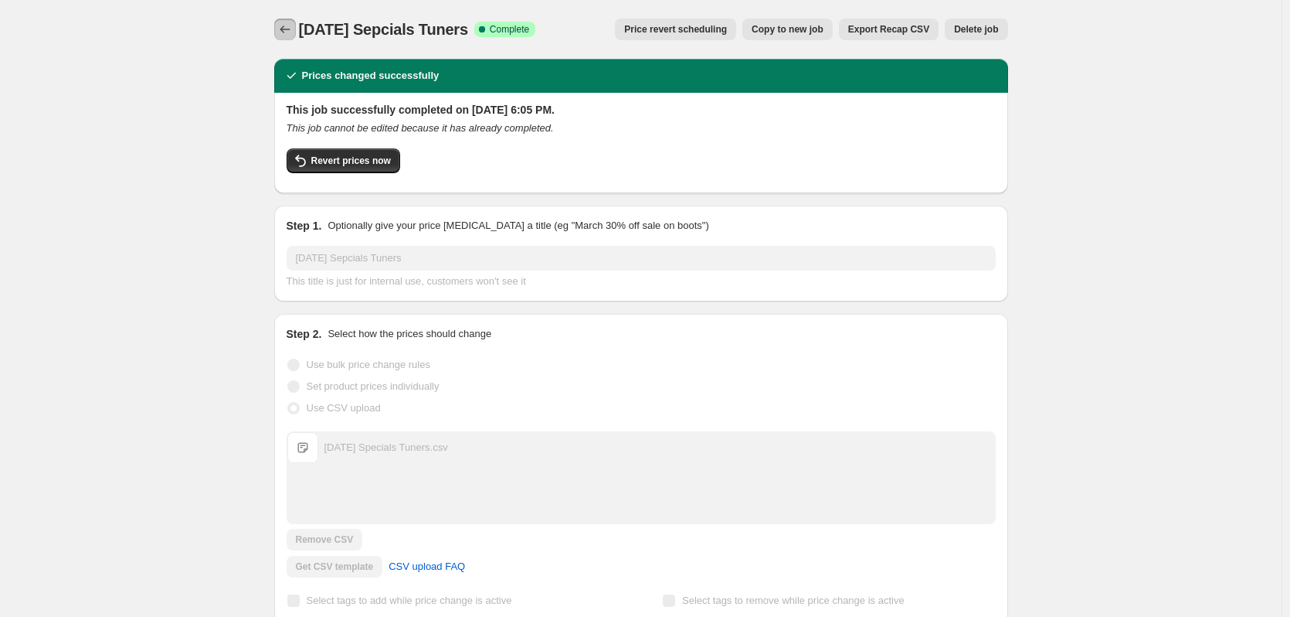
click at [290, 25] on icon "Price change jobs" at bounding box center [284, 29] width 15 height 15
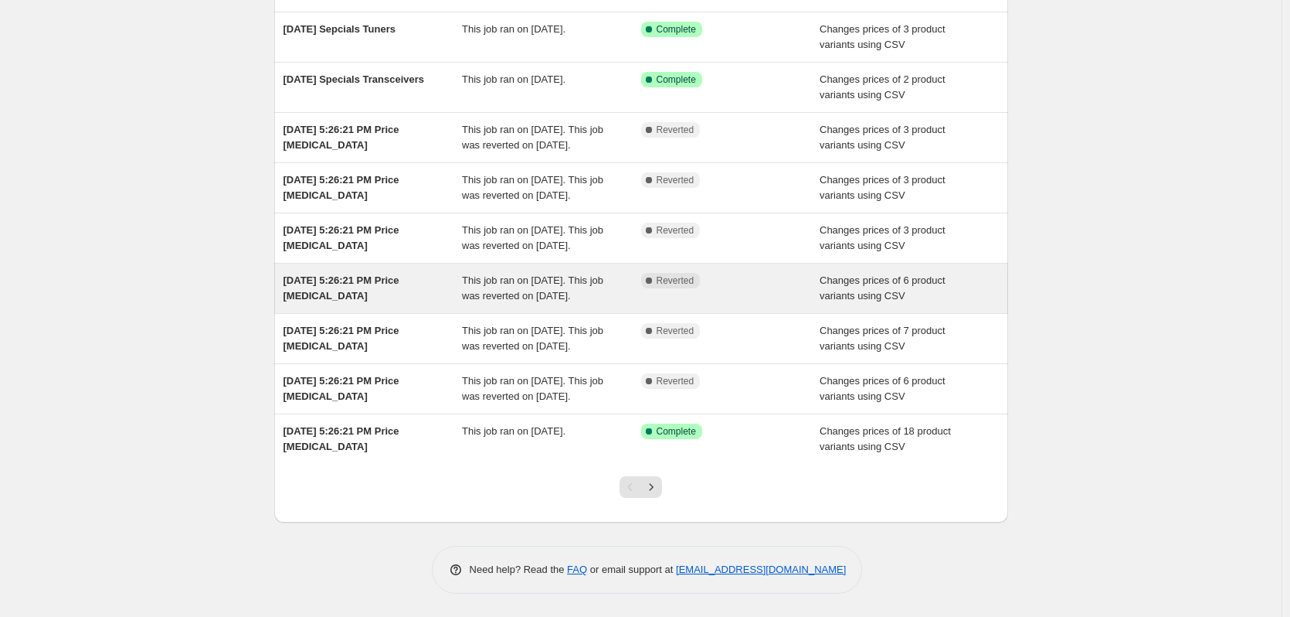
scroll to position [272, 0]
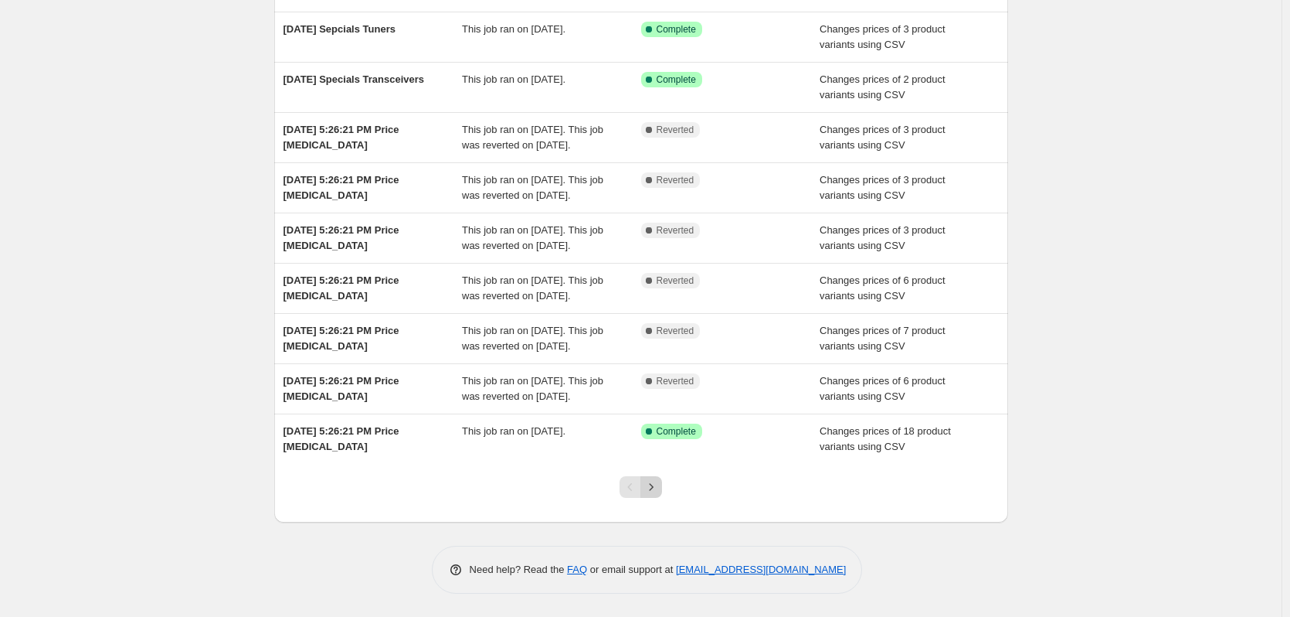
click at [659, 487] on icon "Next" at bounding box center [651, 486] width 15 height 15
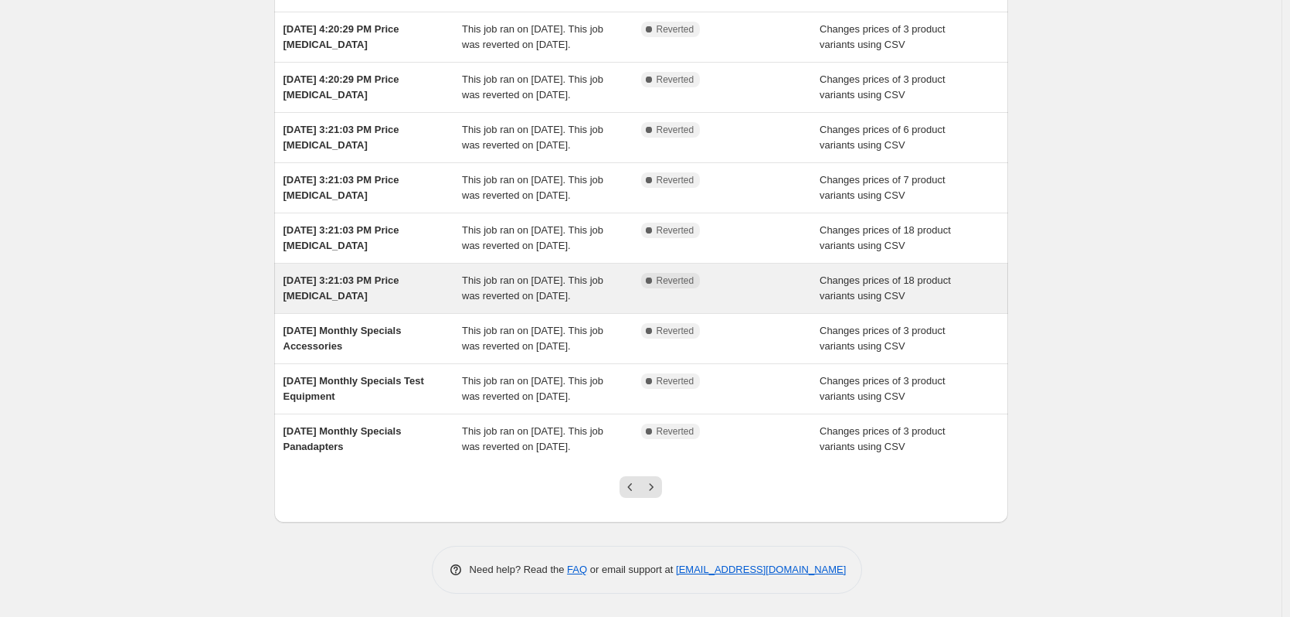
scroll to position [334, 0]
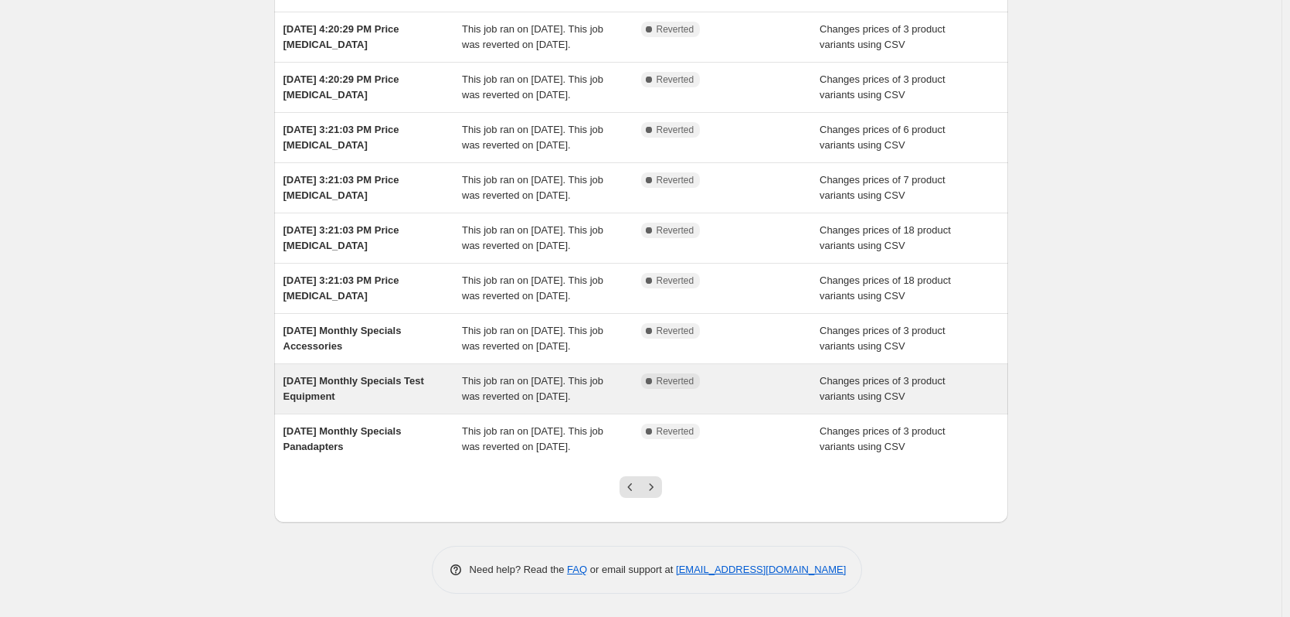
click at [370, 375] on span "[DATE] Monthly Specials Test Equipment" at bounding box center [354, 388] width 141 height 27
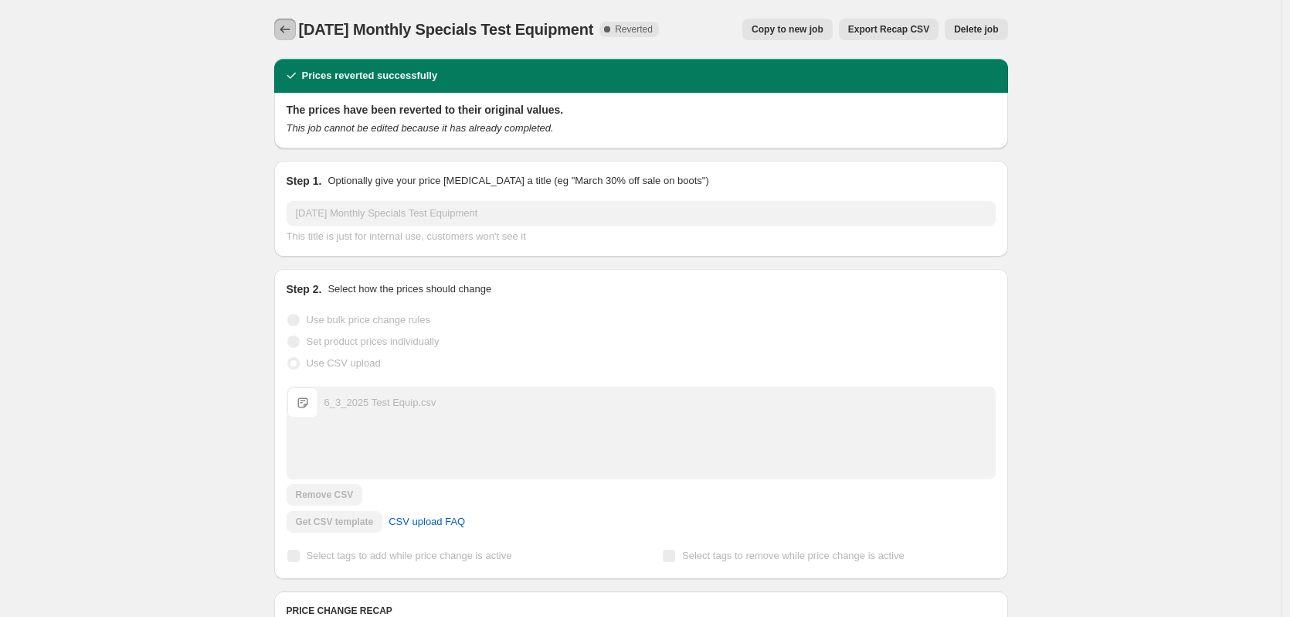
click at [287, 22] on button "Price change jobs" at bounding box center [285, 30] width 22 height 22
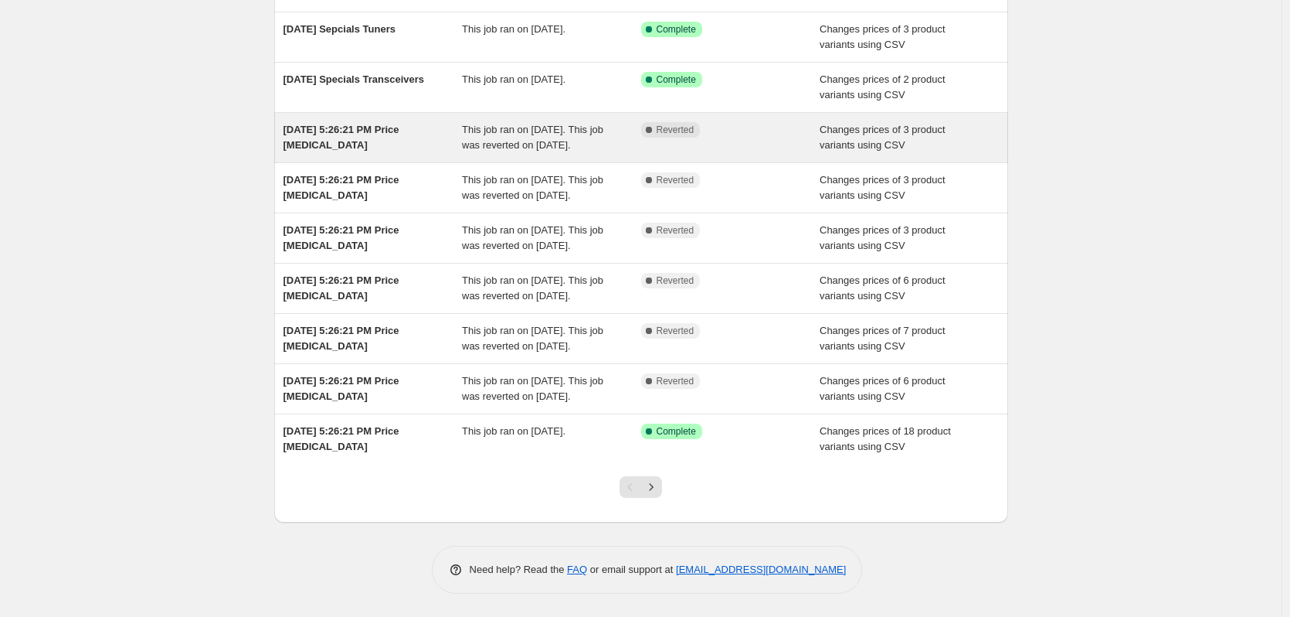
scroll to position [272, 0]
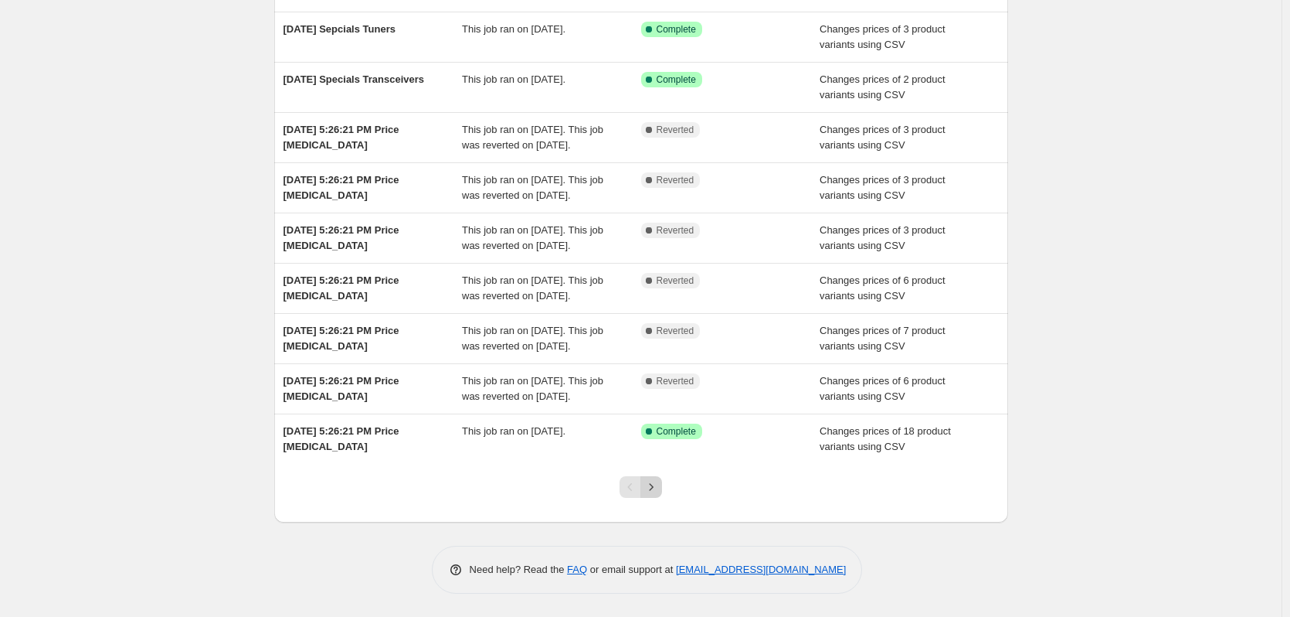
click at [659, 484] on icon "Next" at bounding box center [651, 486] width 15 height 15
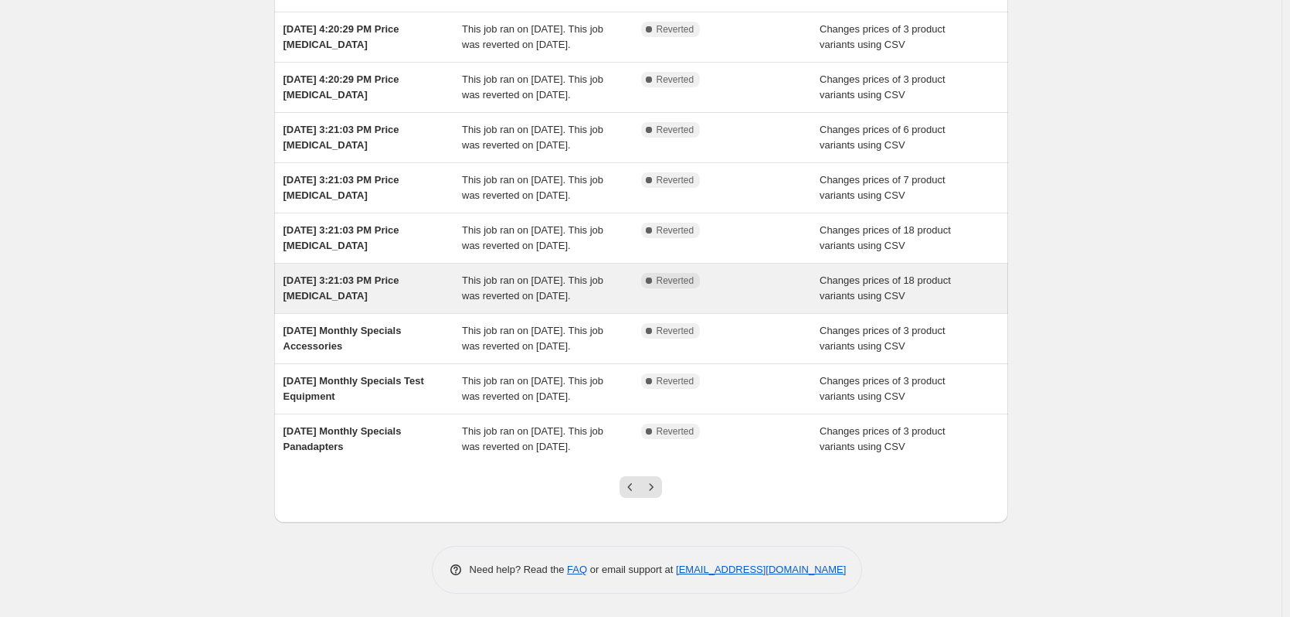
scroll to position [334, 0]
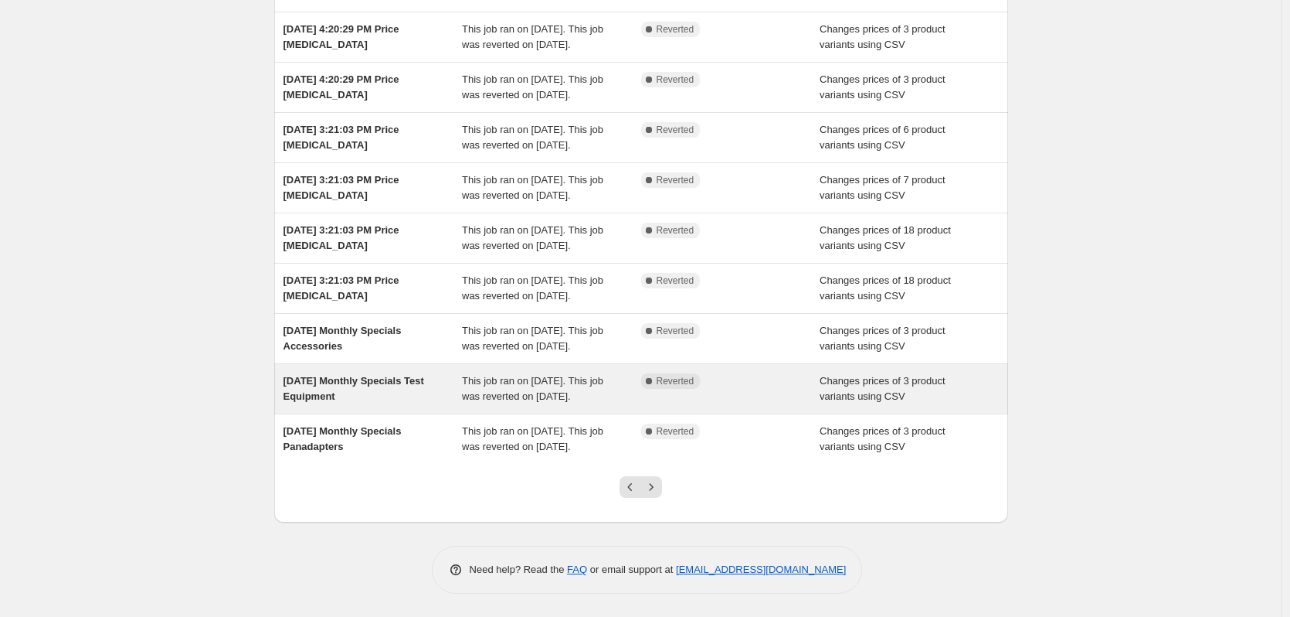
click at [397, 373] on div "[DATE] Monthly Specials Test Equipment" at bounding box center [373, 388] width 179 height 31
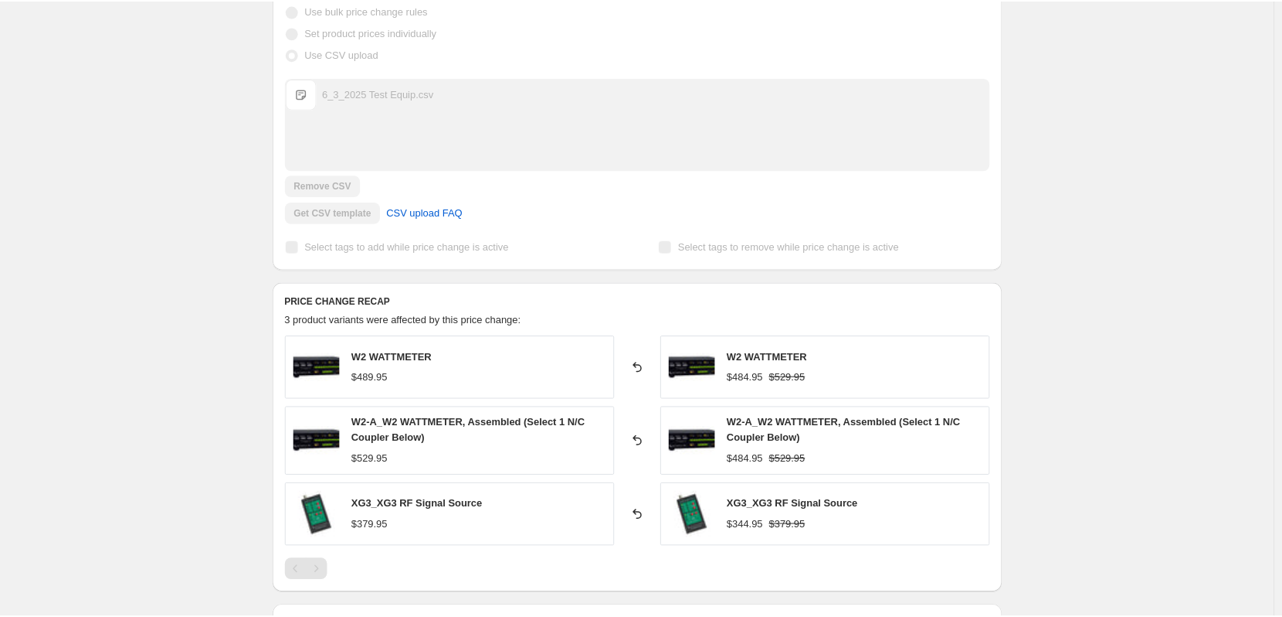
scroll to position [309, 0]
